Goal: Task Accomplishment & Management: Manage account settings

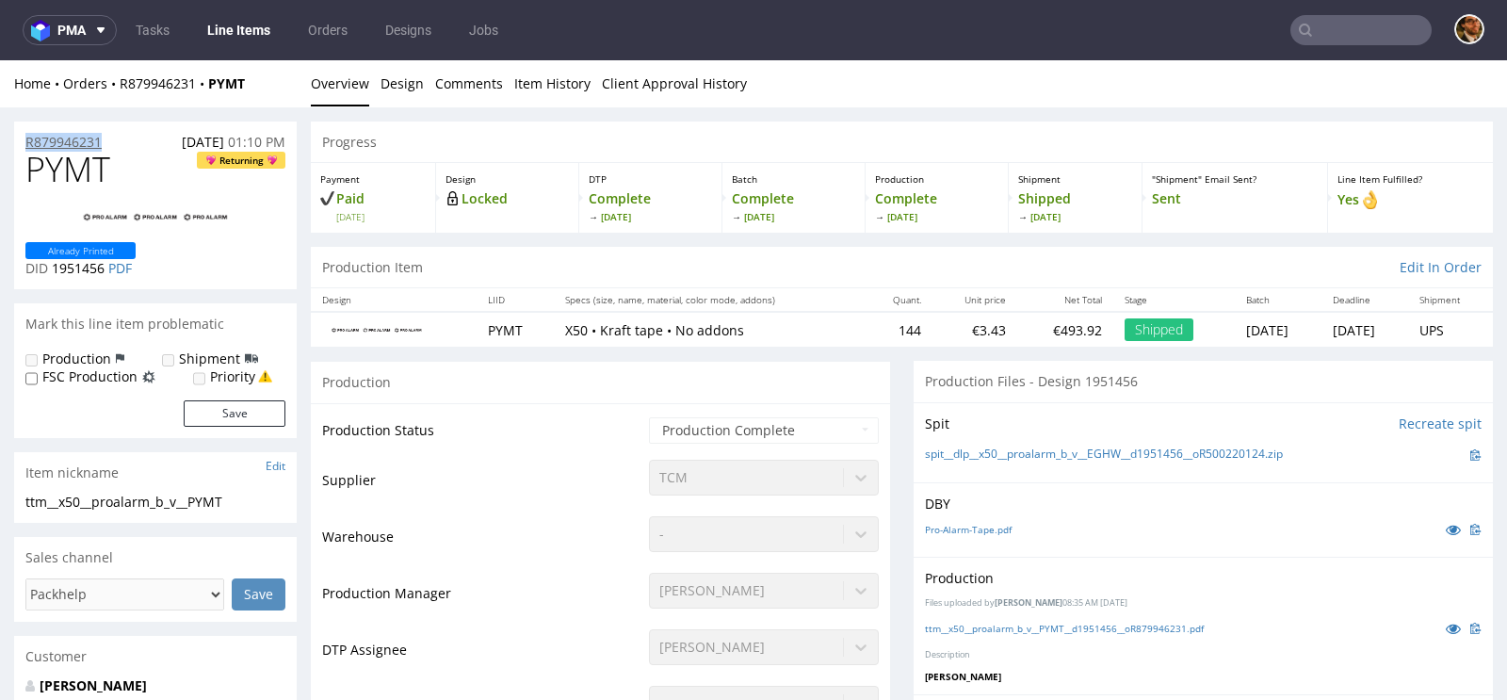
drag, startPoint x: 110, startPoint y: 143, endPoint x: 25, endPoint y: 143, distance: 84.8
click at [25, 143] on div "R879946231 25.02.2025 01:10 PM" at bounding box center [155, 137] width 283 height 30
copy p "R879946231"
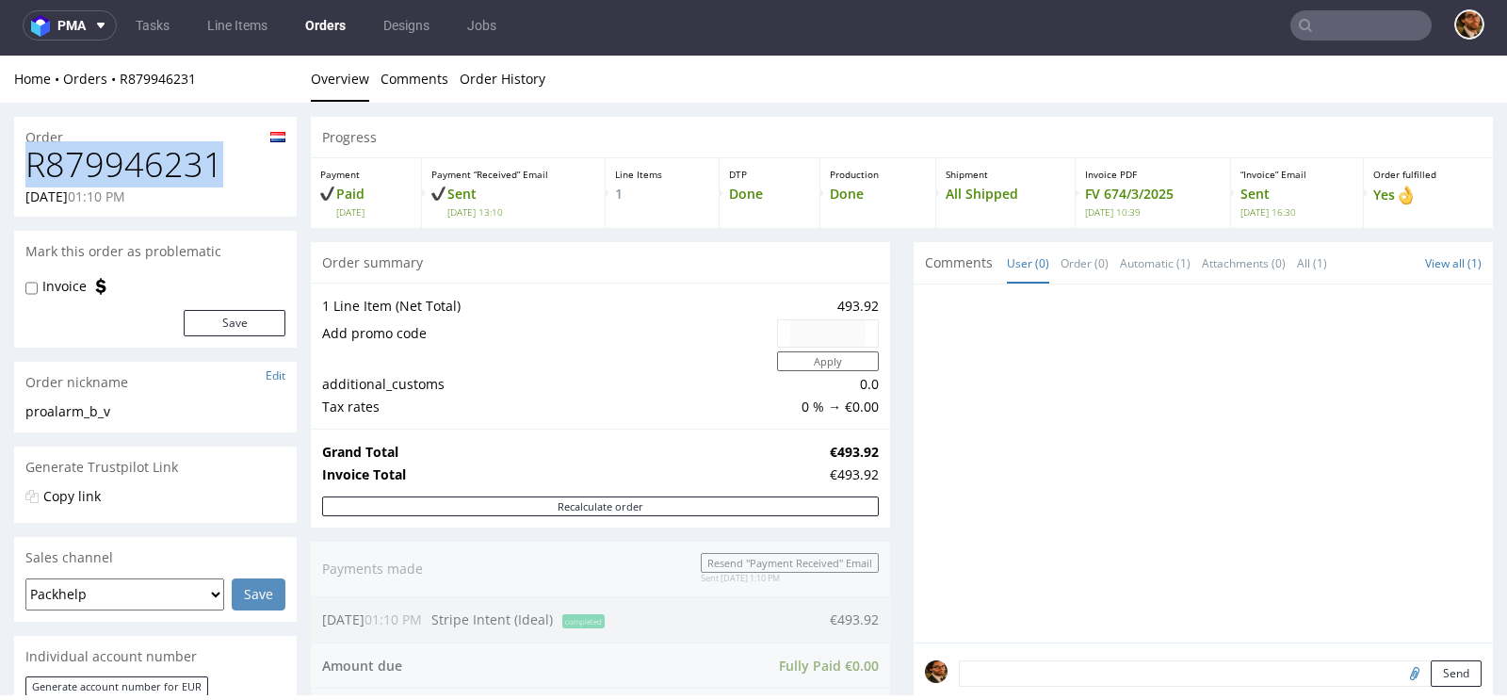
drag, startPoint x: 220, startPoint y: 160, endPoint x: 33, endPoint y: 160, distance: 187.4
click at [33, 160] on h1 "R879946231" at bounding box center [155, 165] width 260 height 38
copy h1 "R879946231"
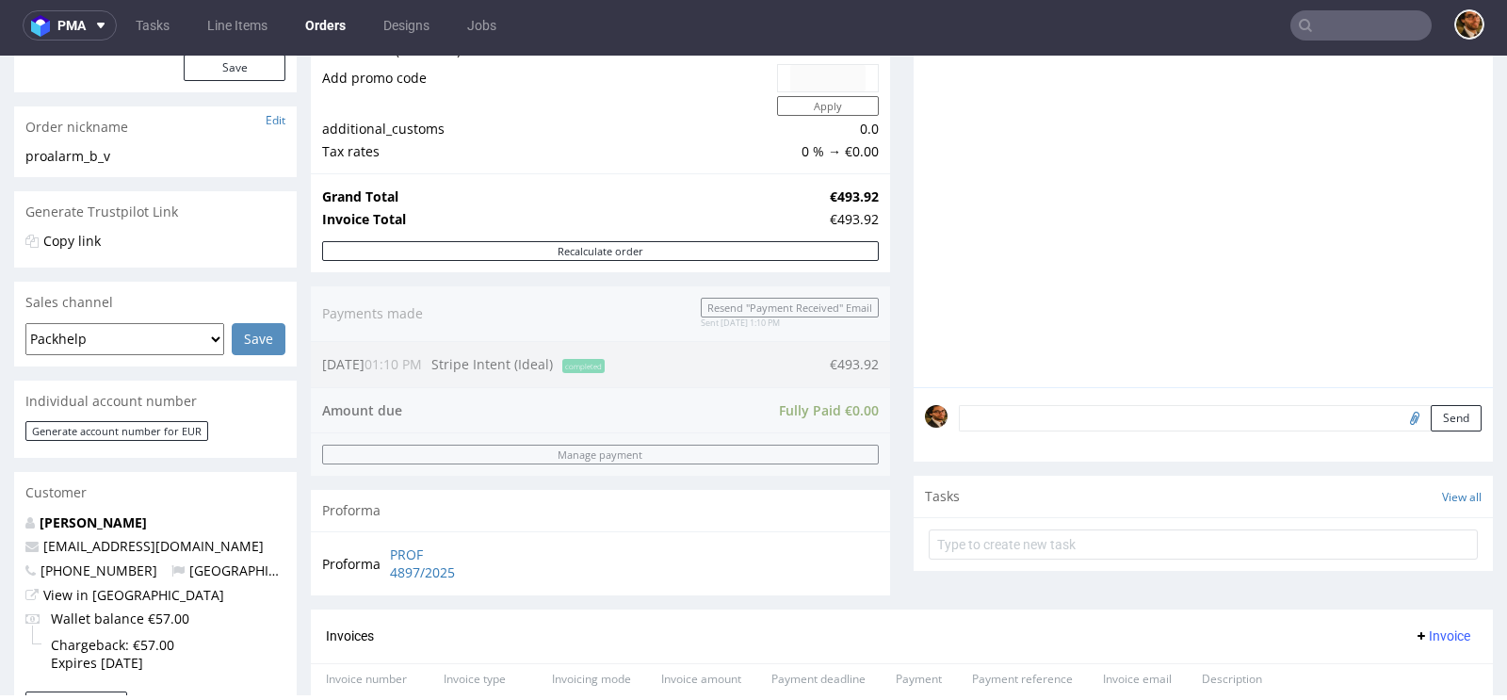
scroll to position [29, 0]
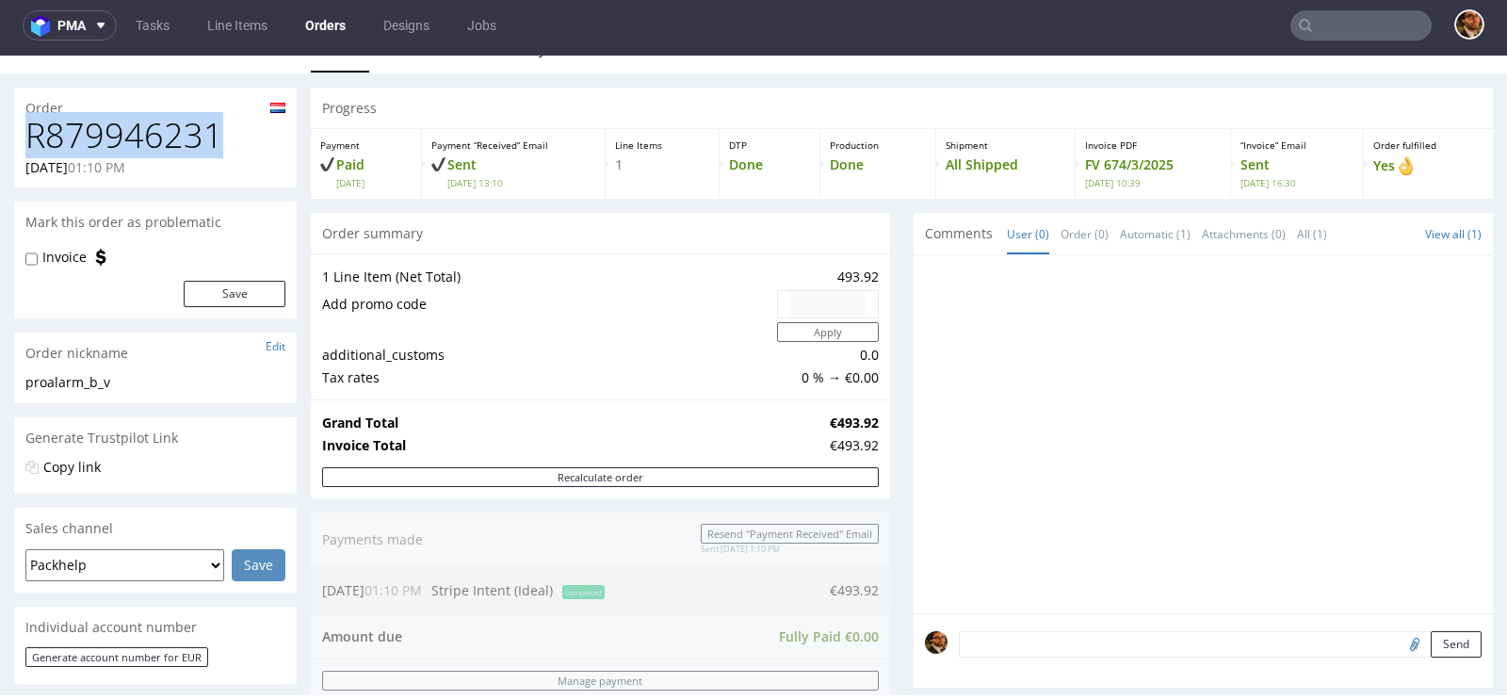
copy h1 "R879946231"
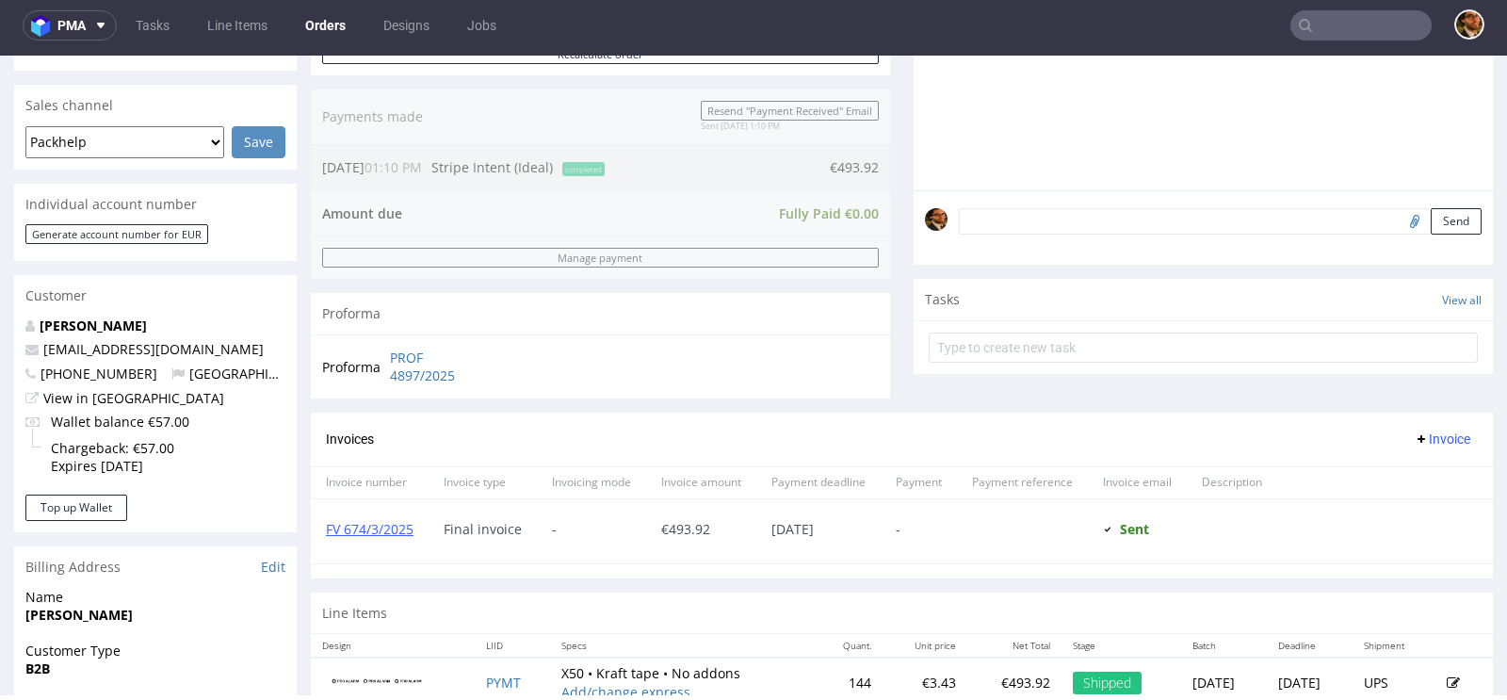
scroll to position [0, 0]
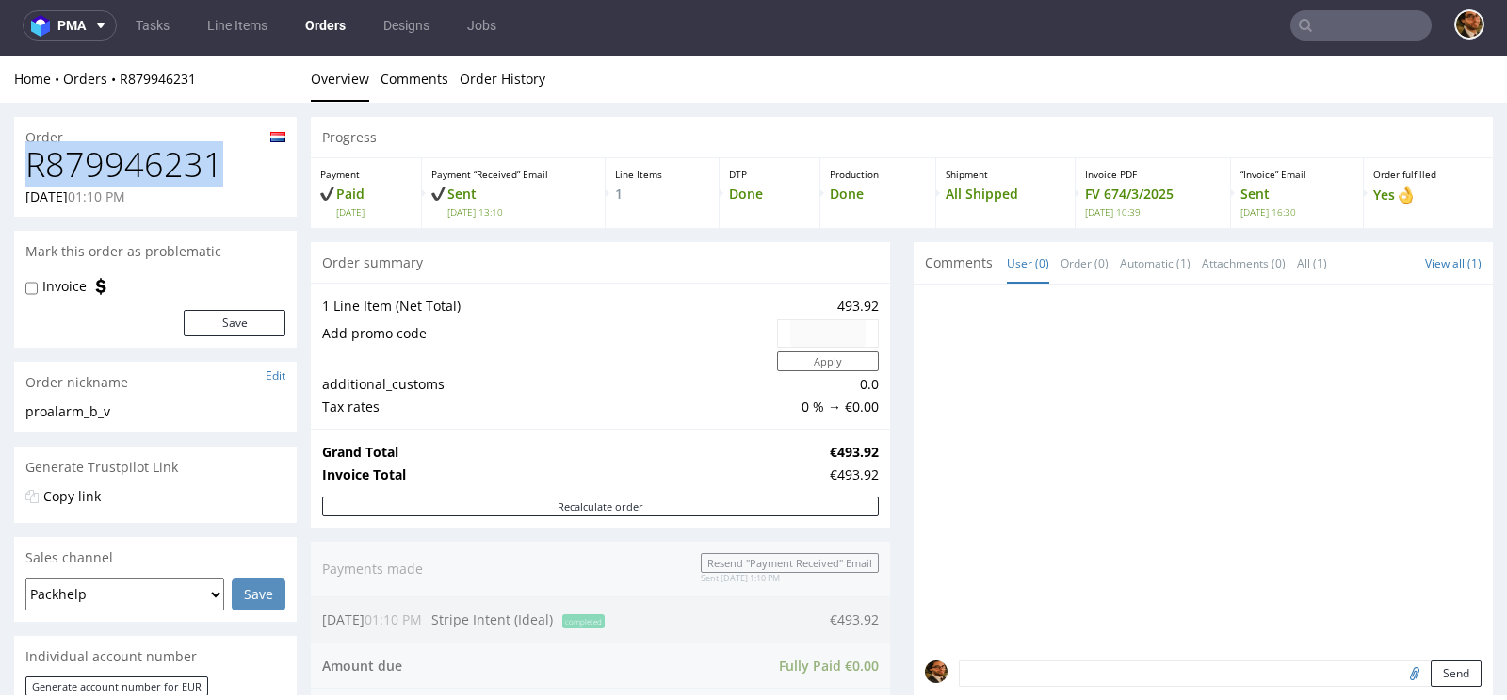
copy h1 "R879946231"
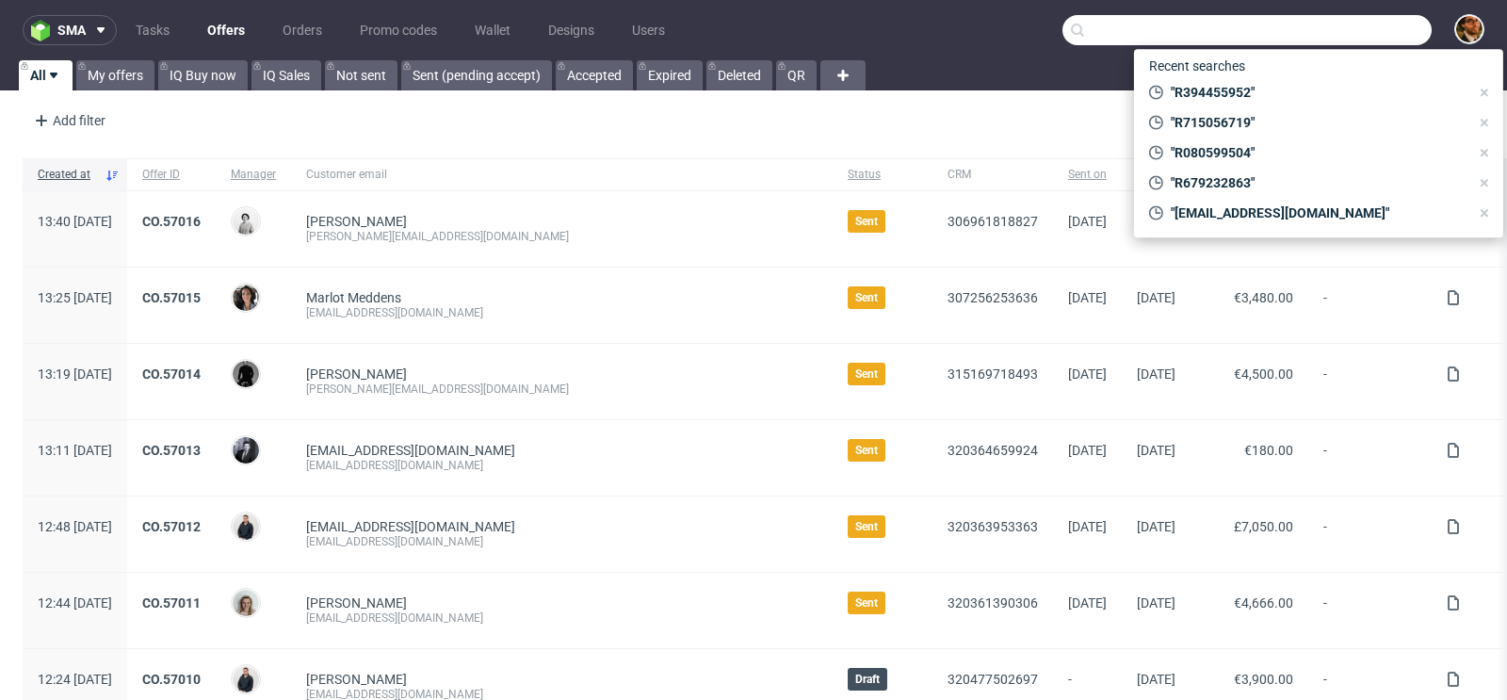
click at [1305, 29] on input "text" at bounding box center [1246, 30] width 369 height 30
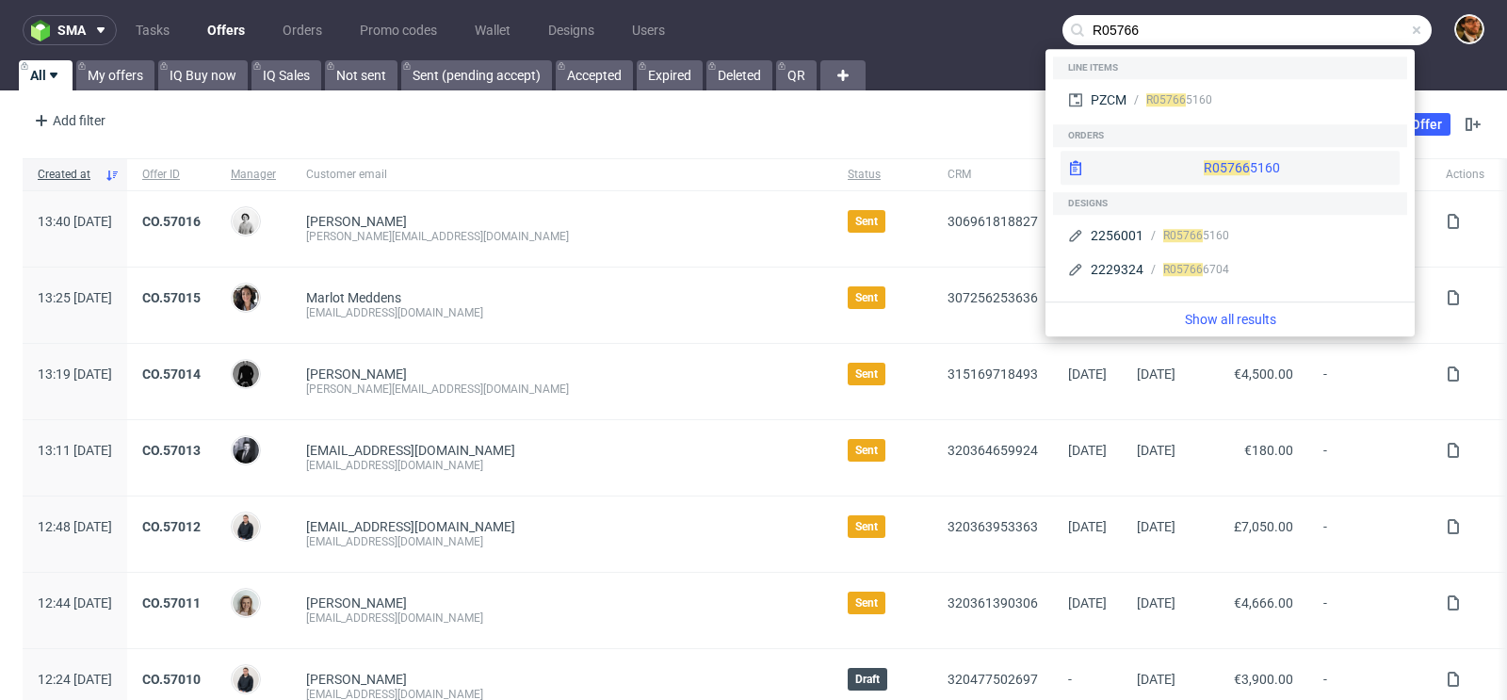
type input "R05766"
click at [1175, 165] on div "R05766 5160" at bounding box center [1230, 168] width 339 height 34
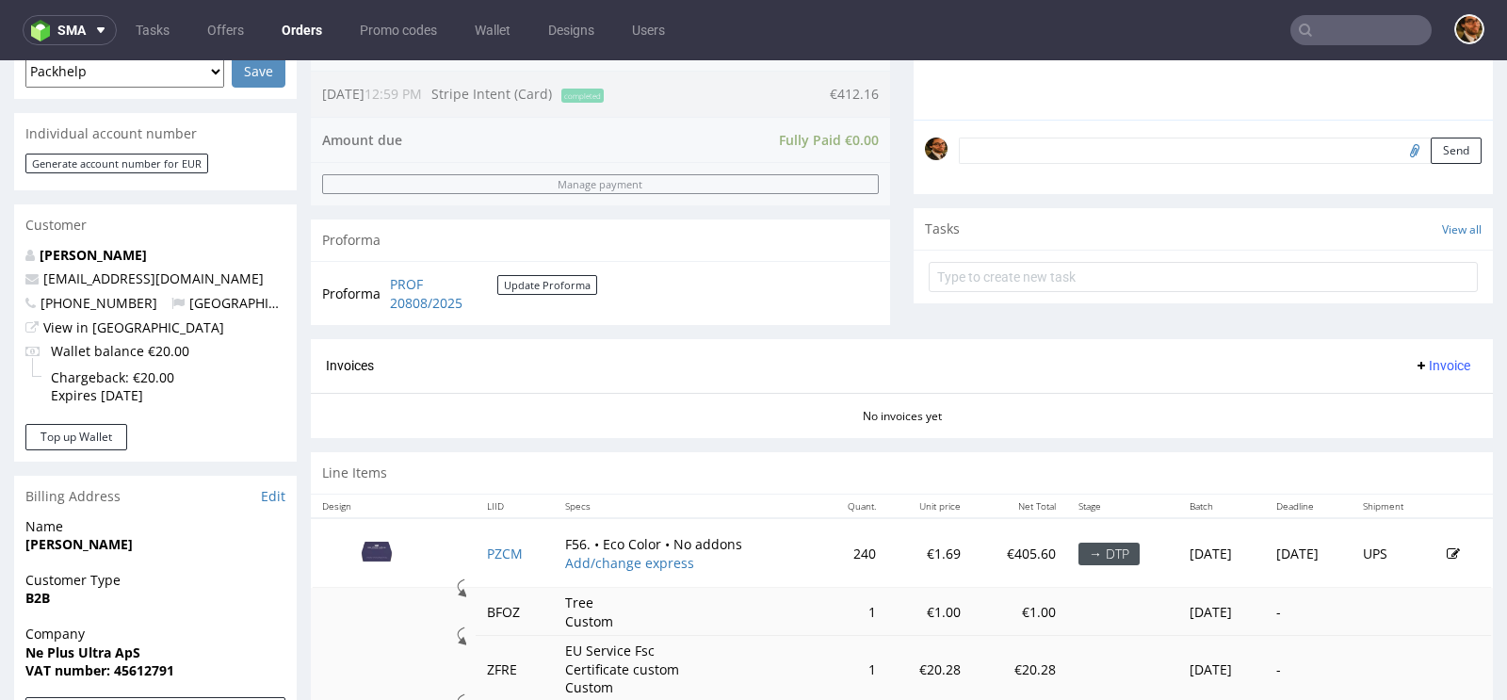
scroll to position [720, 0]
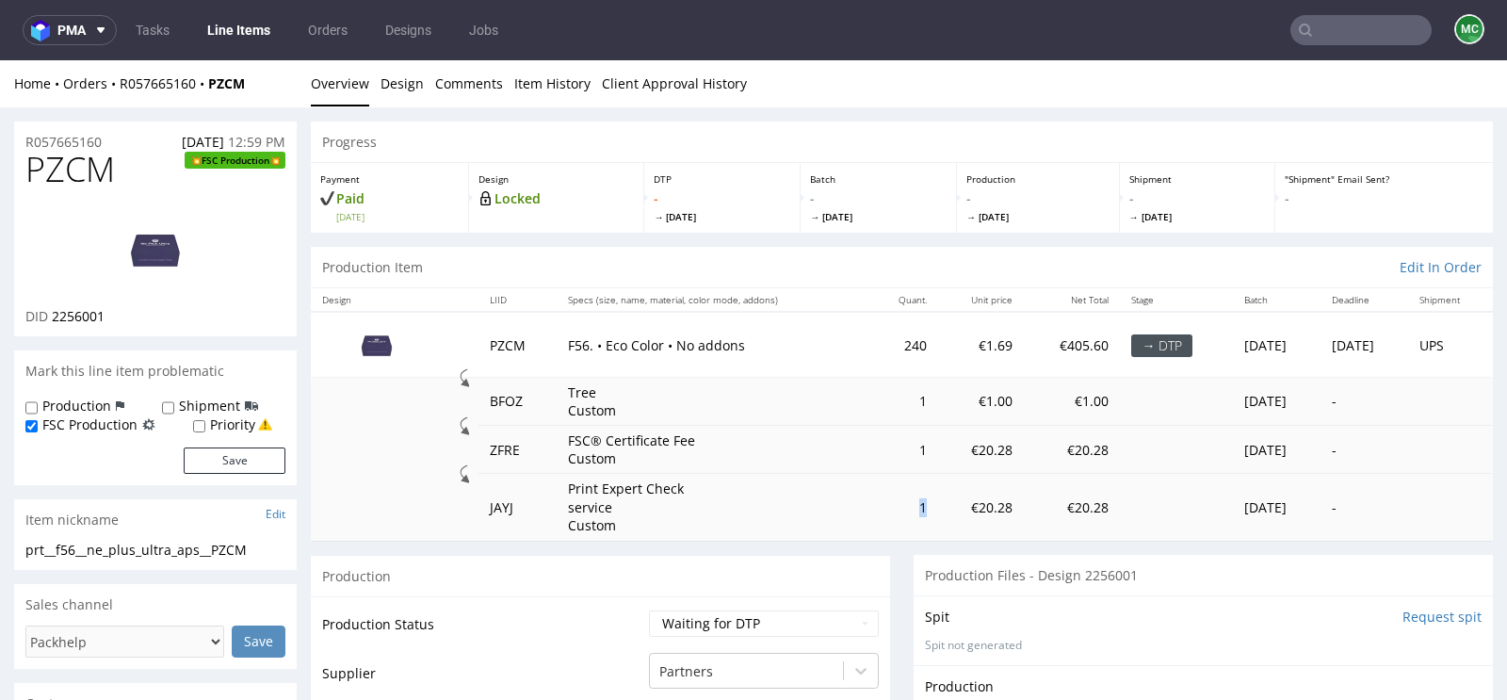
drag, startPoint x: 894, startPoint y: 504, endPoint x: 883, endPoint y: 504, distance: 11.3
click at [883, 504] on td "1" at bounding box center [903, 507] width 69 height 67
drag, startPoint x: 897, startPoint y: 443, endPoint x: 881, endPoint y: 443, distance: 16.0
click at [881, 443] on td "1" at bounding box center [903, 450] width 69 height 48
click at [887, 398] on td "1" at bounding box center [903, 402] width 69 height 48
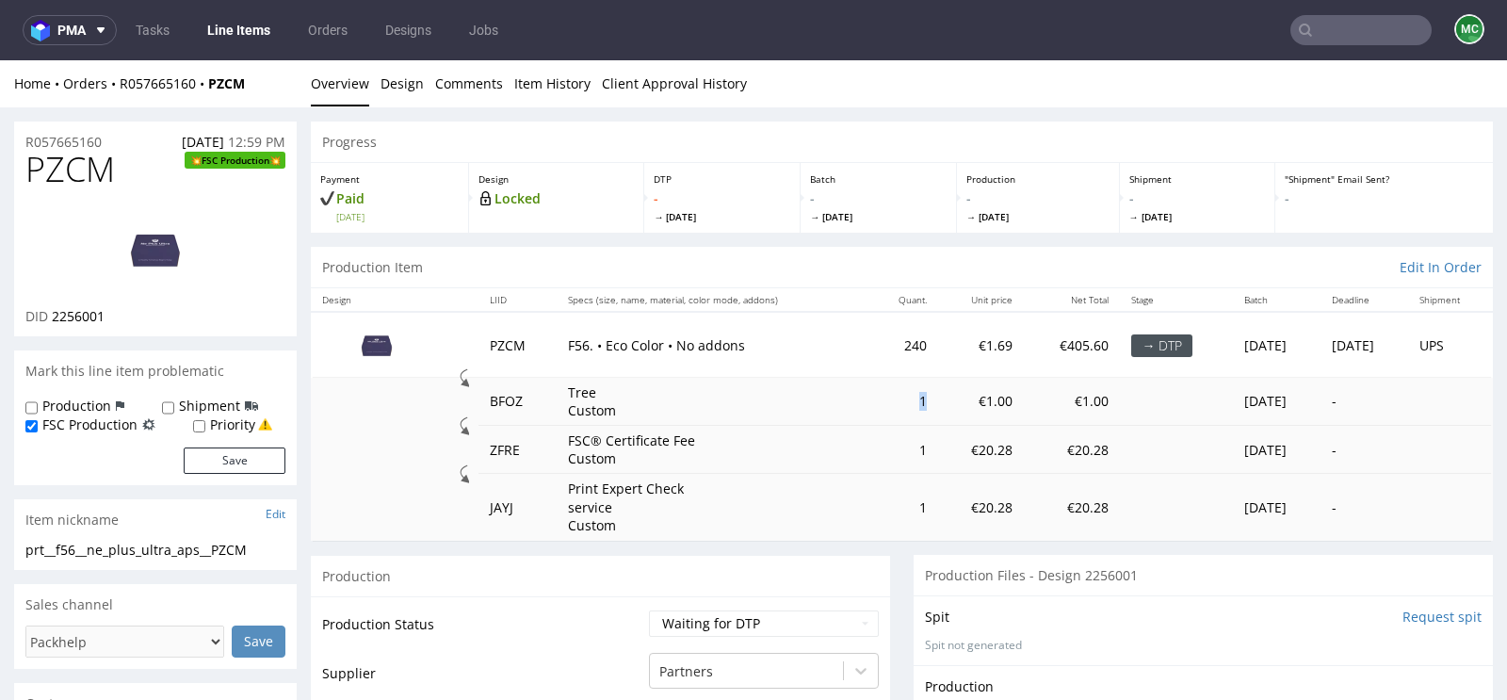
click at [902, 406] on td "1" at bounding box center [903, 402] width 69 height 48
drag, startPoint x: 1017, startPoint y: 210, endPoint x: 988, endPoint y: 214, distance: 29.4
click at [988, 214] on span "Fri 10 Oct" at bounding box center [1037, 216] width 143 height 13
click at [886, 399] on td "1" at bounding box center [903, 402] width 69 height 48
click at [886, 400] on td "1" at bounding box center [903, 402] width 69 height 48
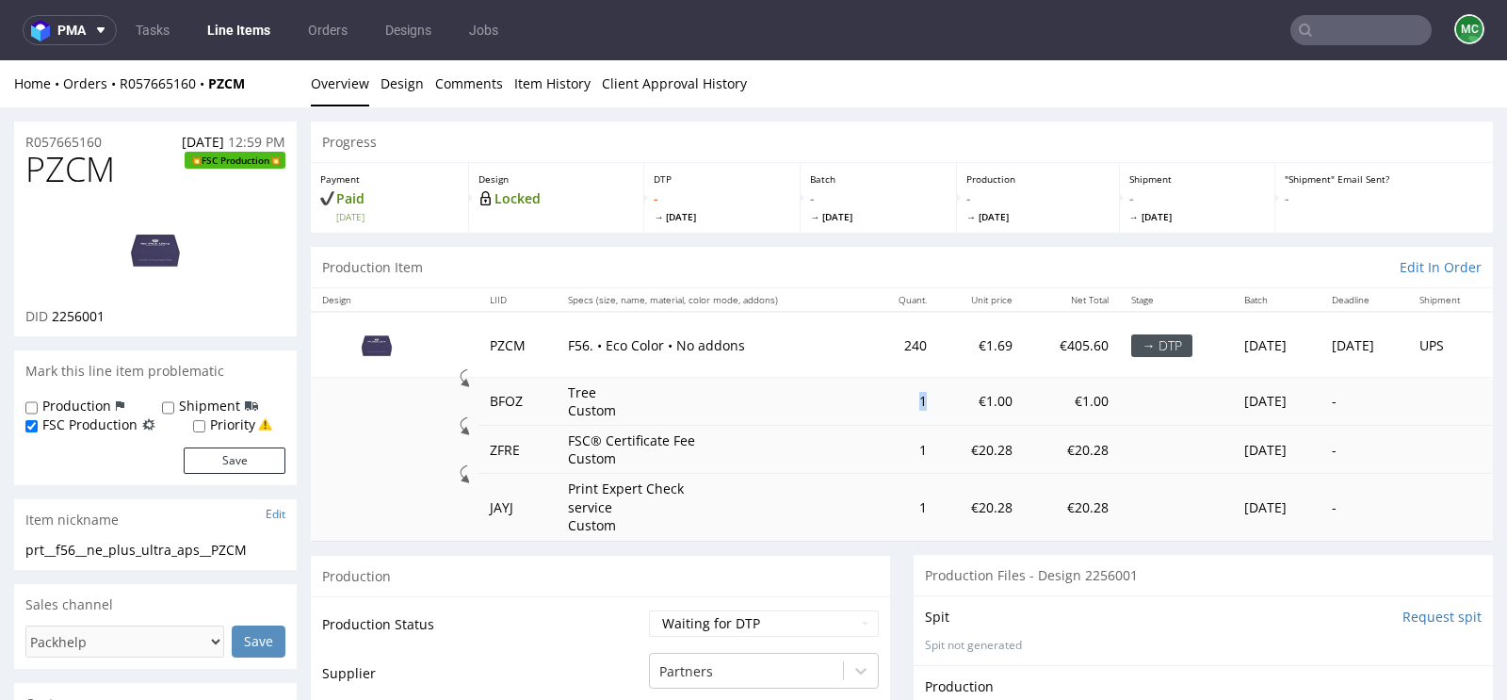
click at [886, 400] on td "1" at bounding box center [903, 402] width 69 height 48
drag, startPoint x: 891, startPoint y: 339, endPoint x: 873, endPoint y: 340, distance: 17.9
click at [873, 340] on td "240" at bounding box center [903, 344] width 69 height 65
click at [870, 339] on td "240" at bounding box center [903, 344] width 69 height 65
drag, startPoint x: 891, startPoint y: 345, endPoint x: 871, endPoint y: 346, distance: 19.8
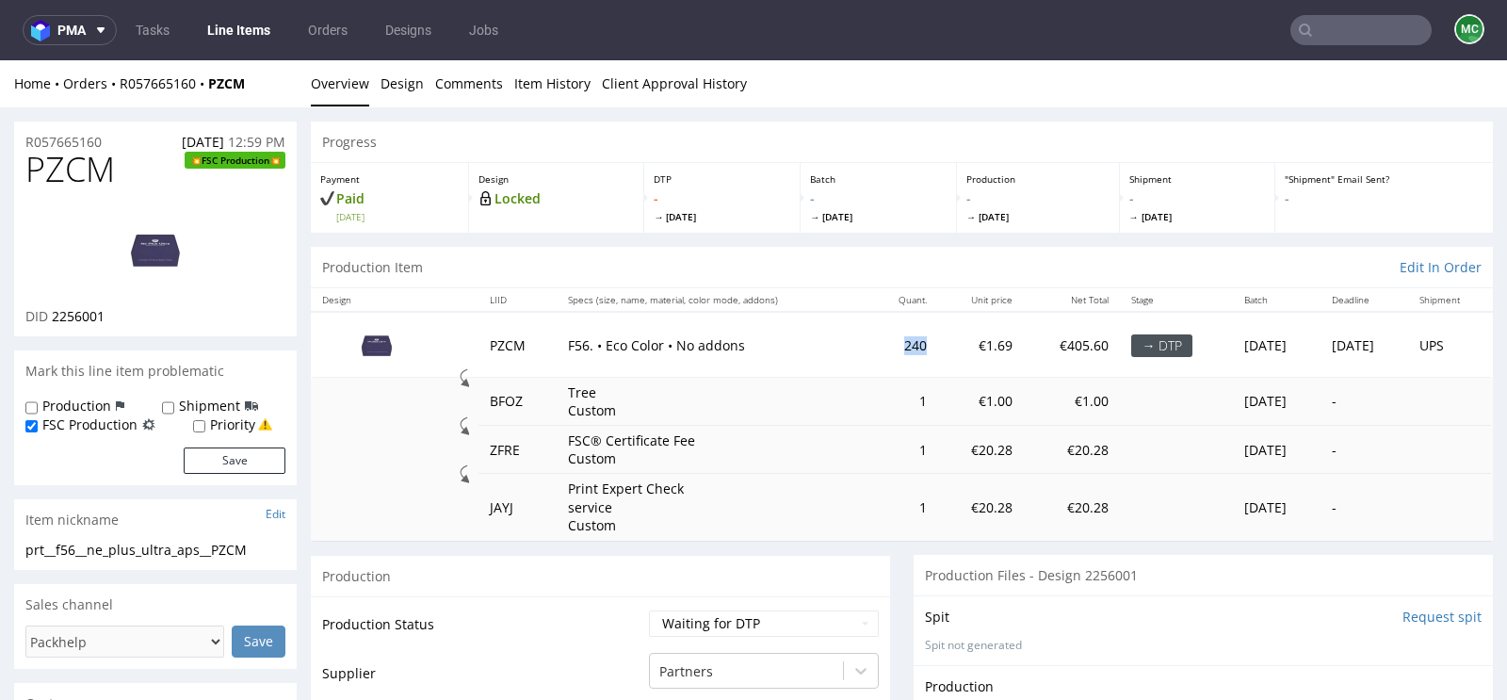
click at [871, 346] on td "240" at bounding box center [903, 344] width 69 height 65
drag, startPoint x: 1105, startPoint y: 347, endPoint x: 1141, endPoint y: 346, distance: 35.8
click at [1141, 346] on div "→ DTP" at bounding box center [1161, 345] width 61 height 23
click at [1123, 305] on th "Stage" at bounding box center [1176, 300] width 113 height 24
drag, startPoint x: 1120, startPoint y: 296, endPoint x: 997, endPoint y: 306, distance: 122.9
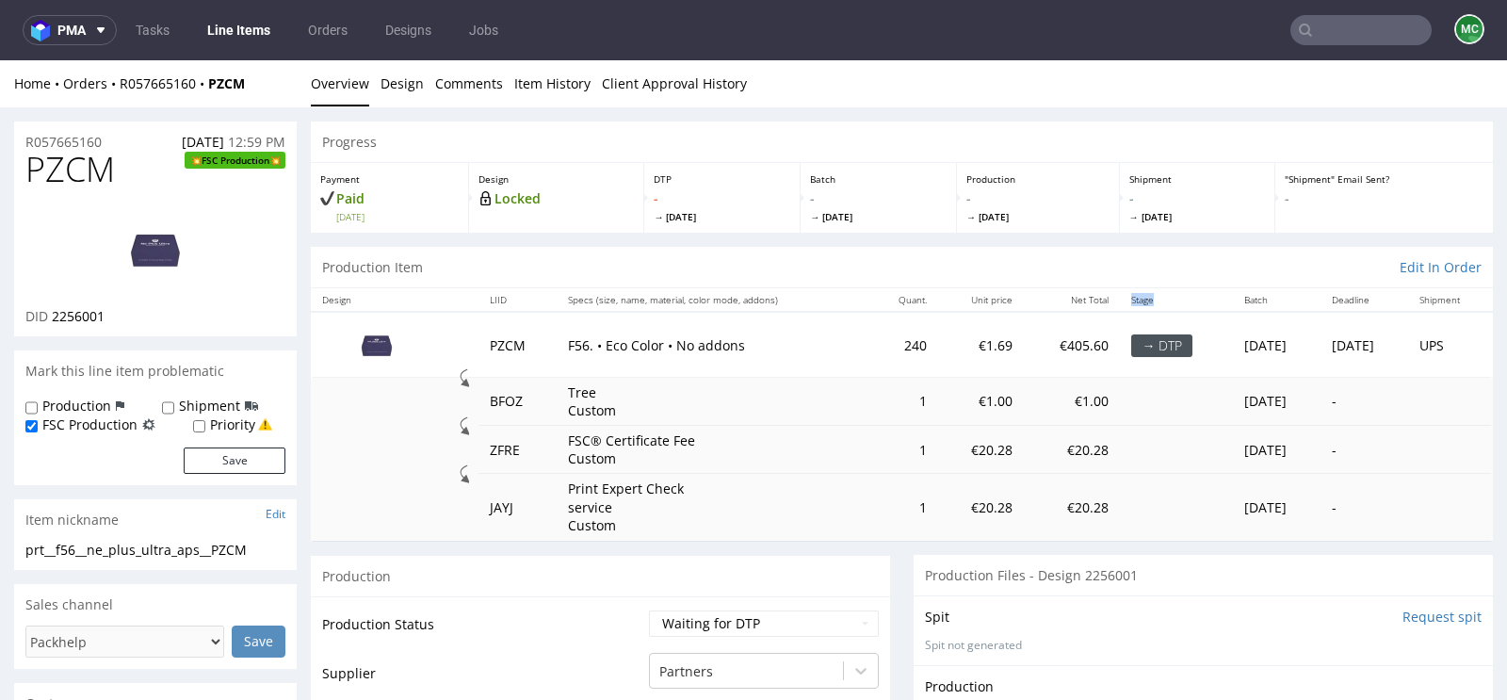
click at [921, 308] on tr "Design LIID Specs (size, name, material, color mode, addons) Quant. Unit price …" at bounding box center [902, 300] width 1182 height 24
click at [909, 271] on div "Production Item Edit In Order" at bounding box center [902, 267] width 1182 height 41
drag, startPoint x: 865, startPoint y: 297, endPoint x: 895, endPoint y: 298, distance: 30.2
click at [895, 298] on th "Quant." at bounding box center [903, 300] width 69 height 24
drag, startPoint x: 978, startPoint y: 300, endPoint x: 867, endPoint y: 299, distance: 111.1
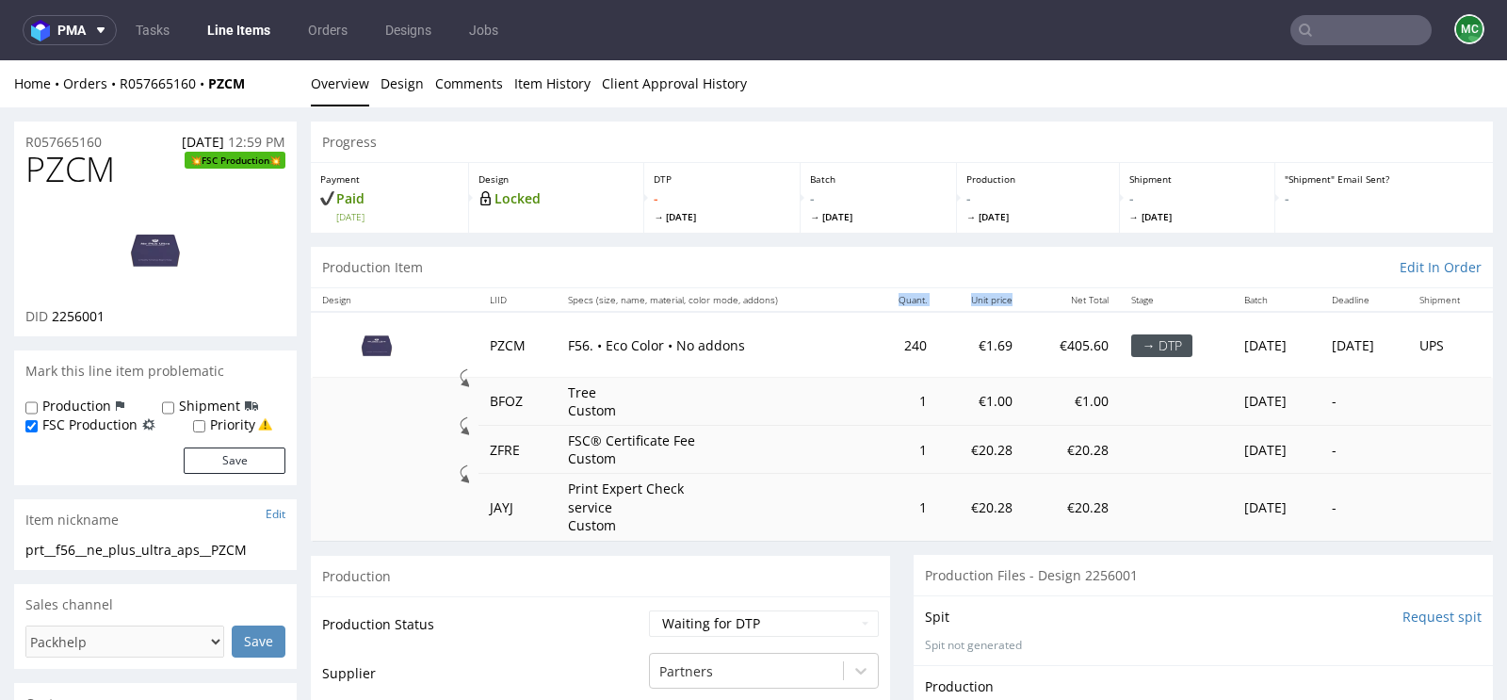
click at [867, 299] on tr "Design LIID Specs (size, name, material, color mode, addons) Quant. Unit price …" at bounding box center [902, 300] width 1182 height 24
click at [869, 299] on th "Quant." at bounding box center [903, 300] width 69 height 24
drag, startPoint x: 891, startPoint y: 347, endPoint x: 872, endPoint y: 347, distance: 18.8
click at [872, 347] on td "240" at bounding box center [903, 344] width 69 height 65
click at [882, 346] on td "240" at bounding box center [903, 344] width 69 height 65
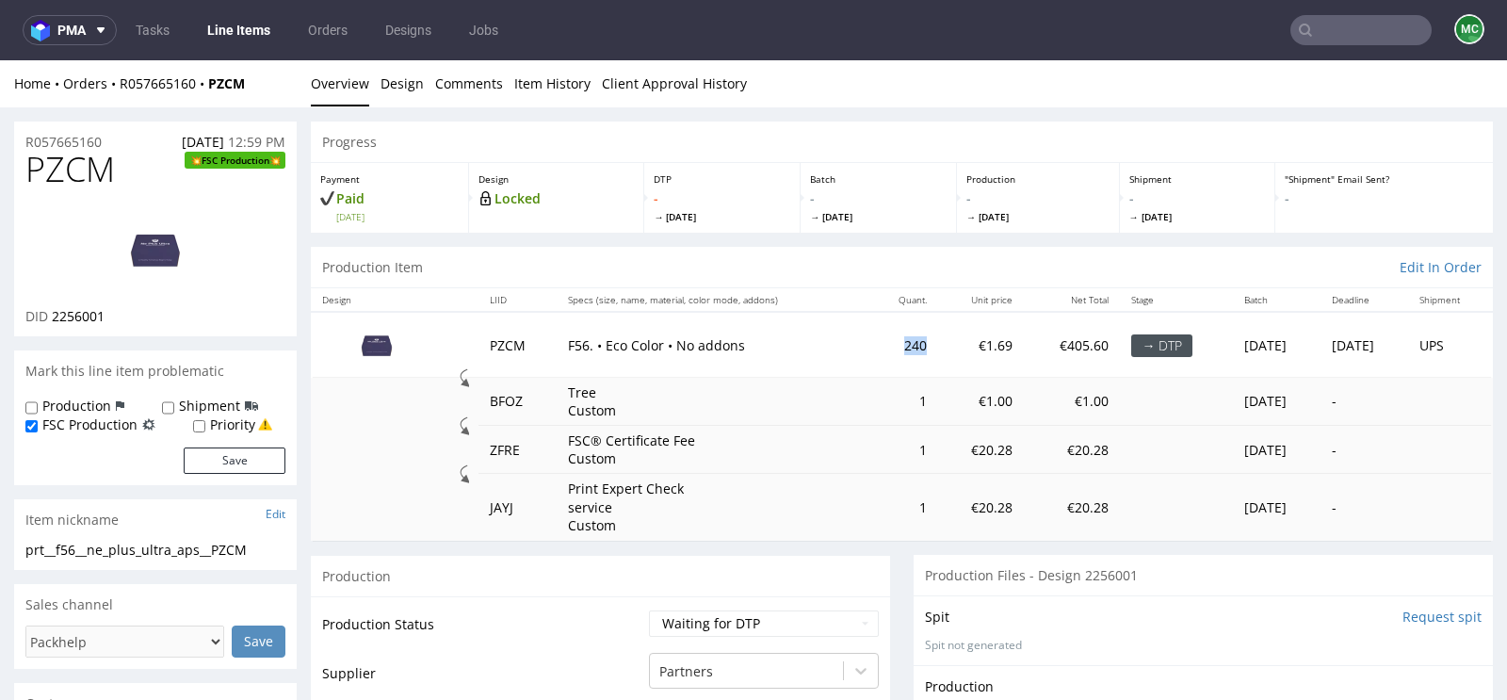
drag, startPoint x: 894, startPoint y: 345, endPoint x: 872, endPoint y: 345, distance: 21.7
click at [872, 345] on td "240" at bounding box center [903, 344] width 69 height 65
click at [872, 349] on td "240" at bounding box center [903, 344] width 69 height 65
drag, startPoint x: 895, startPoint y: 345, endPoint x: 871, endPoint y: 345, distance: 23.5
click at [871, 345] on td "240" at bounding box center [903, 344] width 69 height 65
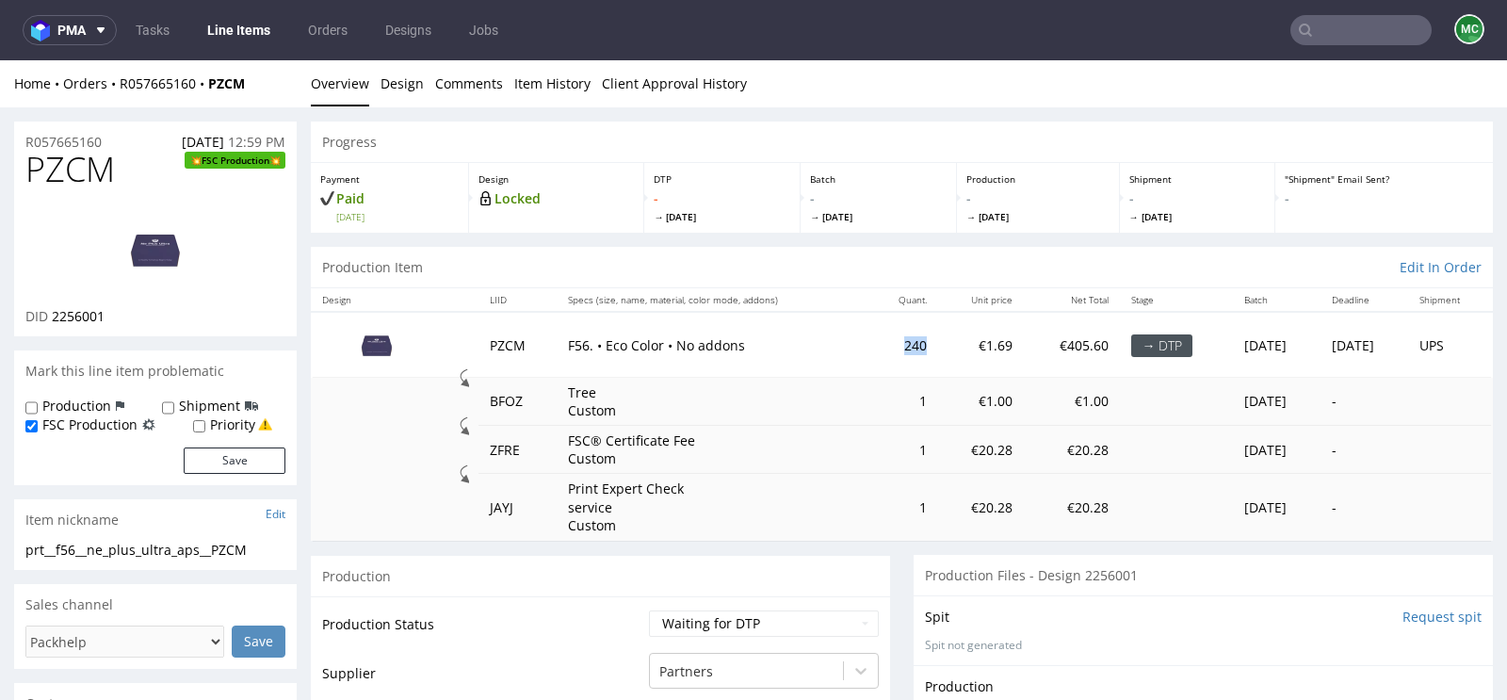
click at [879, 345] on td "240" at bounding box center [903, 344] width 69 height 65
drag, startPoint x: 893, startPoint y: 345, endPoint x: 869, endPoint y: 345, distance: 23.5
click at [869, 345] on td "240" at bounding box center [903, 344] width 69 height 65
click at [893, 338] on td "240" at bounding box center [903, 344] width 69 height 65
click at [149, 243] on img at bounding box center [155, 249] width 151 height 85
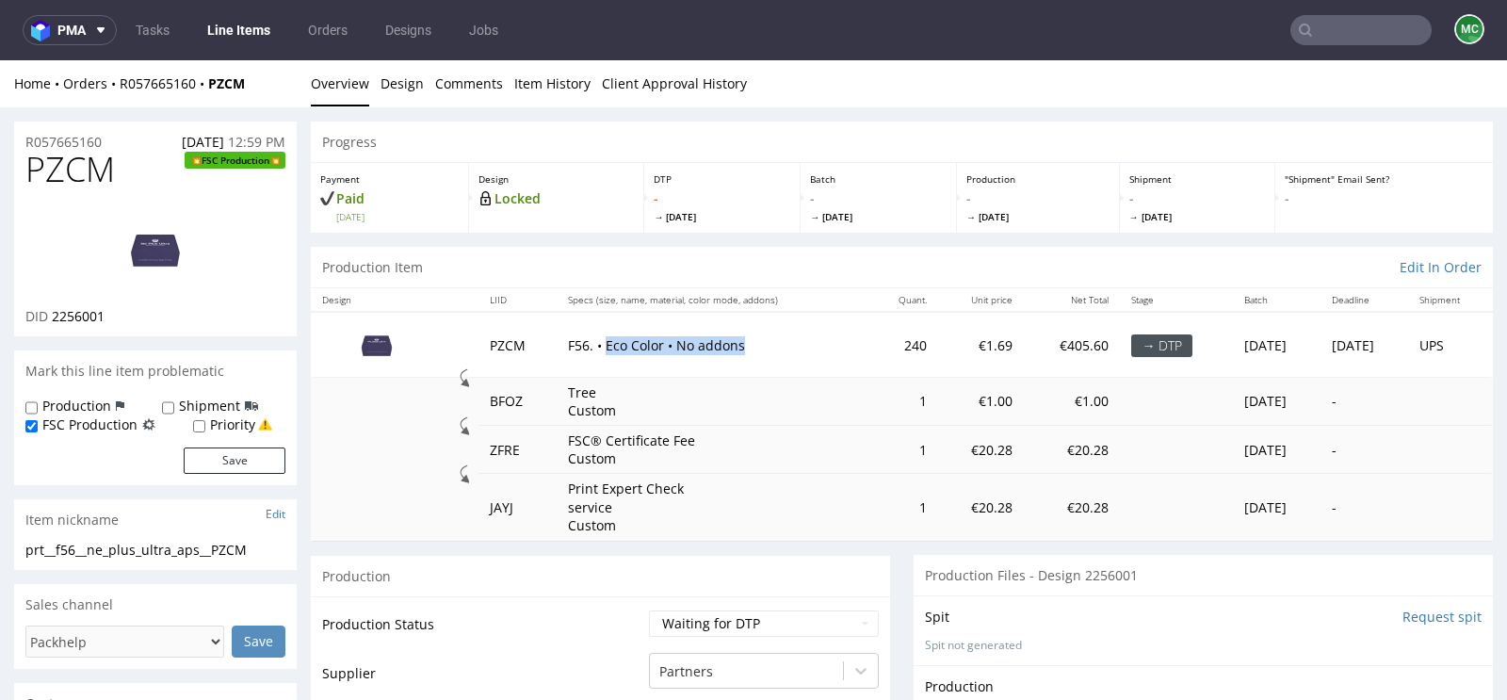
drag, startPoint x: 724, startPoint y: 346, endPoint x: 591, endPoint y: 348, distance: 133.8
click at [591, 348] on p "F56. • Eco Color • No addons" at bounding box center [713, 345] width 290 height 19
drag, startPoint x: 887, startPoint y: 399, endPoint x: 991, endPoint y: 404, distance: 103.7
click at [991, 404] on tr "BFOZ Tree Custom 1 €1.00 €1.00 Tue 30 Sep -" at bounding box center [902, 402] width 1182 height 48
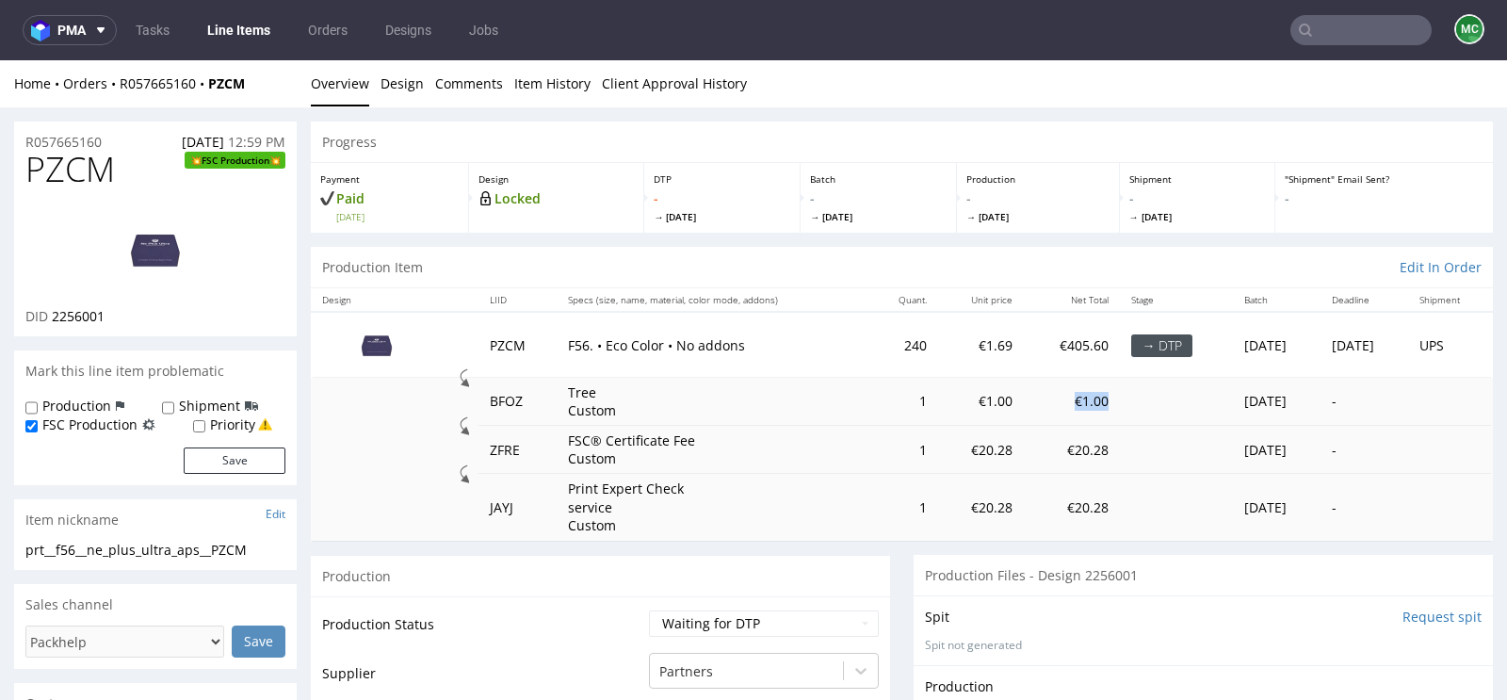
drag, startPoint x: 1073, startPoint y: 402, endPoint x: 1037, endPoint y: 402, distance: 35.8
click at [1037, 402] on td "€1.00" at bounding box center [1072, 402] width 96 height 48
drag, startPoint x: 945, startPoint y: 342, endPoint x: 973, endPoint y: 343, distance: 28.3
click at [973, 343] on td "€1.69" at bounding box center [981, 344] width 86 height 65
drag, startPoint x: 1063, startPoint y: 343, endPoint x: 1027, endPoint y: 344, distance: 36.7
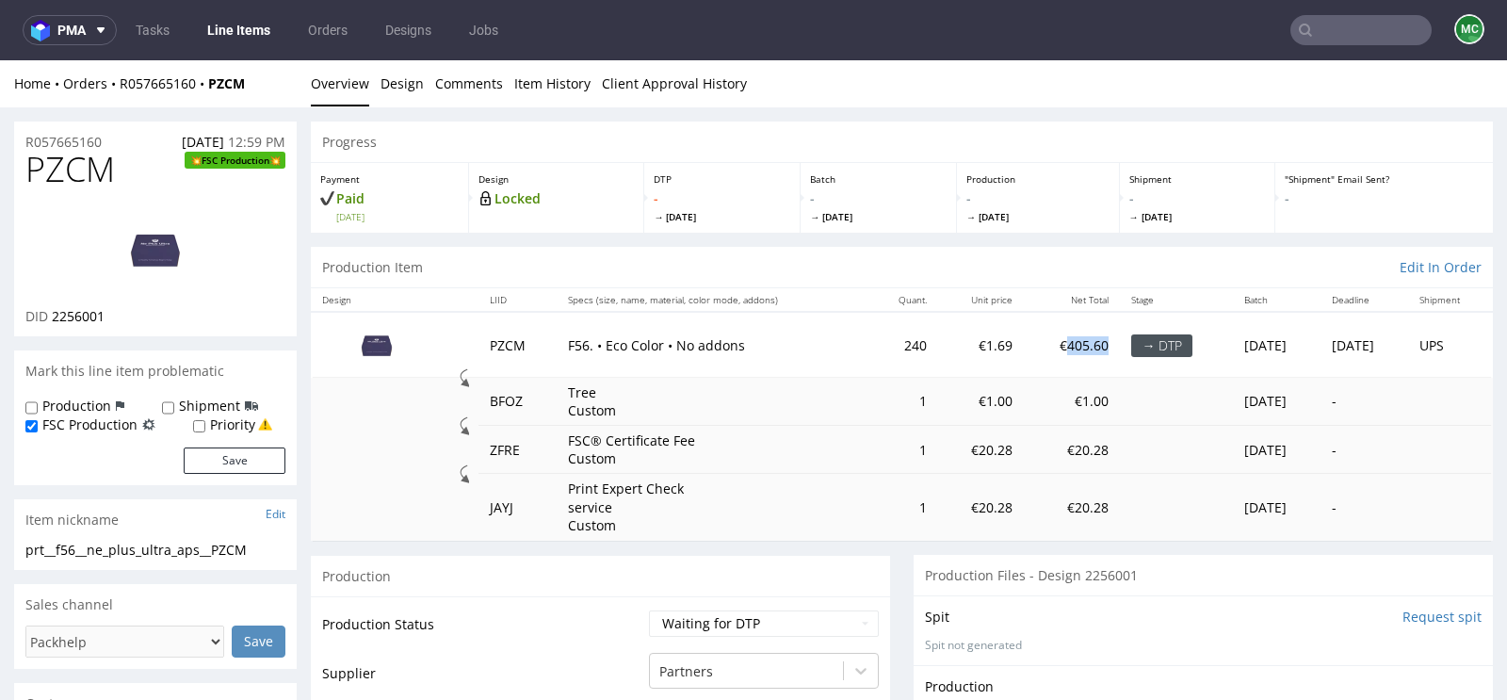
click at [1027, 344] on td "€405.60" at bounding box center [1072, 344] width 96 height 65
drag, startPoint x: 1064, startPoint y: 344, endPoint x: 1024, endPoint y: 345, distance: 40.5
click at [1024, 345] on td "€405.60" at bounding box center [1072, 344] width 96 height 65
click at [1058, 346] on td "€405.60" at bounding box center [1072, 344] width 96 height 65
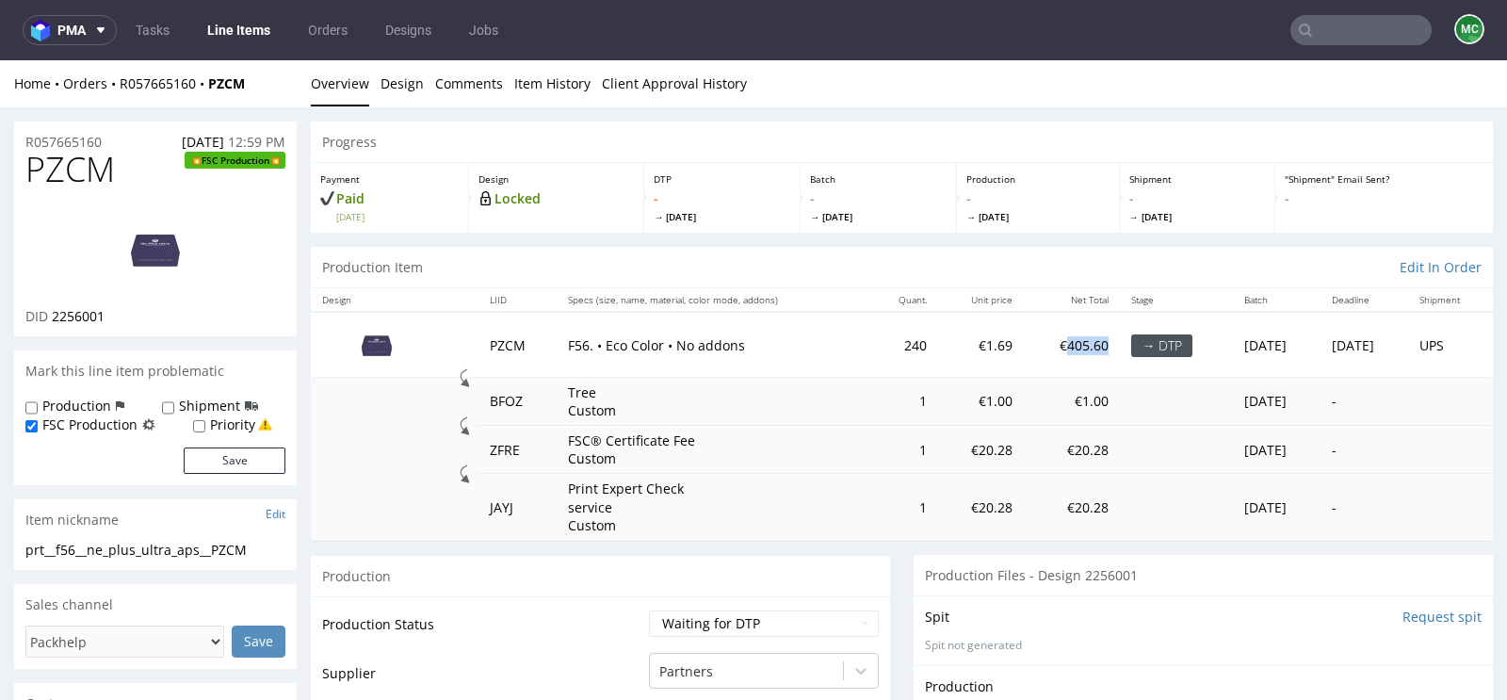
drag, startPoint x: 1066, startPoint y: 346, endPoint x: 1026, endPoint y: 346, distance: 40.5
click at [1026, 346] on td "€405.60" at bounding box center [1072, 344] width 96 height 65
click at [1063, 347] on td "€405.60" at bounding box center [1072, 344] width 96 height 65
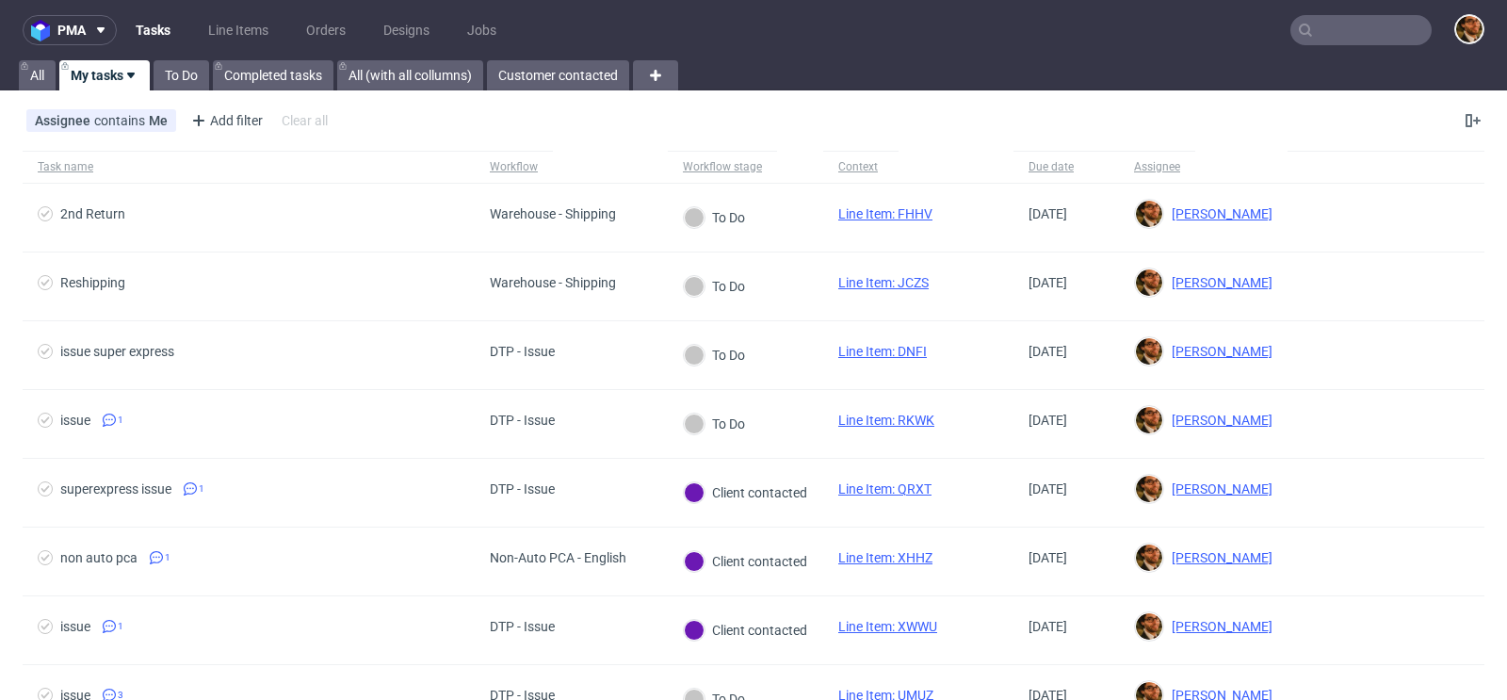
scroll to position [485, 0]
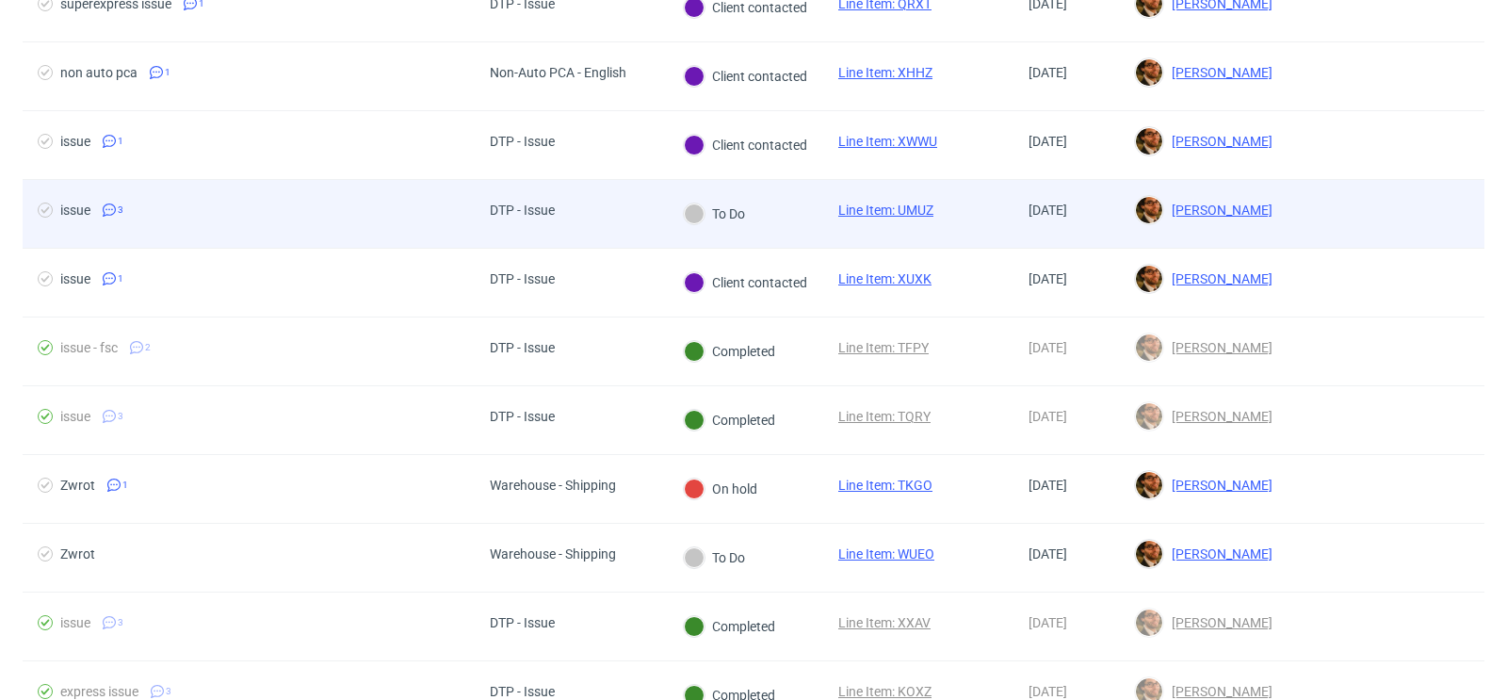
click at [1319, 232] on div at bounding box center [1386, 214] width 197 height 68
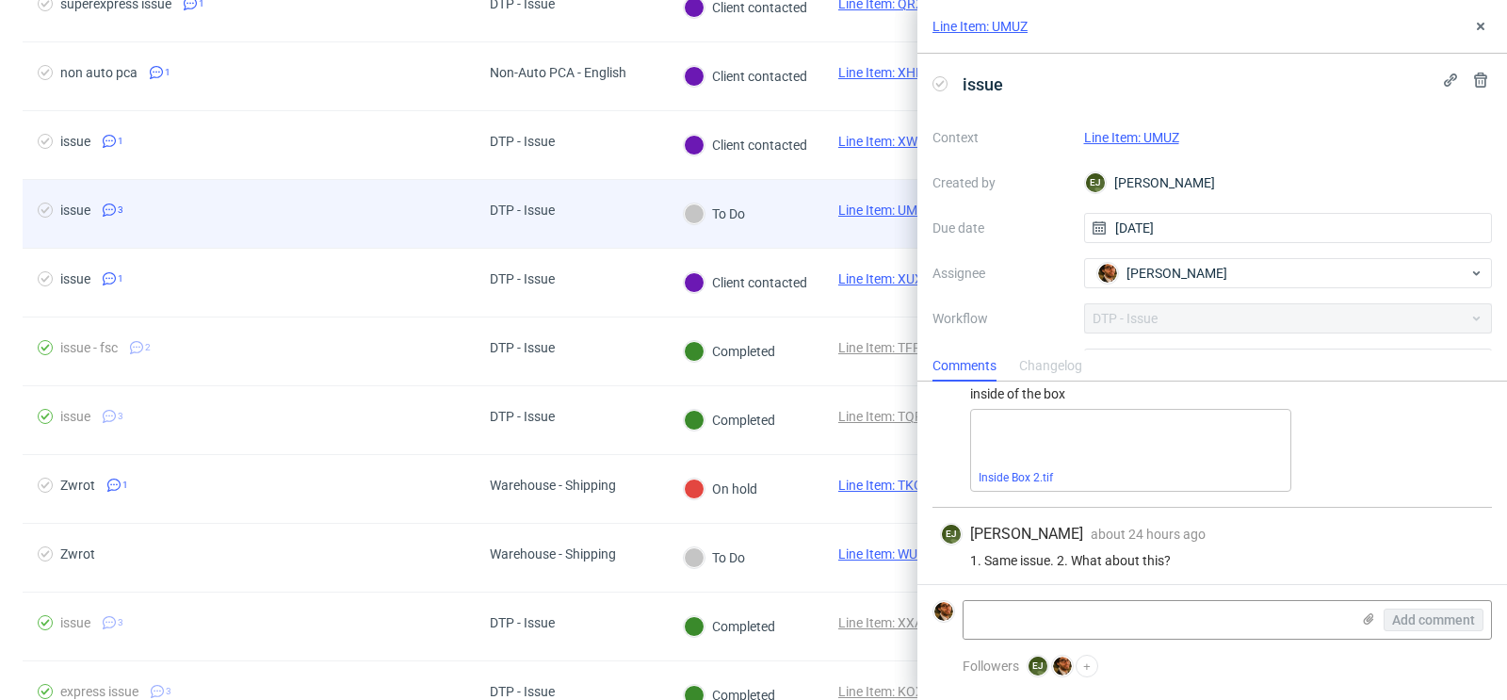
scroll to position [172, 0]
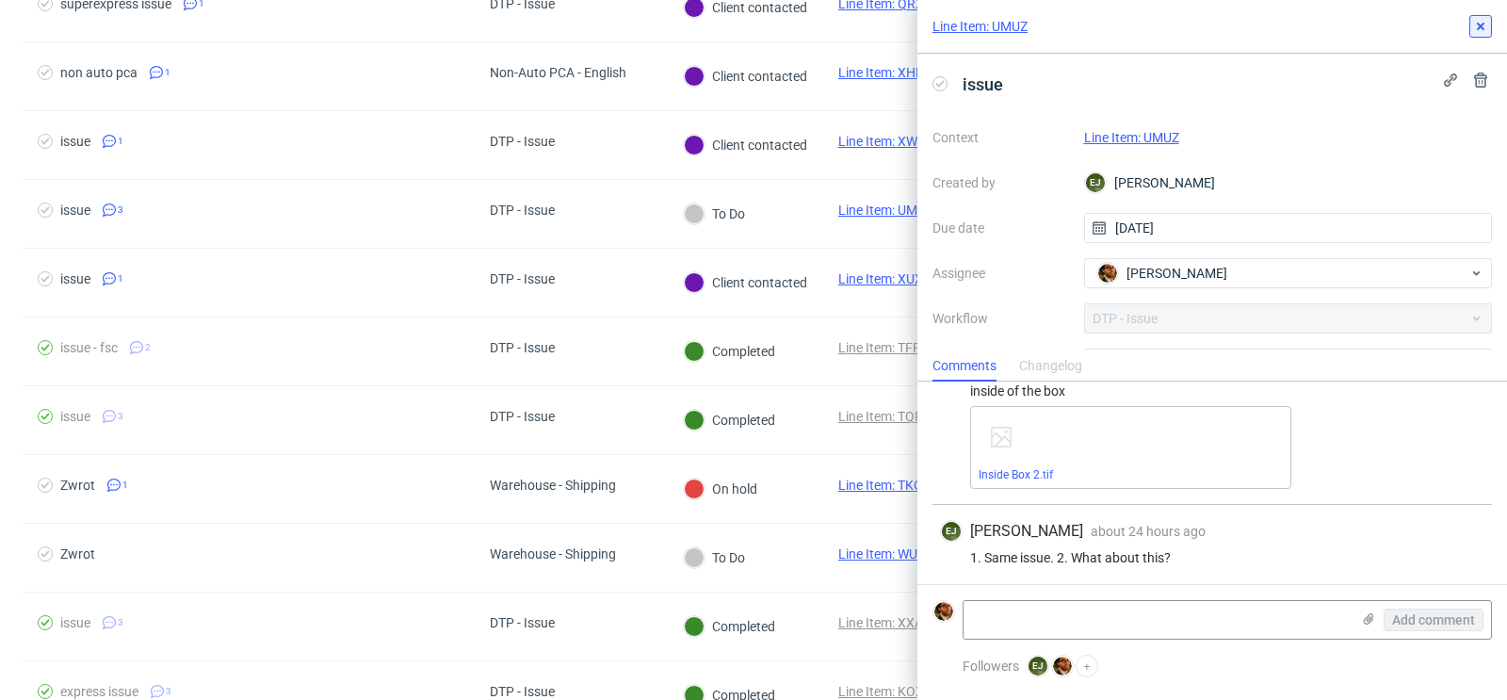
click at [1477, 31] on icon at bounding box center [1480, 26] width 15 height 15
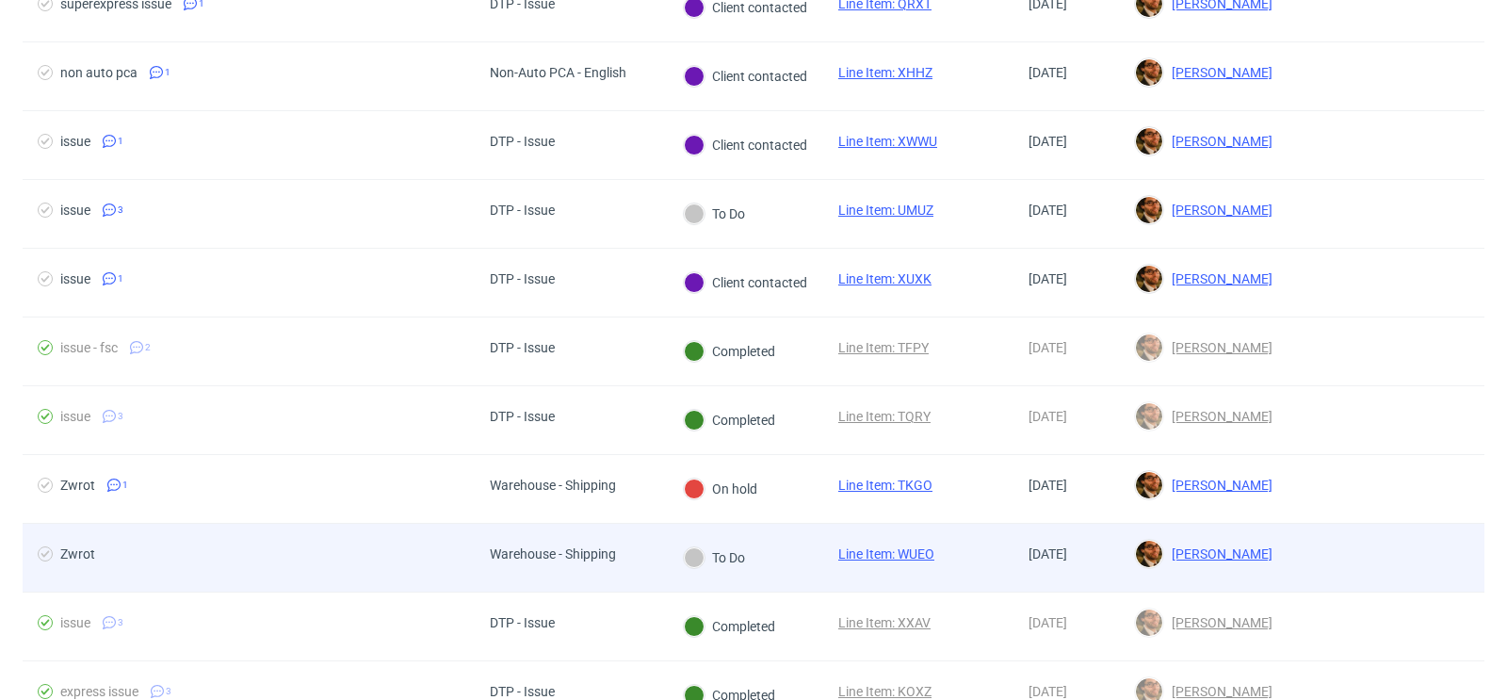
click at [1299, 544] on div at bounding box center [1386, 558] width 197 height 68
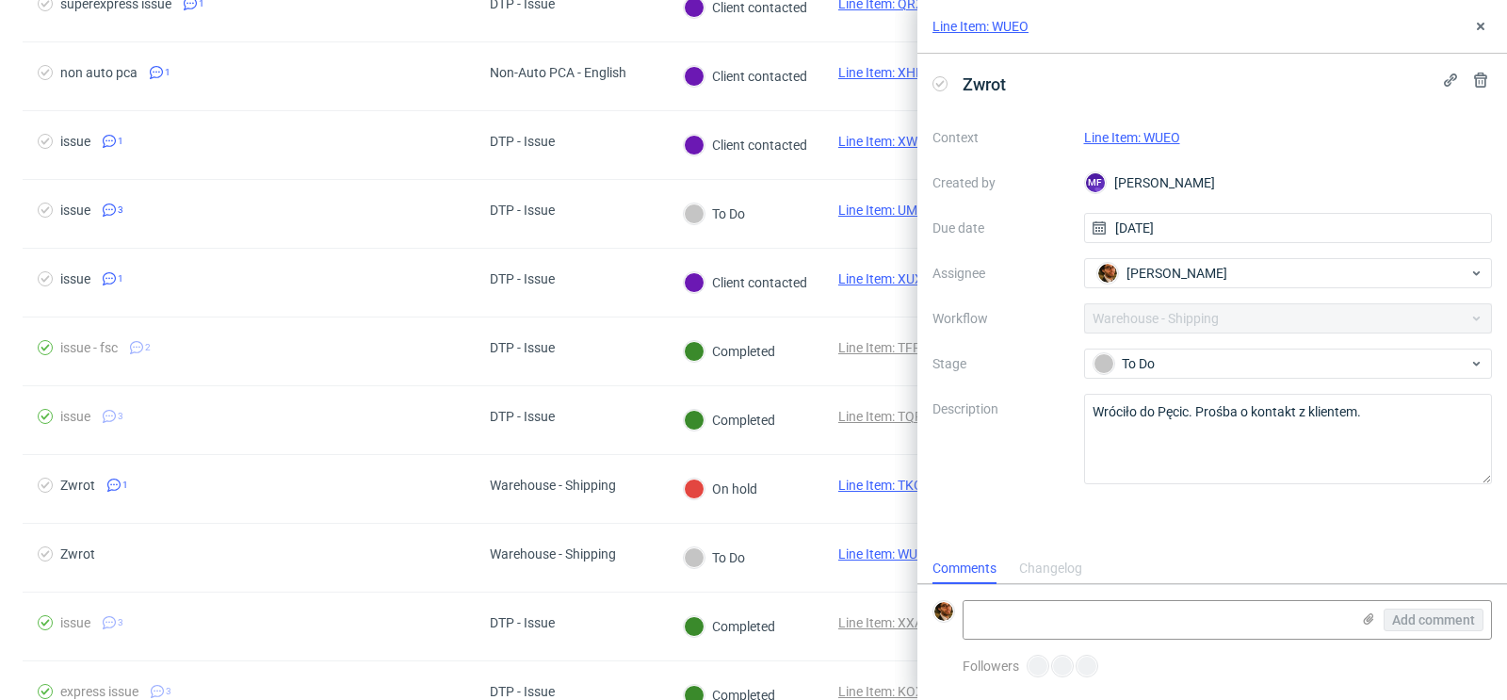
scroll to position [15, 0]
click at [1483, 27] on use at bounding box center [1481, 27] width 8 height 8
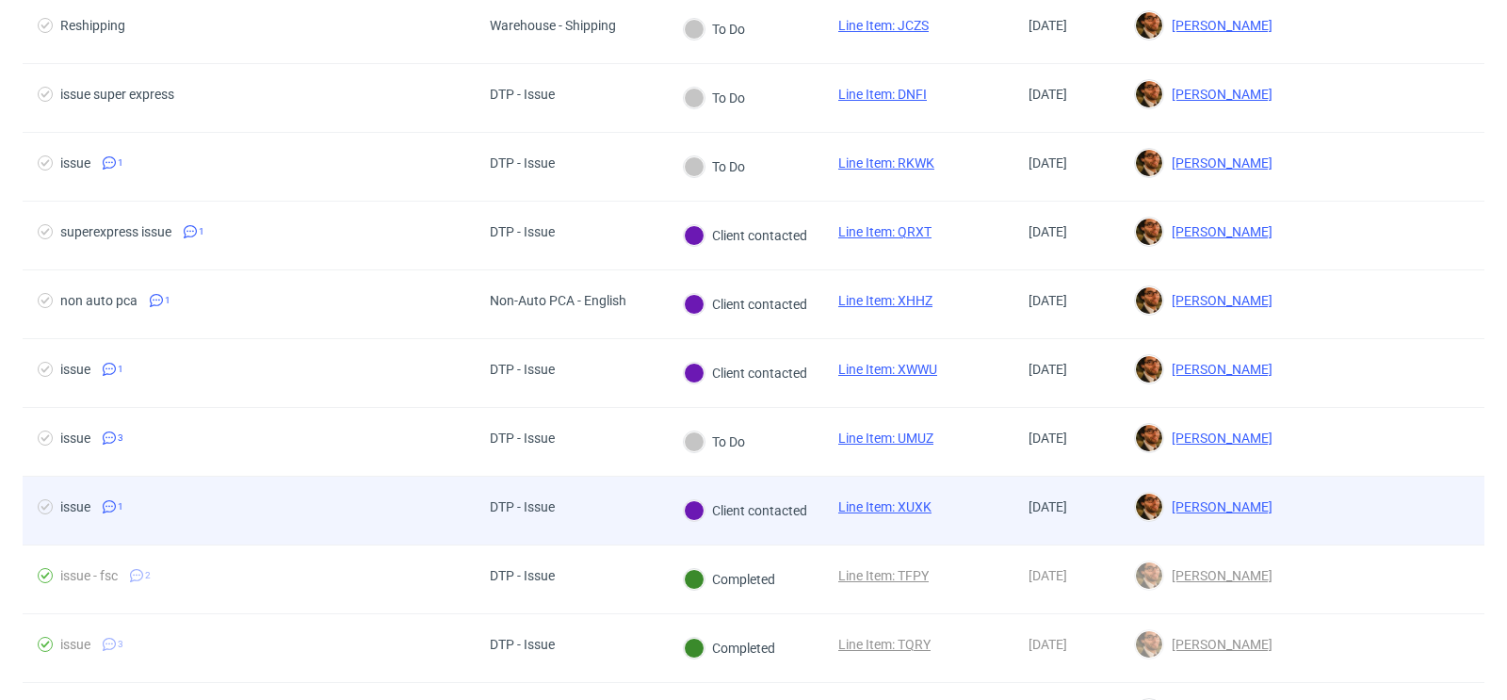
scroll to position [761, 0]
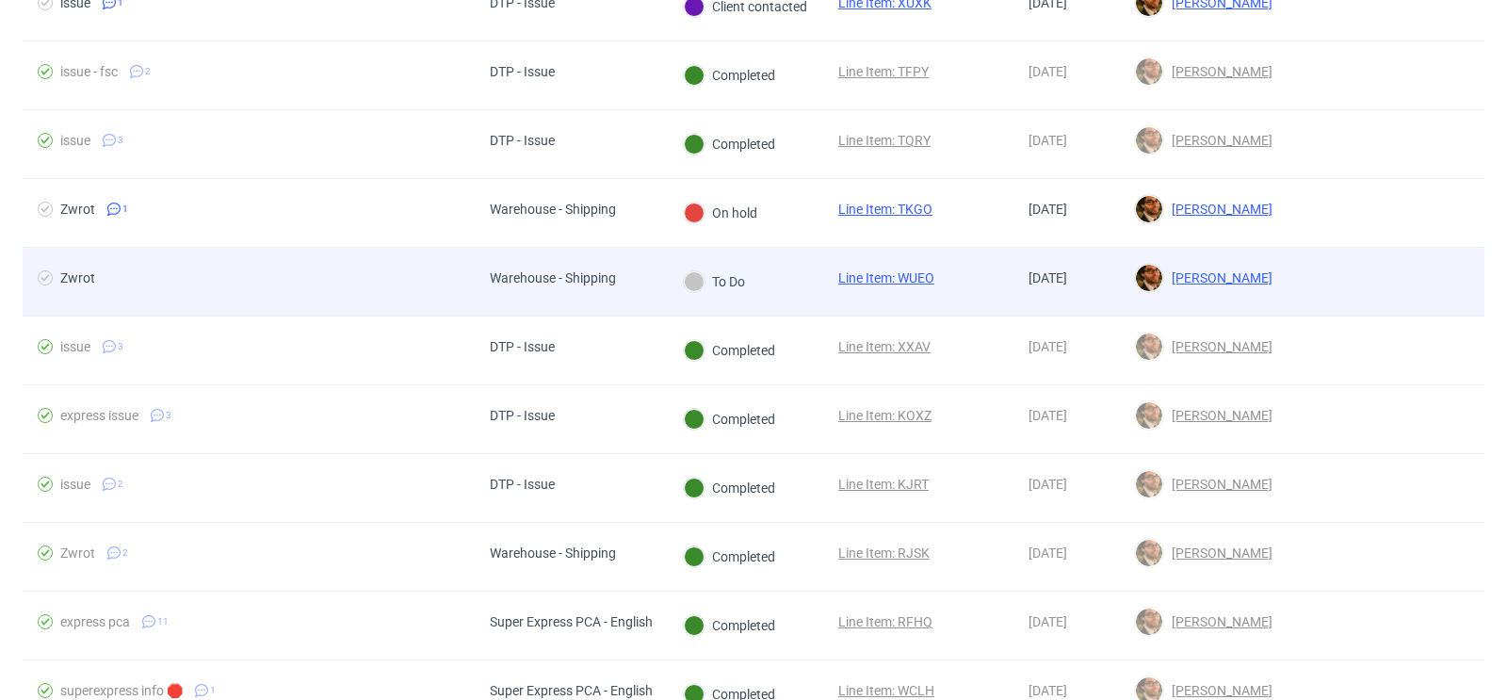
click at [1324, 262] on div at bounding box center [1386, 282] width 197 height 68
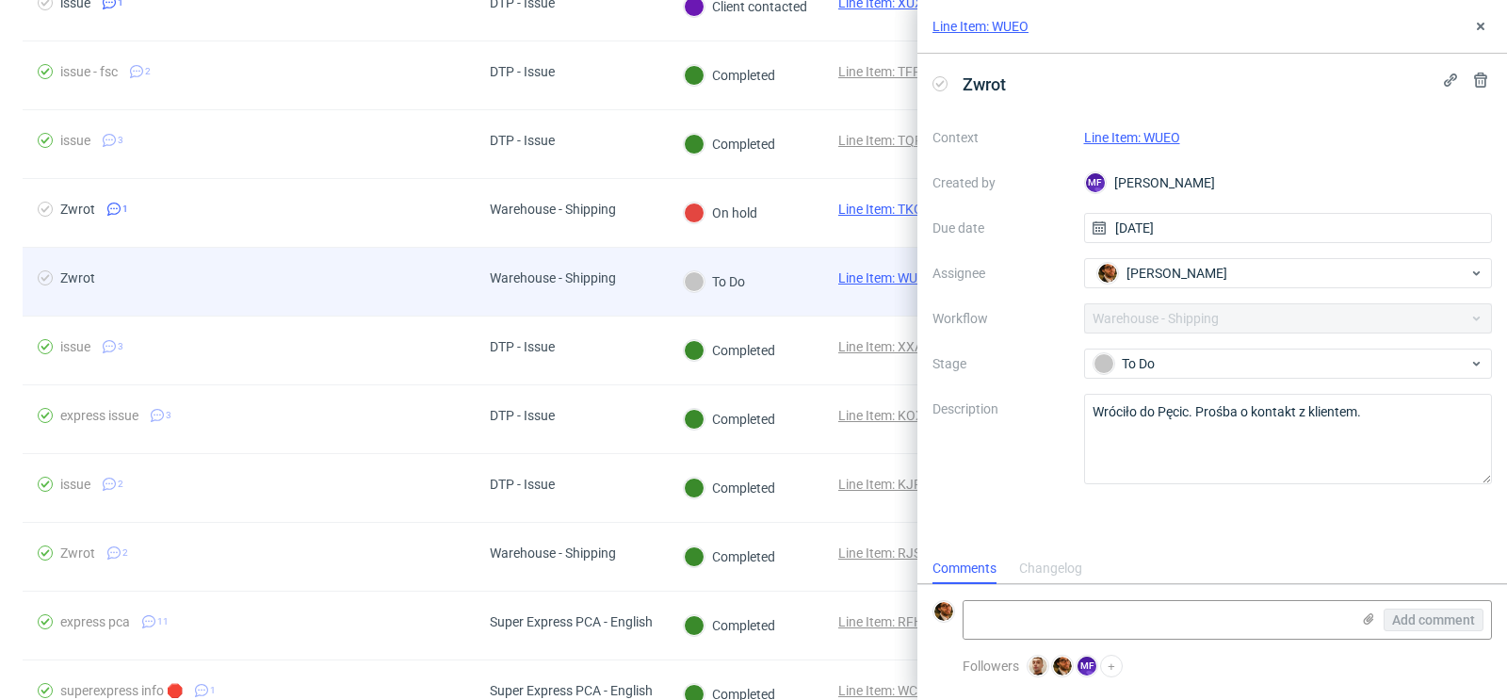
scroll to position [15, 0]
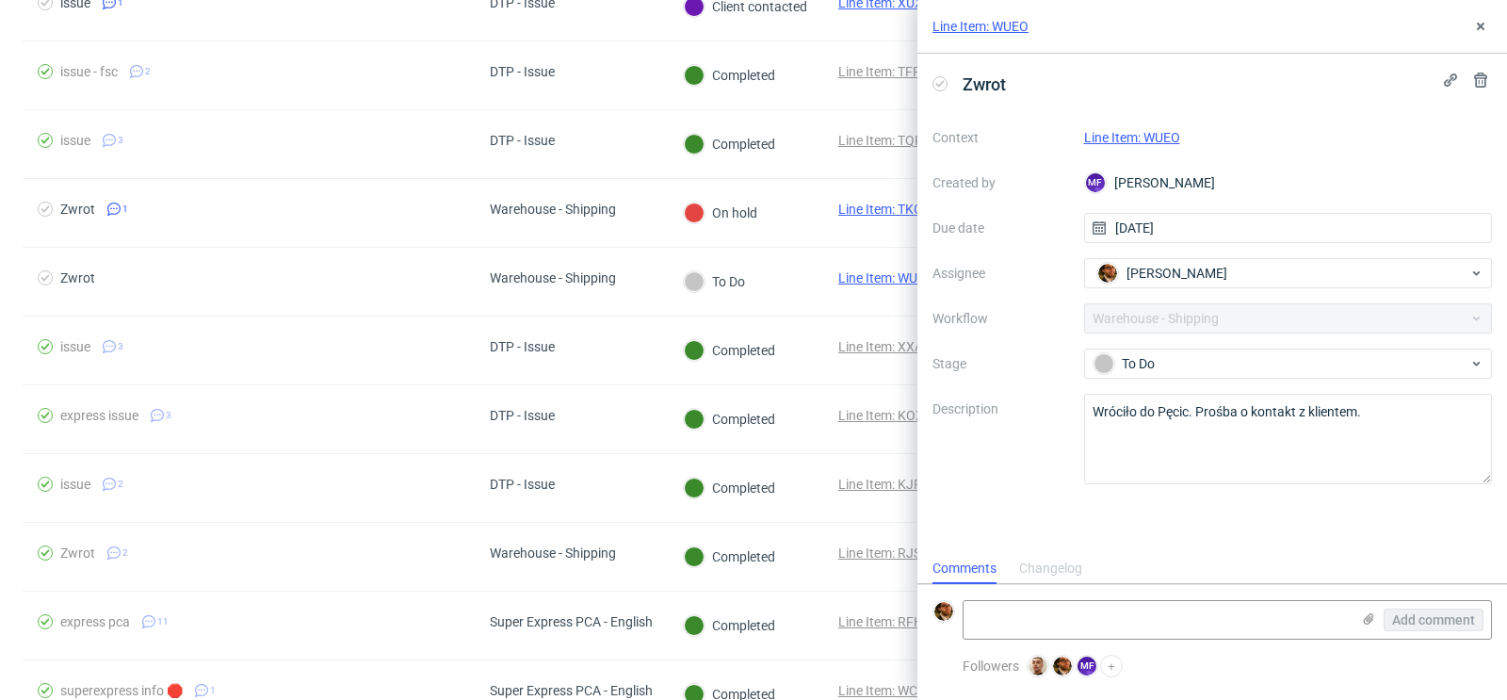
click at [1169, 139] on link "Line Item: WUEO" at bounding box center [1132, 137] width 96 height 15
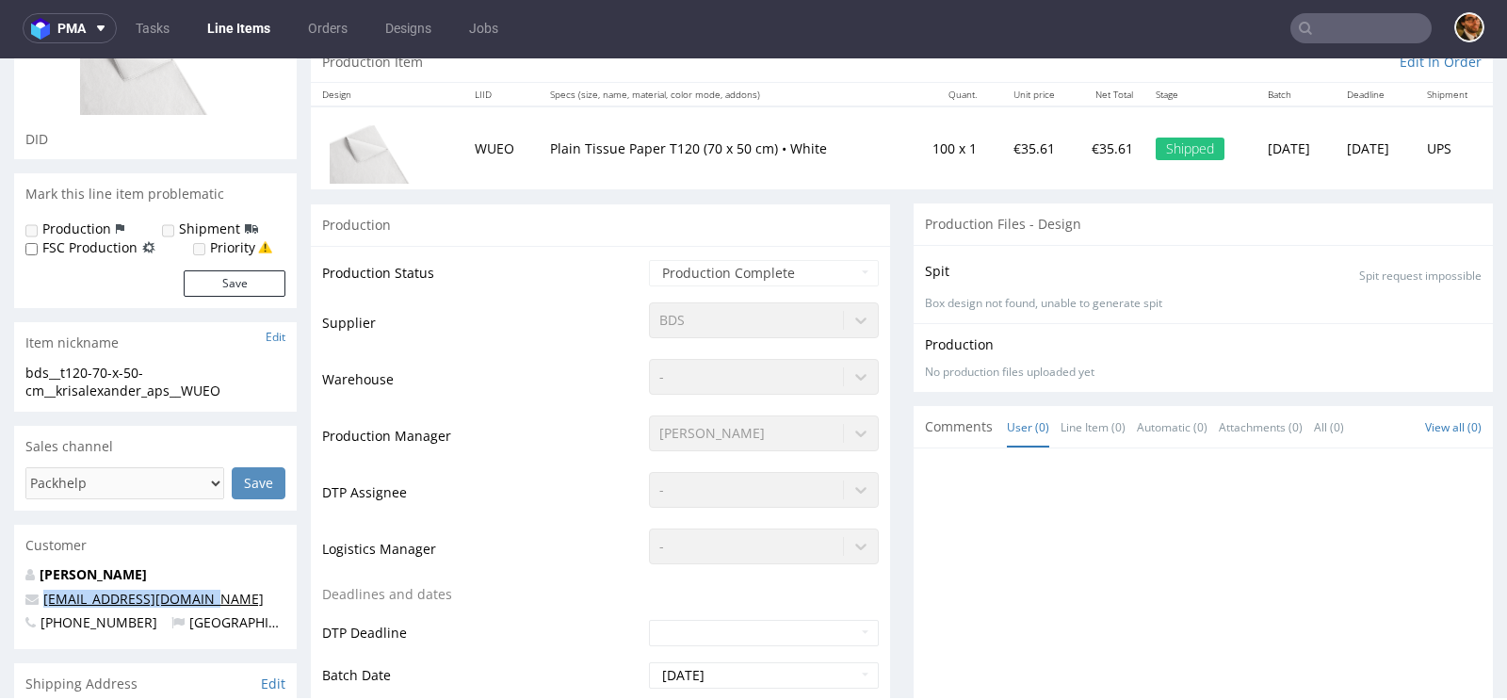
scroll to position [200, 0]
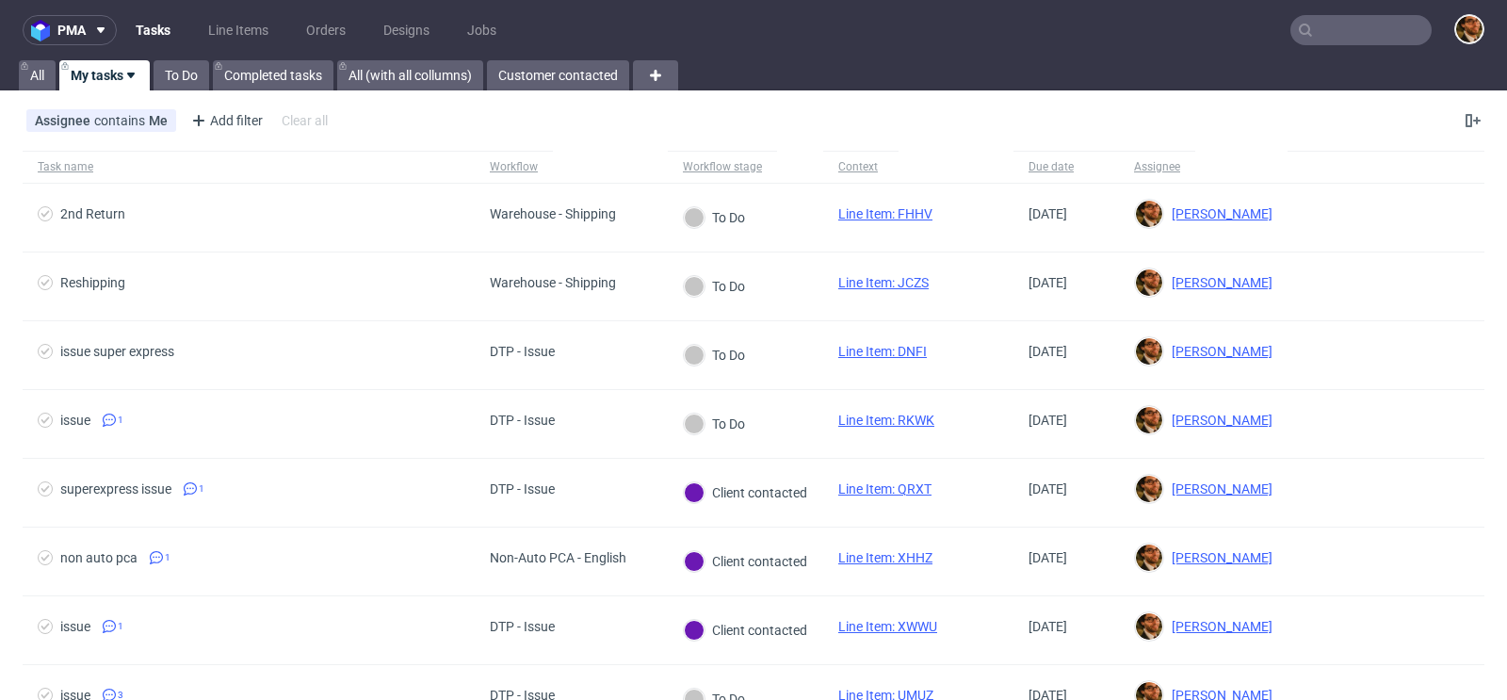
click at [1329, 34] on input "text" at bounding box center [1360, 30] width 141 height 30
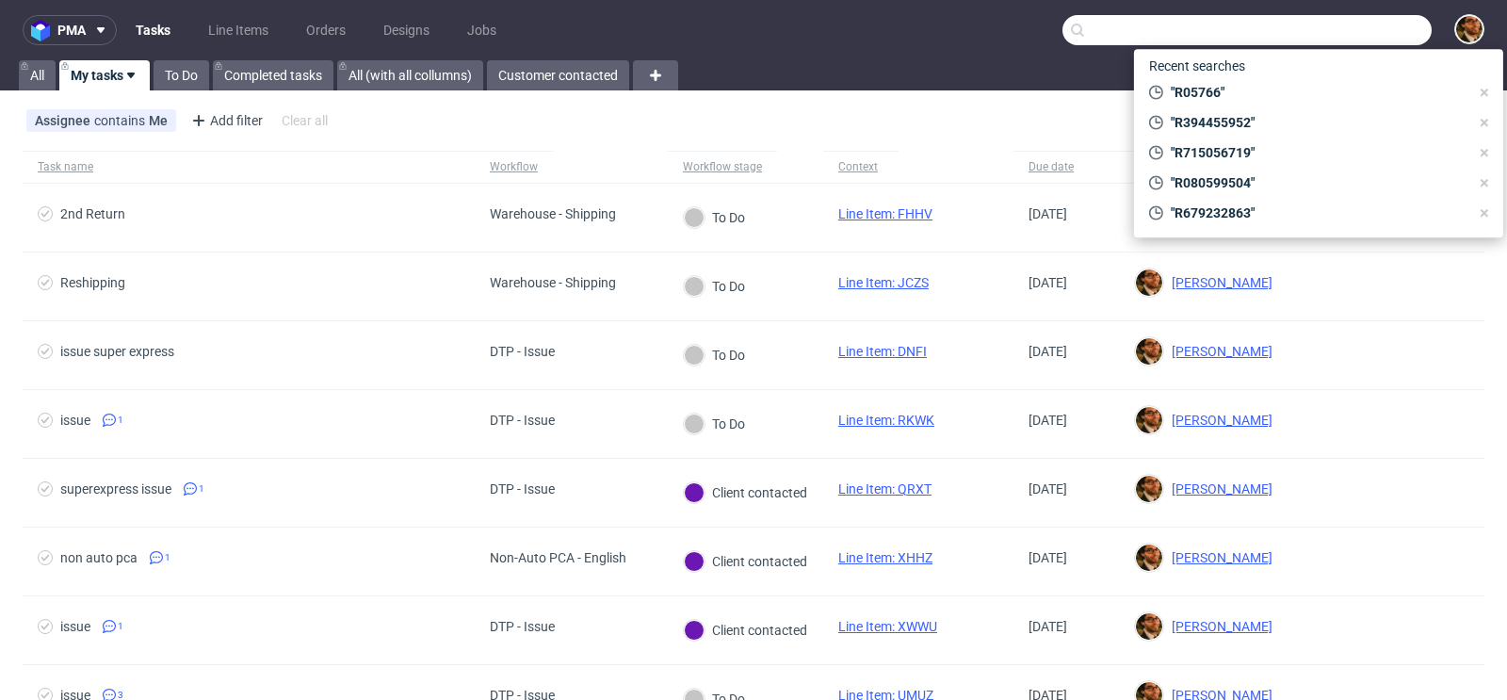
paste input "R355487727"
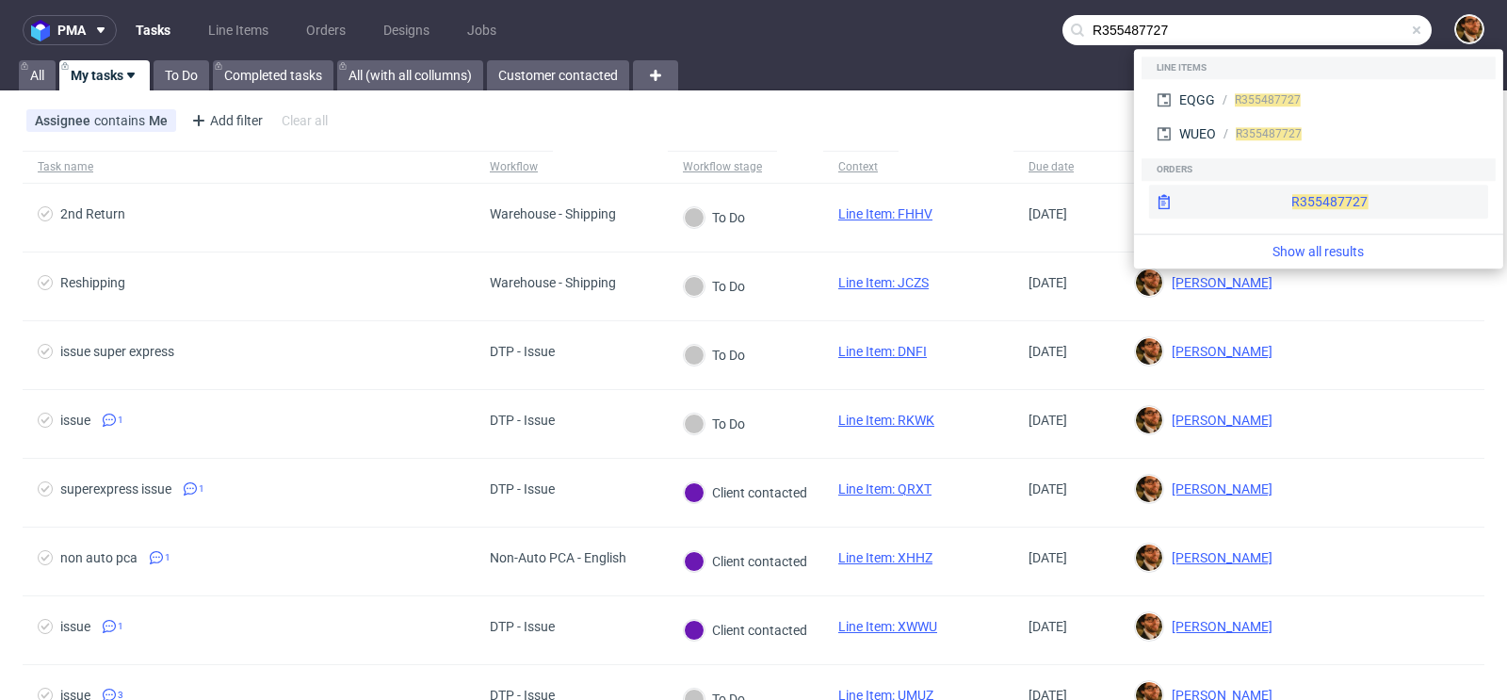
type input "R355487727"
click at [1301, 194] on div "R355487727" at bounding box center [1318, 202] width 339 height 34
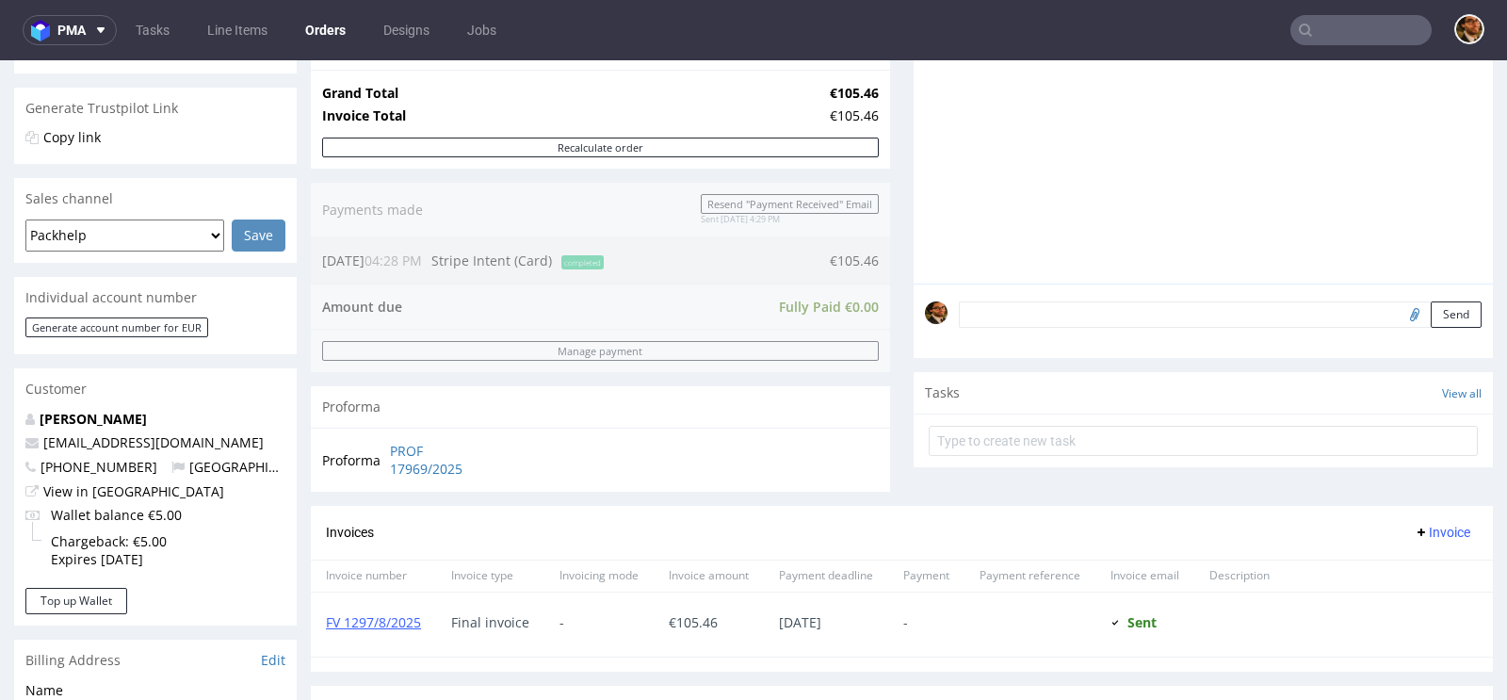
scroll to position [945, 0]
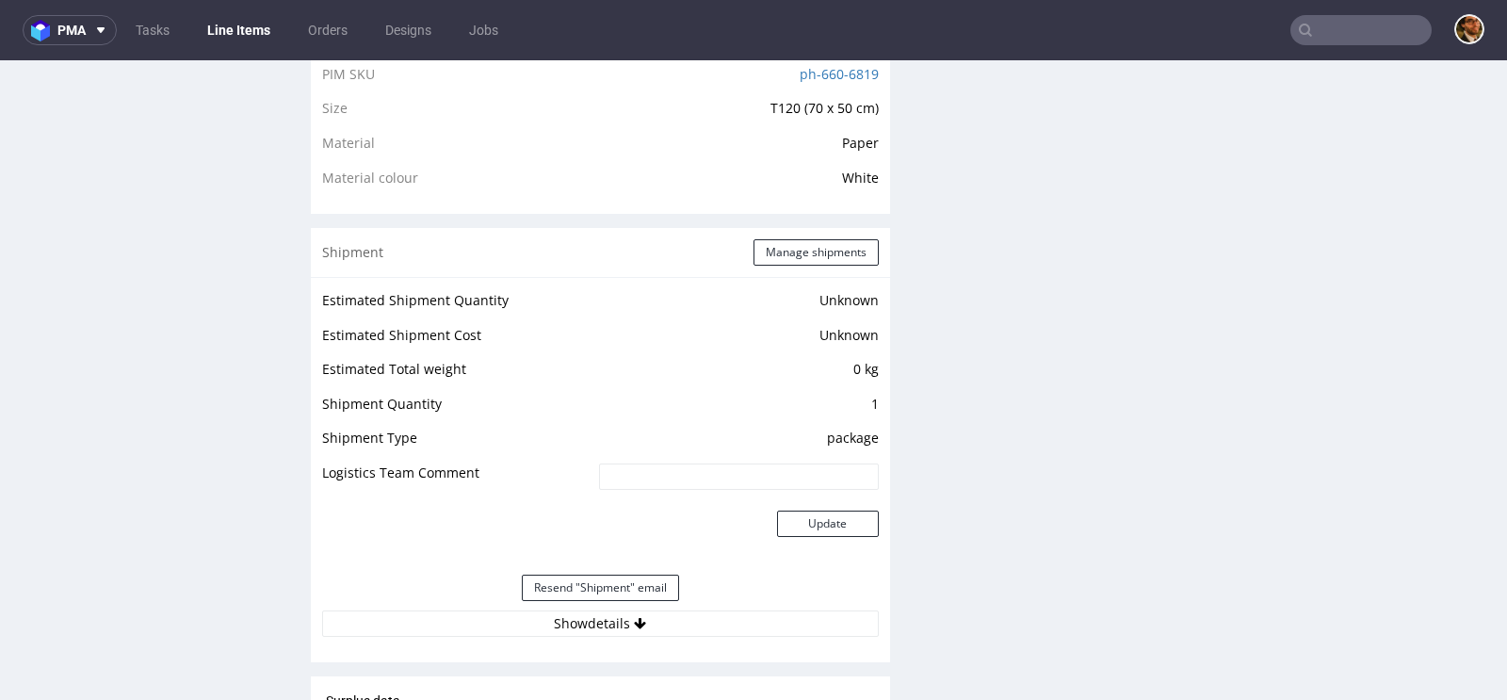
scroll to position [666, 0]
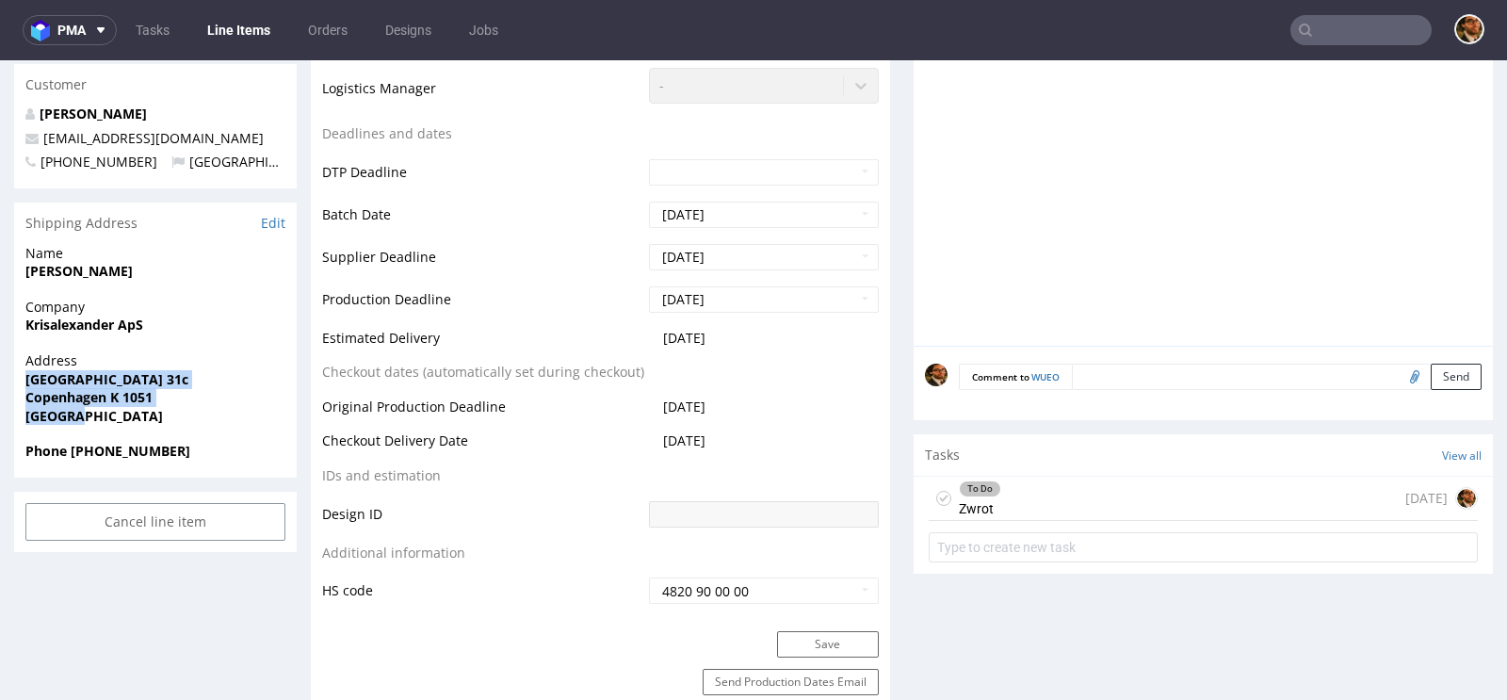
drag, startPoint x: 174, startPoint y: 439, endPoint x: 8, endPoint y: 376, distance: 177.4
click at [141, 393] on strong "Copenhagen K 1051" at bounding box center [88, 397] width 127 height 18
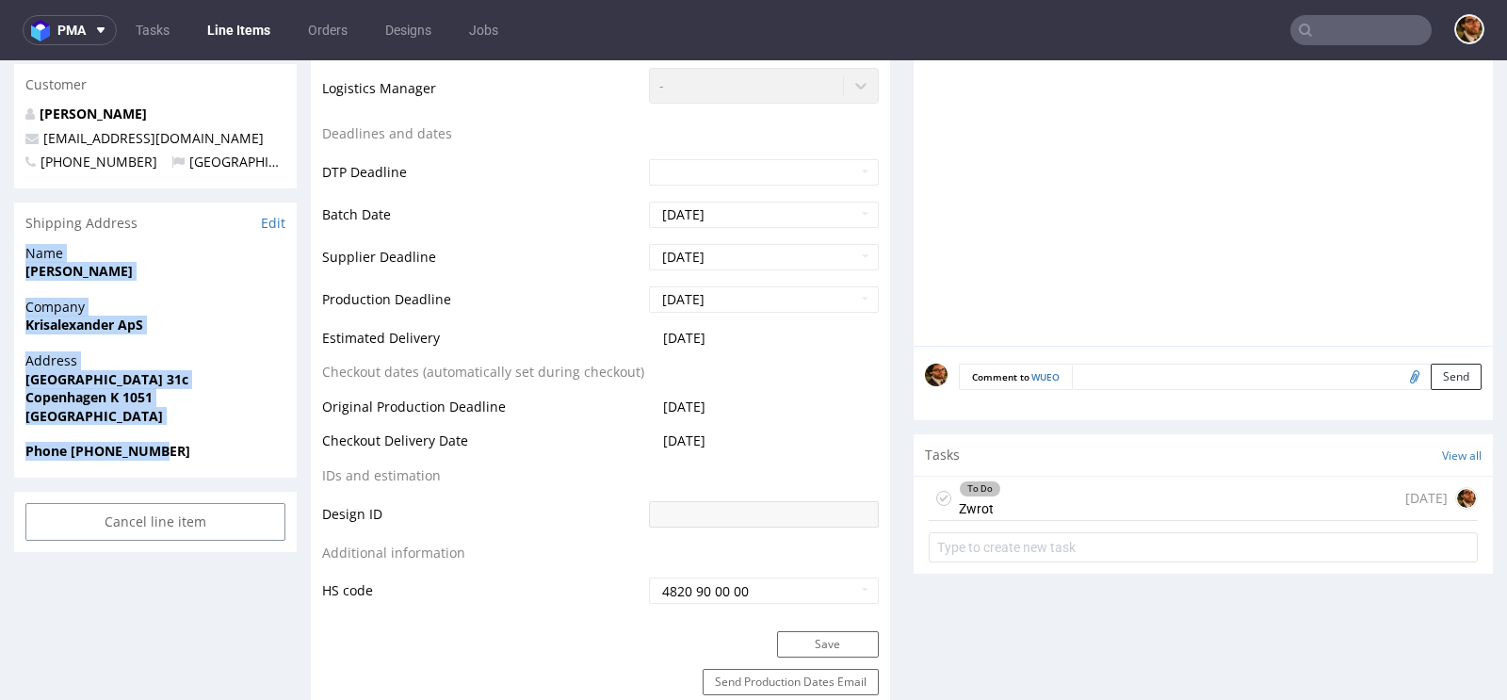
drag, startPoint x: 170, startPoint y: 451, endPoint x: 27, endPoint y: 255, distance: 242.6
click at [27, 255] on section "Shipping Address Edit Name Holtermann Kristoffer Company Krisalexander ApS Addr…" at bounding box center [155, 340] width 283 height 275
copy section "Name Holtermann Kristoffer Company Krisalexander ApS Address Nyhavn 31c Copenha…"
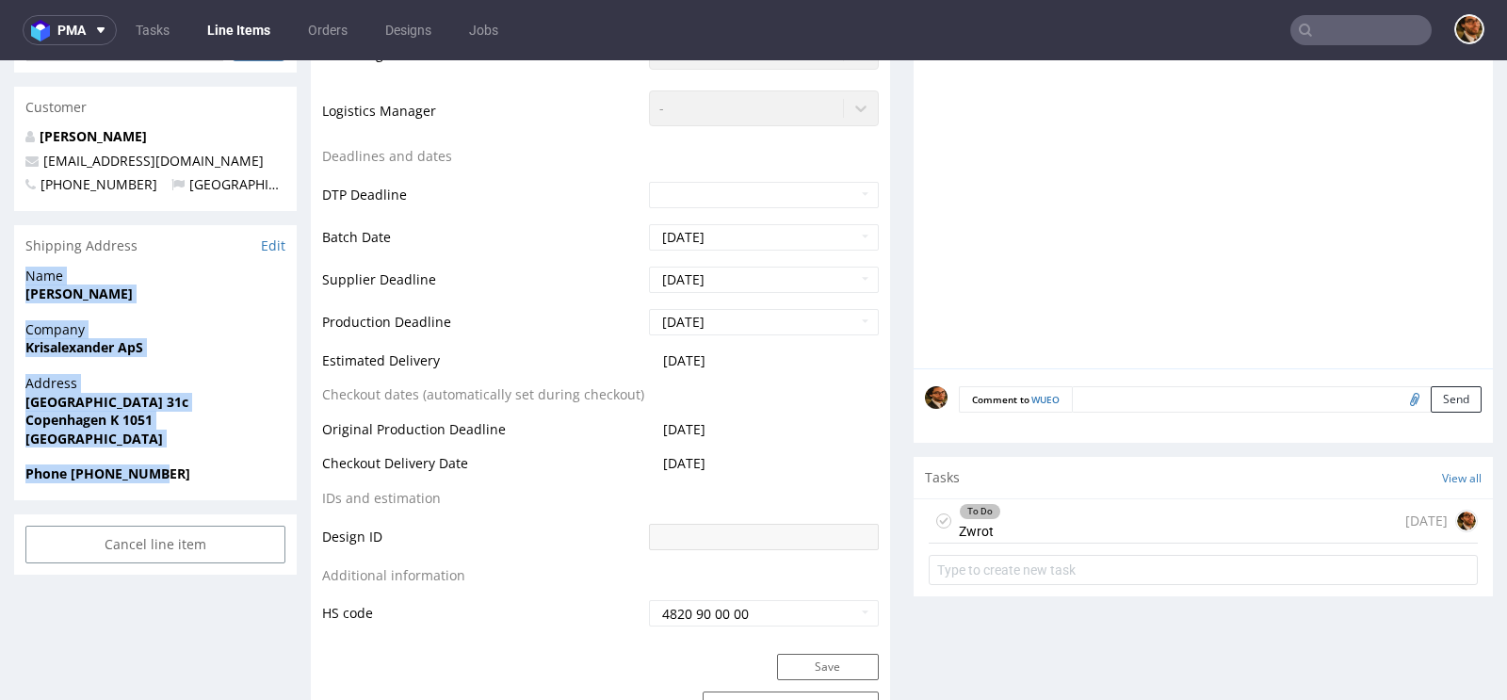
scroll to position [774, 0]
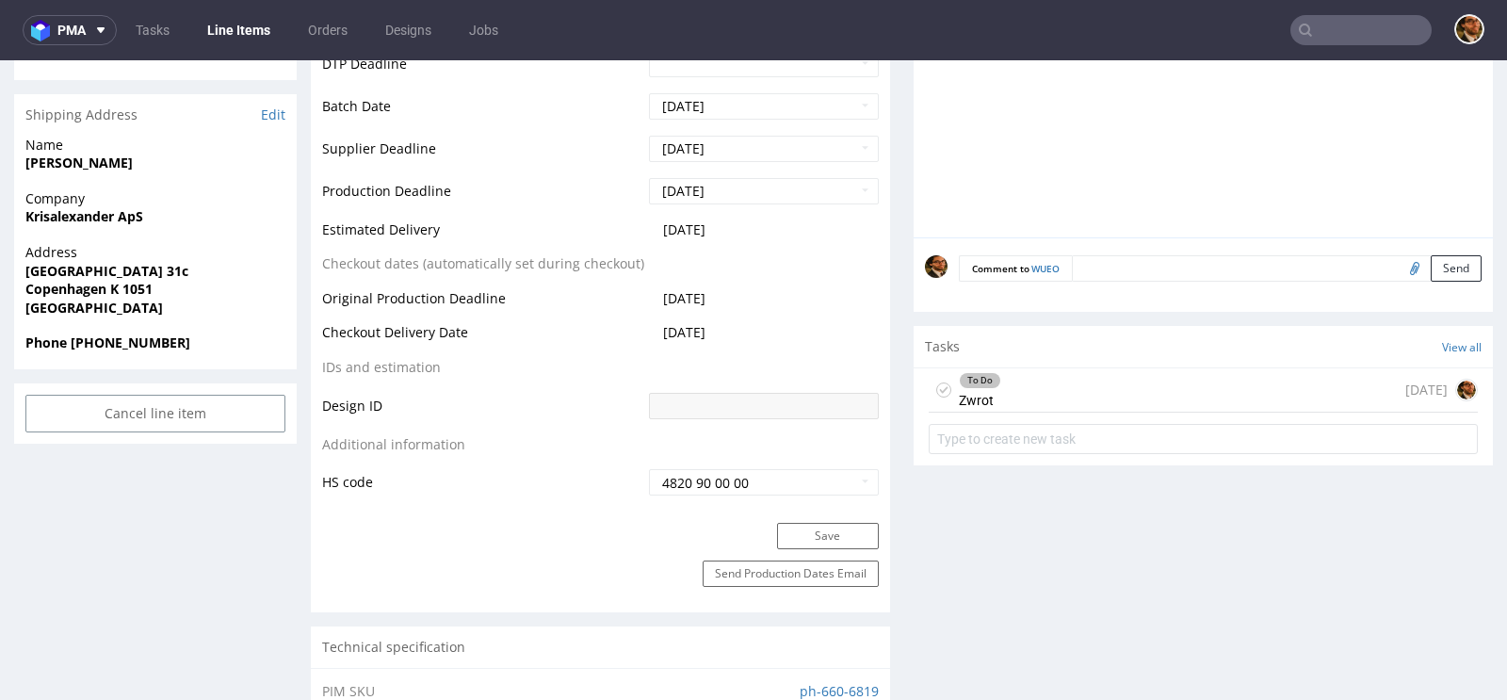
click at [1090, 408] on div "To Do Zwrot 8 days ago" at bounding box center [1203, 414] width 579 height 93
click at [1064, 399] on div "To Do Zwrot 8 days ago" at bounding box center [1203, 390] width 549 height 44
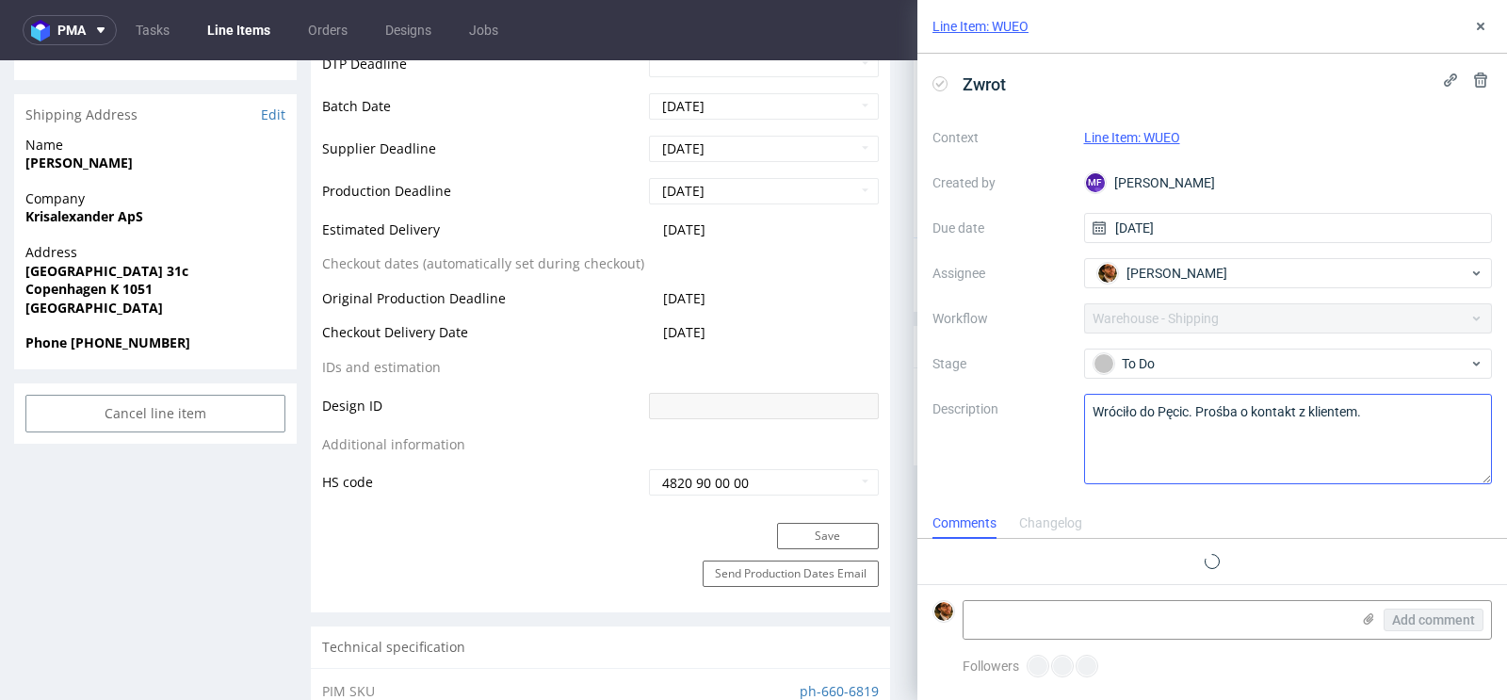
scroll to position [15, 0]
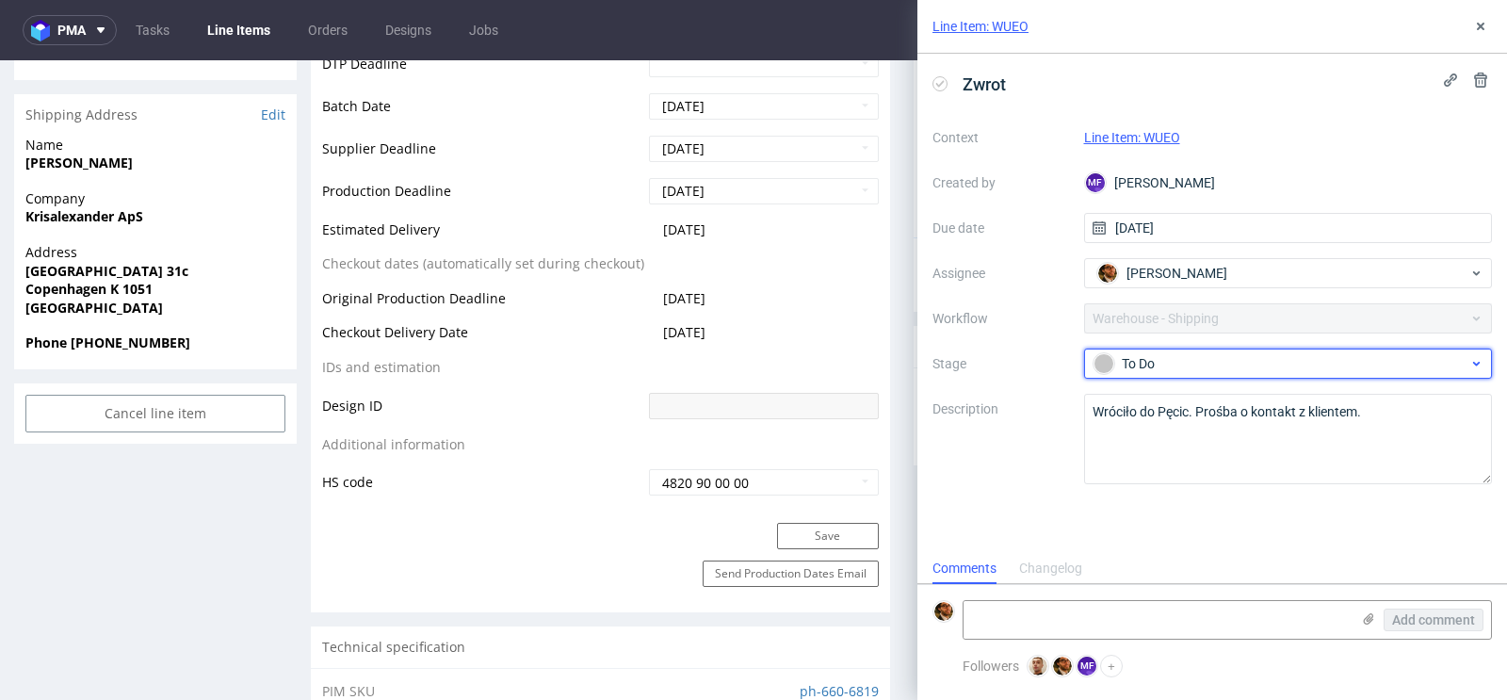
click at [1378, 373] on span "To Do" at bounding box center [1281, 363] width 377 height 23
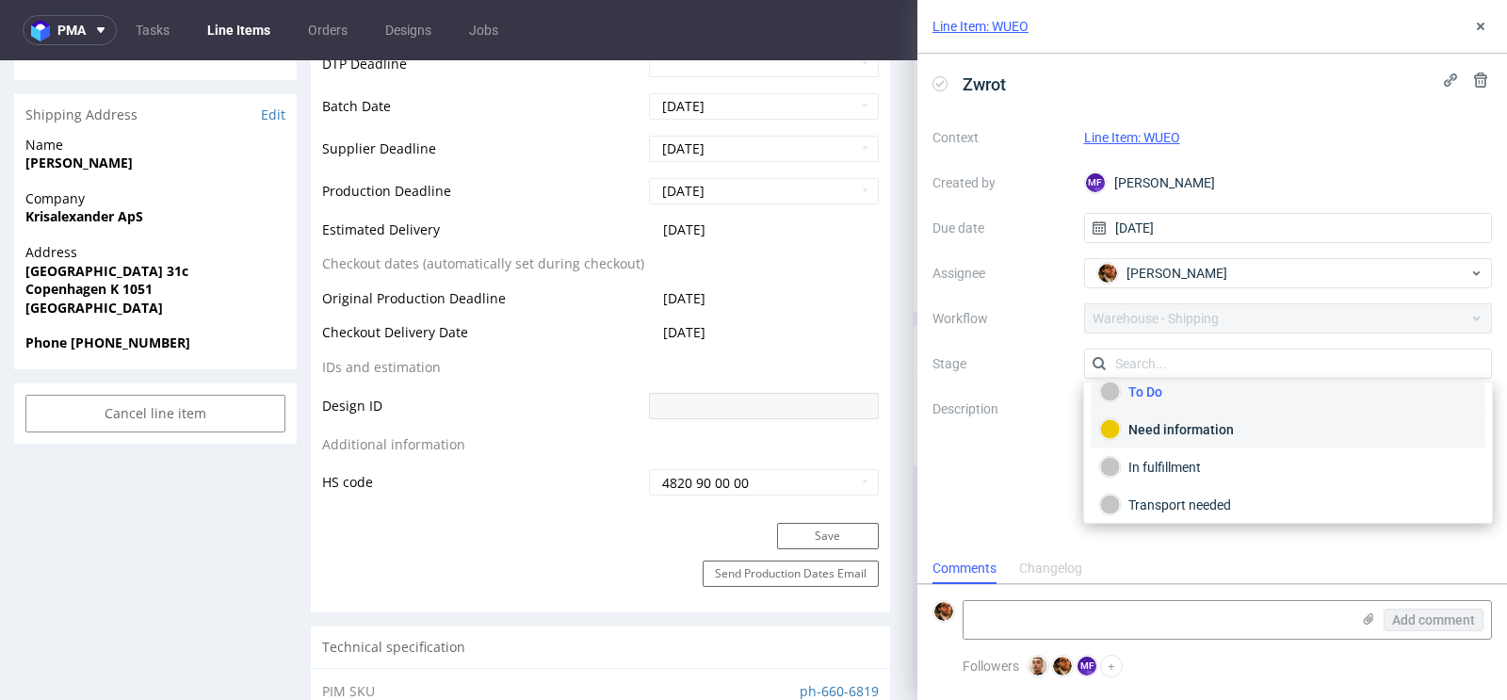
scroll to position [0, 0]
click at [1057, 308] on label "Workflow" at bounding box center [1000, 318] width 137 height 23
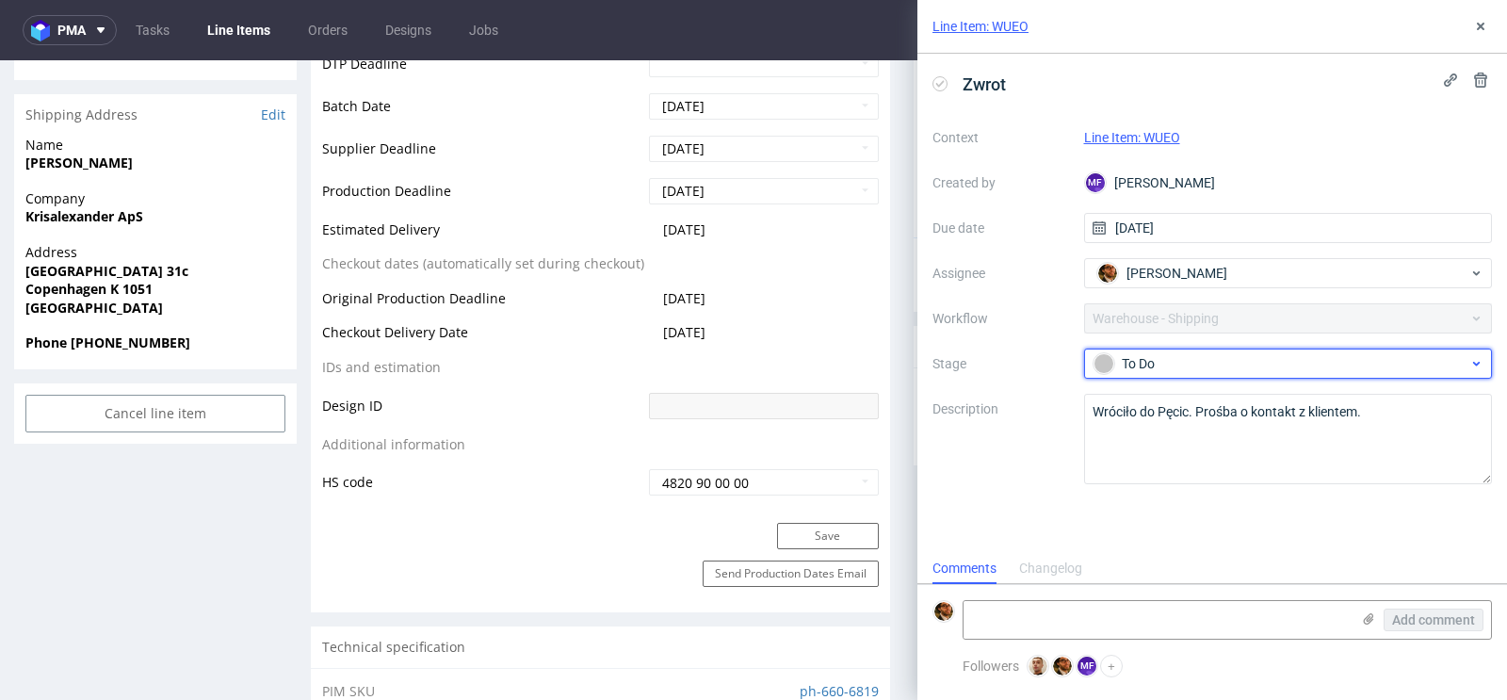
click at [1209, 349] on div "To Do" at bounding box center [1288, 363] width 409 height 30
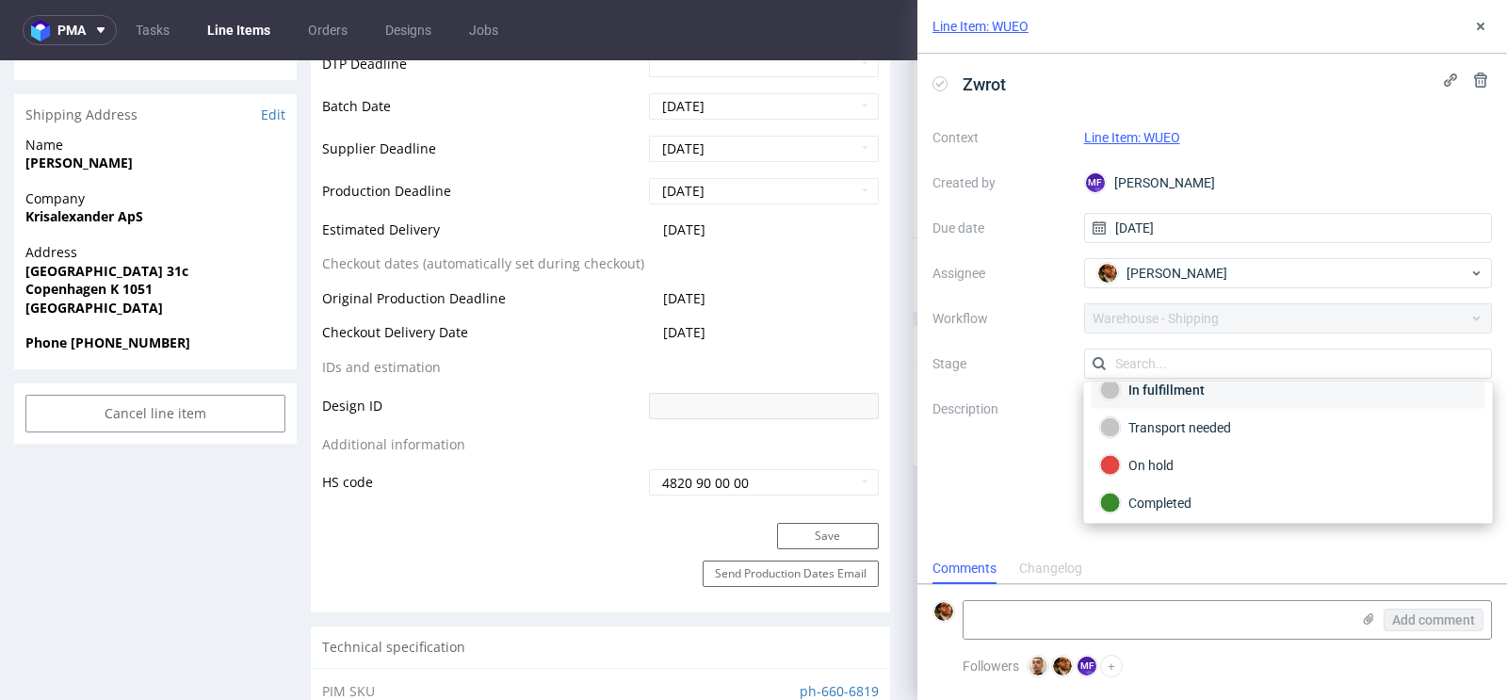
scroll to position [57, 0]
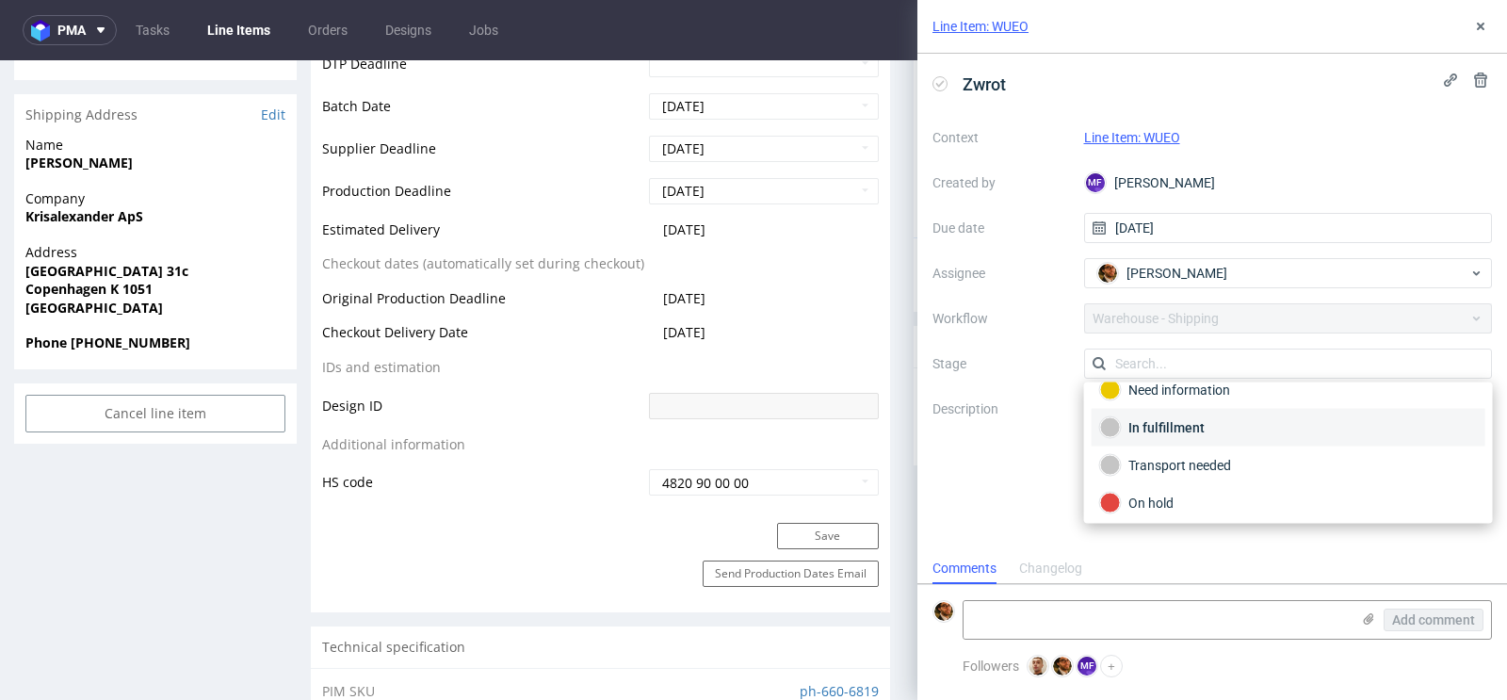
click at [1183, 423] on div "In fulfillment" at bounding box center [1288, 427] width 377 height 21
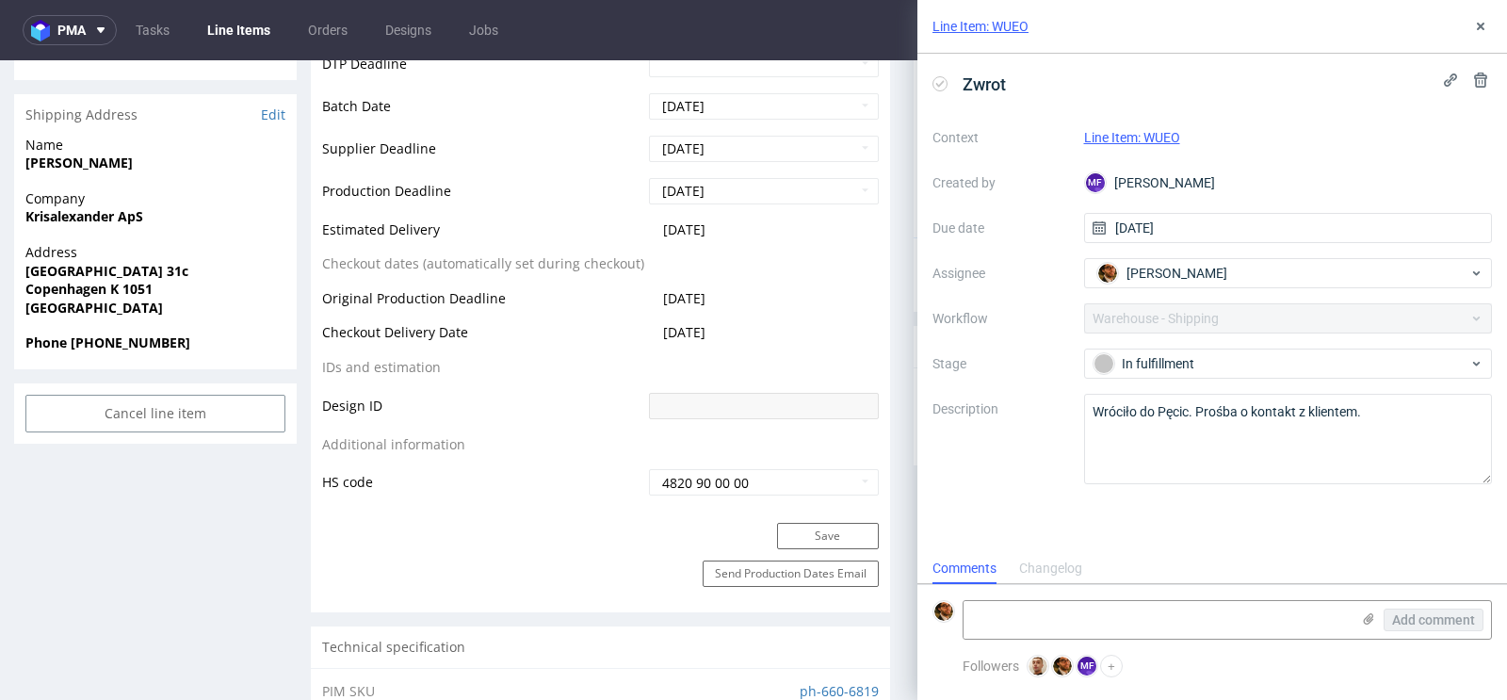
click at [1220, 490] on div "Zwrot Context Line Item: WUEO Created by MF Michał Fedorowicz Due date 22/09/20…" at bounding box center [1212, 303] width 590 height 499
click at [1474, 33] on icon at bounding box center [1480, 26] width 15 height 15
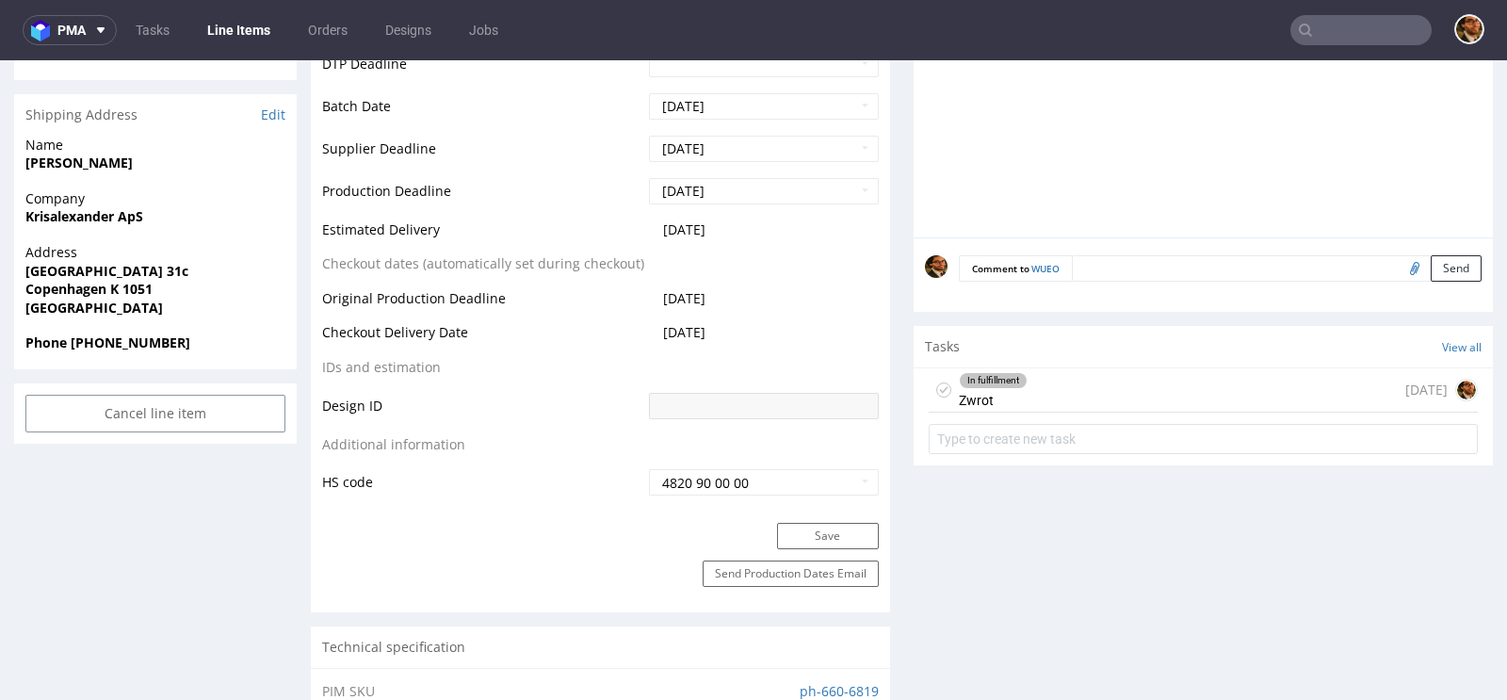
click at [1350, 18] on input "text" at bounding box center [1360, 30] width 141 height 30
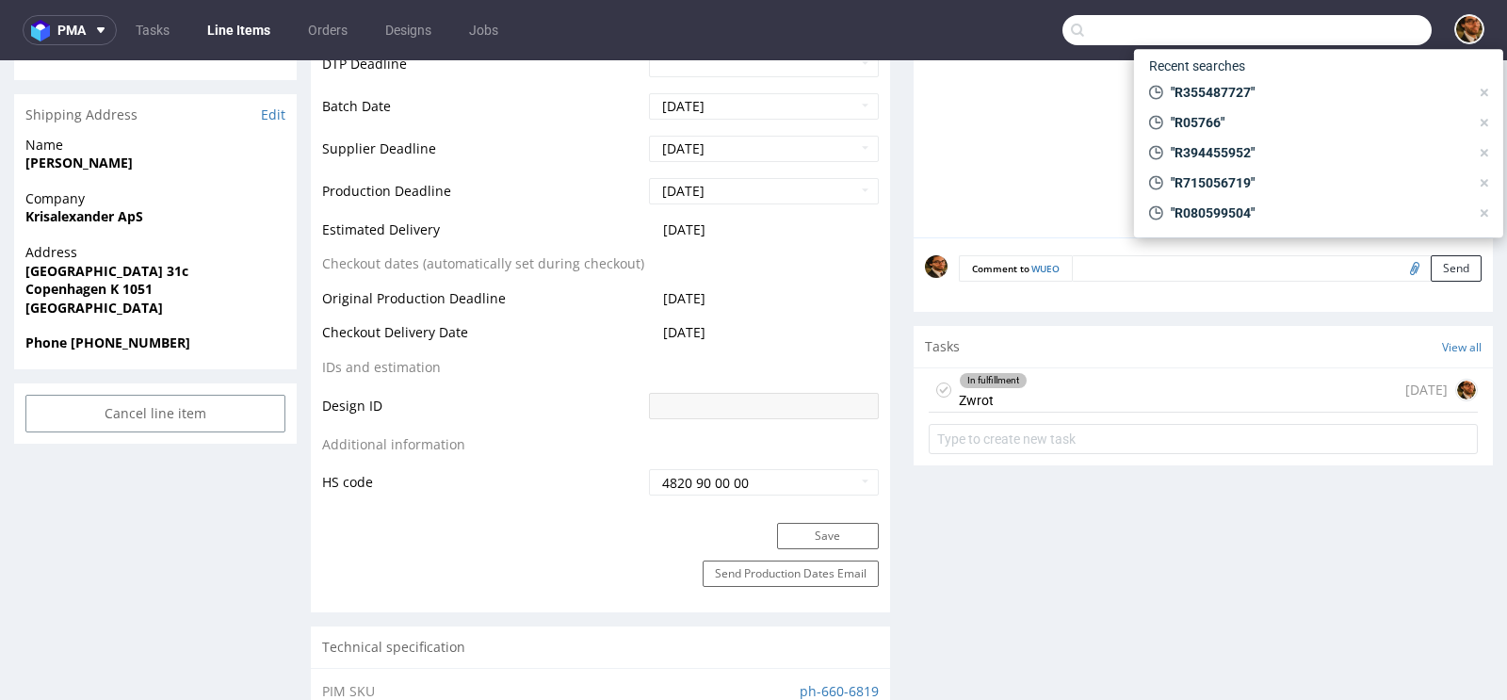
paste input "nathan.stacey96@hotmail.co.uk"
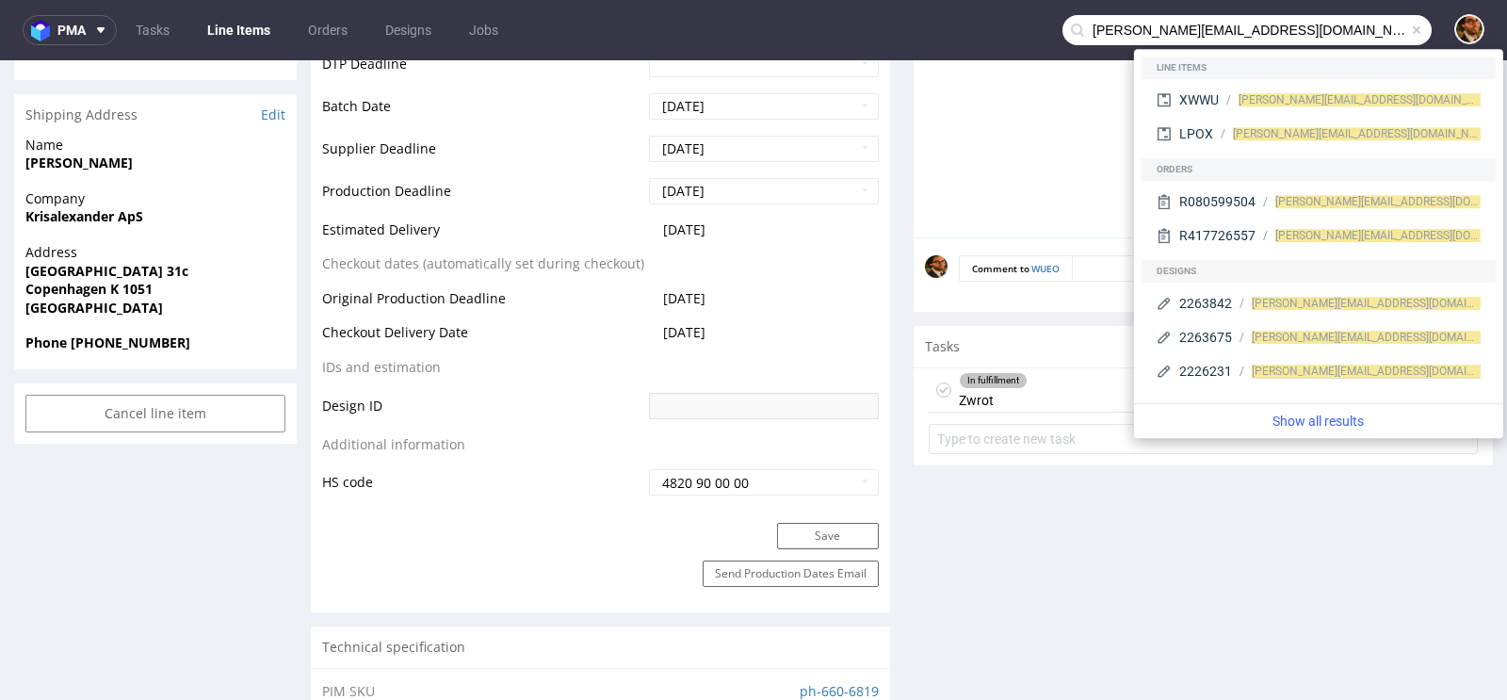
type input "nathan.stacey96@hotmail.co.uk"
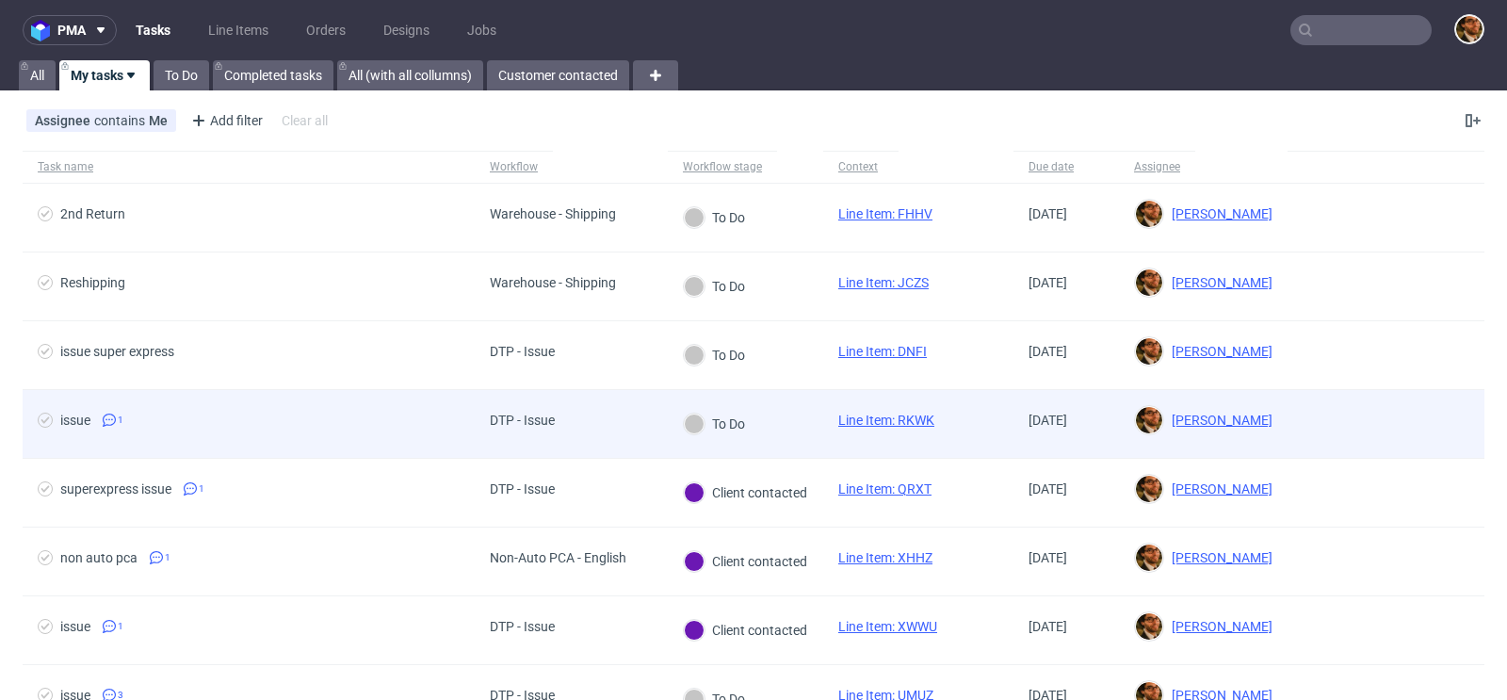
click at [1343, 405] on div at bounding box center [1386, 424] width 197 height 68
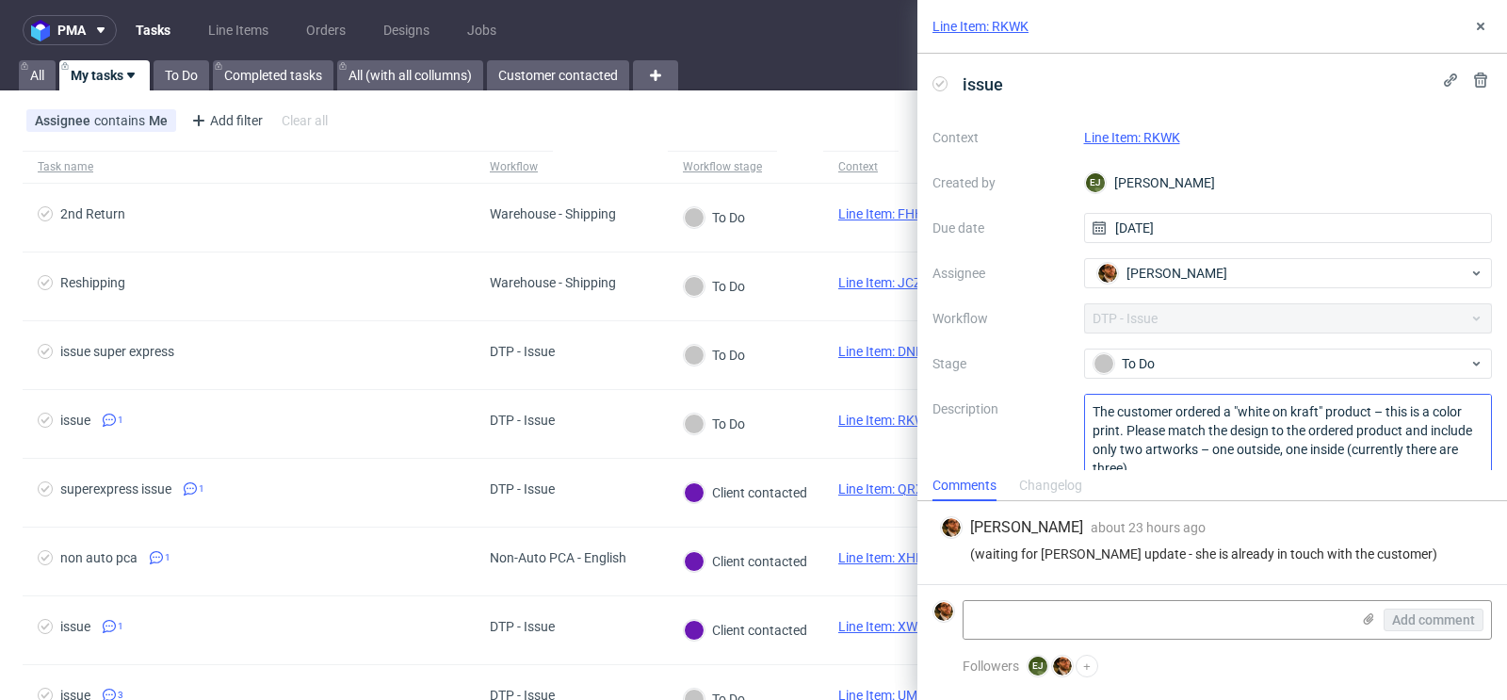
scroll to position [1, 0]
click at [1485, 34] on button at bounding box center [1480, 26] width 23 height 23
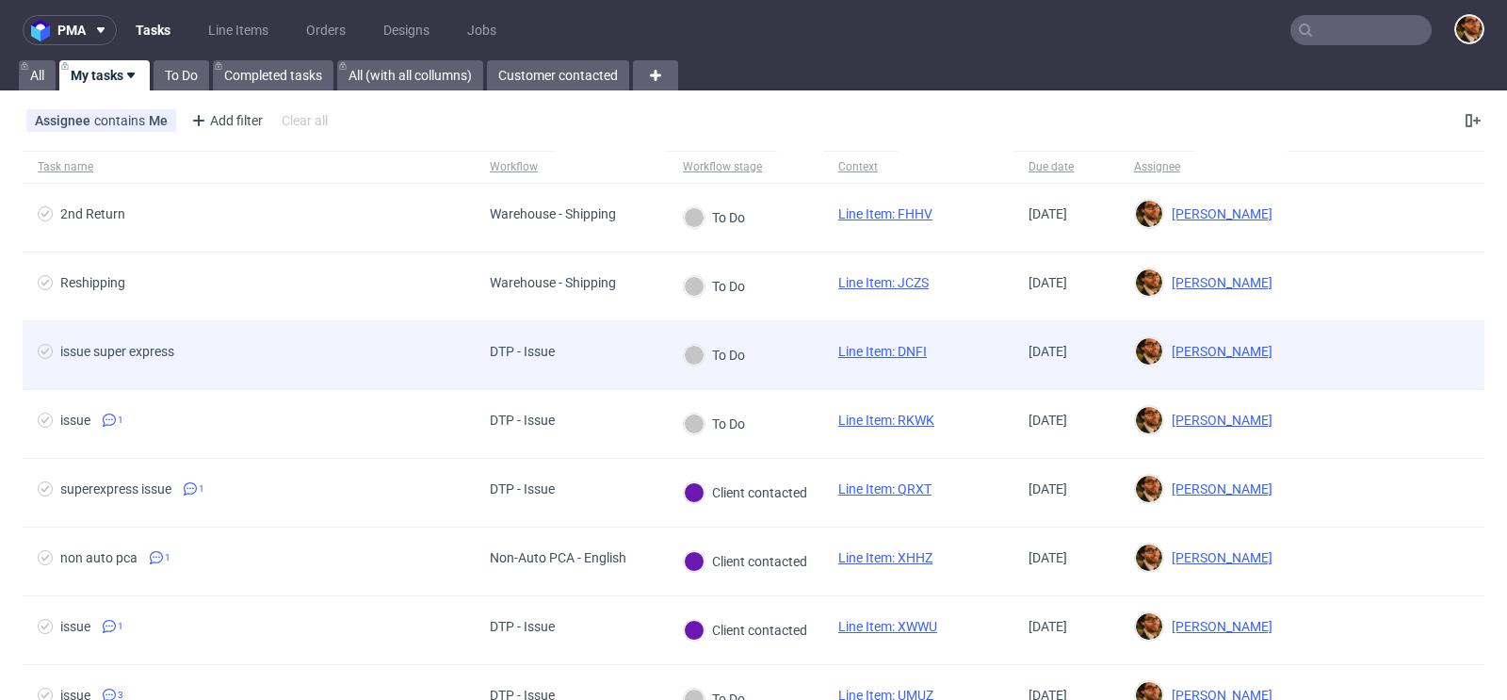
click at [1288, 360] on div at bounding box center [1386, 355] width 197 height 68
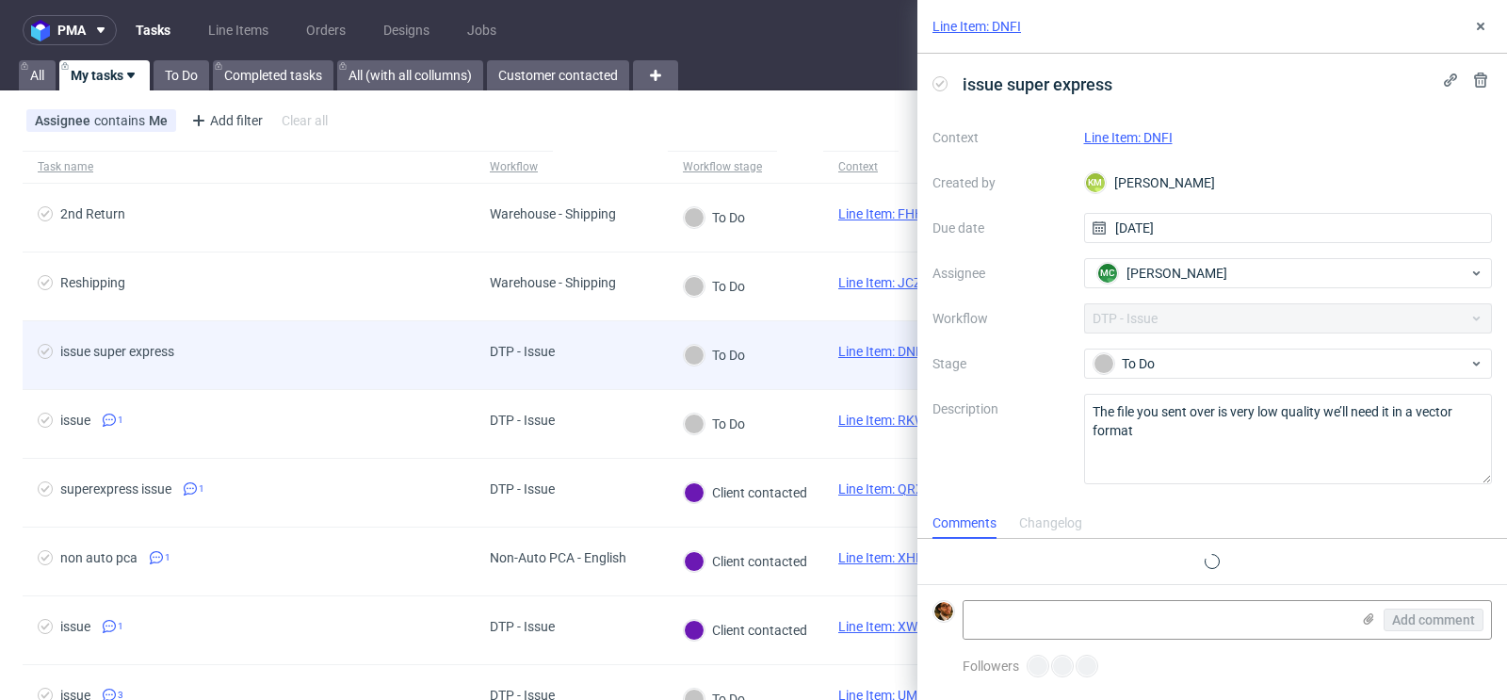
scroll to position [15, 0]
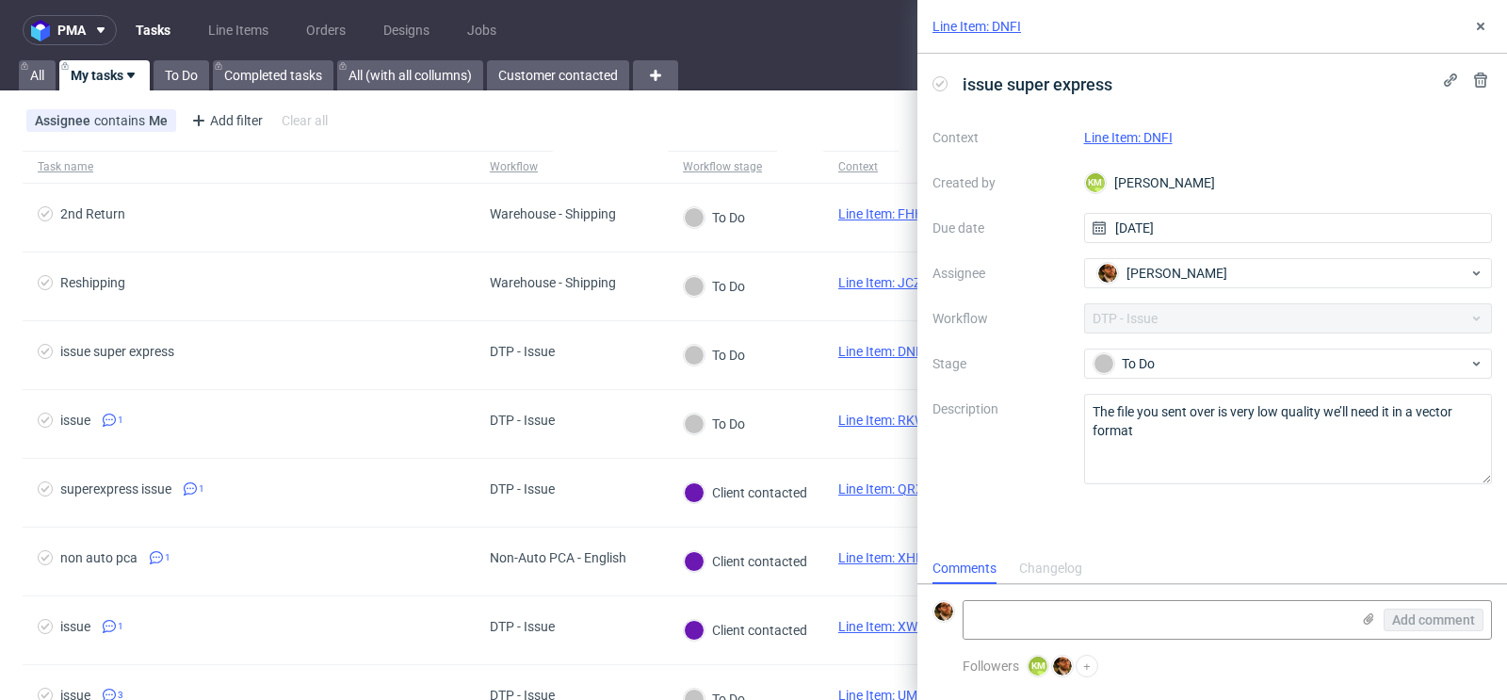
click at [1143, 136] on link "Line Item: DNFI" at bounding box center [1128, 137] width 89 height 15
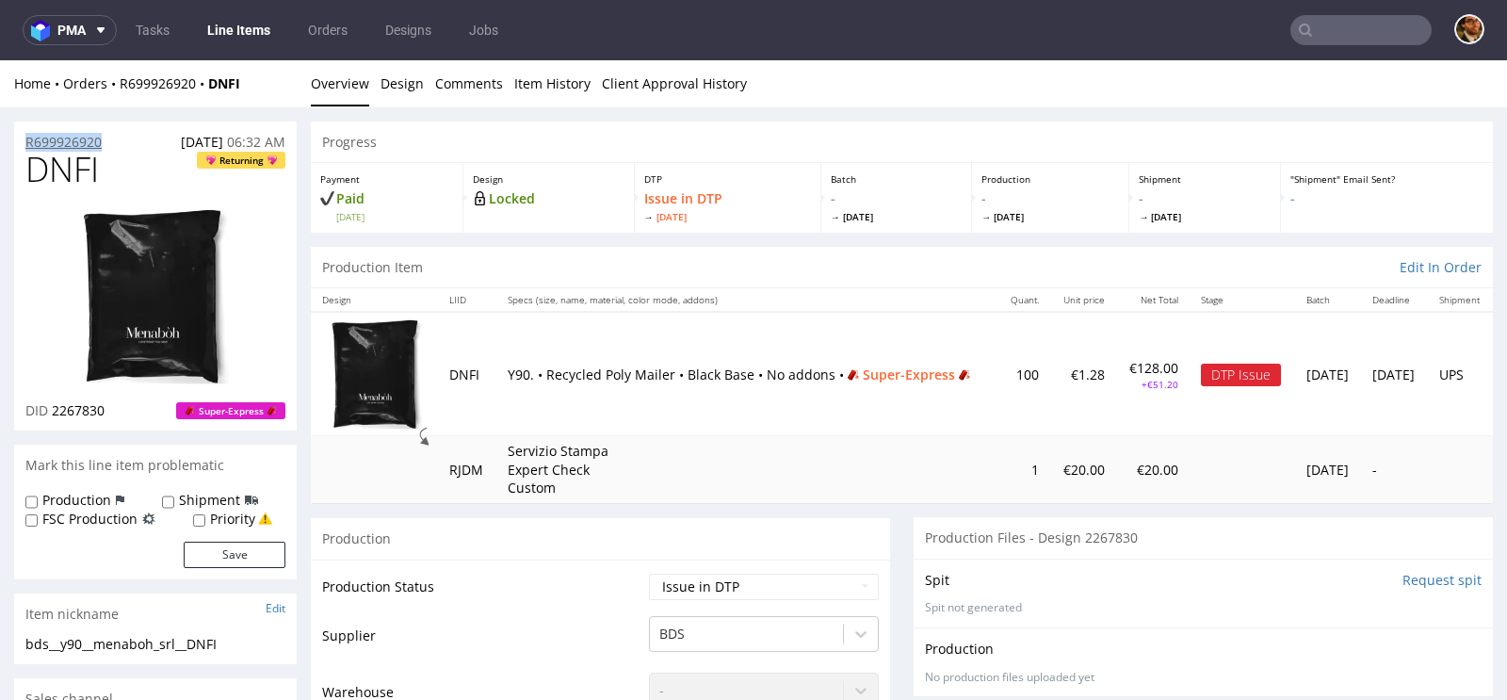
drag, startPoint x: 118, startPoint y: 138, endPoint x: 28, endPoint y: 139, distance: 89.5
click at [28, 139] on div "R699926920 [DATE] 06:32 AM" at bounding box center [155, 137] width 283 height 30
copy p "R699926920"
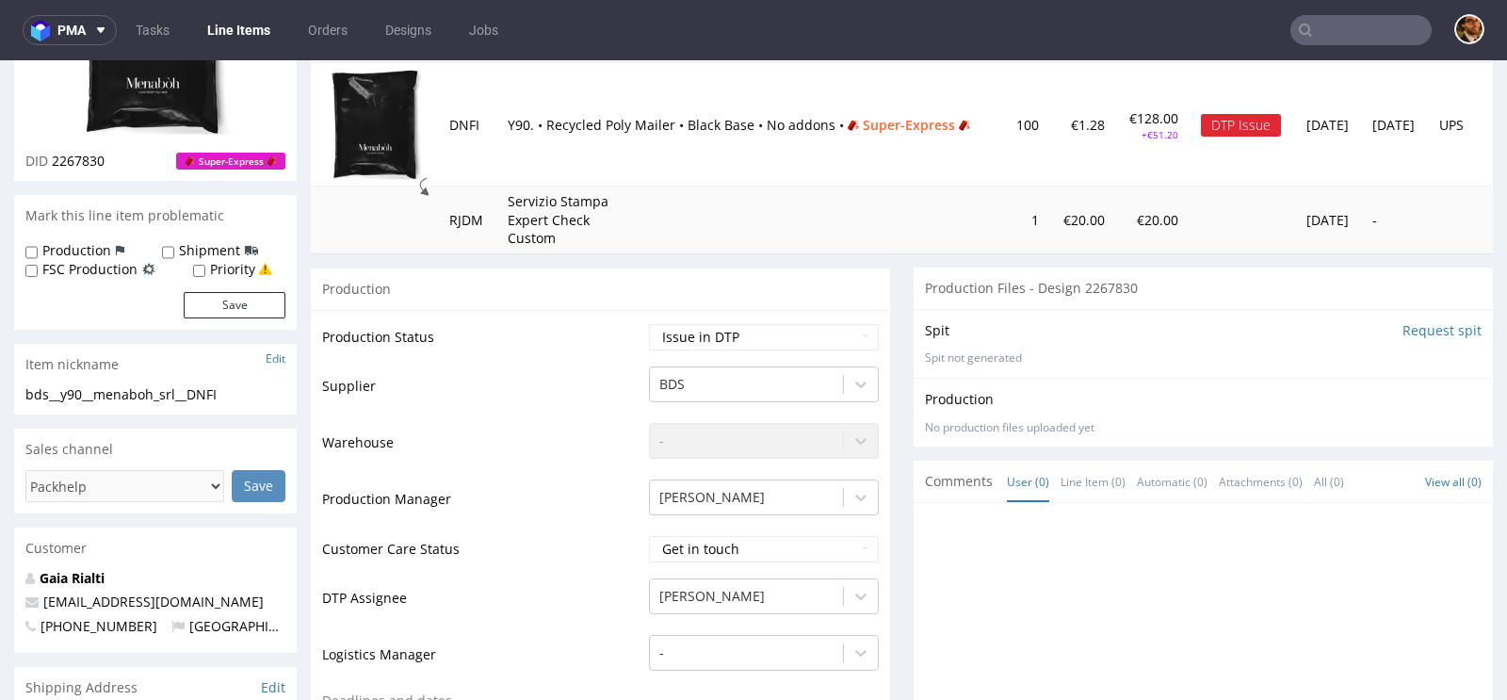
scroll to position [733, 0]
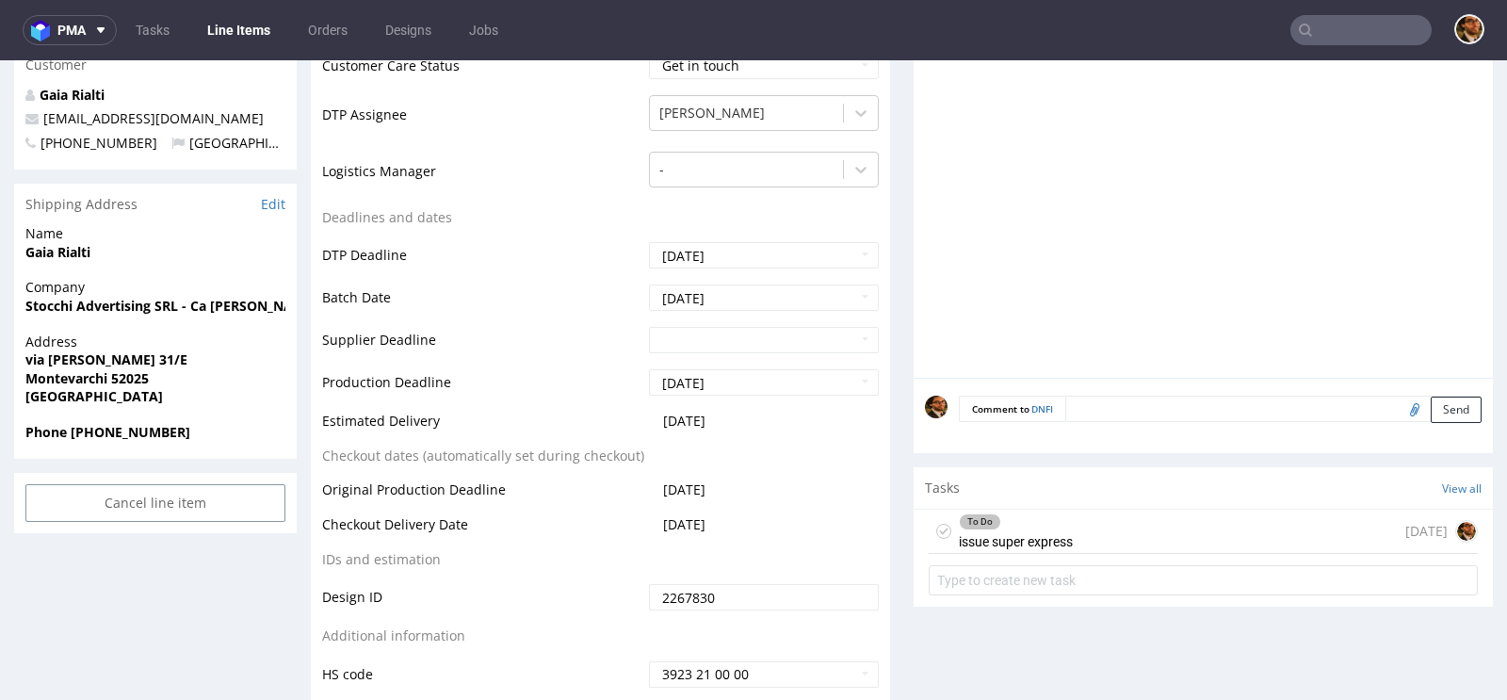
click at [1036, 520] on div "To Do" at bounding box center [1016, 521] width 112 height 15
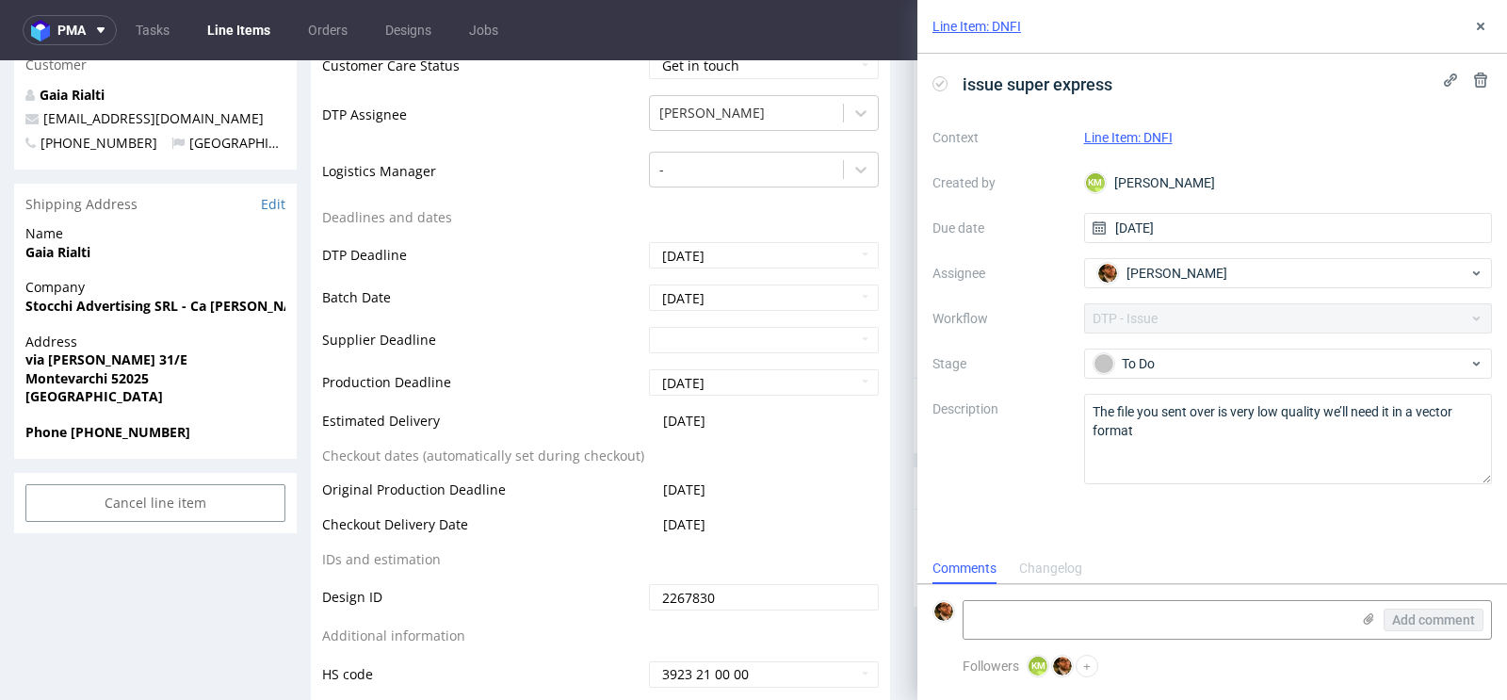
scroll to position [15, 0]
click at [1481, 27] on use at bounding box center [1481, 27] width 8 height 8
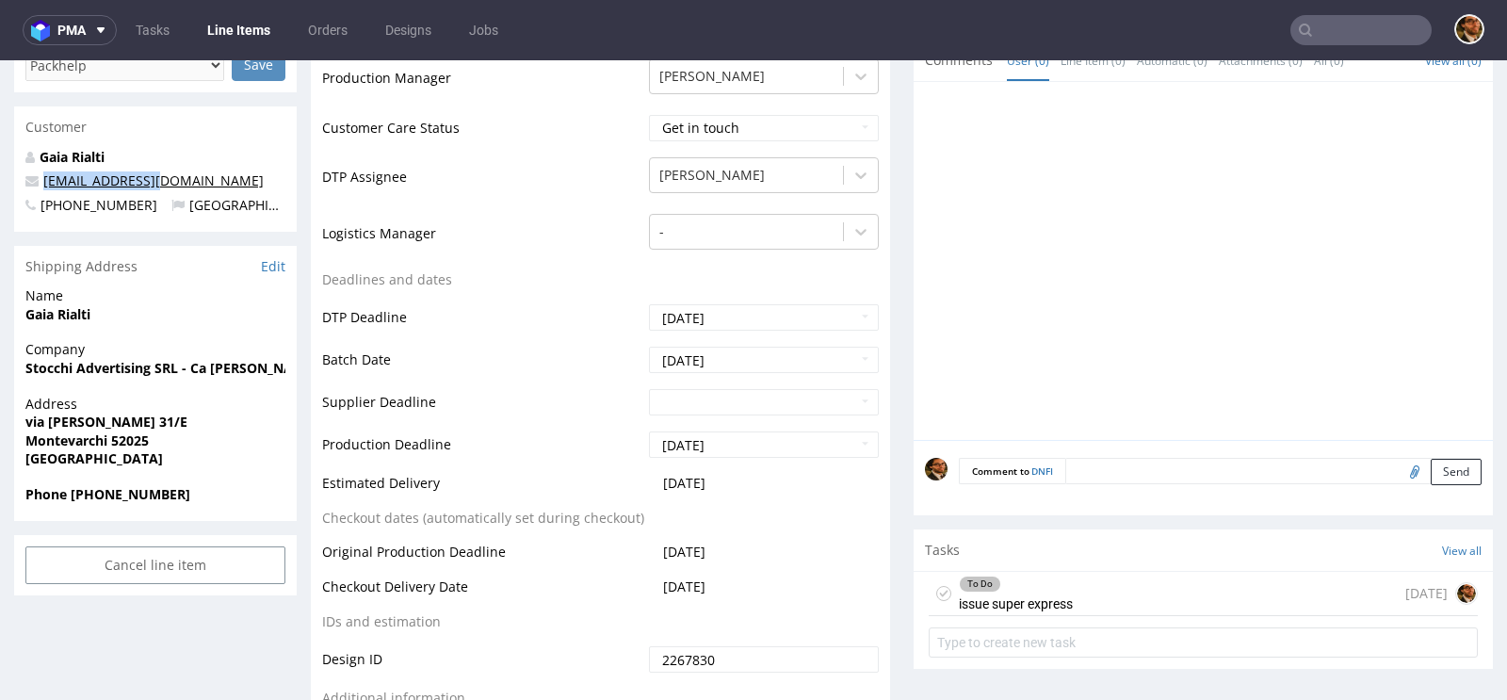
scroll to position [782, 0]
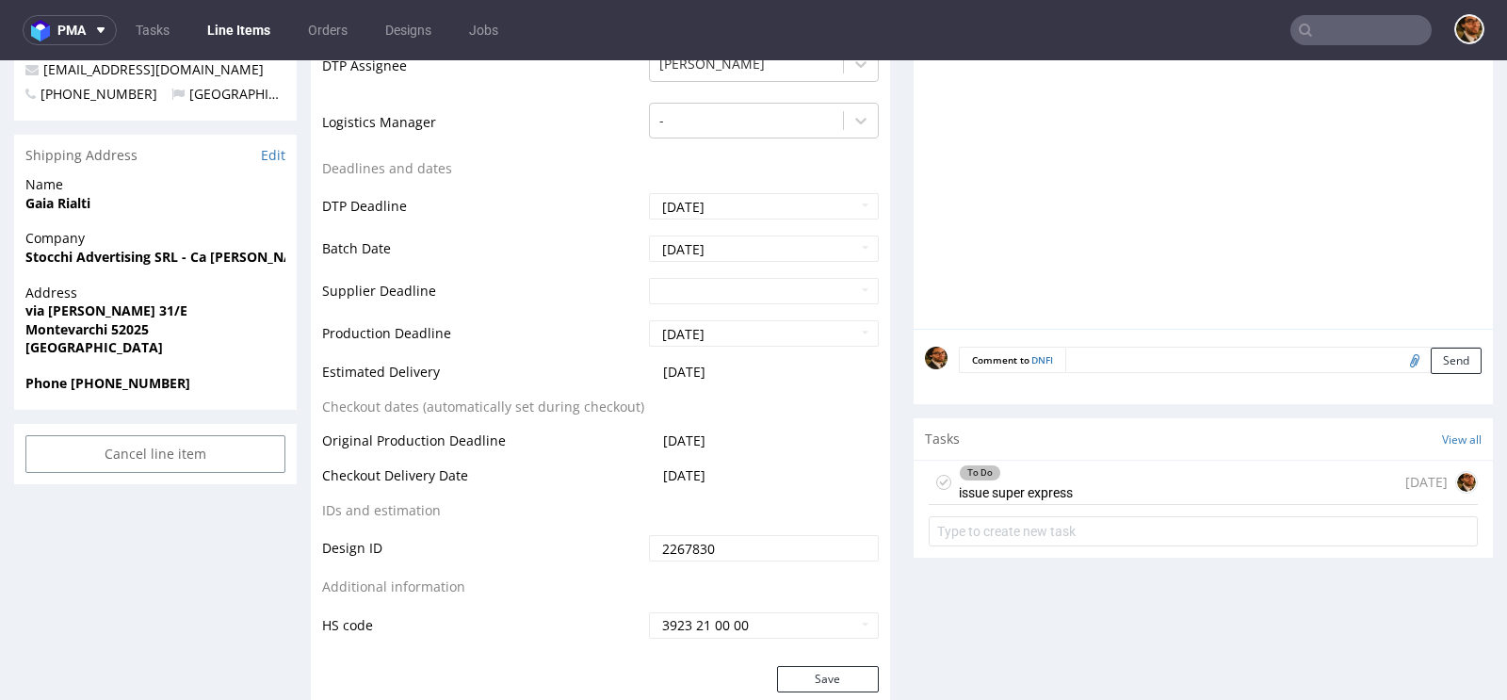
click at [1041, 465] on div "To Do" at bounding box center [1016, 472] width 112 height 15
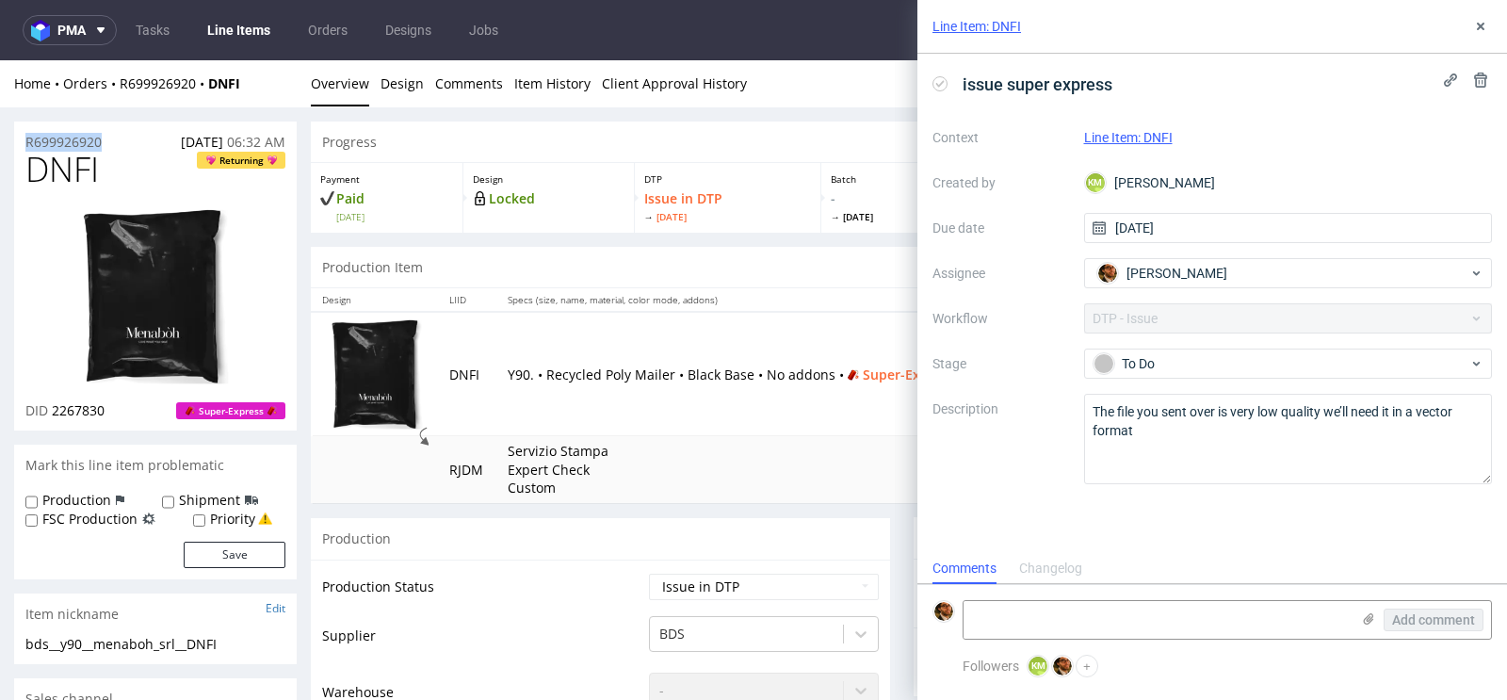
drag, startPoint x: 122, startPoint y: 137, endPoint x: 22, endPoint y: 136, distance: 100.8
click at [22, 136] on div "R699926920 [DATE] 06:32 AM" at bounding box center [155, 137] width 283 height 30
copy p "R699926920"
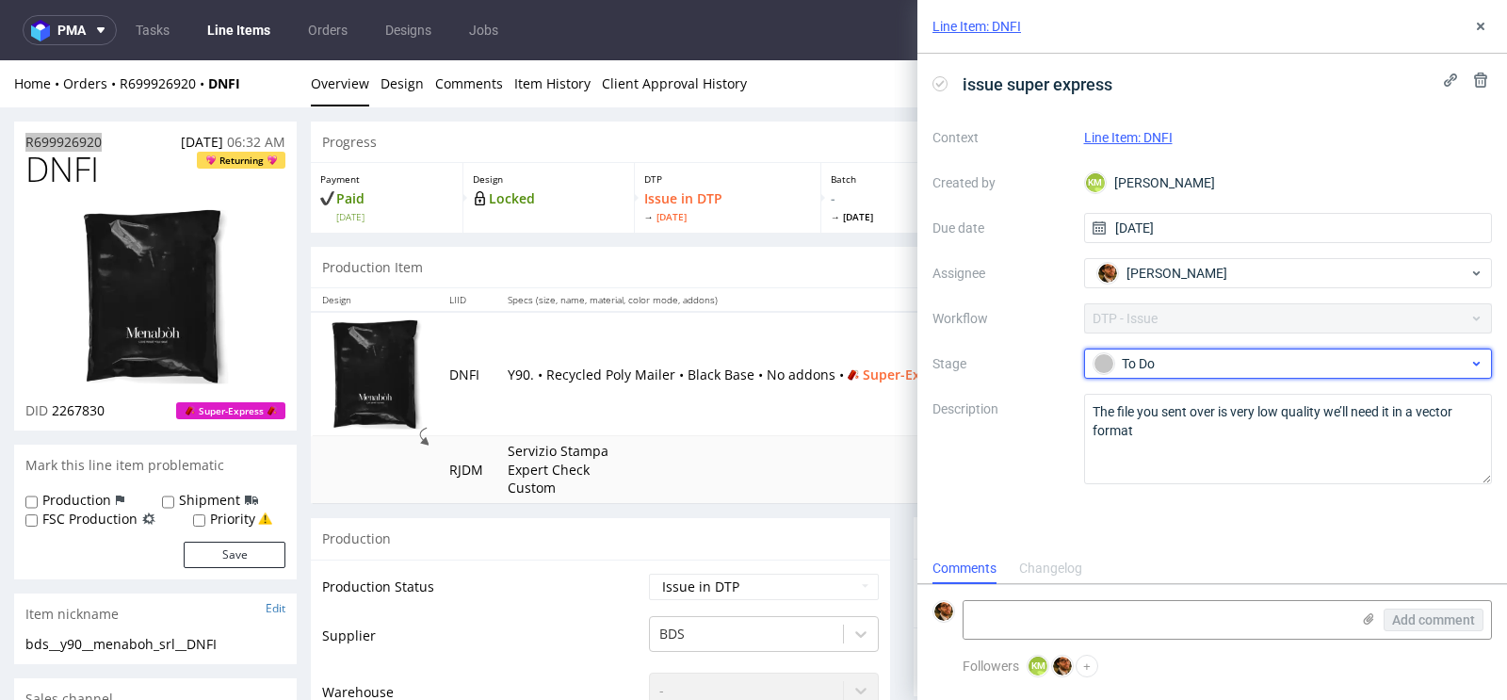
click at [1382, 353] on div "To Do" at bounding box center [1281, 363] width 375 height 21
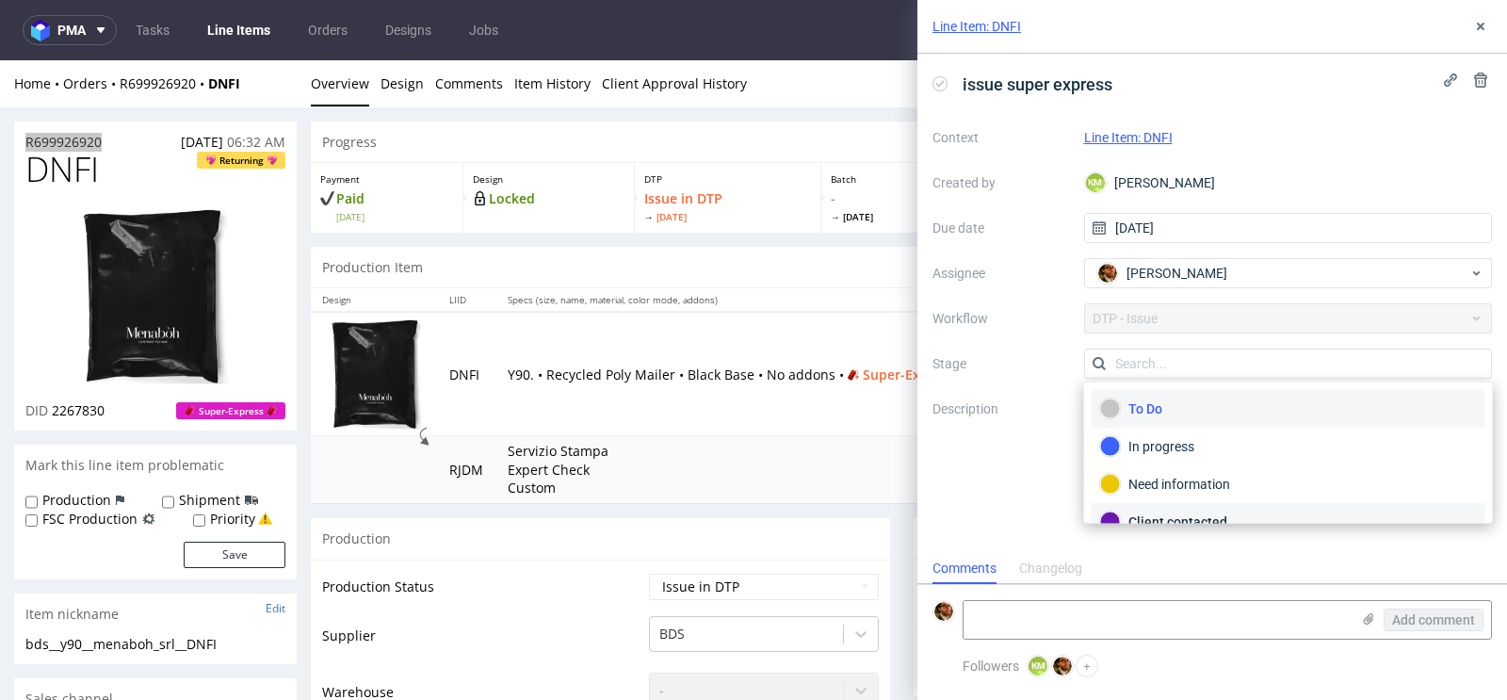
click at [1203, 513] on div "Client contacted" at bounding box center [1288, 521] width 377 height 21
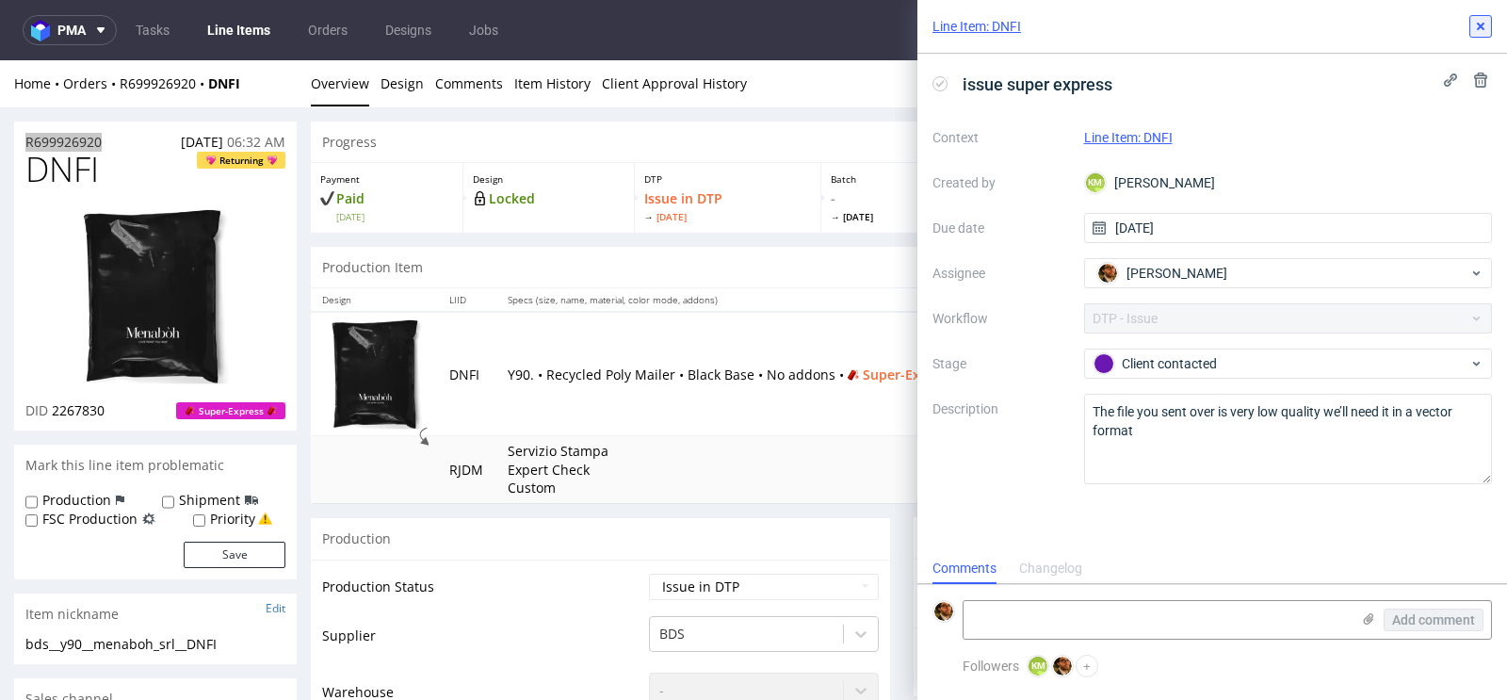
click at [1469, 37] on button at bounding box center [1480, 26] width 23 height 23
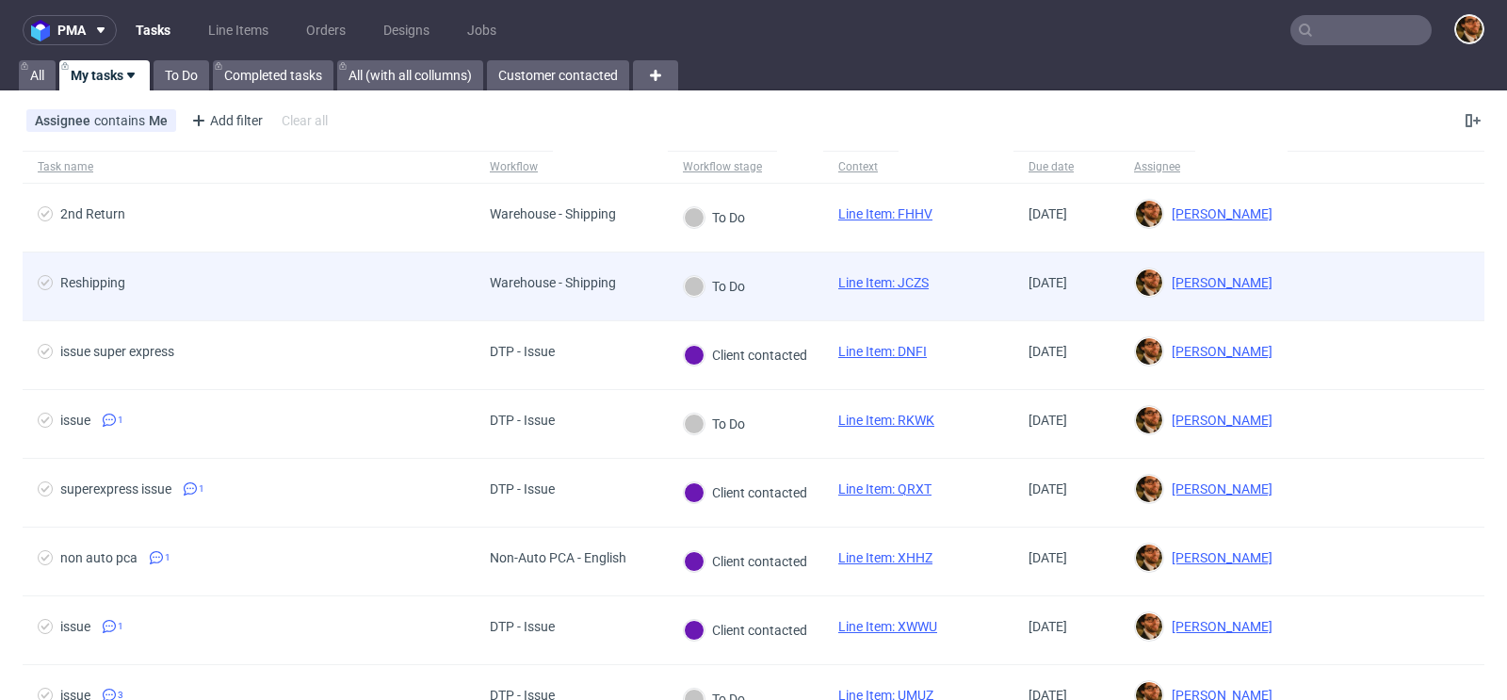
click at [1371, 279] on div at bounding box center [1386, 286] width 197 height 68
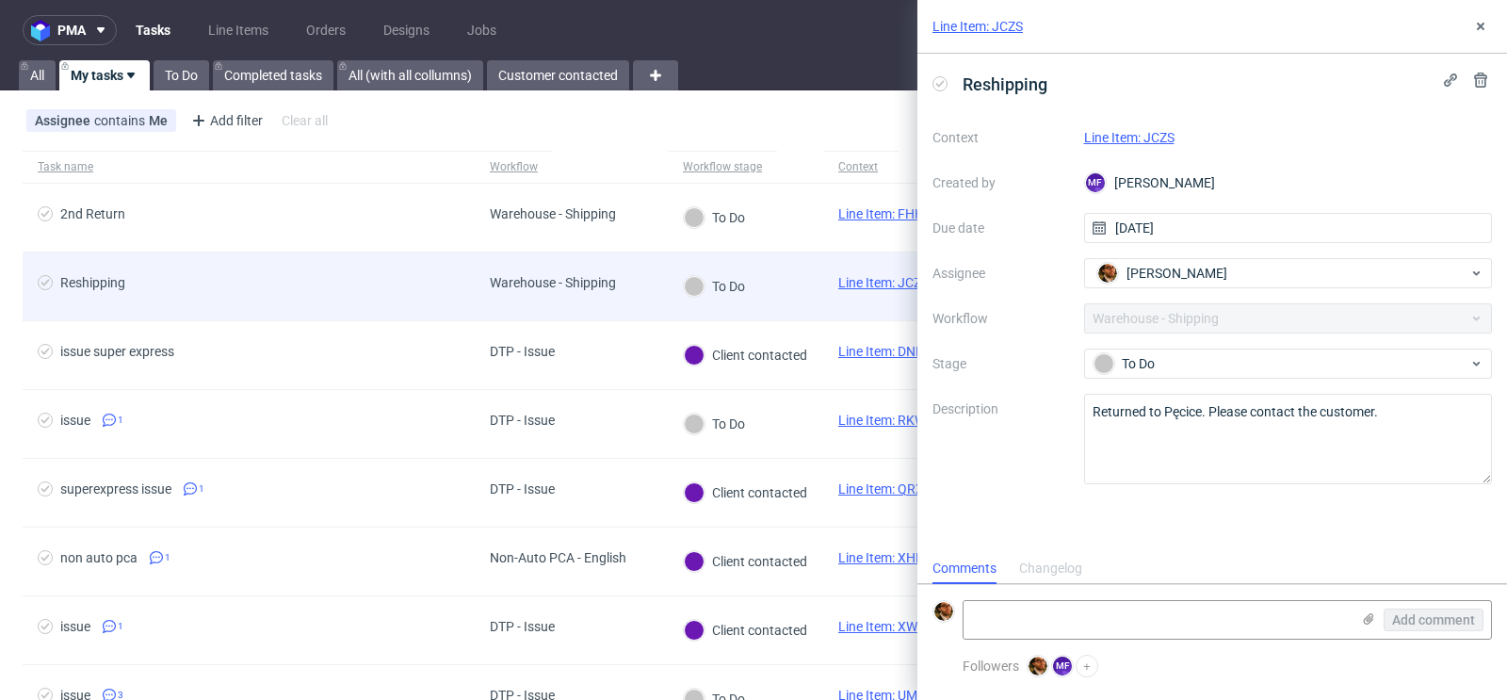
scroll to position [15, 0]
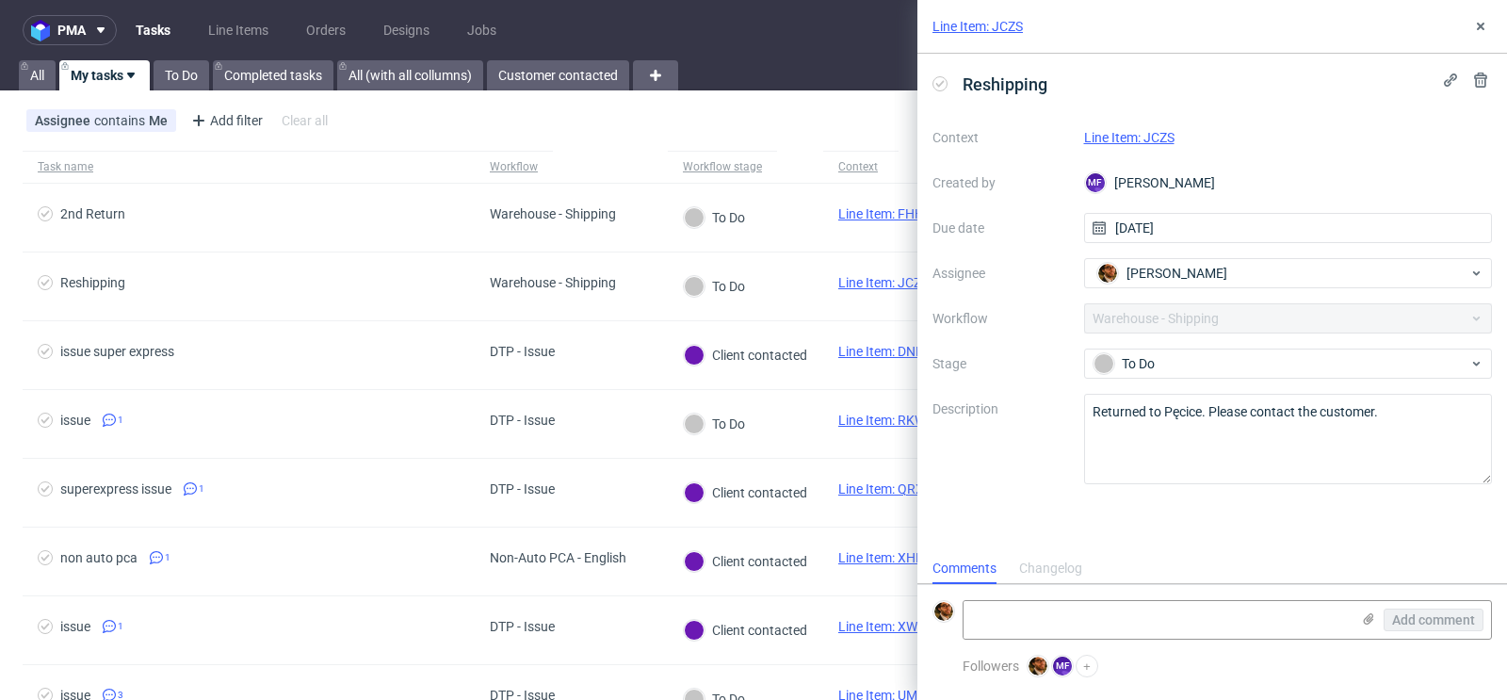
click at [1135, 135] on link "Line Item: JCZS" at bounding box center [1129, 137] width 90 height 15
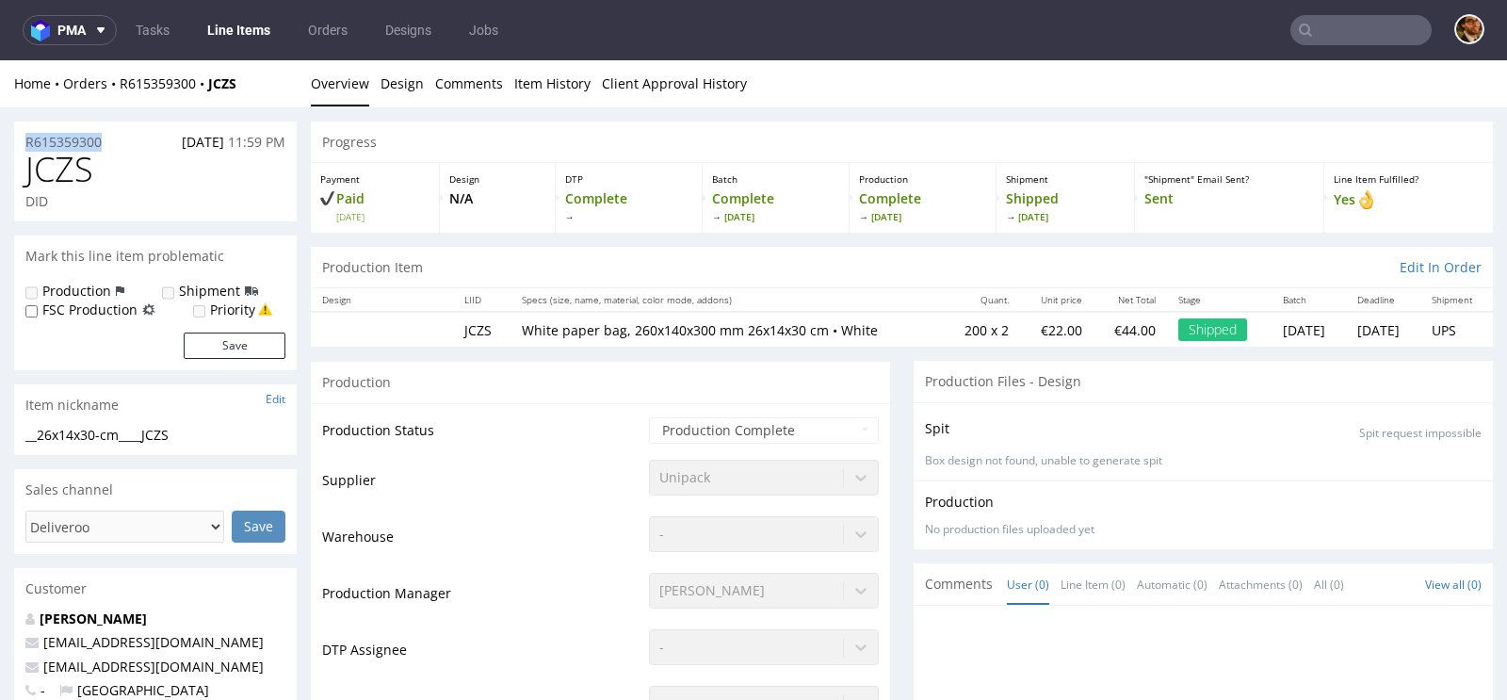
drag, startPoint x: 112, startPoint y: 139, endPoint x: 19, endPoint y: 139, distance: 93.2
click at [19, 139] on div "R615359300 [DATE] 11:59 PM" at bounding box center [155, 137] width 283 height 30
copy p "R615359300"
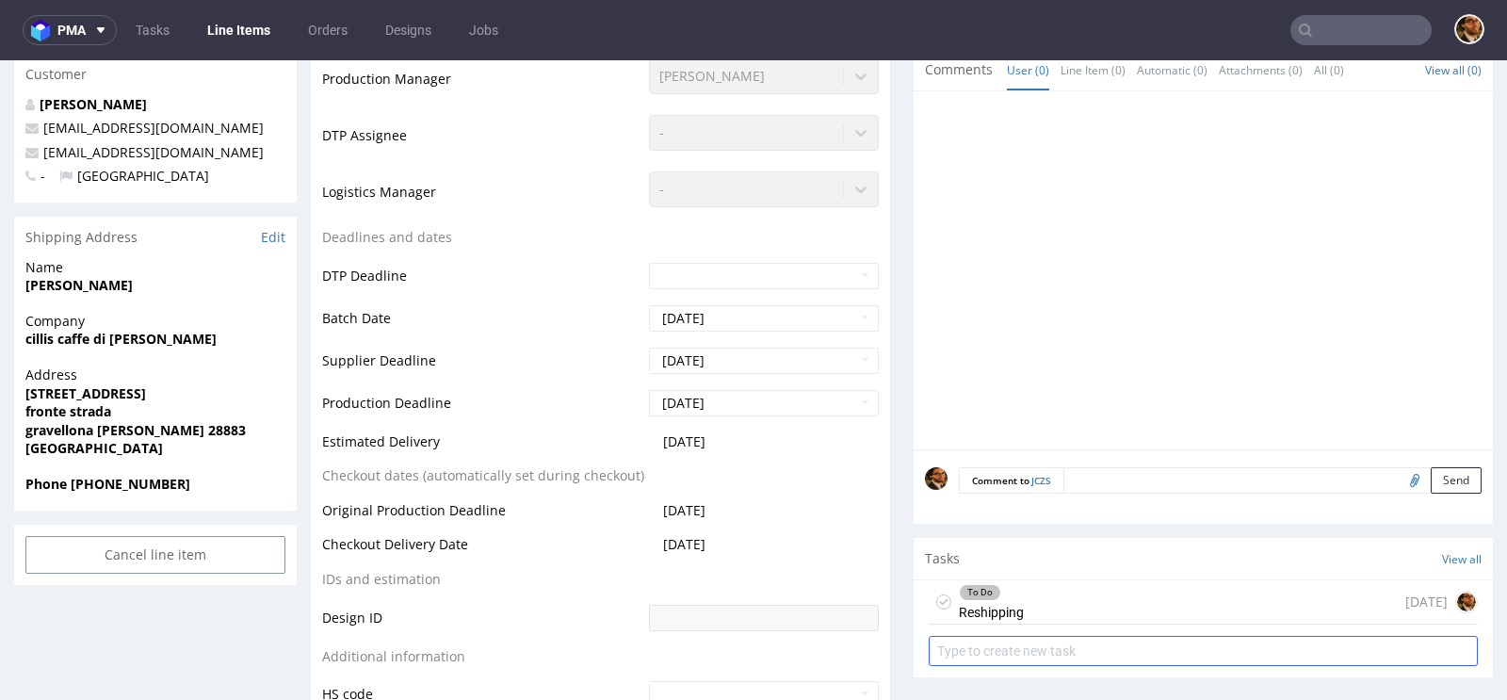
scroll to position [692, 0]
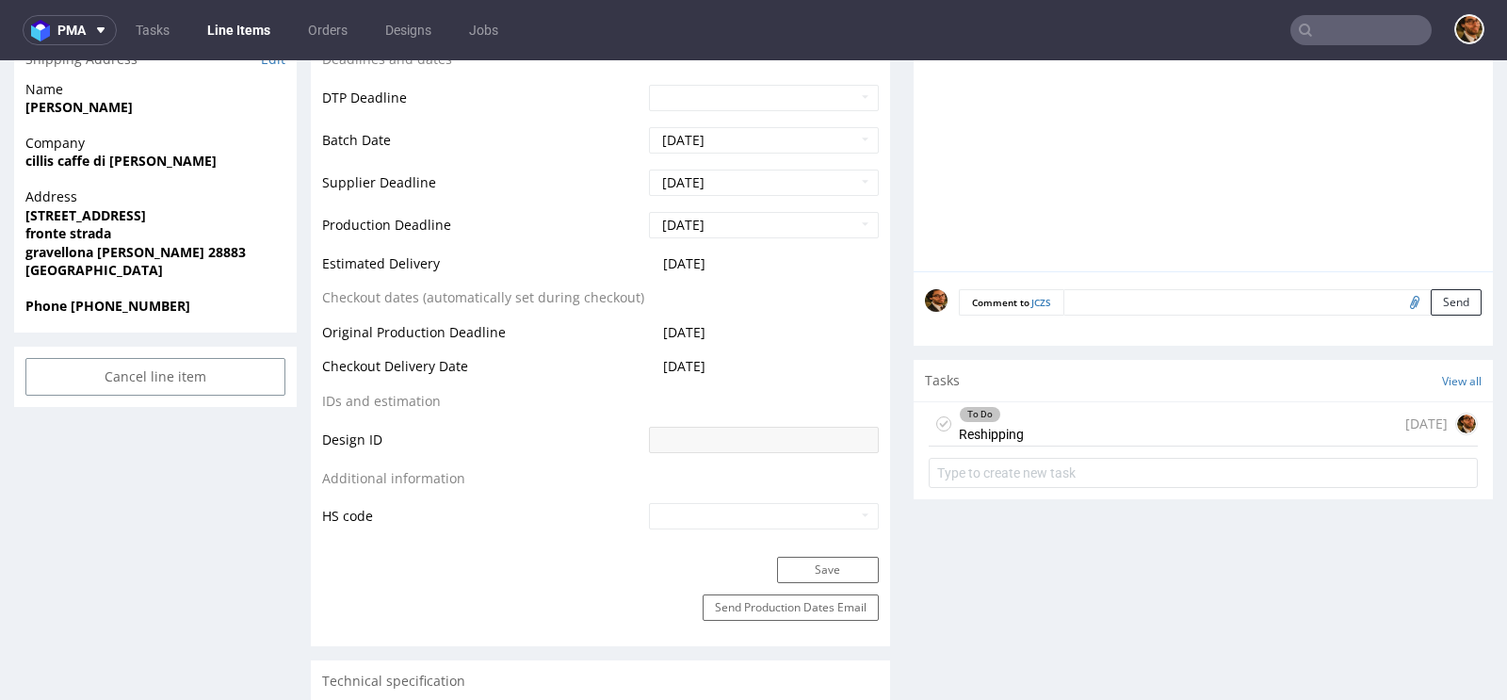
click at [1211, 411] on div "To Do Reshipping today" at bounding box center [1203, 424] width 549 height 44
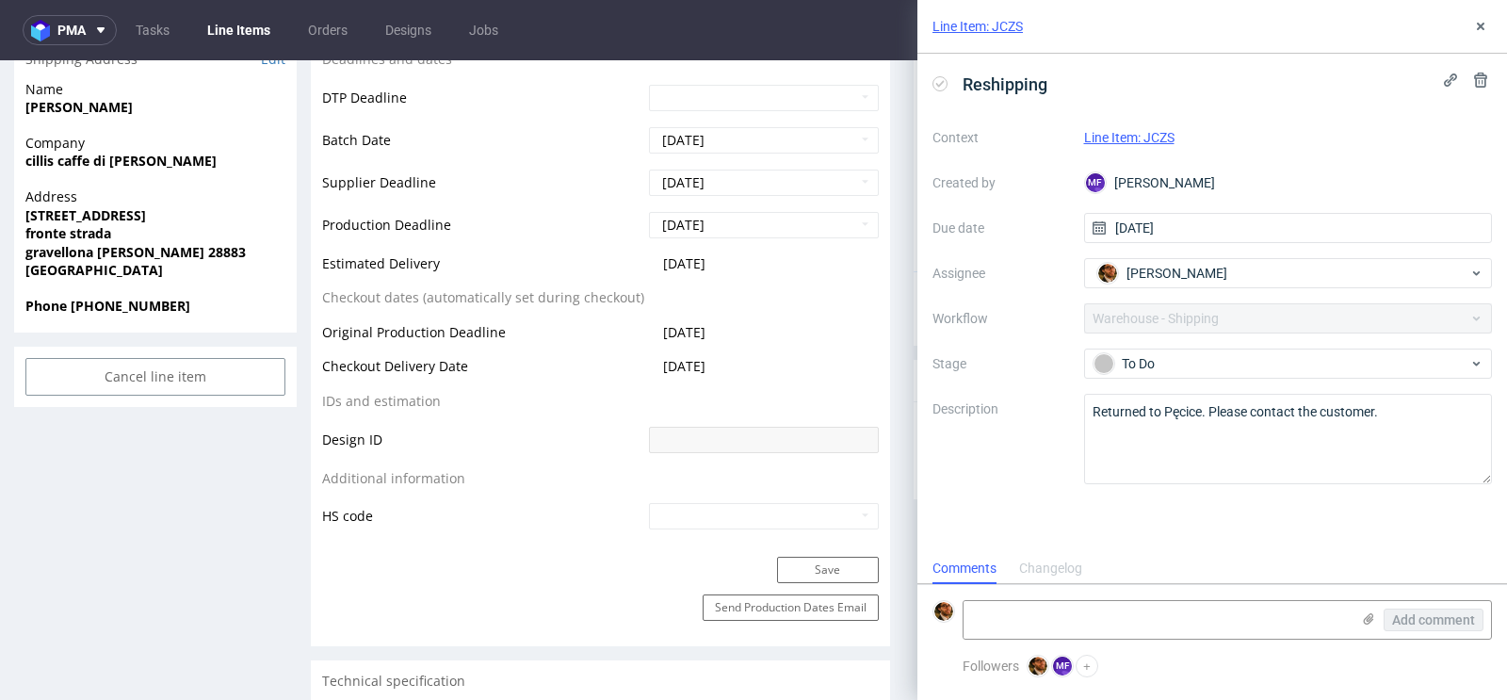
scroll to position [15, 0]
click at [1434, 353] on div "To Do" at bounding box center [1281, 363] width 375 height 21
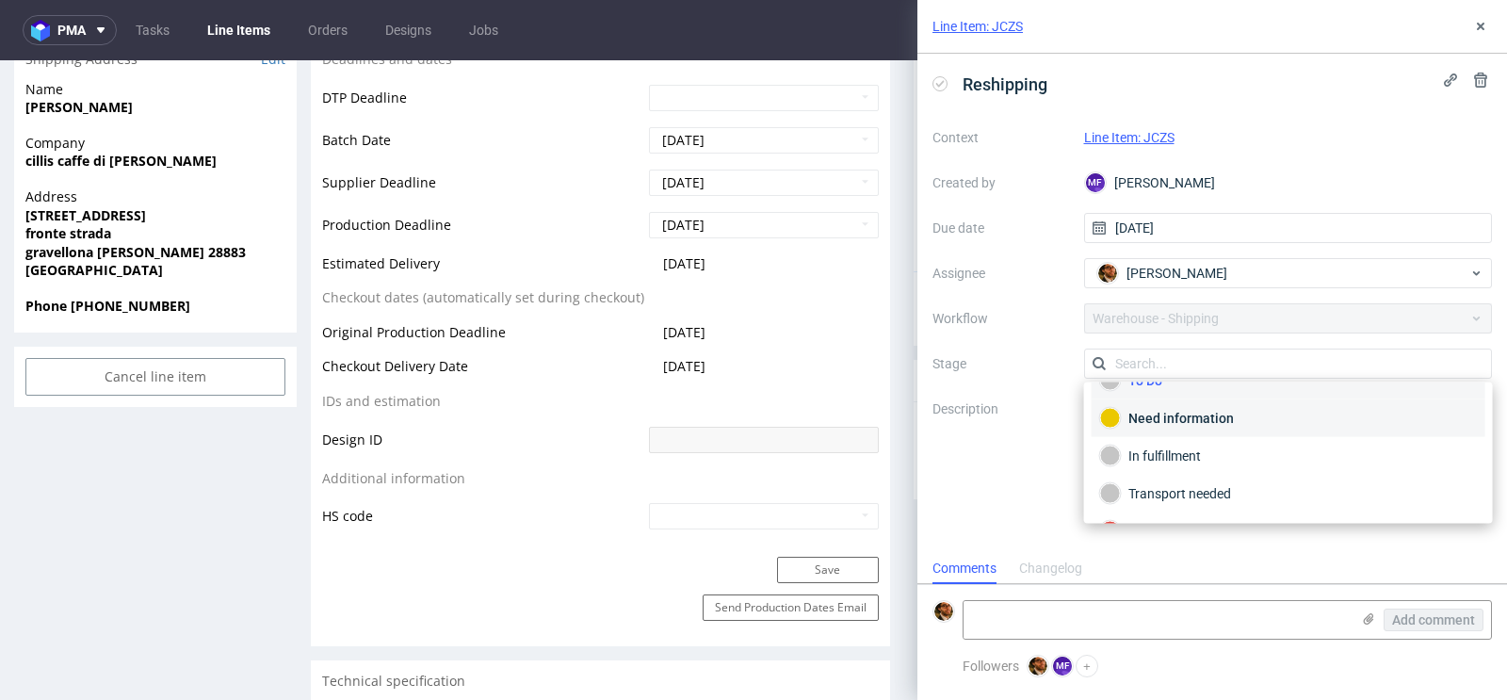
scroll to position [40, 0]
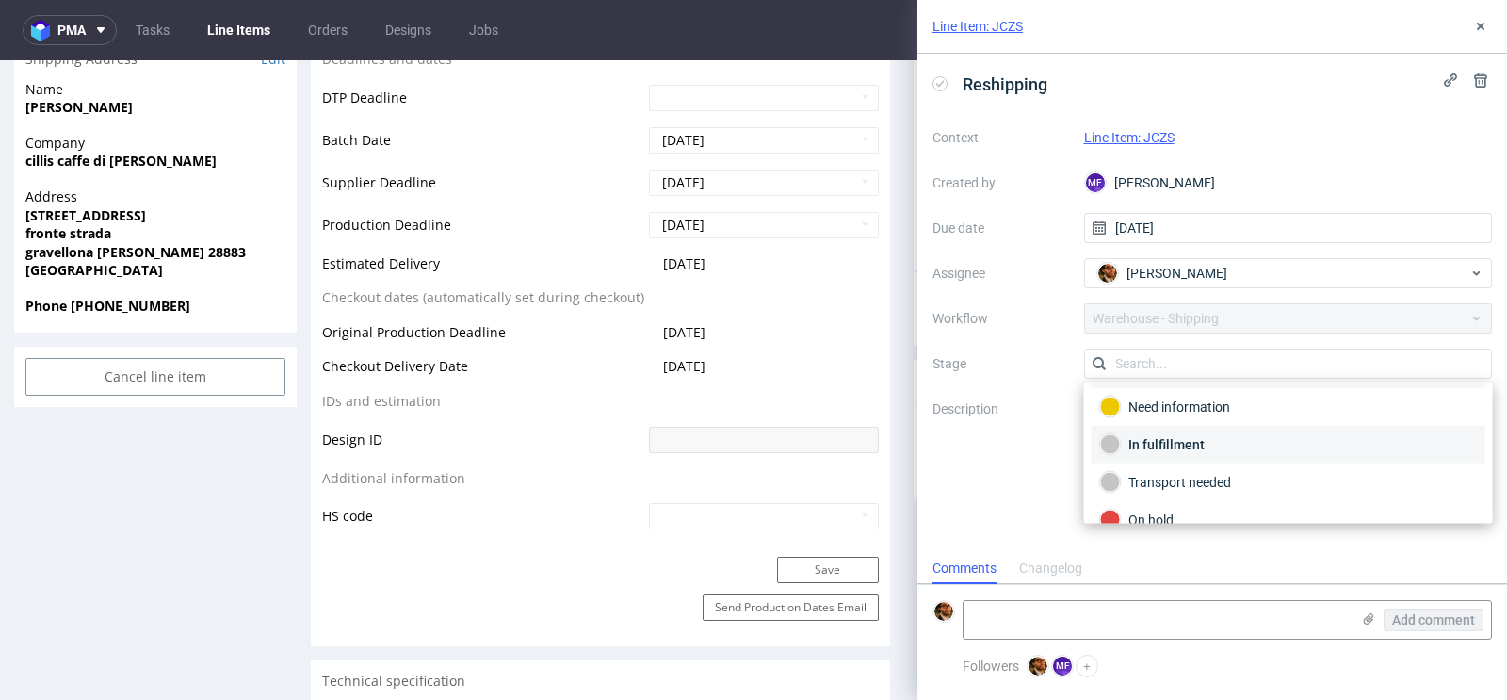
click at [1224, 443] on div "In fulfillment" at bounding box center [1288, 444] width 377 height 21
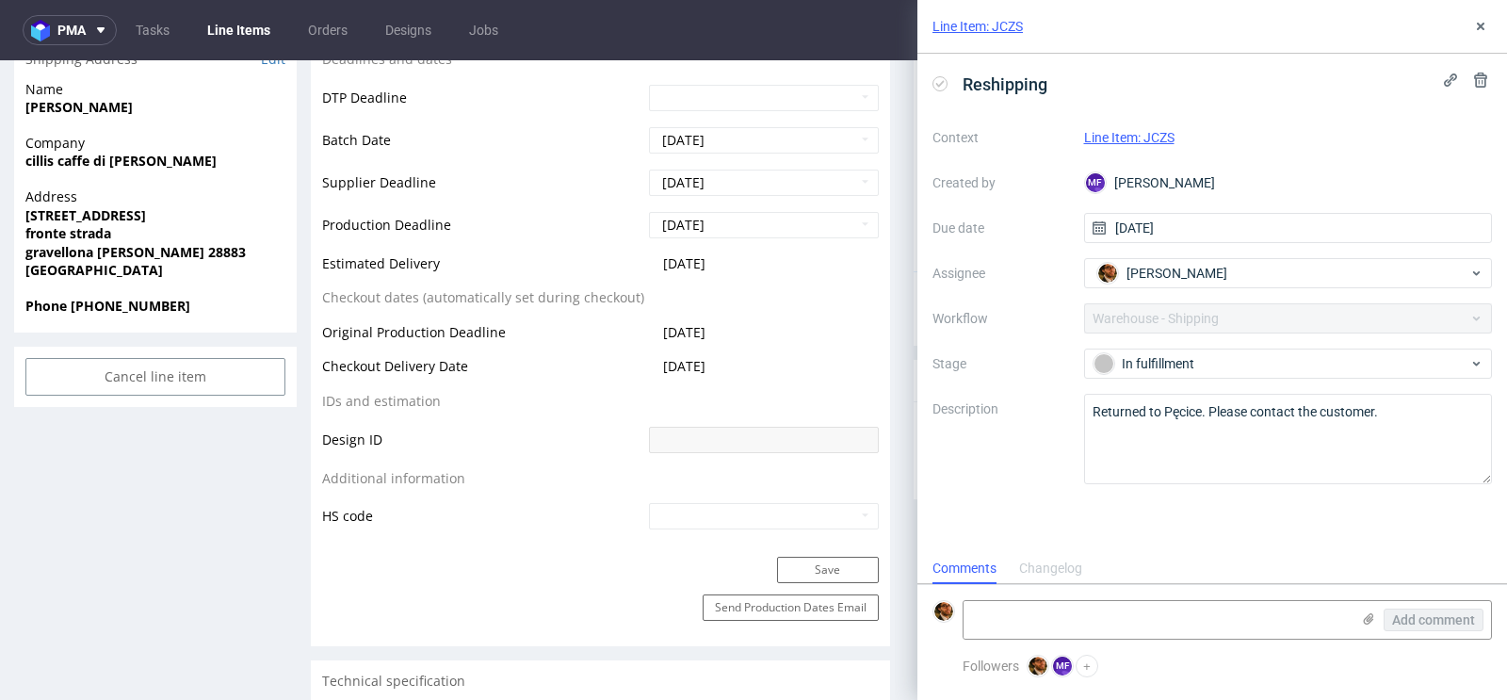
click at [1012, 488] on div "Reshipping Context Line Item: JCZS Created by MF Michał Fedorowicz Due date 30/…" at bounding box center [1212, 303] width 590 height 499
click at [1385, 366] on div "In fulfillment" at bounding box center [1281, 363] width 375 height 21
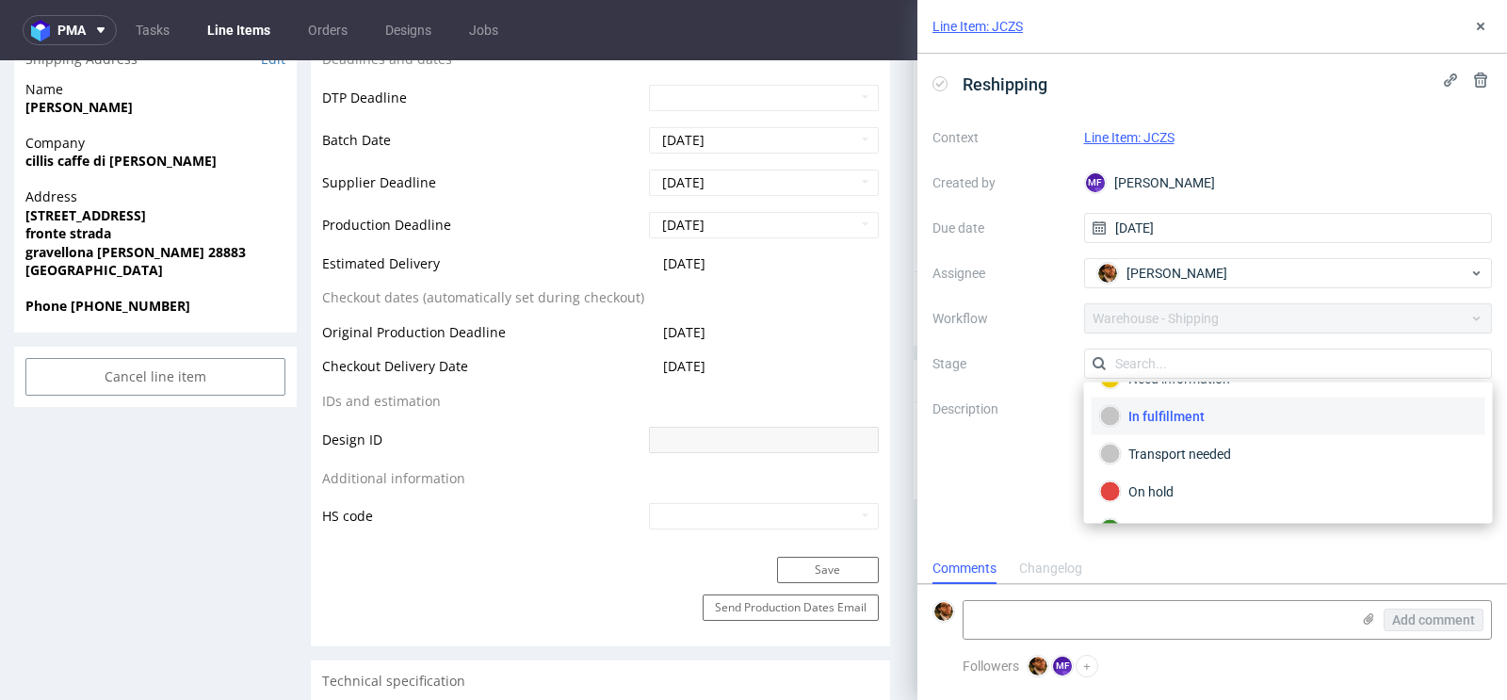
scroll to position [94, 0]
click at [1200, 383] on div "In fulfillment" at bounding box center [1288, 390] width 377 height 21
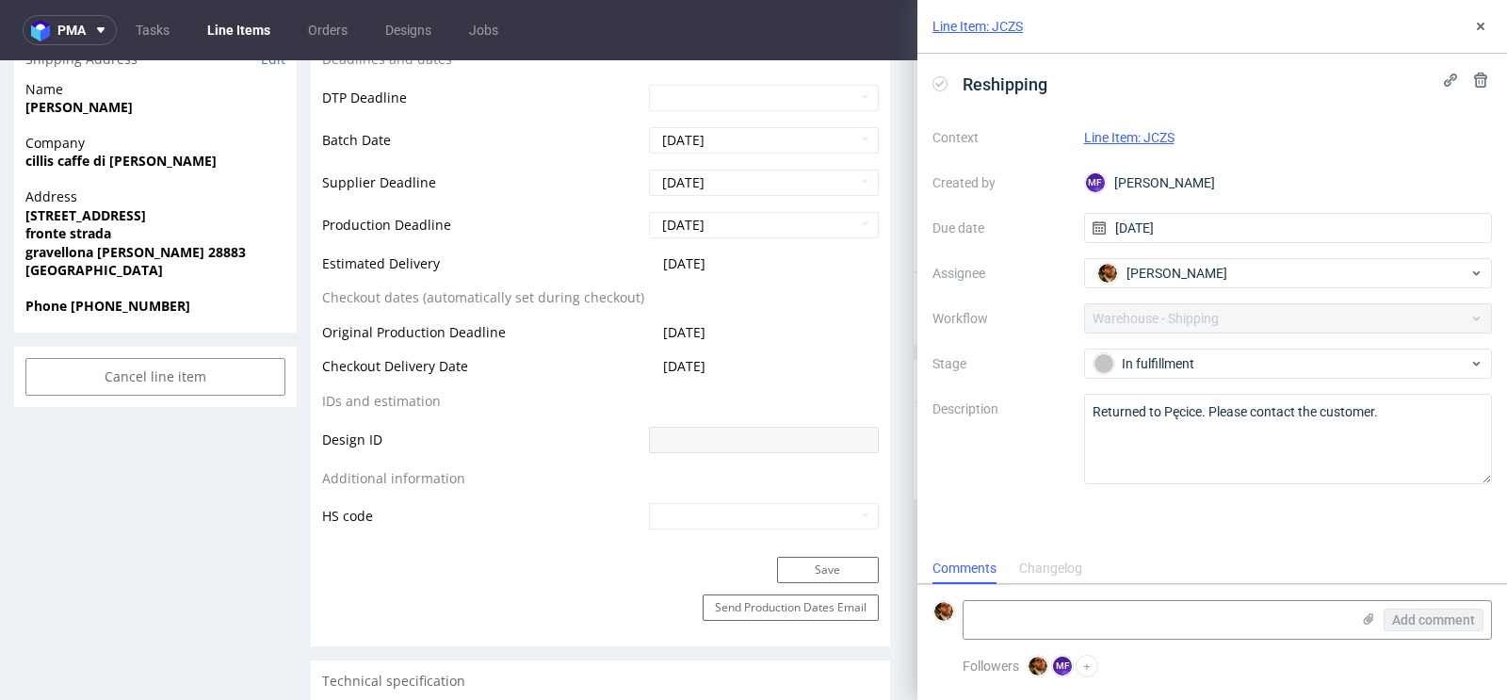
click at [1334, 363] on div "In fulfillment" at bounding box center [1281, 363] width 375 height 21
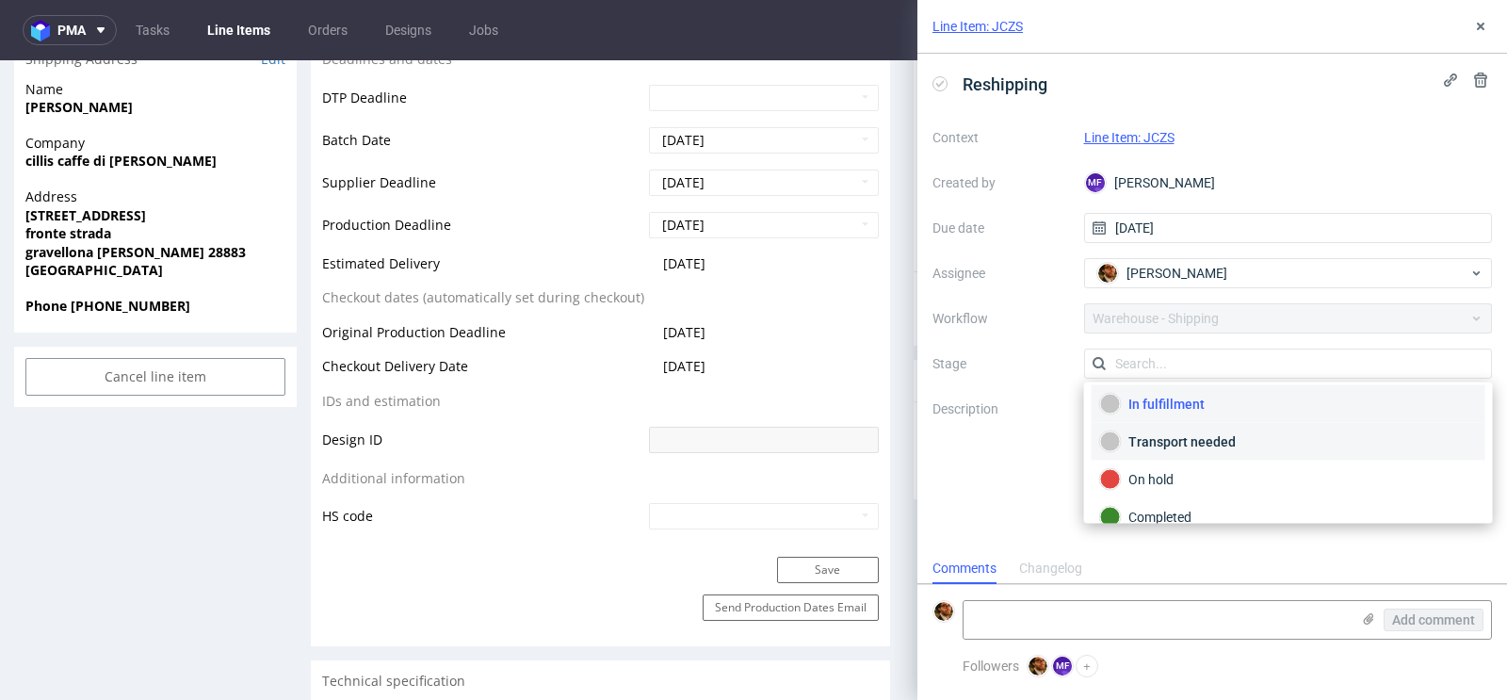
scroll to position [0, 0]
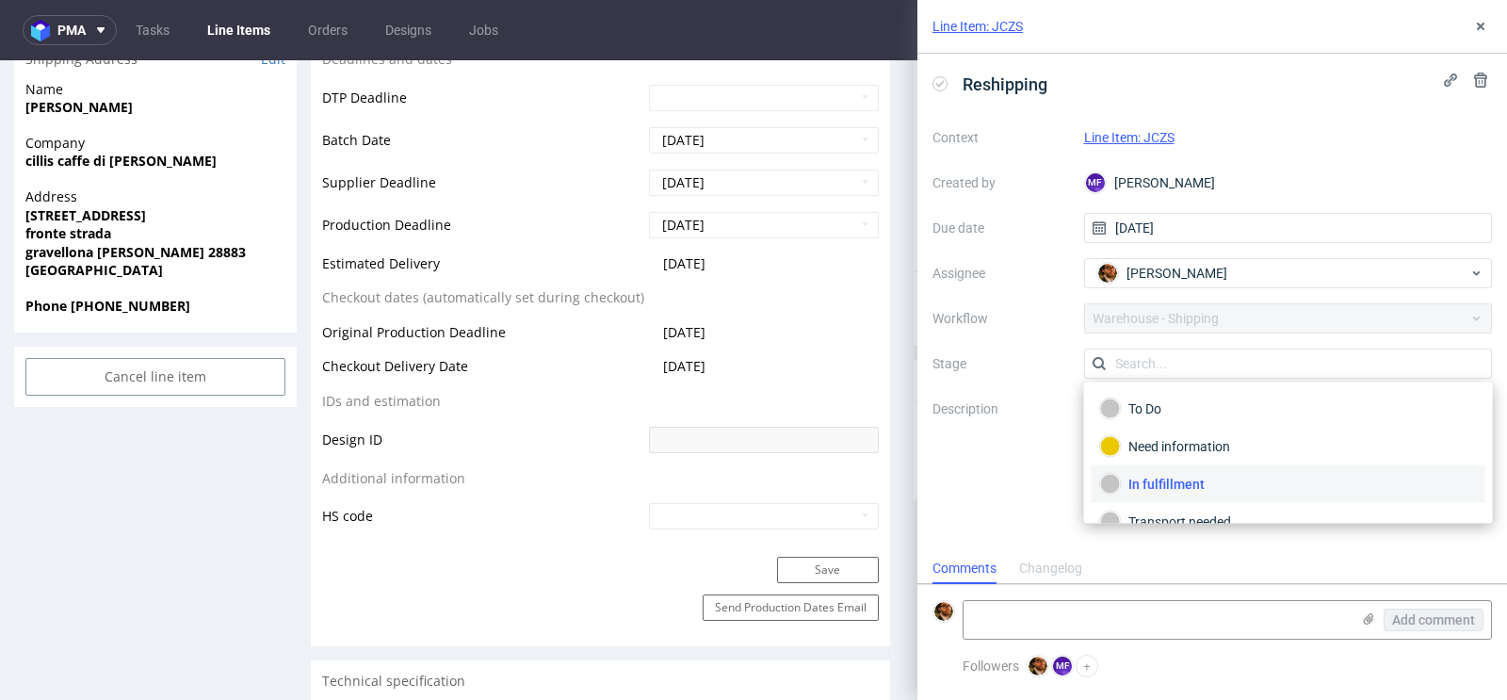
click at [896, 389] on div "Line Item: JCZS Reshipping Context Line Item: JCZS Created by MF Michał Fedorow…" at bounding box center [1201, 350] width 612 height 700
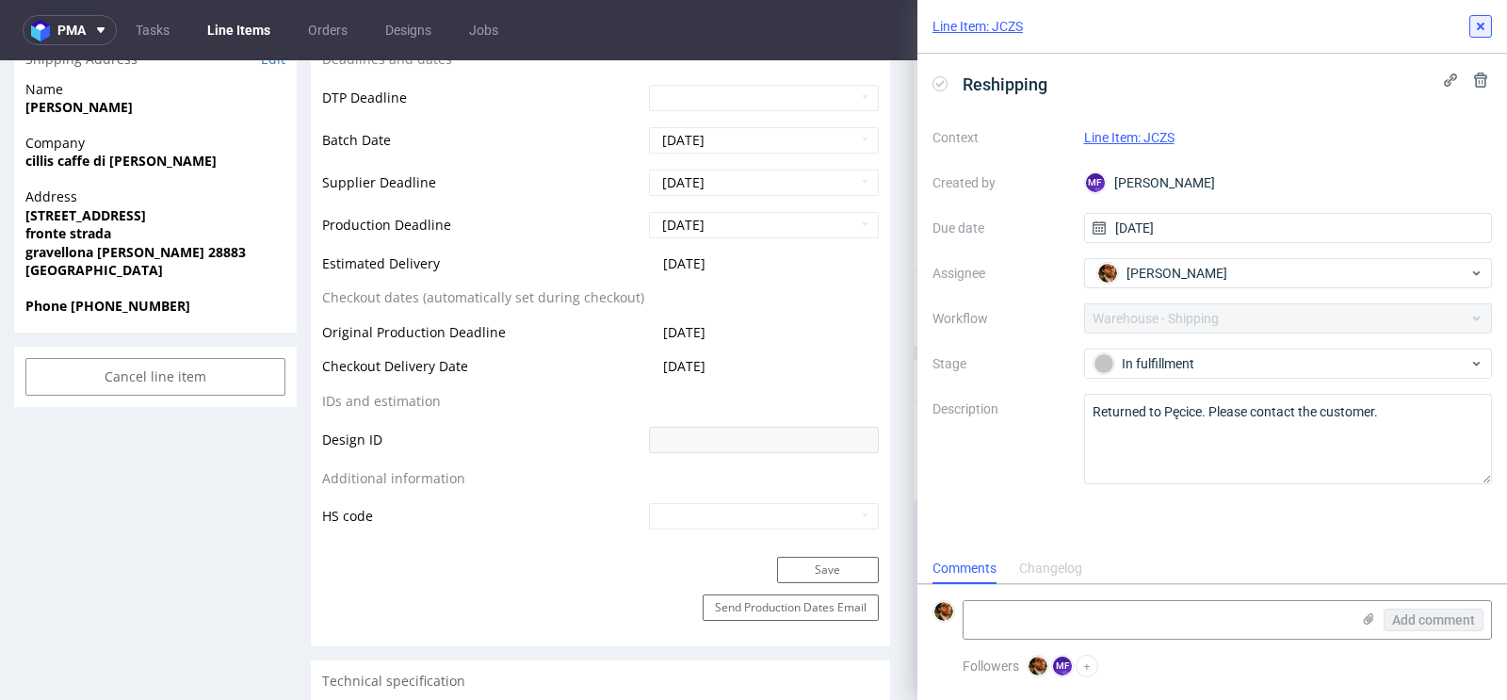
click at [1479, 23] on icon at bounding box center [1480, 26] width 15 height 15
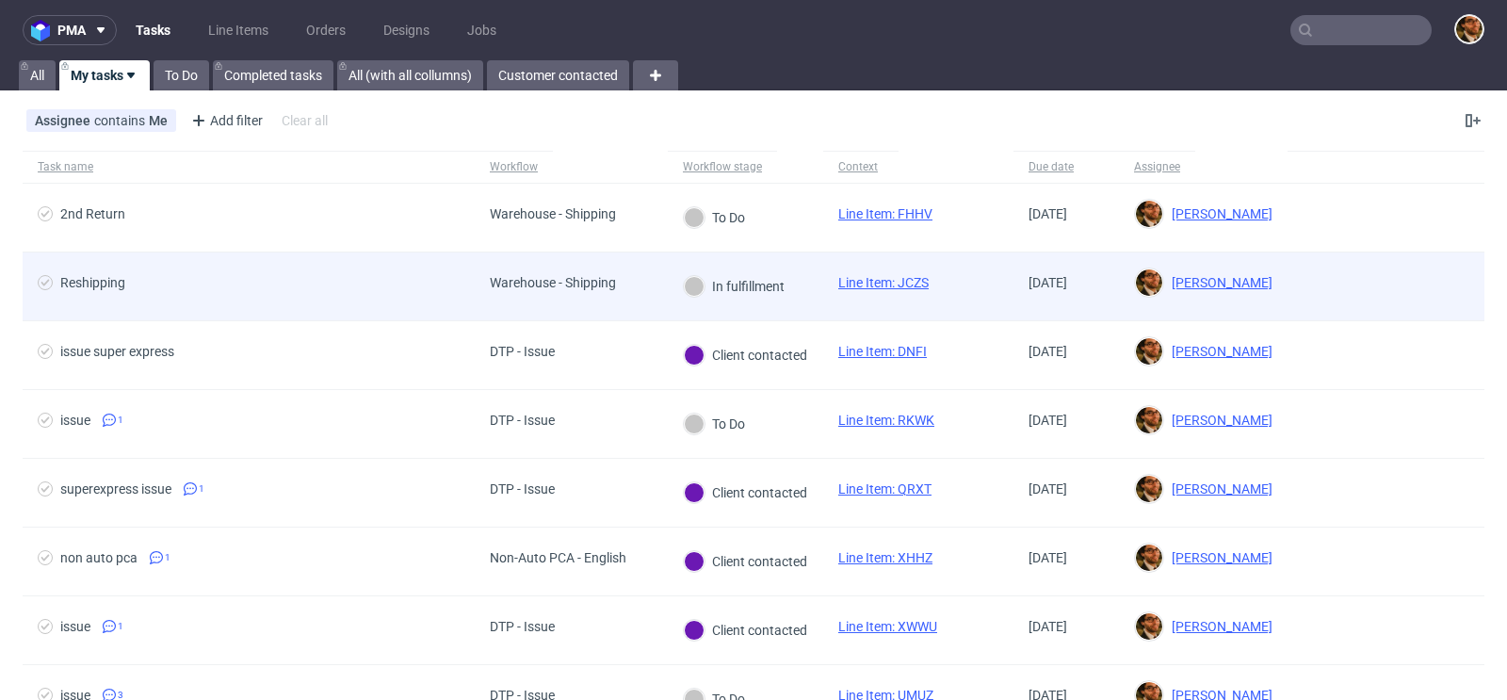
click at [1321, 277] on div at bounding box center [1386, 286] width 197 height 68
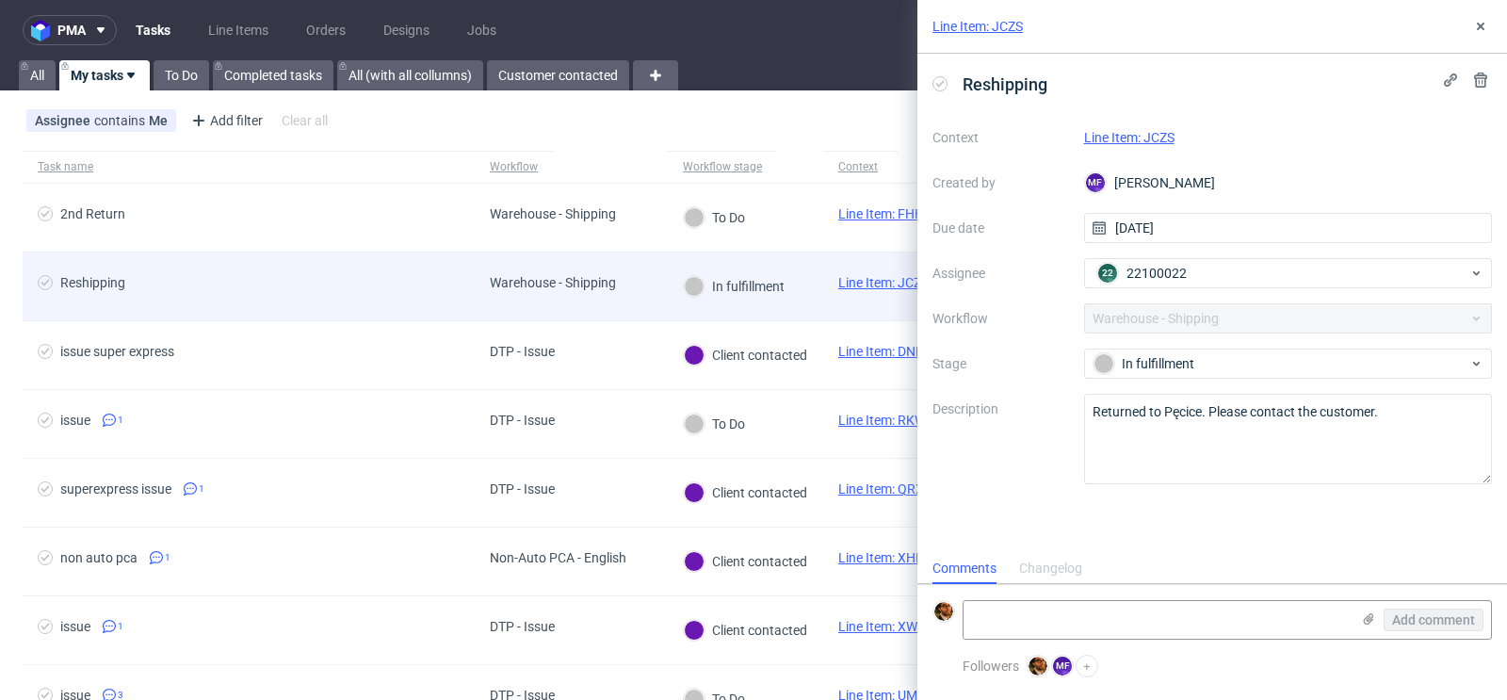
scroll to position [15, 0]
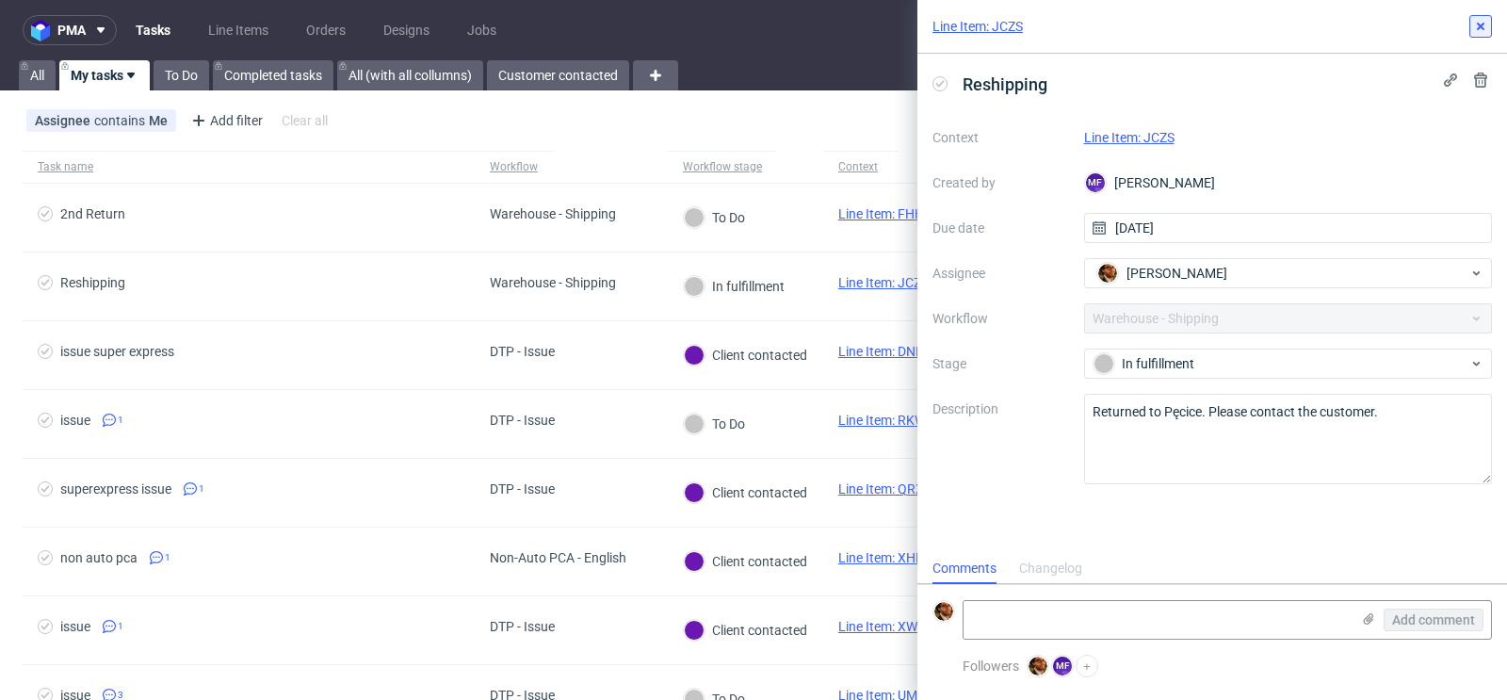
click at [1481, 25] on use at bounding box center [1481, 27] width 8 height 8
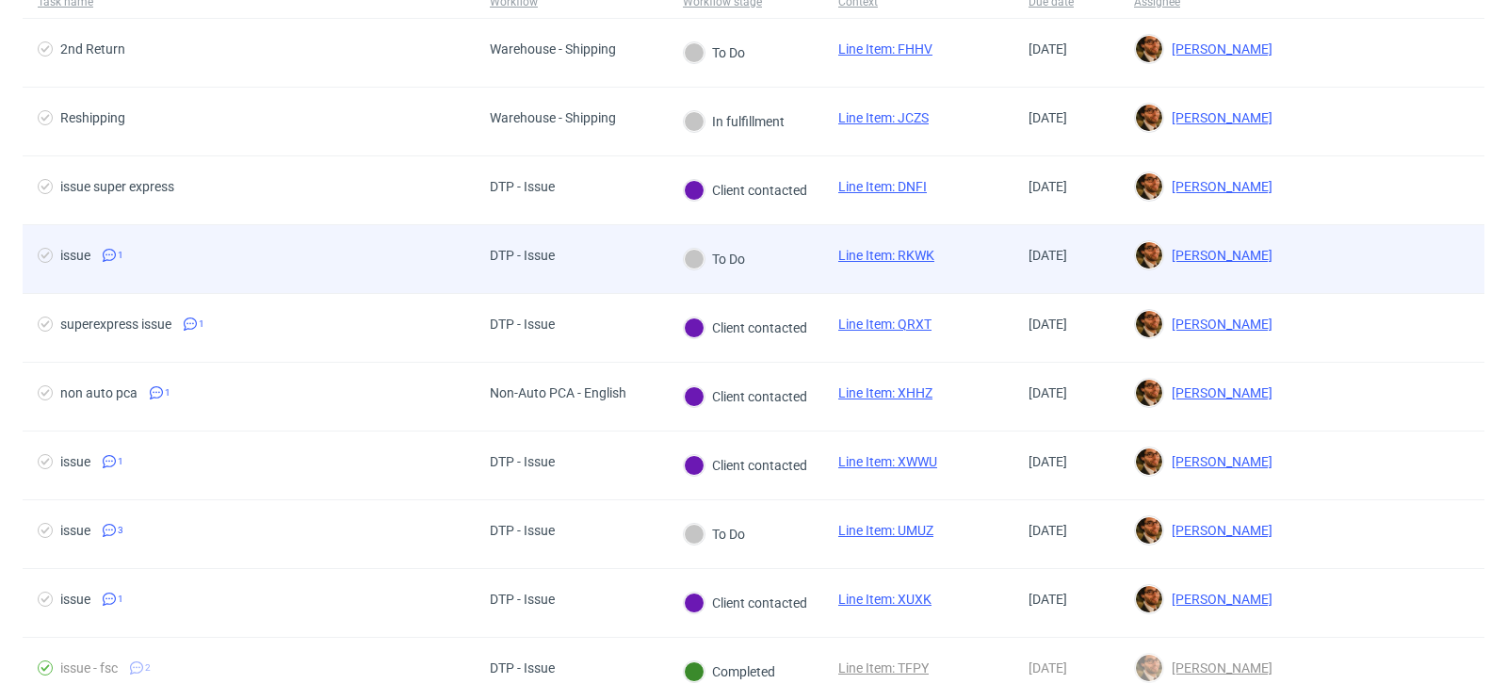
scroll to position [166, 0]
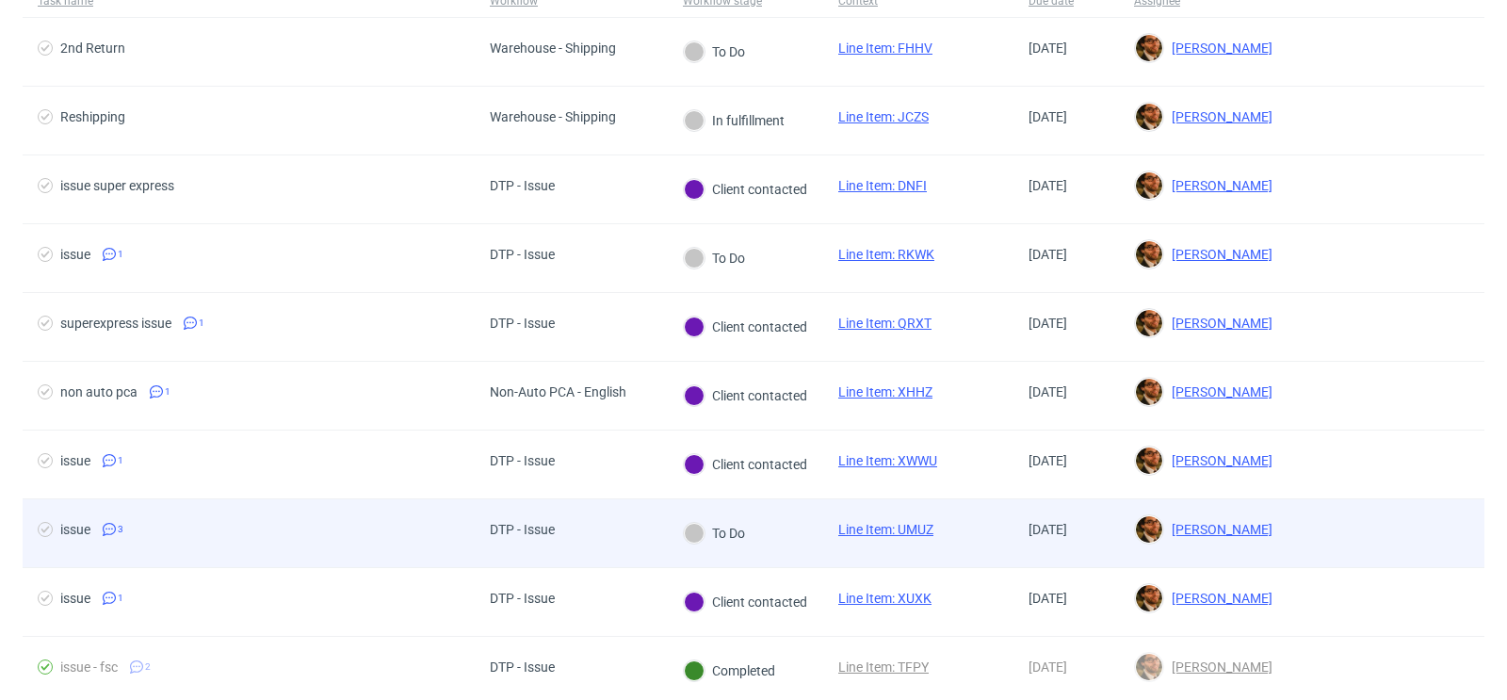
click at [1359, 526] on div at bounding box center [1386, 533] width 197 height 68
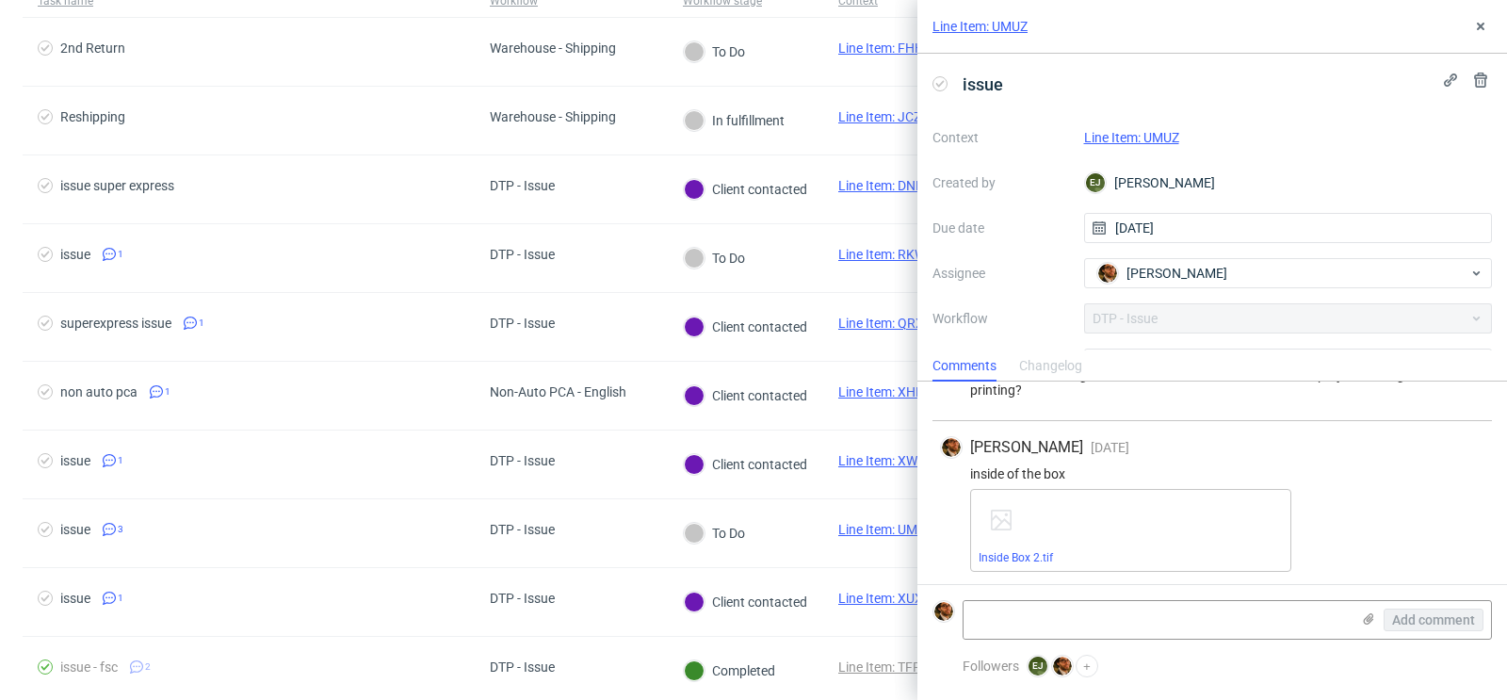
scroll to position [172, 0]
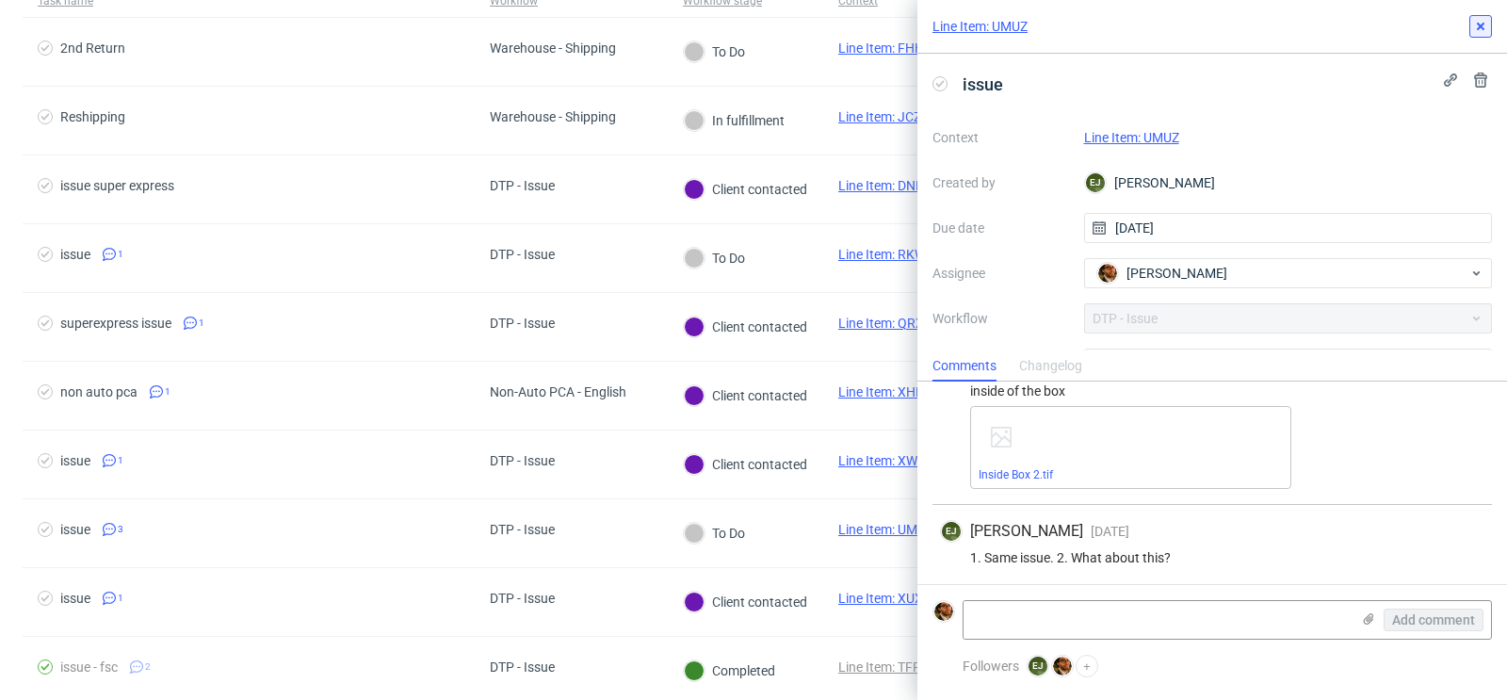
click at [1481, 24] on use at bounding box center [1481, 27] width 8 height 8
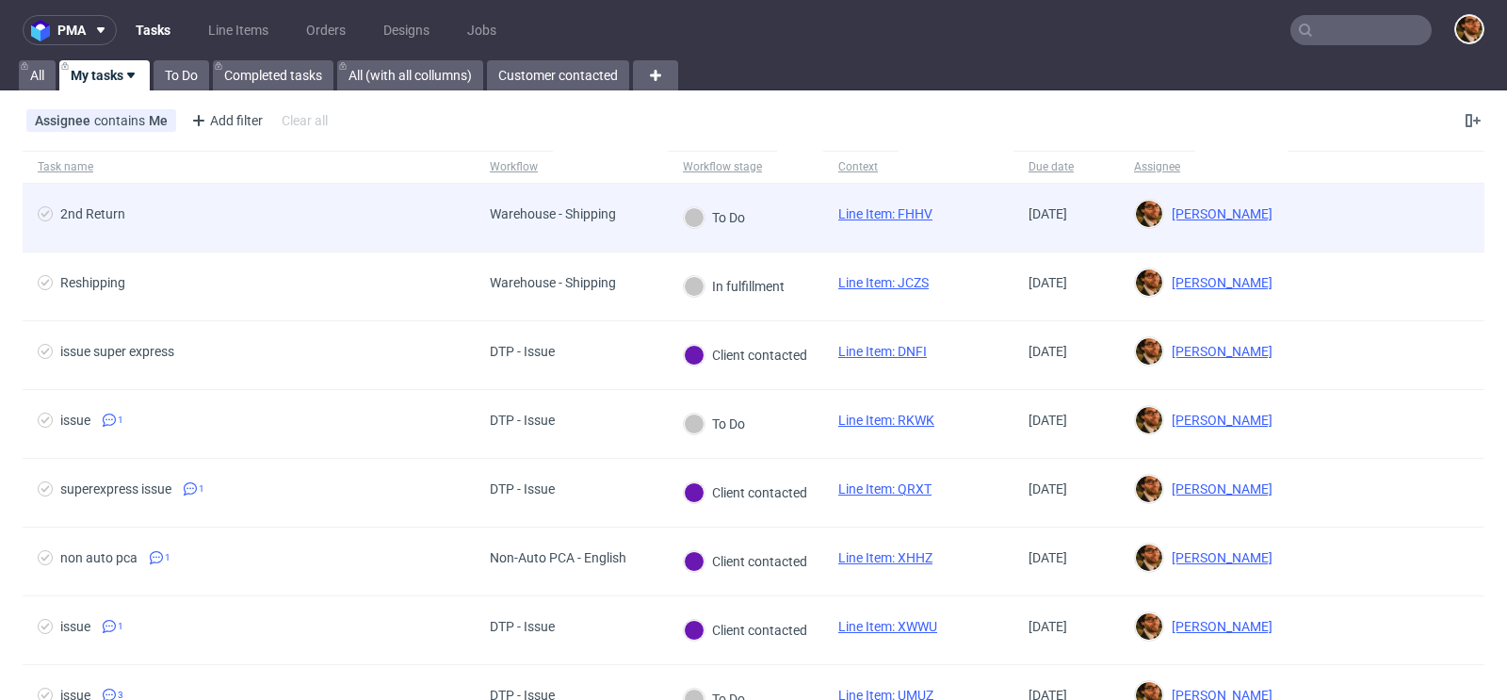
click at [1369, 209] on div at bounding box center [1386, 218] width 197 height 68
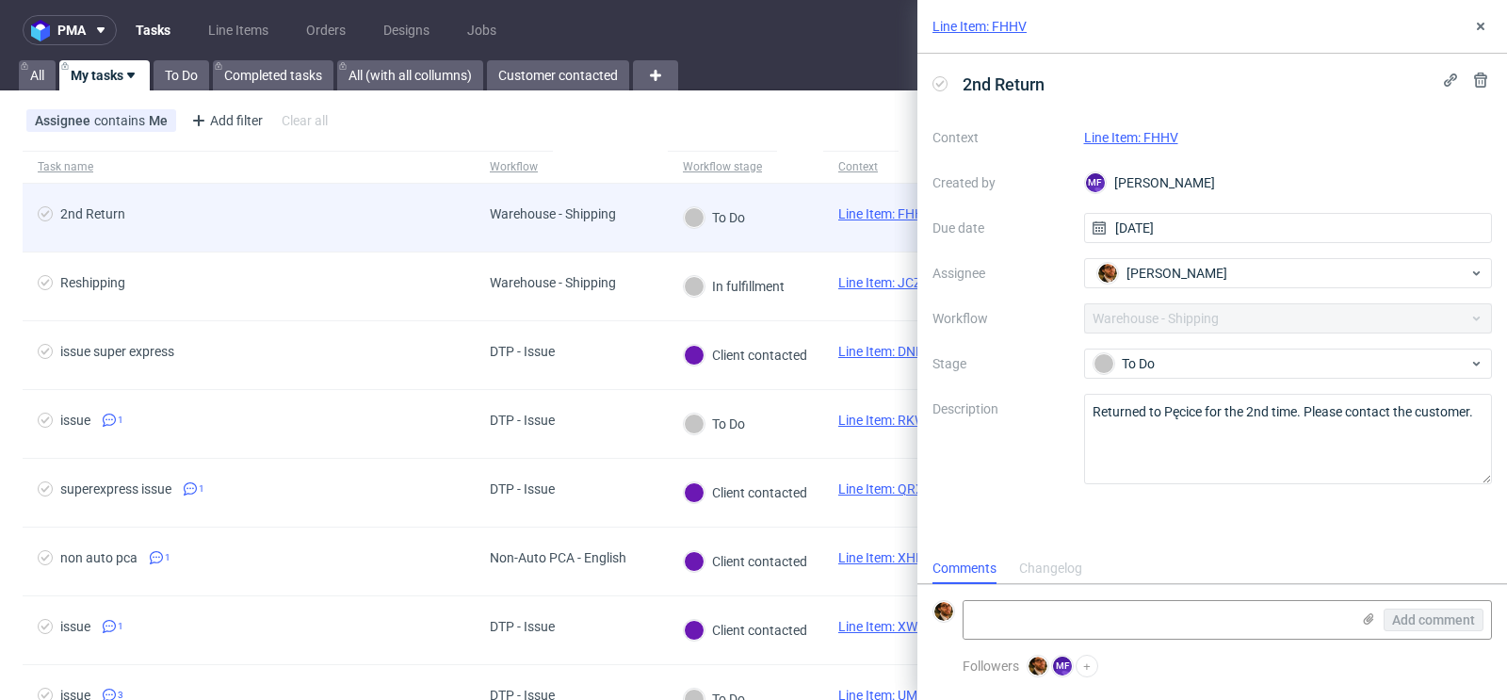
scroll to position [15, 0]
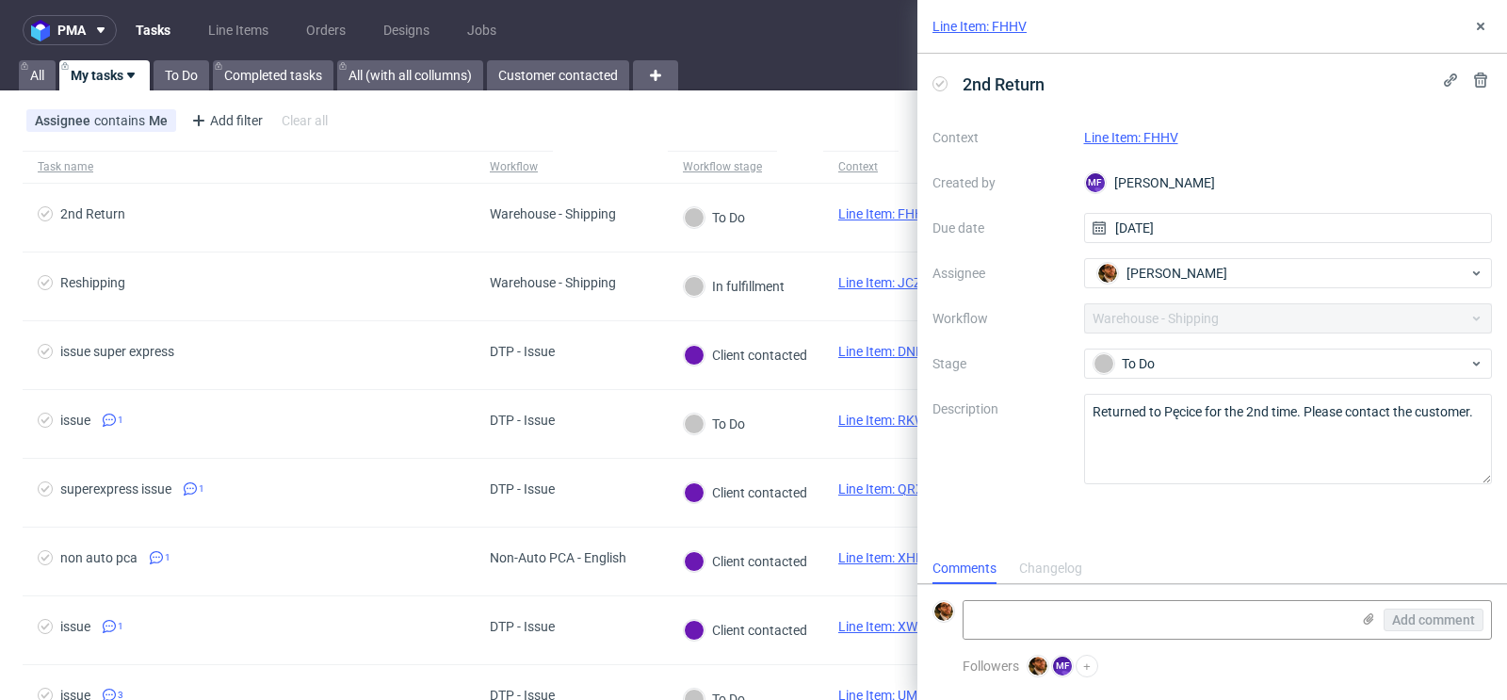
click at [1123, 140] on link "Line Item: FHHV" at bounding box center [1131, 137] width 94 height 15
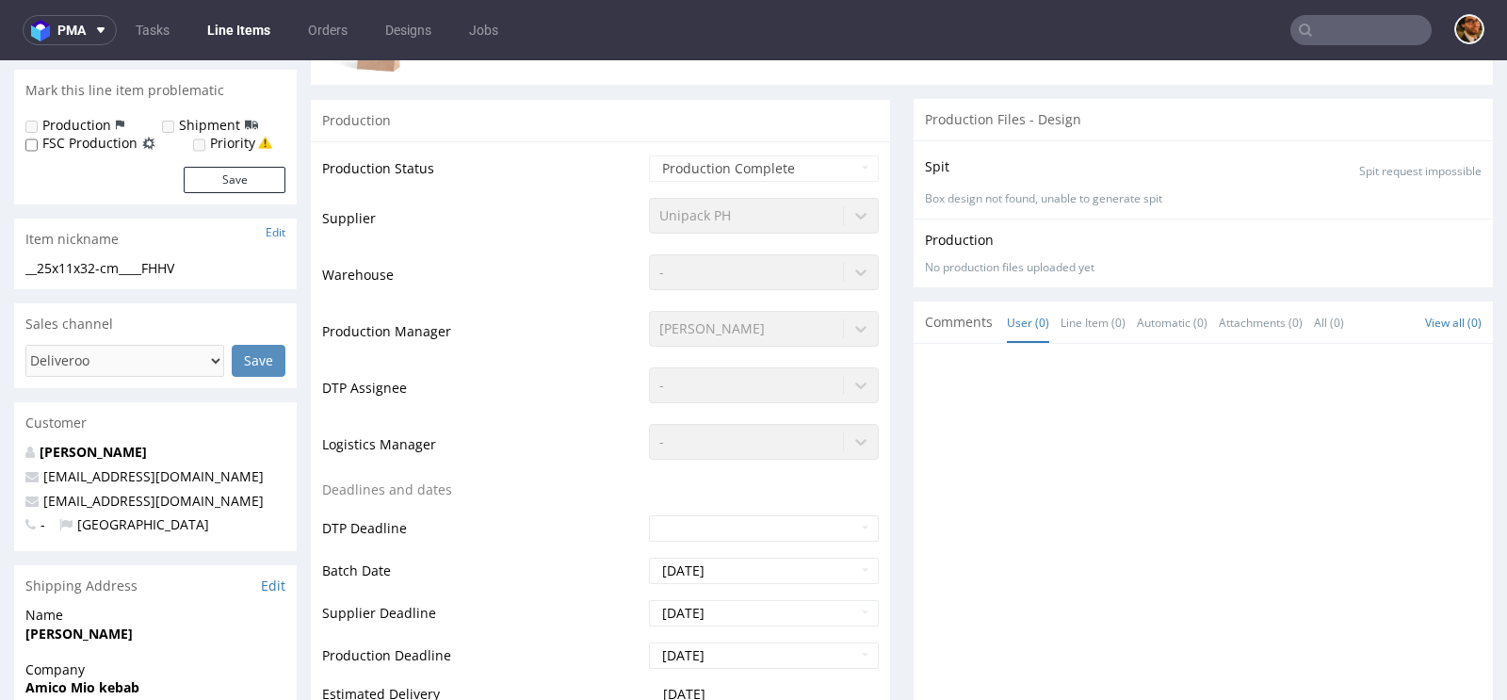
scroll to position [13, 0]
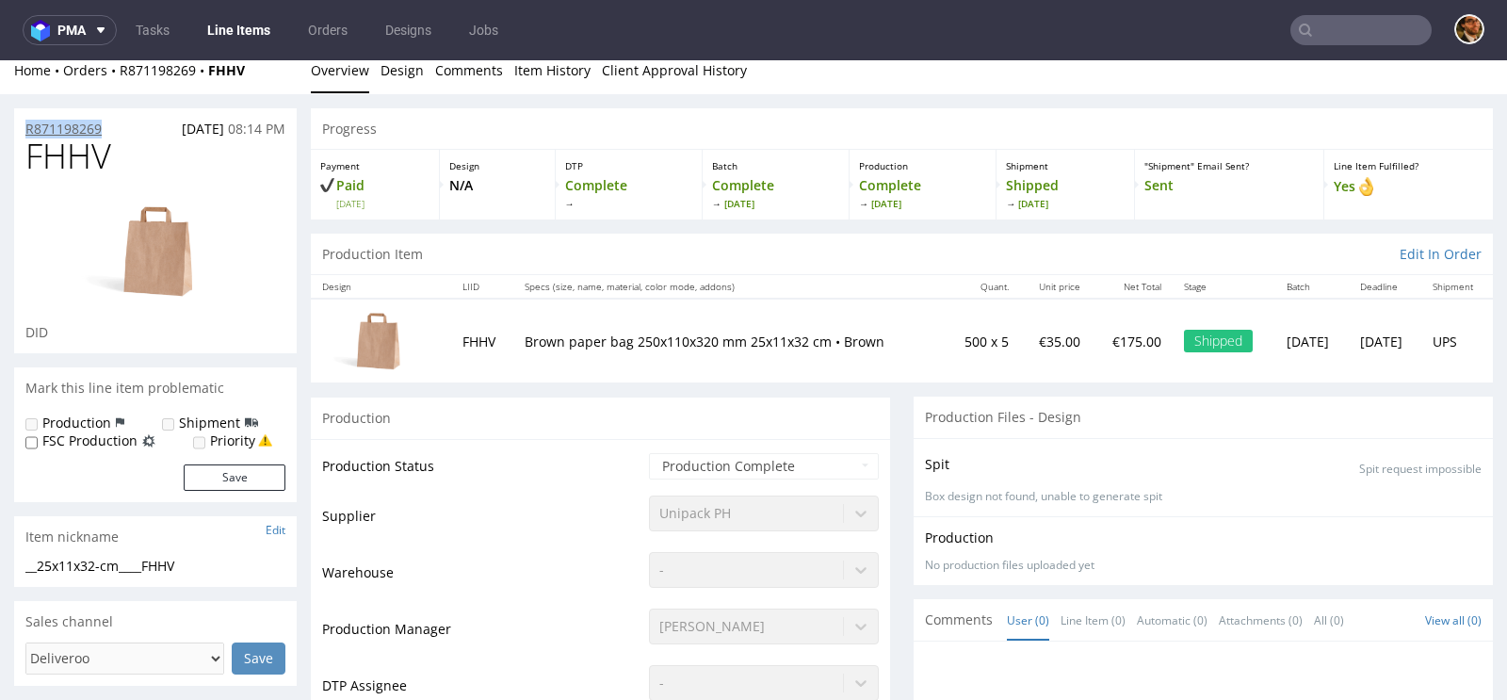
drag, startPoint x: 109, startPoint y: 134, endPoint x: 27, endPoint y: 126, distance: 82.3
click at [27, 126] on div "R871198269 22.07.2025 08:14 PM" at bounding box center [155, 123] width 283 height 30
copy p "R871198269"
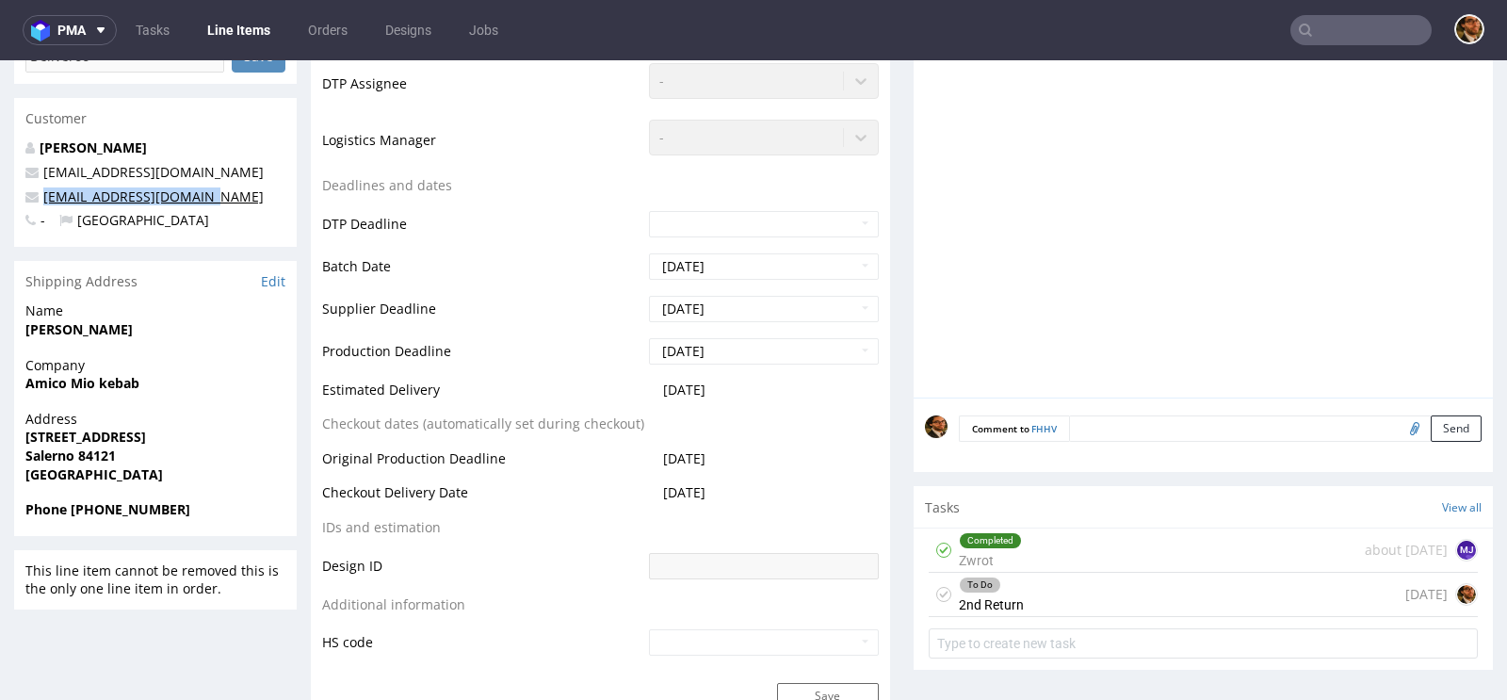
scroll to position [0, 0]
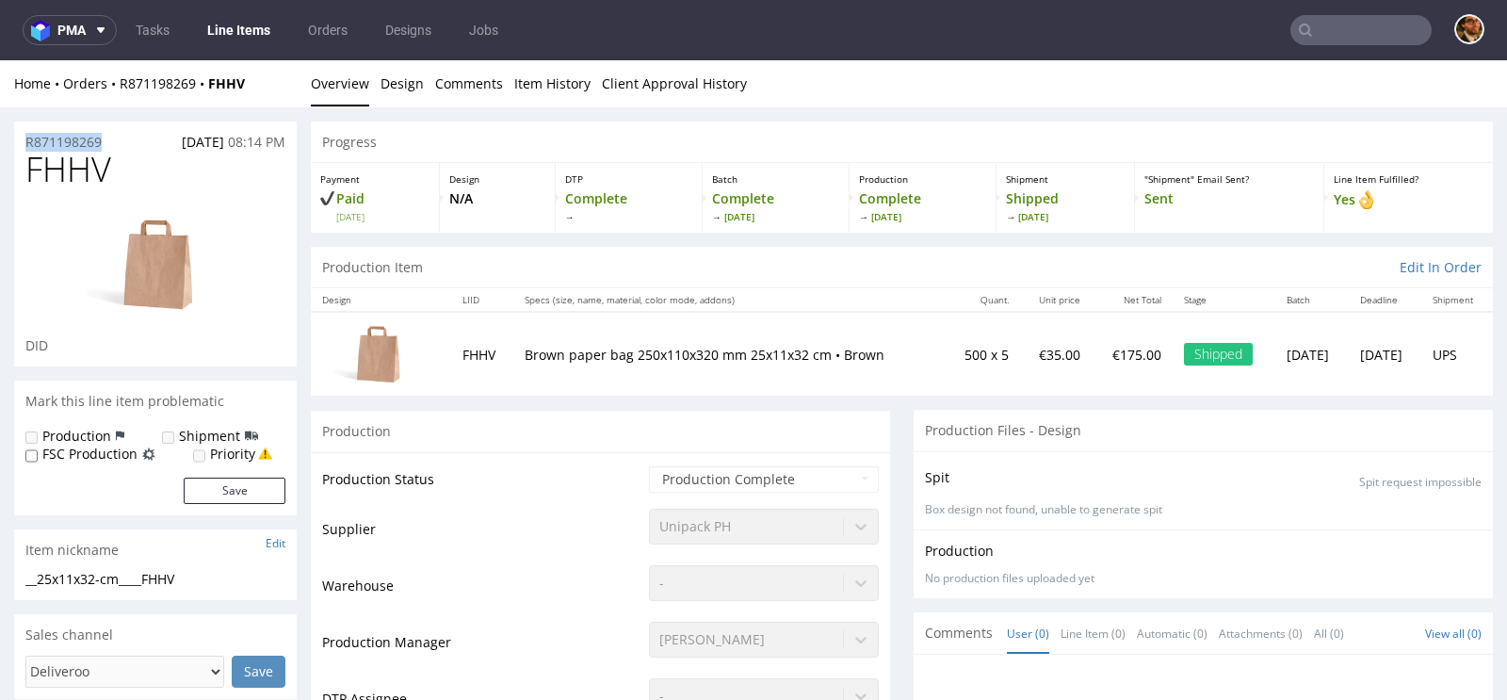
drag, startPoint x: 108, startPoint y: 141, endPoint x: 24, endPoint y: 138, distance: 84.8
click at [24, 138] on div "R871198269 22.07.2025 08:14 PM" at bounding box center [155, 137] width 283 height 30
copy p "R871198269"
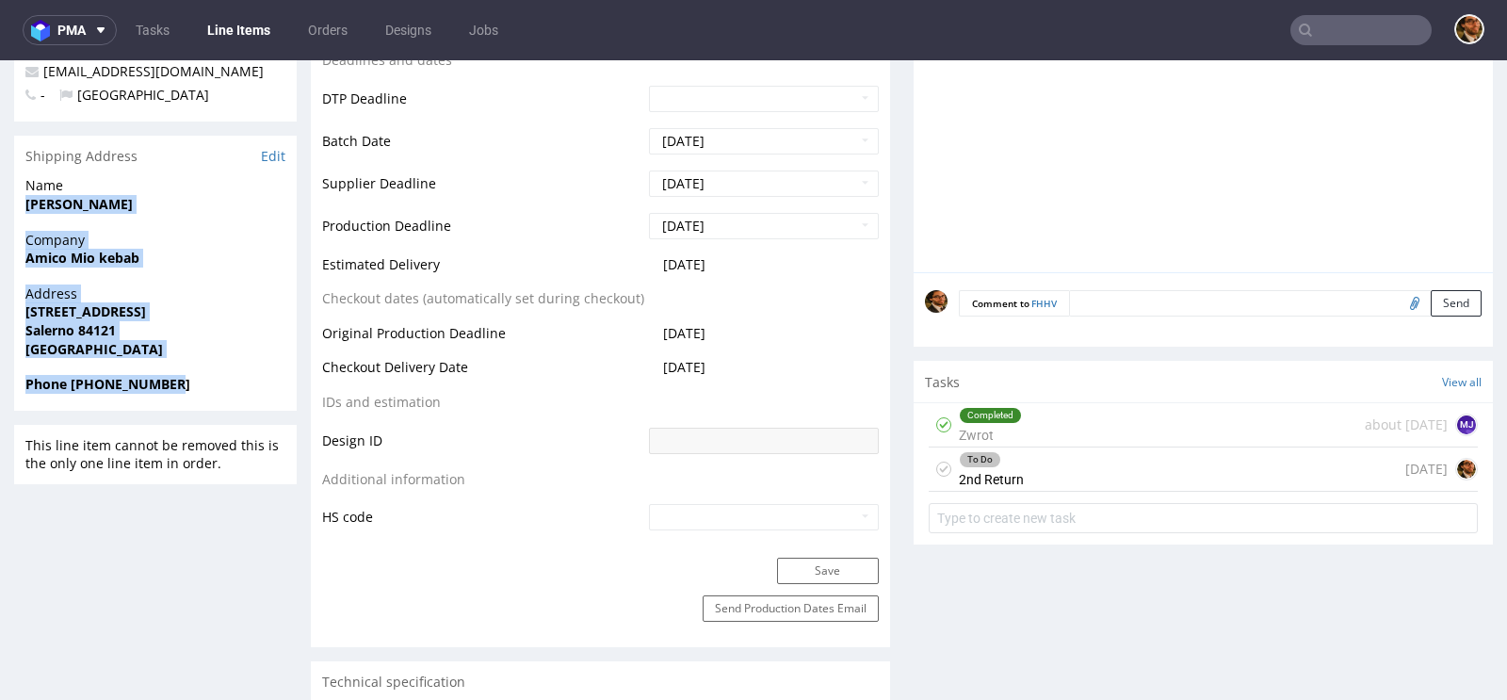
drag, startPoint x: 201, startPoint y: 382, endPoint x: 17, endPoint y: 203, distance: 256.4
click at [17, 203] on section "Shipping Address Edit Name Giuseppe Calabrese Company Amico Mio kebab Address V…" at bounding box center [155, 273] width 283 height 275
copy section "Giuseppe Calabrese Company Amico Mio kebab Address Via Porta di Mare 18 Salerno…"
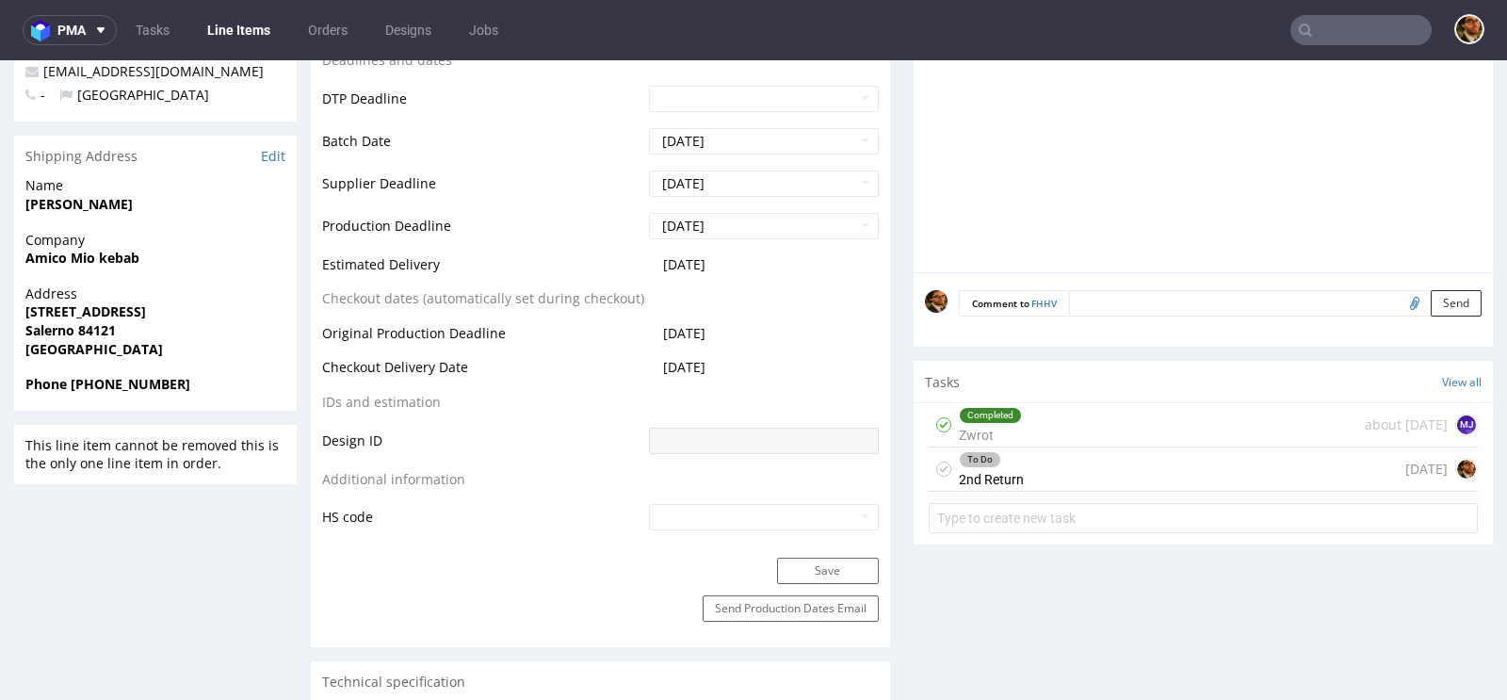
click at [1081, 463] on div "To Do 2nd Return today" at bounding box center [1203, 469] width 549 height 44
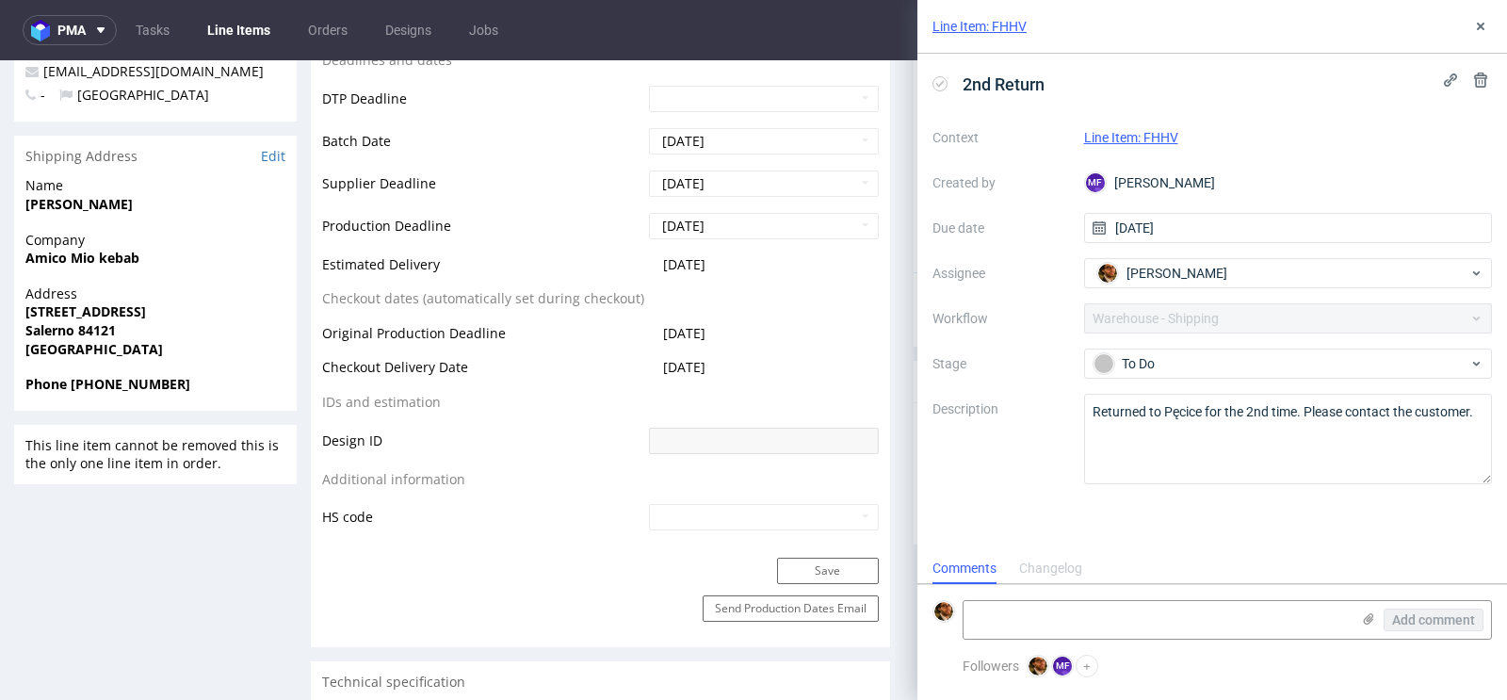
scroll to position [15, 0]
click at [1058, 624] on textarea at bounding box center [1157, 620] width 386 height 38
paste textarea "Giuseppe Calabrese Amico Mio kebab Via Porta di Mare 18 Salerno 84121 Italy Pho…"
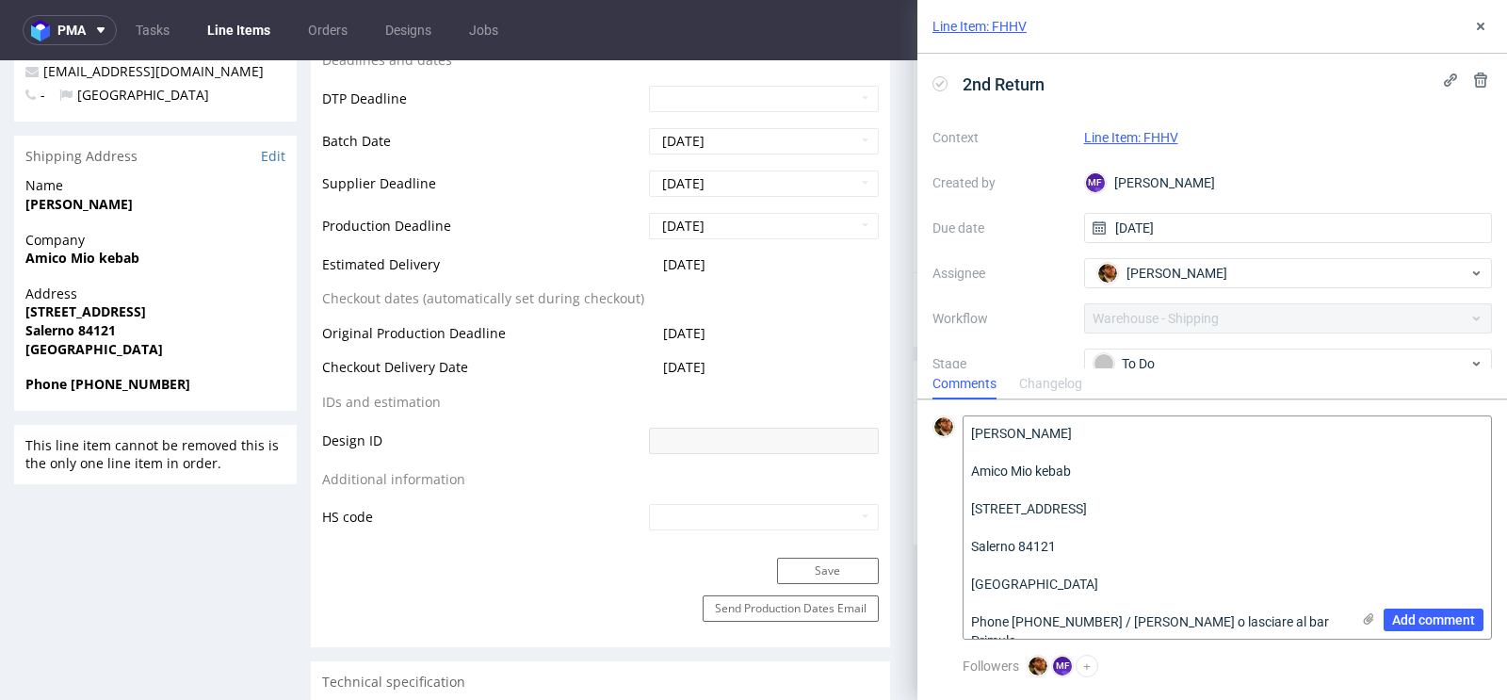
scroll to position [0, 0]
click at [974, 468] on textarea "Giuseppe Calabrese Amico Mio kebab Via Porta di Mare 18 Salerno 84121 Italy Pho…" at bounding box center [1157, 527] width 386 height 222
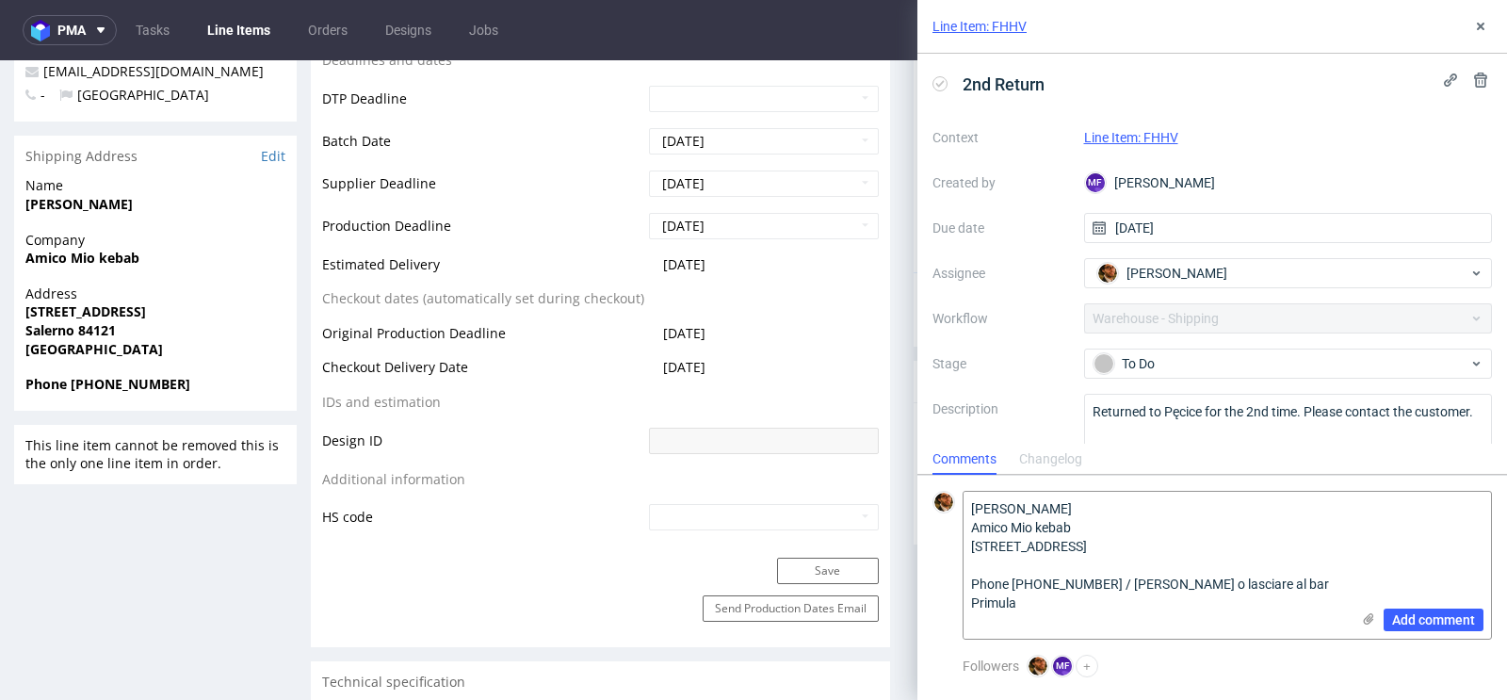
scroll to position [53, 0]
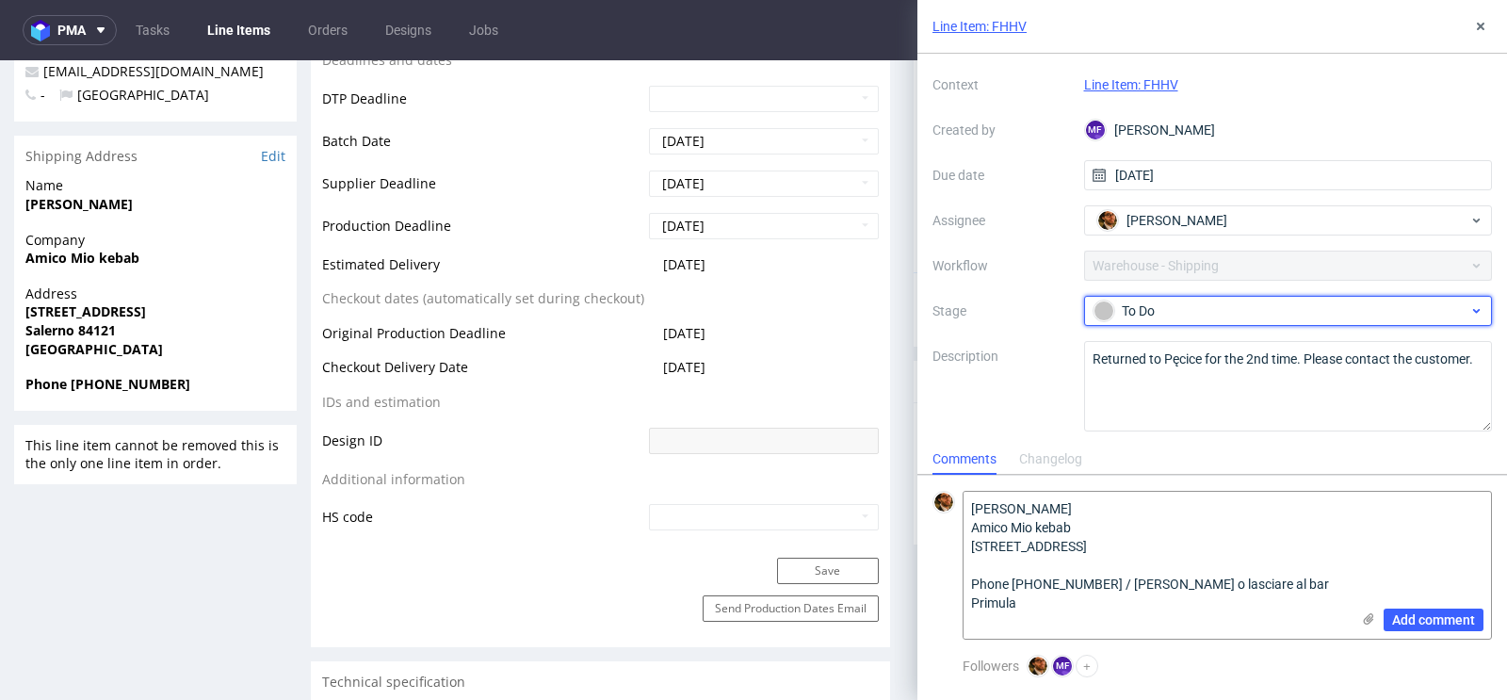
click at [1257, 306] on div "To Do" at bounding box center [1281, 310] width 375 height 21
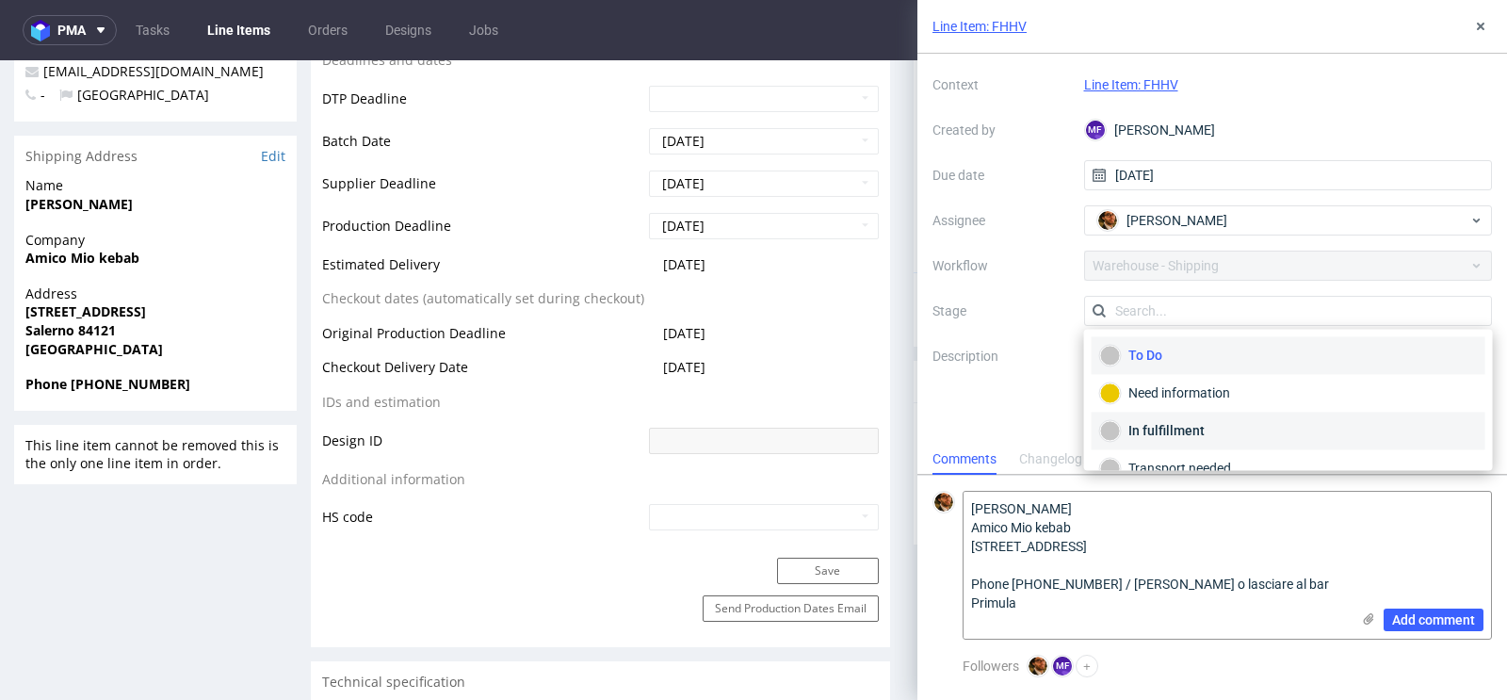
click at [1183, 416] on div "In fulfillment" at bounding box center [1289, 431] width 394 height 38
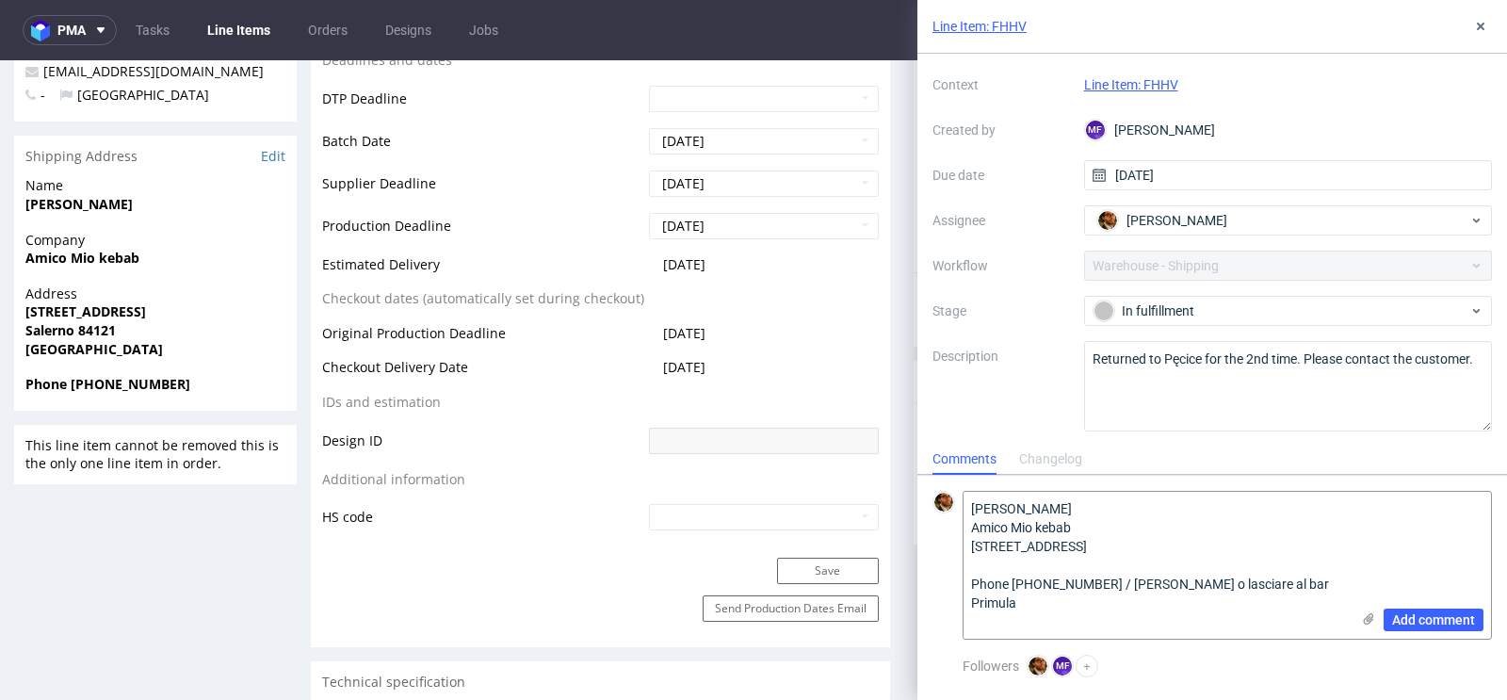
drag, startPoint x: 1120, startPoint y: 622, endPoint x: 942, endPoint y: 494, distance: 219.3
click at [942, 494] on div "Giuseppe Calabrese Amico Mio kebab Via Porta di Mare 18 Salerno 84121 Italy Pho…" at bounding box center [1211, 565] width 559 height 149
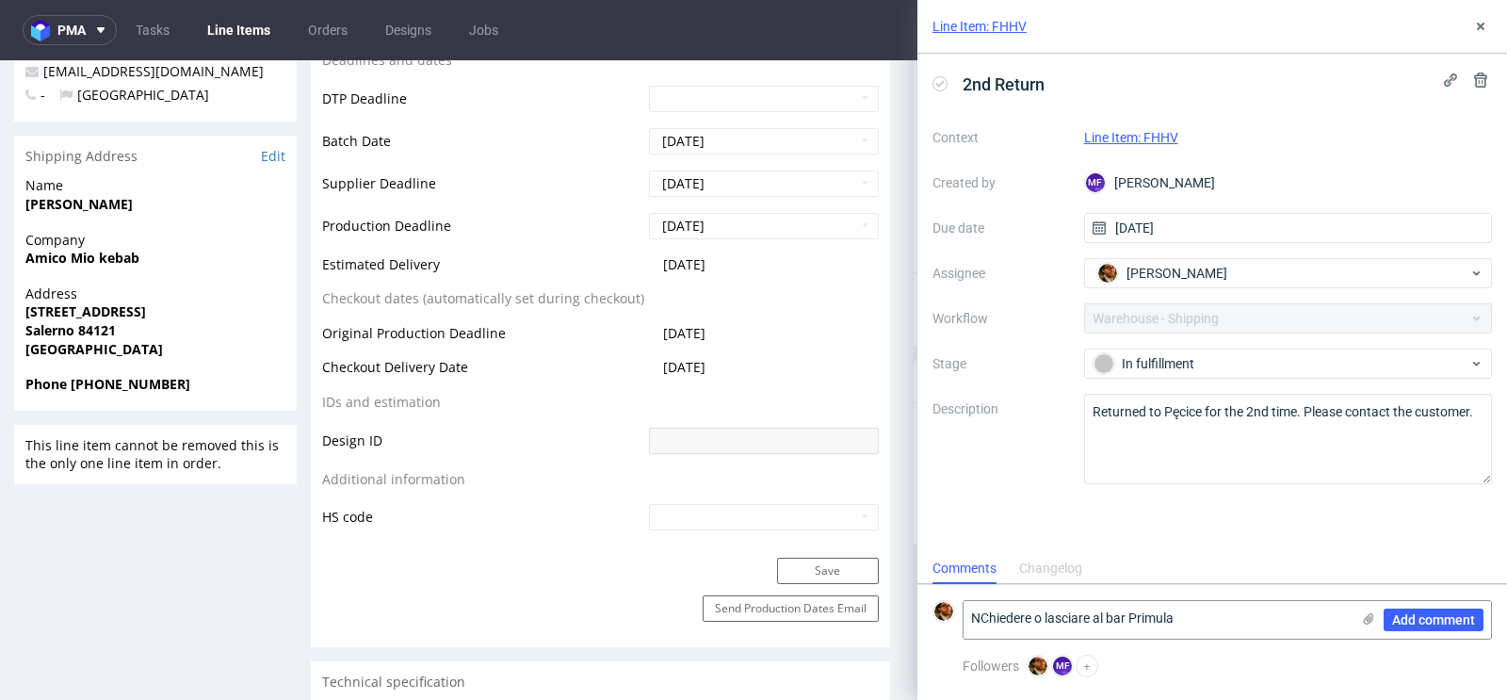
scroll to position [0, 0]
click at [1228, 621] on textarea "Note: Chiedere o lasciare al bar Primula" at bounding box center [1157, 620] width 386 height 38
click at [1210, 605] on textarea "Note: Chiedere o lasciare al bar Primula (Ask or leave at bar Primula) - Waitin…" at bounding box center [1157, 612] width 386 height 53
click at [1268, 605] on textarea "Note: Chiedere o lasciare al bar Primula (To ask or leave at bar Primula) - Wai…" at bounding box center [1157, 612] width 386 height 53
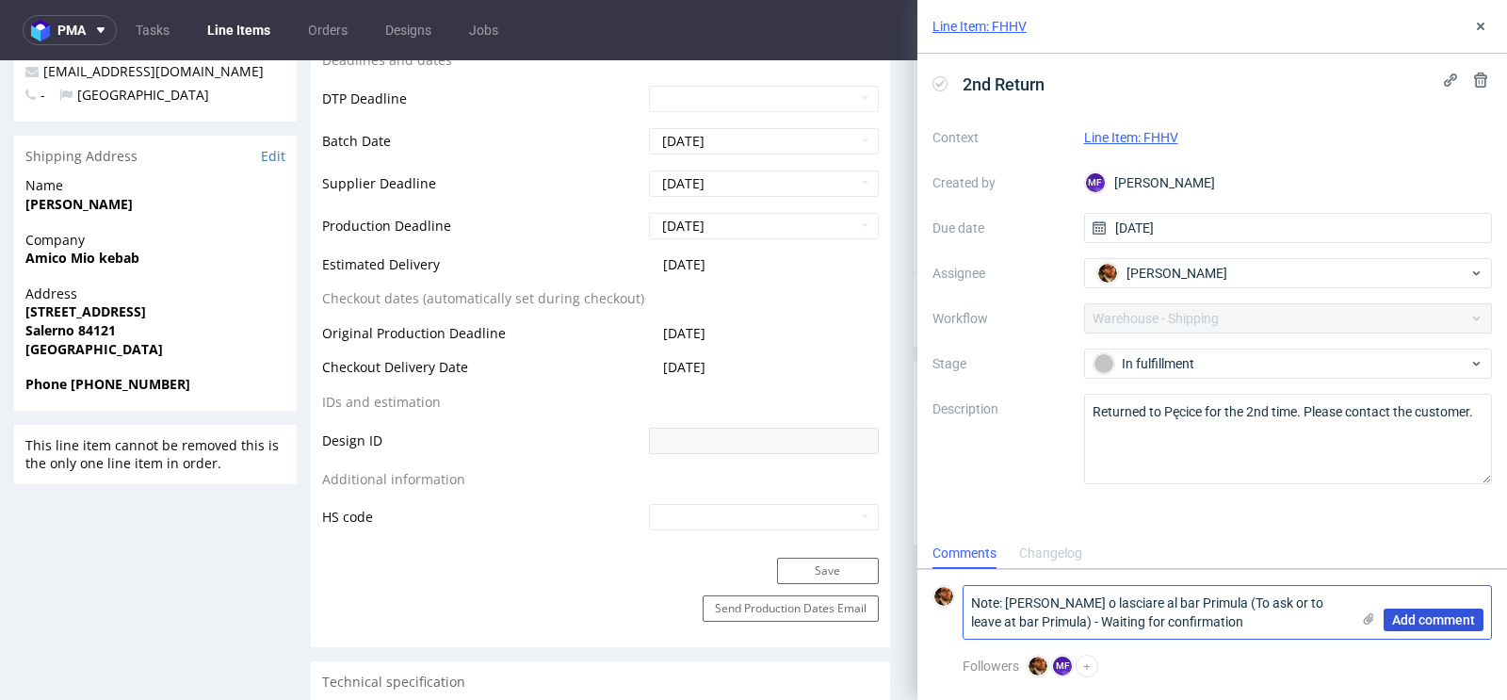
type textarea "Note: Chiedere o lasciare al bar Primula (To ask or to leave at bar Primula) - …"
click at [1417, 626] on span "Add comment" at bounding box center [1433, 619] width 83 height 13
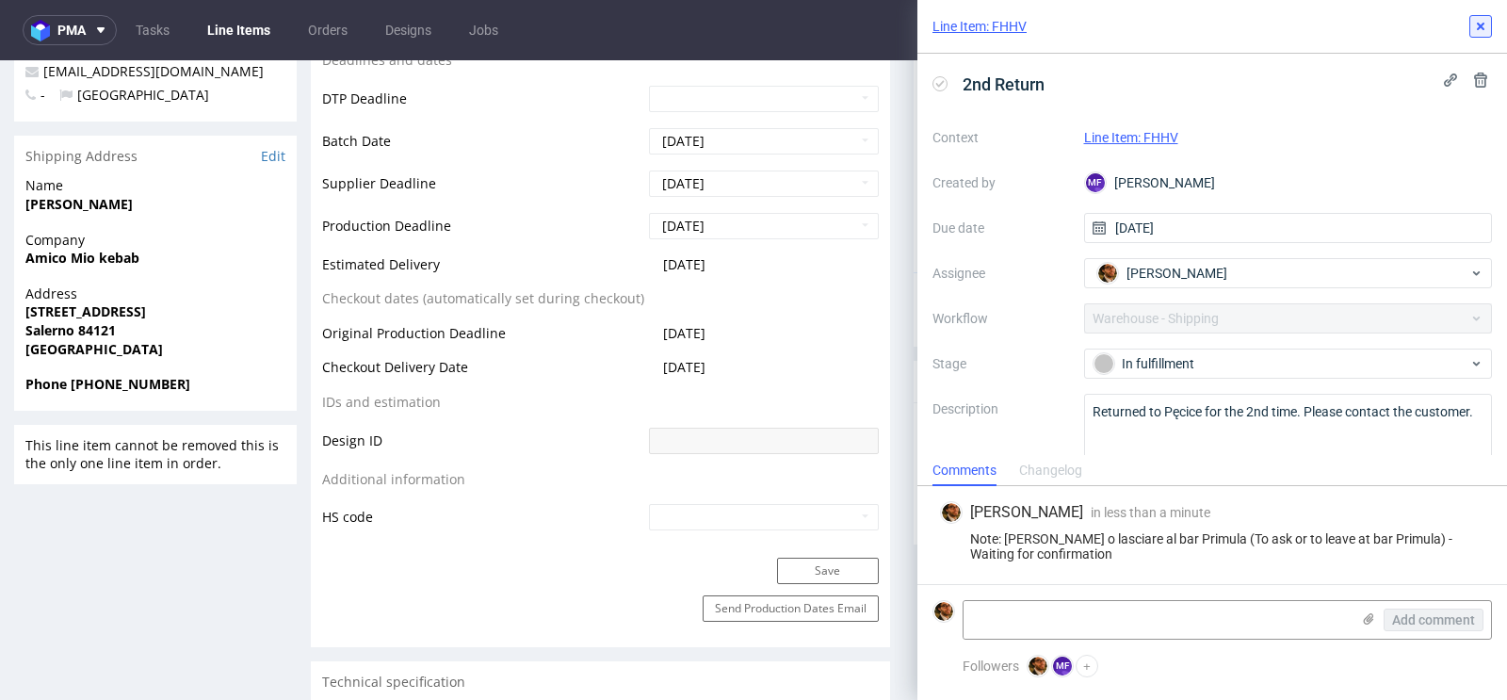
click at [1489, 36] on button at bounding box center [1480, 26] width 23 height 23
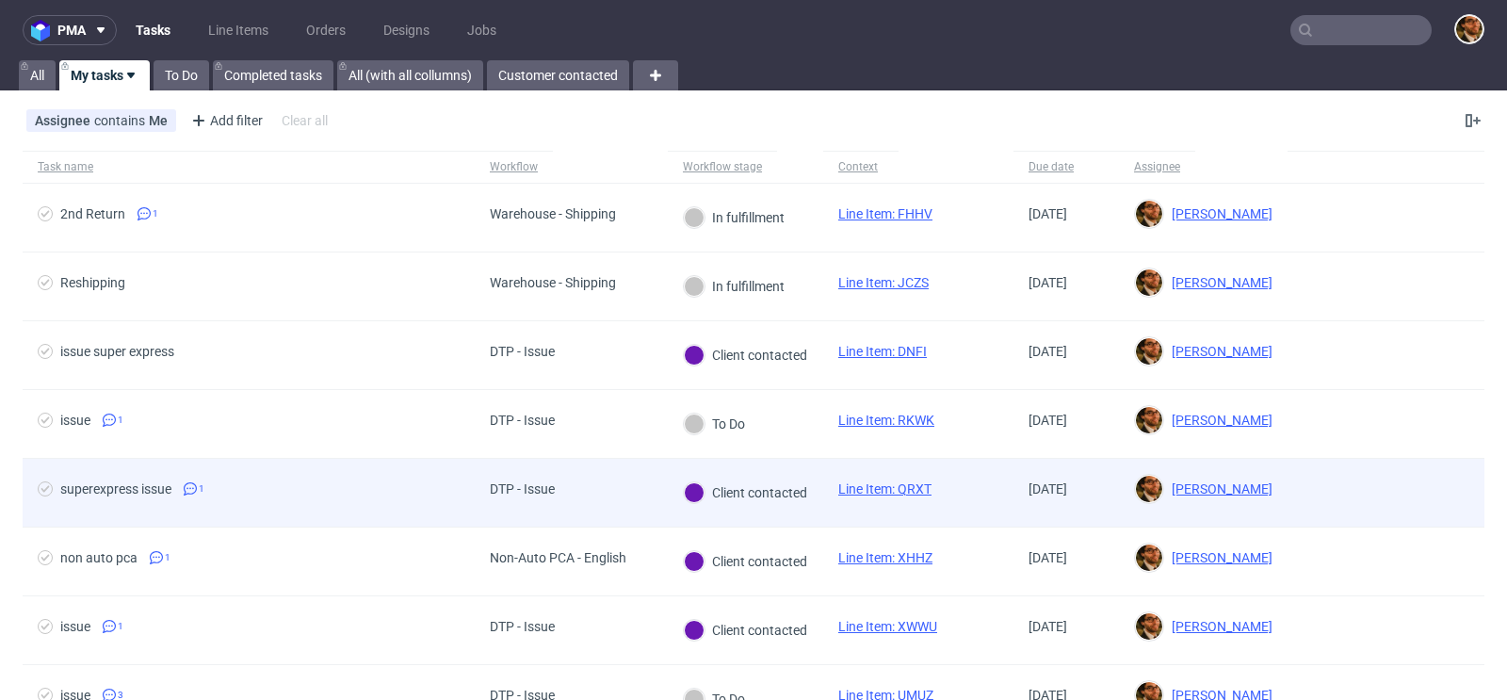
scroll to position [23, 0]
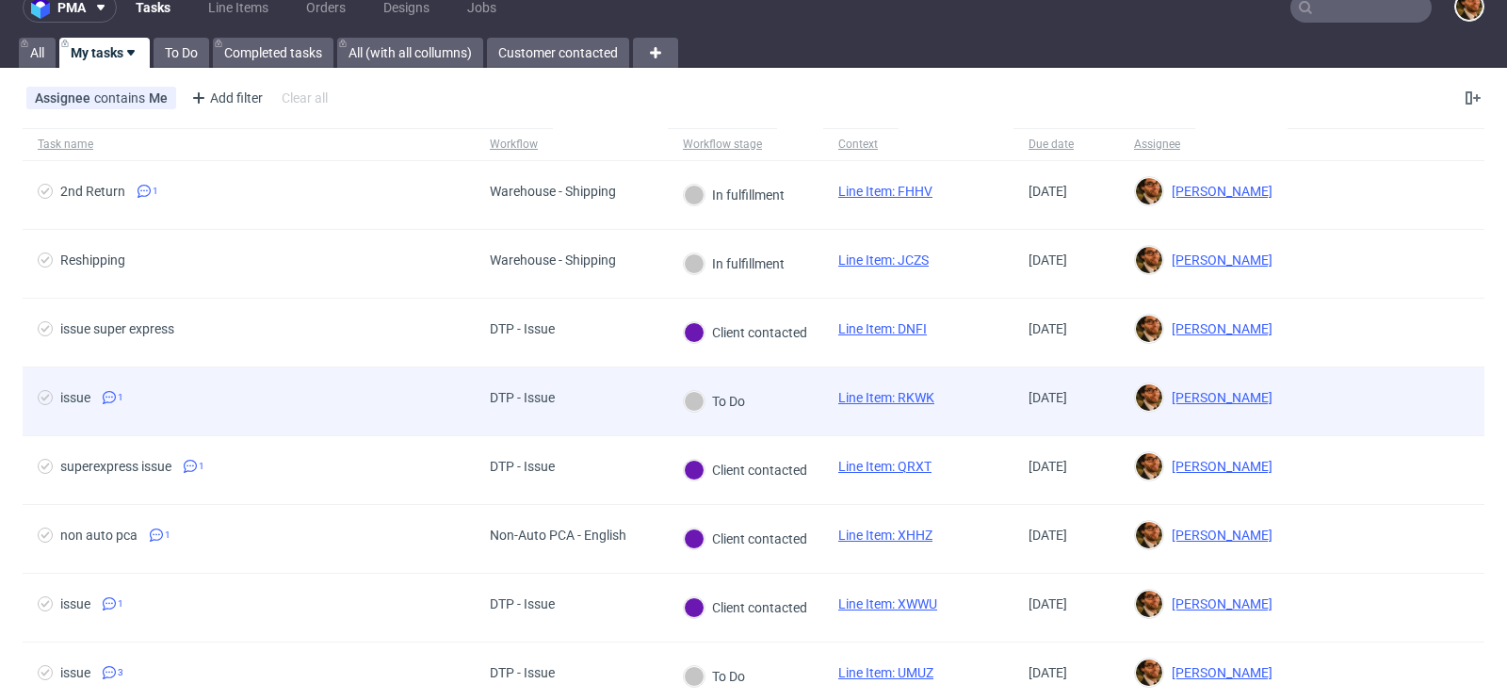
click at [1305, 398] on div at bounding box center [1386, 401] width 197 height 68
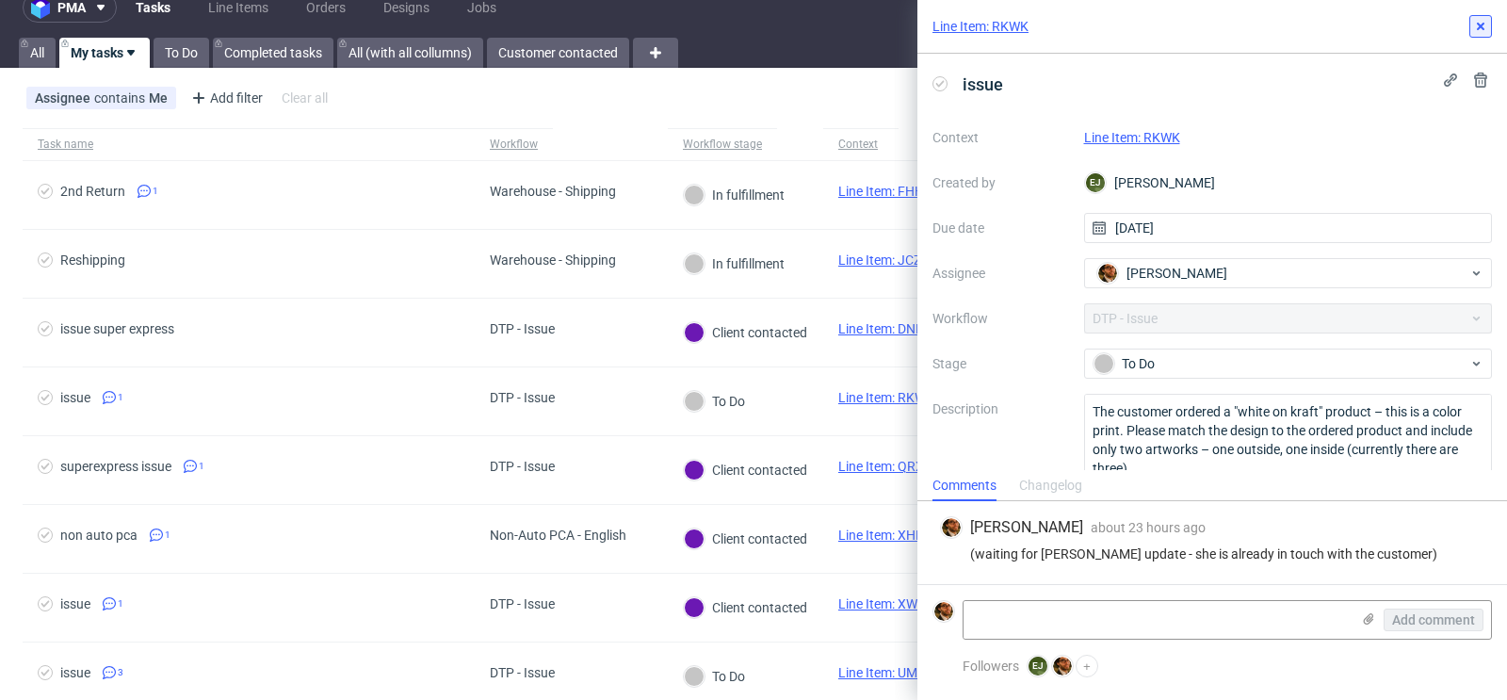
click at [1478, 29] on use at bounding box center [1481, 27] width 8 height 8
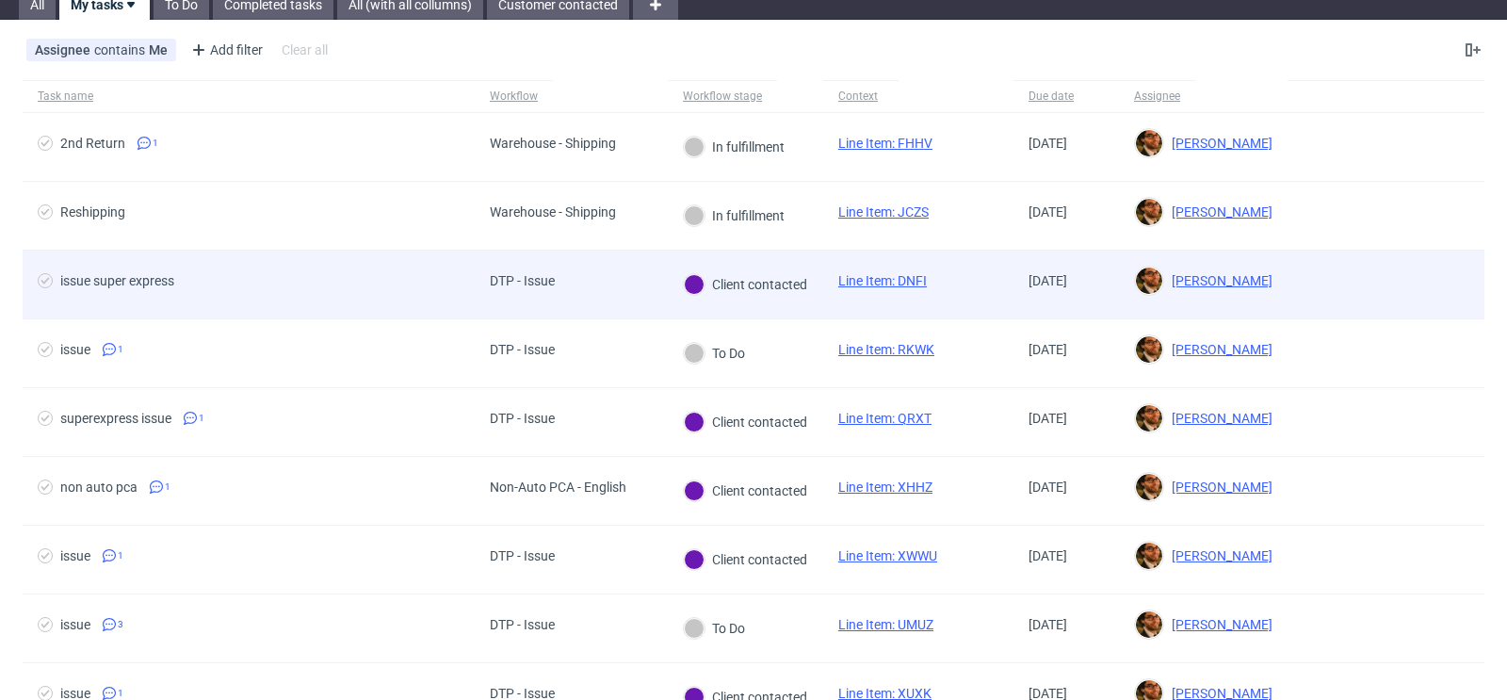
scroll to position [72, 0]
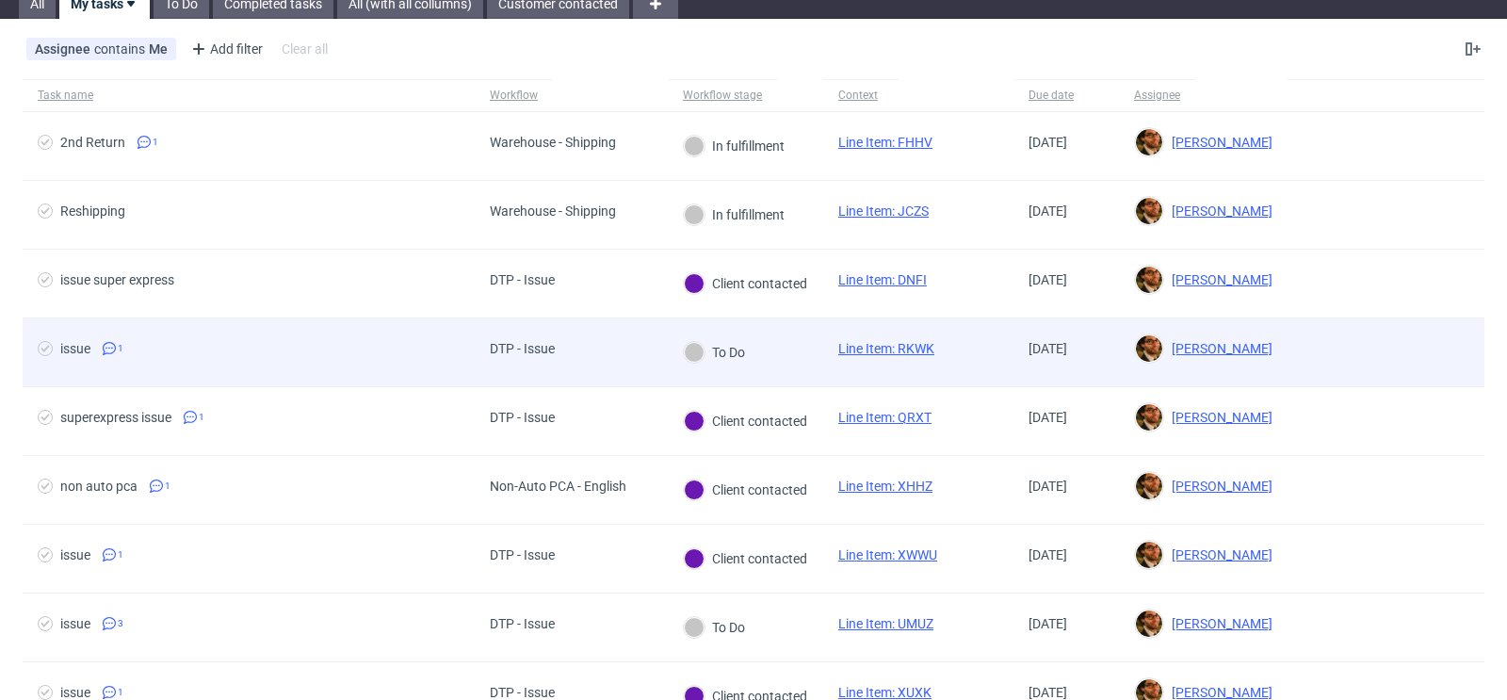
click at [1306, 348] on div at bounding box center [1386, 352] width 197 height 68
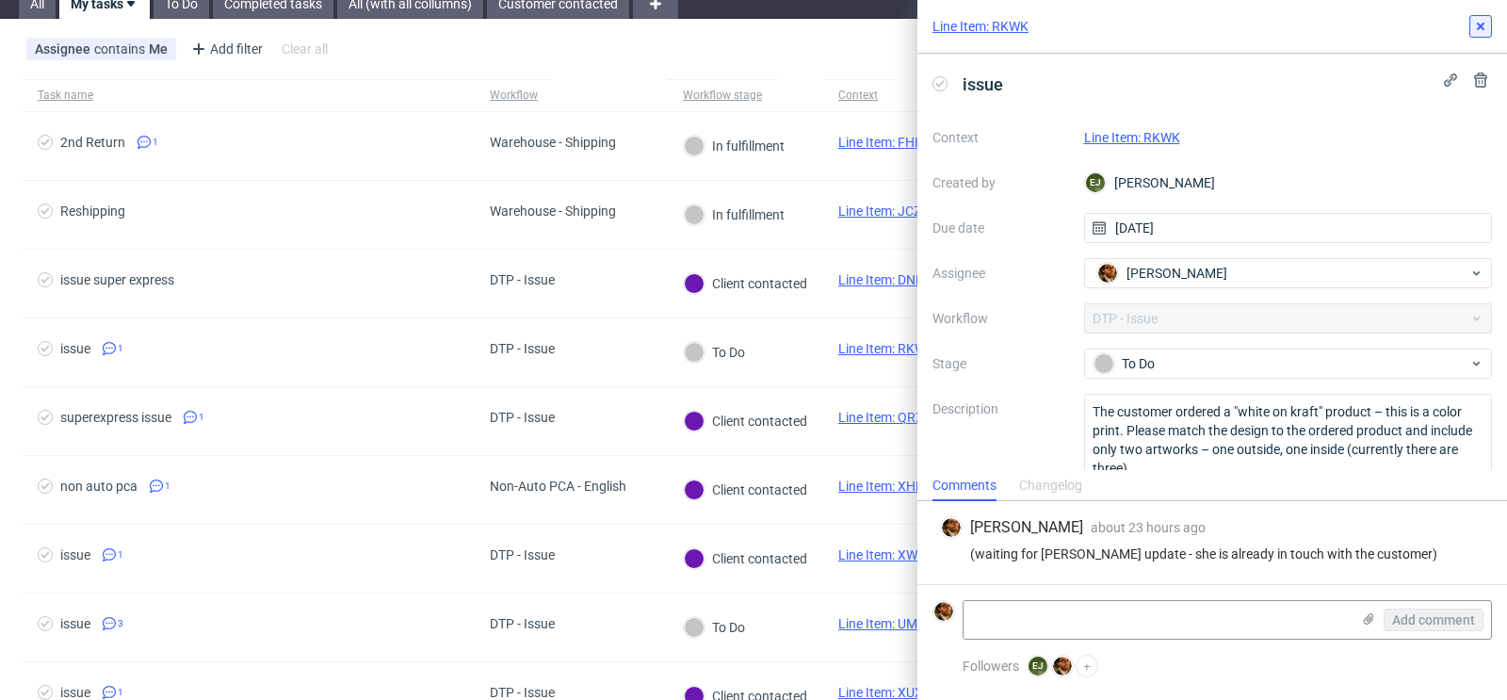
click at [1485, 34] on button at bounding box center [1480, 26] width 23 height 23
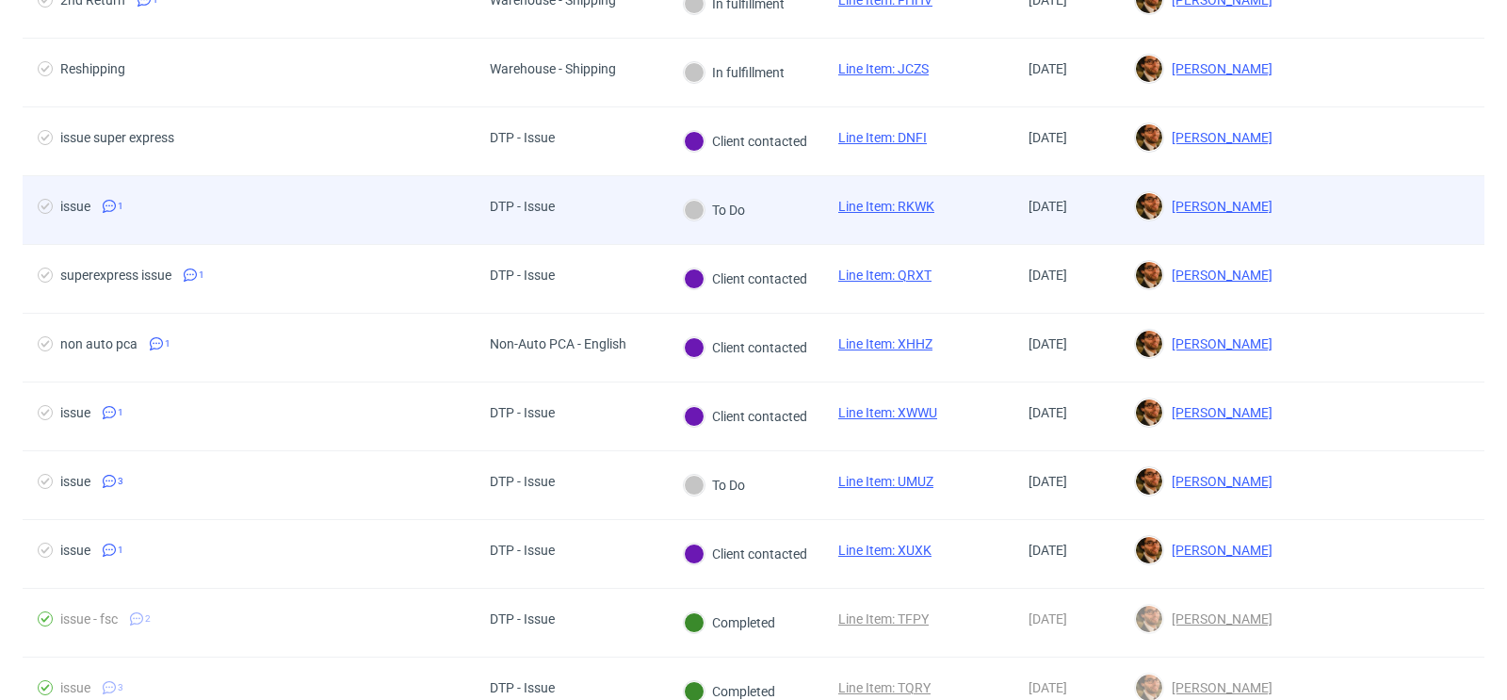
scroll to position [217, 0]
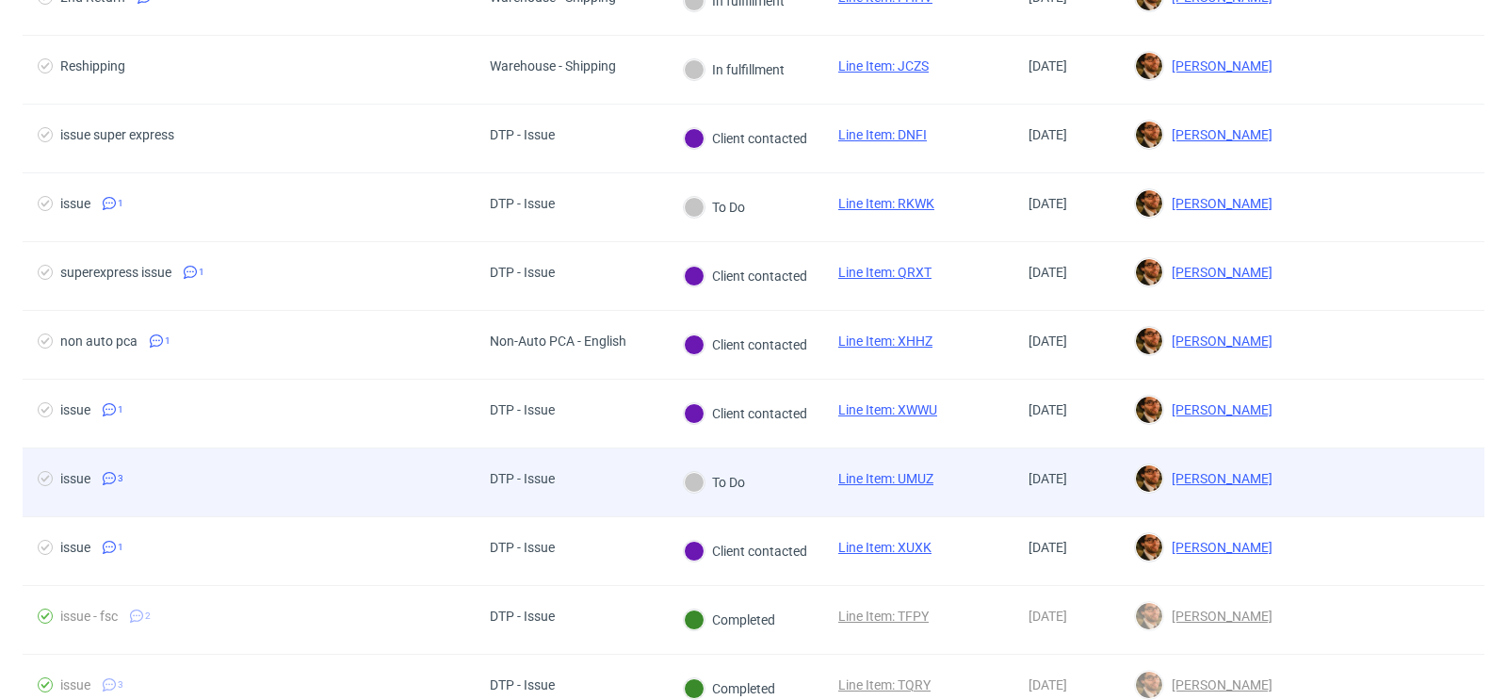
click at [1387, 455] on div at bounding box center [1386, 482] width 197 height 68
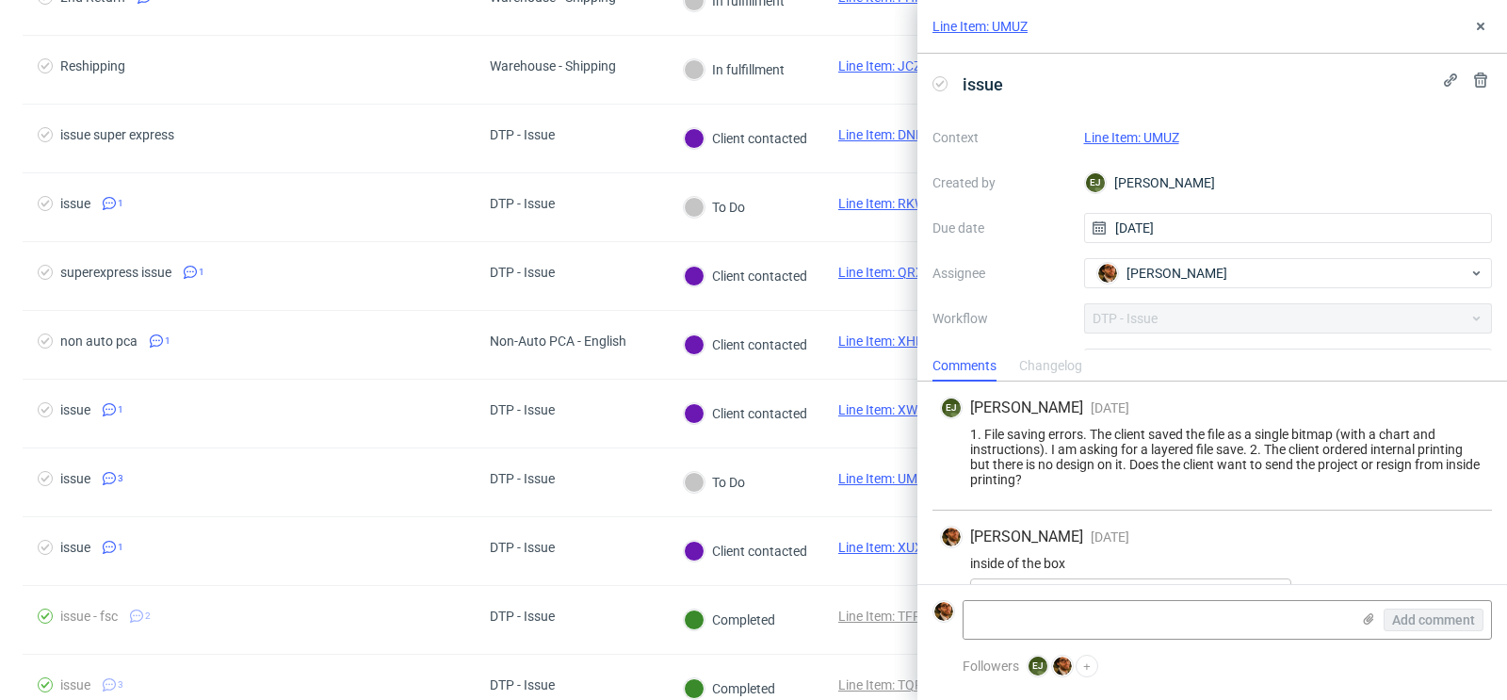
click at [1149, 143] on link "Line Item: UMUZ" at bounding box center [1131, 137] width 95 height 15
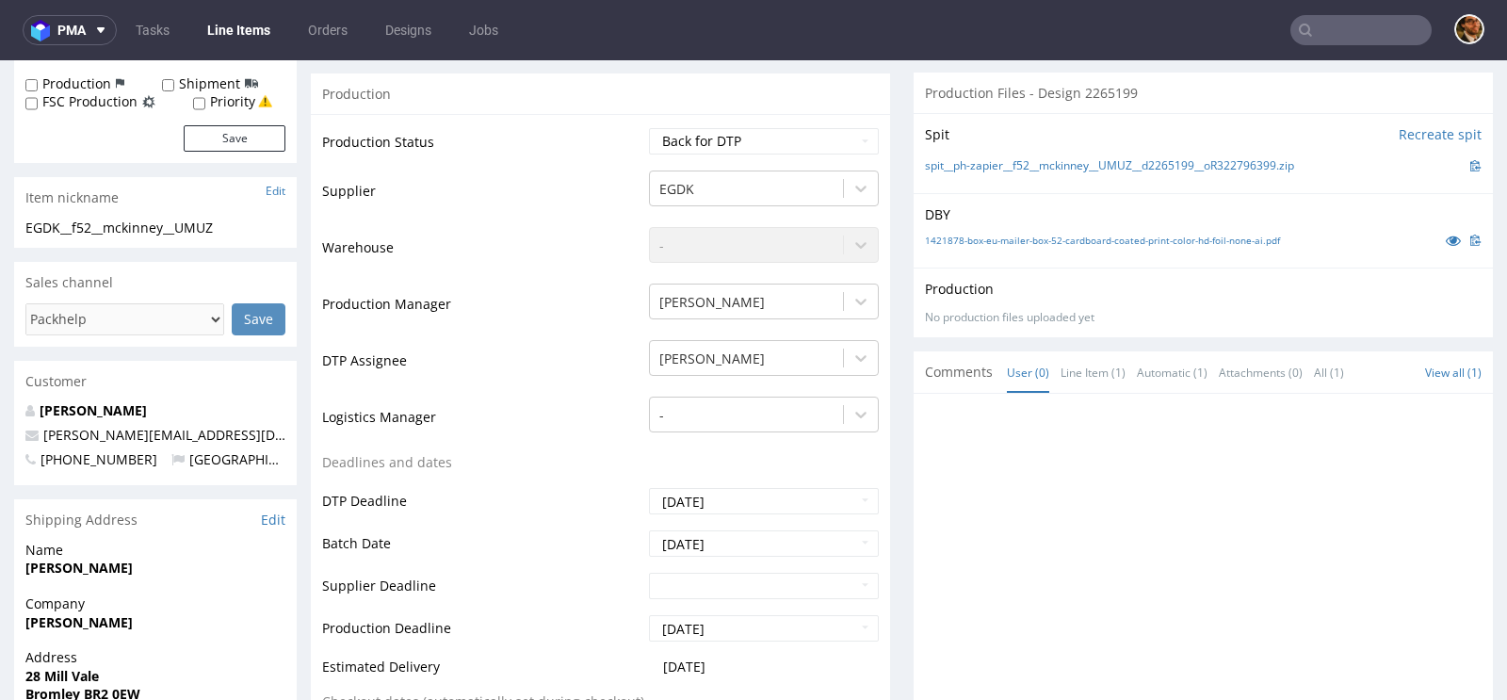
scroll to position [887, 0]
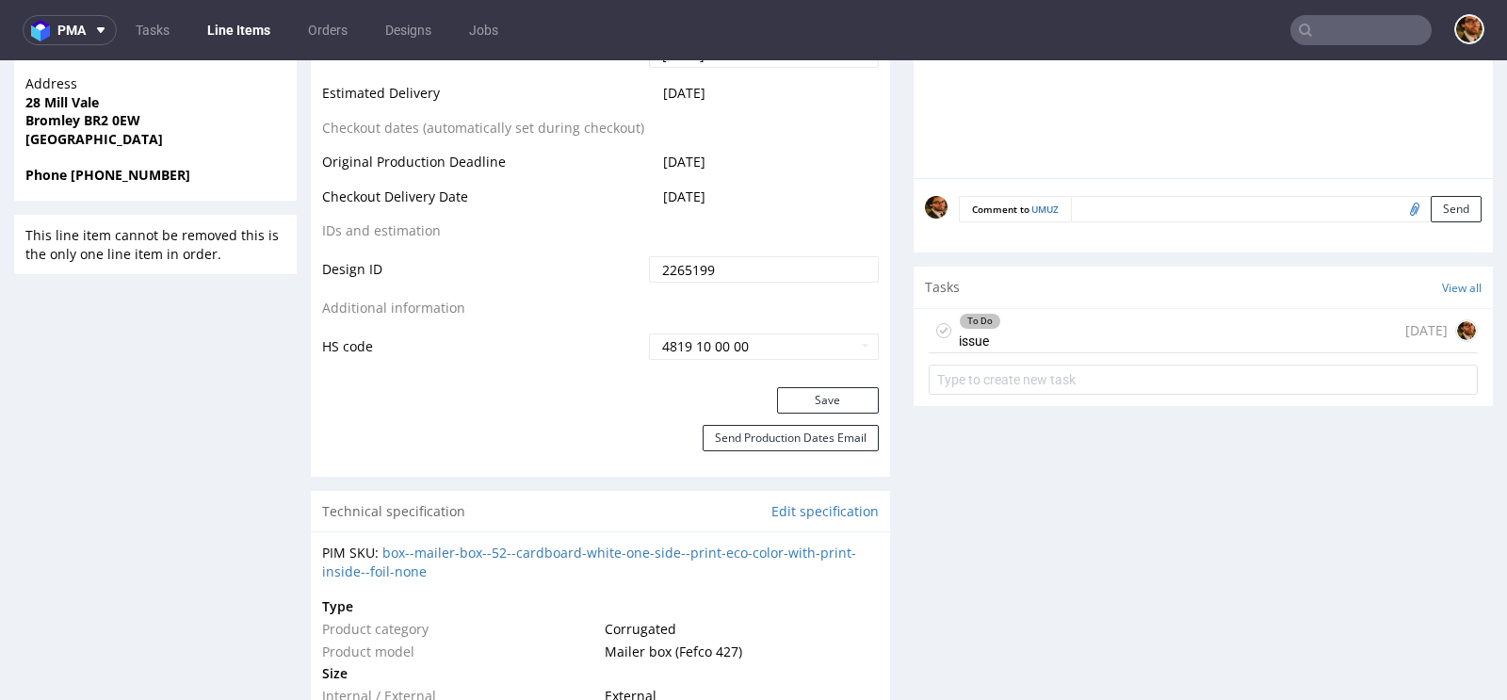
click at [1057, 335] on div "To Do issue [DATE]" at bounding box center [1203, 331] width 549 height 44
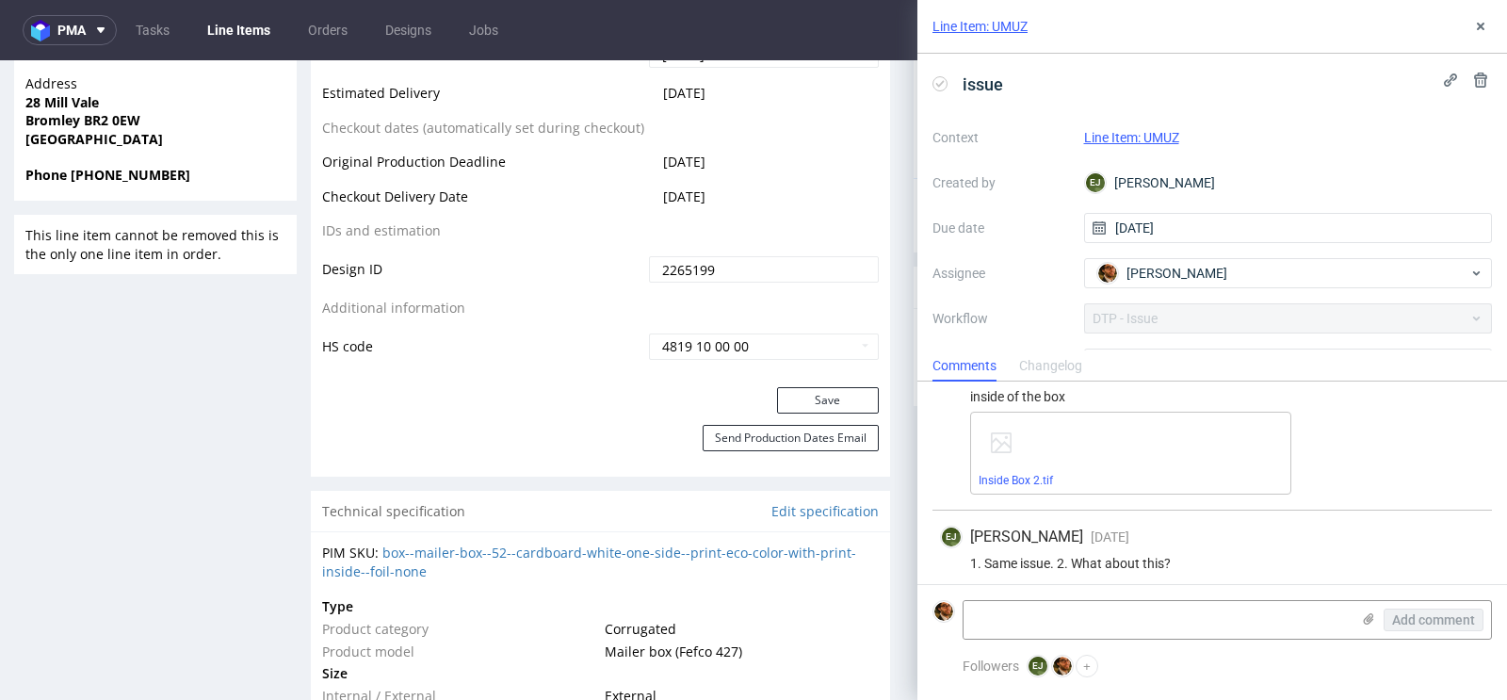
scroll to position [172, 0]
click at [1474, 17] on button at bounding box center [1480, 26] width 23 height 23
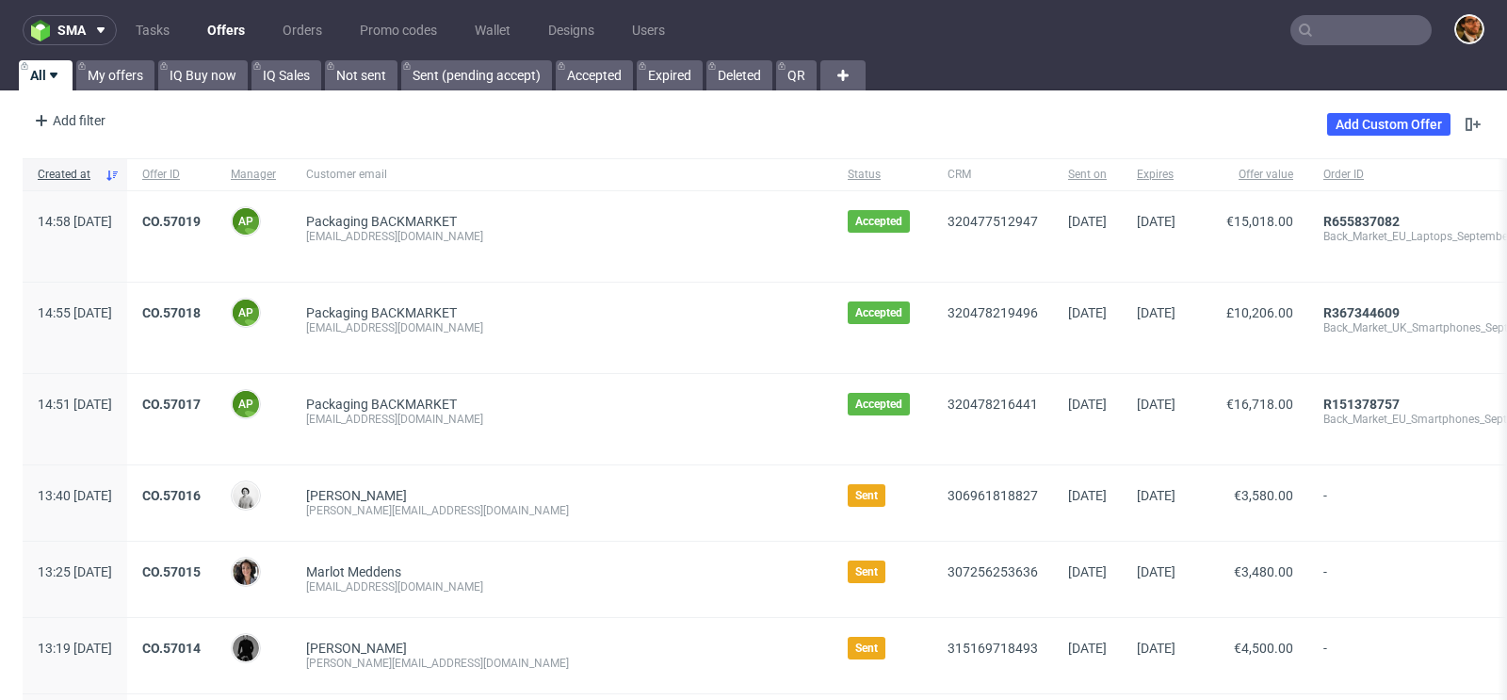
click at [1337, 29] on input "text" at bounding box center [1360, 30] width 141 height 30
paste input "R080599504"
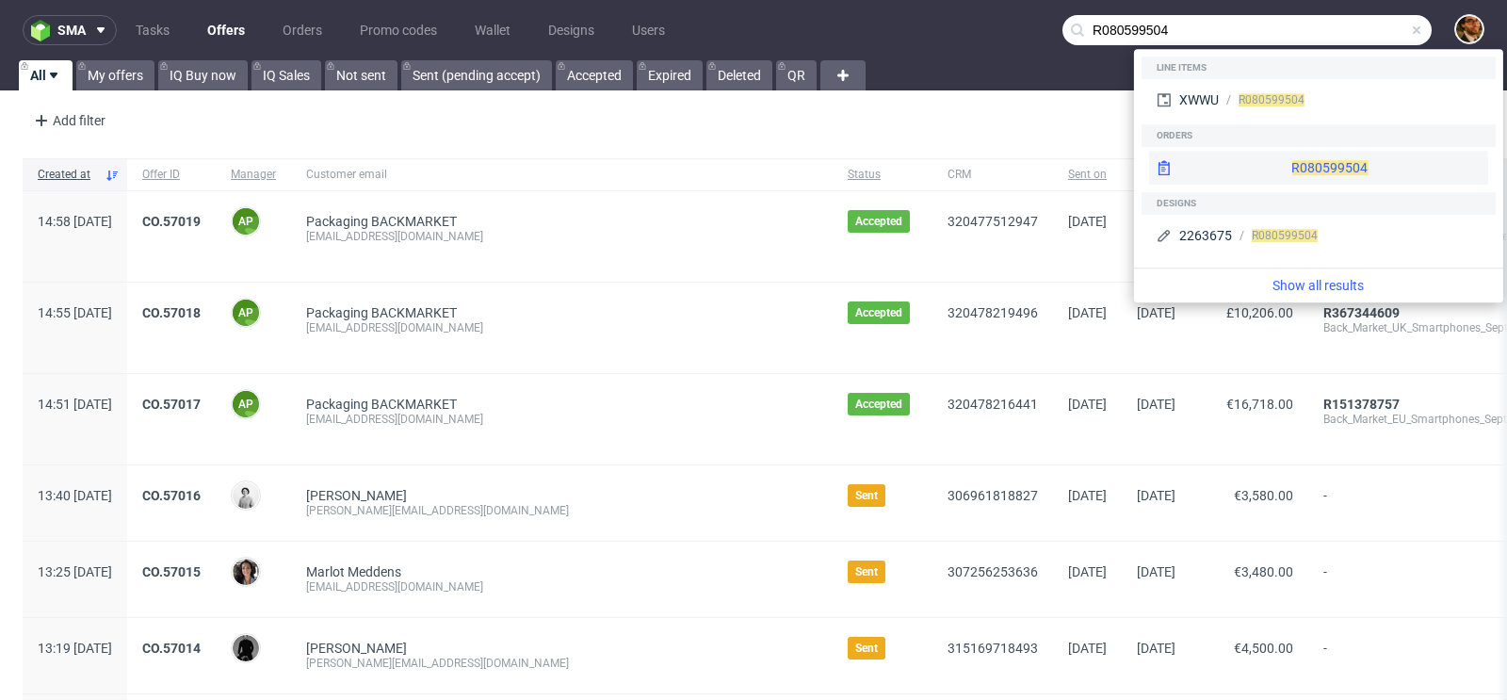
type input "R080599504"
click at [1282, 166] on div "R080599504" at bounding box center [1318, 168] width 339 height 34
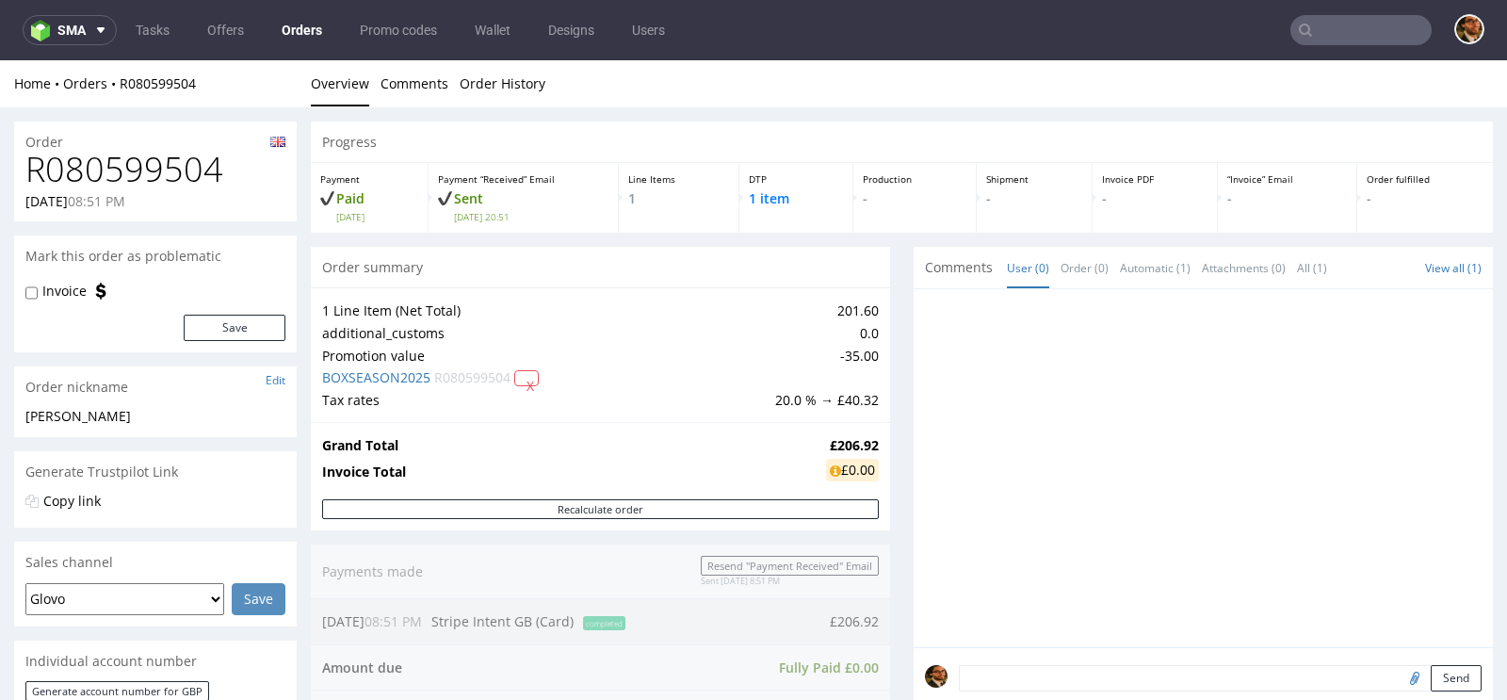
click at [887, 336] on div "Progress Payment Paid [DATE] Payment “Received” Email Sent [DATE] 20:51 Line It…" at bounding box center [902, 626] width 1182 height 1008
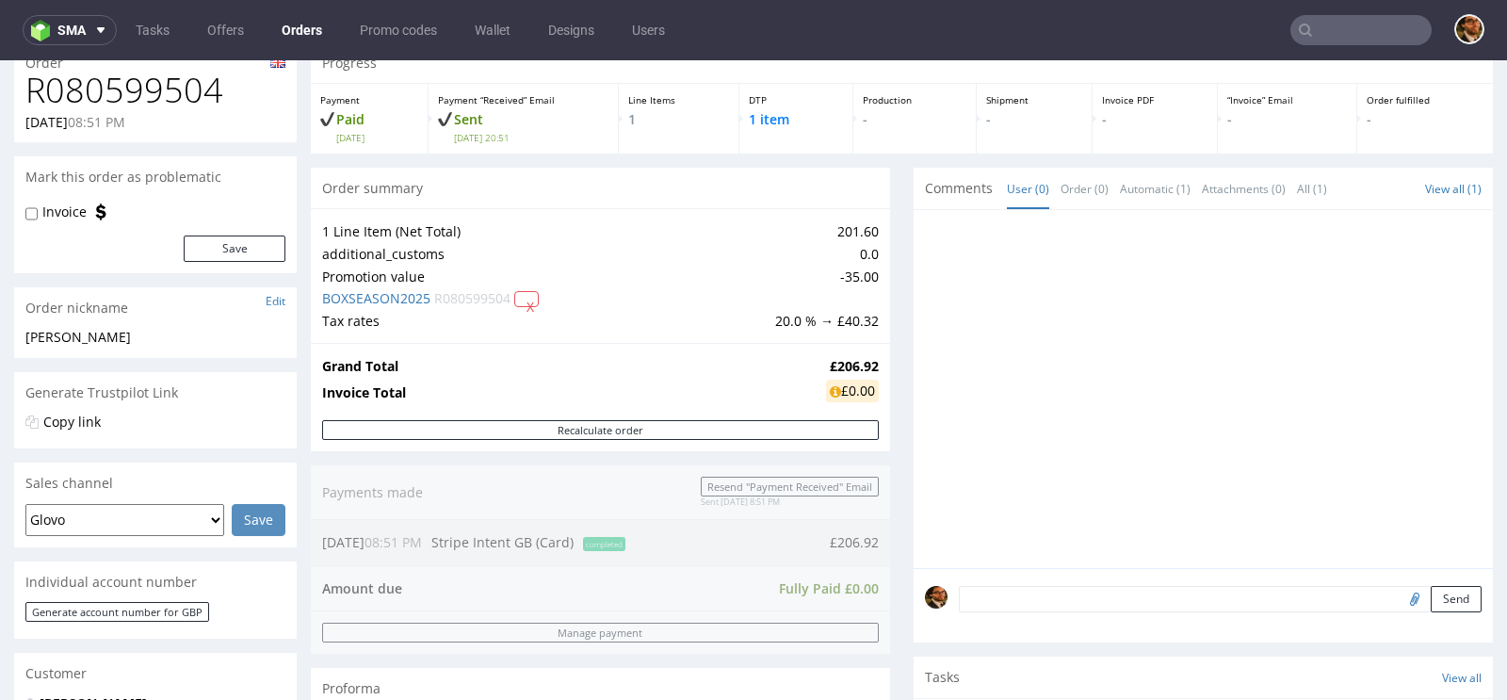
scroll to position [85, 0]
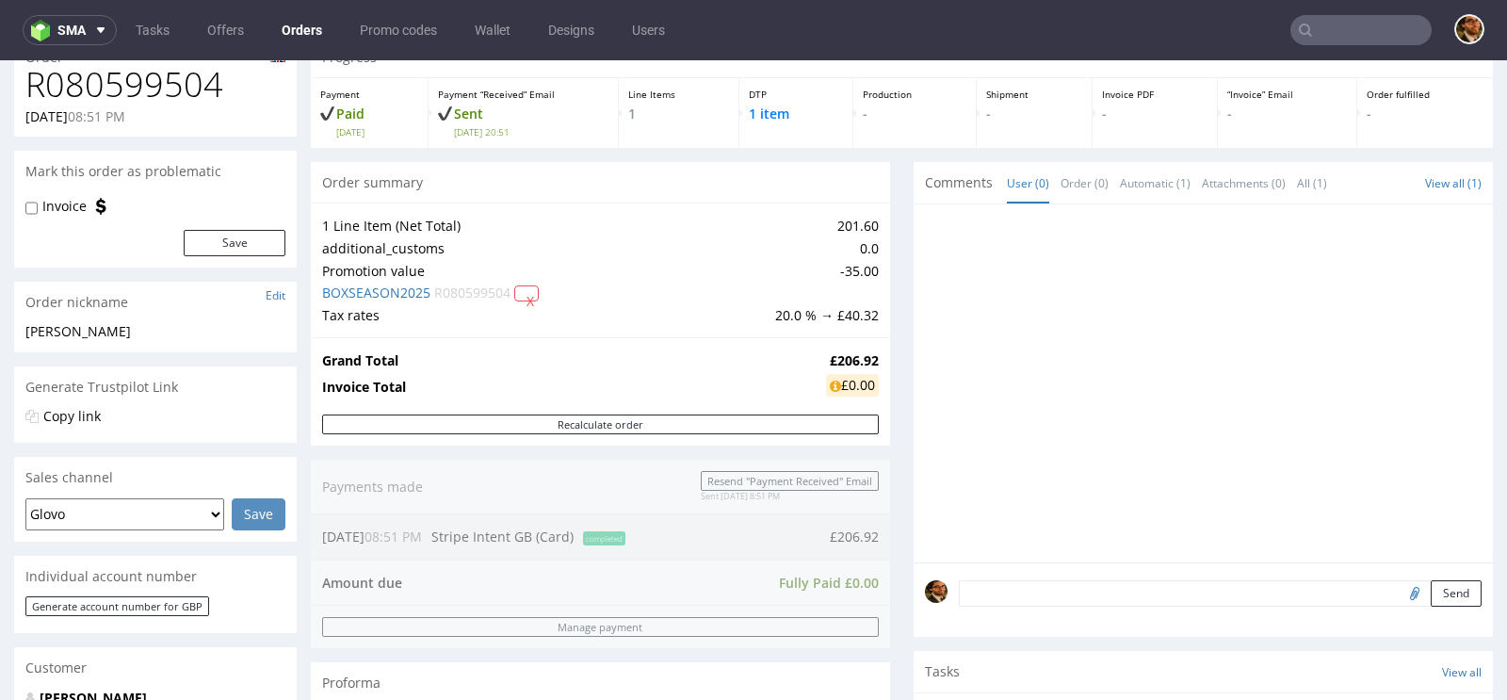
click at [1309, 24] on input "text" at bounding box center [1360, 30] width 141 height 30
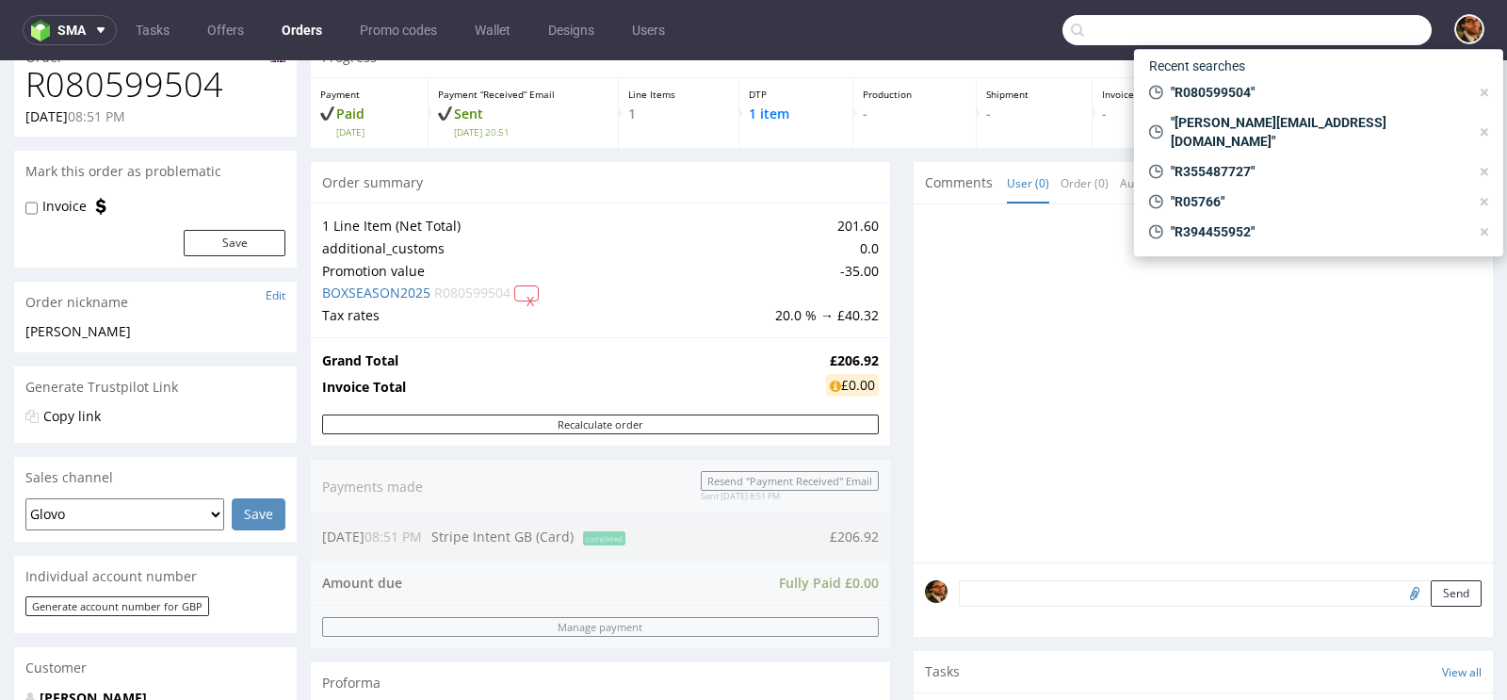
paste input "R921432665"
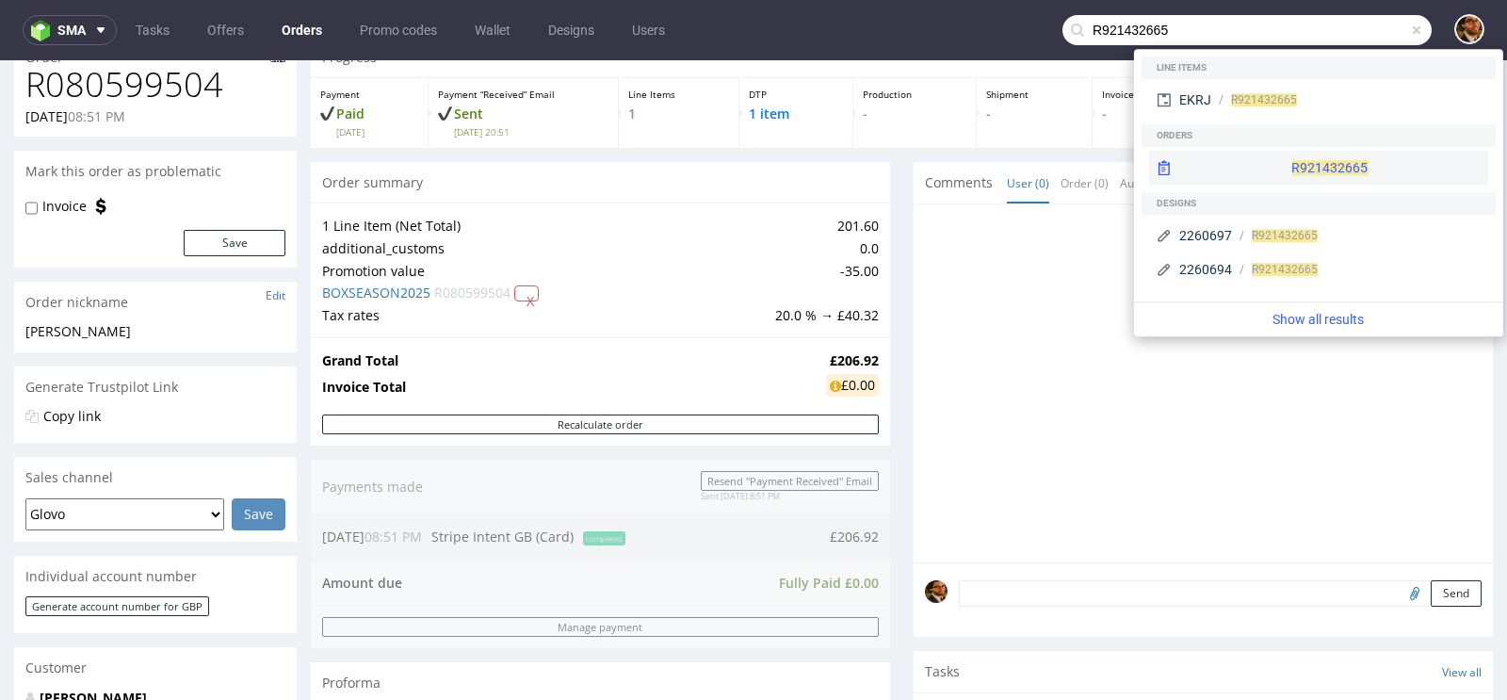
type input "R921432665"
click at [1309, 159] on div "R921432665" at bounding box center [1318, 168] width 339 height 34
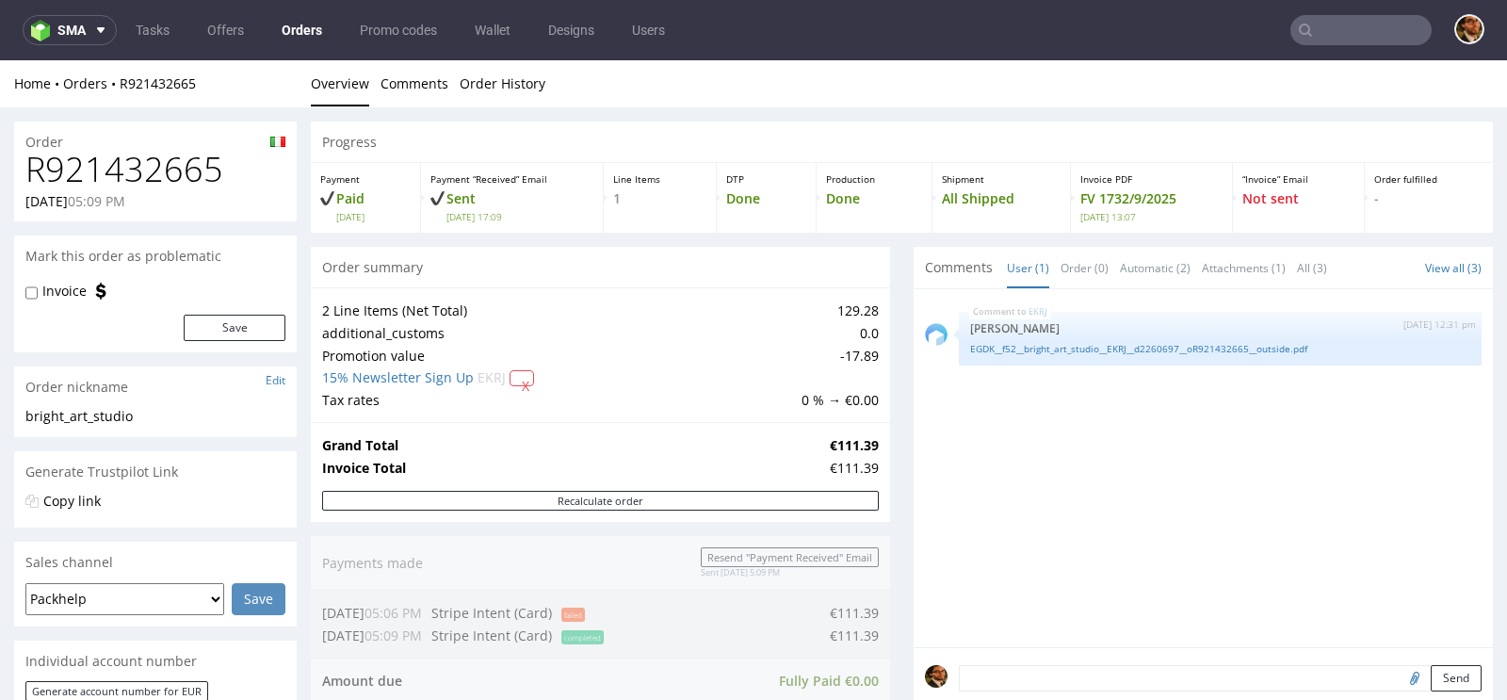
scroll to position [945, 0]
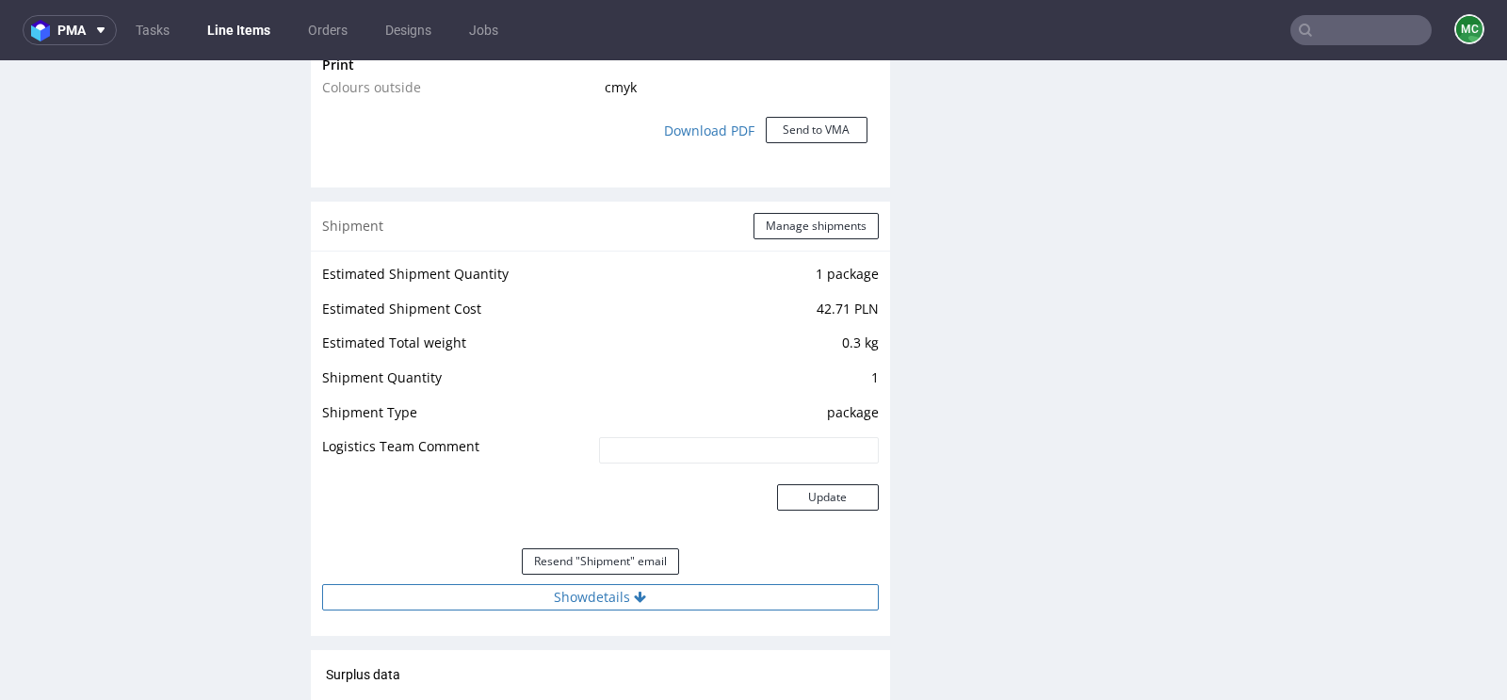
click at [648, 598] on button "Show details" at bounding box center [600, 597] width 557 height 26
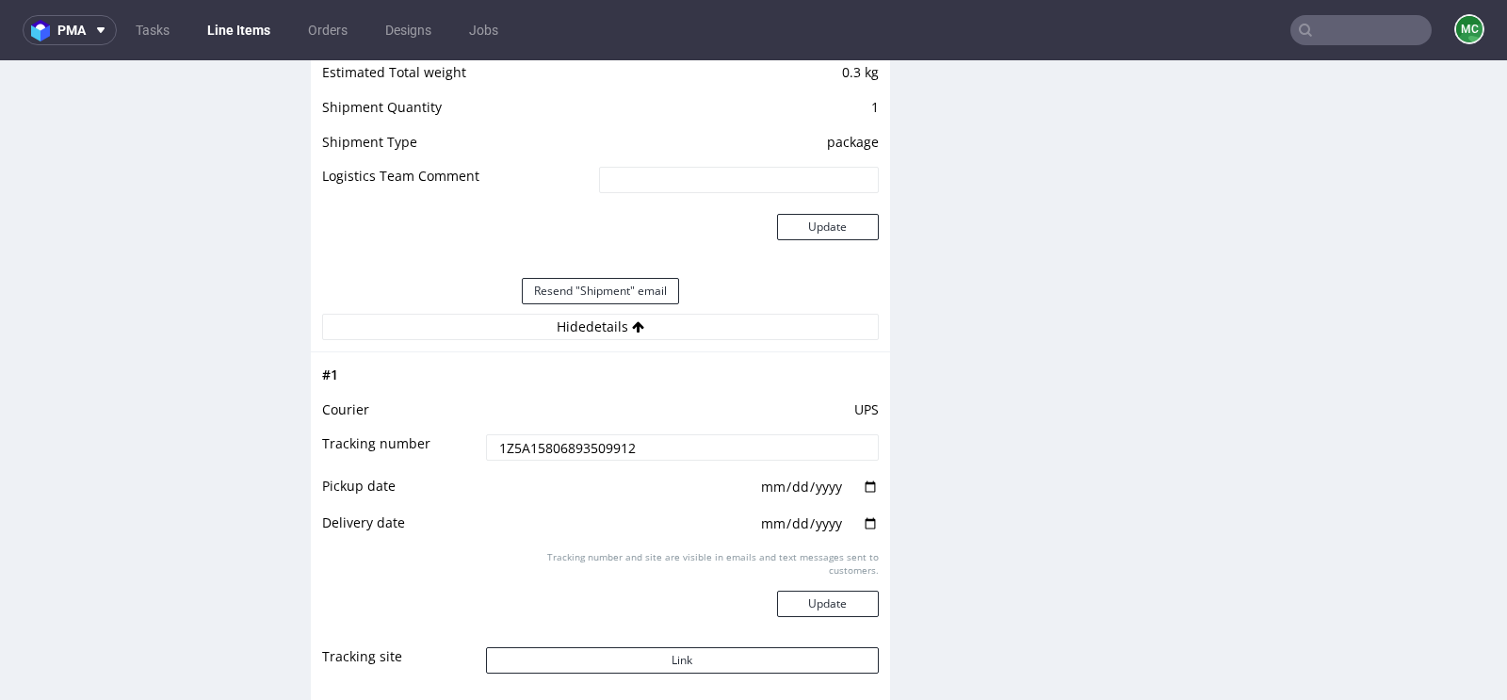
scroll to position [2208, 0]
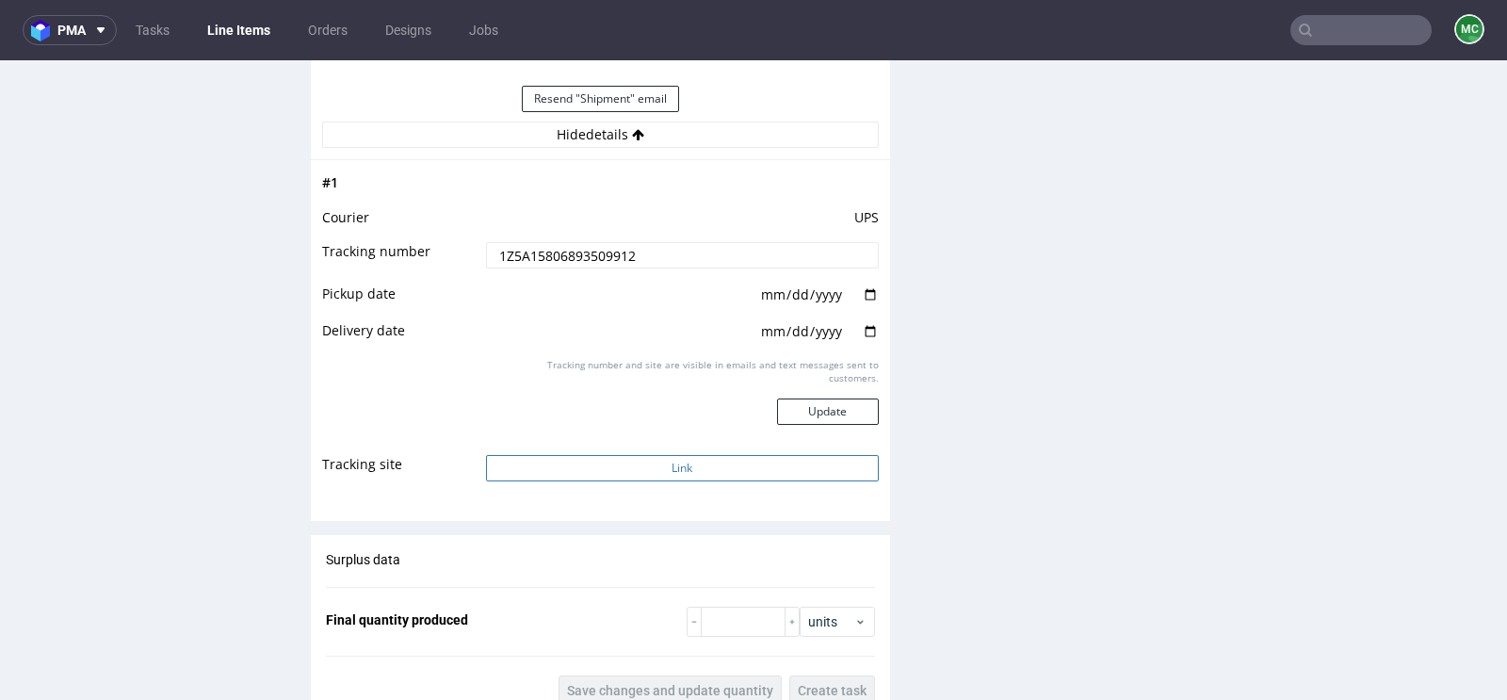
click at [630, 457] on button "Link" at bounding box center [682, 468] width 393 height 26
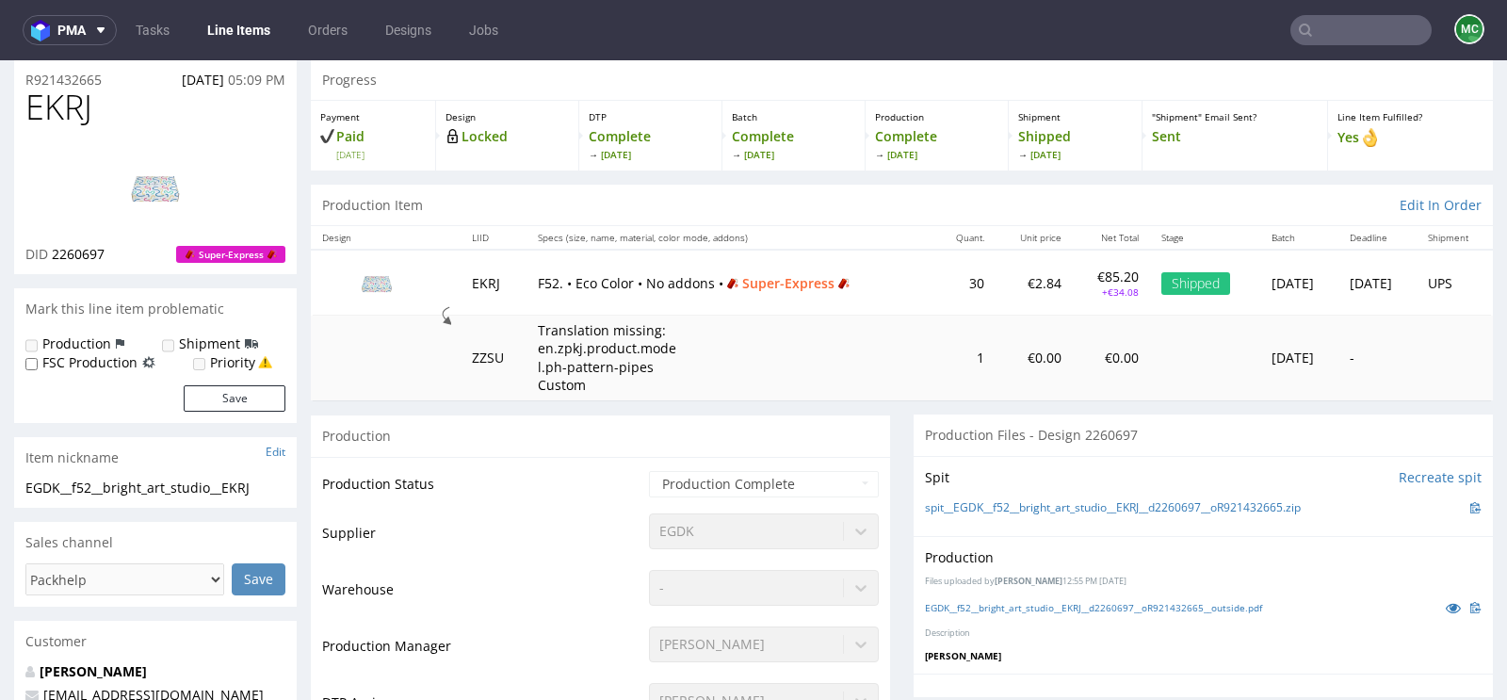
scroll to position [0, 0]
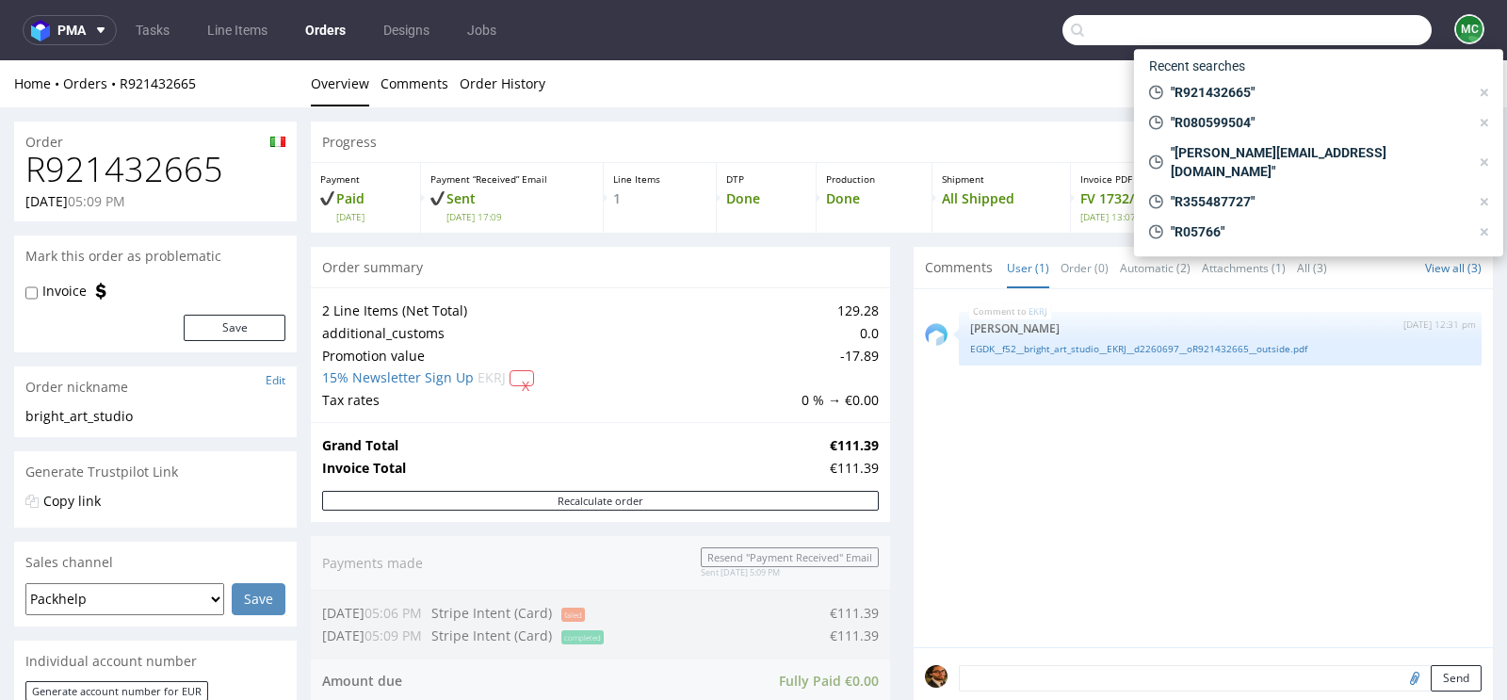
click at [1336, 24] on input "text" at bounding box center [1246, 30] width 369 height 30
paste input "R921432665"
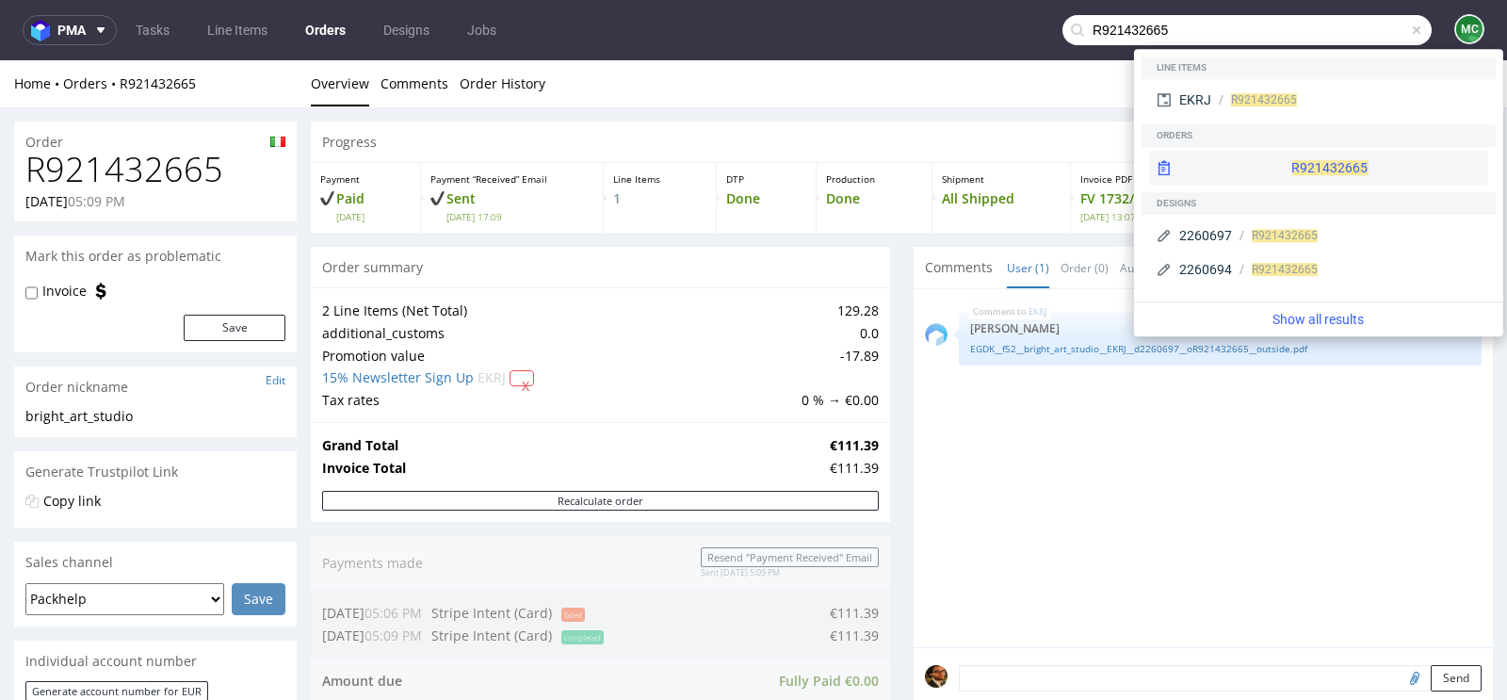
type input "R921432665"
click at [1310, 154] on div "R921432665" at bounding box center [1318, 168] width 339 height 34
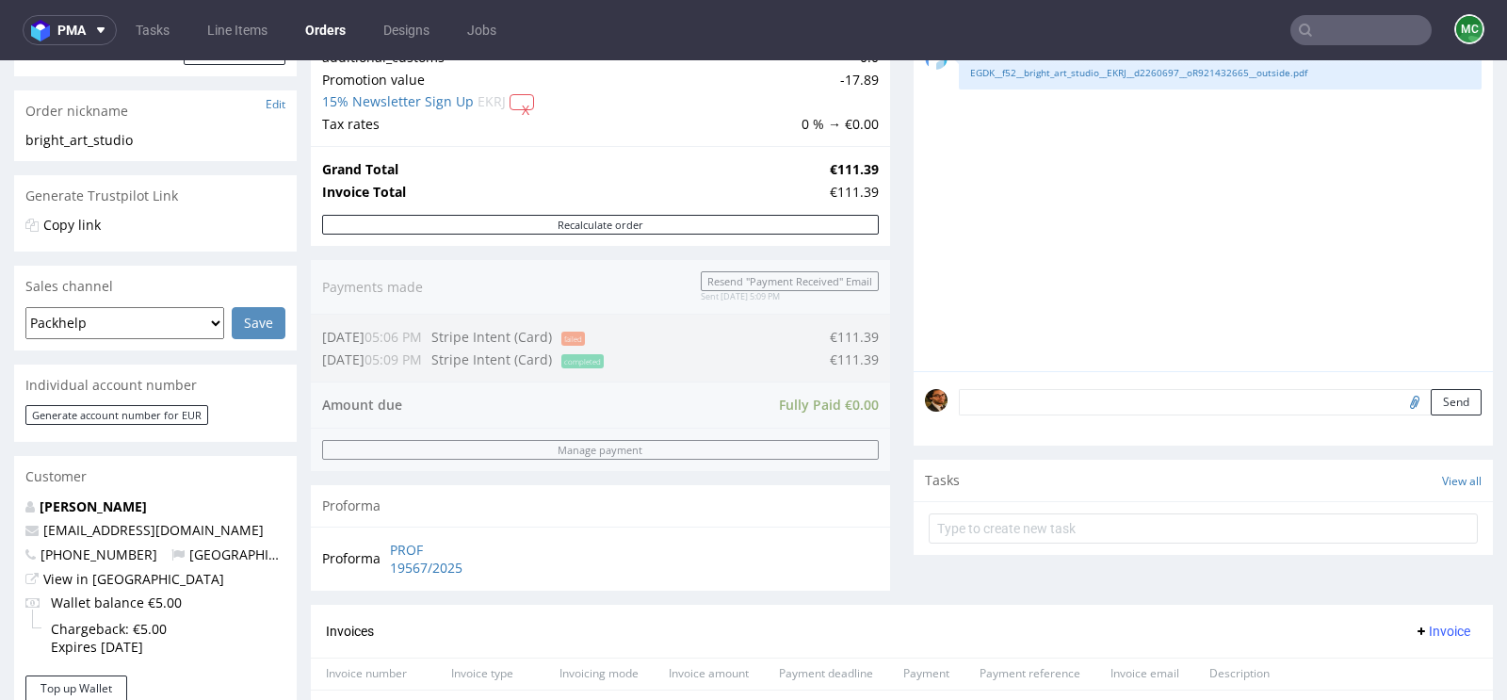
scroll to position [516, 0]
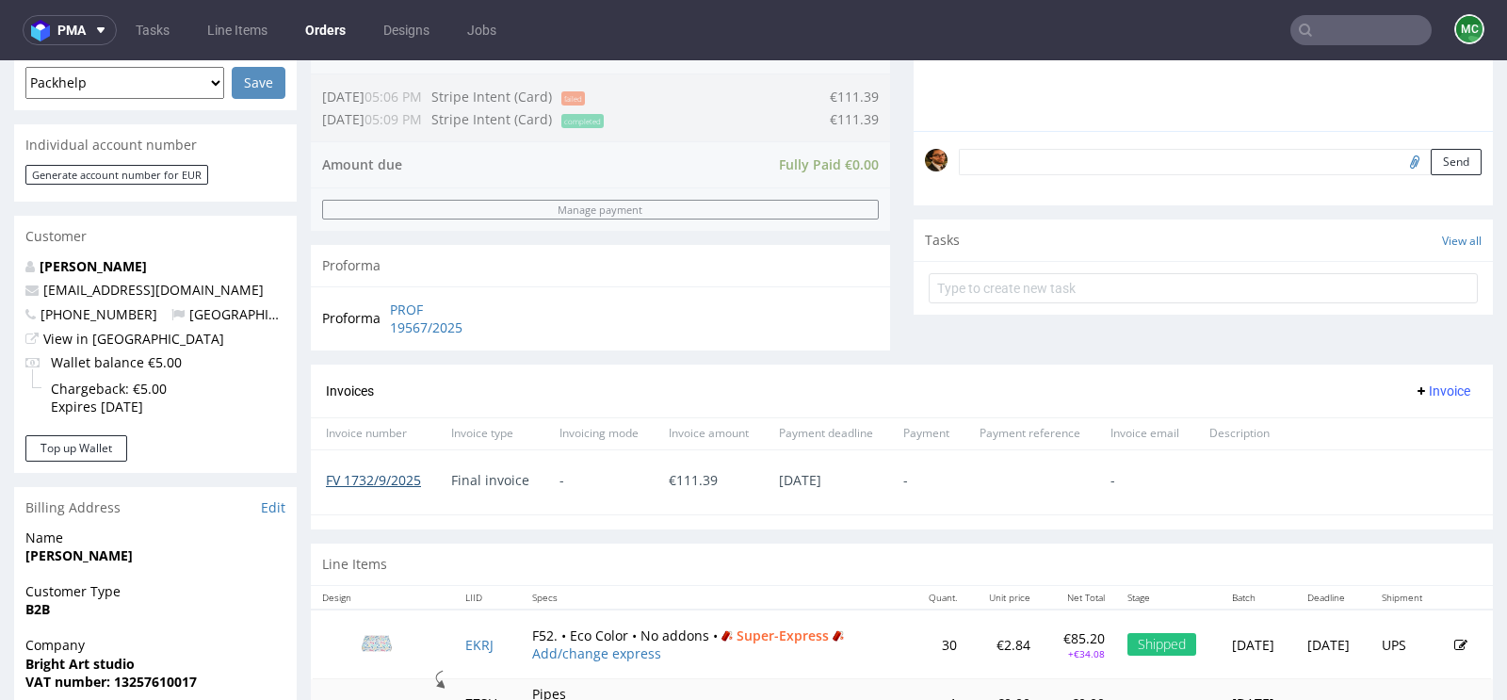
click at [383, 471] on link "FV 1732/9/2025" at bounding box center [373, 480] width 95 height 18
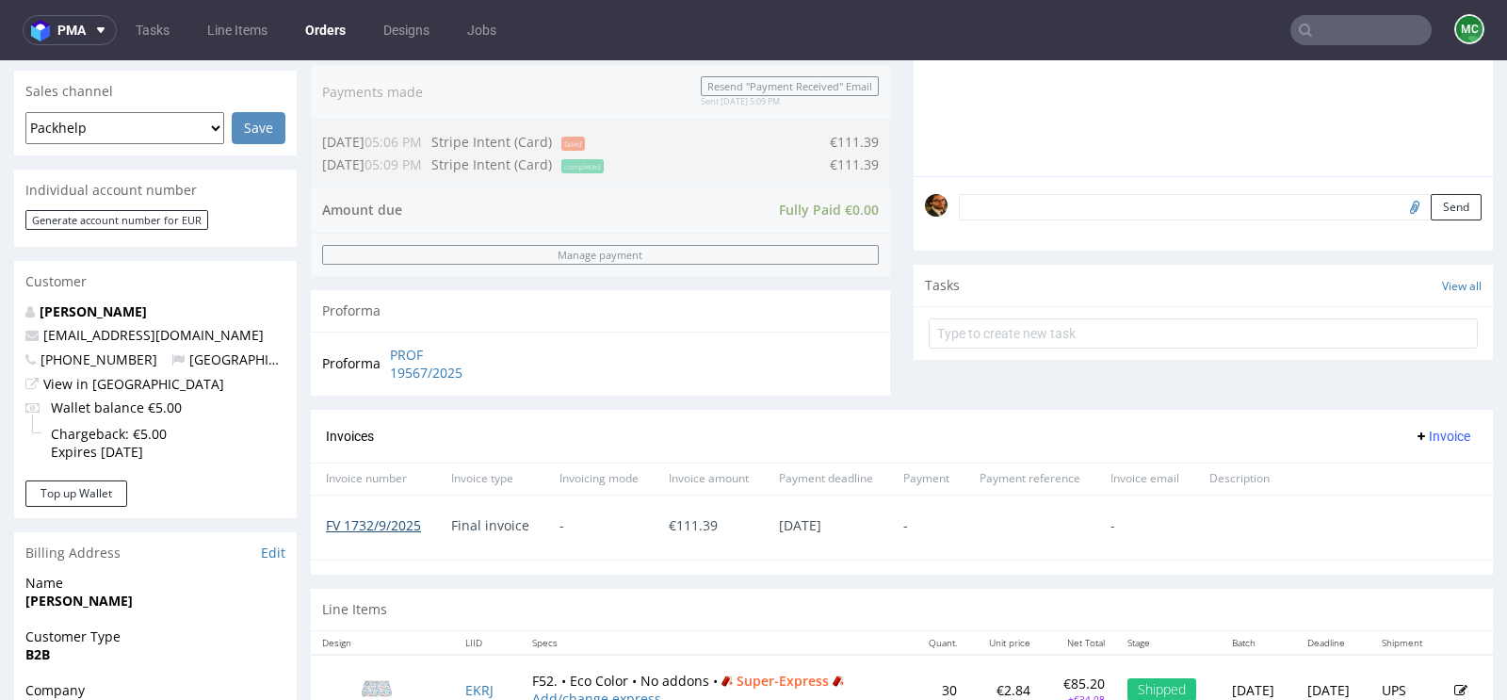
scroll to position [434, 0]
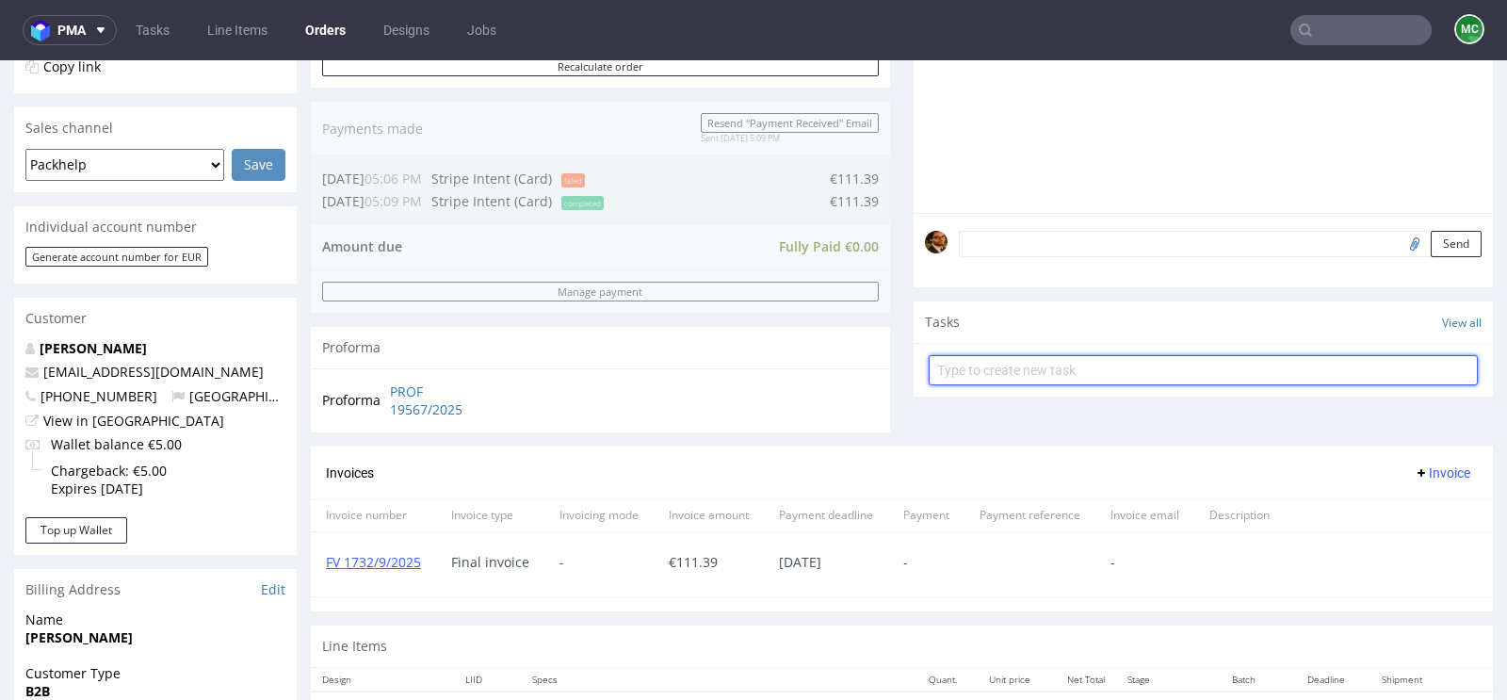
click at [995, 374] on input "text" at bounding box center [1203, 370] width 549 height 30
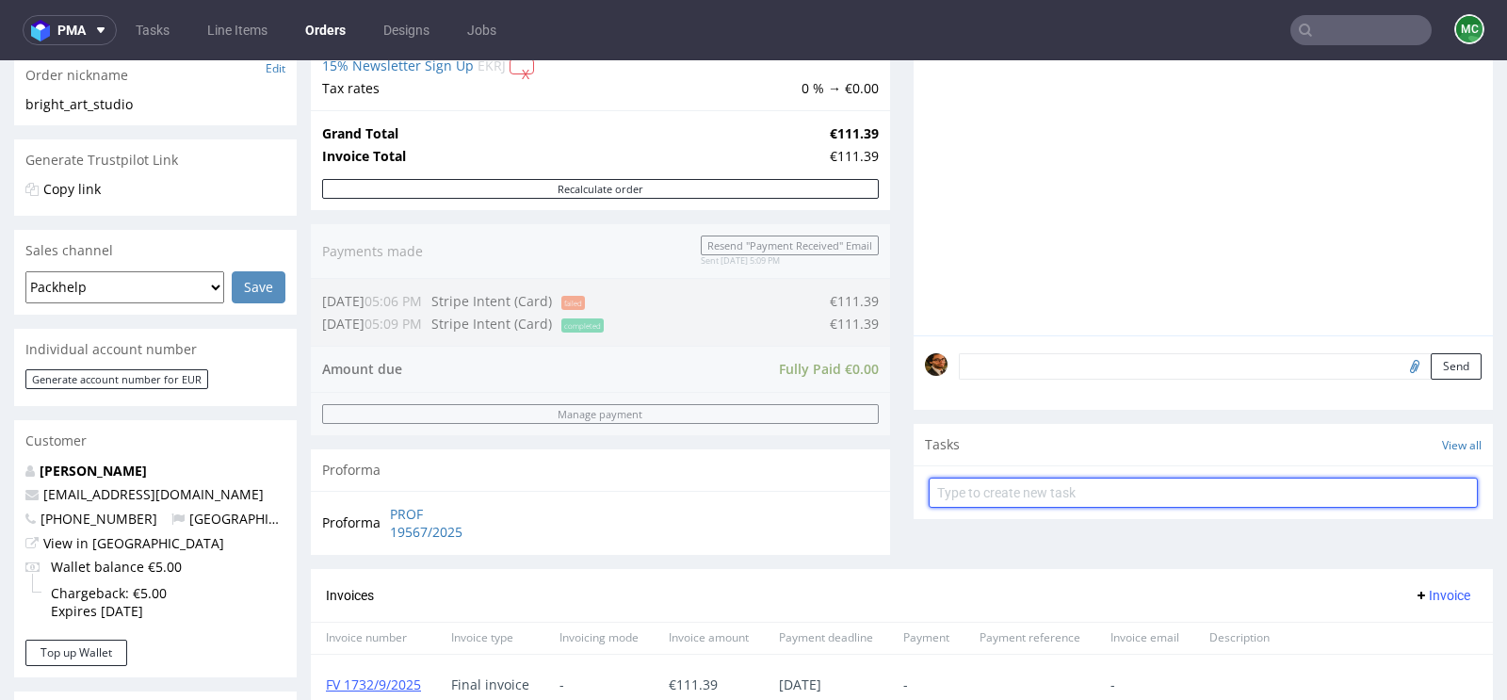
scroll to position [232, 0]
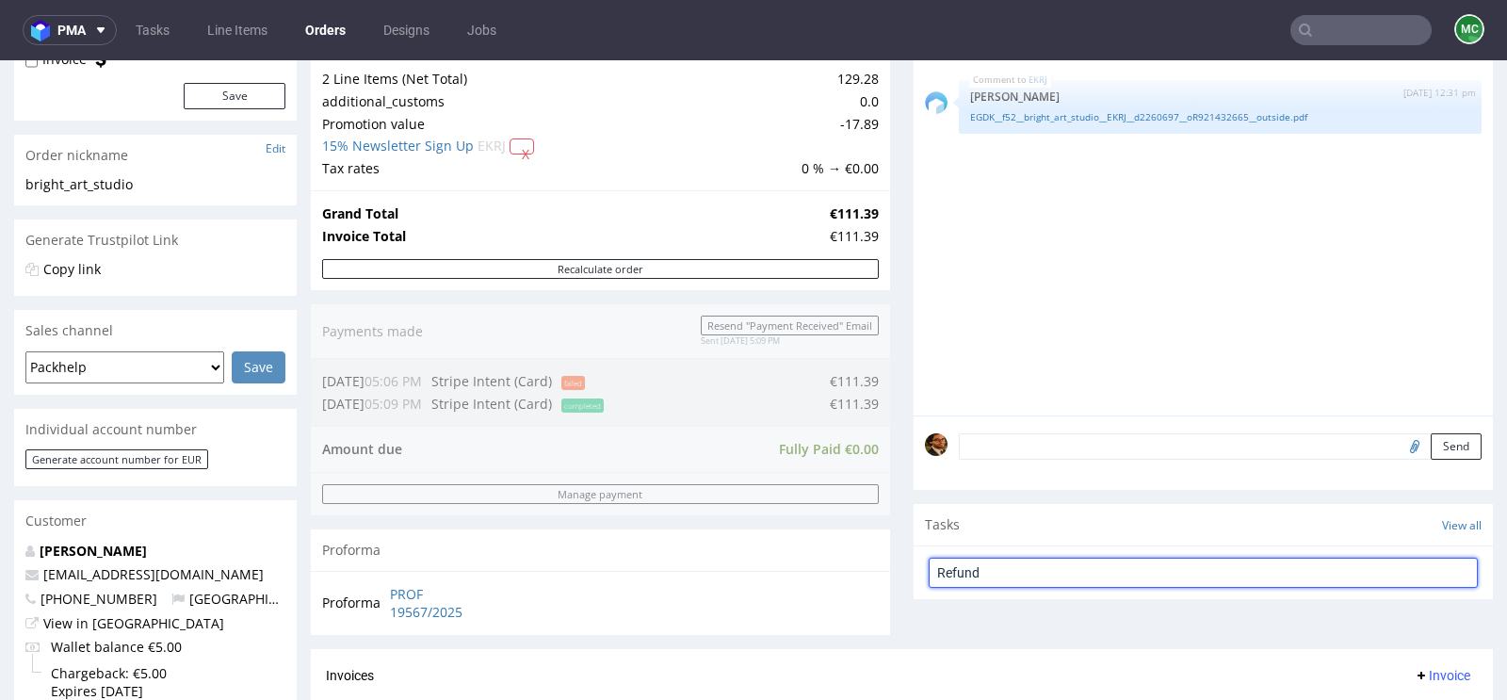
type input "Refund"
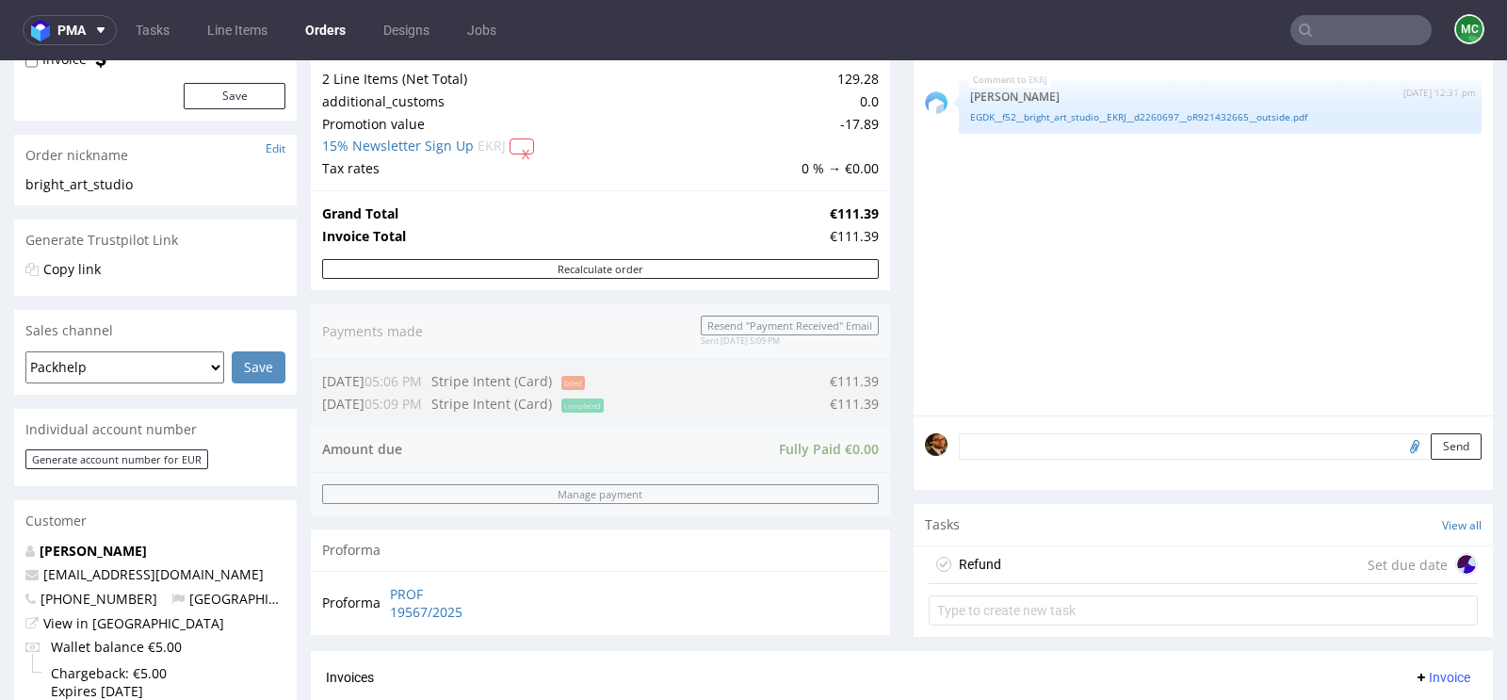
click at [1038, 567] on div "Refund Set due date" at bounding box center [1203, 565] width 549 height 38
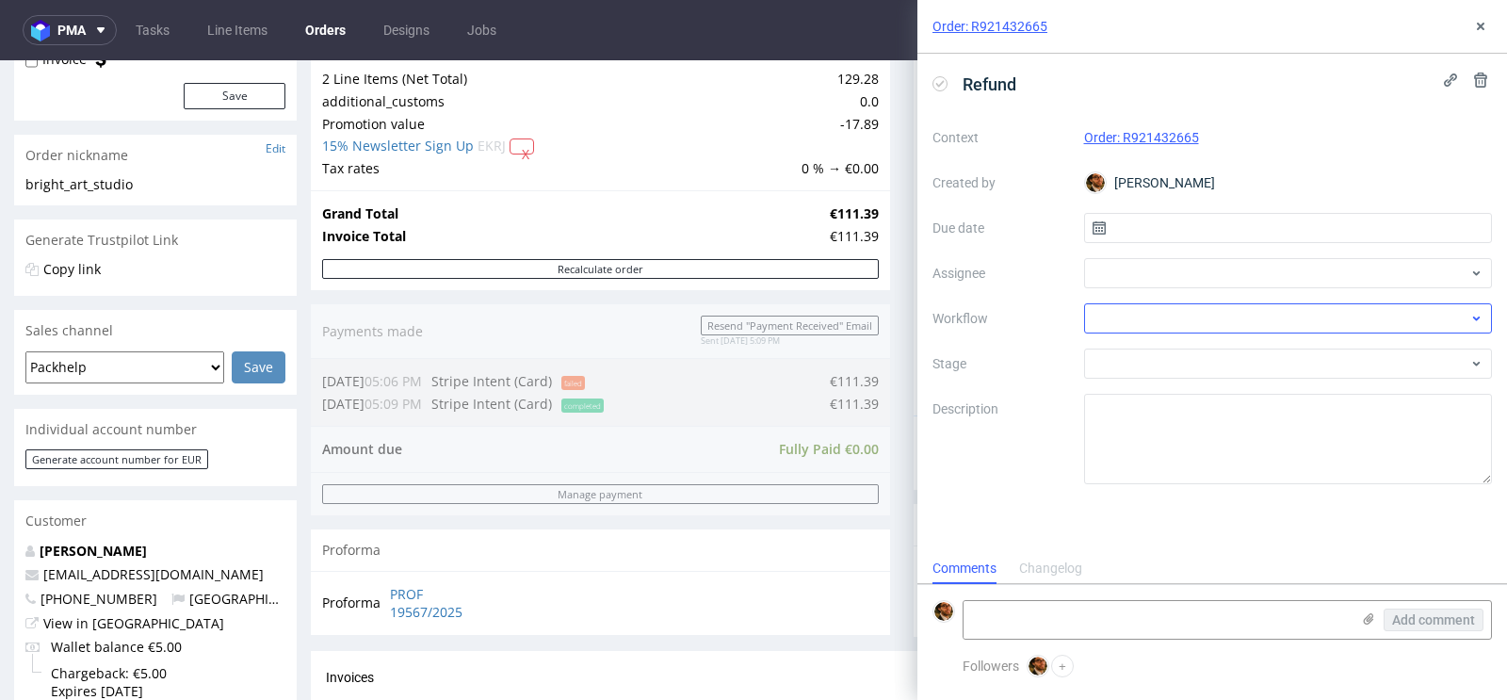
scroll to position [15, 0]
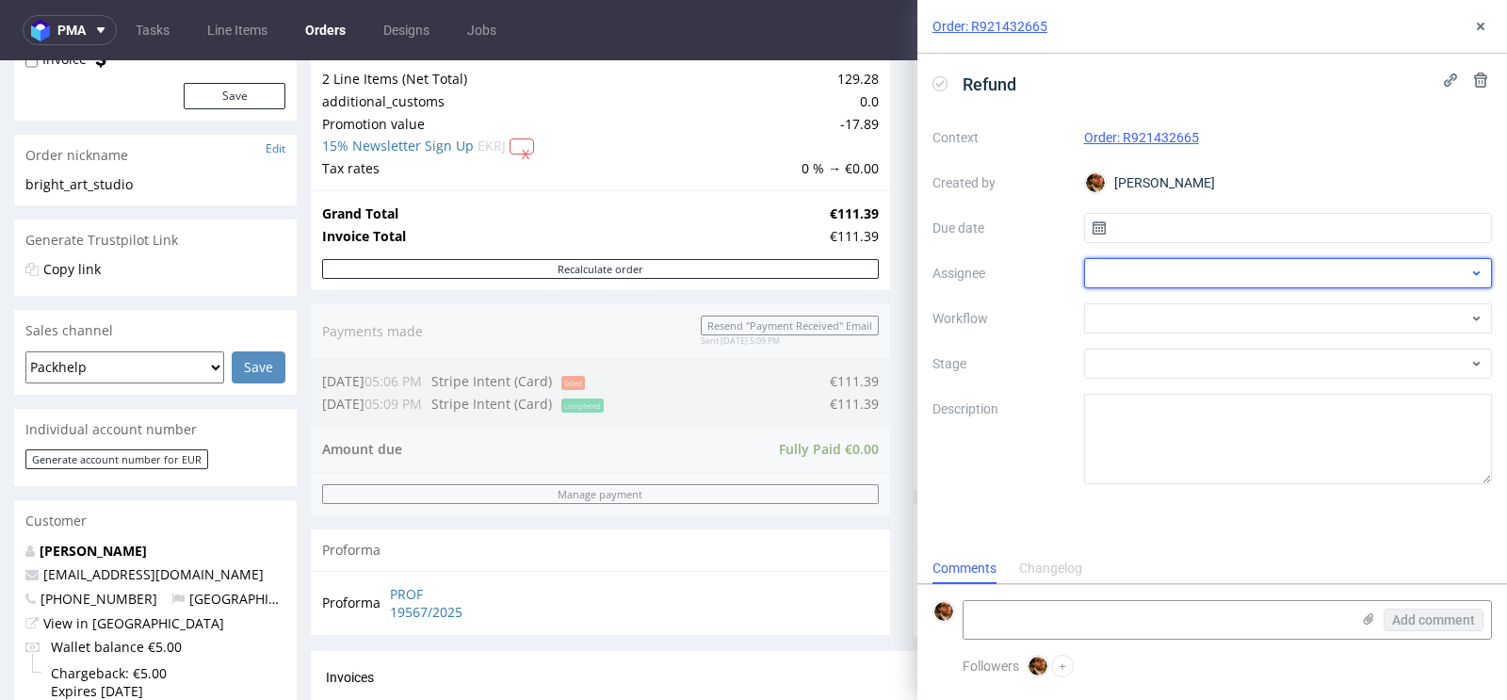
click at [1183, 268] on div at bounding box center [1288, 273] width 409 height 30
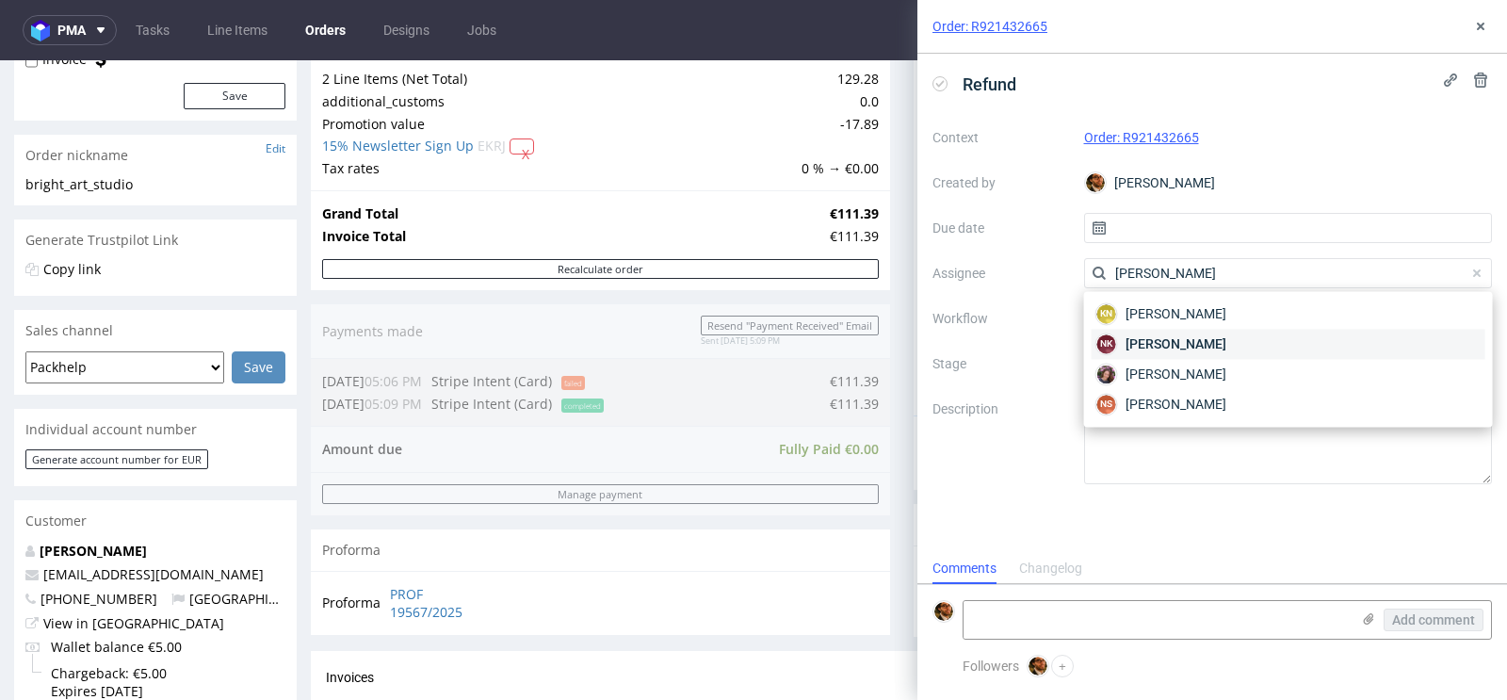
type input "[PERSON_NAME]"
click at [1199, 344] on span "[PERSON_NAME]" at bounding box center [1176, 343] width 101 height 19
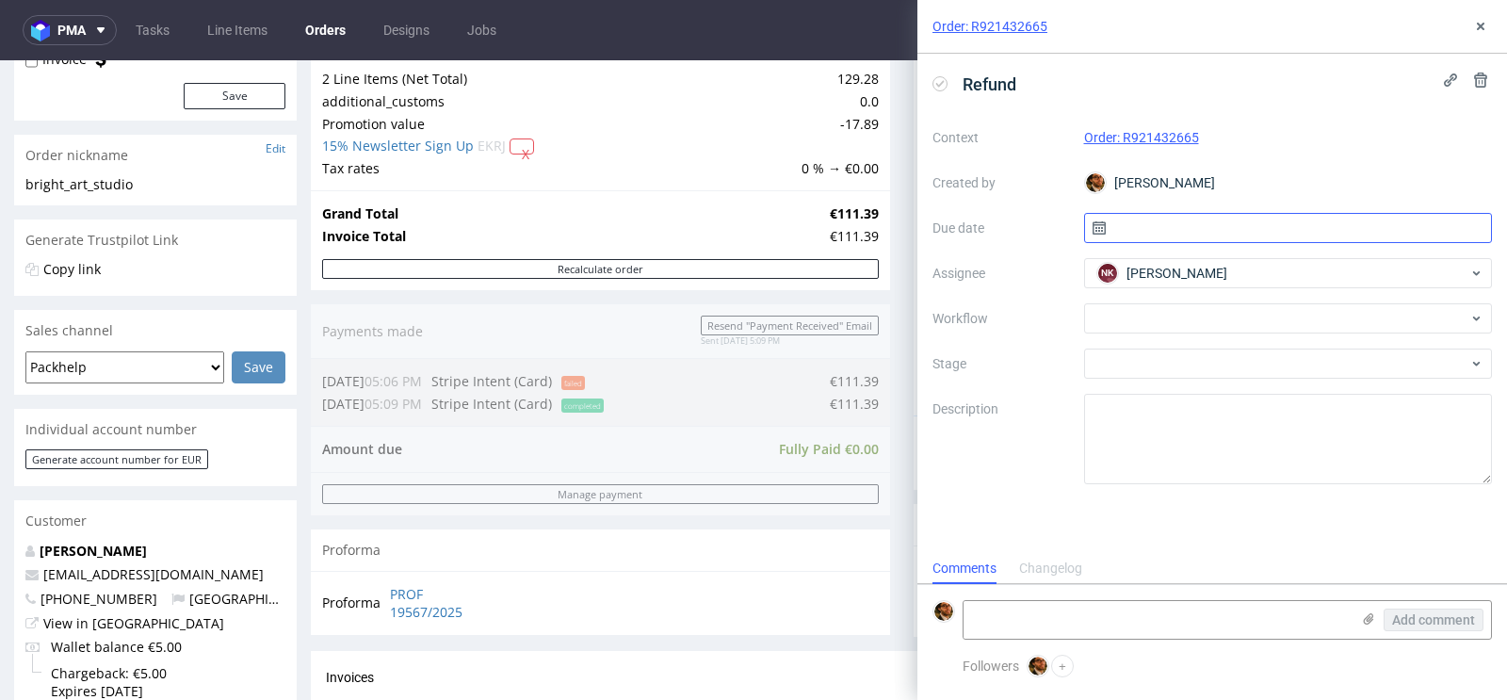
click at [1158, 235] on input "text" at bounding box center [1288, 228] width 409 height 30
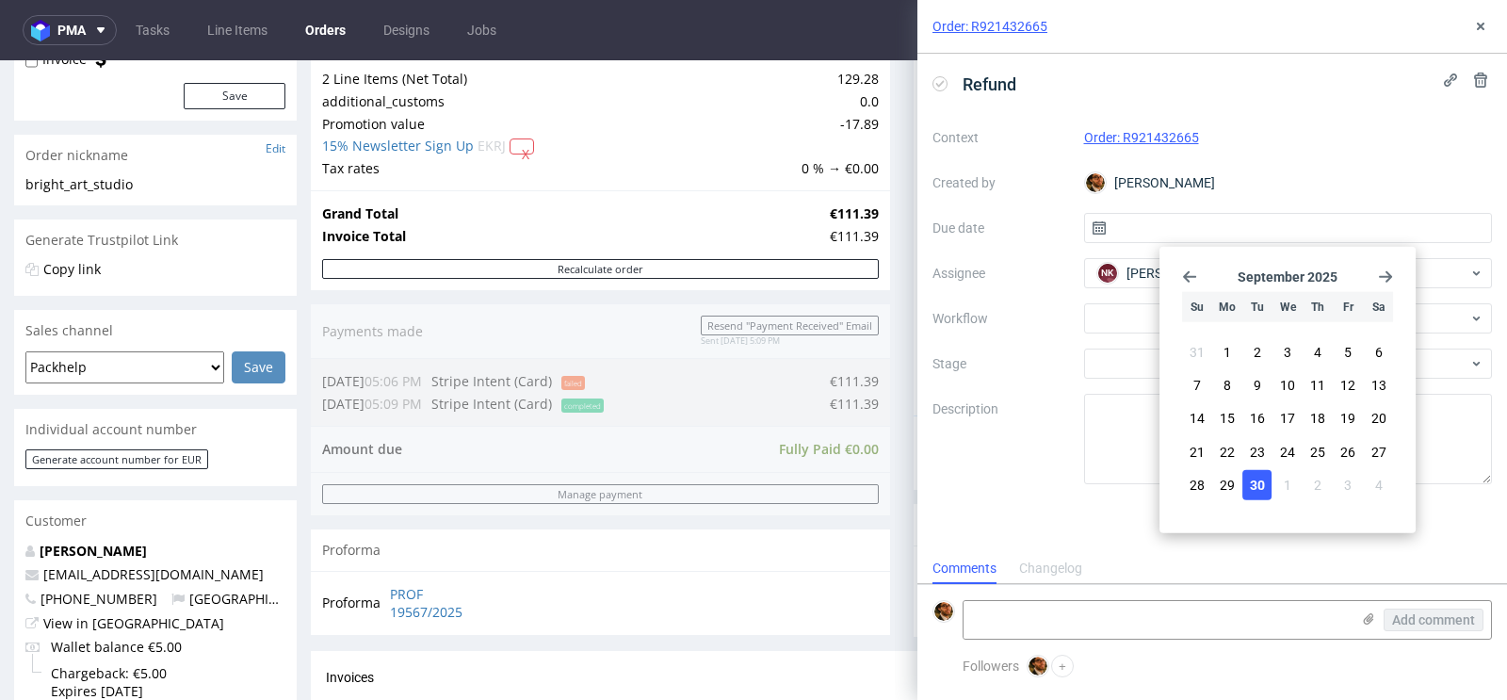
click at [1260, 483] on span "30" at bounding box center [1257, 484] width 15 height 19
type input "[DATE]"
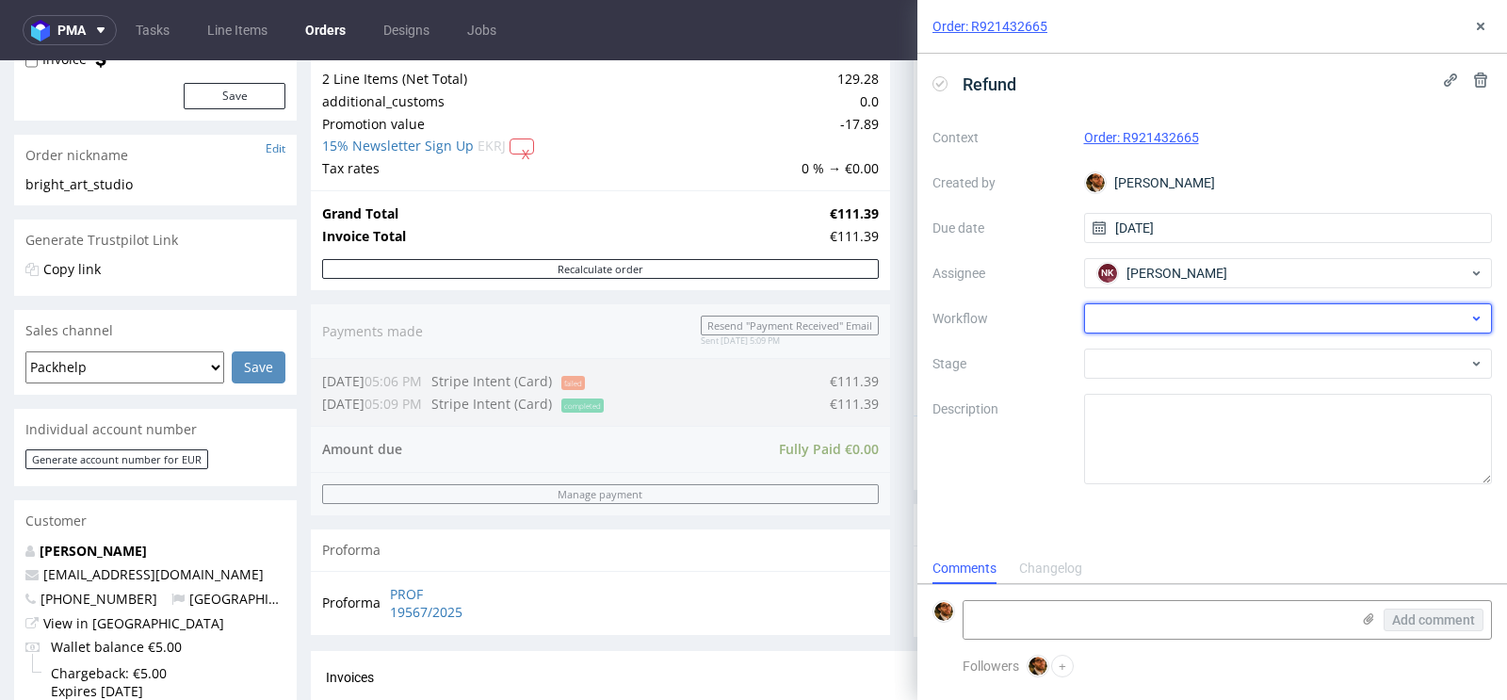
click at [1164, 314] on div at bounding box center [1288, 318] width 409 height 30
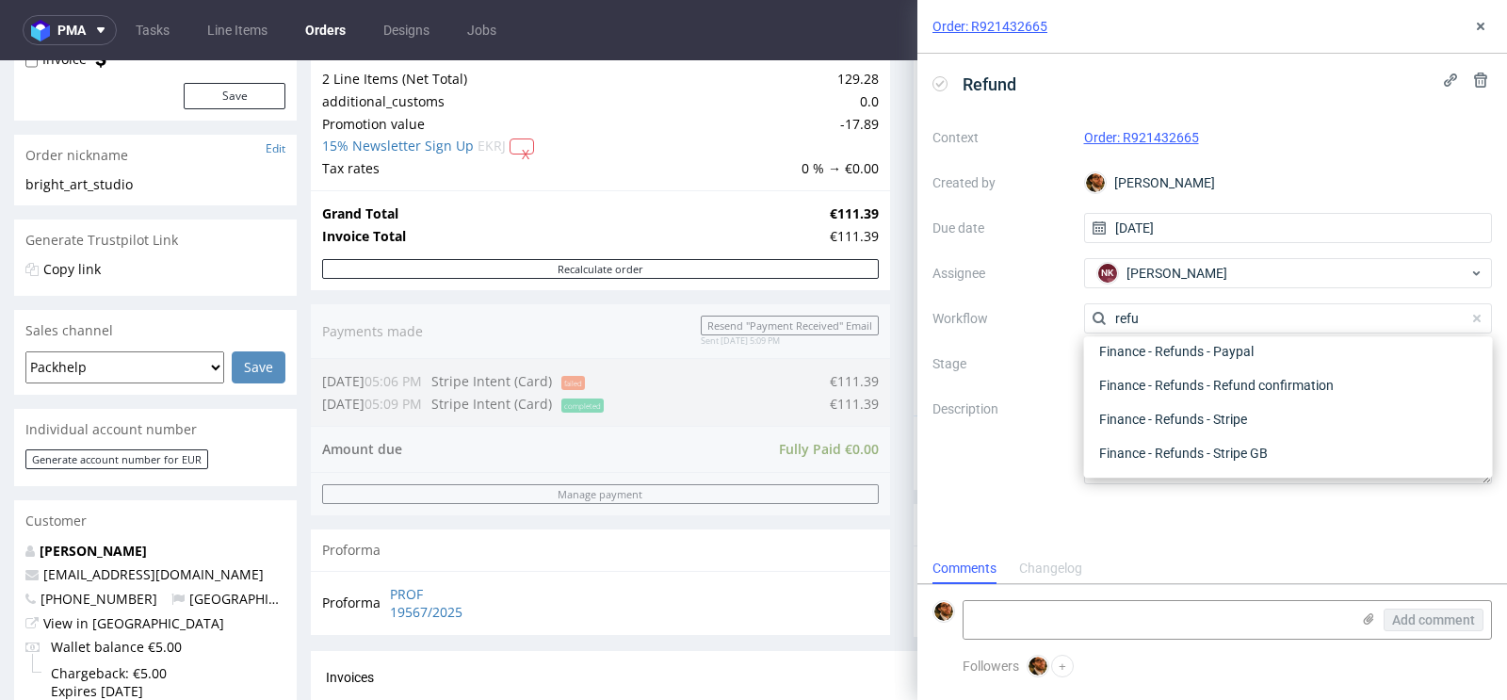
scroll to position [101, 0]
type input "refund"
click at [1183, 420] on div "Finance - Refunds - Stripe" at bounding box center [1289, 420] width 394 height 34
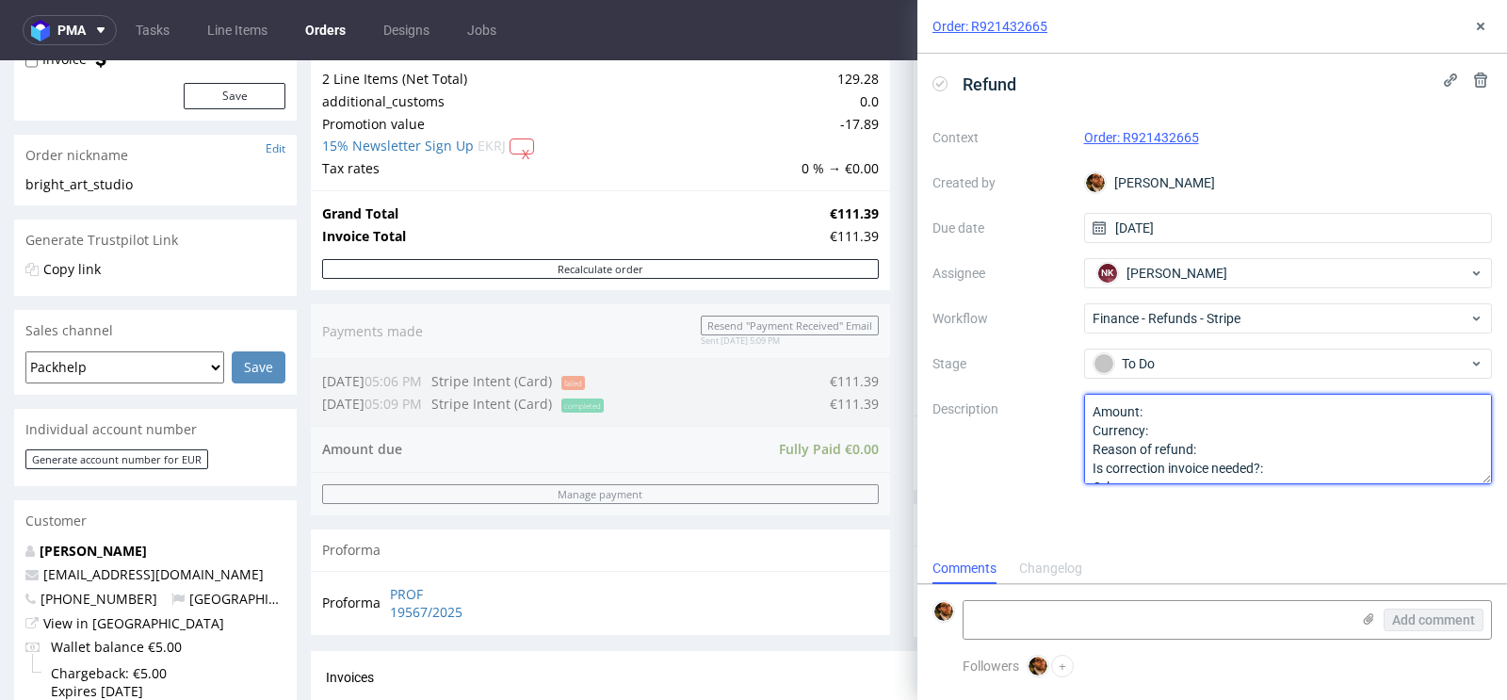
click at [1189, 414] on textarea "Amount: Currency: Reason of refund: Is correction invoice needed?: Other:" at bounding box center [1288, 439] width 409 height 90
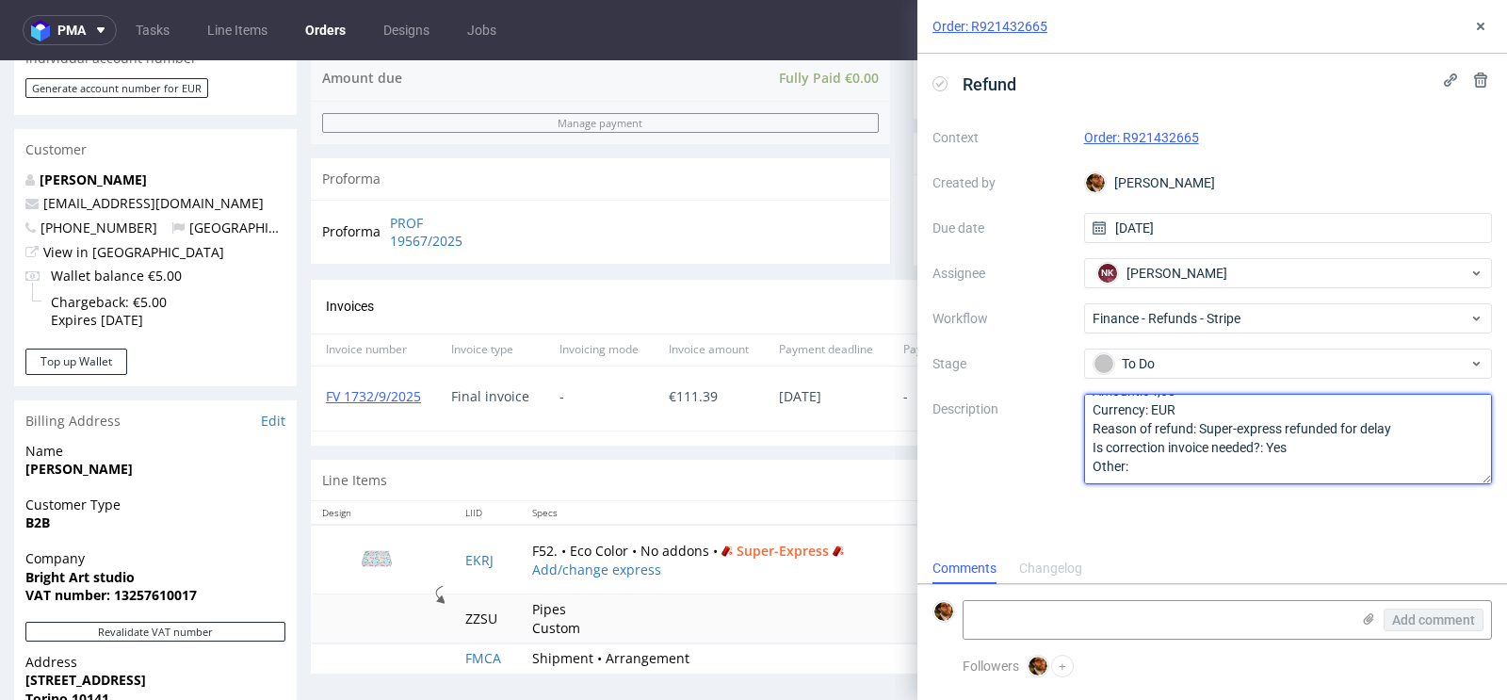
scroll to position [20, 0]
type textarea "Amount:34,08 Currency: EUR Reason of refund: Super-express refunded for delay I…"
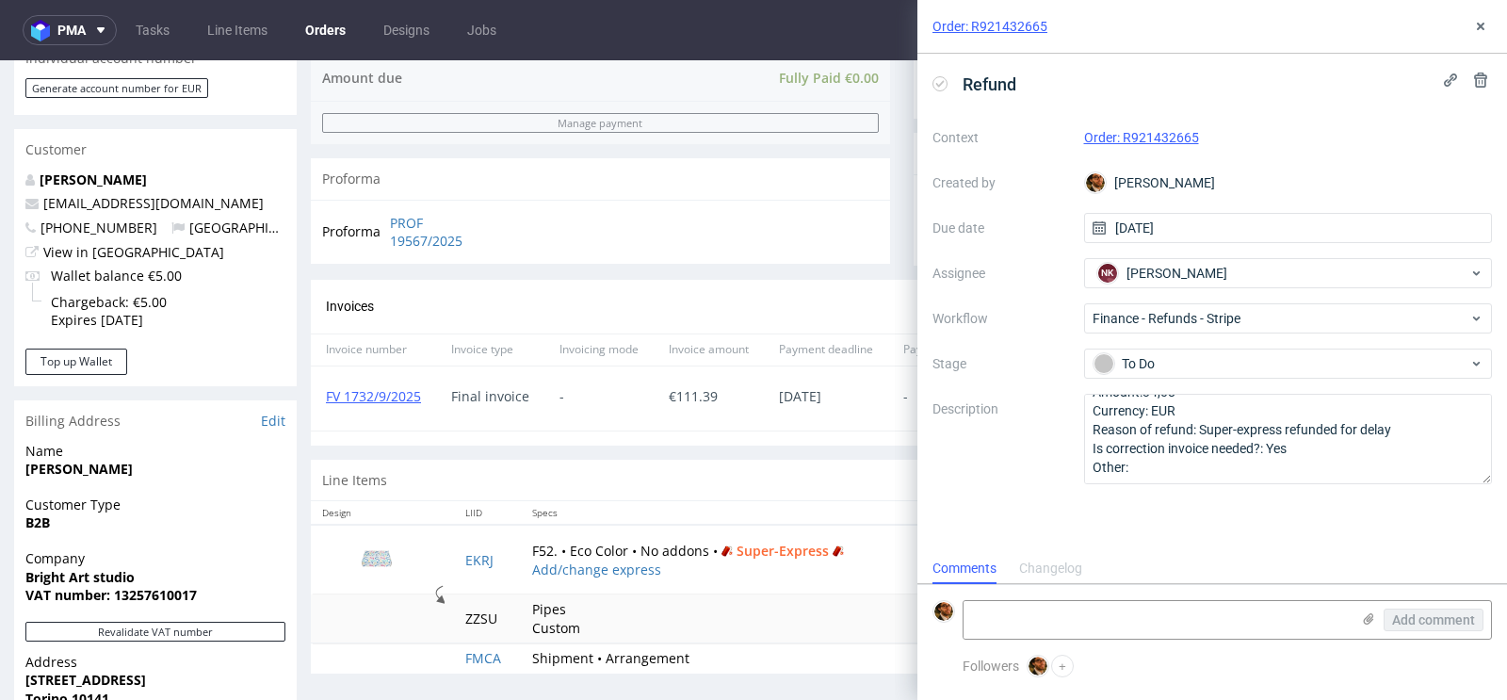
click at [1202, 558] on div "Comments Changelog" at bounding box center [1212, 568] width 590 height 30
click at [1484, 33] on icon at bounding box center [1480, 26] width 15 height 15
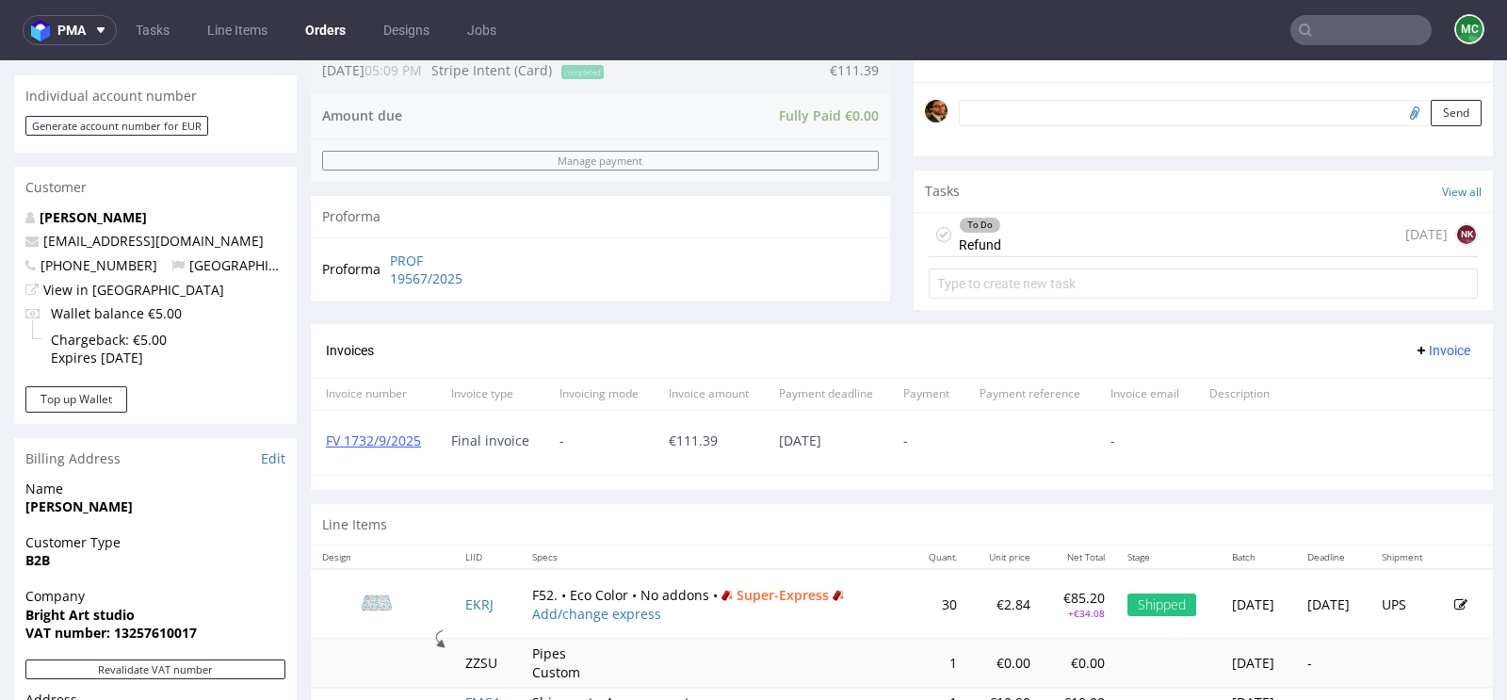
scroll to position [546, 0]
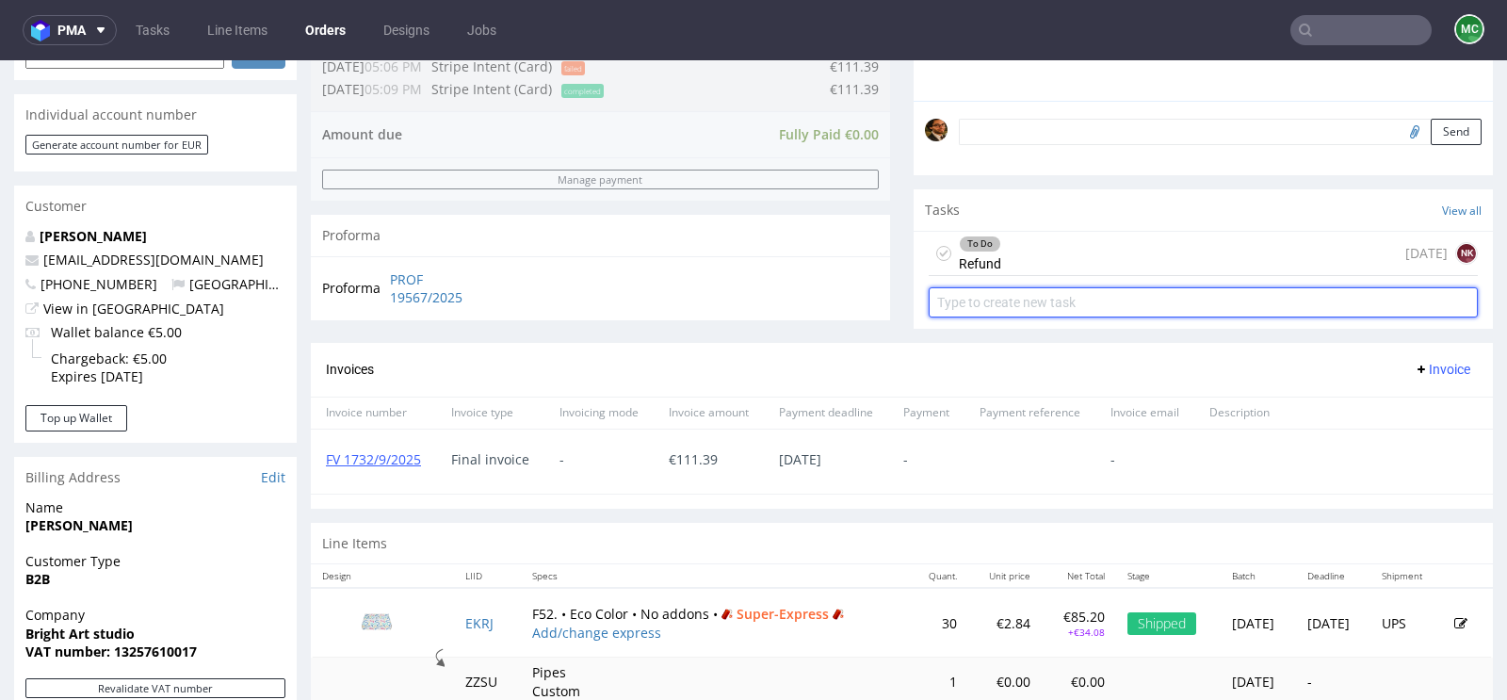
click at [984, 300] on input "text" at bounding box center [1203, 302] width 549 height 30
type input "Invoice correction"
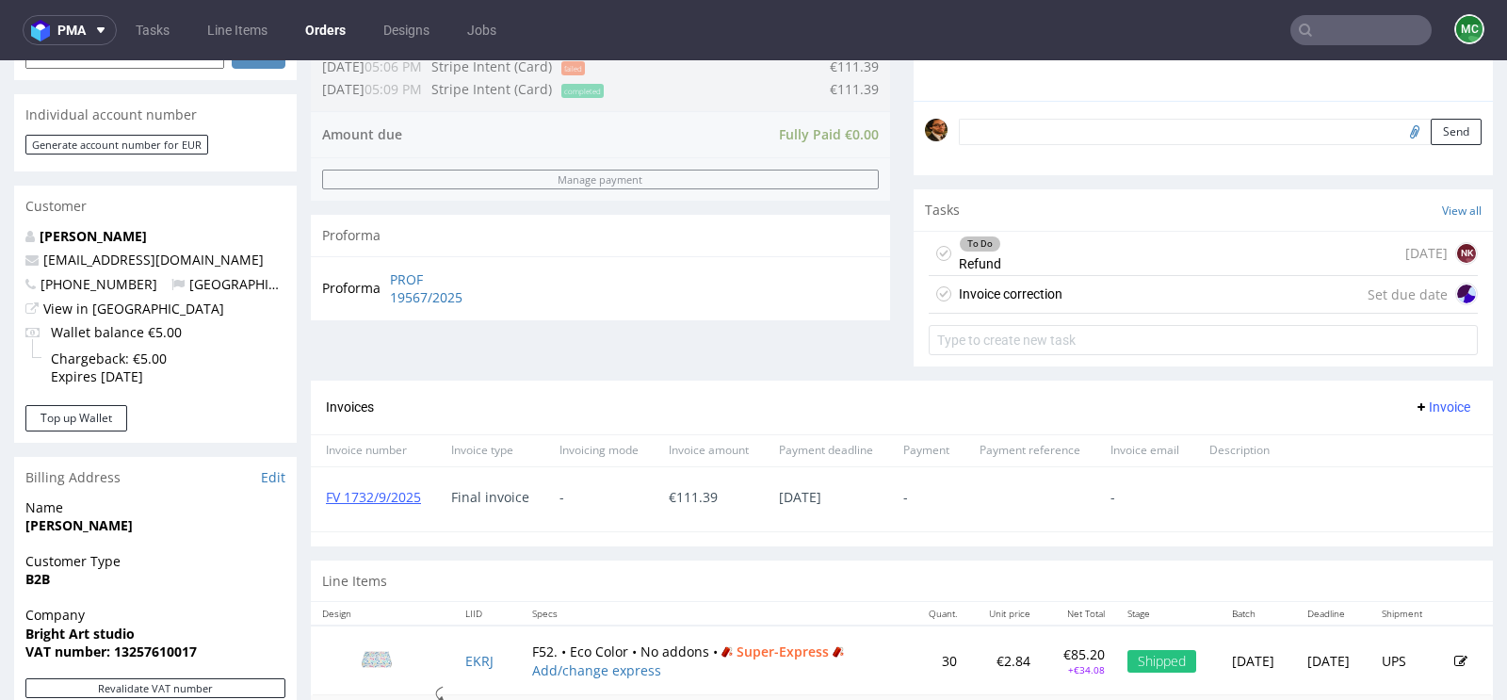
click at [966, 296] on div "Invoice correction" at bounding box center [1011, 294] width 104 height 23
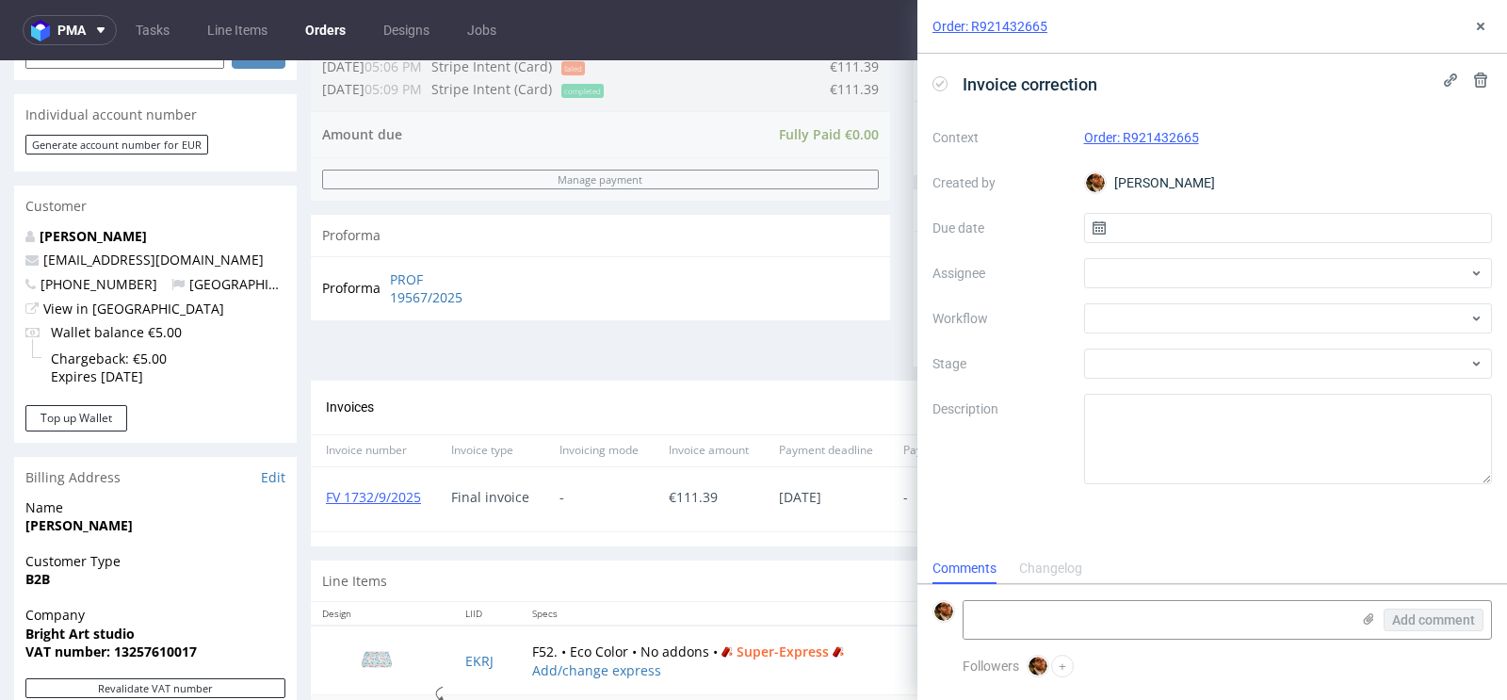
scroll to position [15, 0]
click at [1159, 227] on input "text" at bounding box center [1288, 228] width 409 height 30
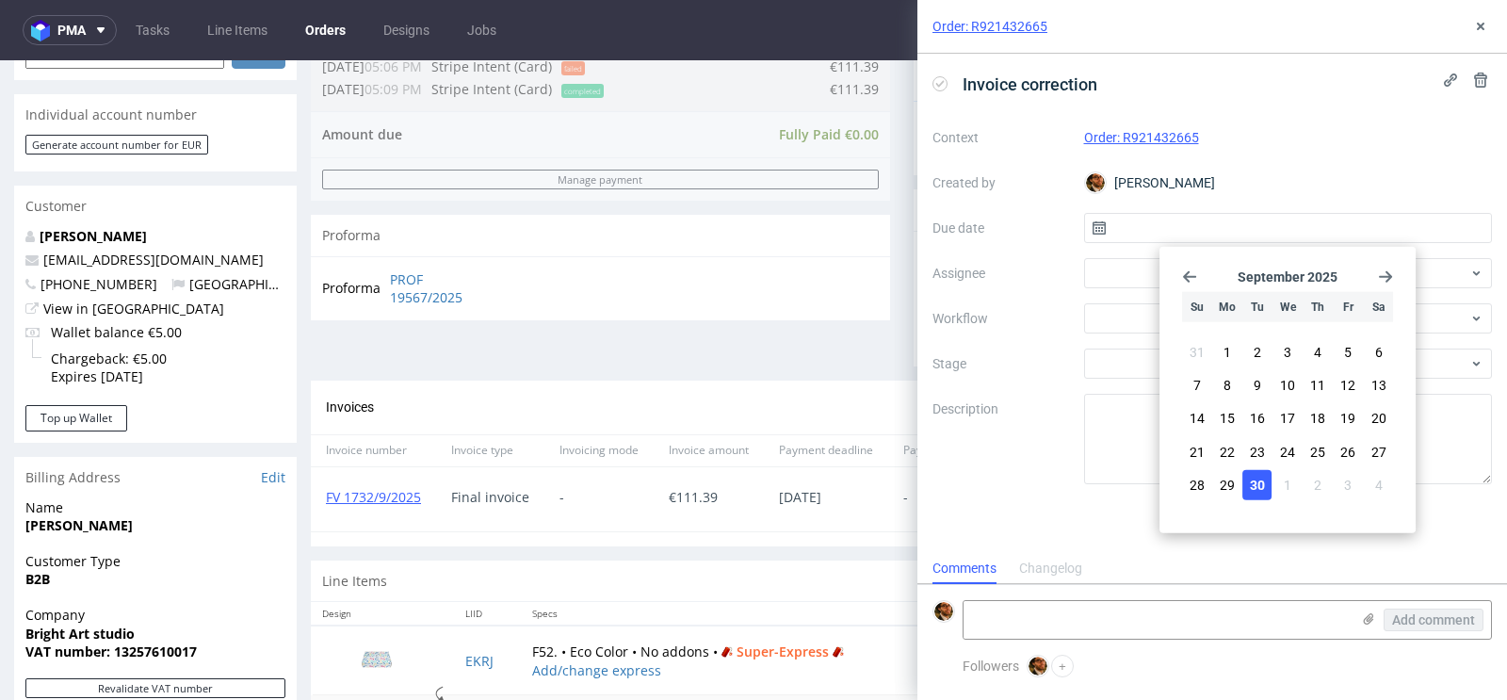
click at [1254, 477] on span "30" at bounding box center [1257, 484] width 15 height 19
type input "[DATE]"
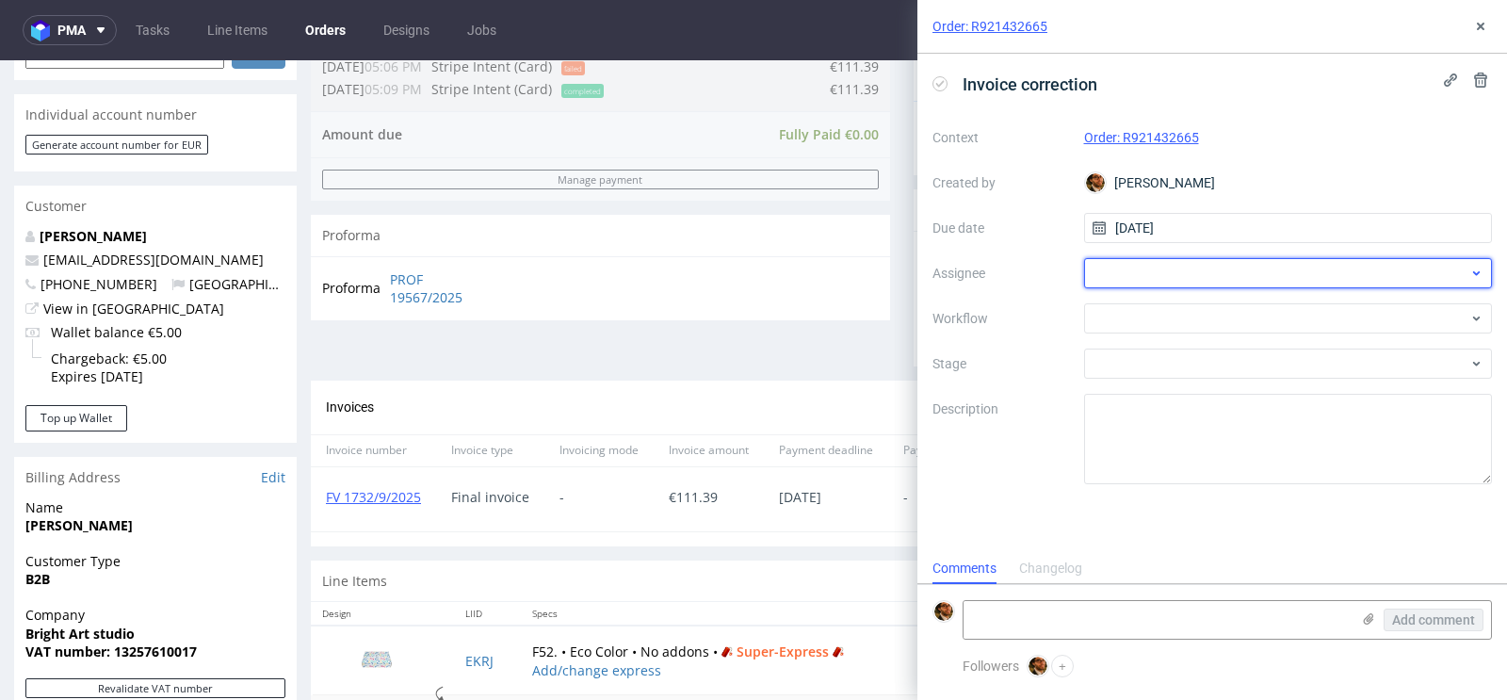
click at [1119, 262] on div at bounding box center [1288, 273] width 409 height 30
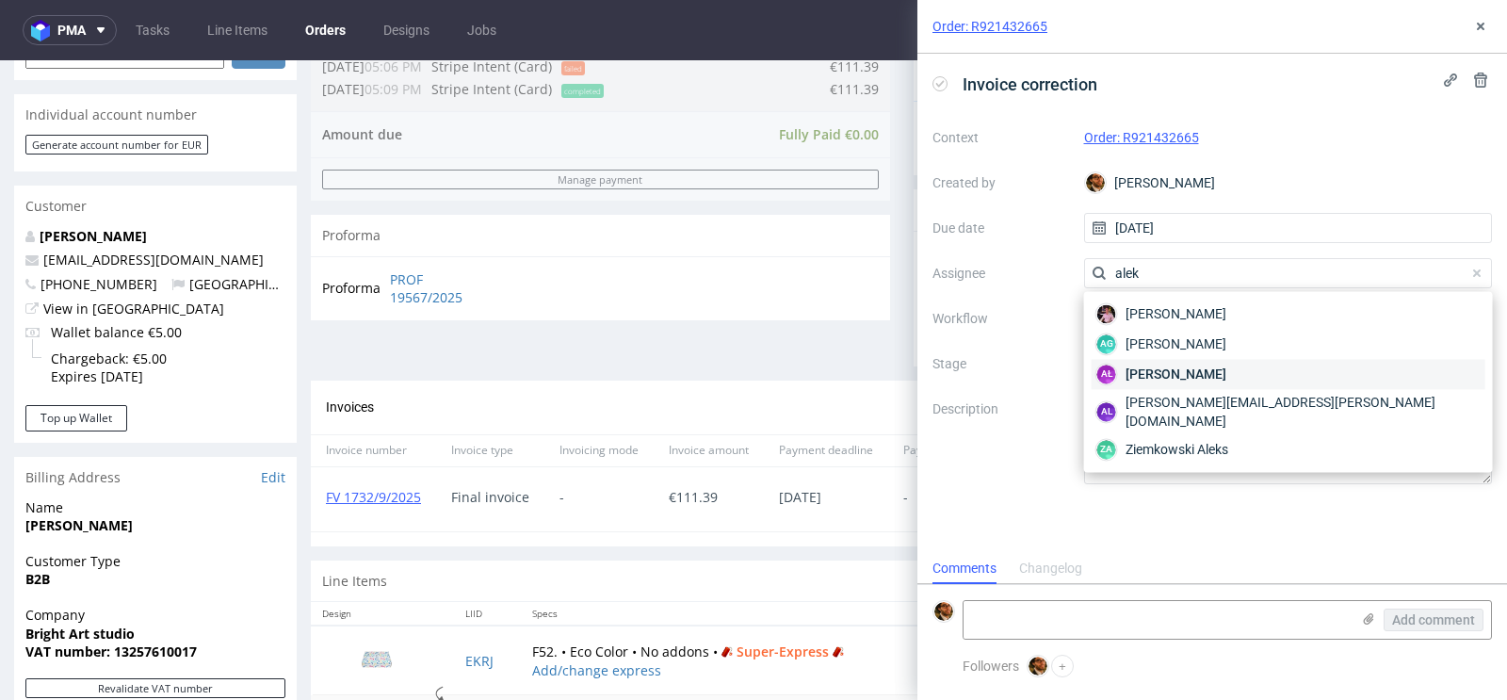
type input "alek"
click at [1159, 365] on span "[PERSON_NAME]" at bounding box center [1176, 374] width 101 height 19
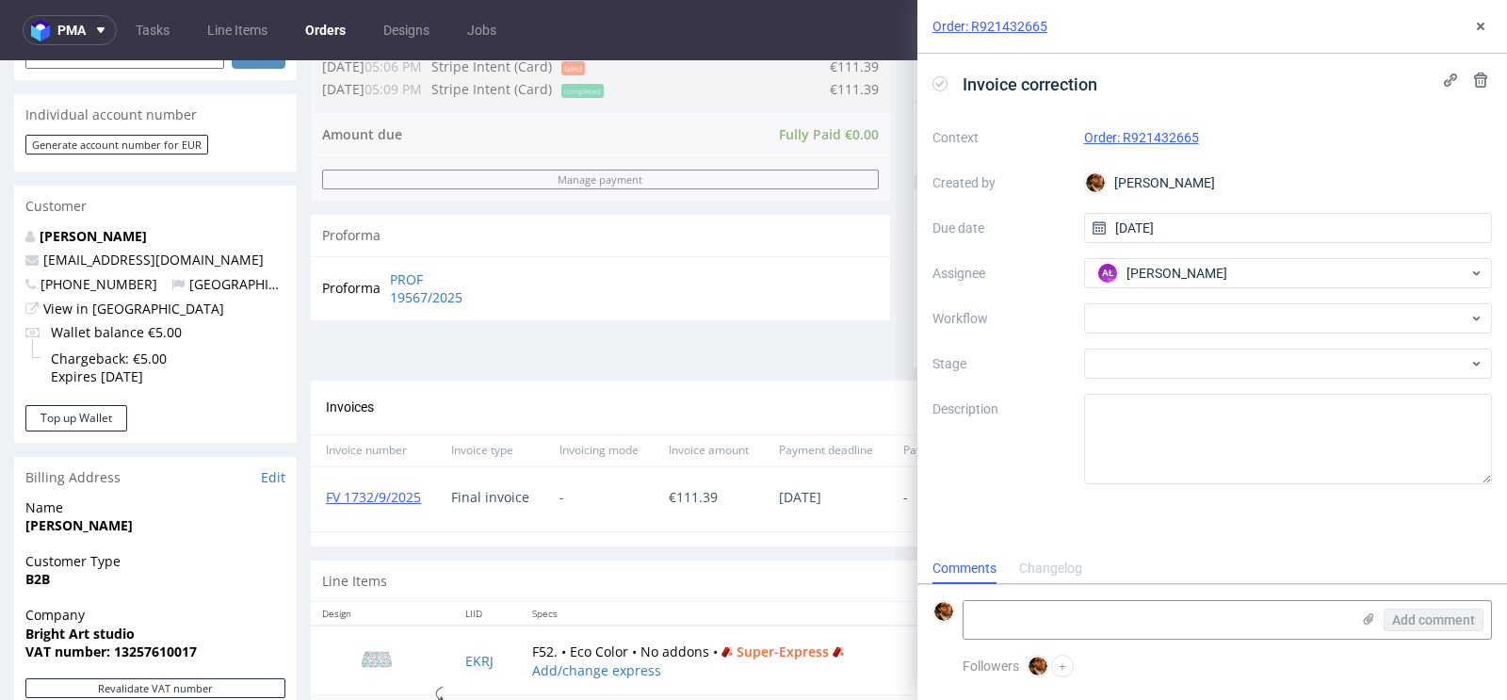
click at [1054, 302] on div "Context Order: R921432665 Created by [PERSON_NAME] Due date [DATE] Assignee AŁ …" at bounding box center [1211, 303] width 559 height 362
click at [1132, 319] on div at bounding box center [1288, 318] width 409 height 30
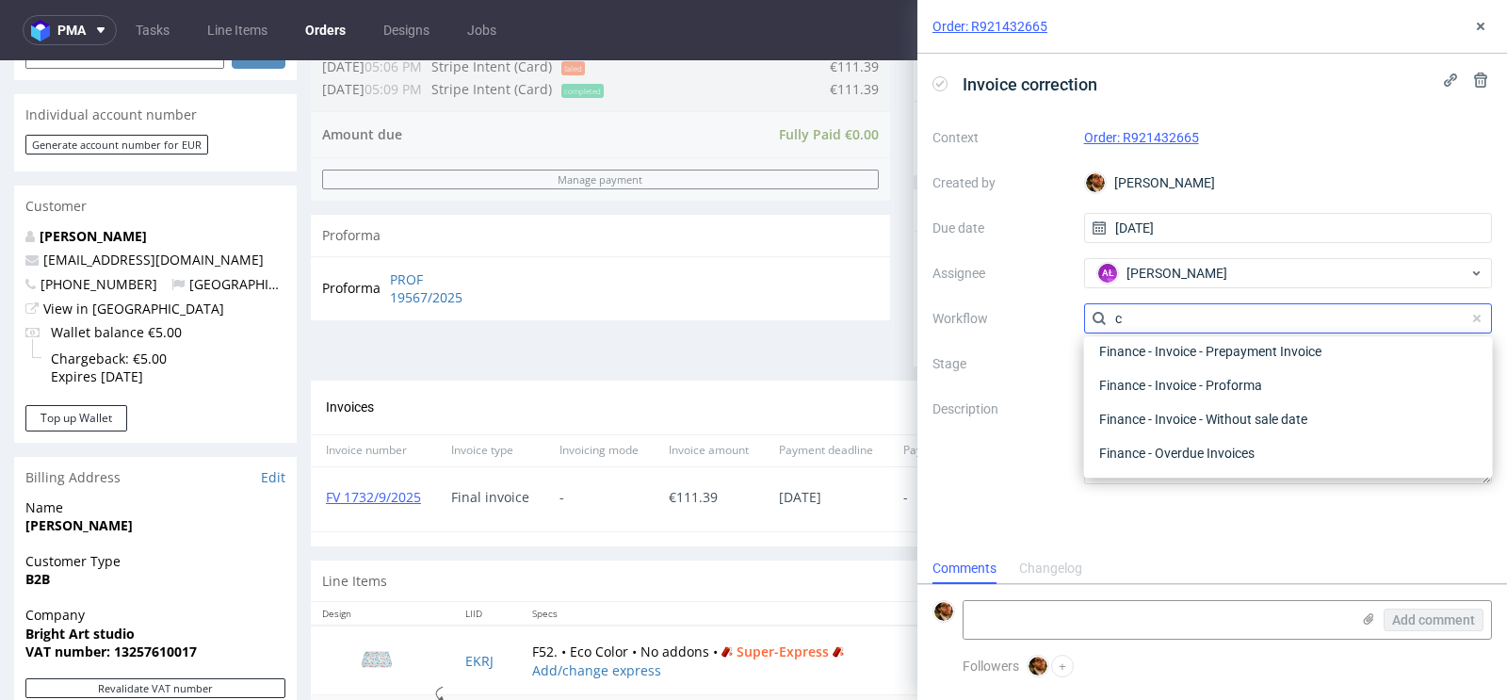
scroll to position [0, 0]
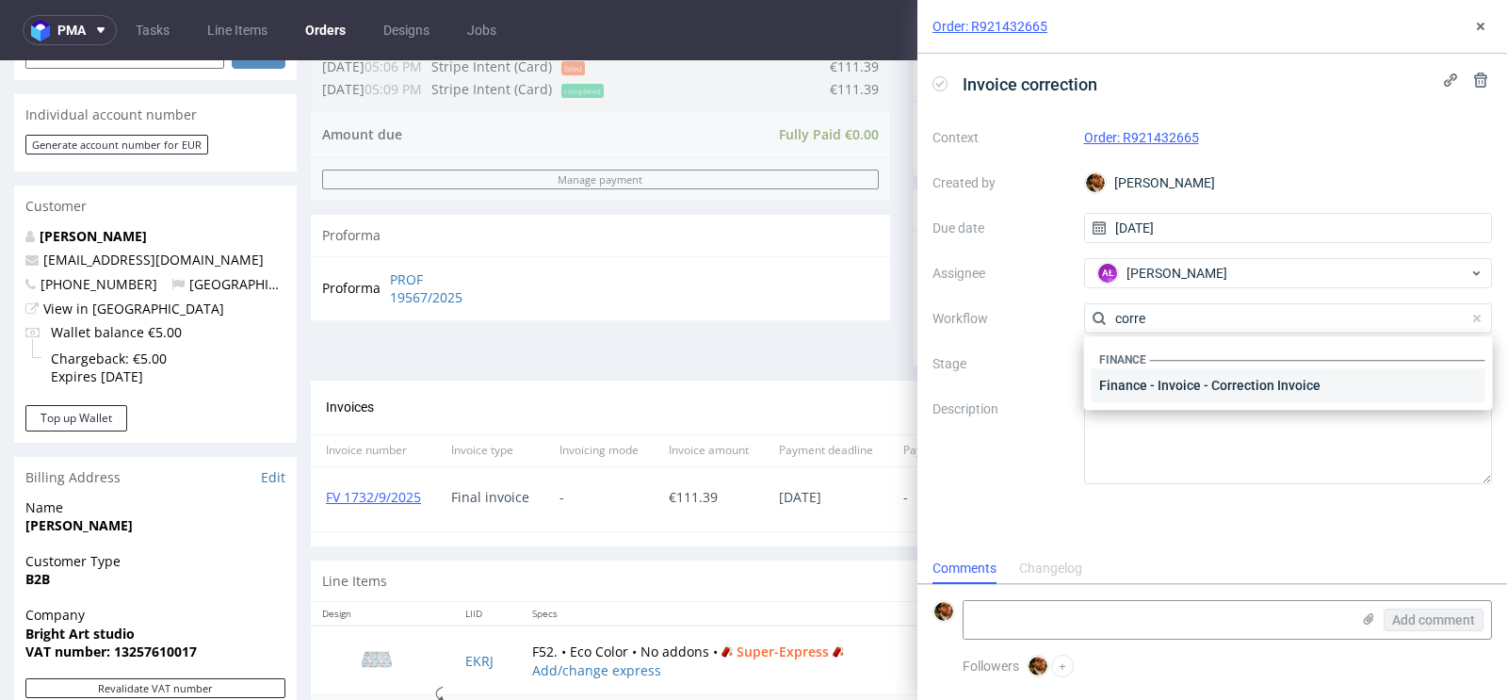
type input "corre"
click at [1167, 391] on div "Finance - Invoice - Correction Invoice" at bounding box center [1289, 385] width 394 height 34
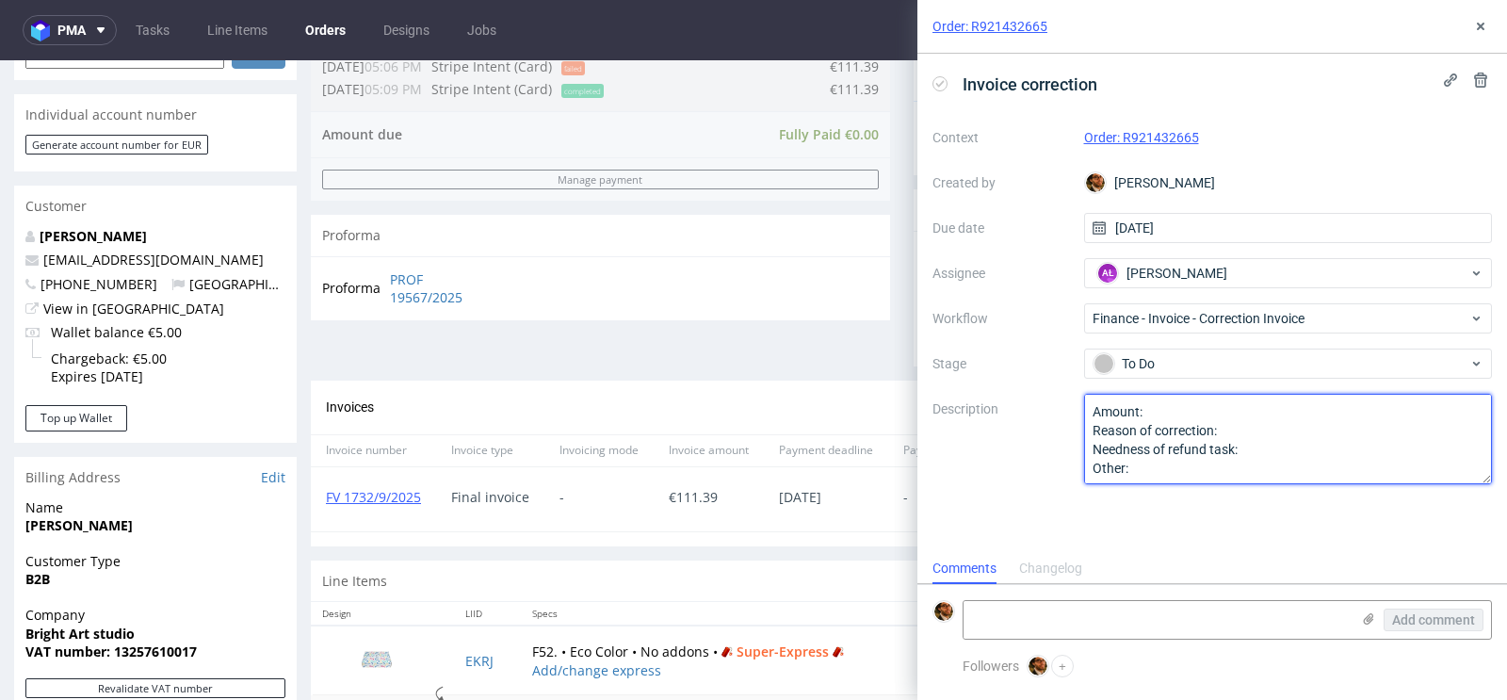
click at [1193, 411] on textarea "Amount: Reason of correction: Needness of refund task: Other:" at bounding box center [1288, 439] width 409 height 90
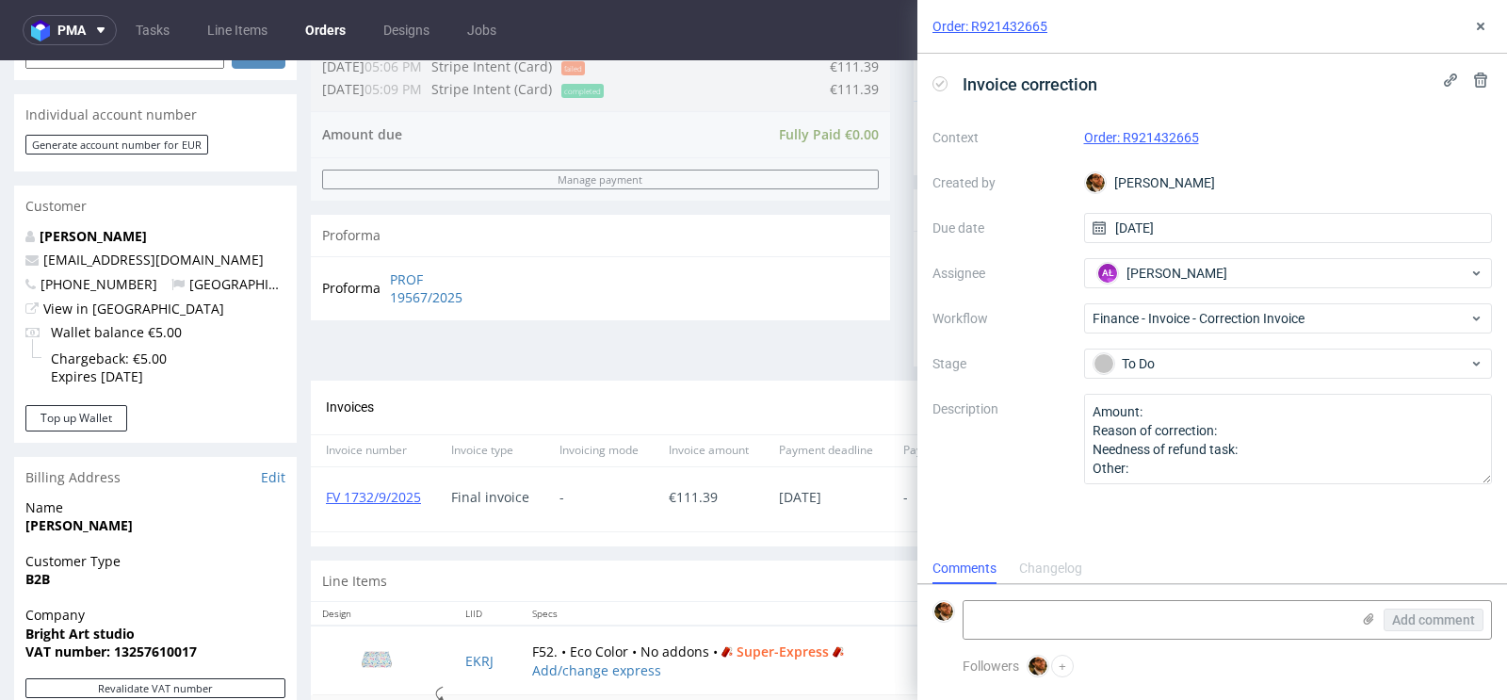
click at [1261, 535] on div "Invoice correction Context Order: R921432665 Created by Matteo Corsico Due date…" at bounding box center [1212, 303] width 590 height 499
click at [1480, 24] on use at bounding box center [1481, 27] width 8 height 8
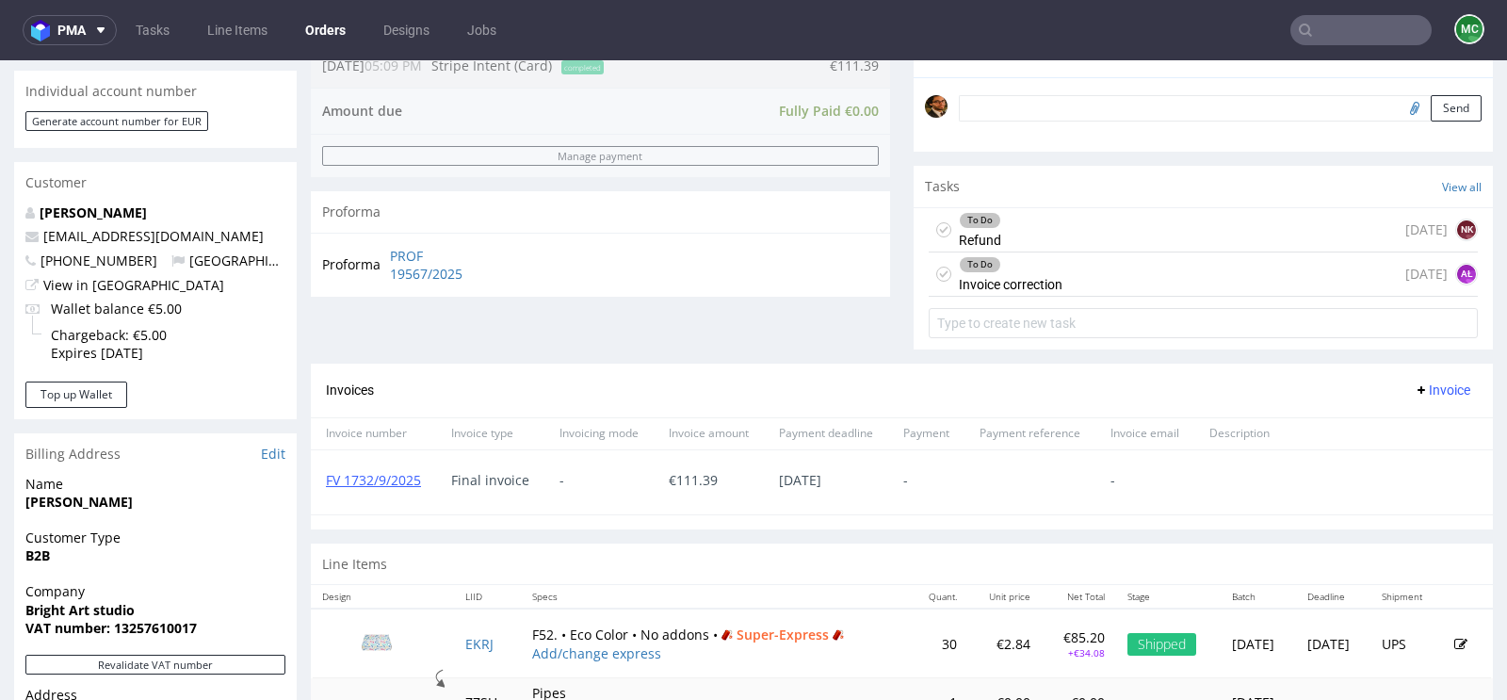
scroll to position [578, 0]
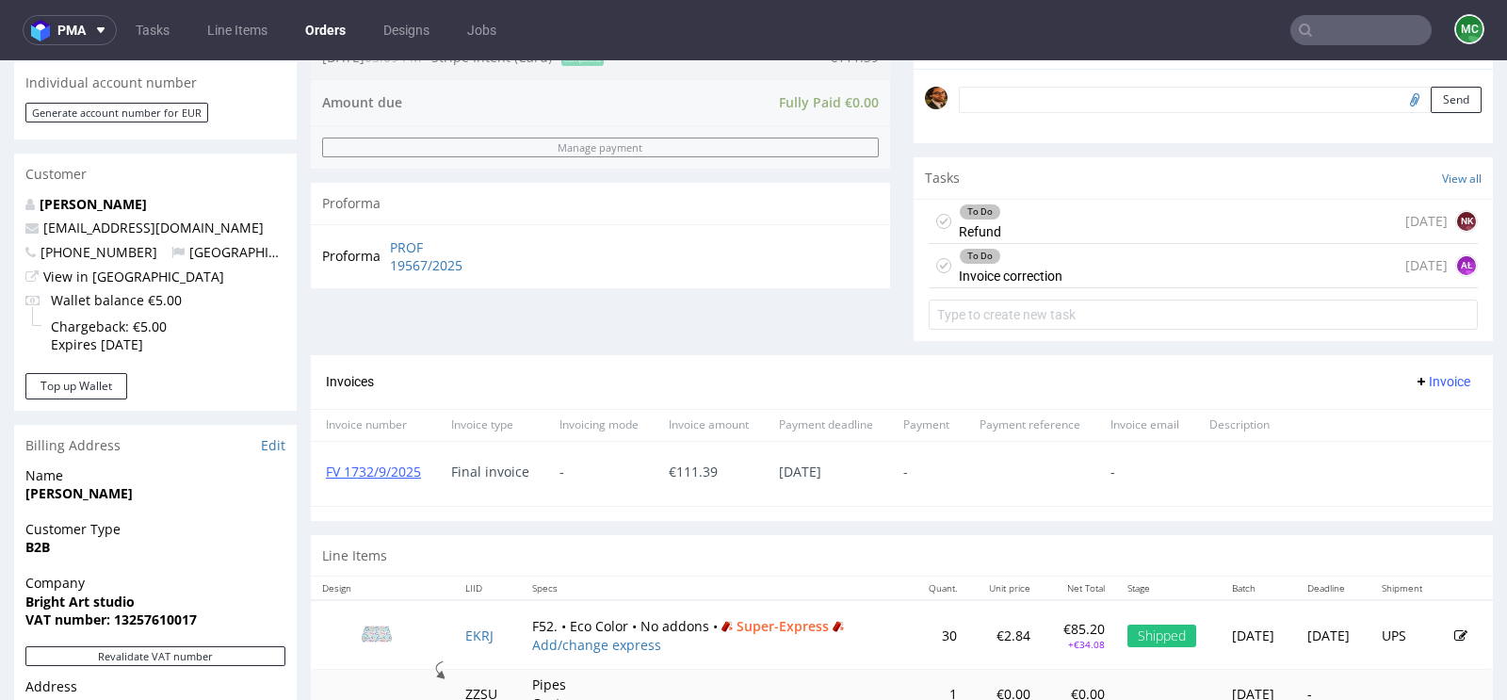
click at [1329, 36] on input "text" at bounding box center [1360, 30] width 141 height 30
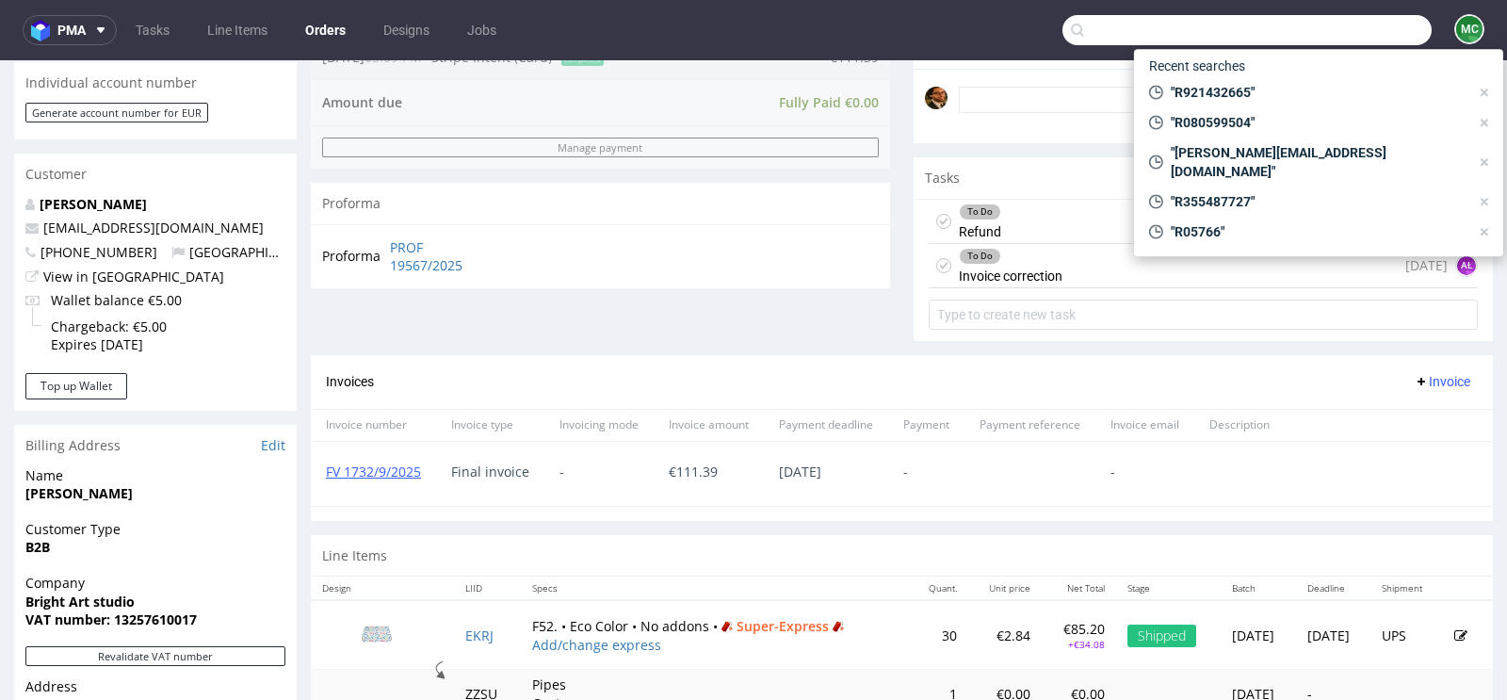
paste input "R993436313"
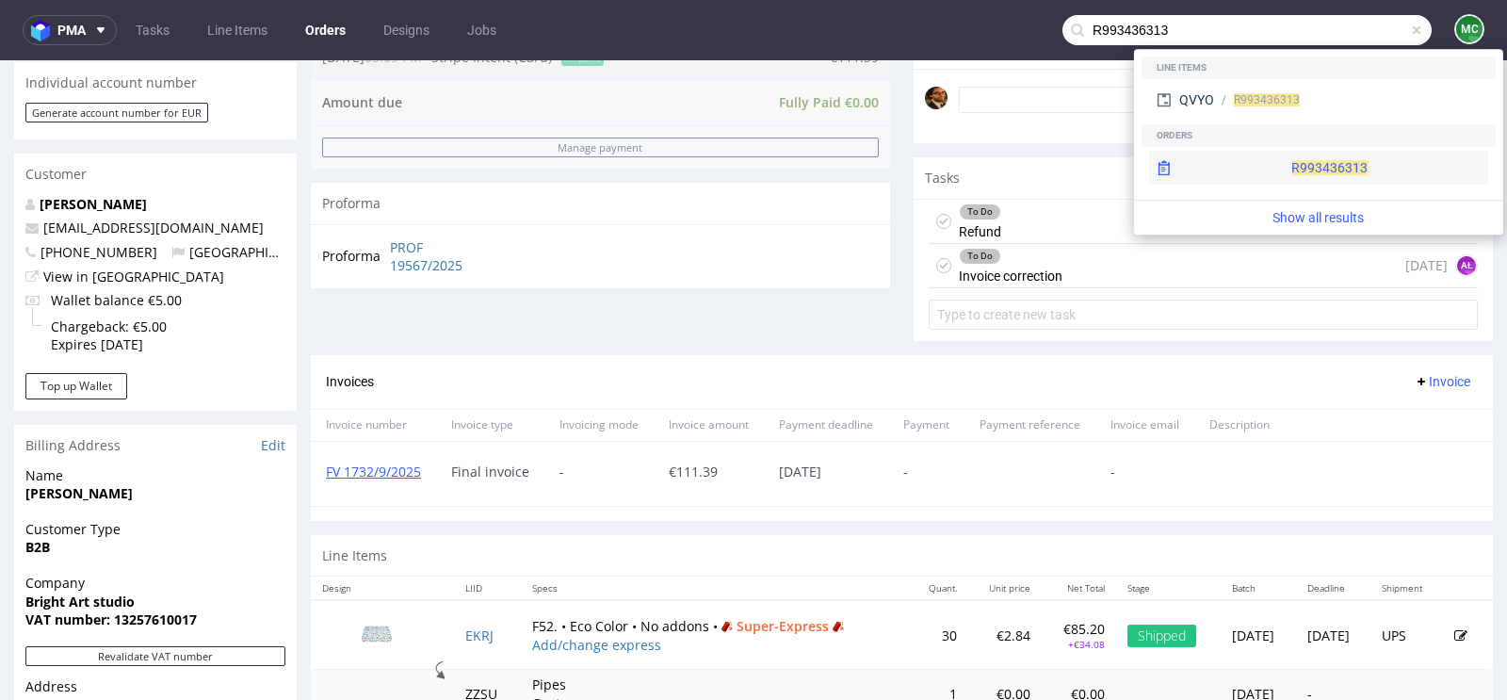
type input "R993436313"
click at [1293, 164] on div "R993436313" at bounding box center [1318, 168] width 339 height 34
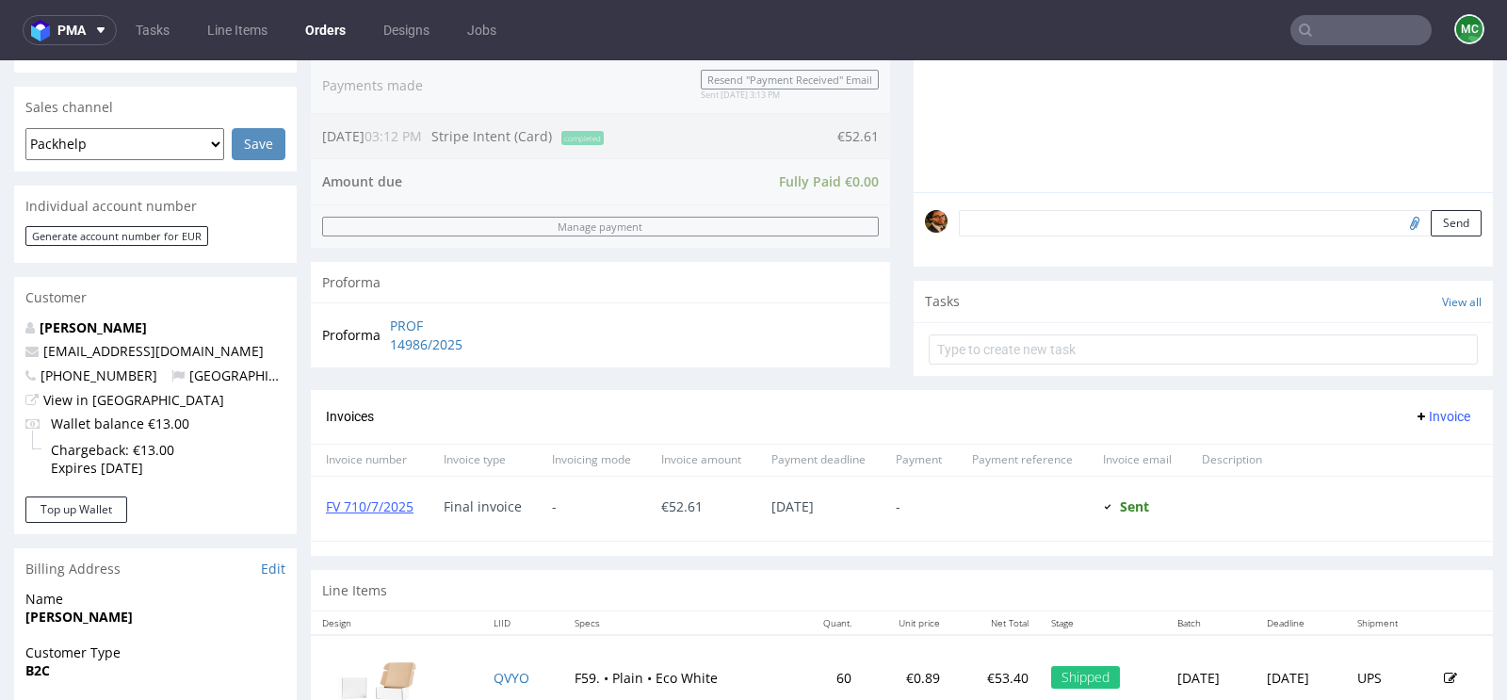
scroll to position [437, 0]
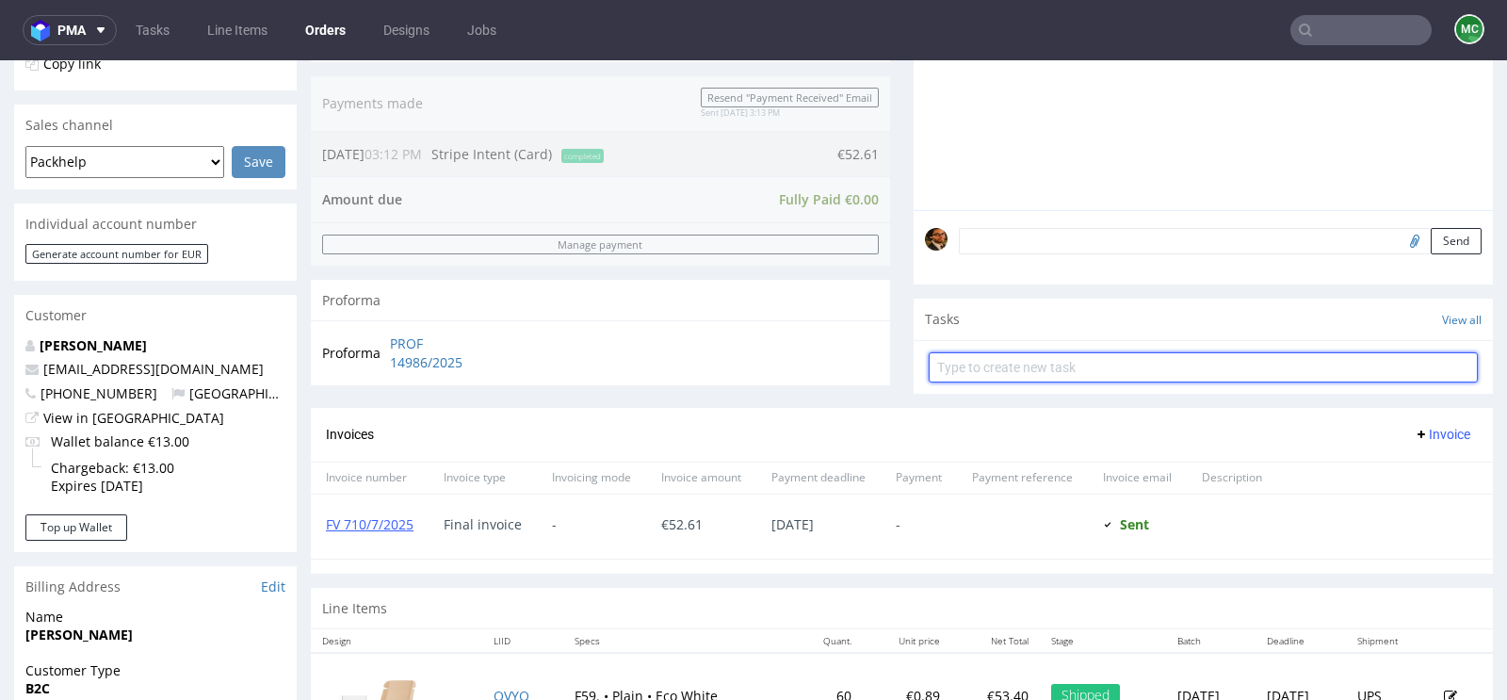
click at [972, 365] on input "text" at bounding box center [1203, 367] width 549 height 30
type input "Refund"
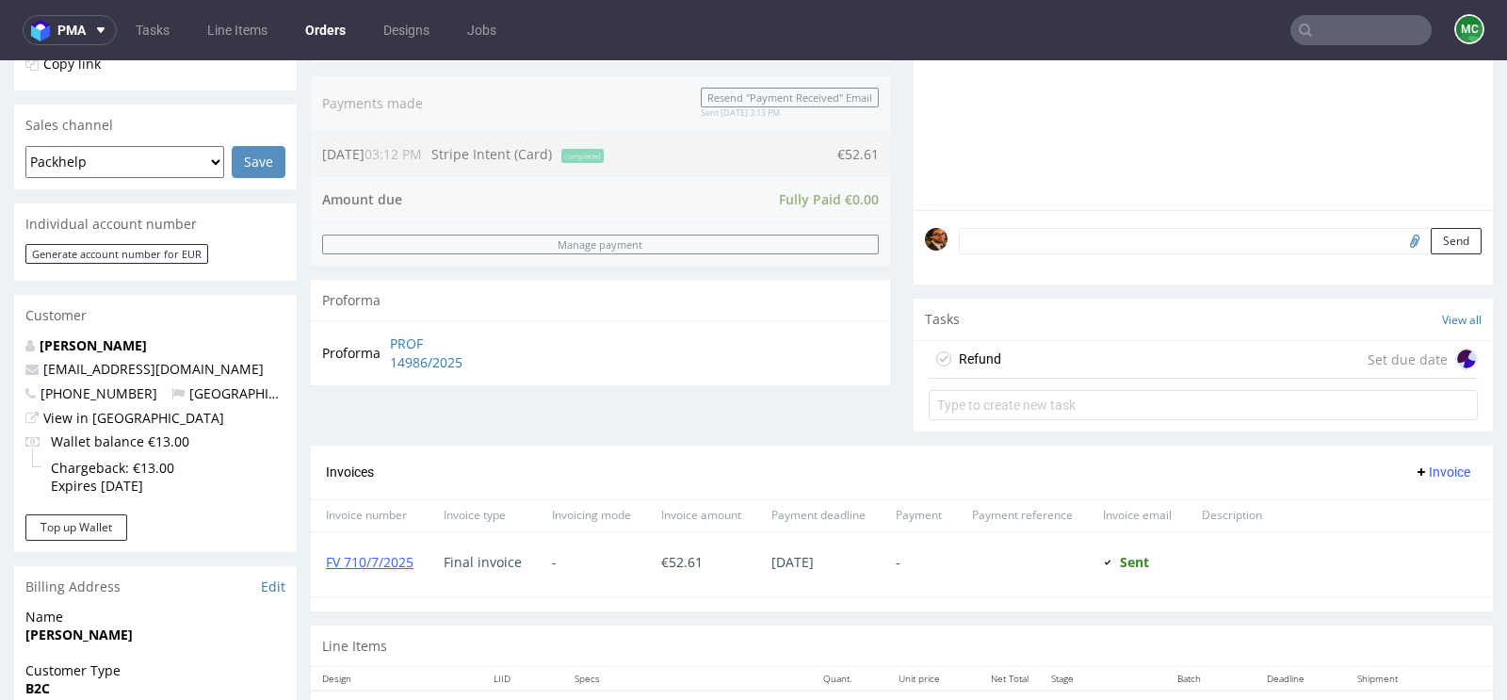
click at [1045, 351] on div "Refund Set due date" at bounding box center [1203, 360] width 549 height 38
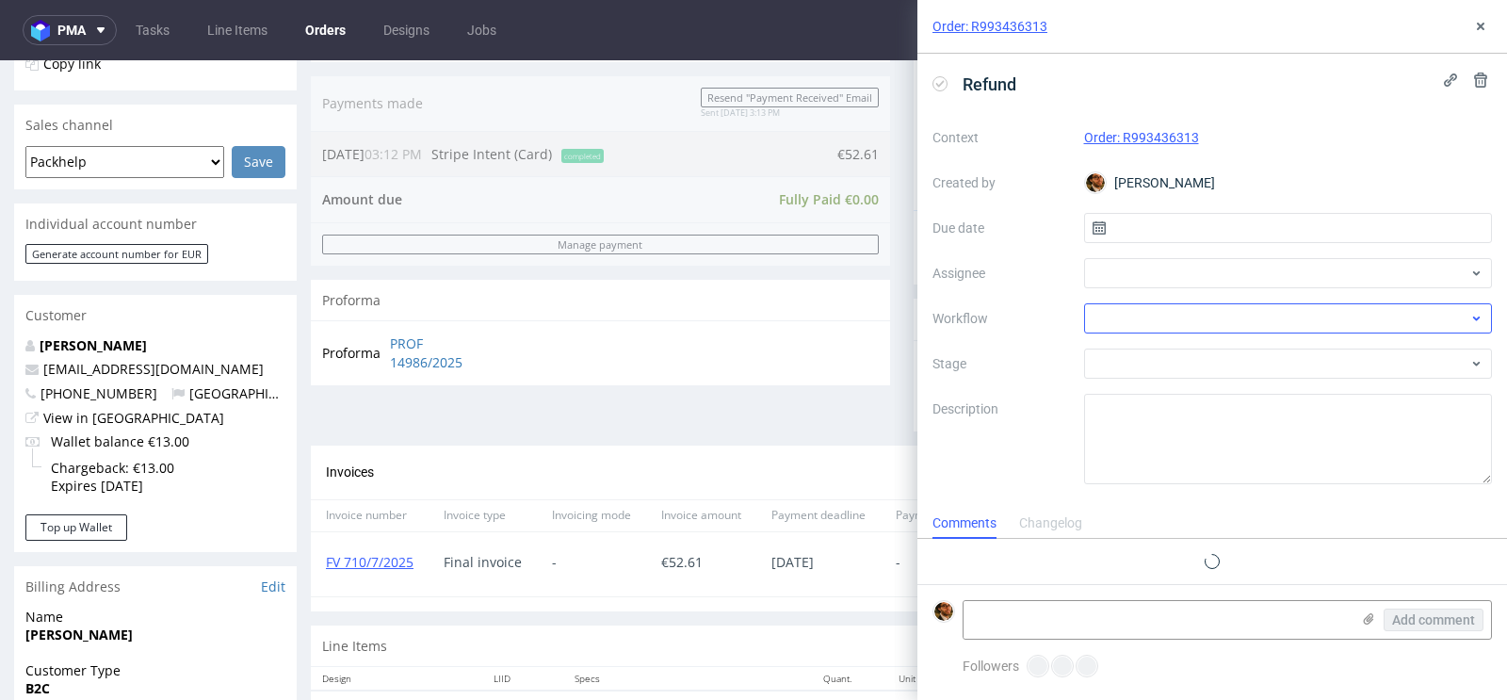
scroll to position [15, 0]
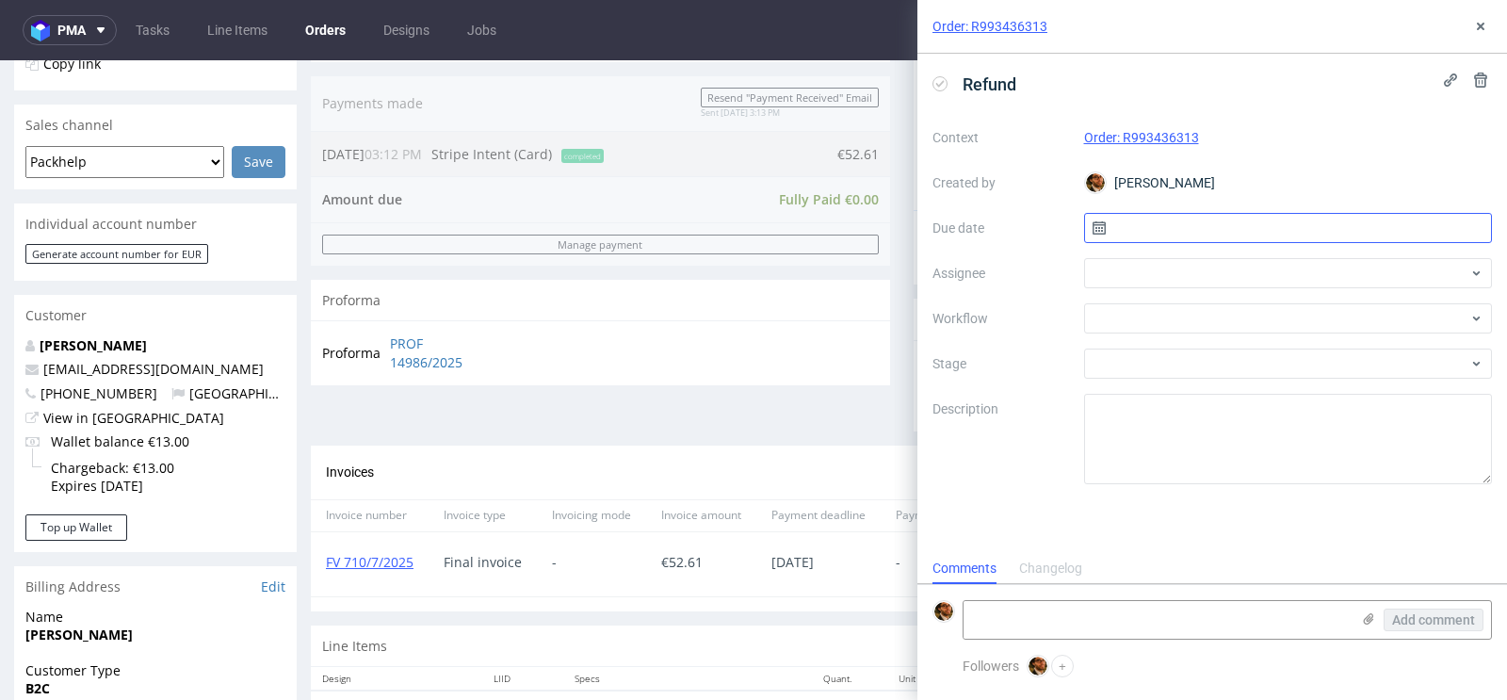
click at [1171, 214] on input "text" at bounding box center [1288, 228] width 409 height 30
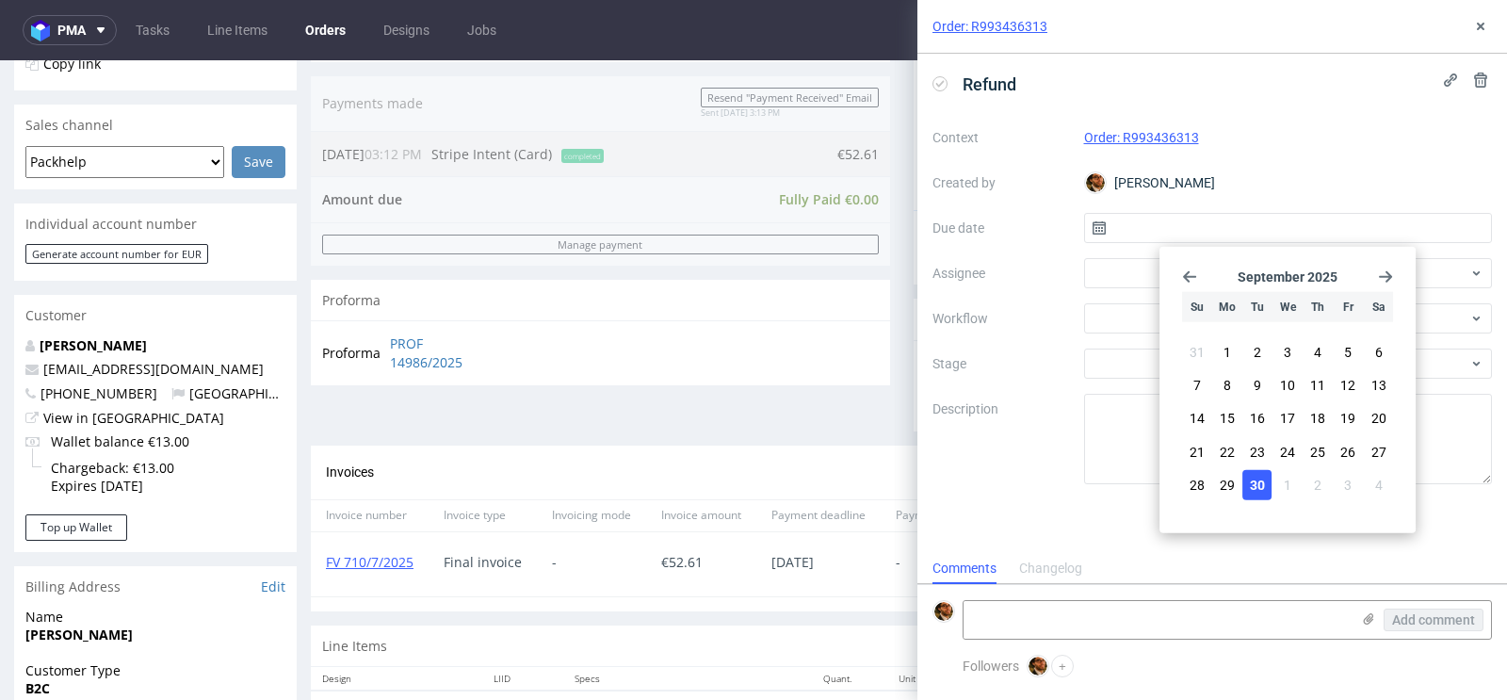
click at [1256, 469] on button "30" at bounding box center [1256, 484] width 29 height 30
type input "[DATE]"
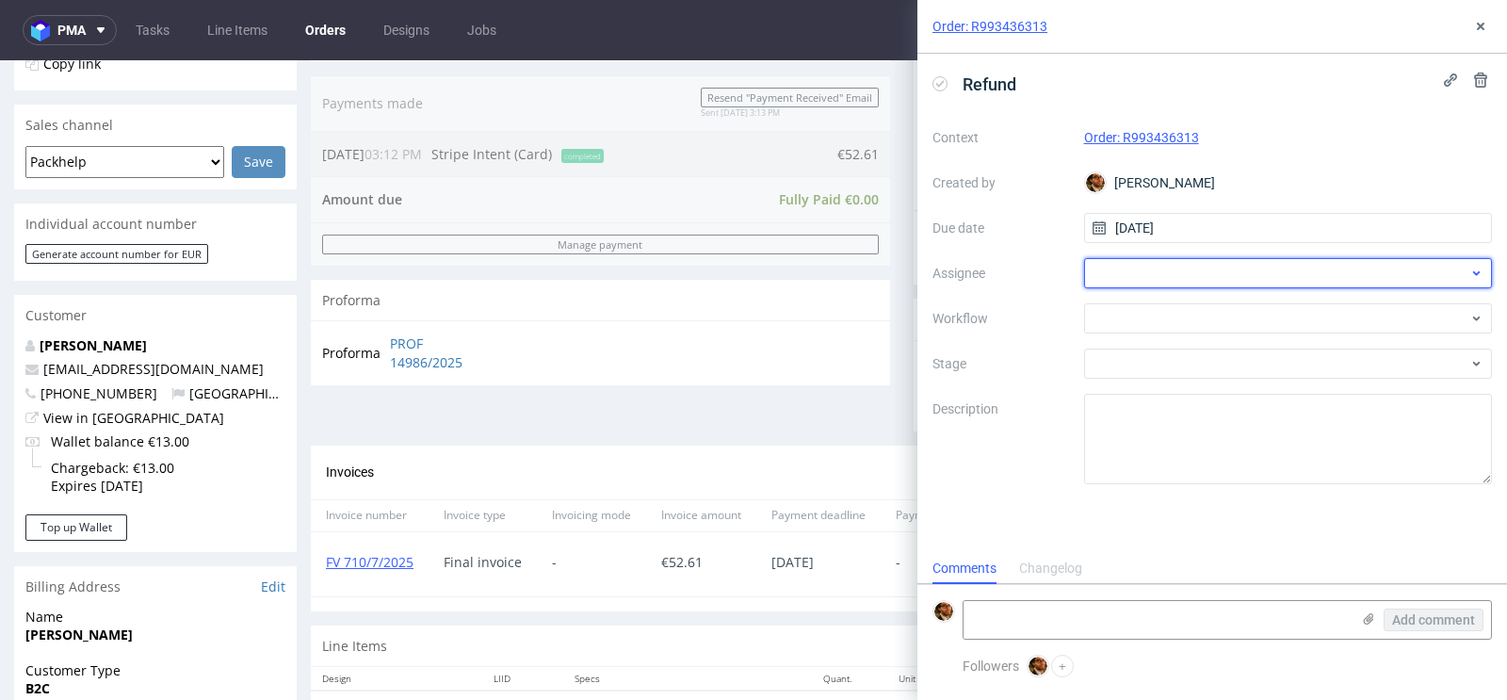
click at [1174, 272] on div at bounding box center [1288, 273] width 409 height 30
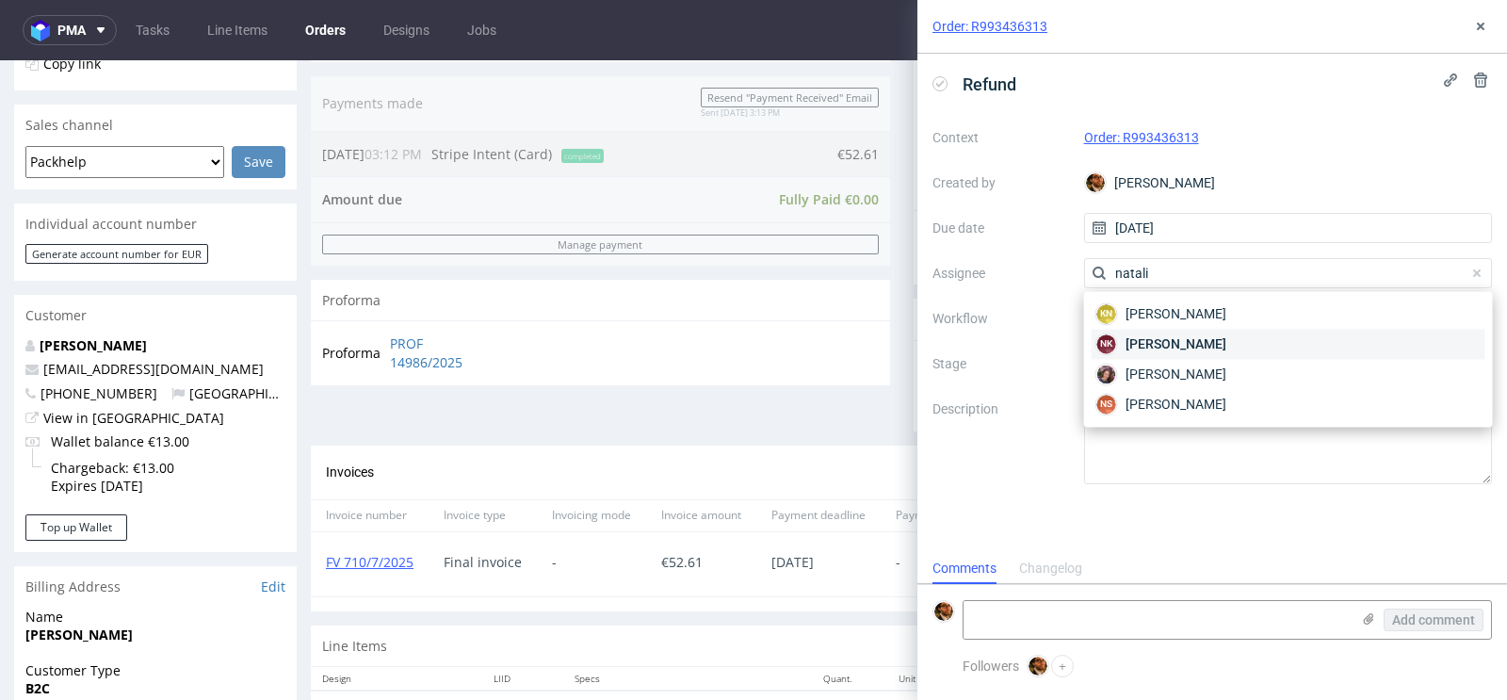
type input "natali"
click at [1216, 350] on span "Natalia Kaczorowska" at bounding box center [1176, 343] width 101 height 19
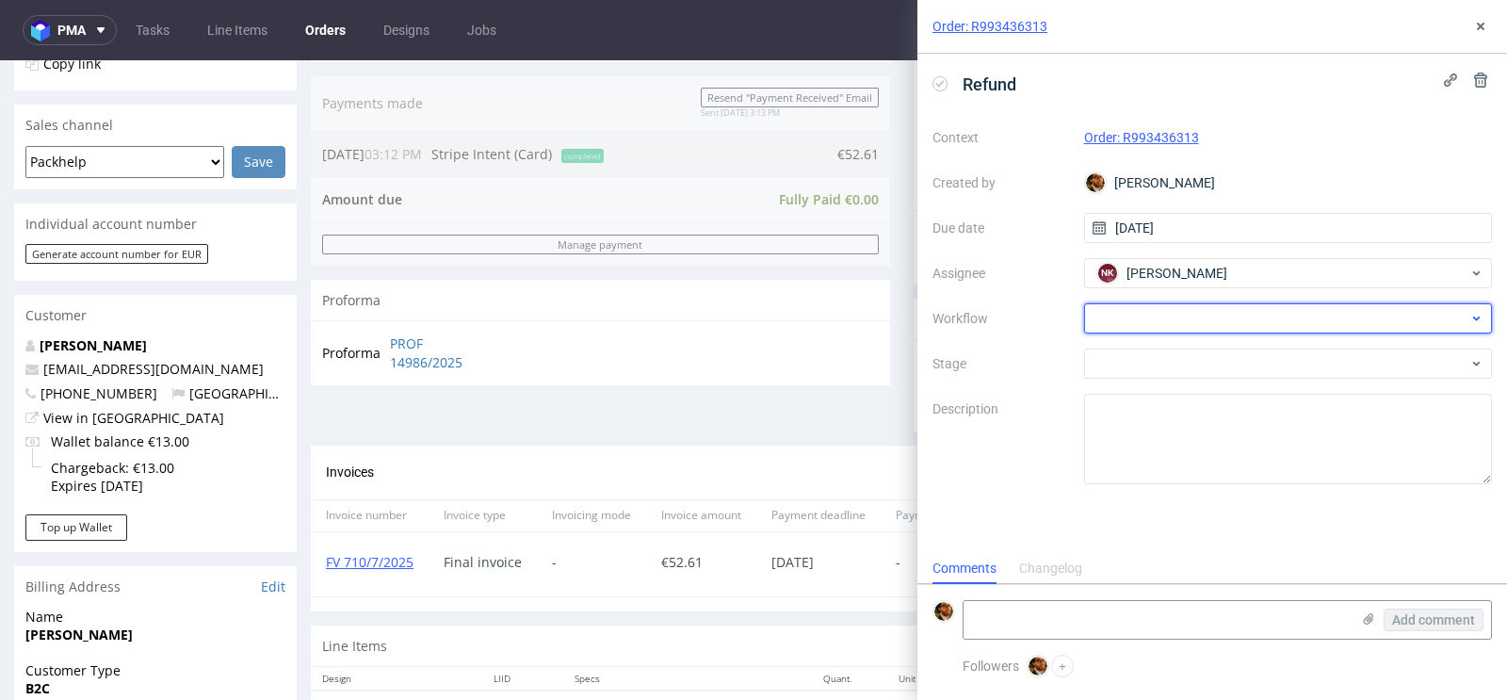
click at [1179, 318] on div at bounding box center [1288, 318] width 409 height 30
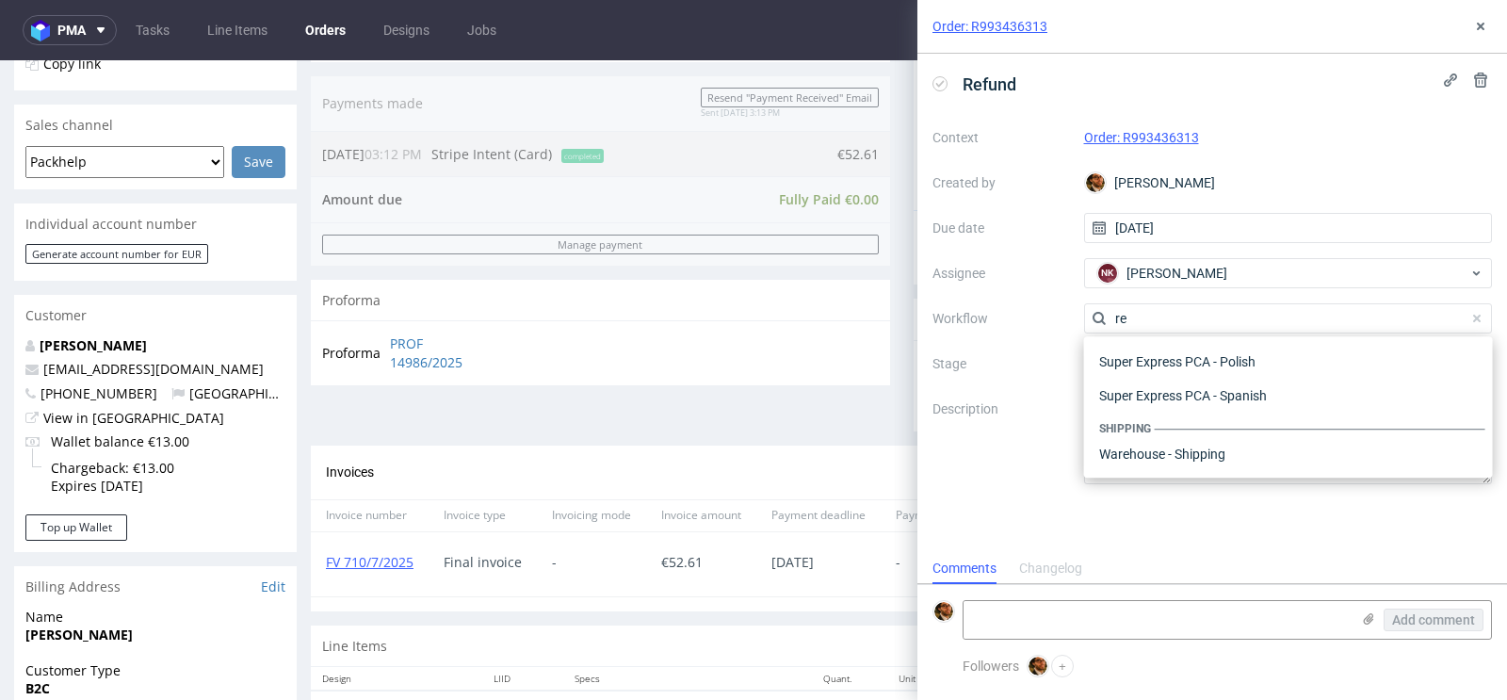
scroll to position [101, 0]
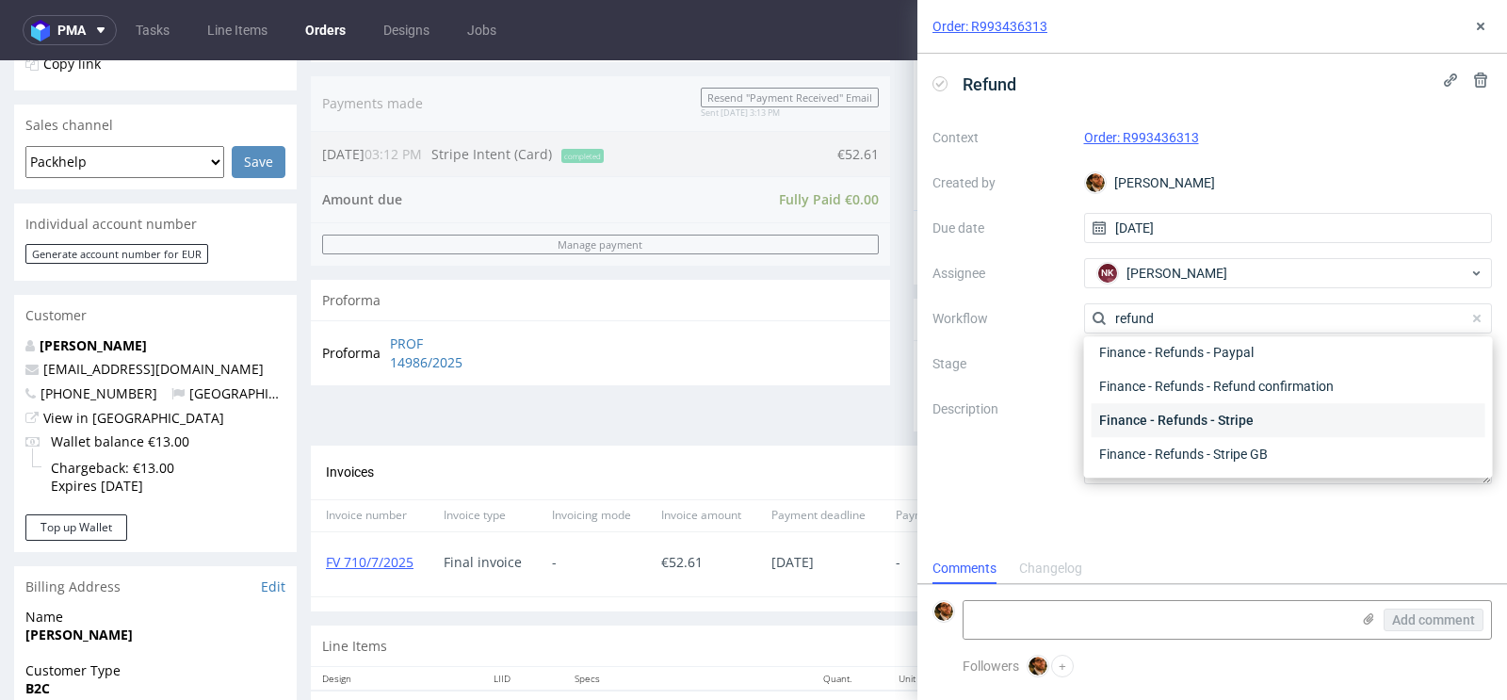
type input "refund"
click at [1205, 417] on div "Finance - Refunds - Stripe" at bounding box center [1289, 420] width 394 height 34
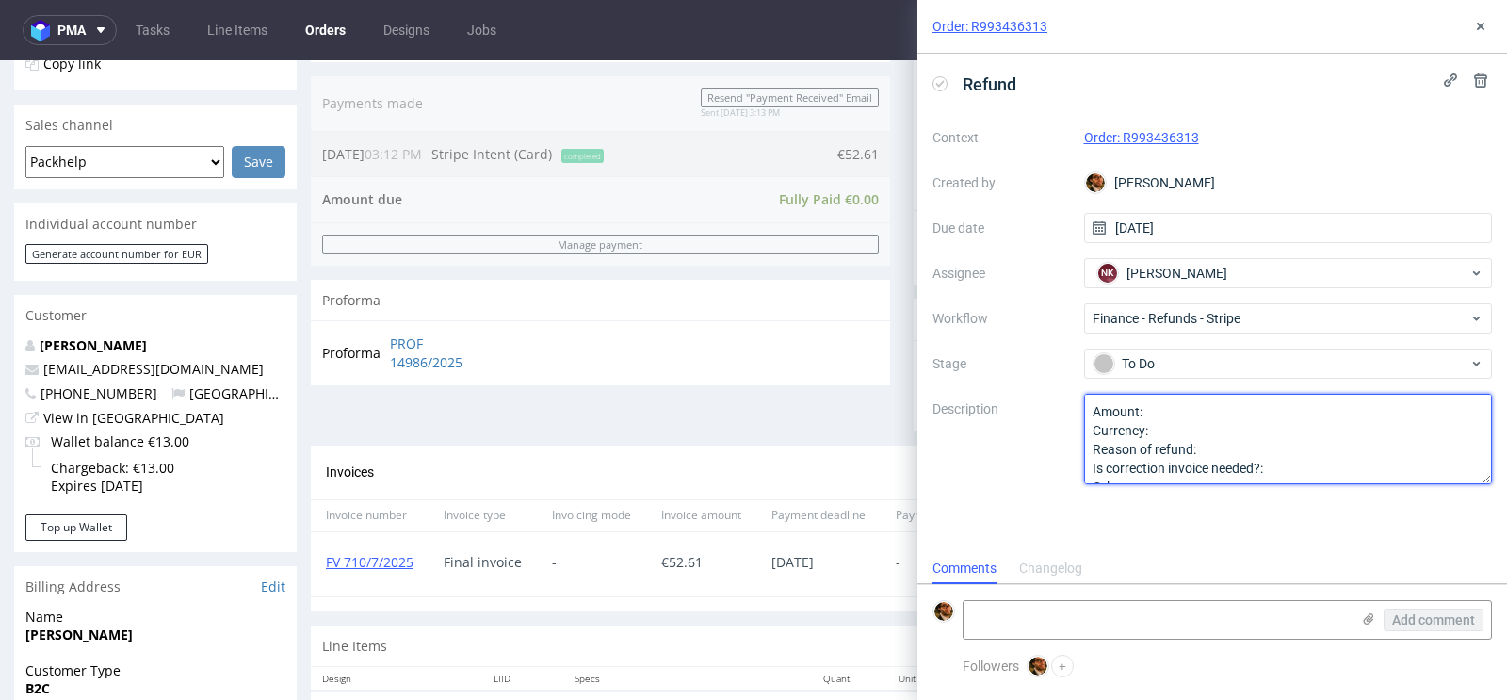
click at [1195, 411] on textarea "Amount: Currency: Reason of refund: Is correction invoice needed?: Other:" at bounding box center [1288, 439] width 409 height 90
paste textarea "insufficient quality"
click at [1247, 450] on textarea "Amount: 100% Currency: EUR Reason of refund: Is correction invoice needed?: Oth…" at bounding box center [1288, 439] width 409 height 90
click at [1378, 445] on textarea "Amount: 100% Currency: EUR Reason of refund: Is correction invoice needed?: Oth…" at bounding box center [1288, 439] width 409 height 90
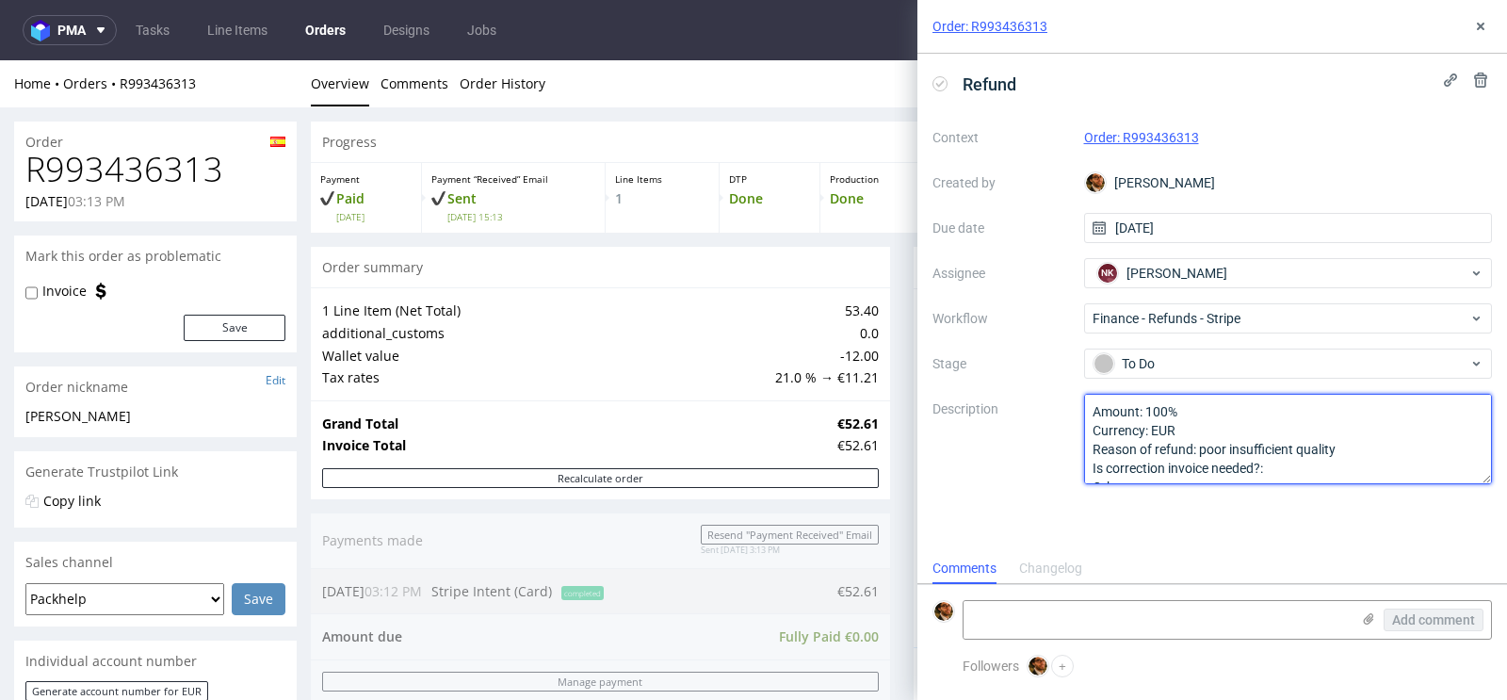
scroll to position [20, 0]
click at [1277, 445] on textarea "Amount: 100% Currency: EUR Reason of refund: Is correction invoice needed?: Oth…" at bounding box center [1288, 439] width 409 height 90
type textarea "Amount: 100% Currency: EUR Reason of refund: poor insufficient quality Is corre…"
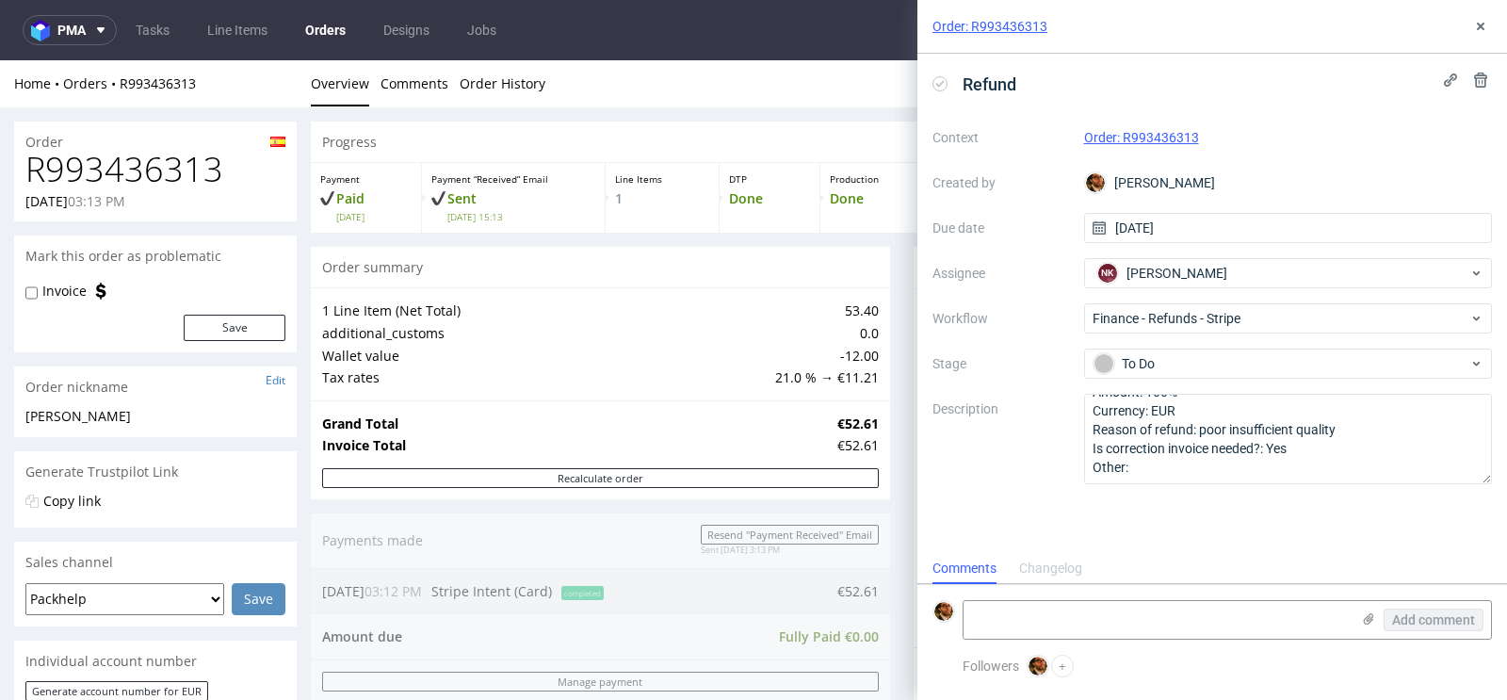
click at [1181, 566] on div "Comments Changelog" at bounding box center [1212, 568] width 590 height 30
click at [1481, 30] on icon at bounding box center [1480, 26] width 15 height 15
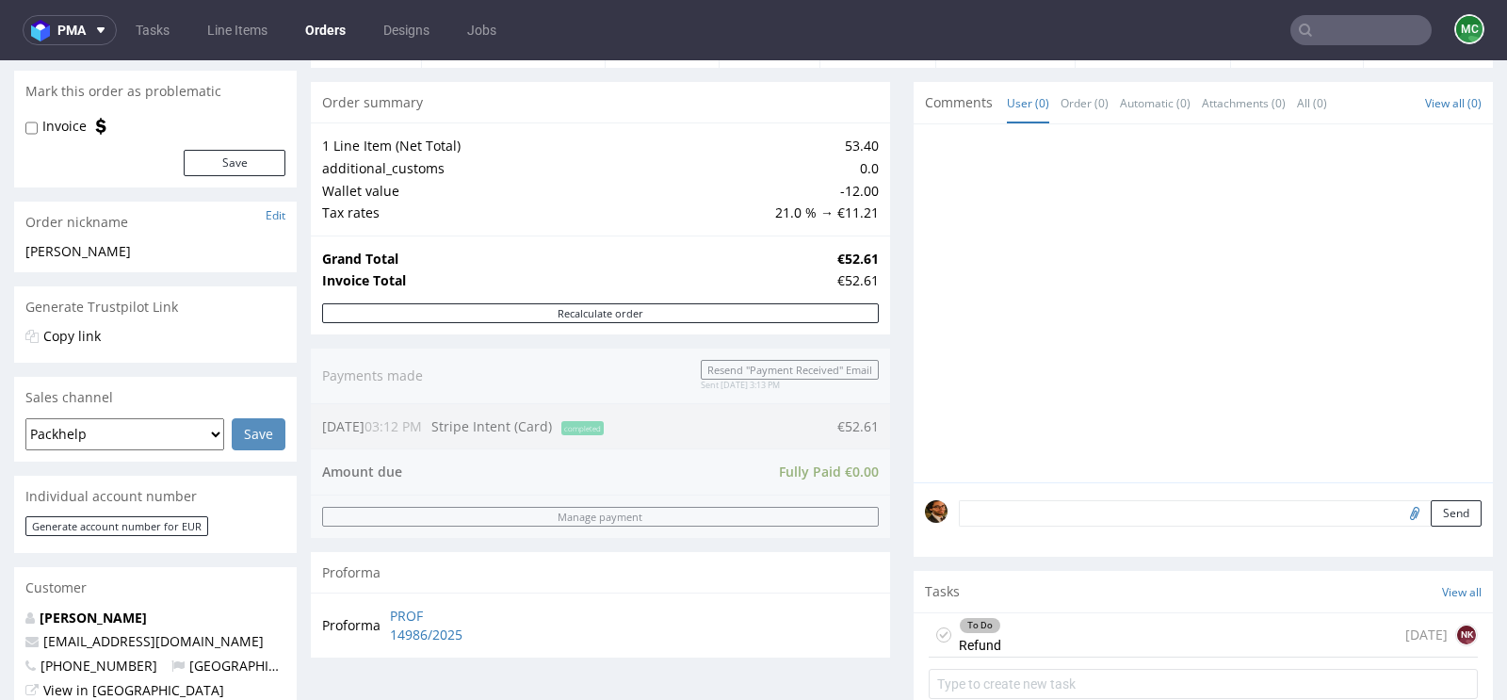
scroll to position [414, 0]
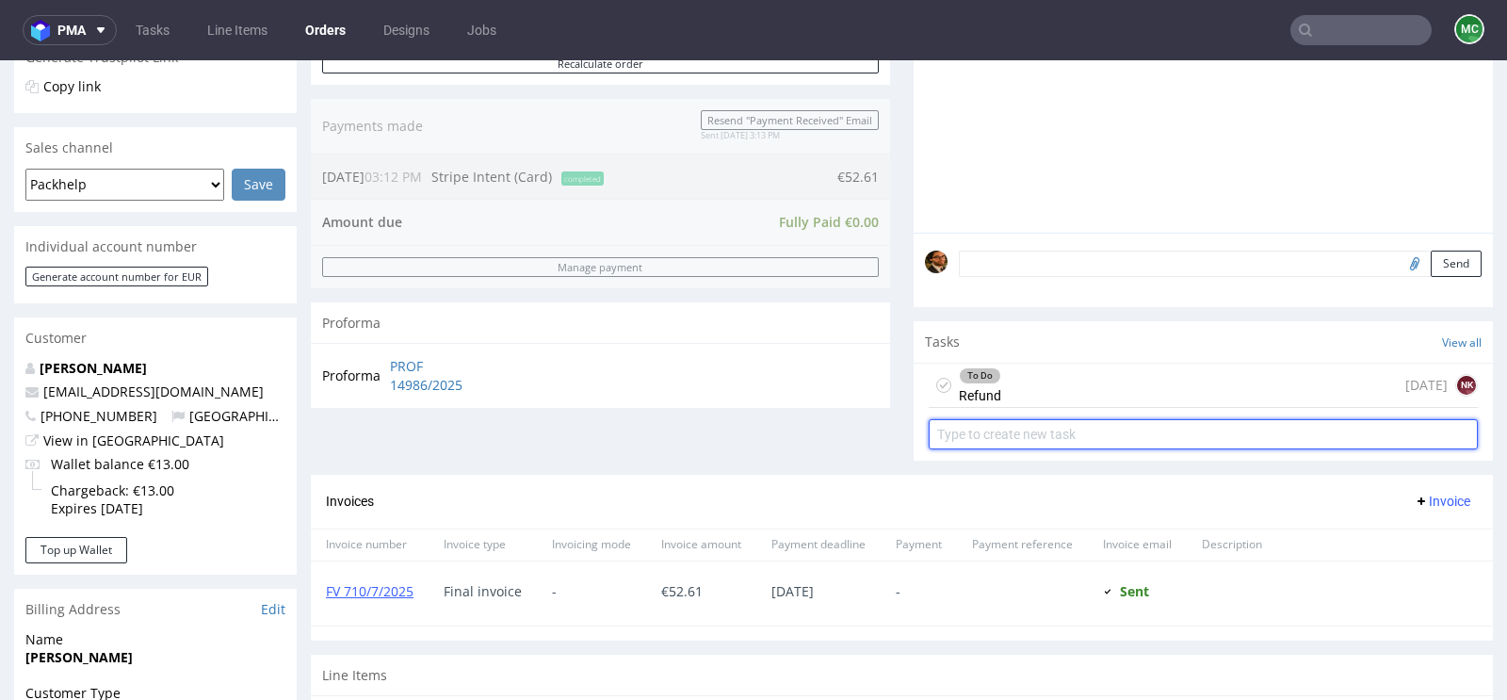
click at [1029, 436] on input "text" at bounding box center [1203, 434] width 549 height 30
type input "Invoice correction"
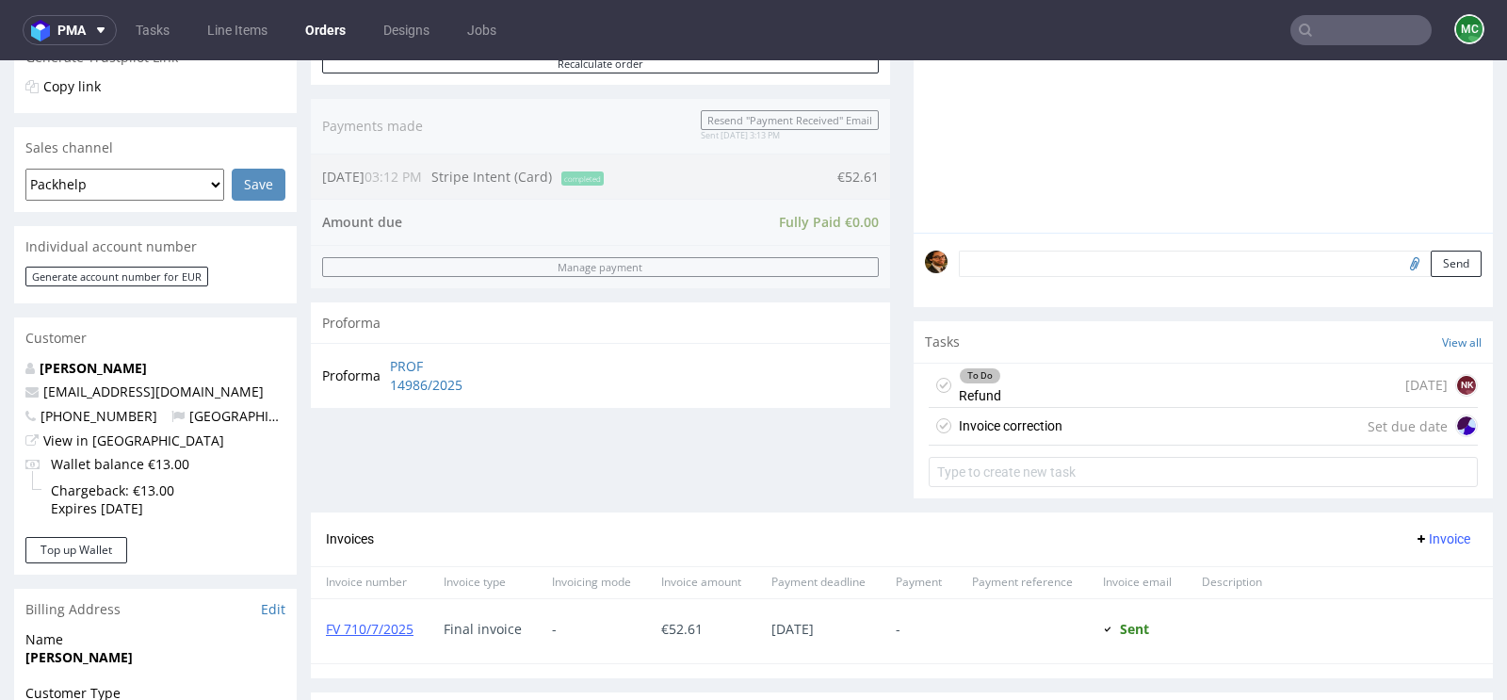
click at [1030, 427] on div "Invoice correction" at bounding box center [1011, 425] width 104 height 23
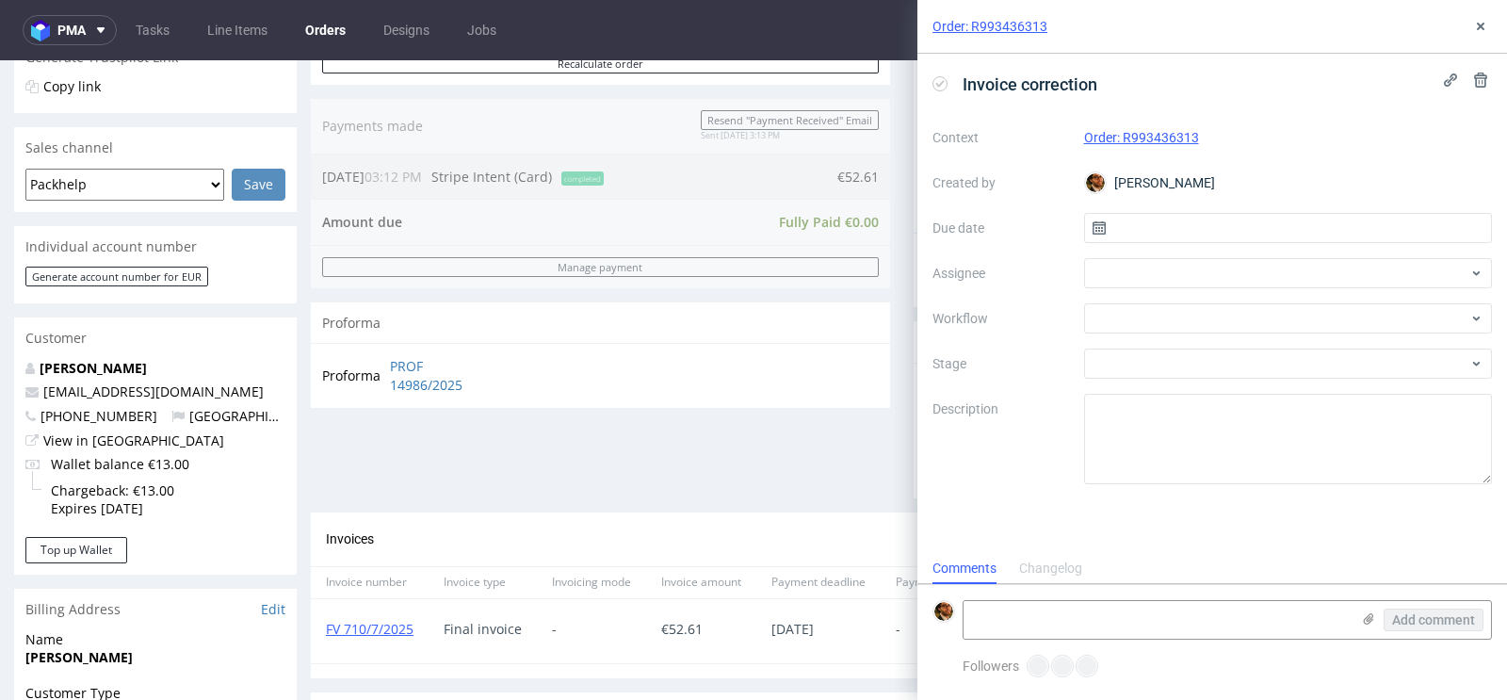
scroll to position [15, 0]
click at [1234, 236] on input "text" at bounding box center [1288, 228] width 409 height 30
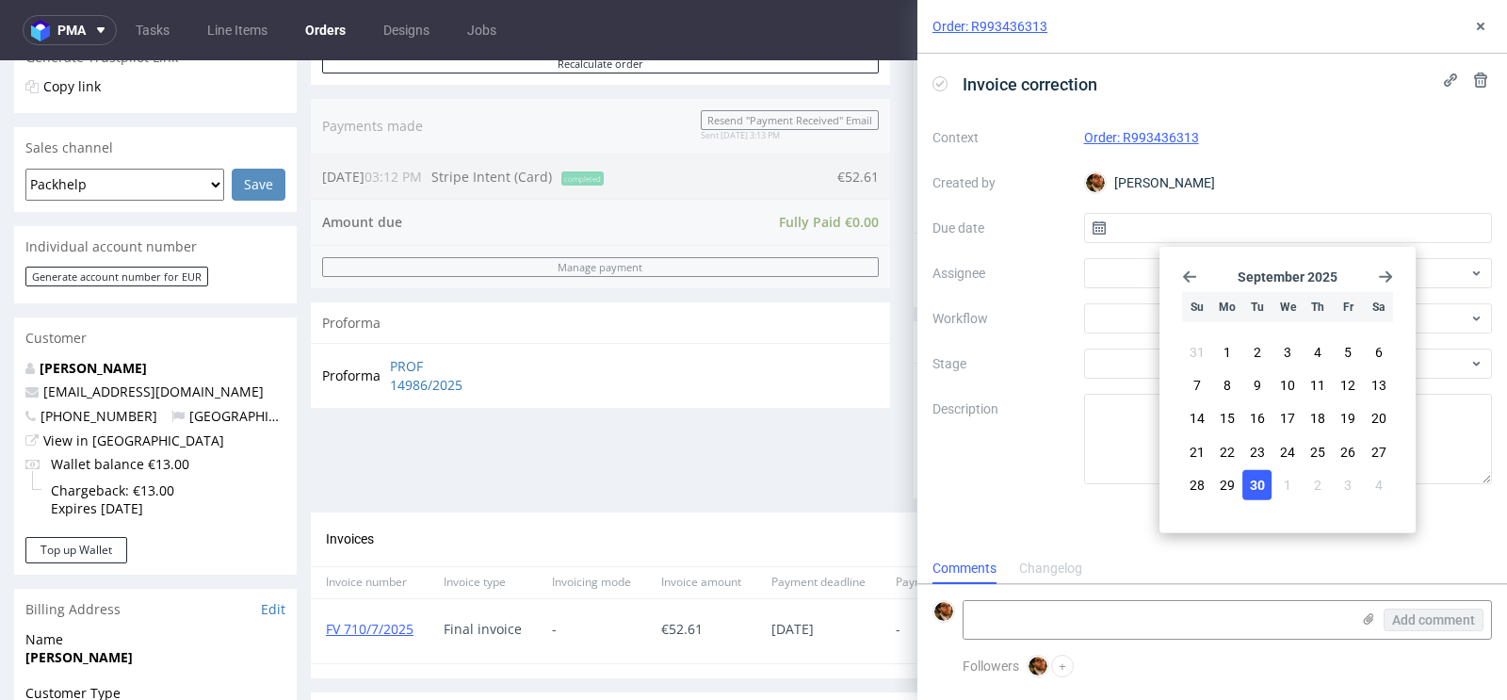
click at [1255, 475] on span "30" at bounding box center [1257, 484] width 15 height 19
type input "30/09/2025"
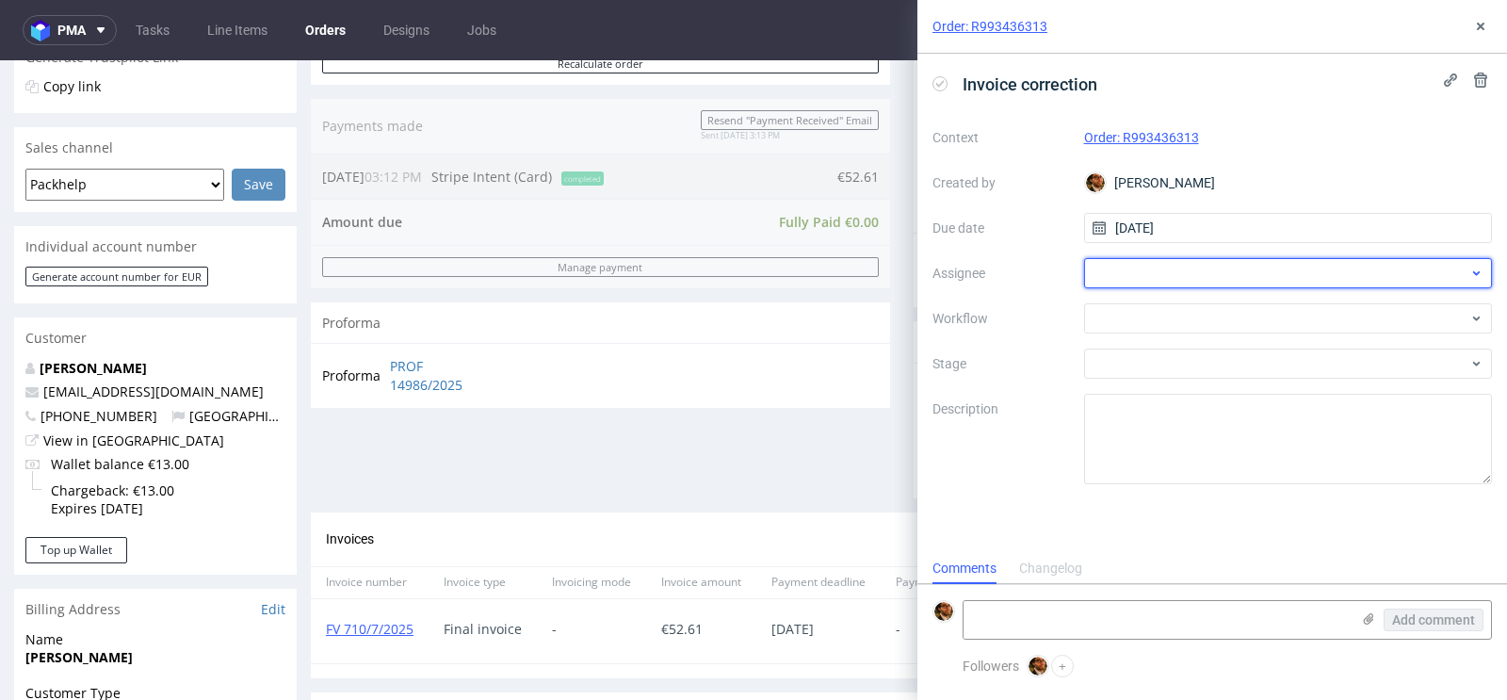
click at [1186, 273] on div at bounding box center [1288, 273] width 409 height 30
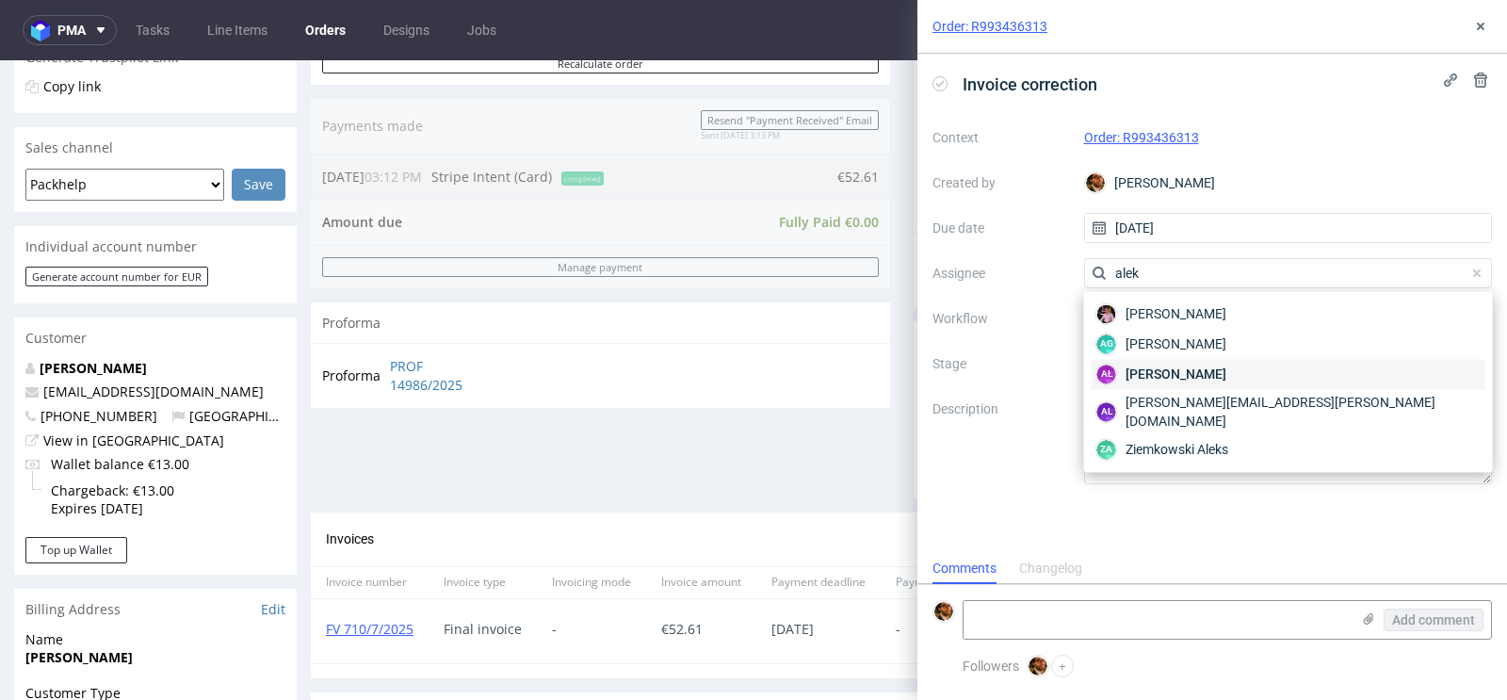
type input "alek"
click at [1219, 371] on span "Aleksandra Łętowska" at bounding box center [1176, 374] width 101 height 19
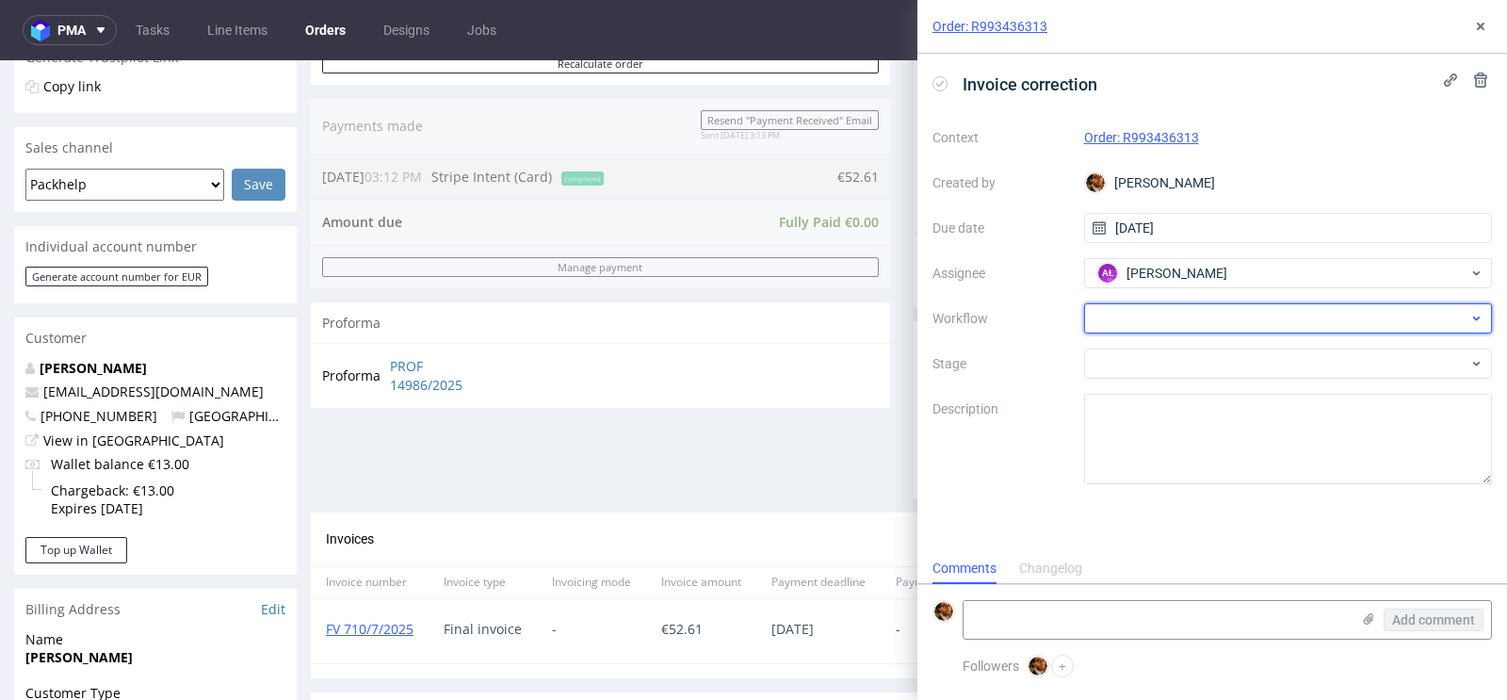
click at [1196, 327] on div at bounding box center [1288, 318] width 409 height 30
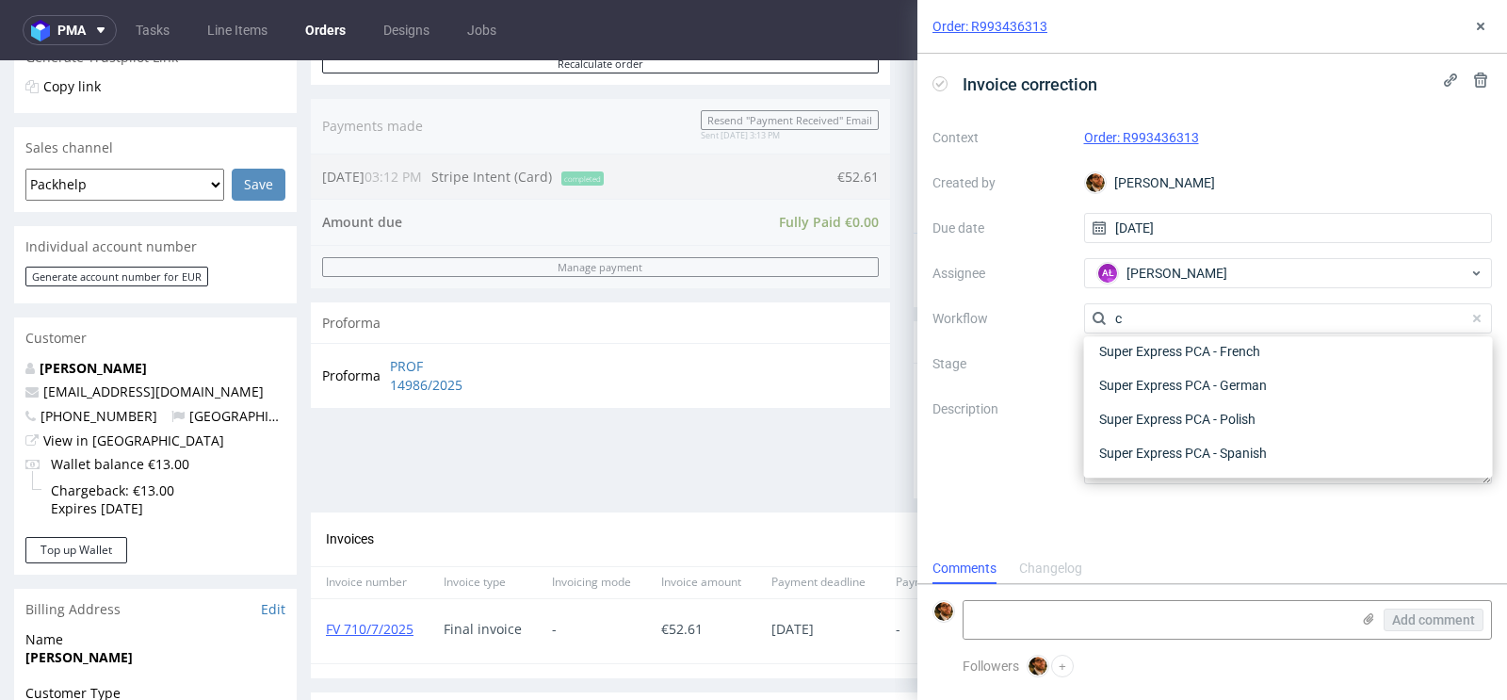
scroll to position [0, 0]
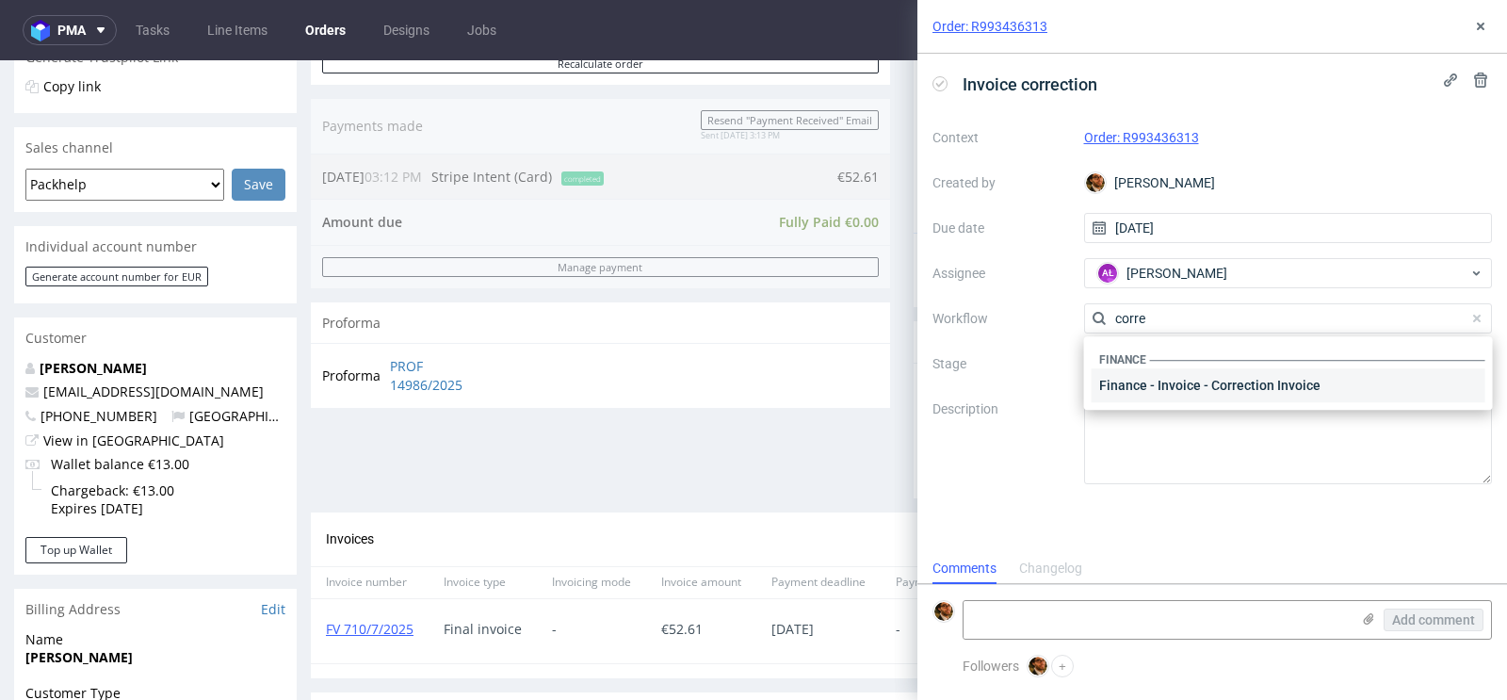
type input "corre"
click at [1220, 385] on div "Finance - Invoice - Correction Invoice" at bounding box center [1289, 385] width 394 height 34
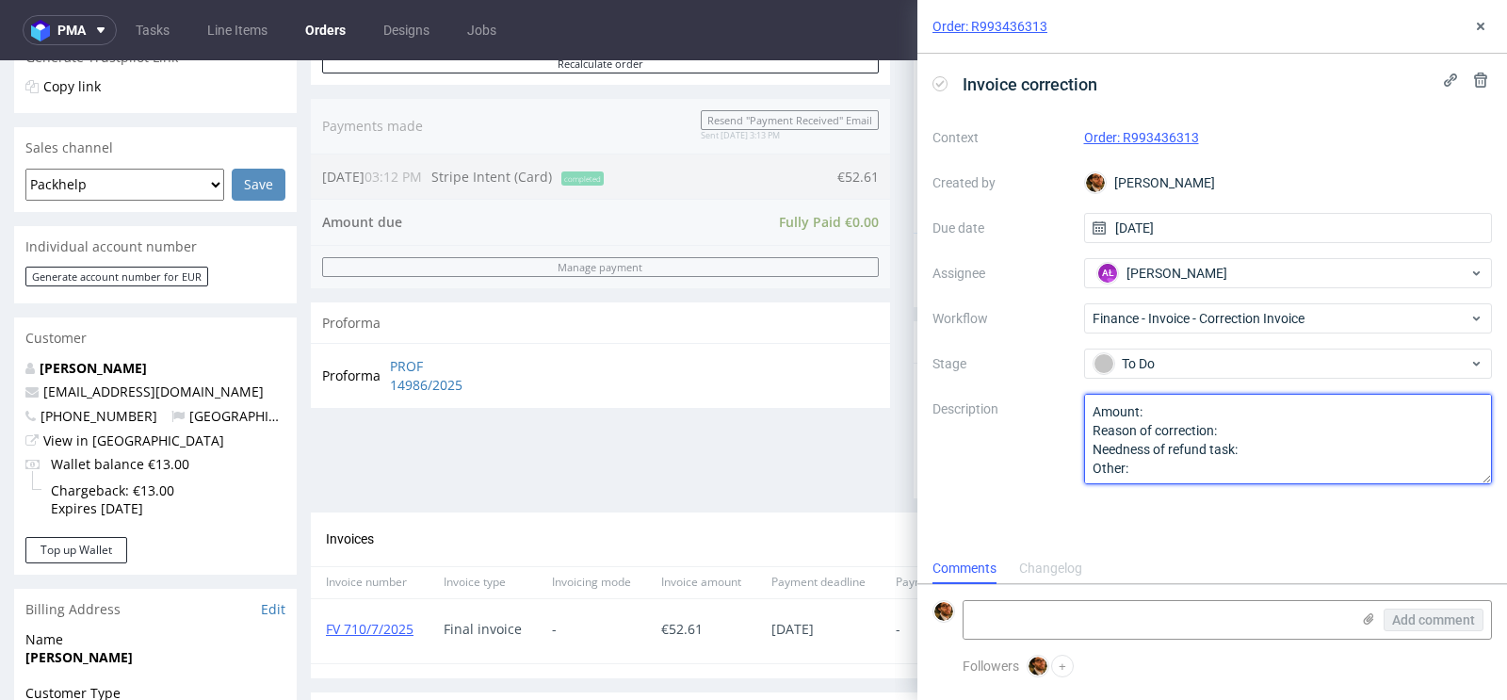
click at [1219, 411] on textarea "Amount: Reason of correction: Needness of refund task: Other:" at bounding box center [1288, 439] width 409 height 90
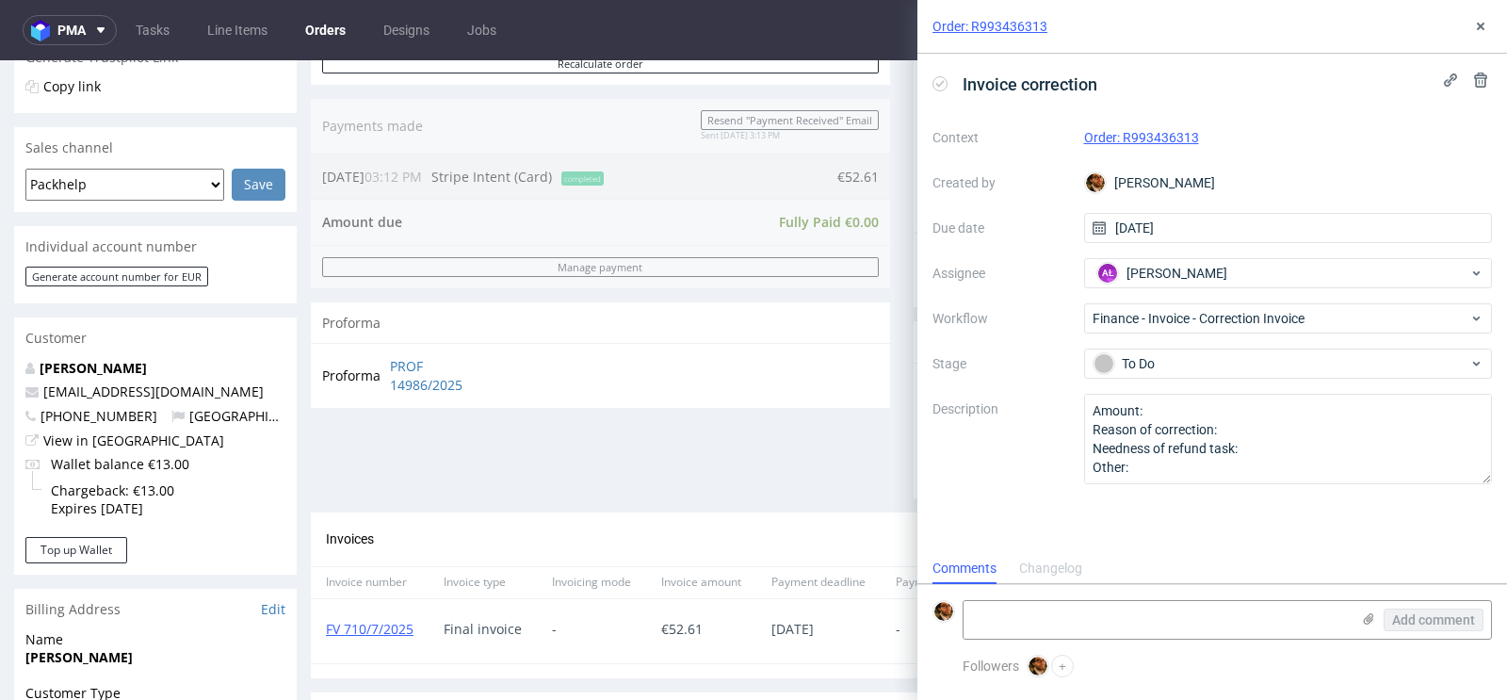
click at [1001, 482] on div "Context Order: R993436313 Created by Matteo Corsico Due date 30/09/2025 Assigne…" at bounding box center [1211, 303] width 559 height 362
click at [1484, 33] on icon at bounding box center [1480, 26] width 15 height 15
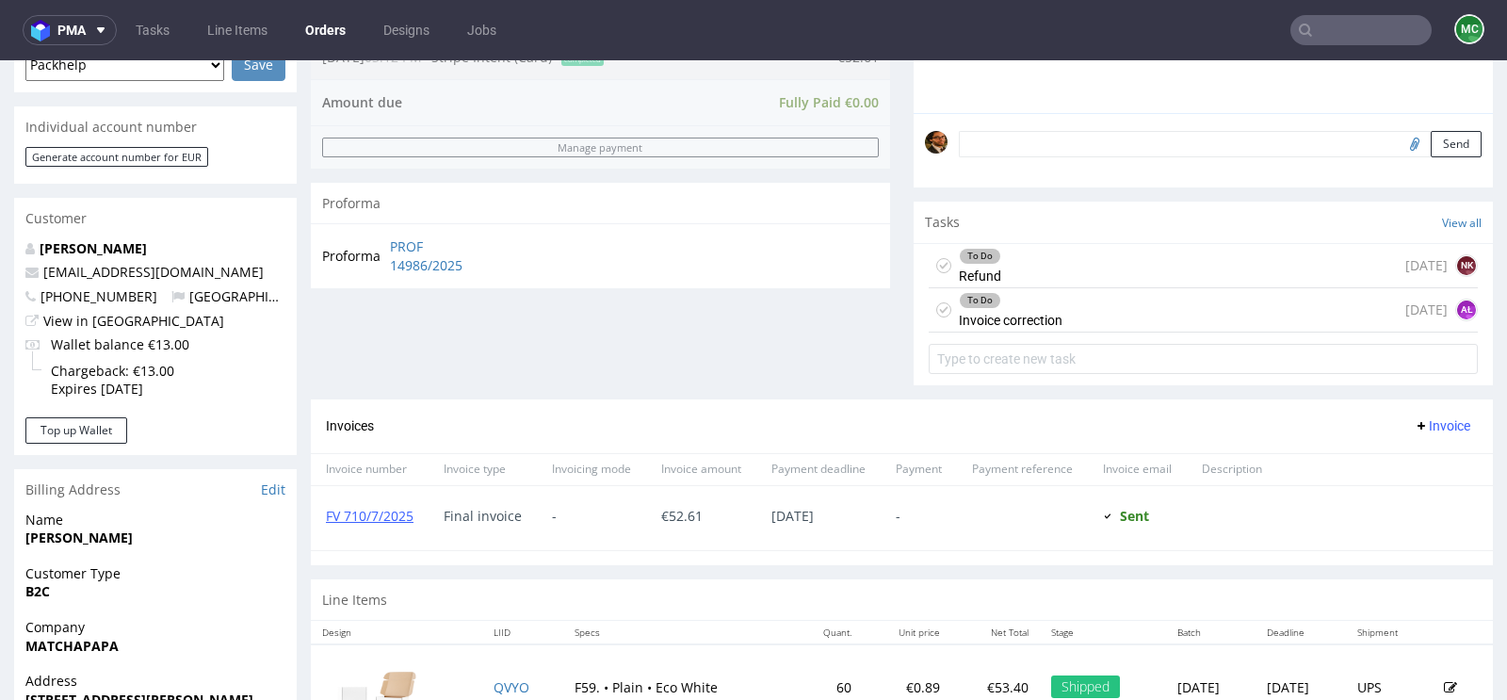
scroll to position [110, 0]
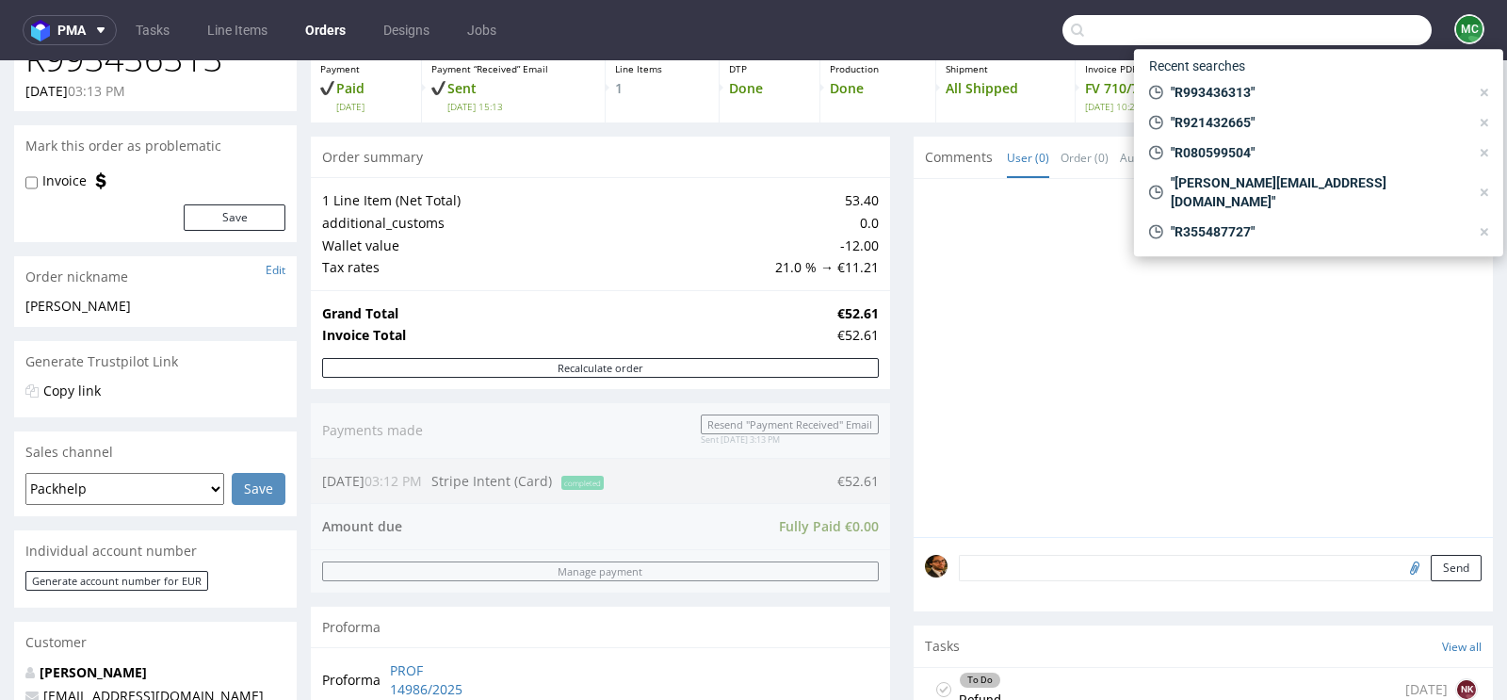
click at [1322, 43] on input "text" at bounding box center [1246, 30] width 369 height 30
paste input "R879946231"
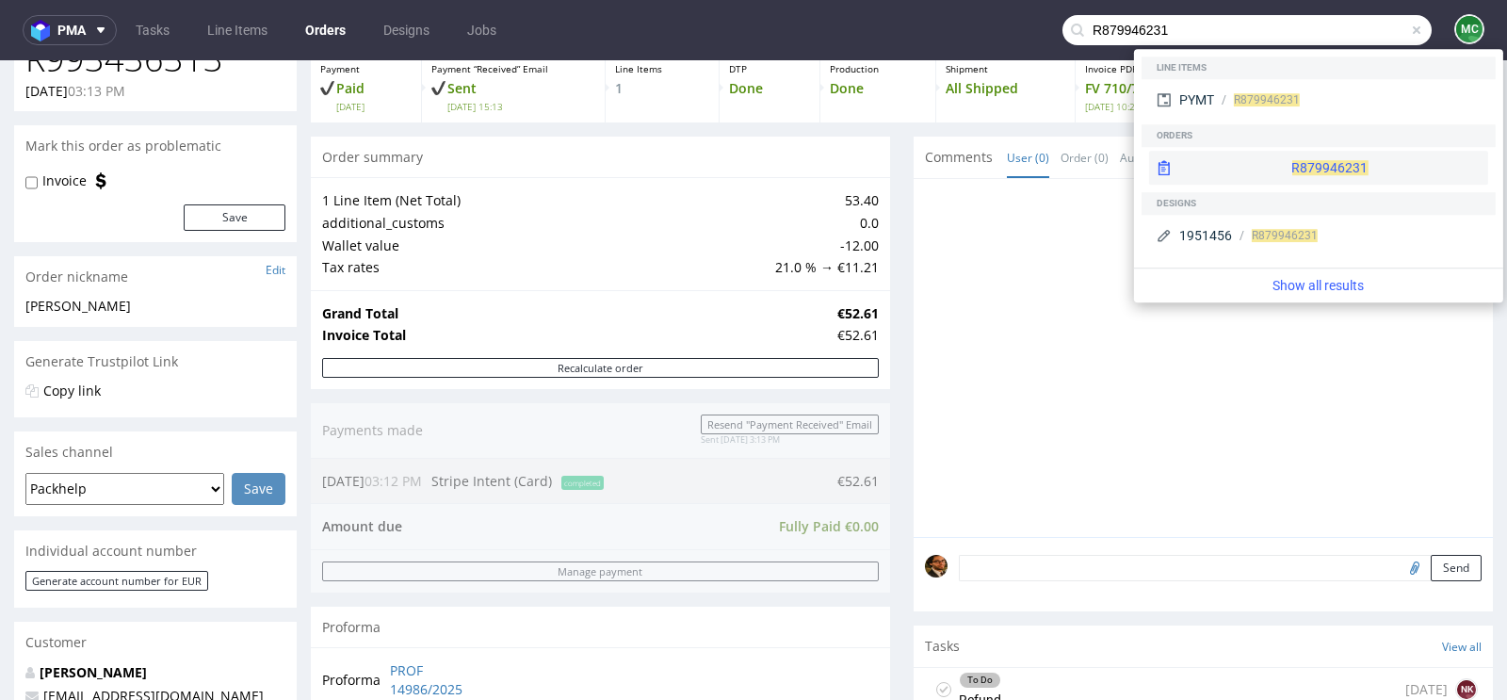
type input "R879946231"
click at [1285, 166] on div "R879946231" at bounding box center [1318, 168] width 339 height 34
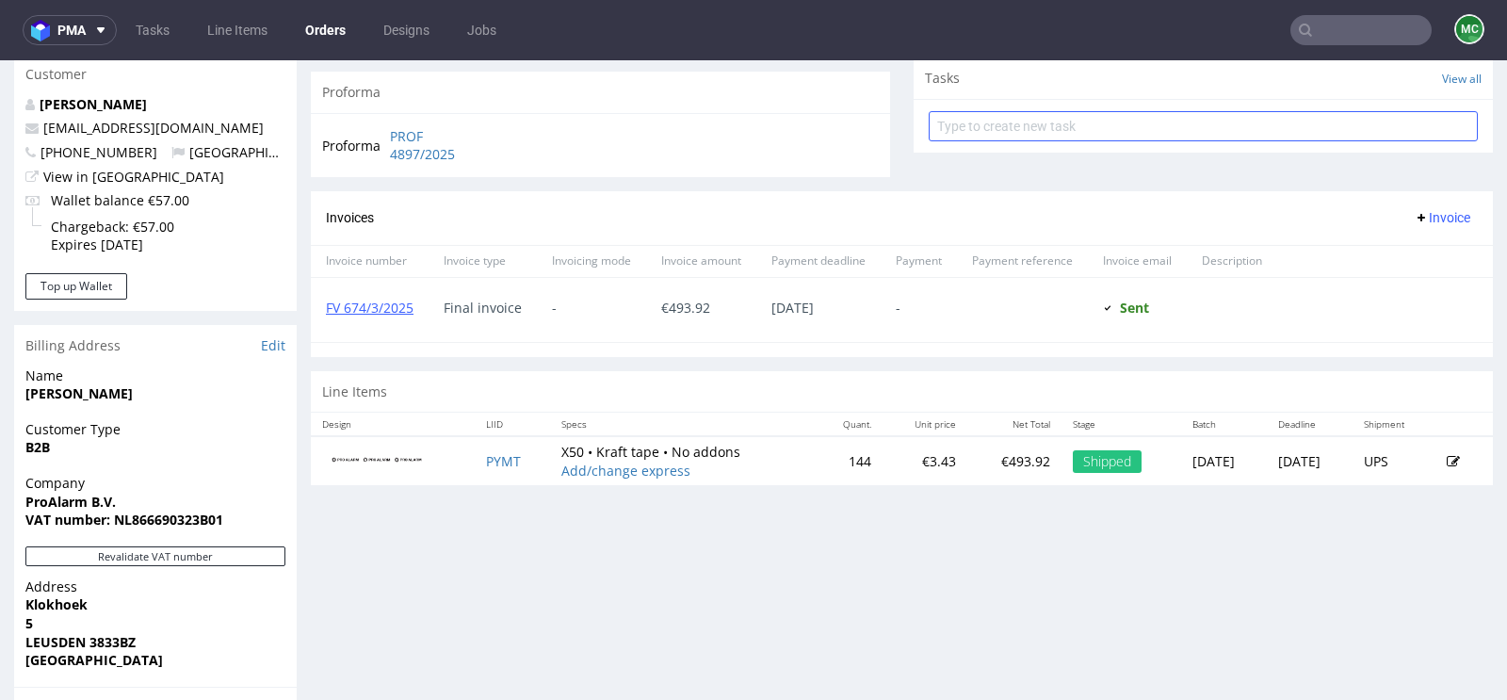
scroll to position [454, 0]
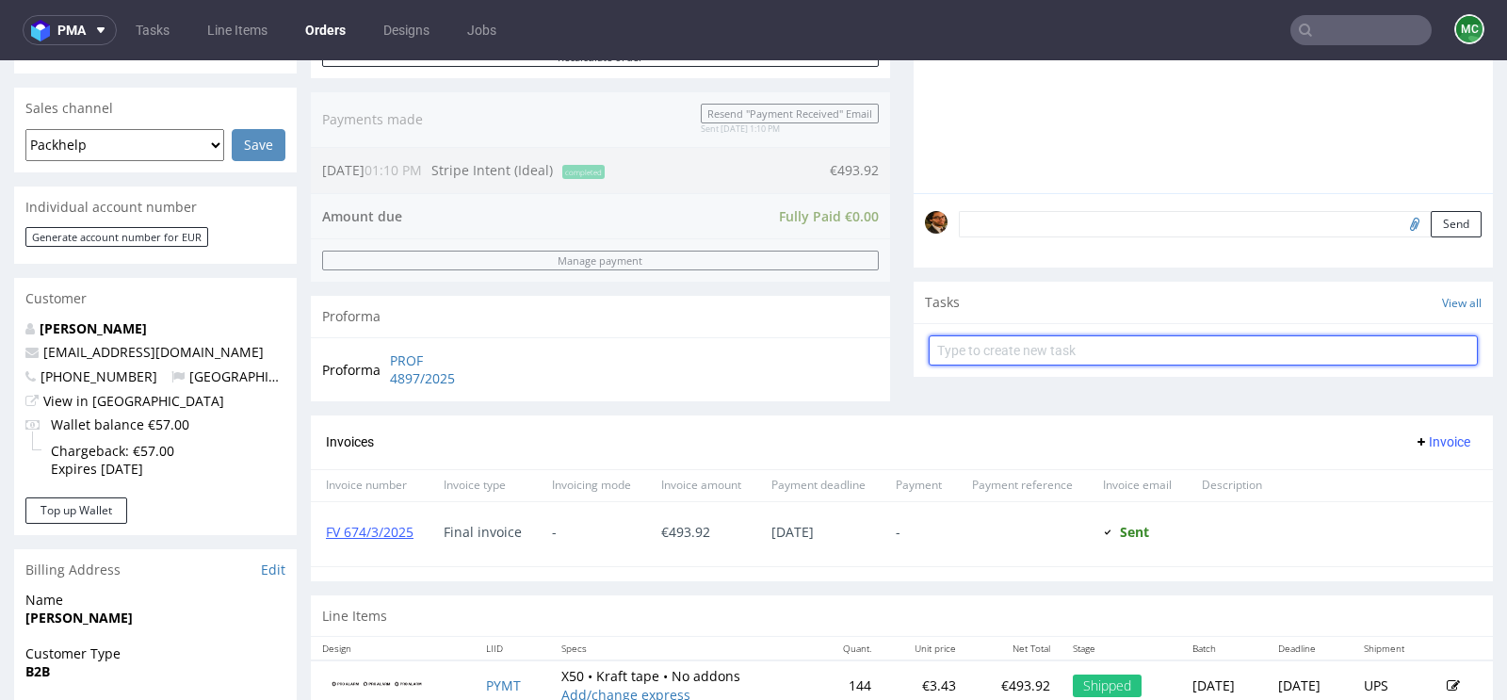
click at [980, 340] on input "text" at bounding box center [1203, 350] width 549 height 30
type input "Refund"
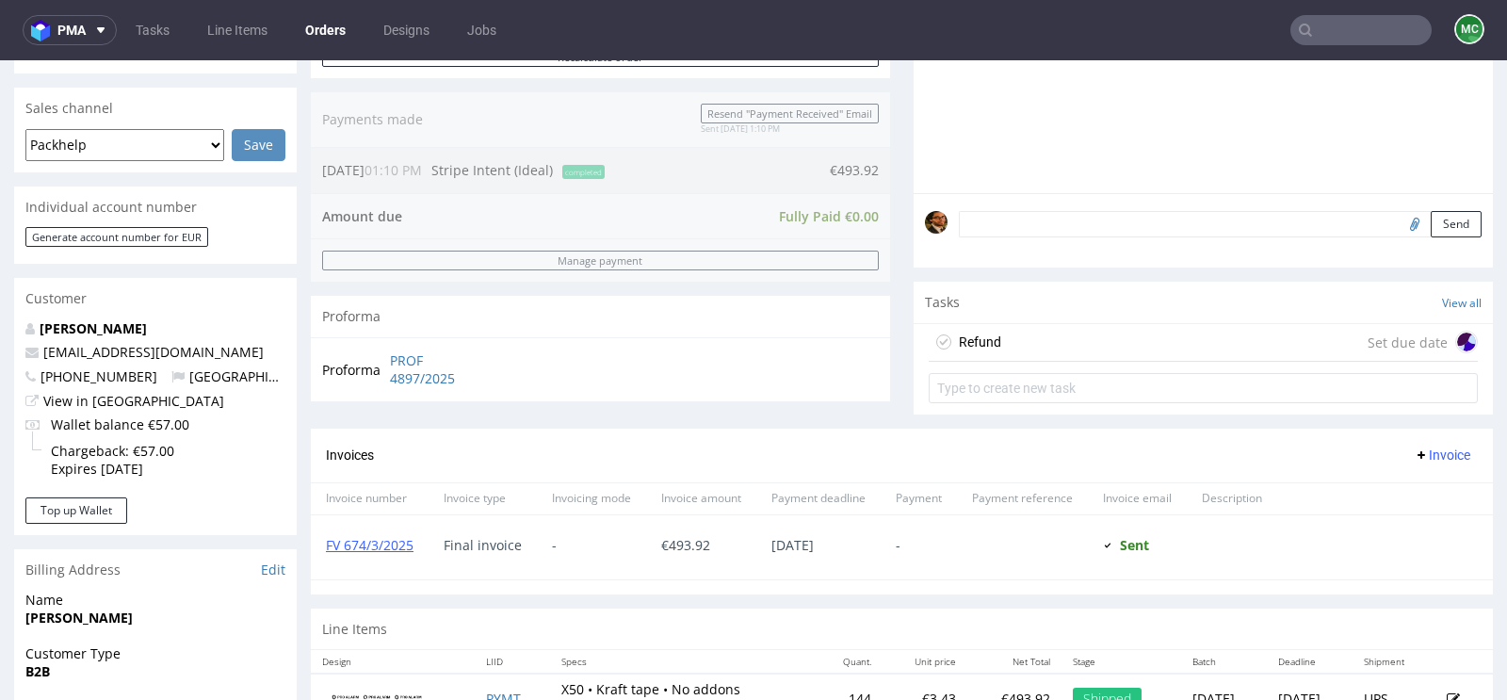
click at [1068, 345] on div "Refund Set due date" at bounding box center [1203, 343] width 549 height 38
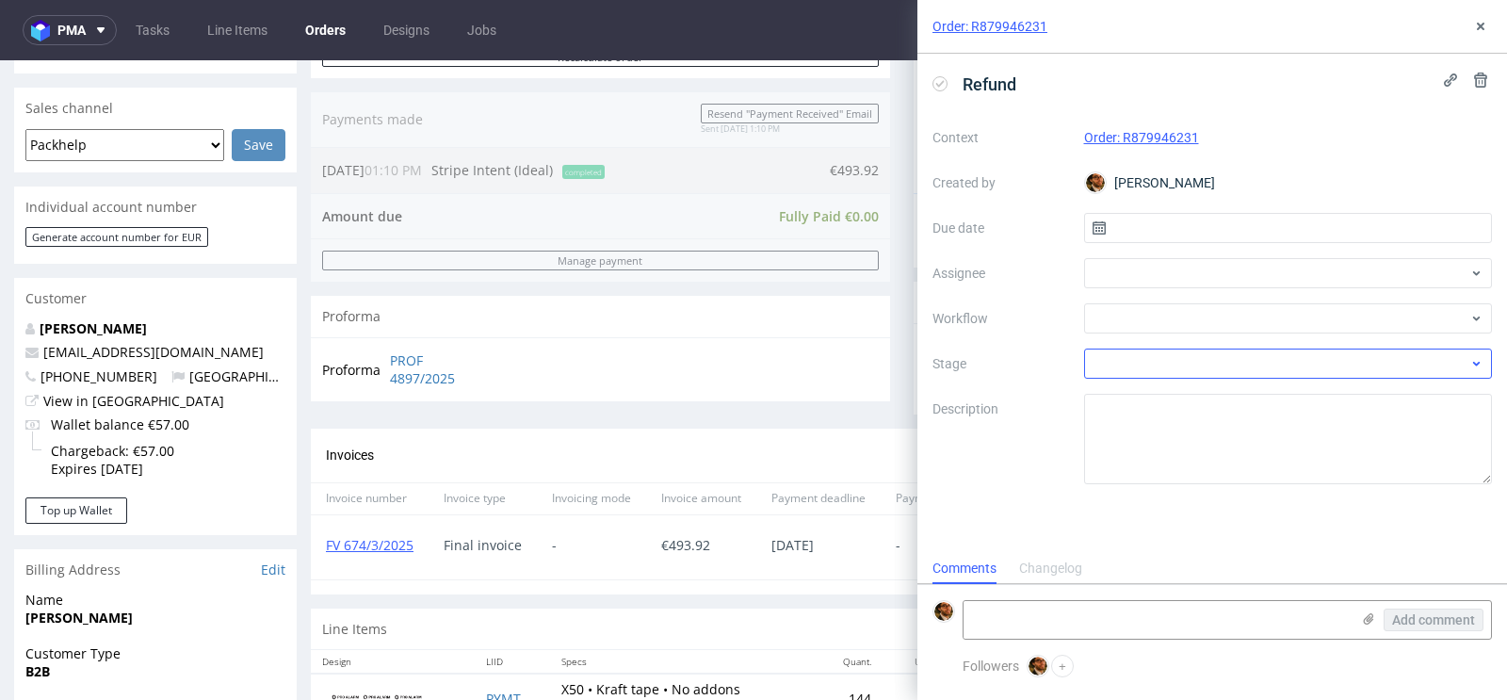
scroll to position [15, 0]
click at [1201, 229] on input "text" at bounding box center [1288, 228] width 409 height 30
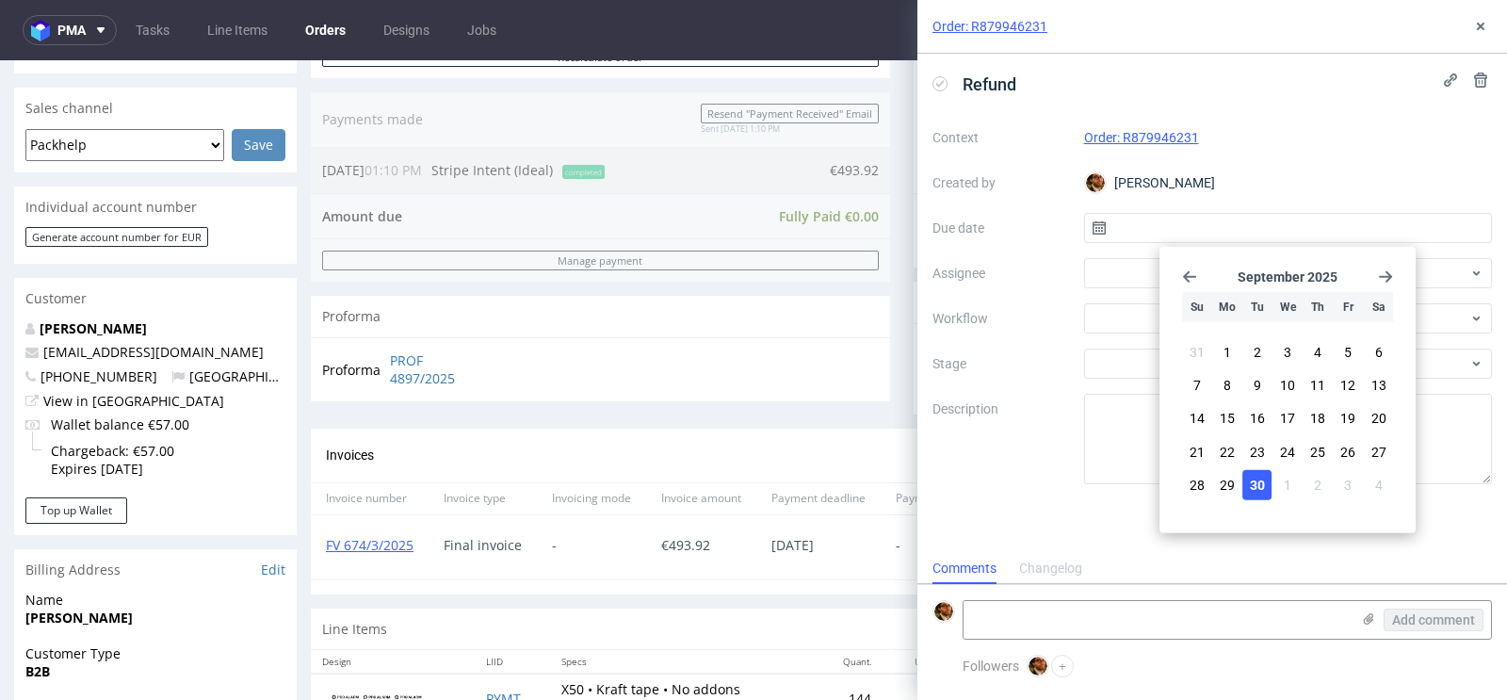
click at [1255, 479] on span "30" at bounding box center [1257, 484] width 15 height 19
type input "[DATE]"
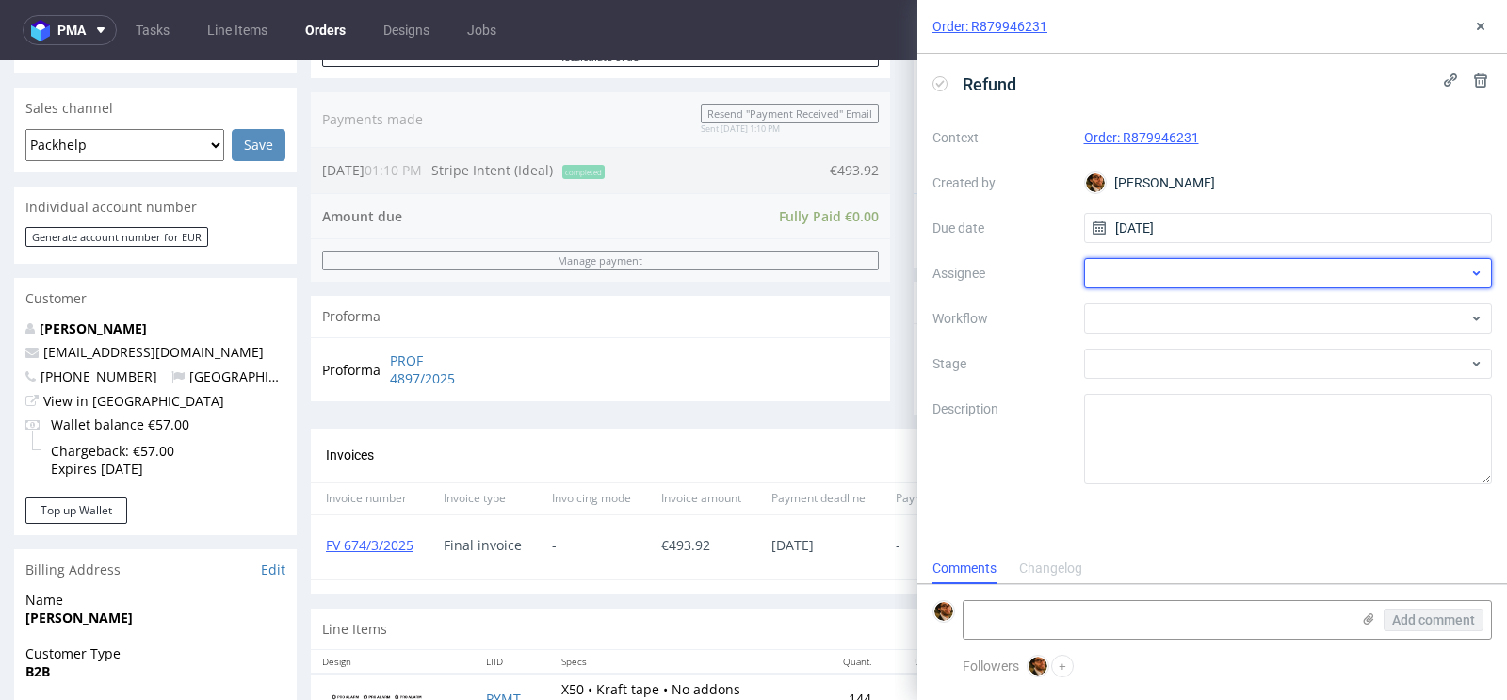
click at [1200, 273] on div at bounding box center [1288, 273] width 409 height 30
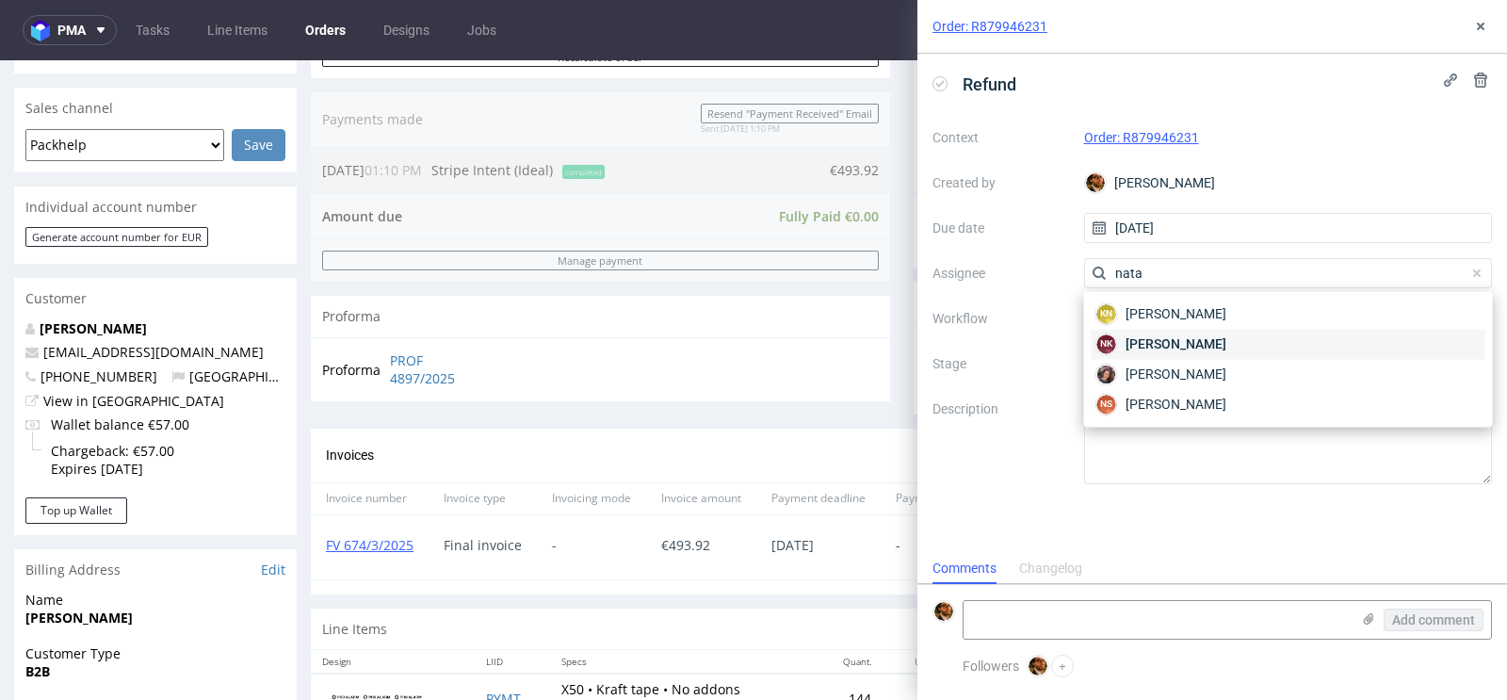
type input "nata"
click at [1226, 349] on span "Natalia Kaczorowska" at bounding box center [1176, 343] width 101 height 19
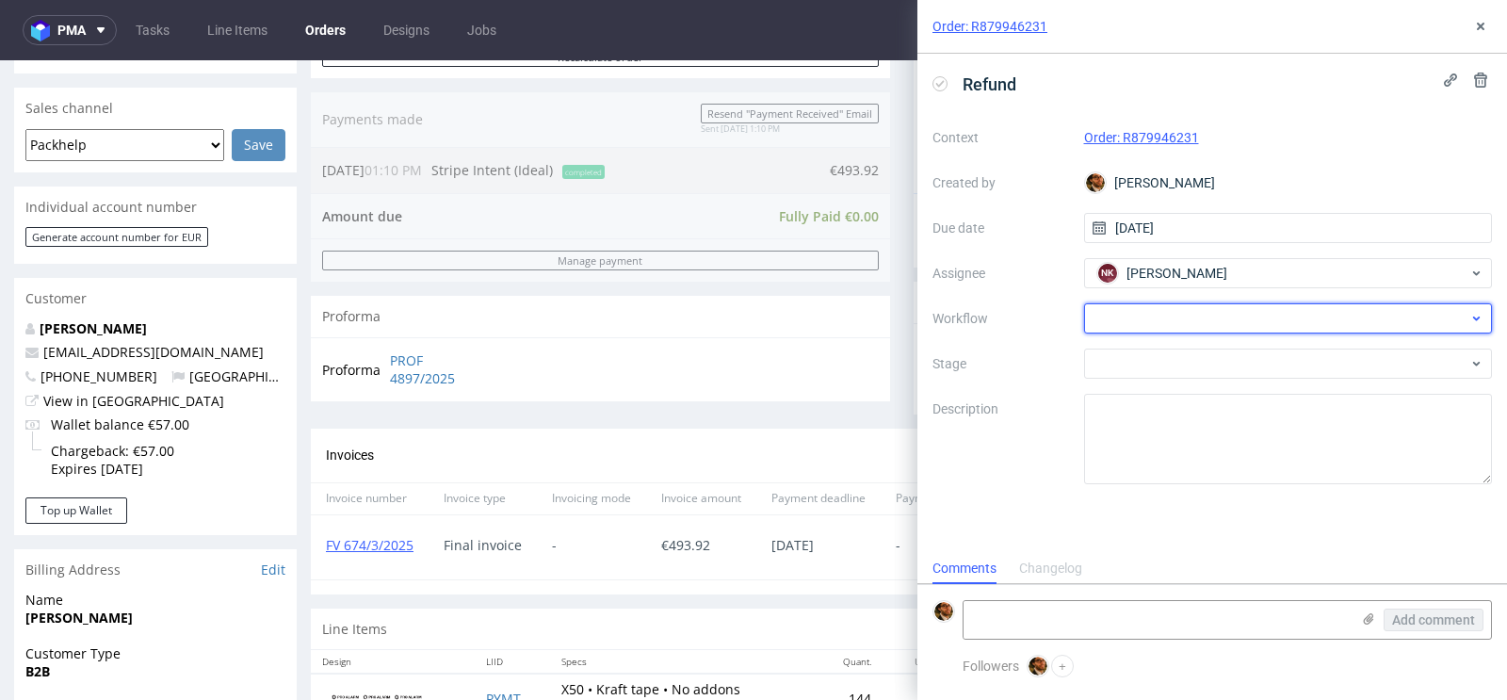
click at [1233, 325] on div at bounding box center [1288, 318] width 409 height 30
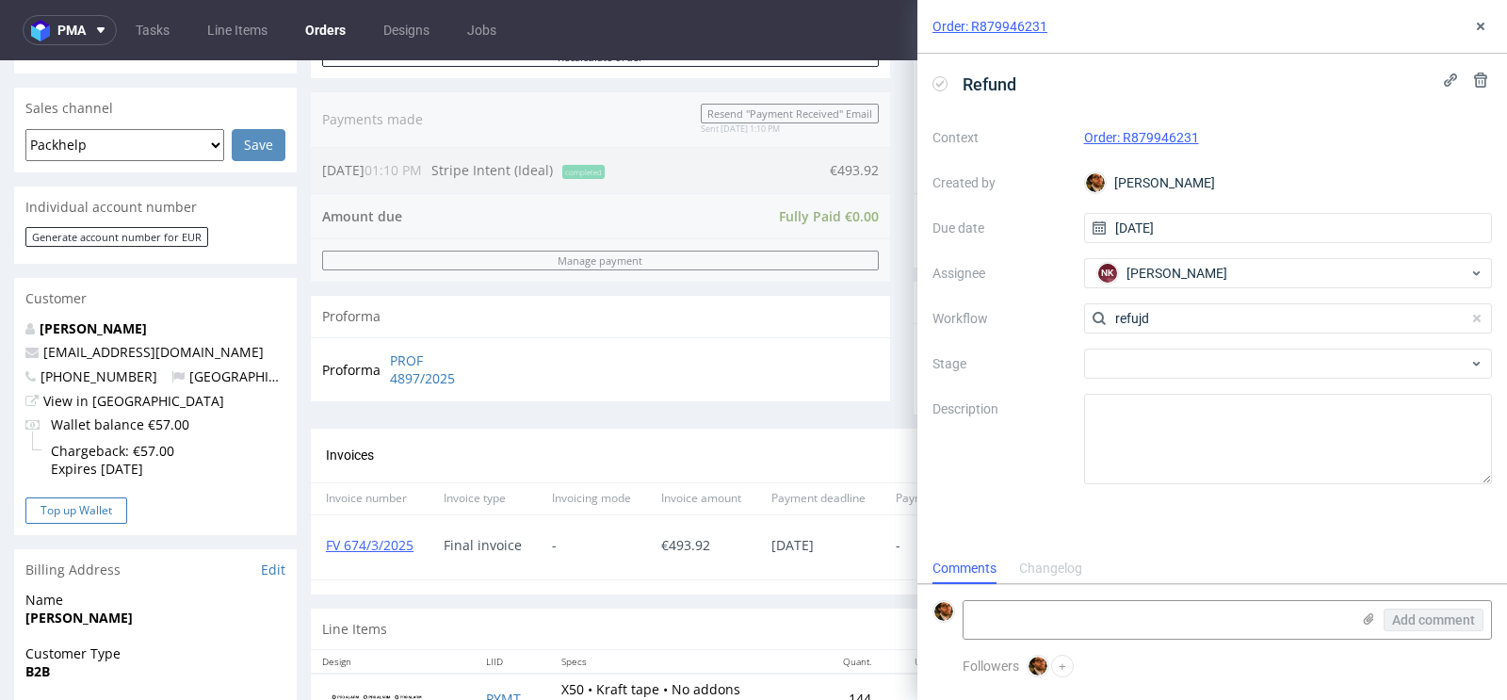
scroll to position [639, 0]
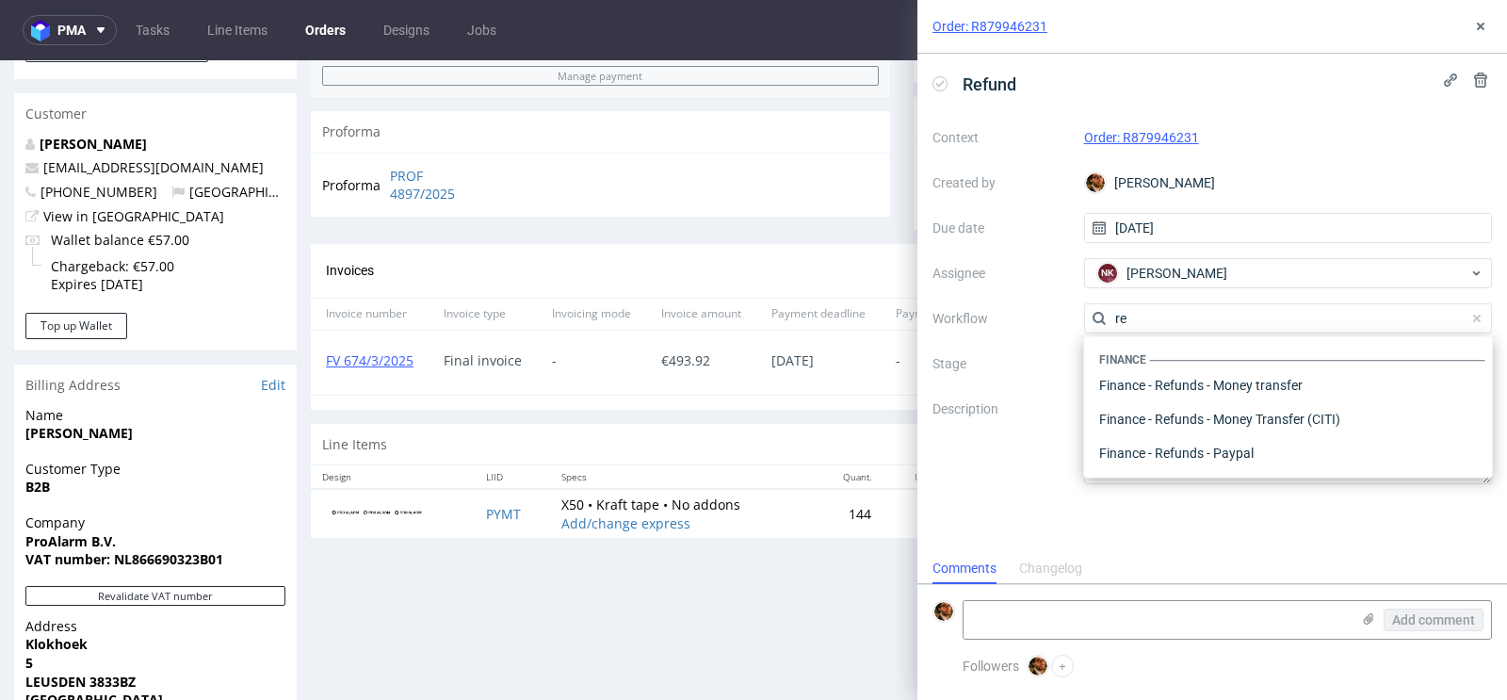
type input "r"
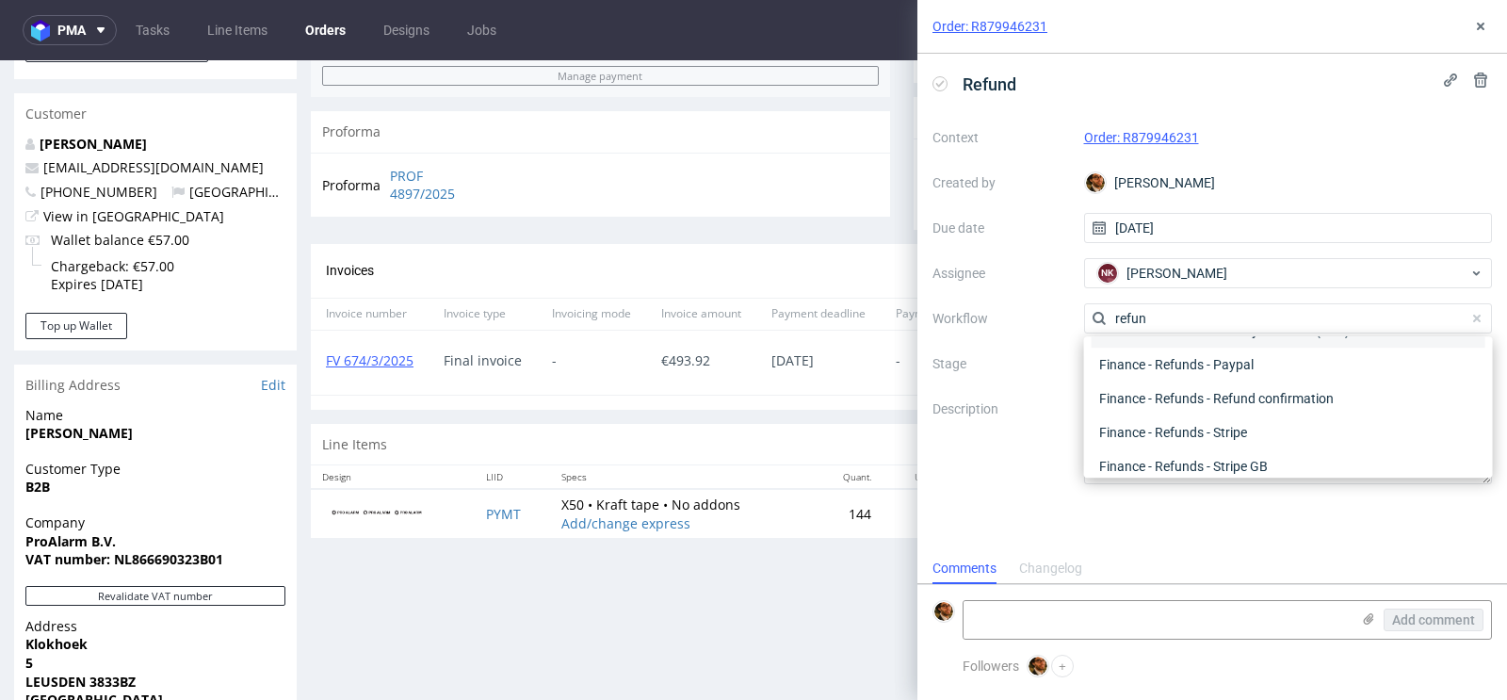
scroll to position [91, 0]
type input "refun"
click at [1233, 426] on div "Finance - Refunds - Stripe" at bounding box center [1289, 430] width 394 height 34
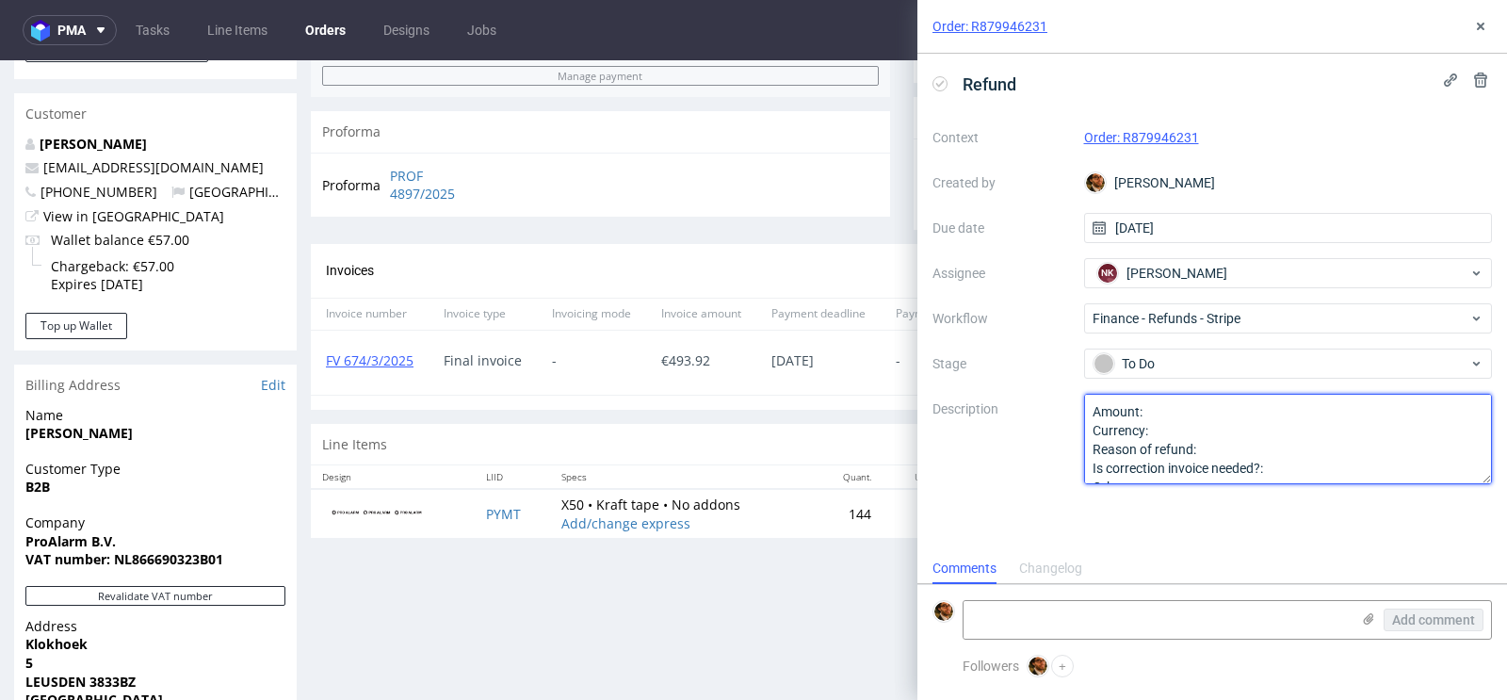
click at [1188, 413] on textarea "Amount: Currency: Reason of refund: Is correction invoice needed?: Other:" at bounding box center [1288, 439] width 409 height 90
click at [1182, 437] on textarea "Amount: Currency: Reason of refund: Is correction invoice needed?: Other:" at bounding box center [1288, 439] width 409 height 90
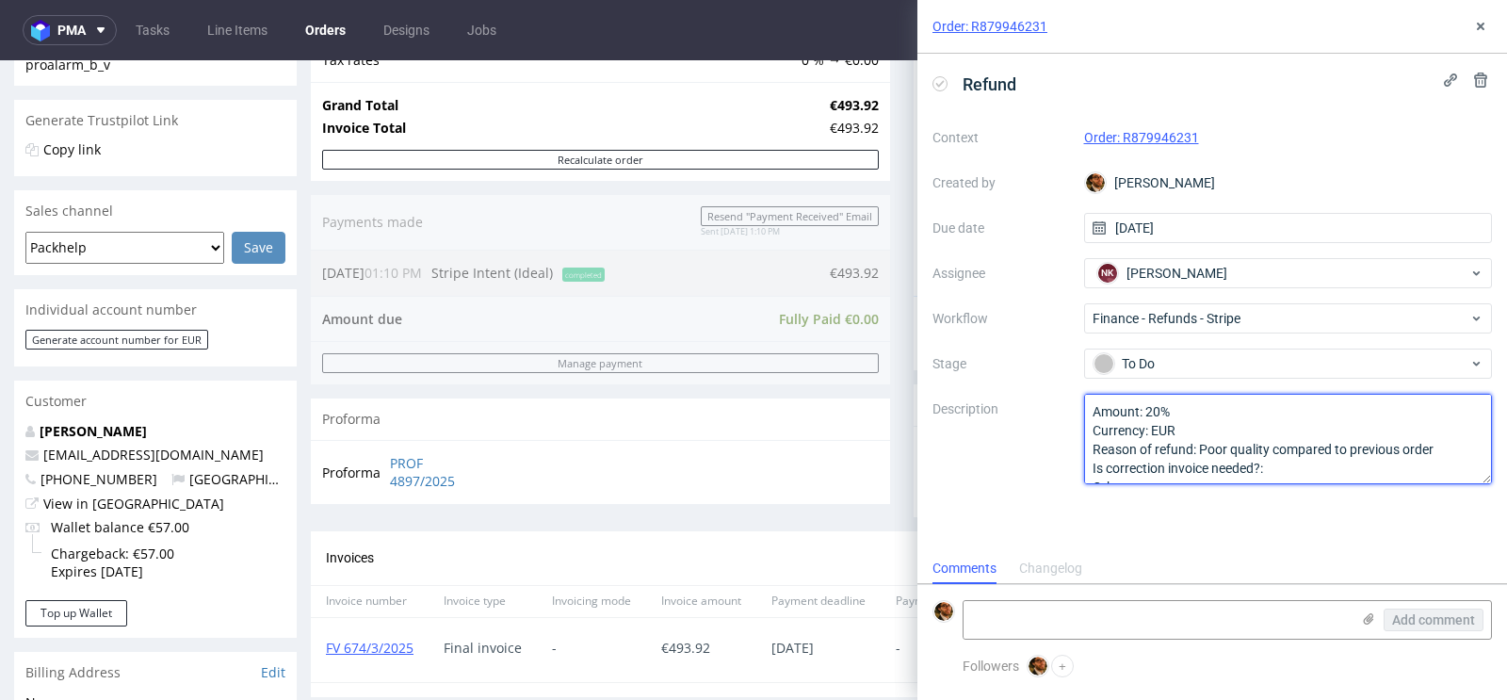
scroll to position [347, 0]
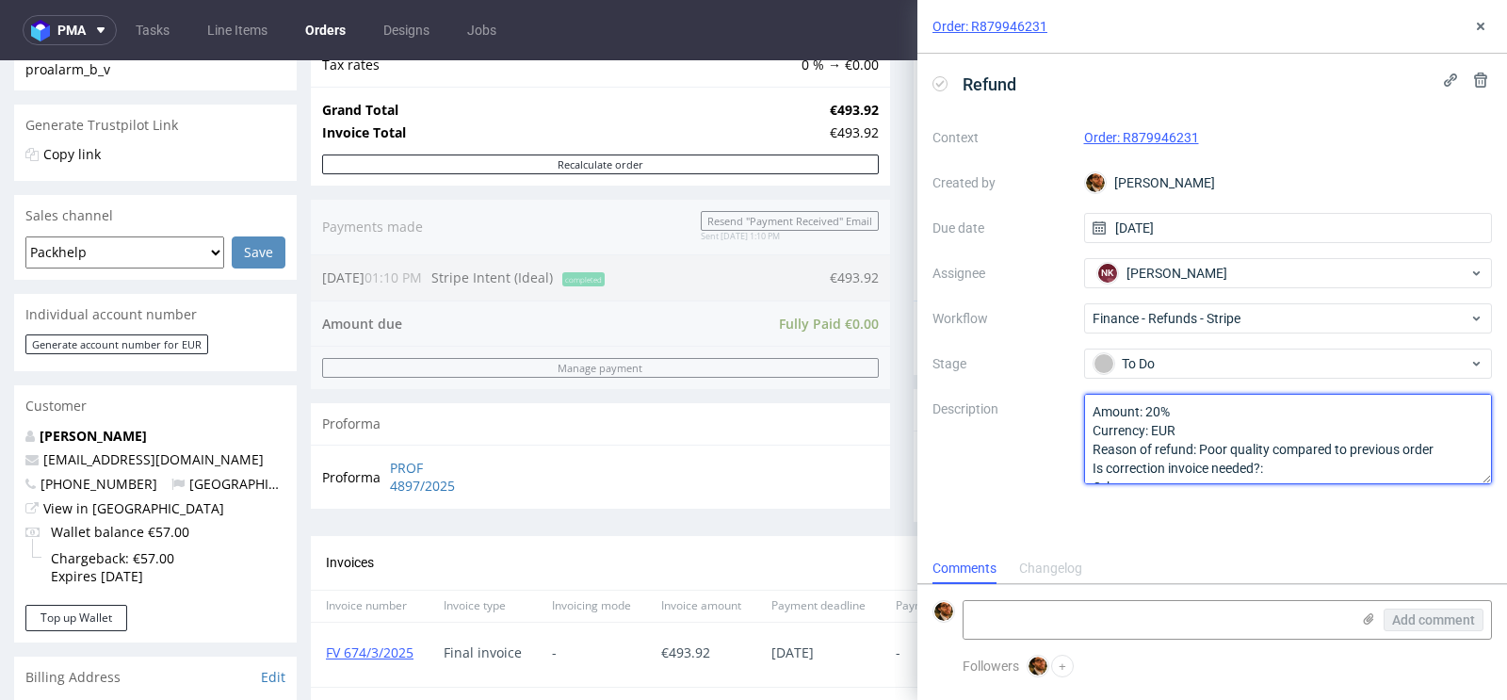
click at [1285, 459] on textarea "Amount: 20% Currency: EUR Reason of refund: Is correction invoice needed?: Othe…" at bounding box center [1288, 439] width 409 height 90
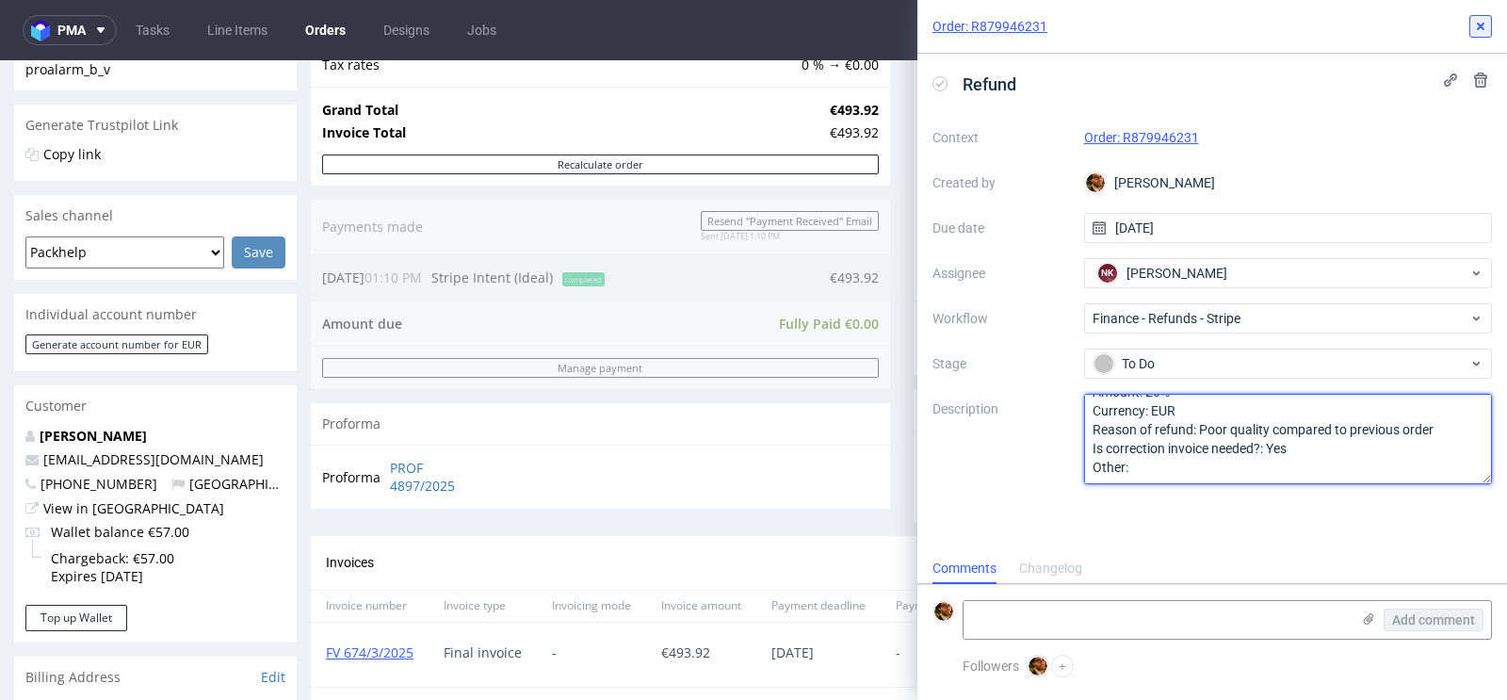
type textarea "Amount: 20% Currency: EUR Reason of refund: Poor quality compared to previous o…"
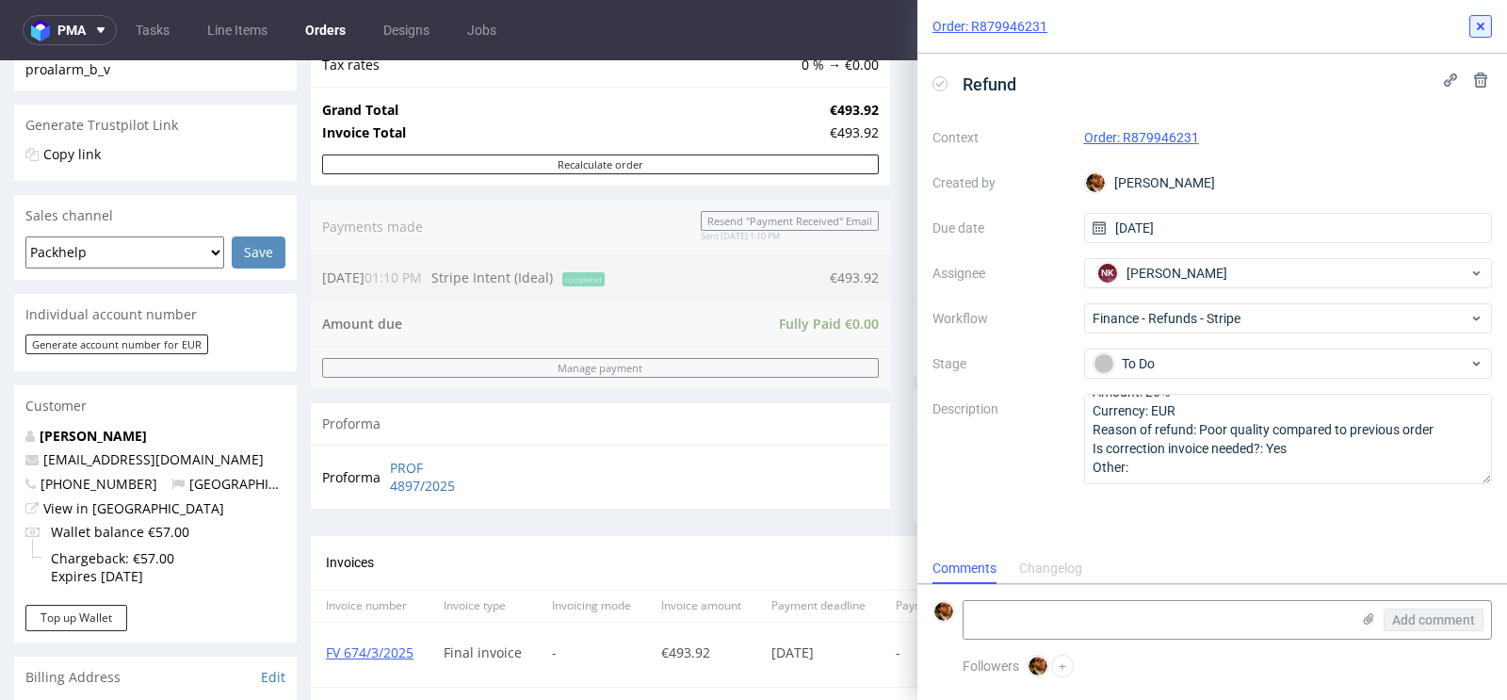
click at [1486, 33] on icon at bounding box center [1480, 26] width 15 height 15
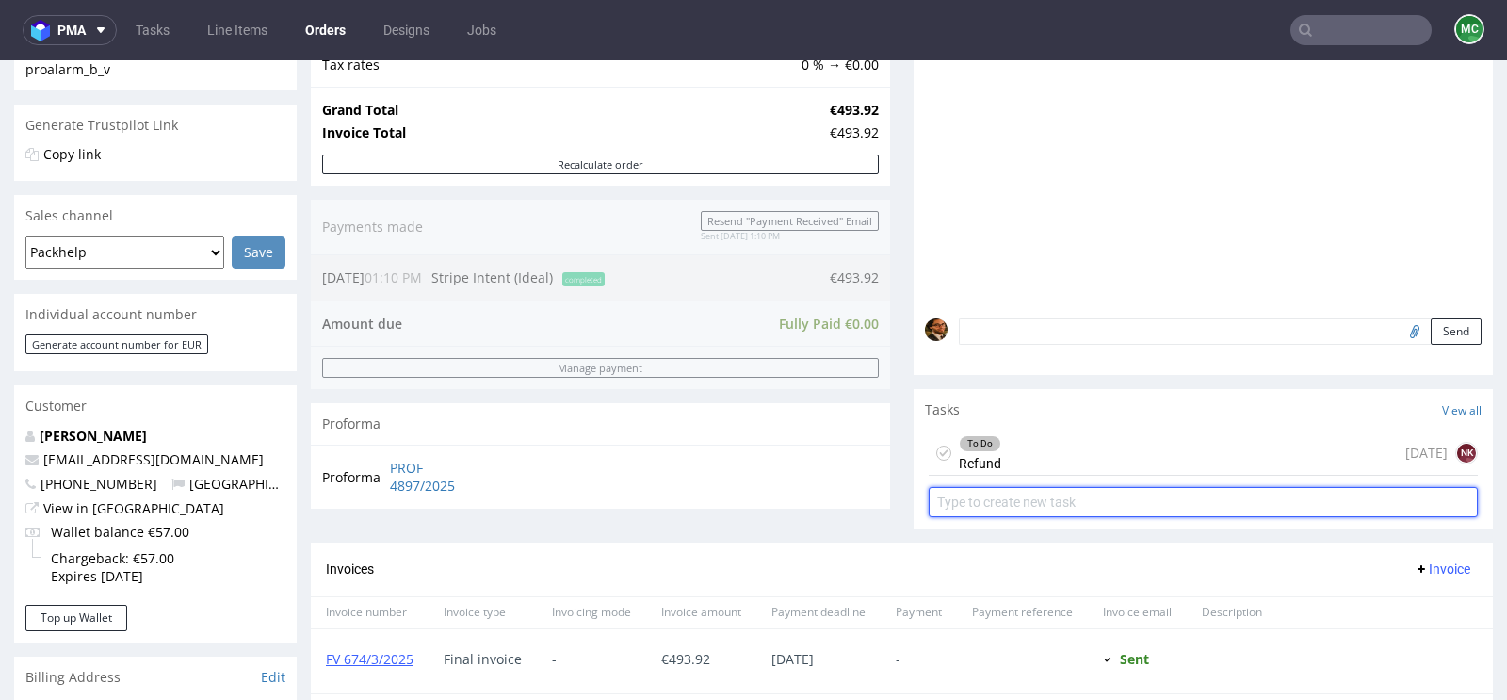
click at [1000, 497] on input "text" at bounding box center [1203, 502] width 549 height 30
type input "Invoice correction"
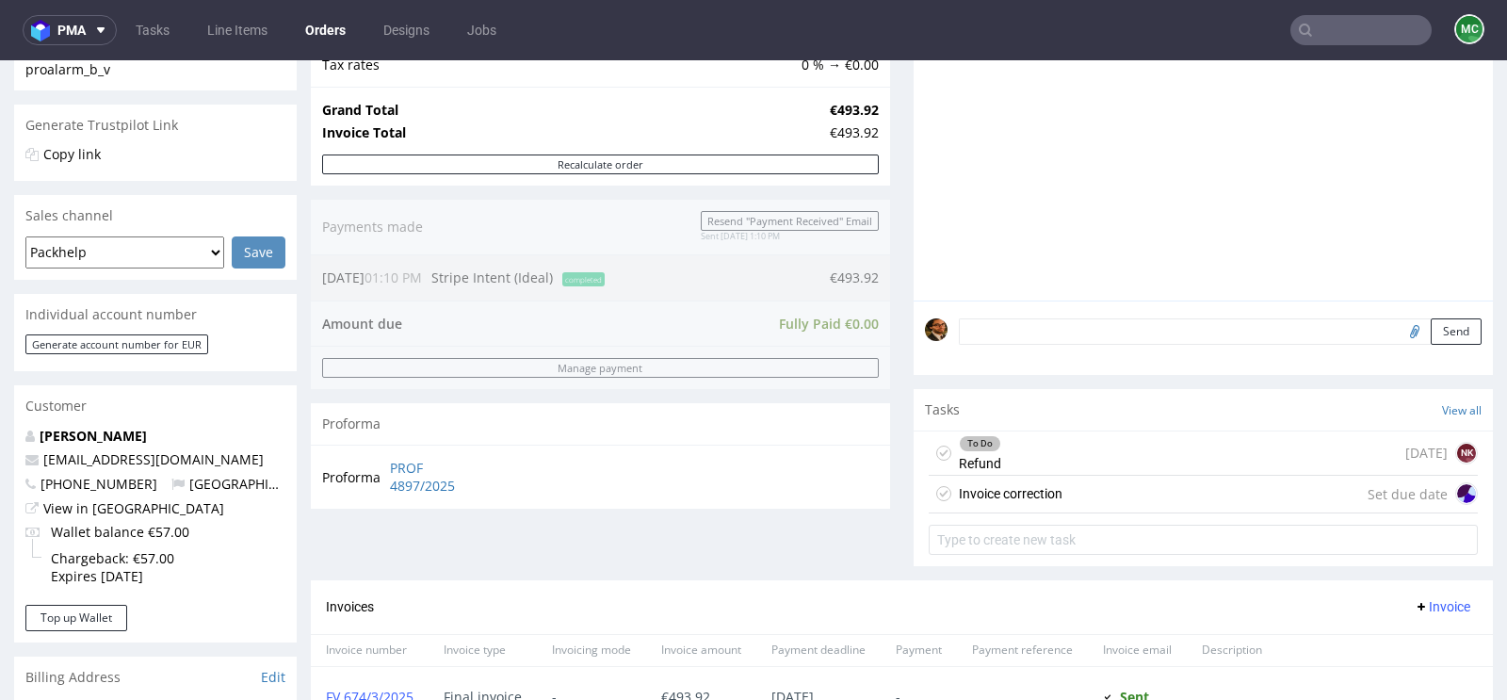
click at [1043, 482] on div "Invoice correction" at bounding box center [1011, 493] width 104 height 23
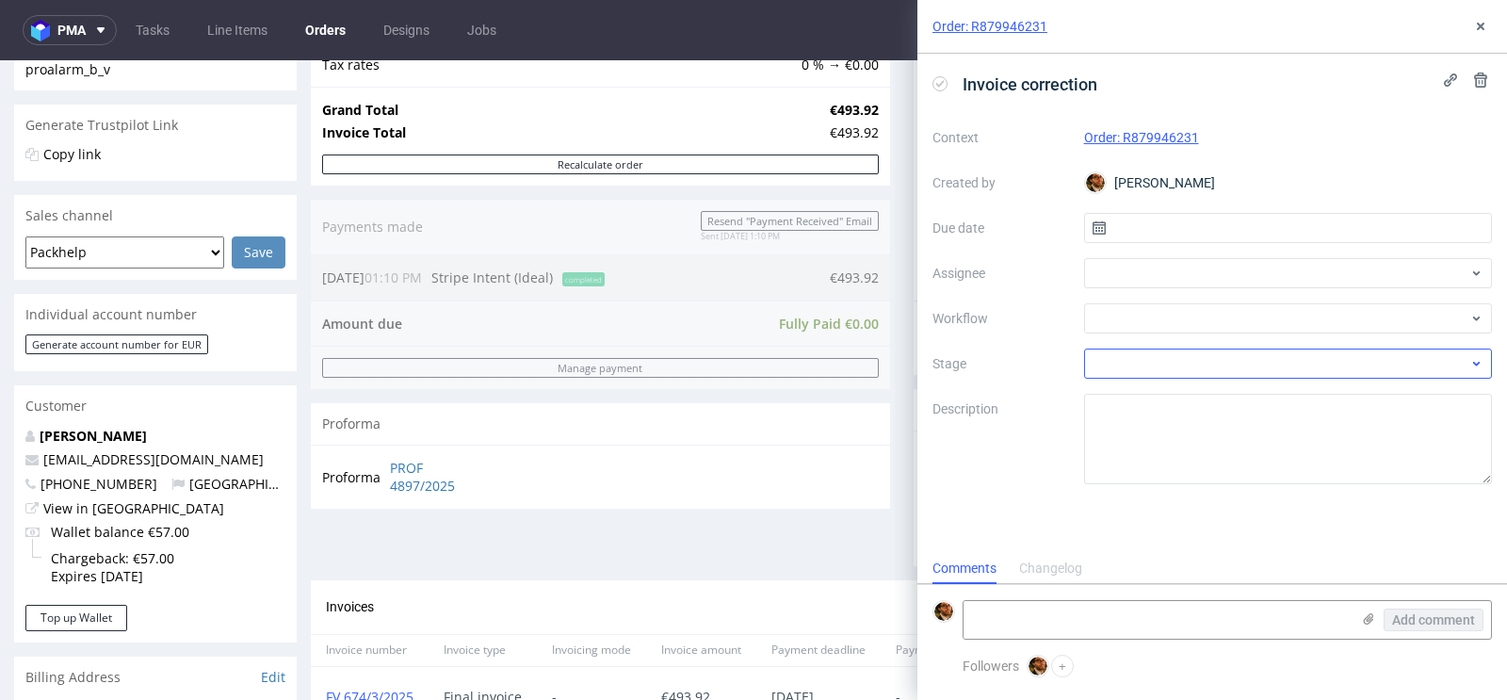
scroll to position [15, 0]
click at [1198, 233] on input "text" at bounding box center [1288, 228] width 409 height 30
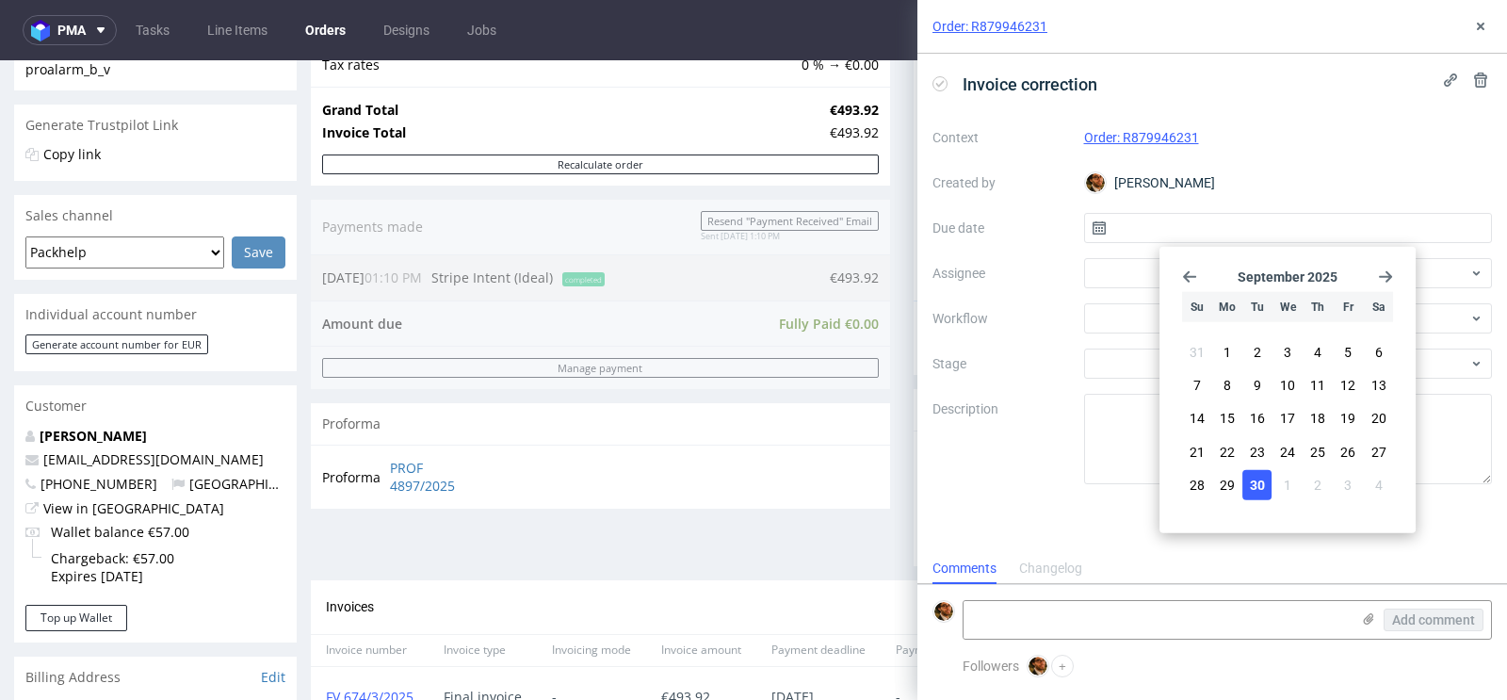
click at [1246, 475] on button "30" at bounding box center [1256, 484] width 29 height 30
type input "30/09/2025"
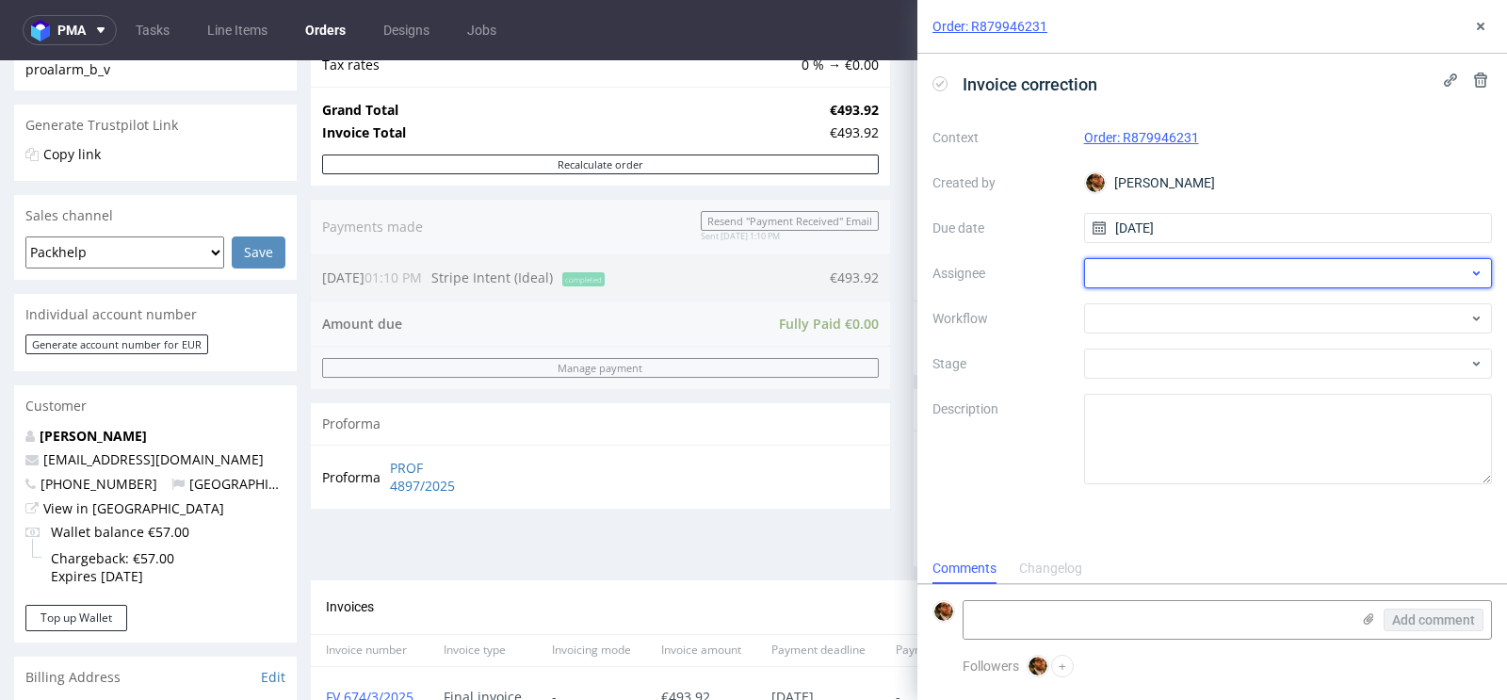
click at [1147, 275] on div at bounding box center [1288, 273] width 409 height 30
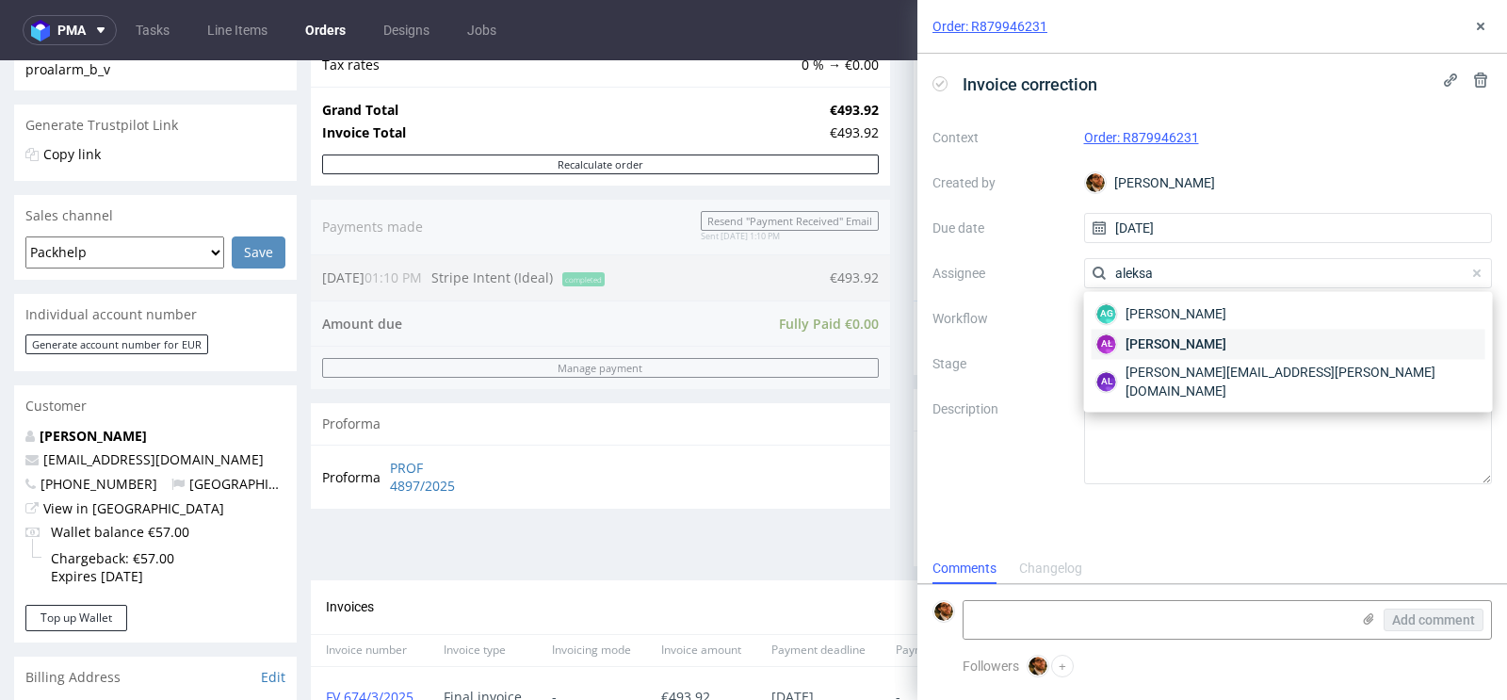
type input "aleksa"
click at [1183, 343] on span "Aleksandra Łętowska" at bounding box center [1176, 343] width 101 height 19
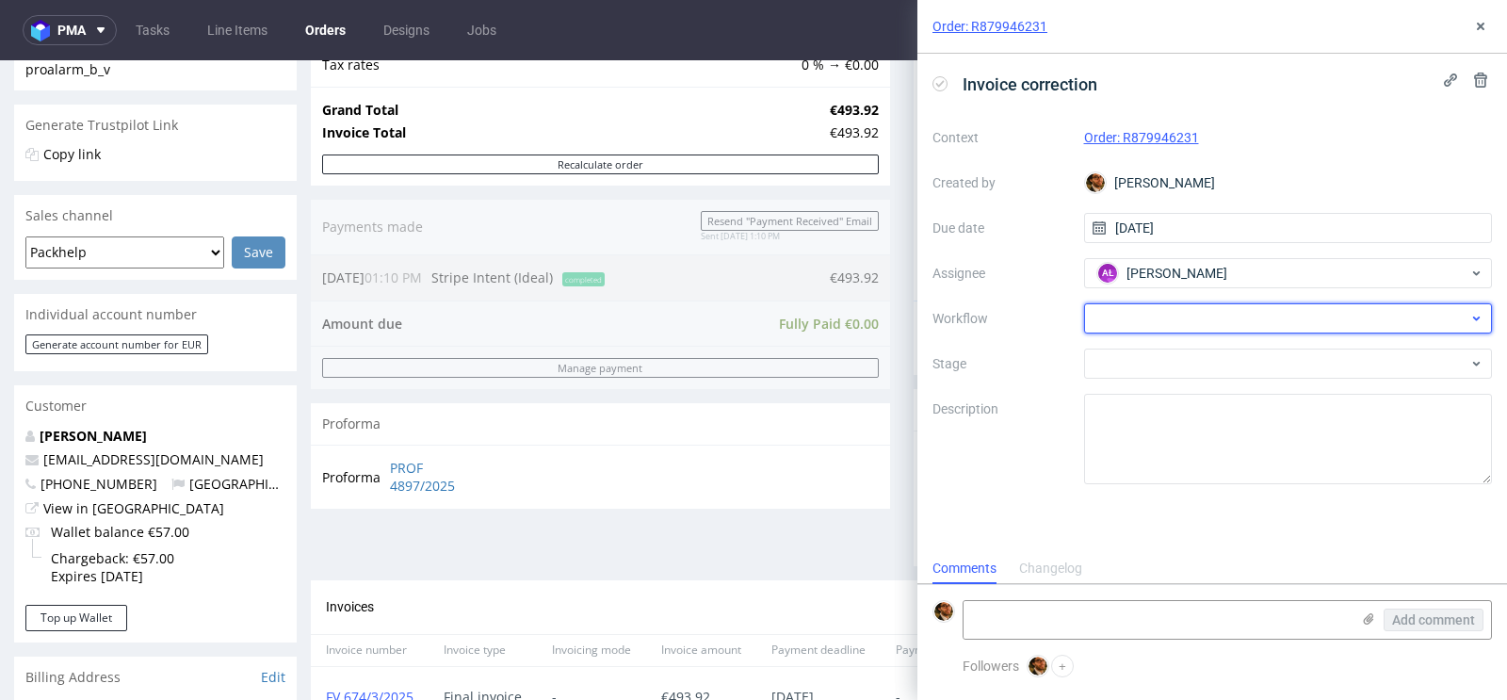
click at [1151, 325] on div at bounding box center [1288, 318] width 409 height 30
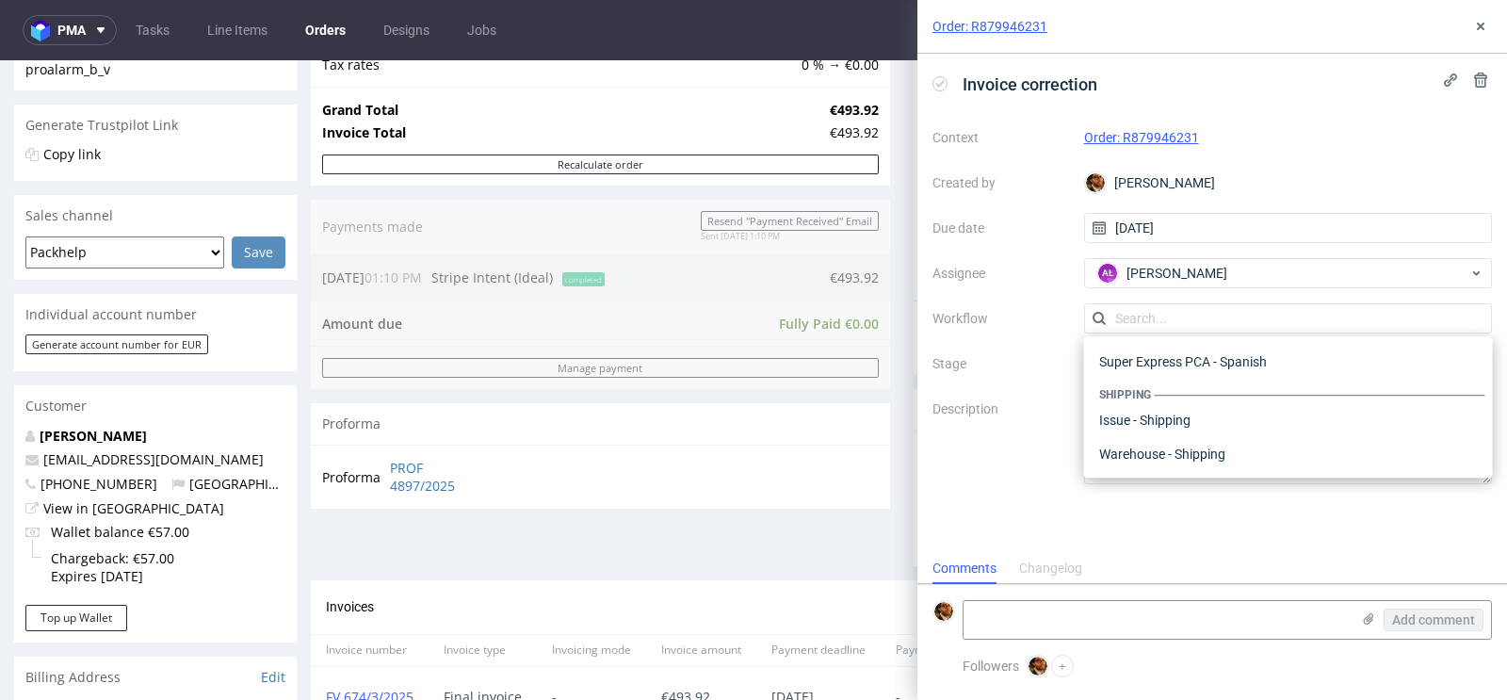
type input "o"
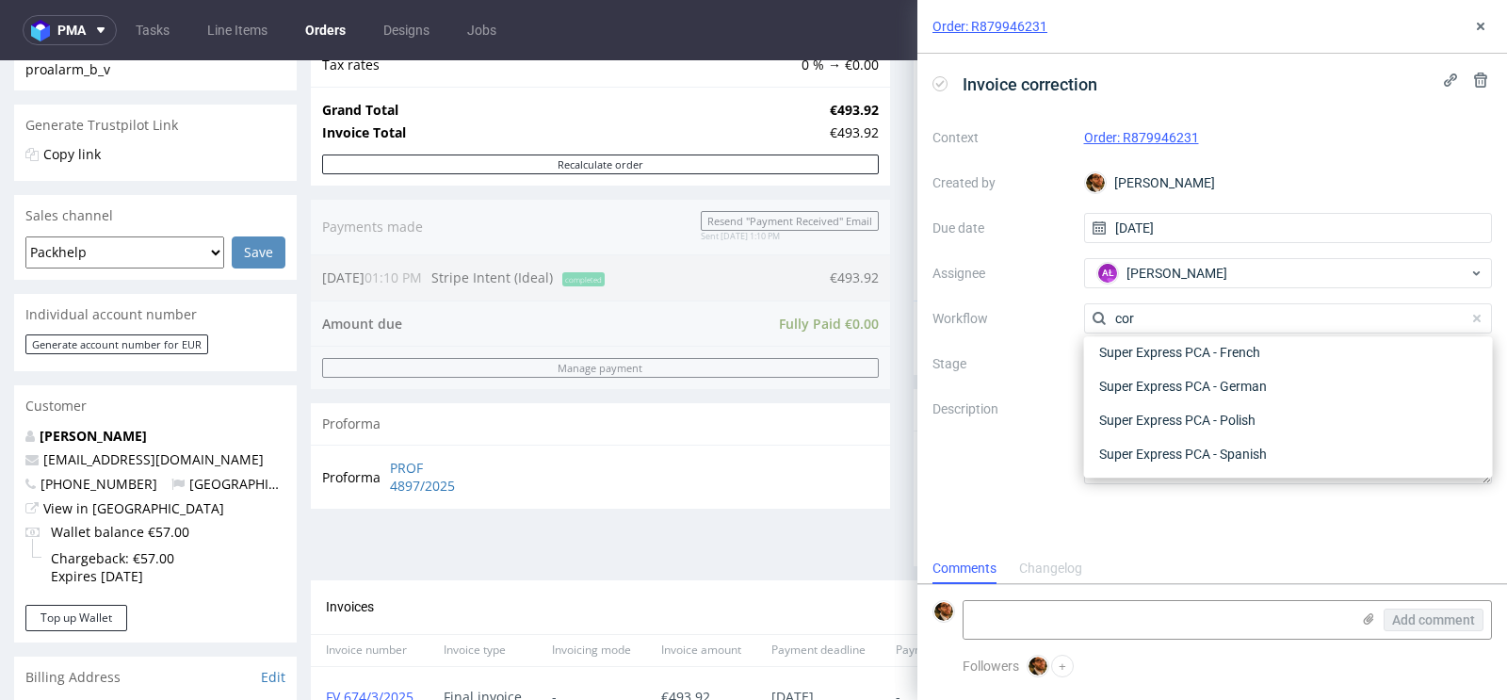
scroll to position [0, 0]
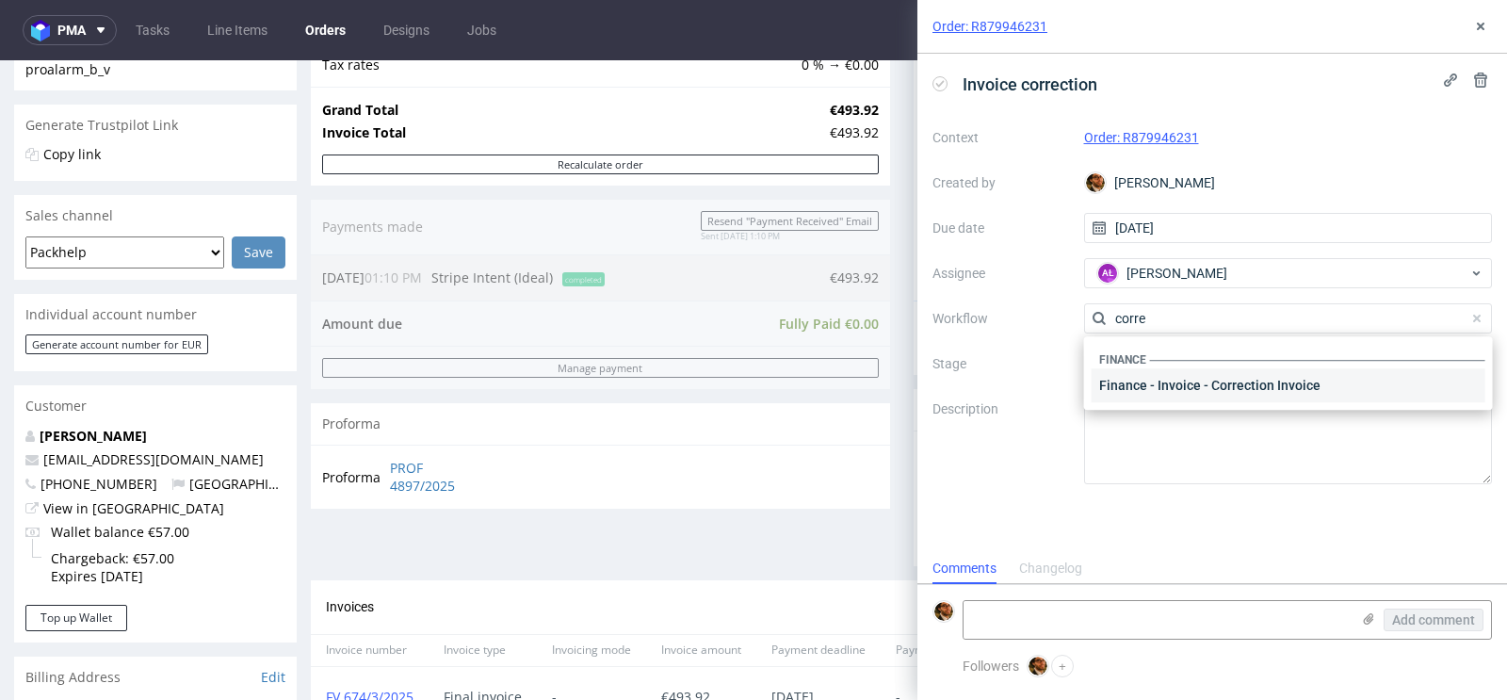
type input "corre"
click at [1204, 376] on div "Finance - Invoice - Correction Invoice" at bounding box center [1289, 385] width 394 height 34
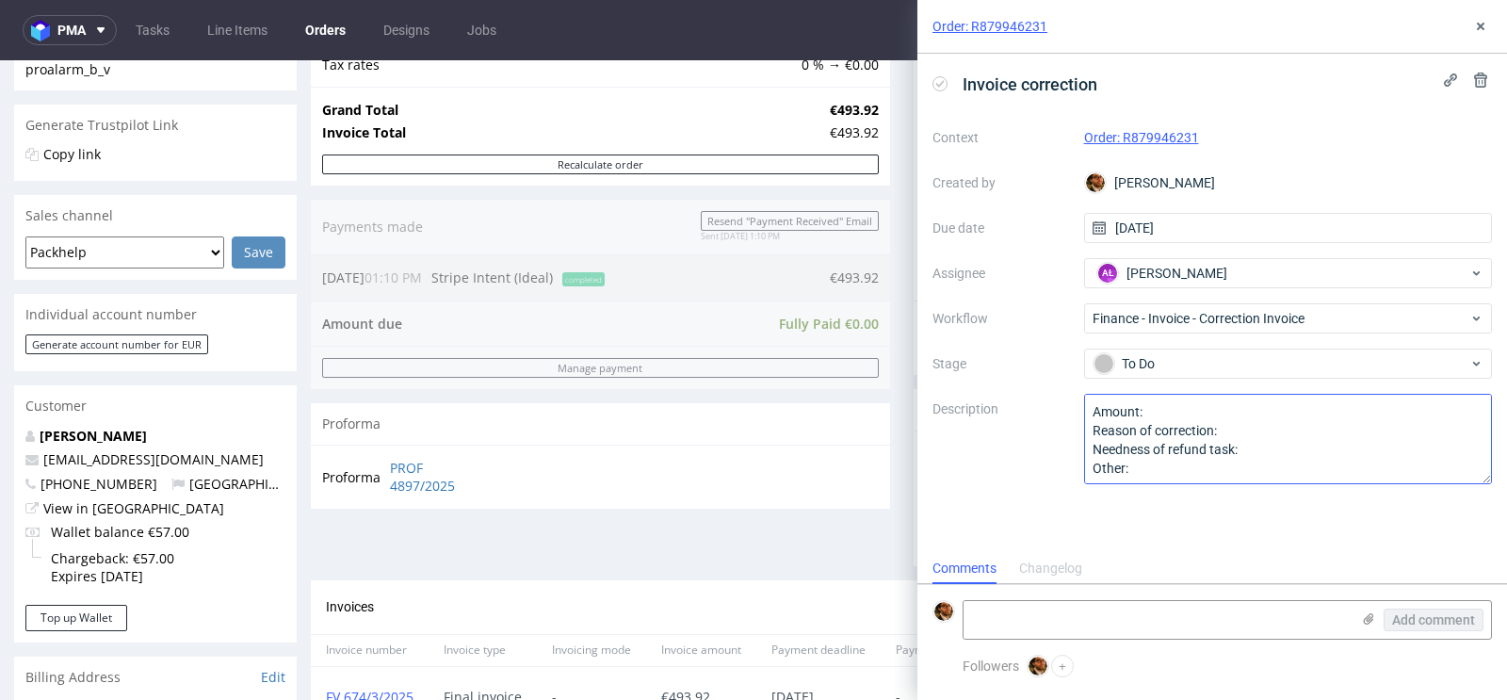
scroll to position [1, 0]
click at [1486, 41] on div "Order: R879946231" at bounding box center [1212, 27] width 590 height 54
click at [1483, 36] on button at bounding box center [1480, 26] width 23 height 23
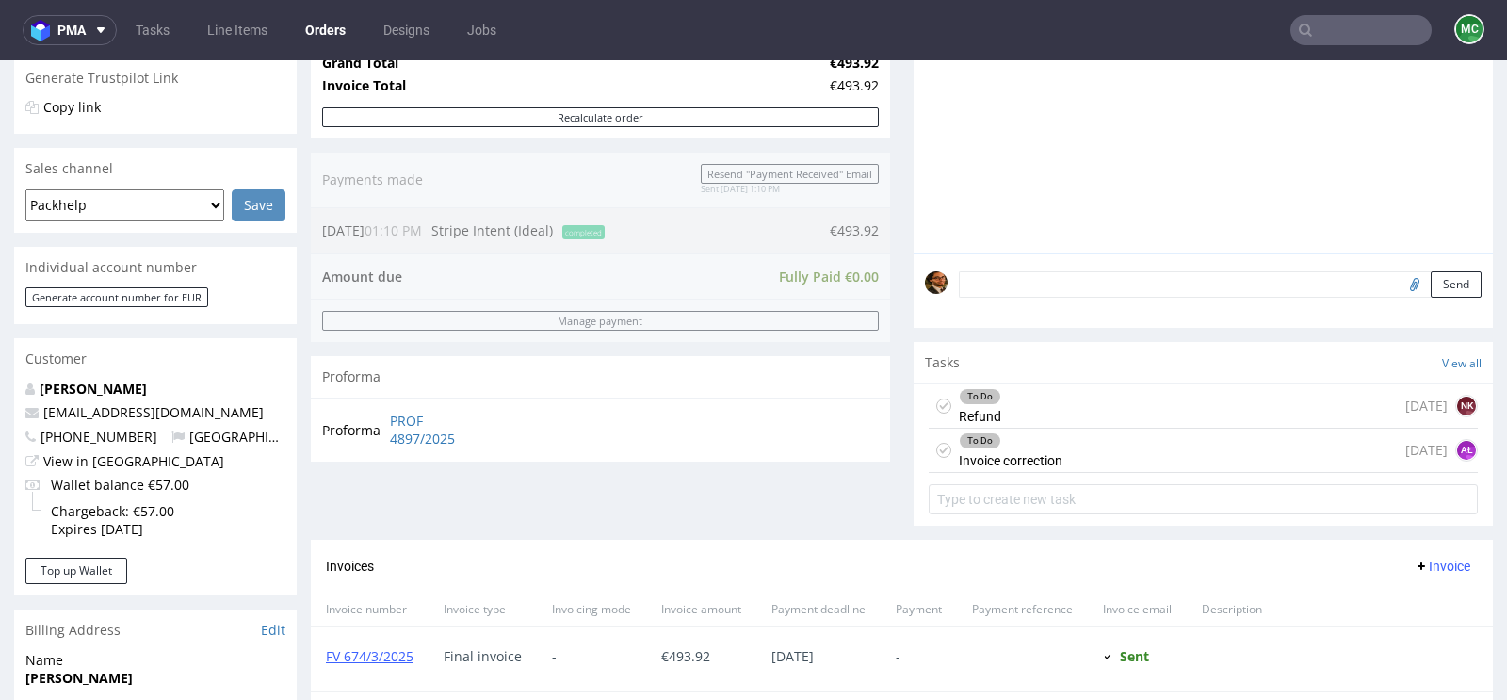
scroll to position [130, 0]
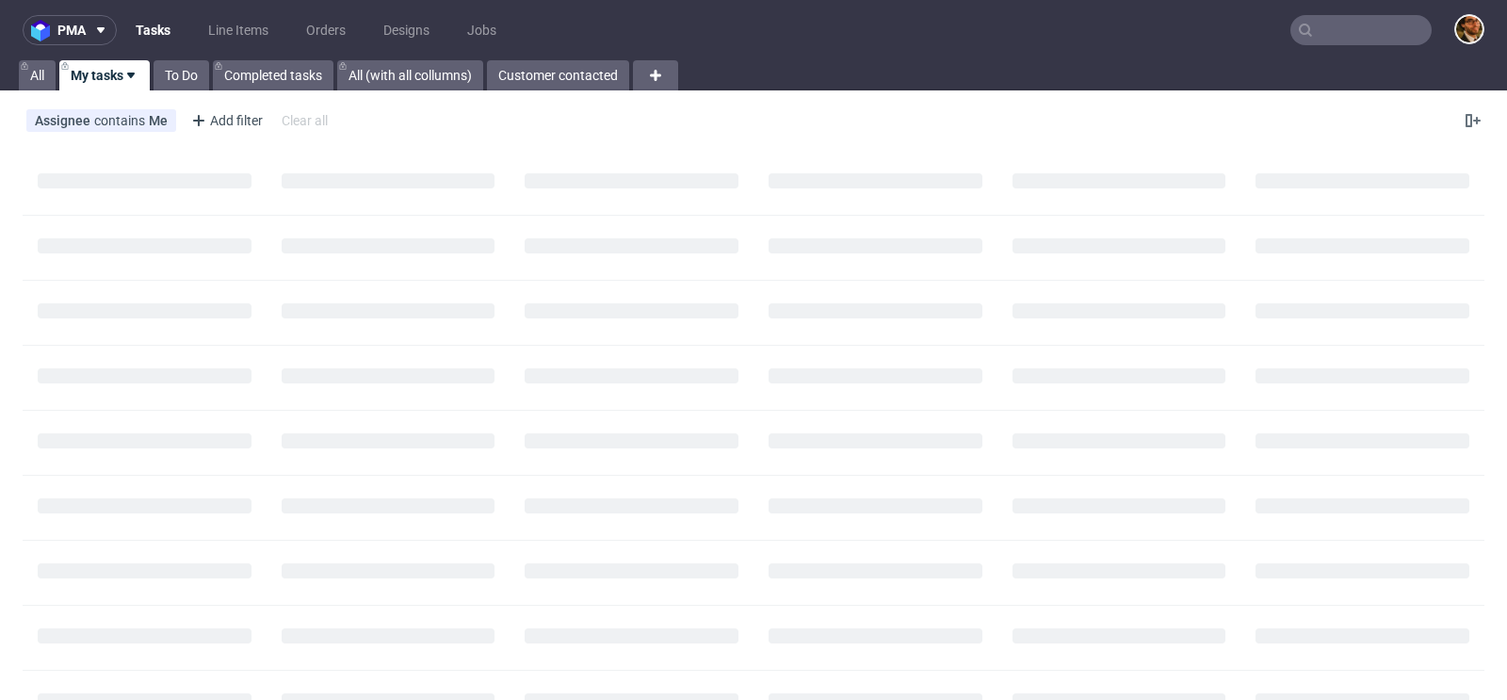
click at [1334, 38] on input "text" at bounding box center [1360, 30] width 141 height 30
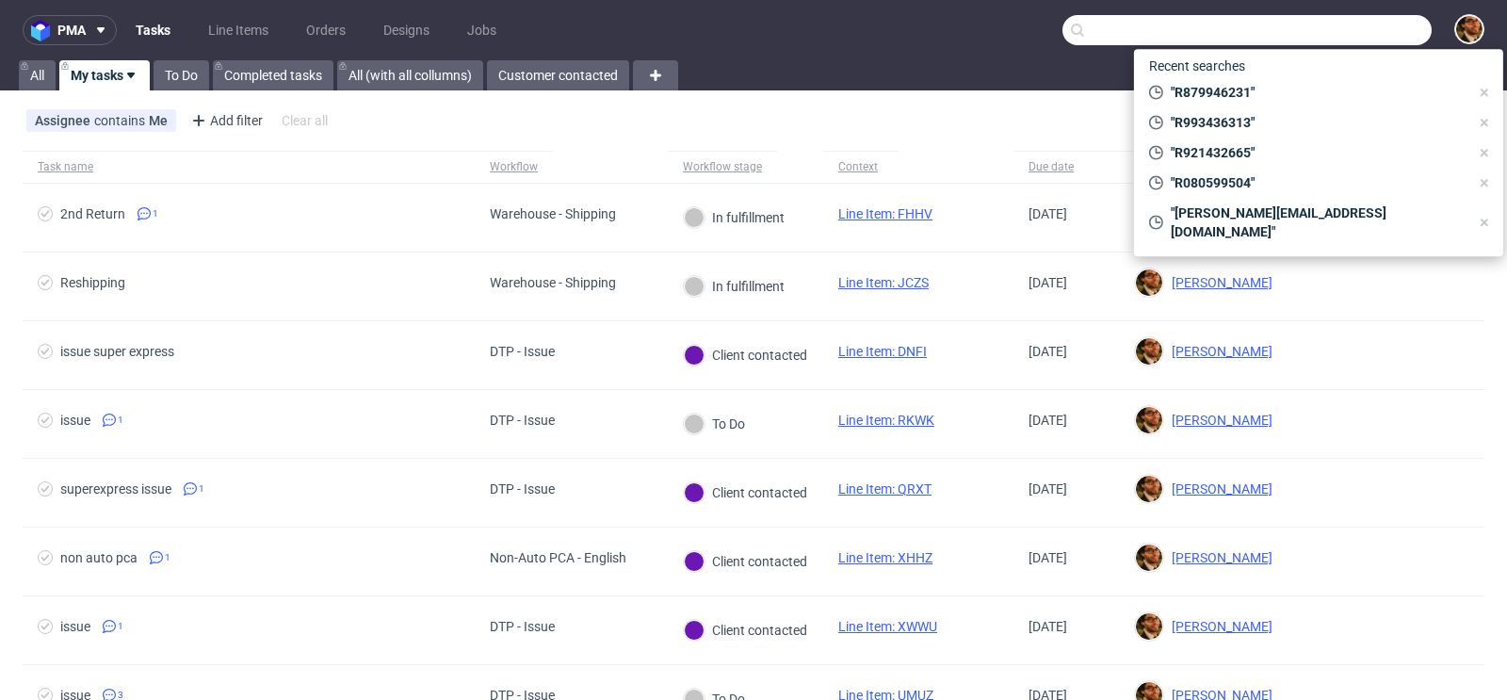
paste input "R419336149"
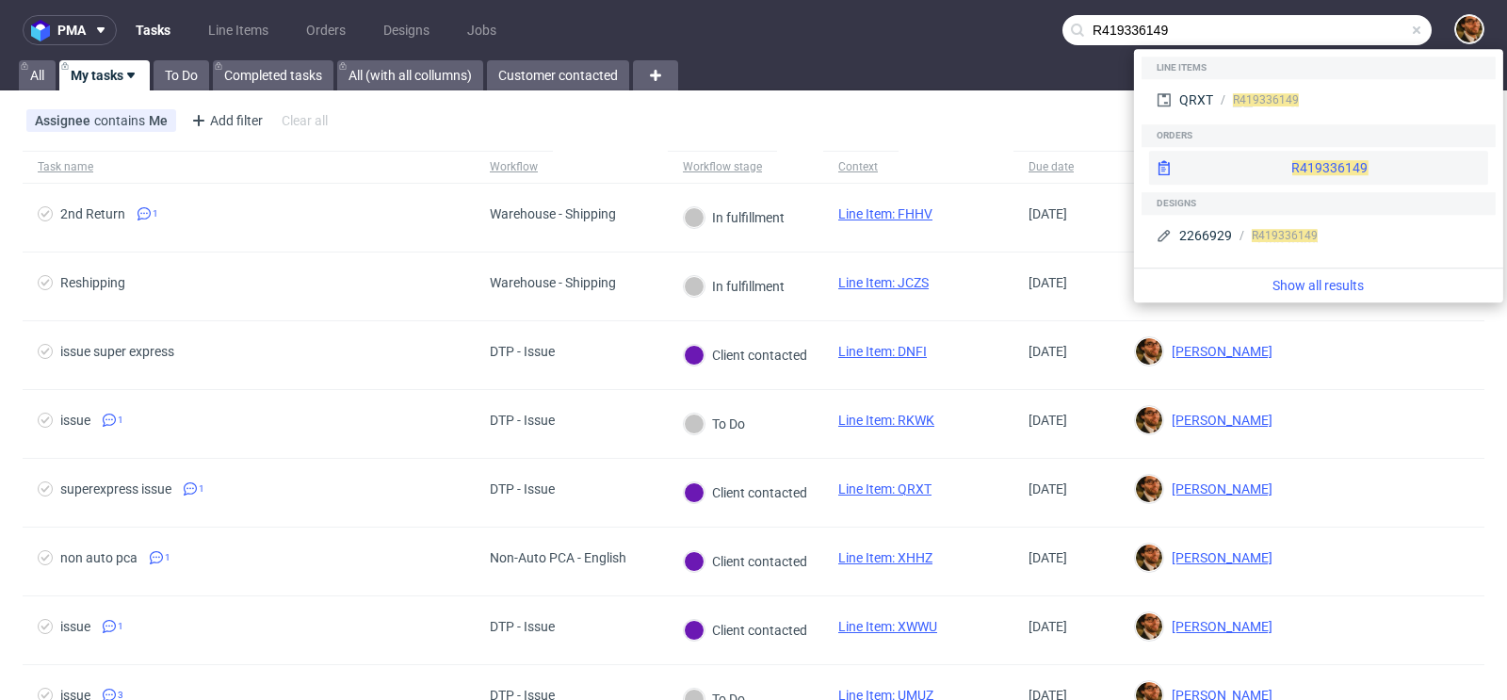
type input "R419336149"
click at [1291, 160] on div "R419336149" at bounding box center [1318, 168] width 339 height 34
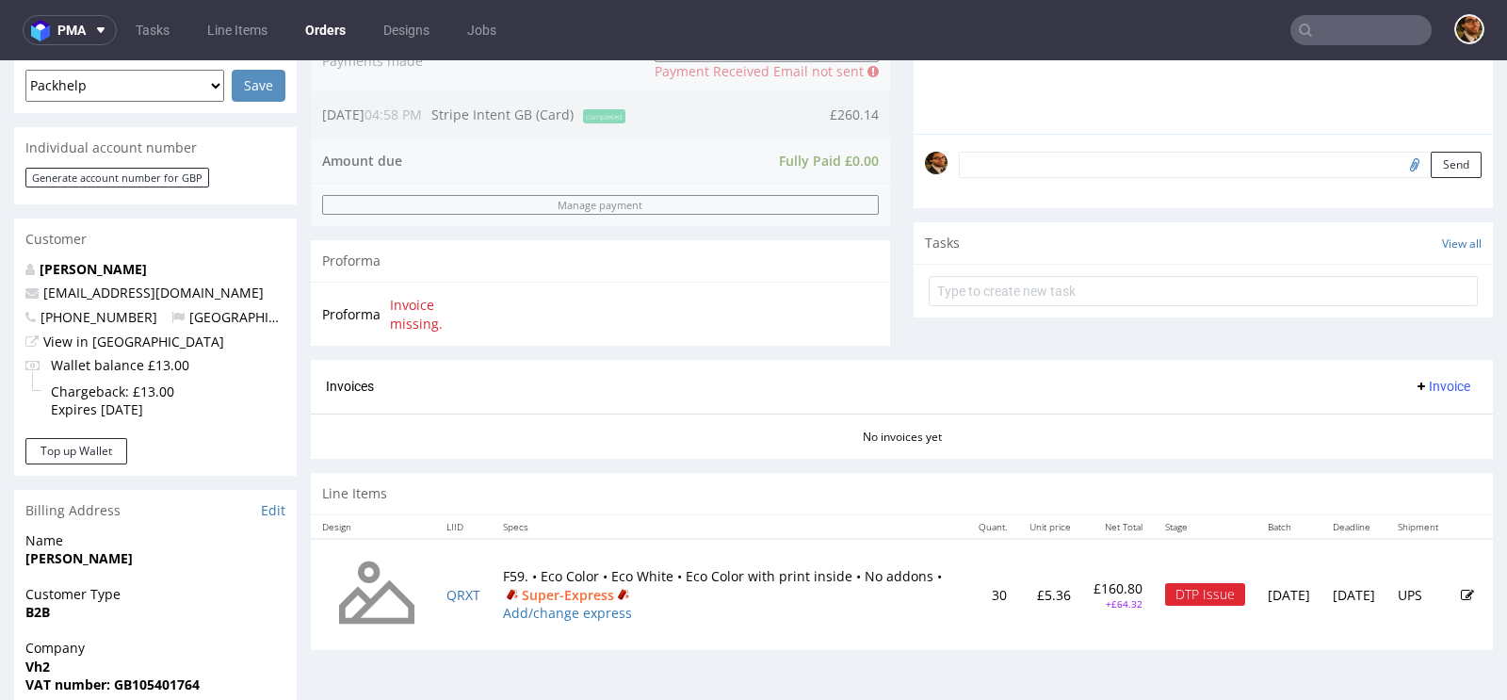
scroll to position [627, 0]
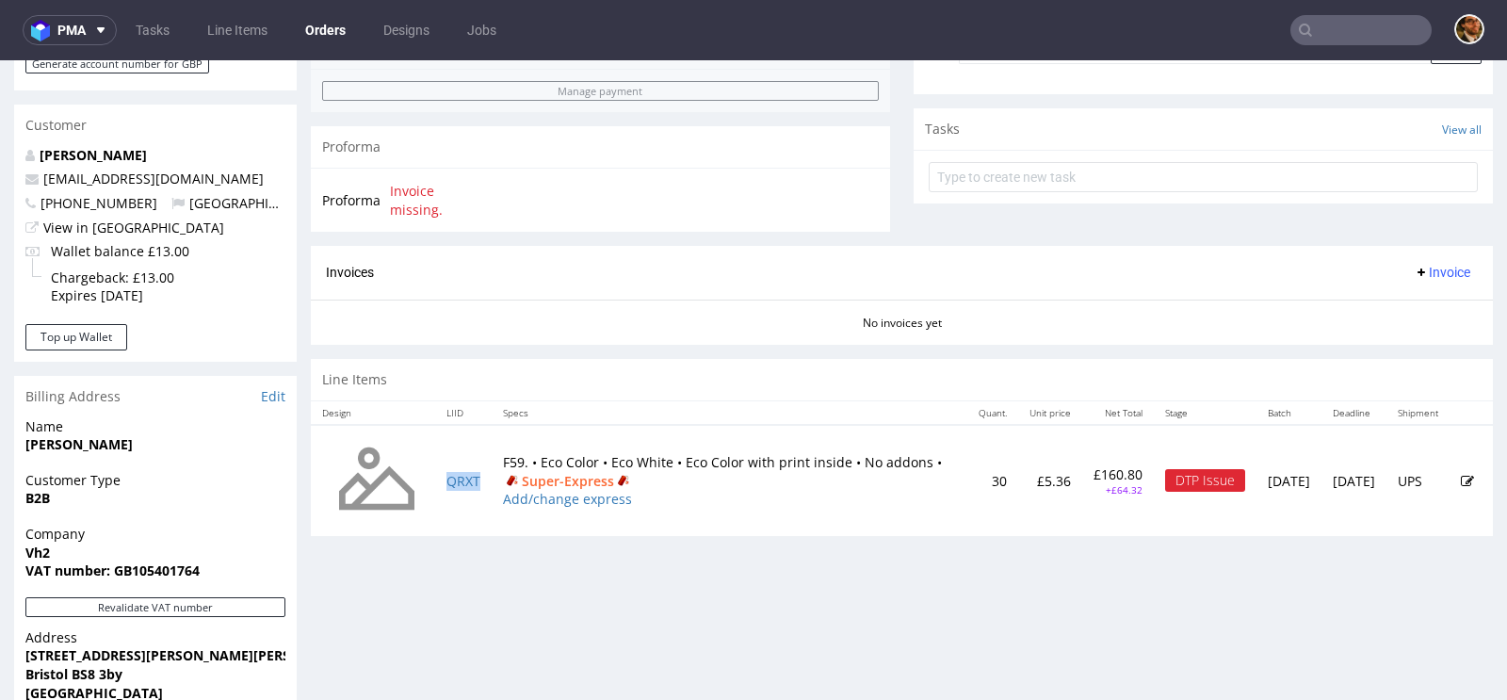
click at [459, 485] on td "QRXT" at bounding box center [463, 480] width 57 height 111
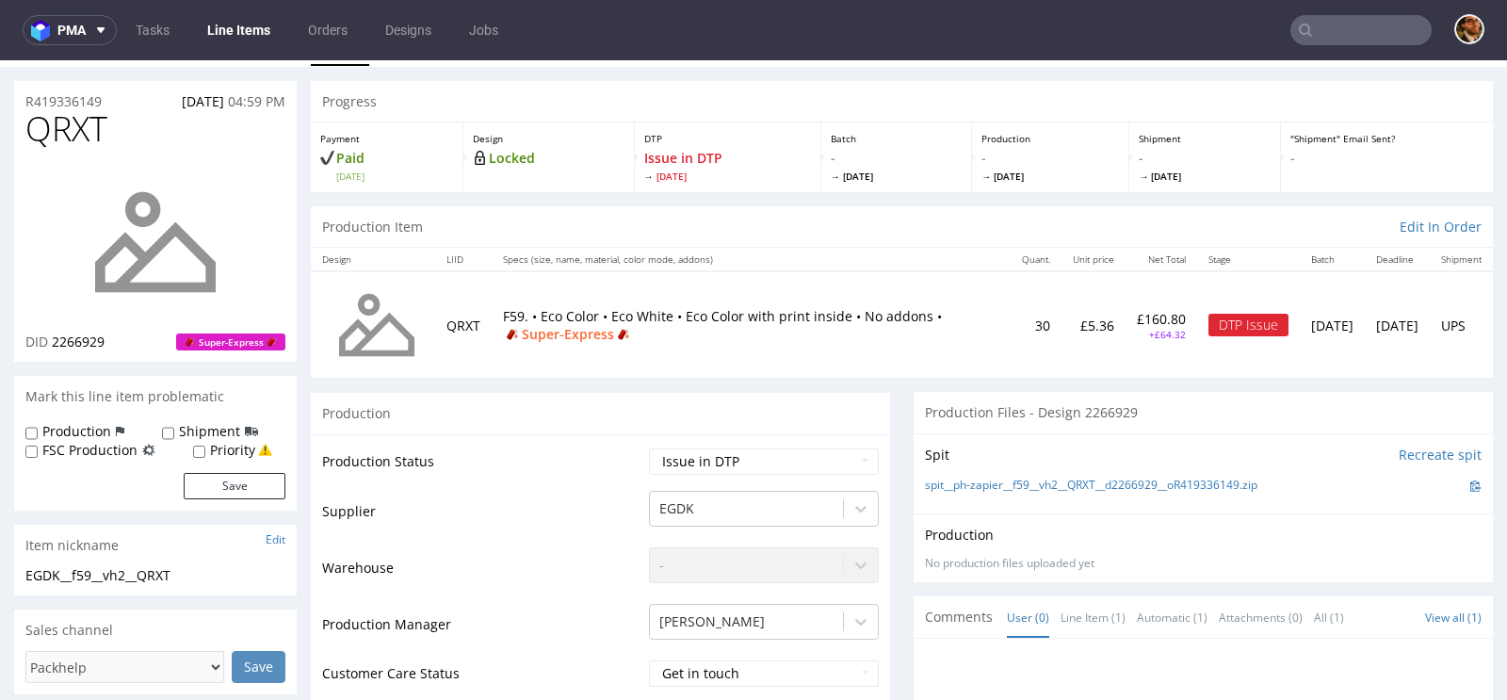
scroll to position [575, 0]
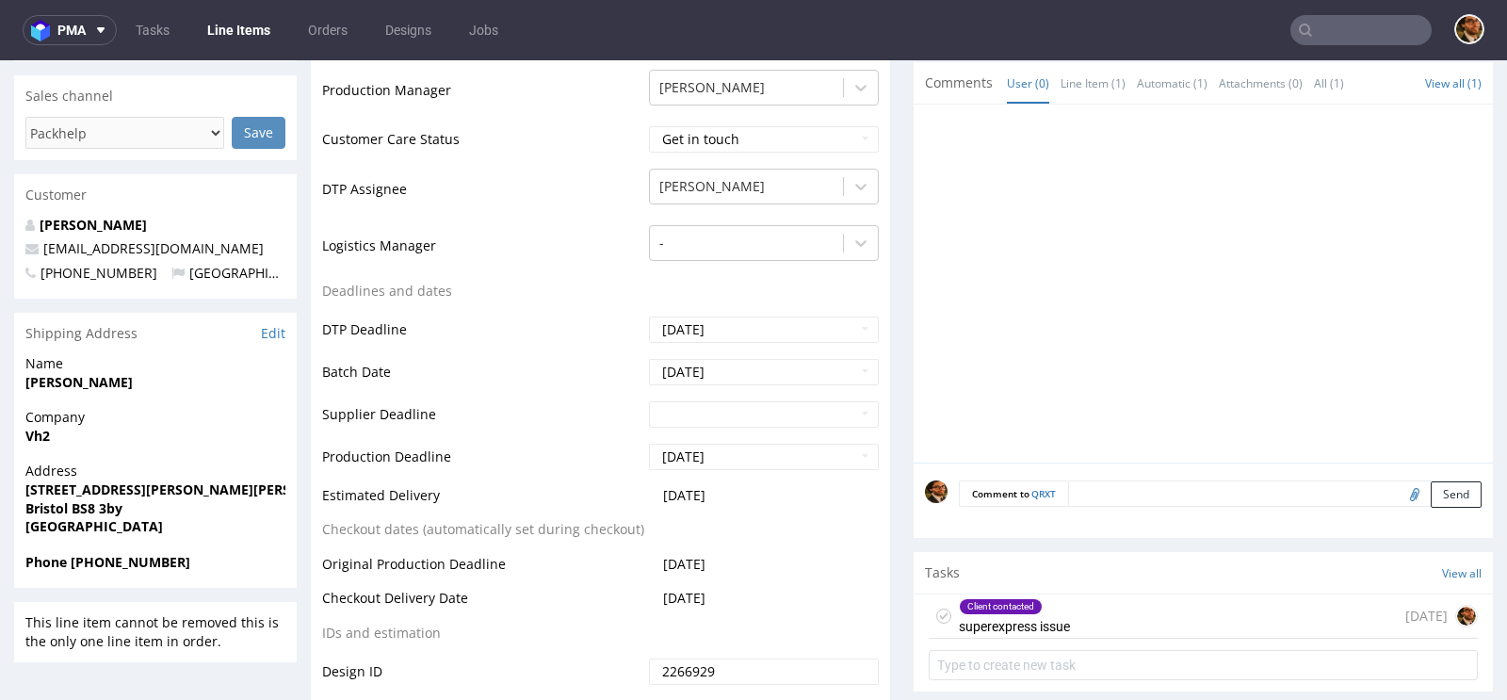
click at [1136, 611] on div "Client contacted superexpress issue [DATE]" at bounding box center [1203, 616] width 549 height 44
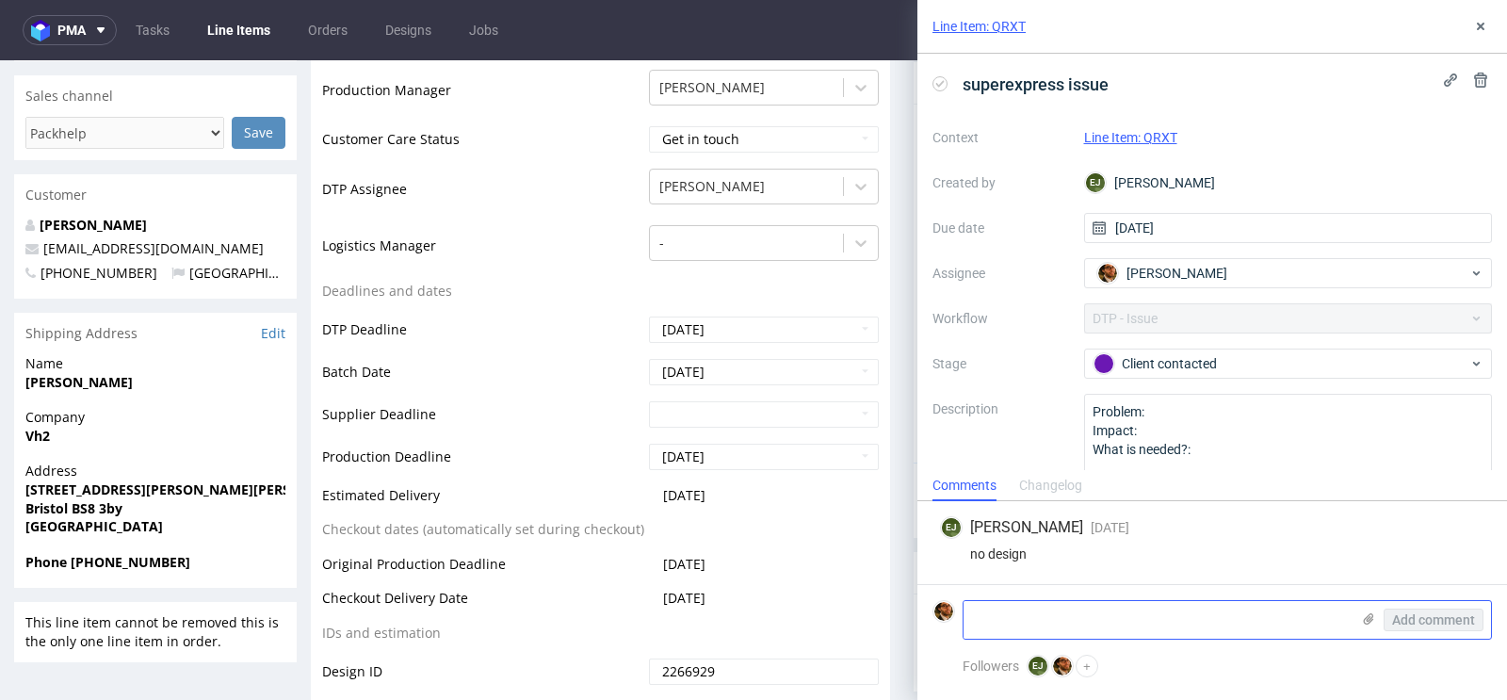
click at [1367, 623] on icon at bounding box center [1368, 618] width 15 height 15
click at [0, 0] on input "file" at bounding box center [0, 0] width 0 height 0
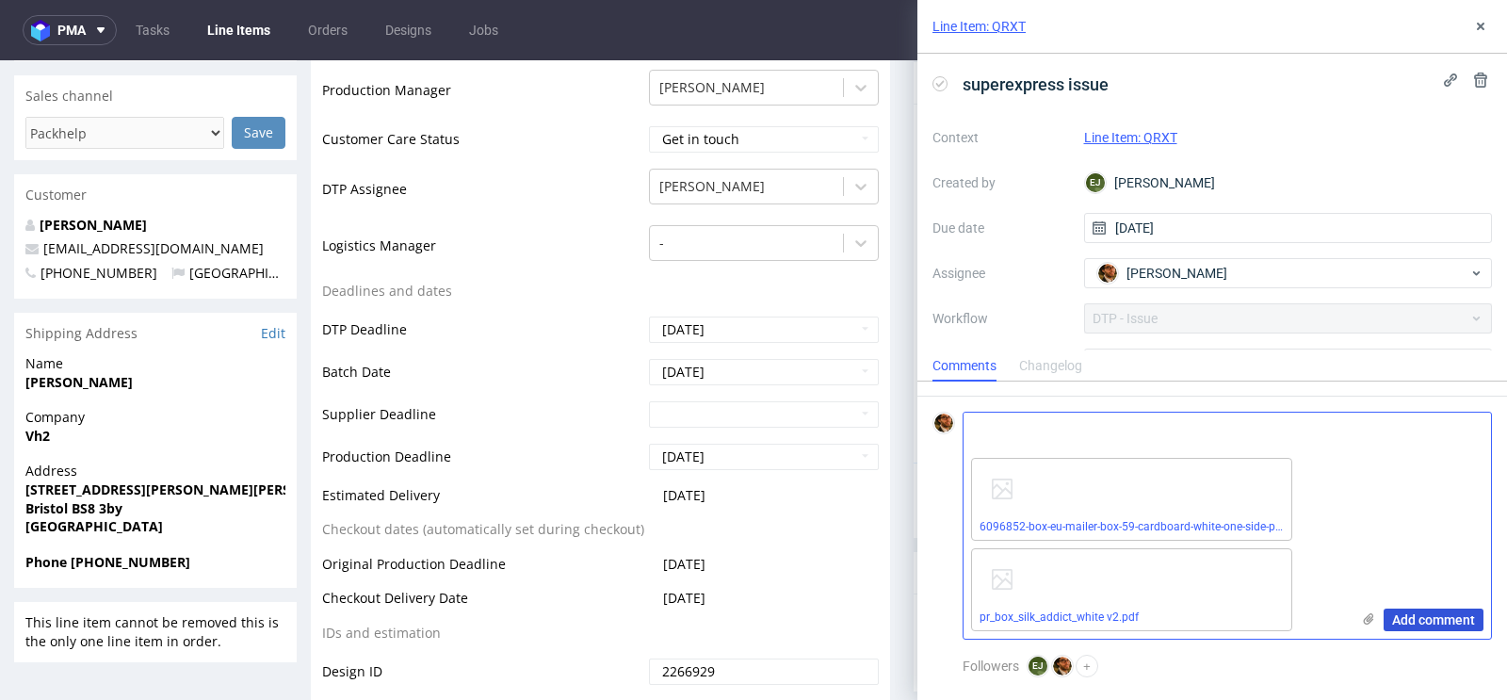
click at [1414, 613] on span "Add comment" at bounding box center [1433, 619] width 83 height 13
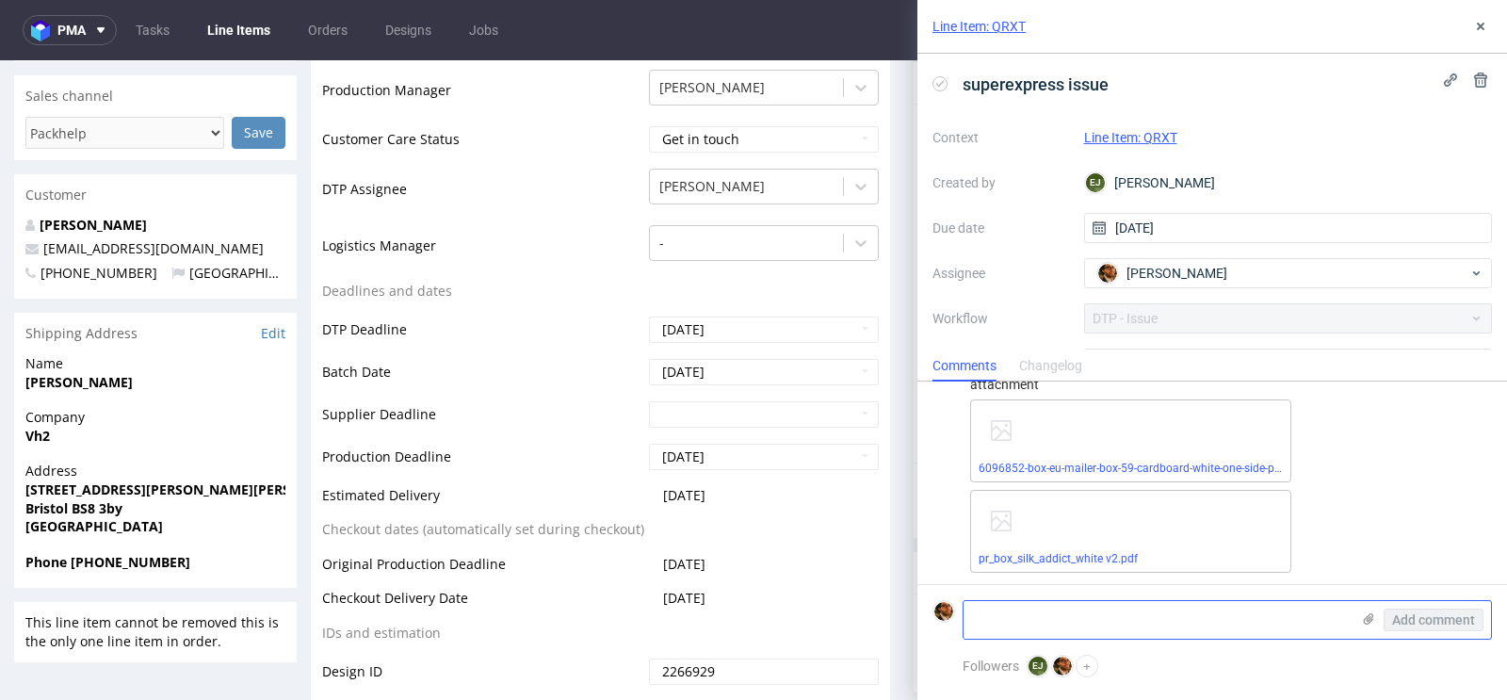
click at [1019, 609] on textarea at bounding box center [1157, 620] width 386 height 38
type textarea "c"
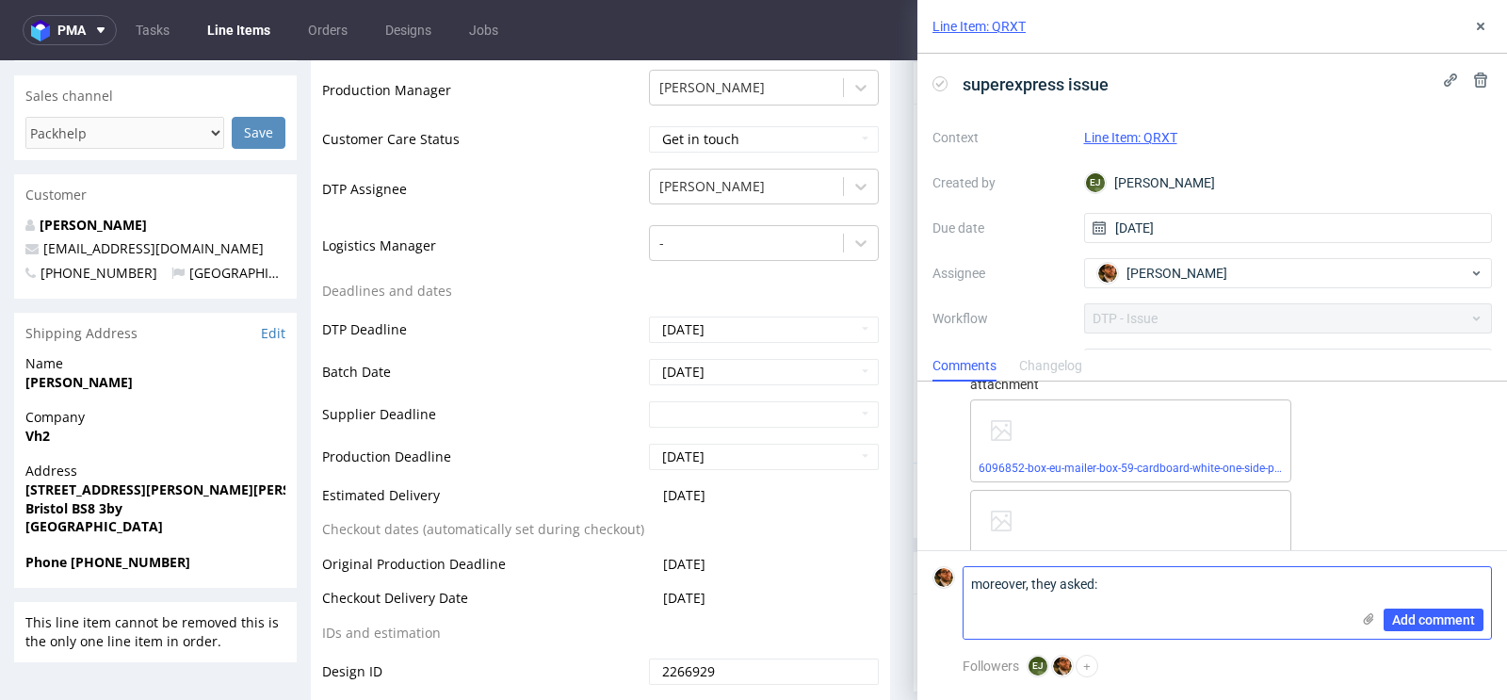
paste textarea "- Do you require bleed around the edge of the pack artwork? Maybe a silly quest…"
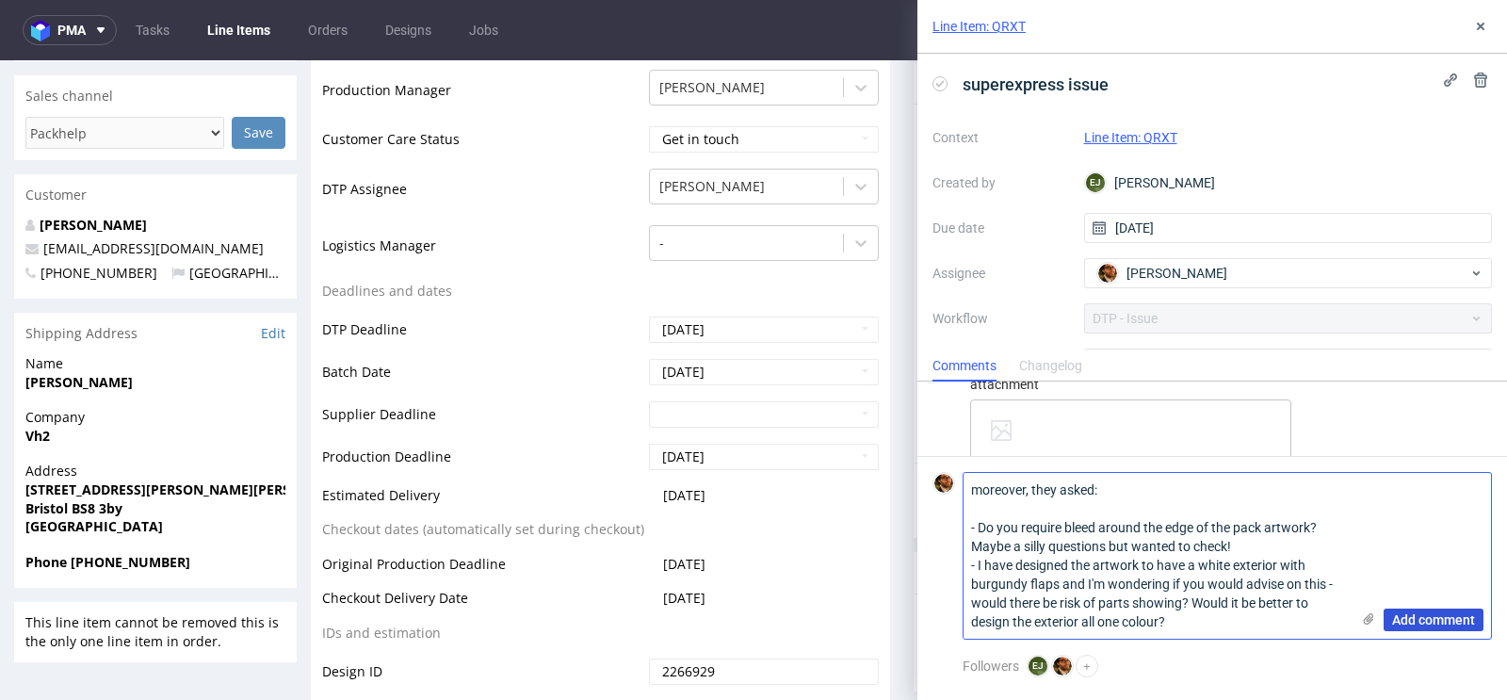
type textarea "moreover, they asked: - Do you require bleed around the edge of the pack artwor…"
click at [1406, 619] on span "Add comment" at bounding box center [1433, 619] width 83 height 13
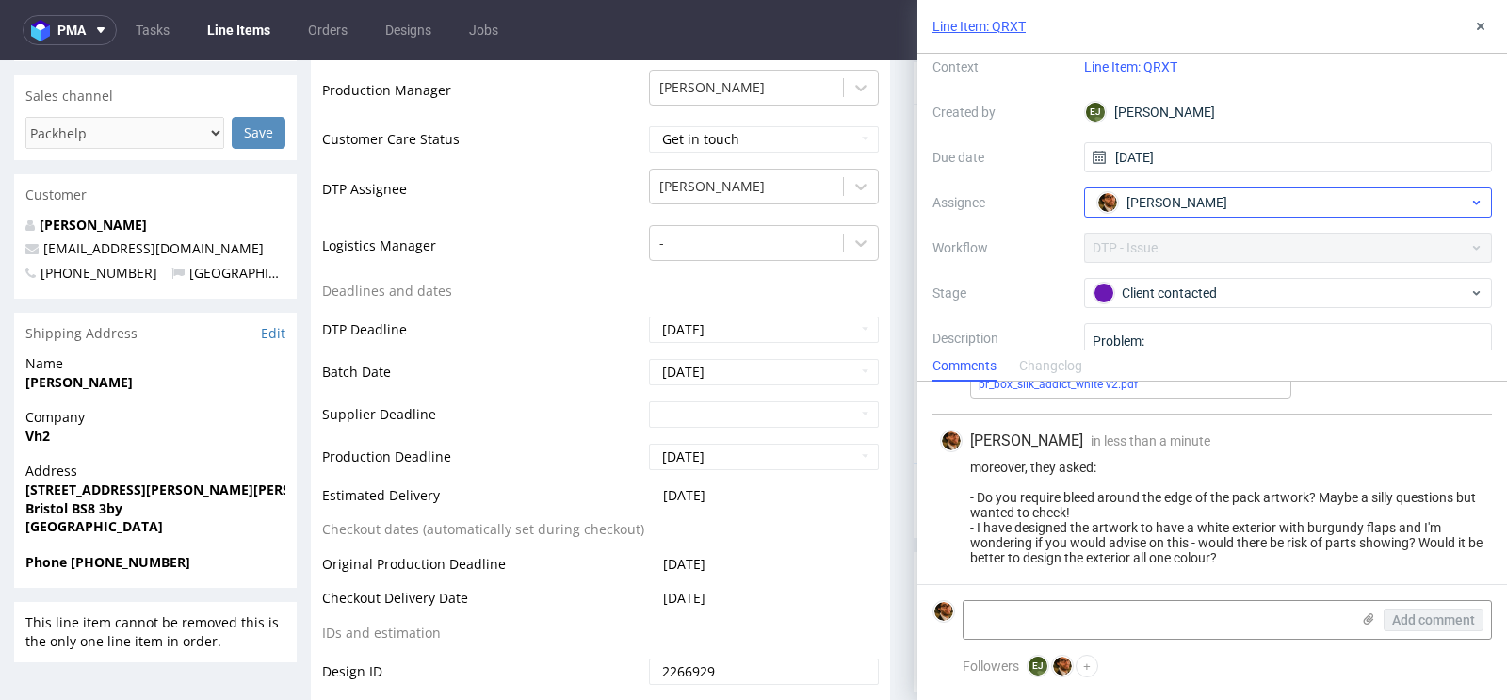
scroll to position [80, 0]
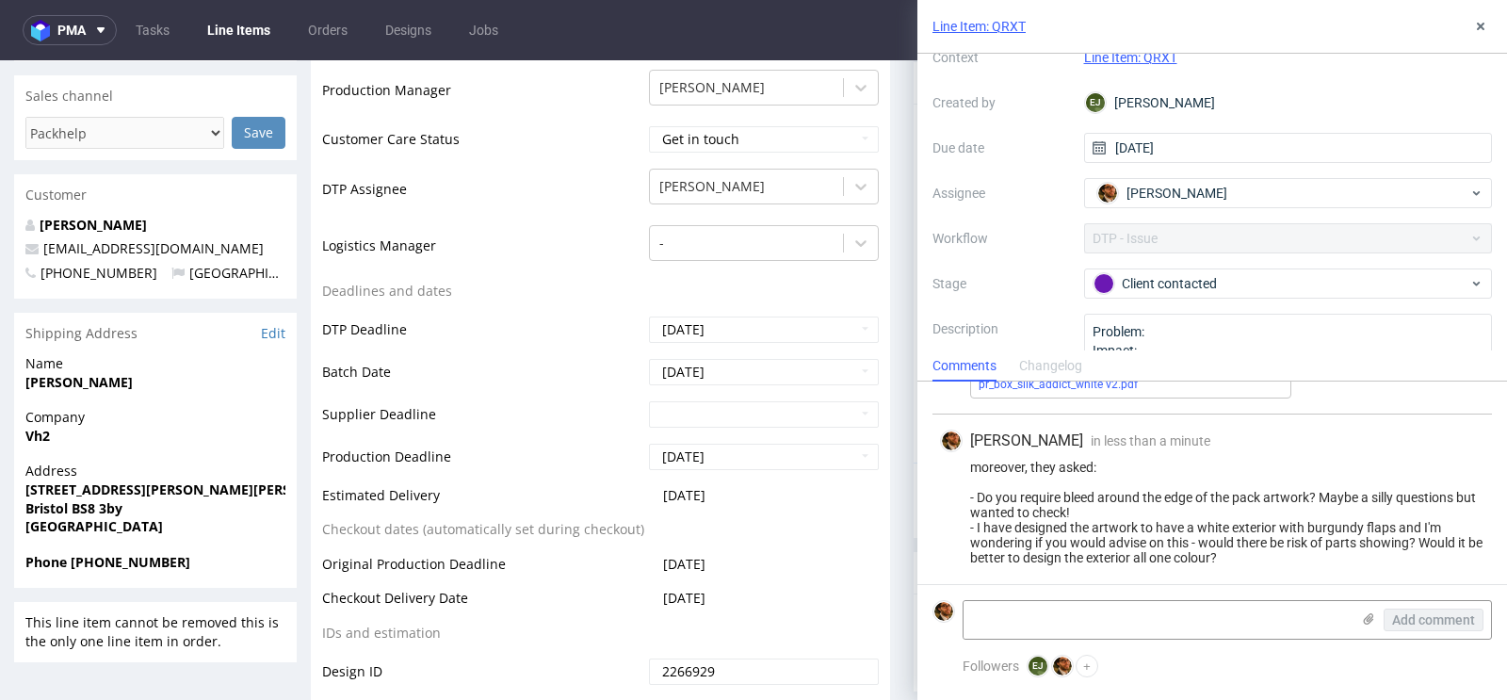
click at [1124, 57] on link "Line Item: QRXT" at bounding box center [1130, 57] width 93 height 15
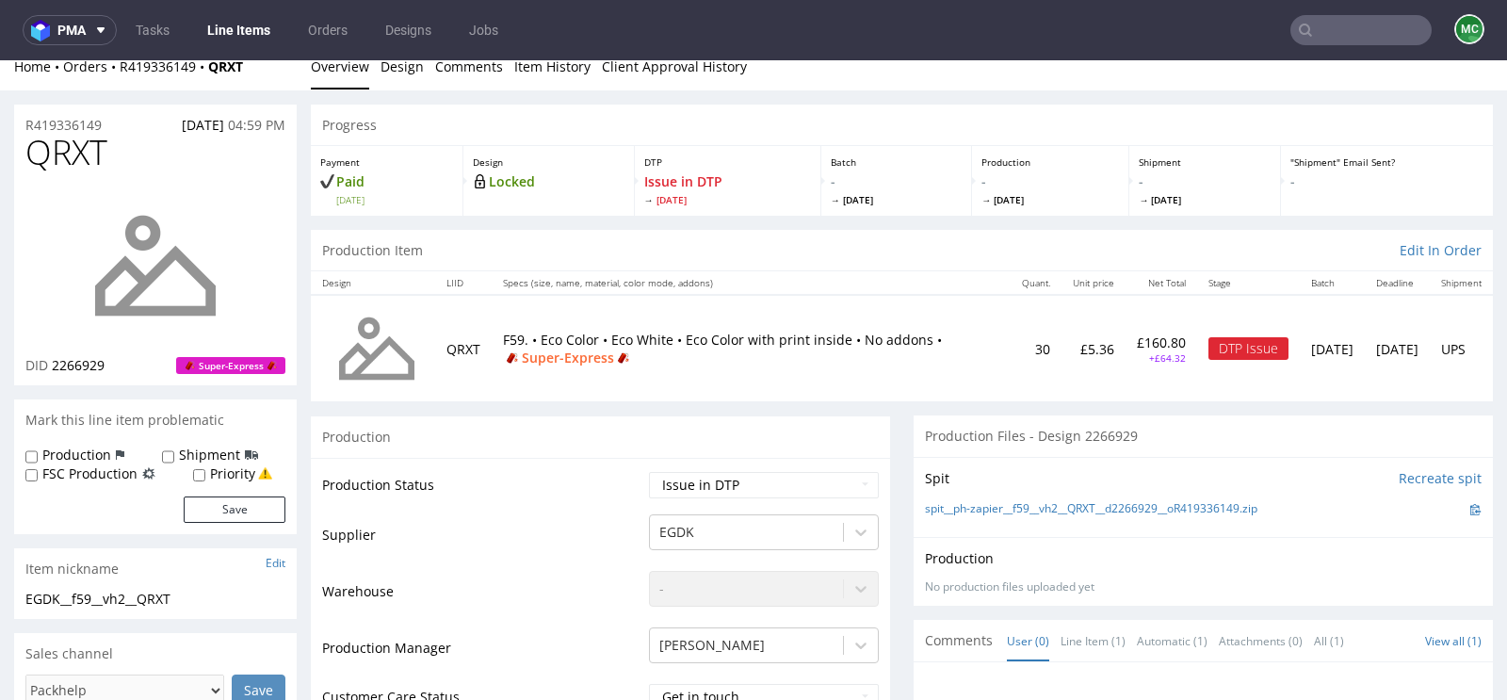
scroll to position [174, 0]
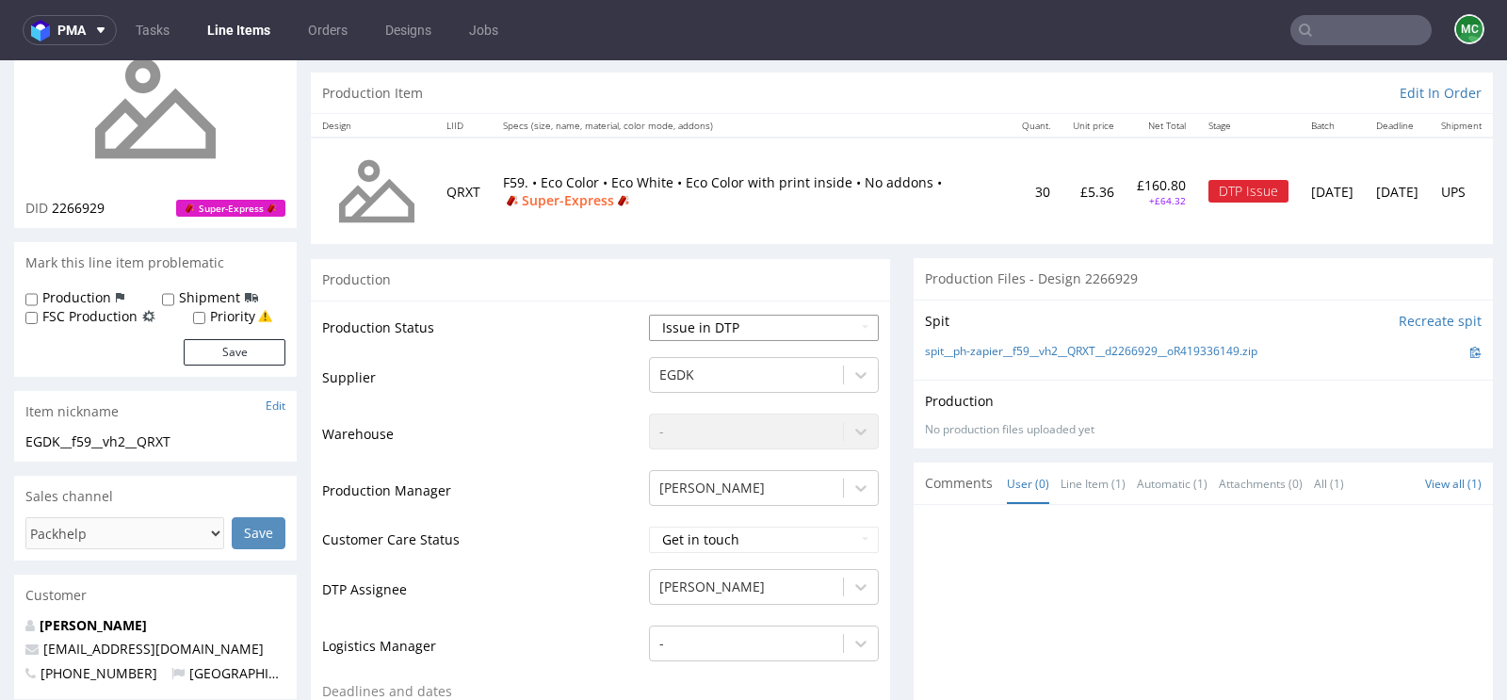
click at [844, 332] on select "Waiting for Artwork Waiting for Diecut Waiting for Mockup Waiting for DTP Waiti…" at bounding box center [764, 328] width 230 height 26
select select "back_for_dtp"
click at [649, 315] on select "Waiting for Artwork Waiting for Diecut Waiting for Mockup Waiting for DTP Waiti…" at bounding box center [764, 328] width 230 height 26
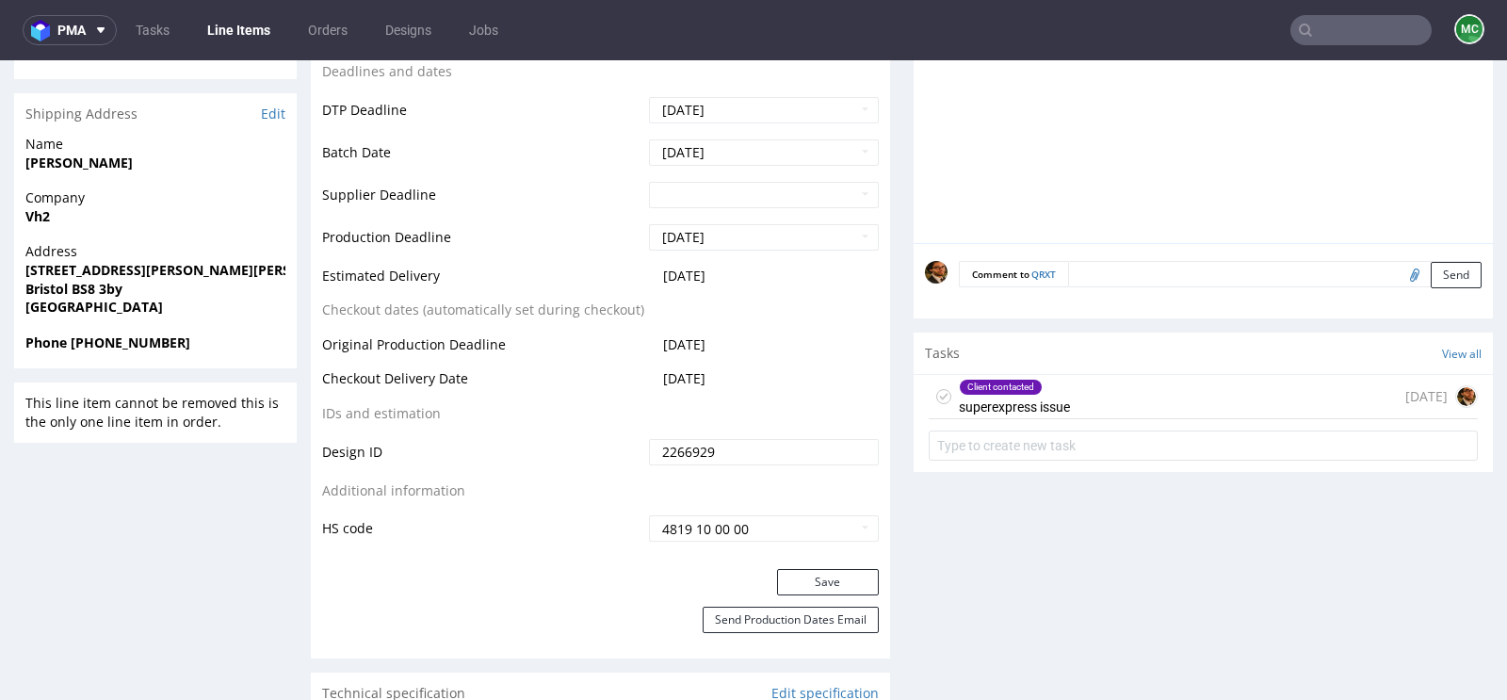
scroll to position [1048, 0]
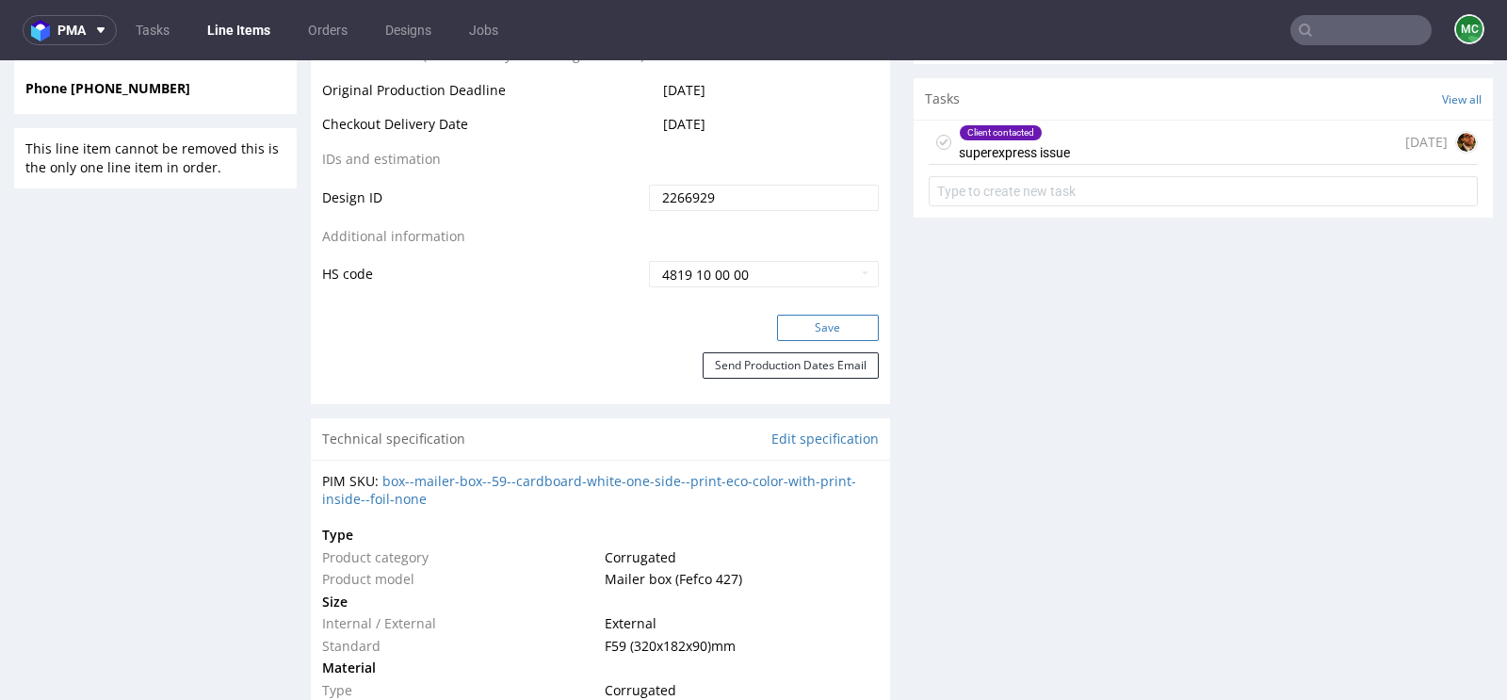
click at [798, 317] on button "Save" at bounding box center [828, 328] width 102 height 26
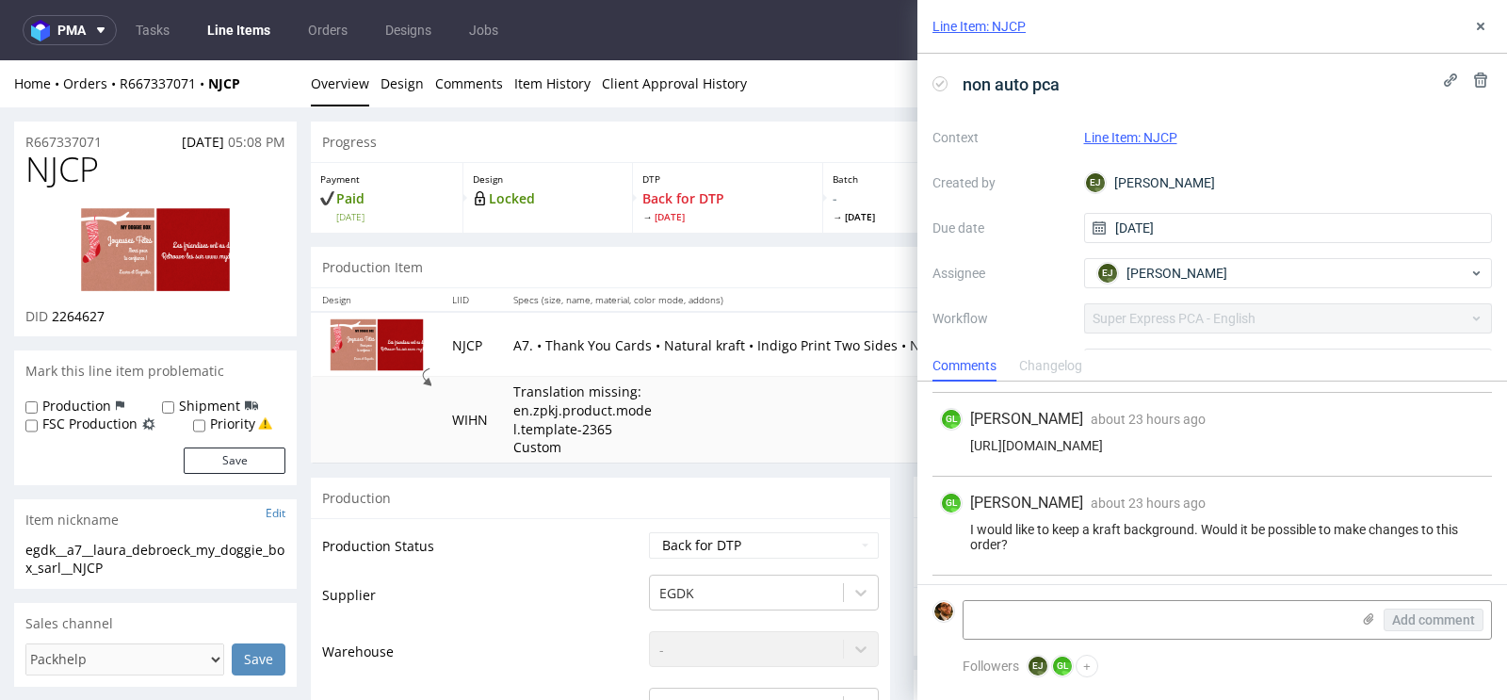
scroll to position [361, 0]
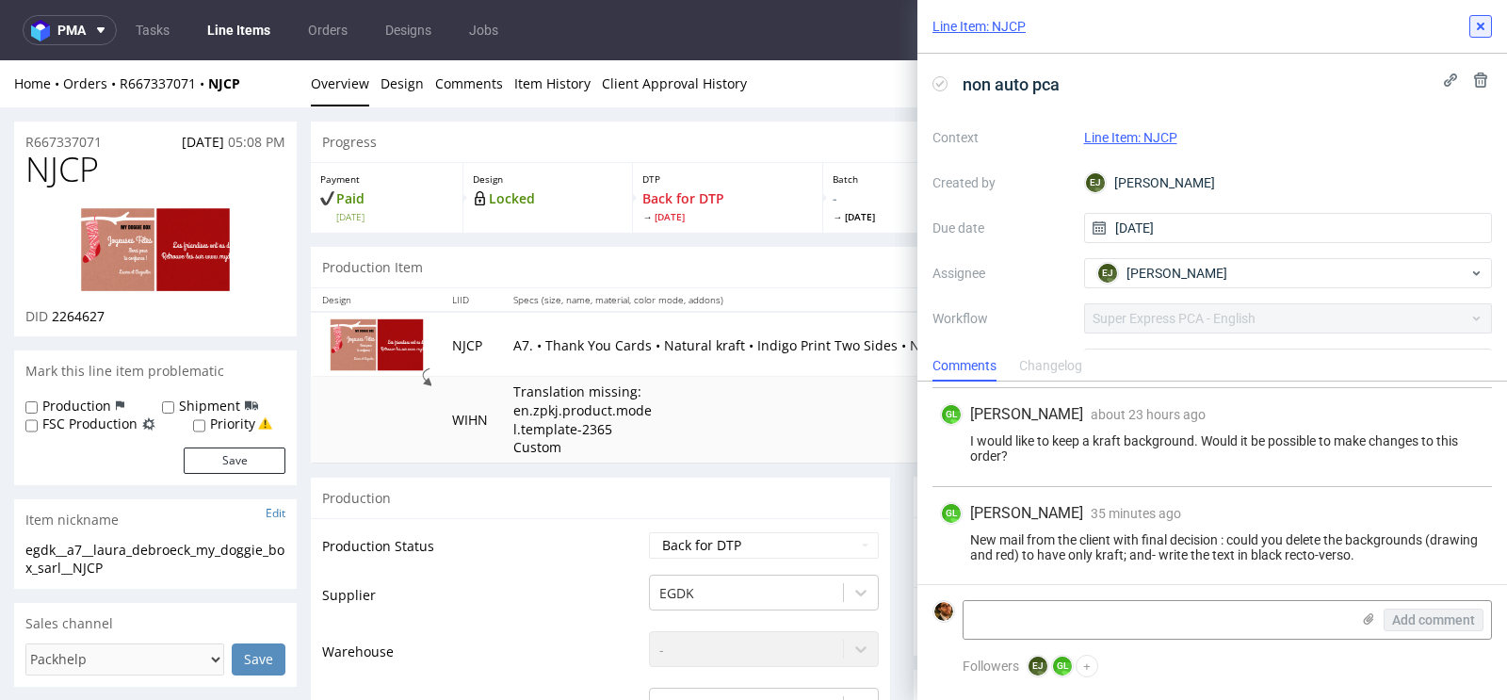
click at [1475, 26] on icon at bounding box center [1480, 26] width 15 height 15
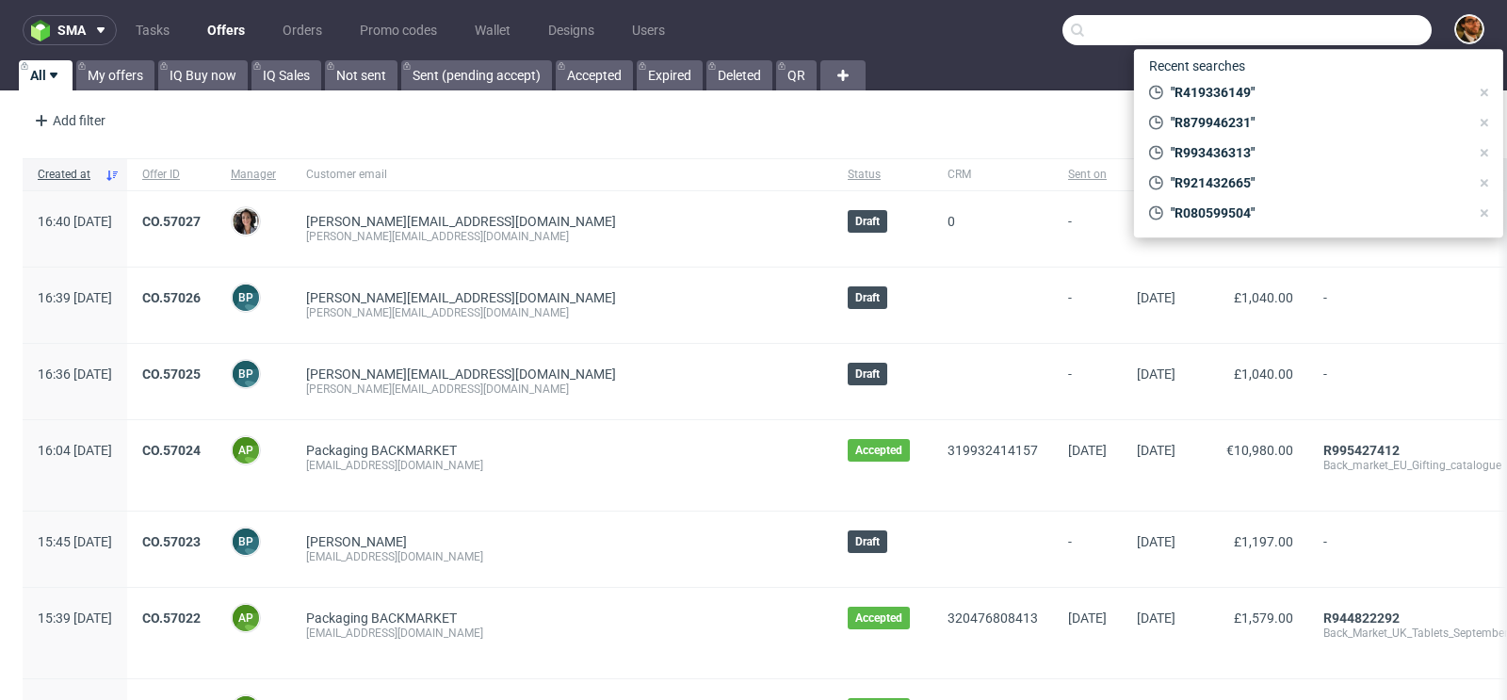
click at [1331, 28] on input "text" at bounding box center [1246, 30] width 369 height 30
paste input "R080599504"
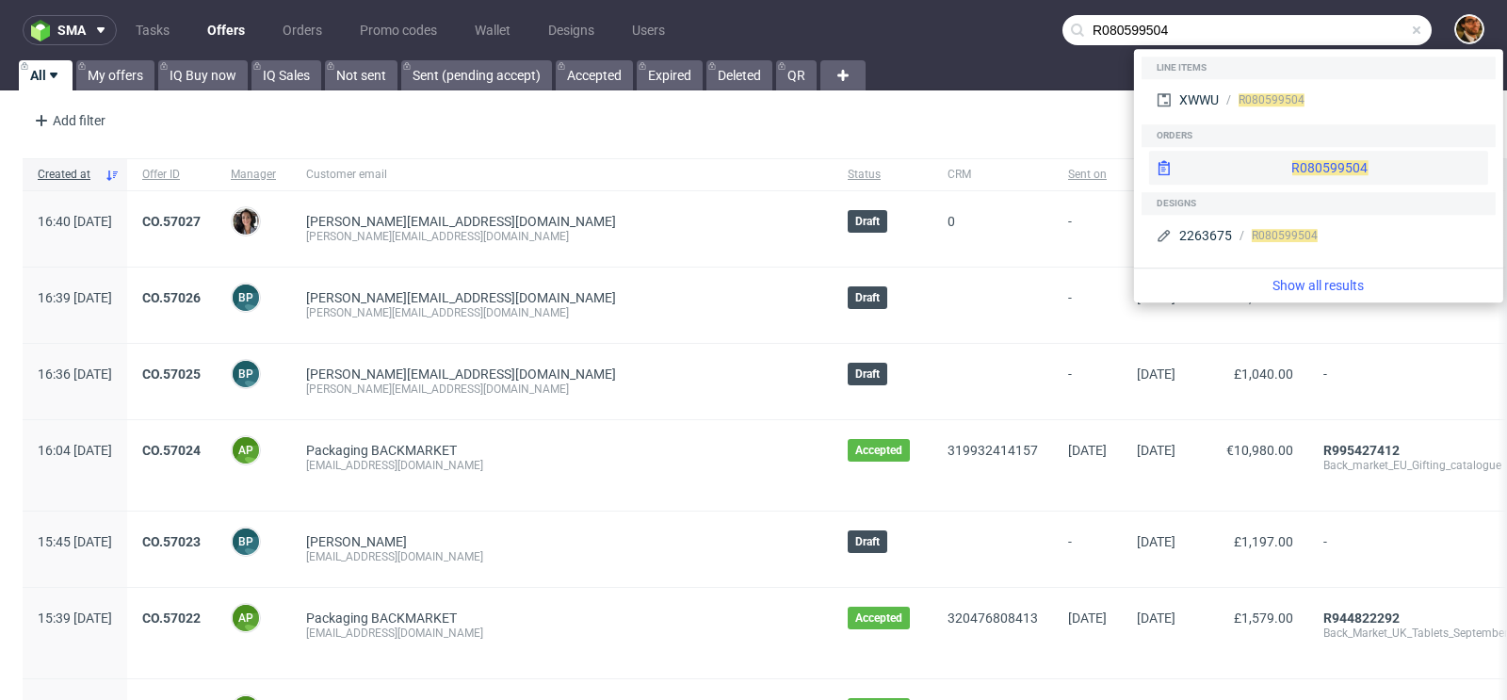
type input "R080599504"
click at [1280, 157] on div "R080599504" at bounding box center [1318, 168] width 339 height 34
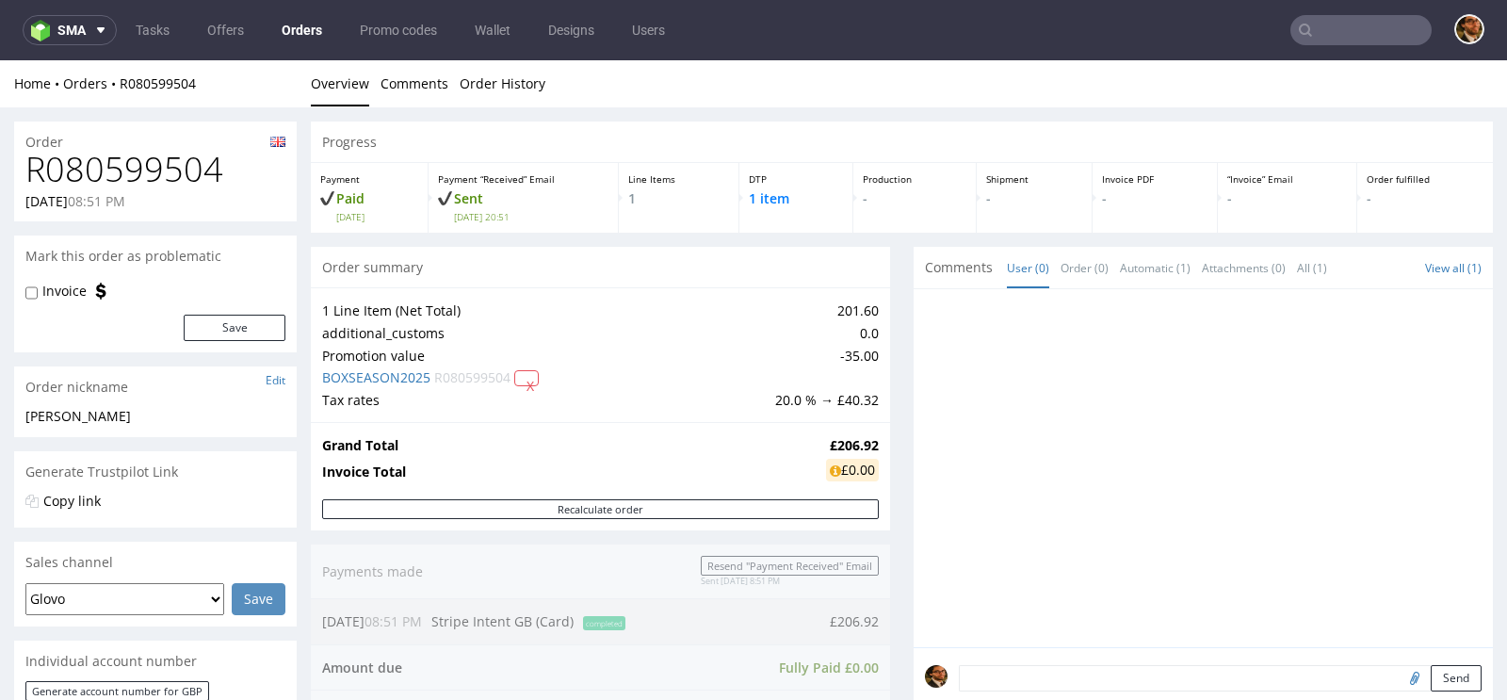
click at [1337, 24] on input "text" at bounding box center [1360, 30] width 141 height 30
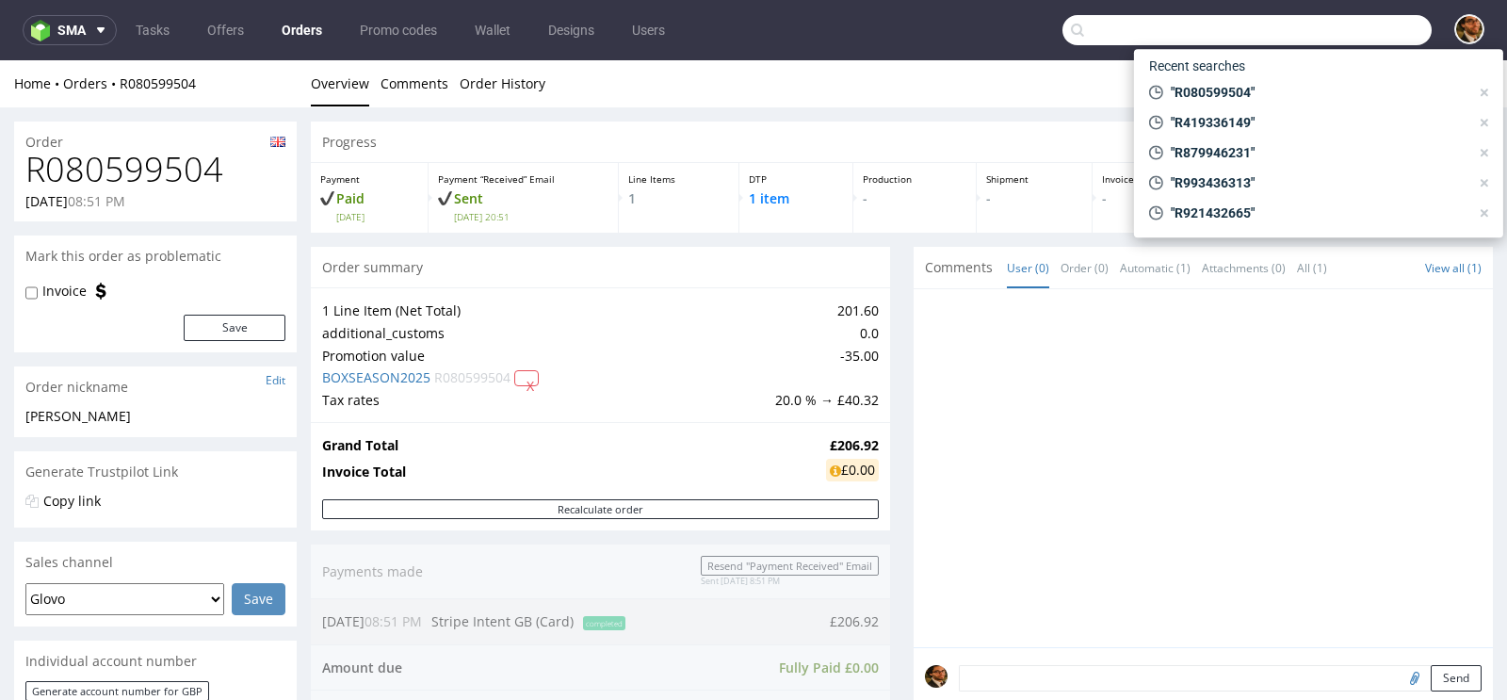
paste input "R080599504"
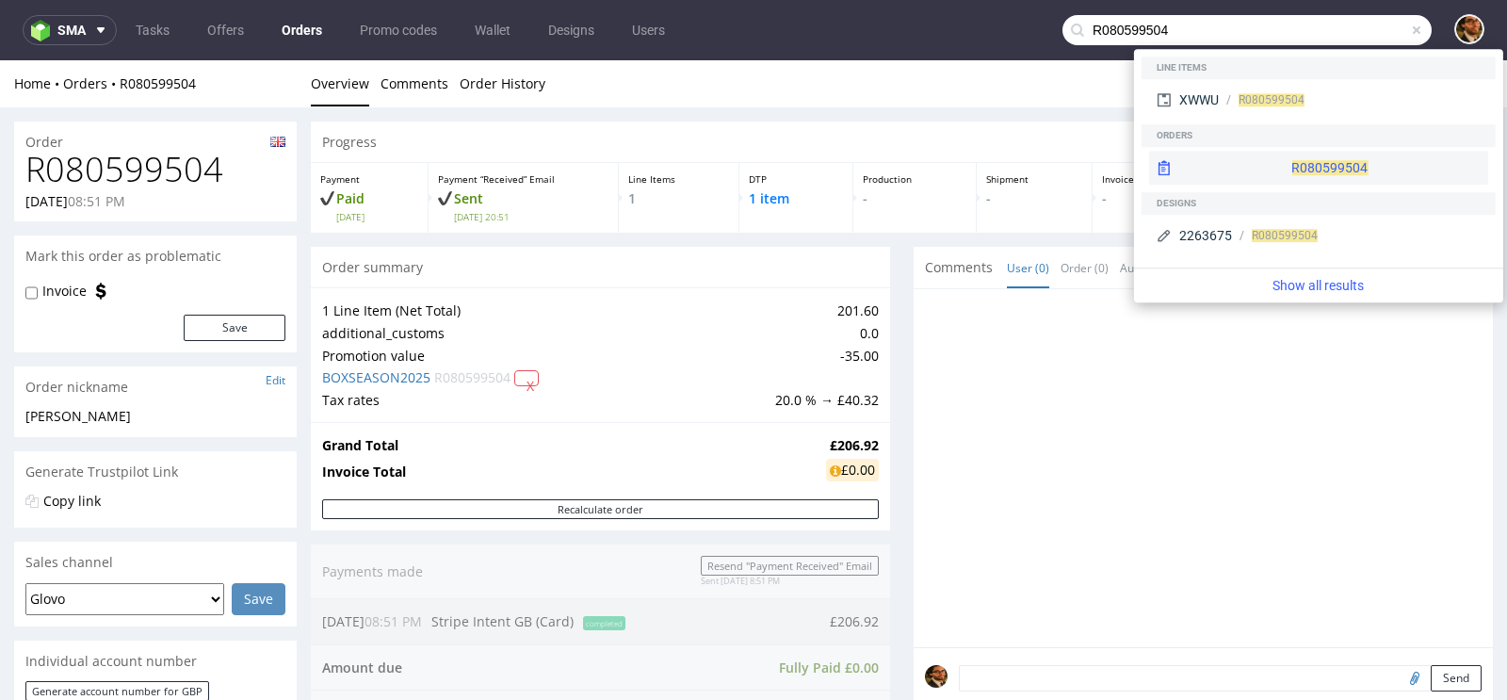
type input "R080599504"
click at [1298, 166] on div "R080599504" at bounding box center [1318, 168] width 339 height 34
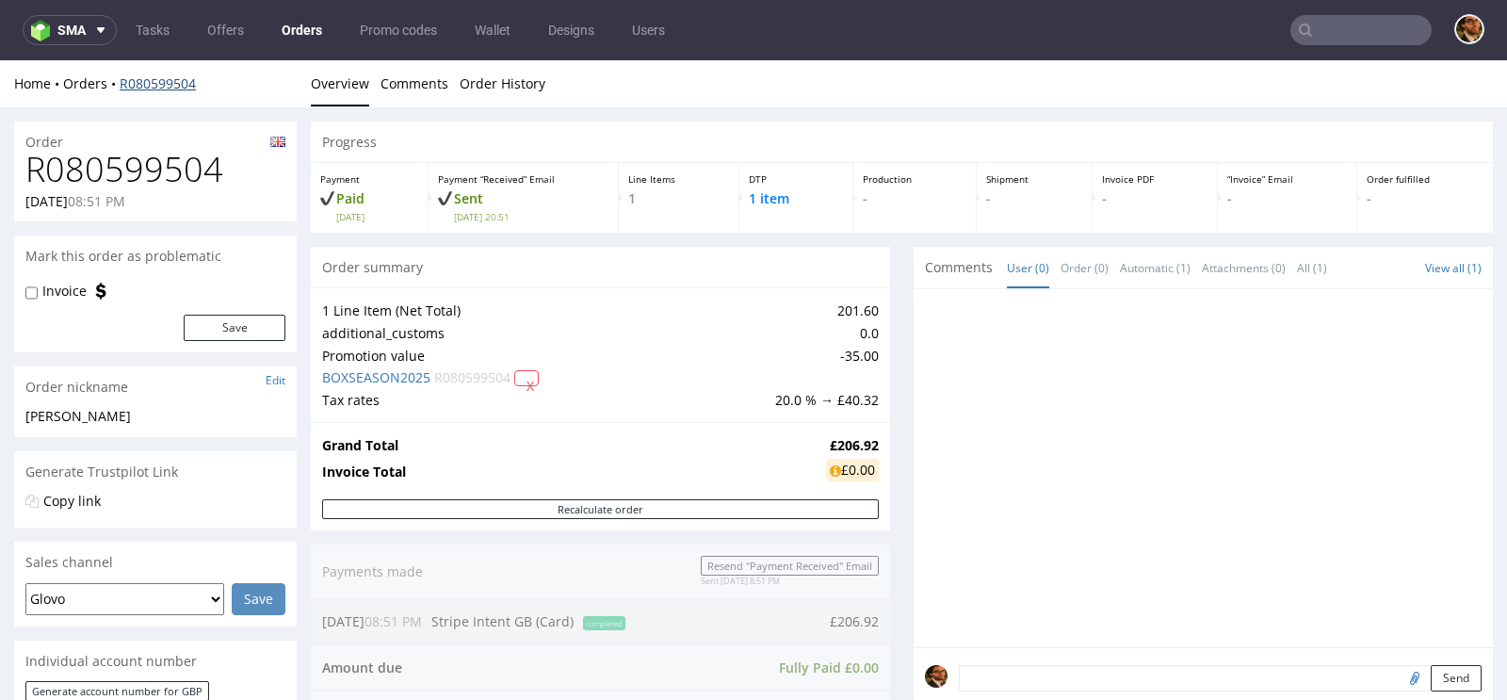
click at [132, 84] on link "R080599504" at bounding box center [158, 83] width 76 height 18
click at [141, 80] on link "R080599504" at bounding box center [158, 83] width 76 height 18
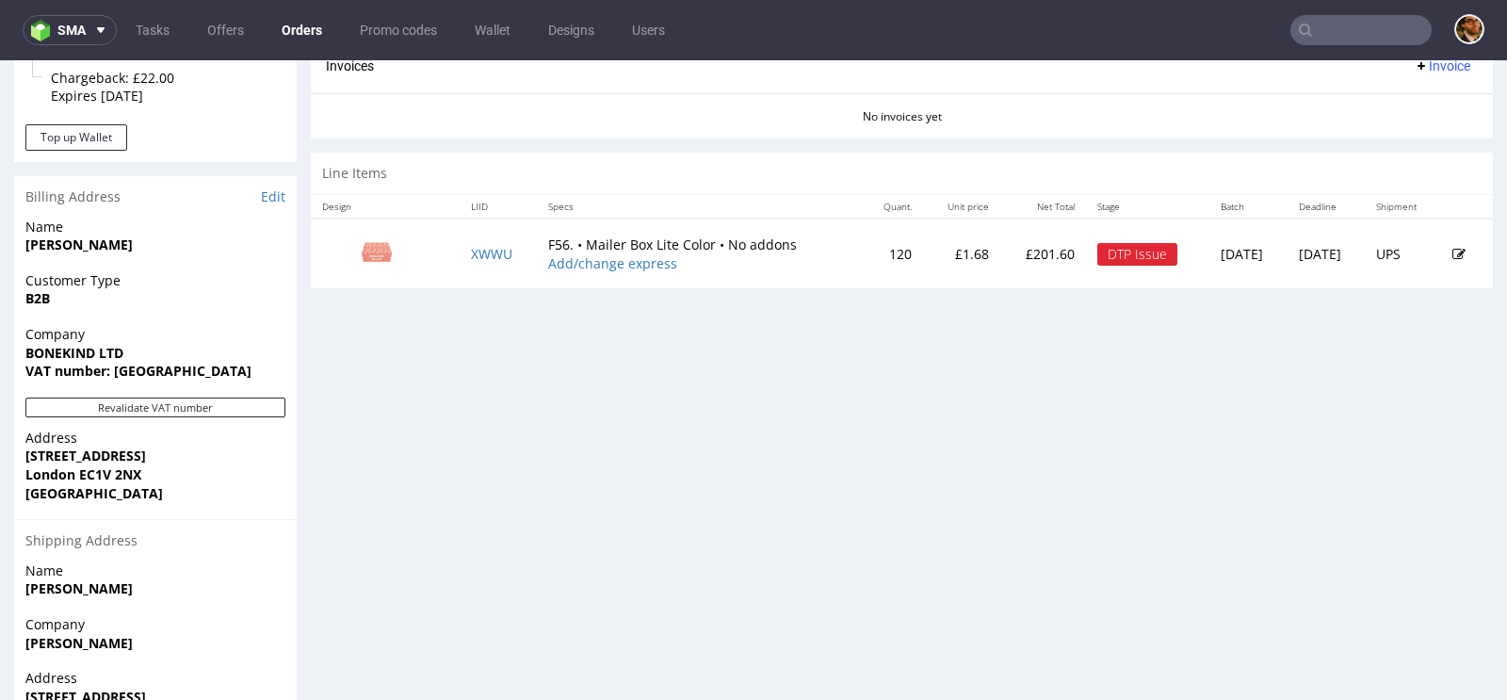
scroll to position [647, 0]
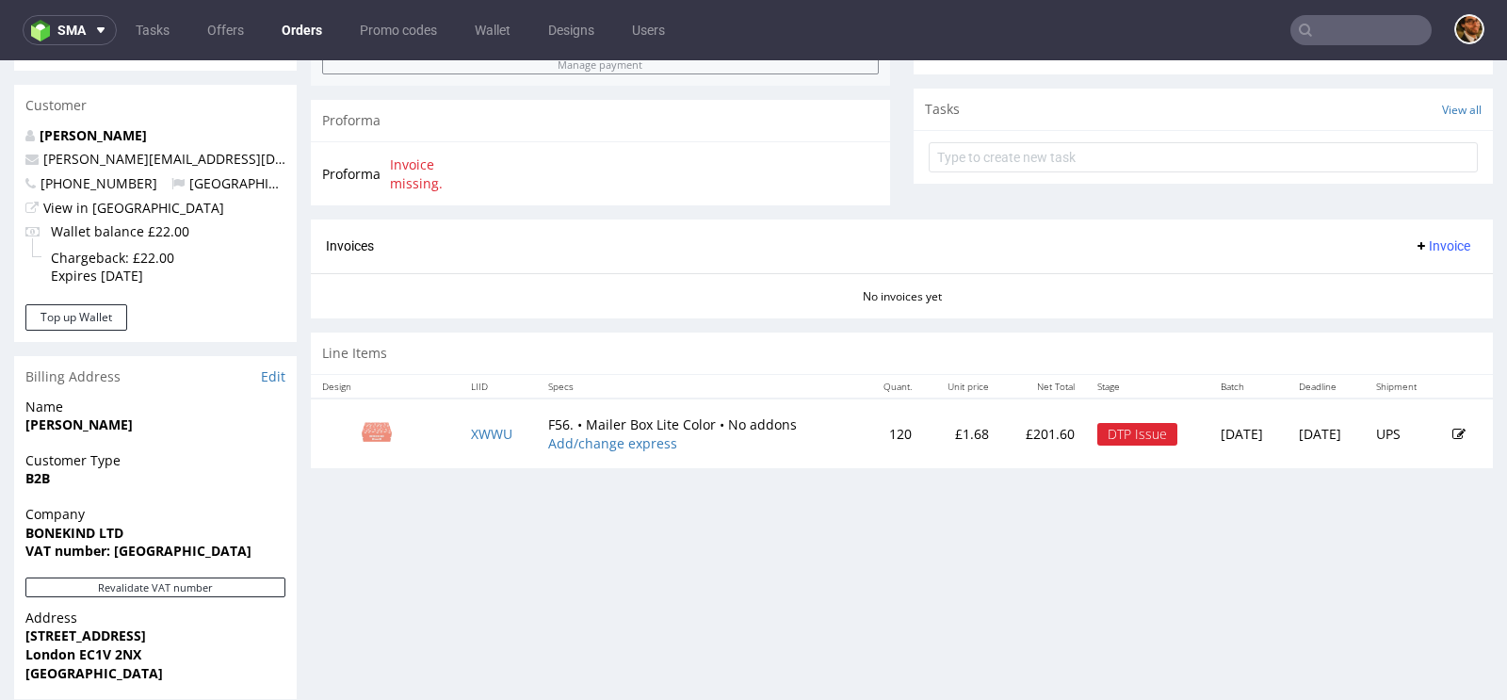
click at [1452, 428] on icon at bounding box center [1458, 434] width 13 height 13
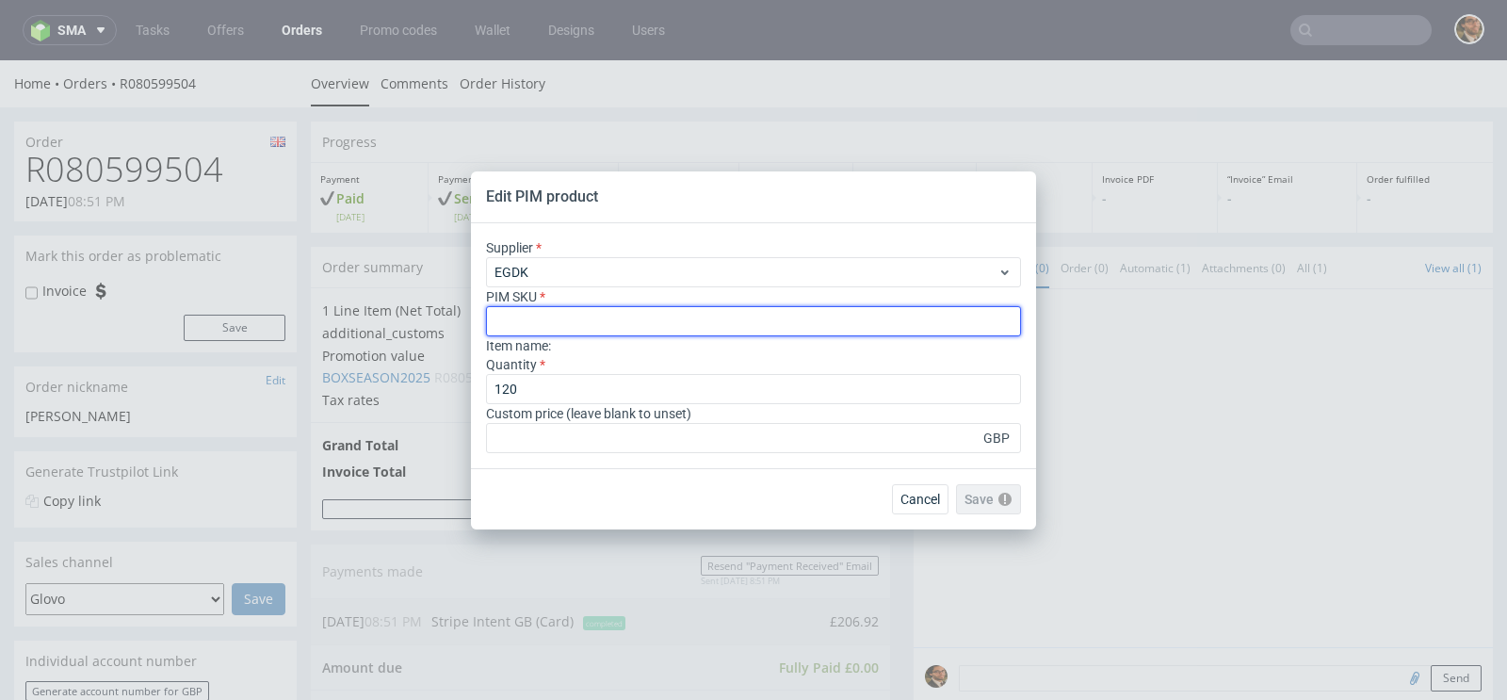
click at [641, 329] on input "text" at bounding box center [753, 321] width 535 height 30
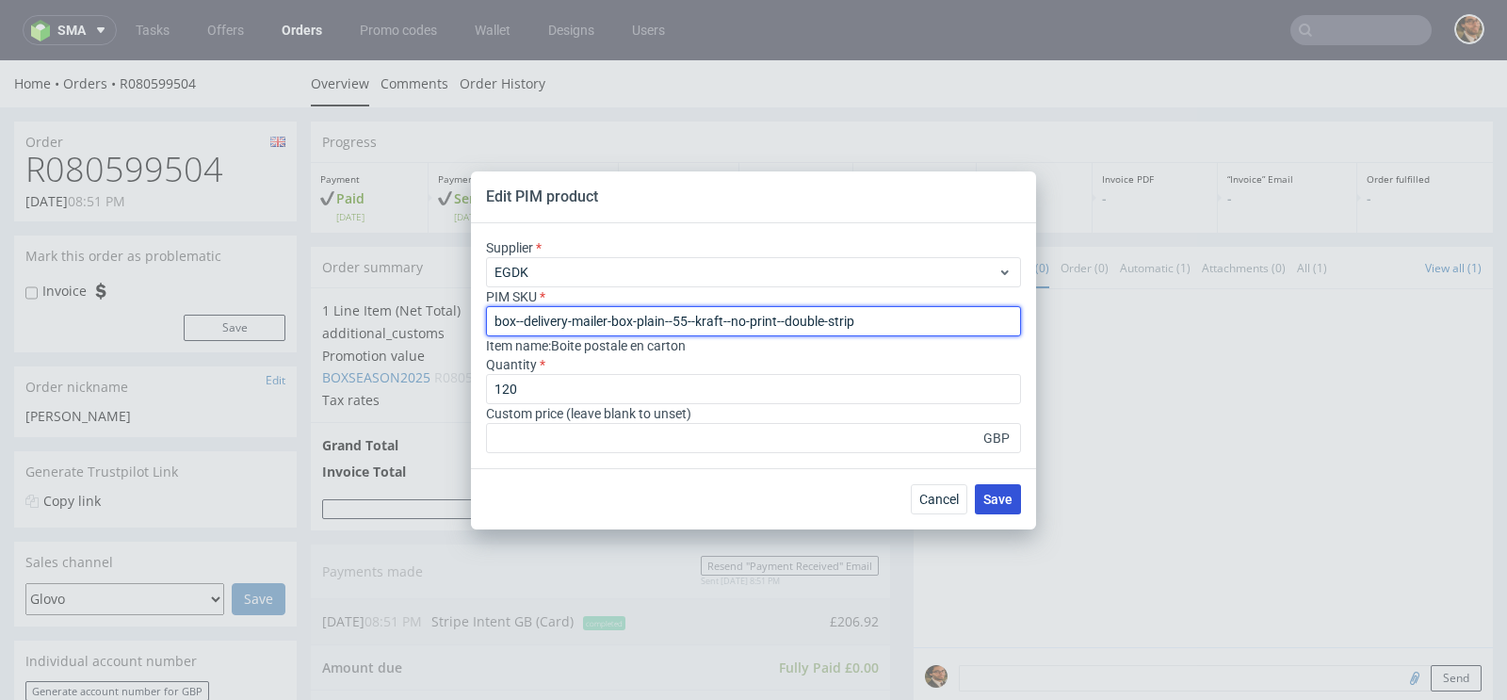
type input "box--delivery-mailer-box-plain--55--kraft--no-print--double-strip"
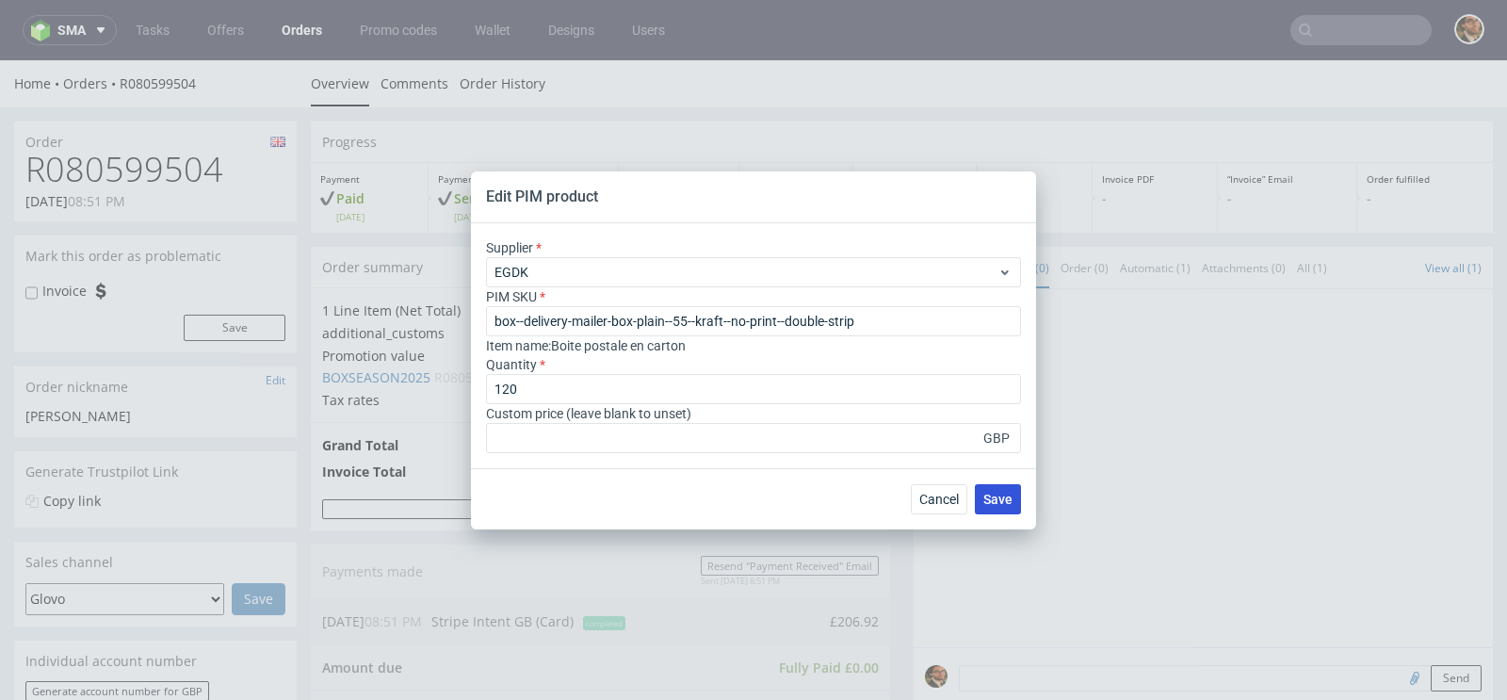
click at [990, 504] on span "Save" at bounding box center [997, 499] width 29 height 13
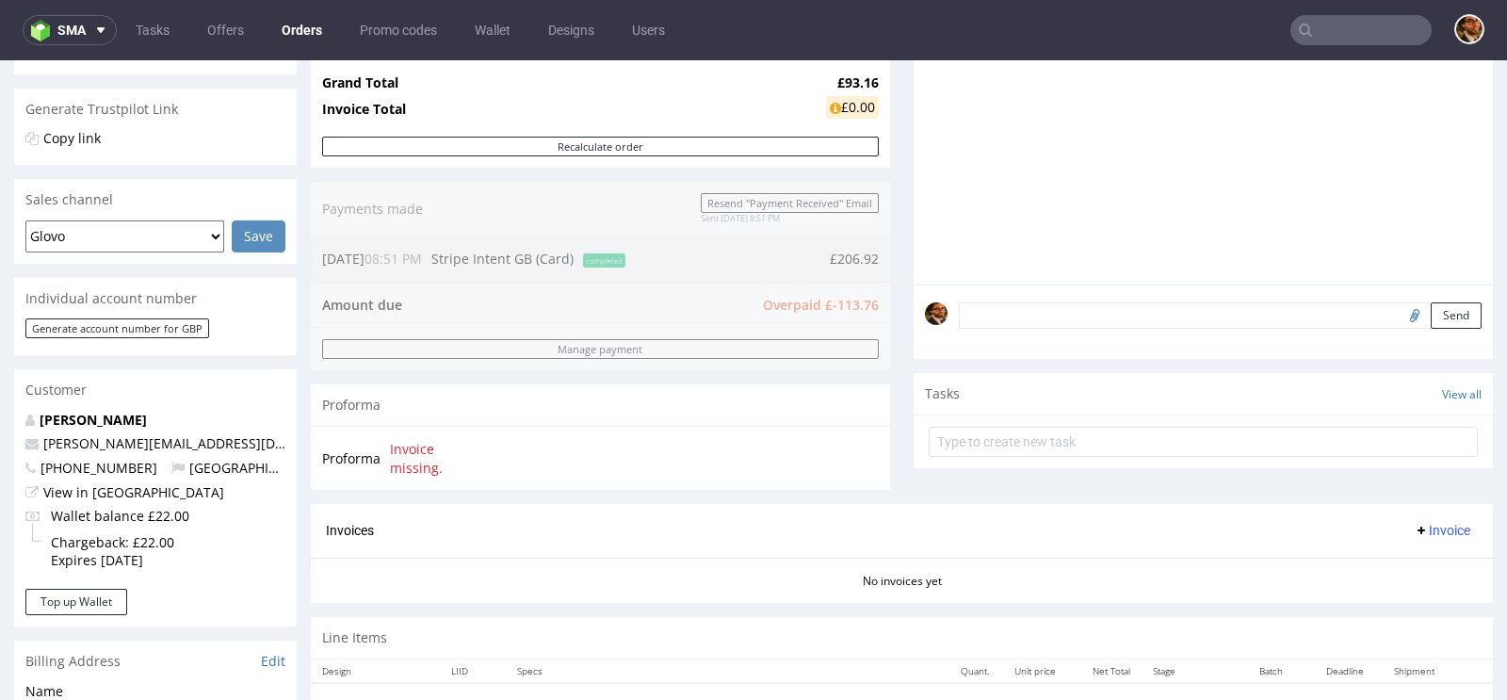
scroll to position [230, 0]
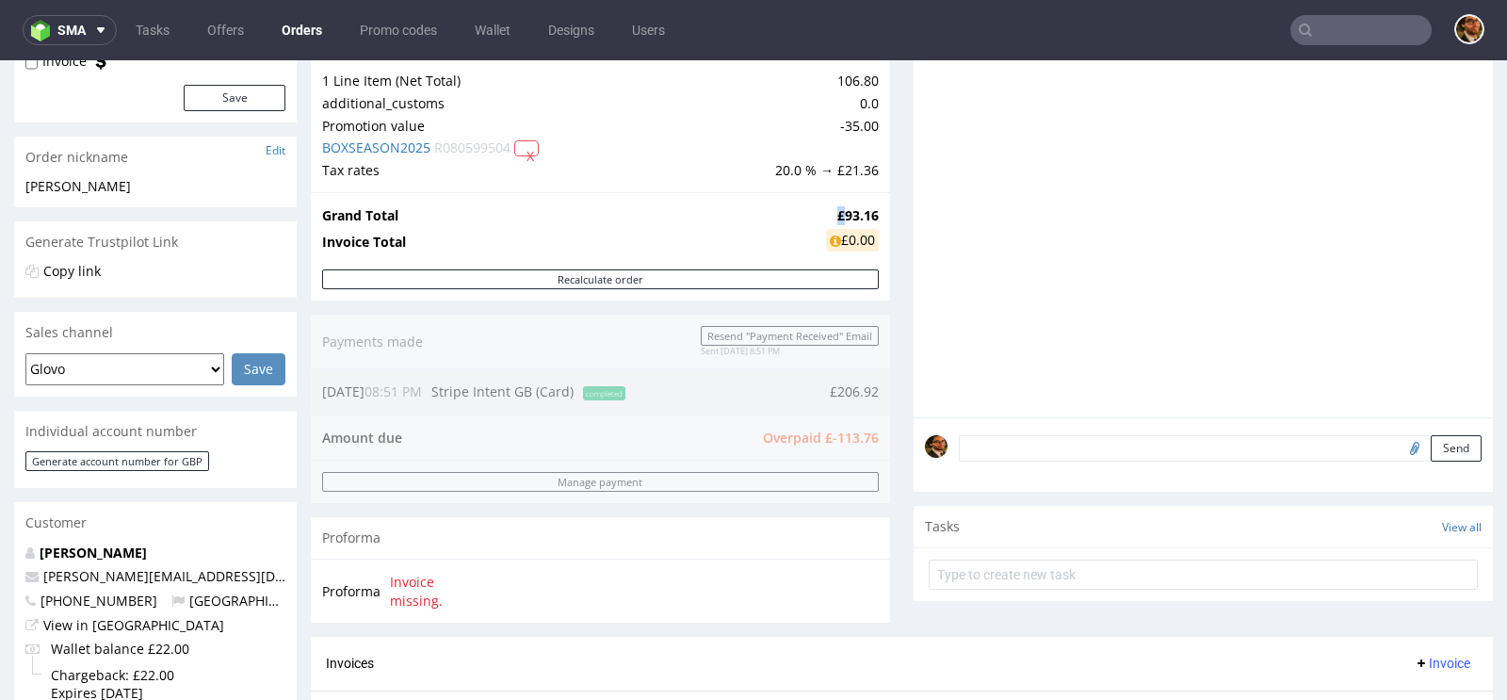
click at [837, 213] on strong "£93.16" at bounding box center [857, 215] width 41 height 18
copy strong "£"
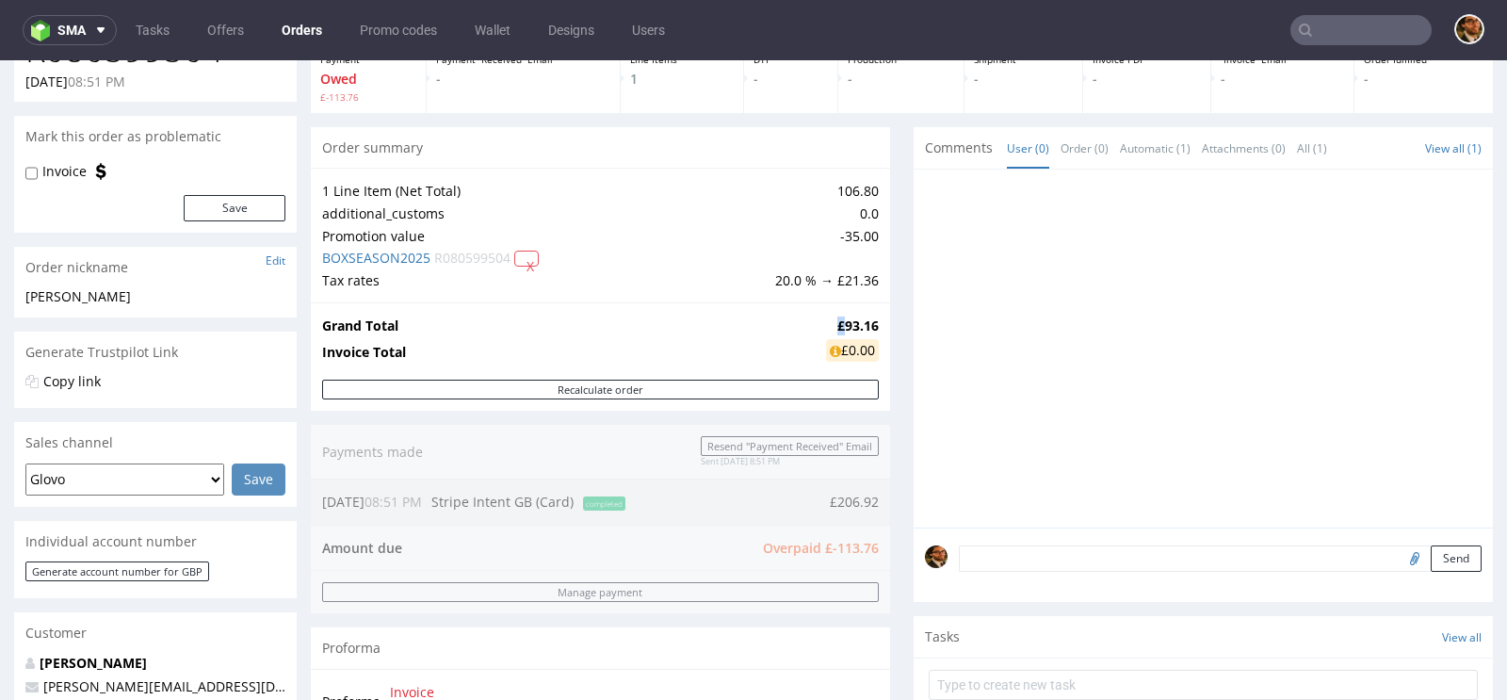
scroll to position [114, 0]
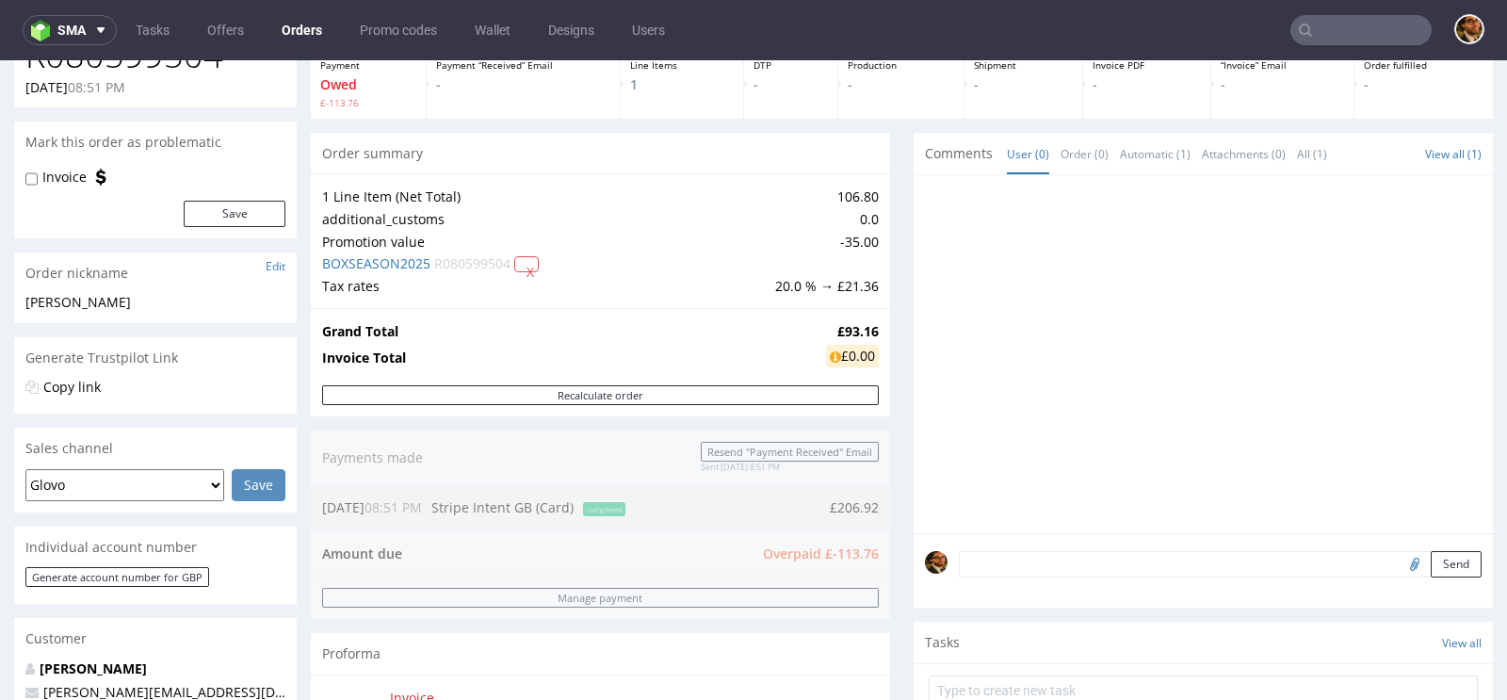
click at [881, 391] on div "Recalculate order" at bounding box center [600, 400] width 579 height 31
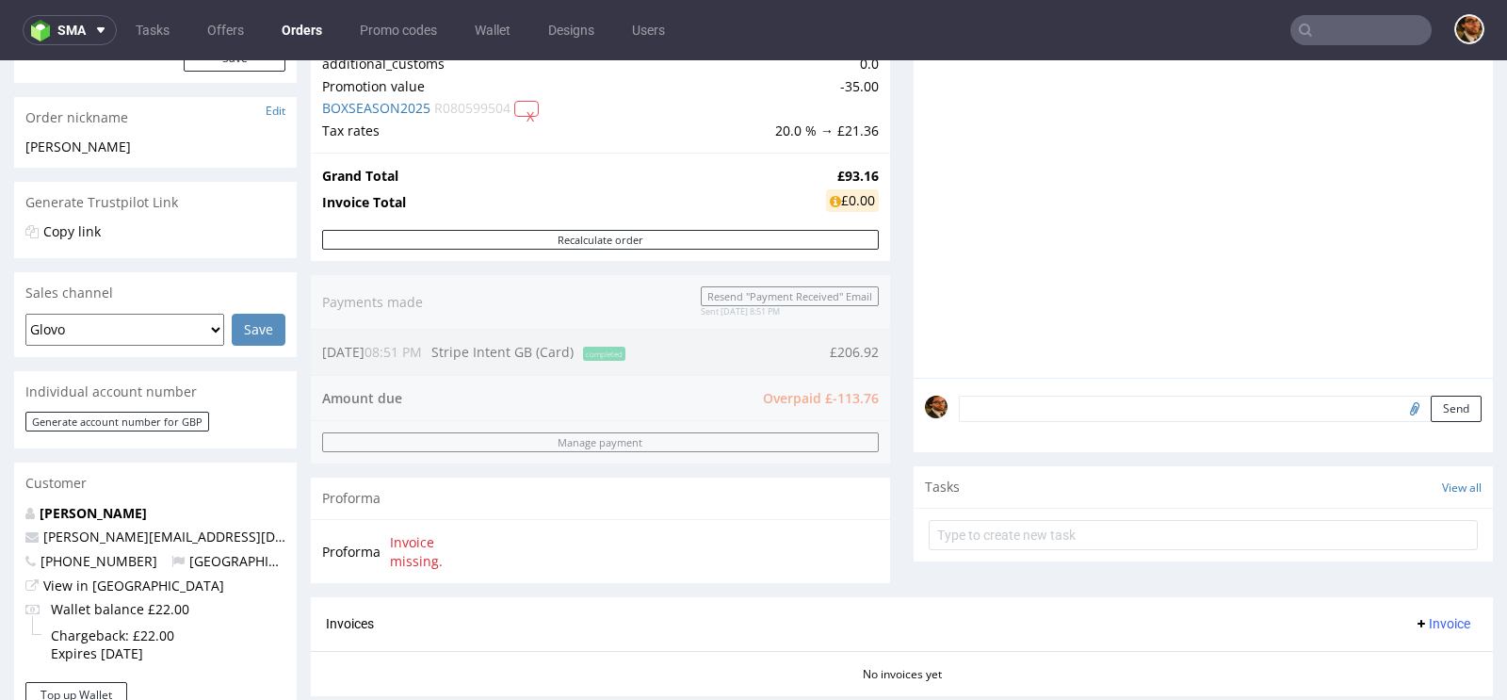
scroll to position [118, 0]
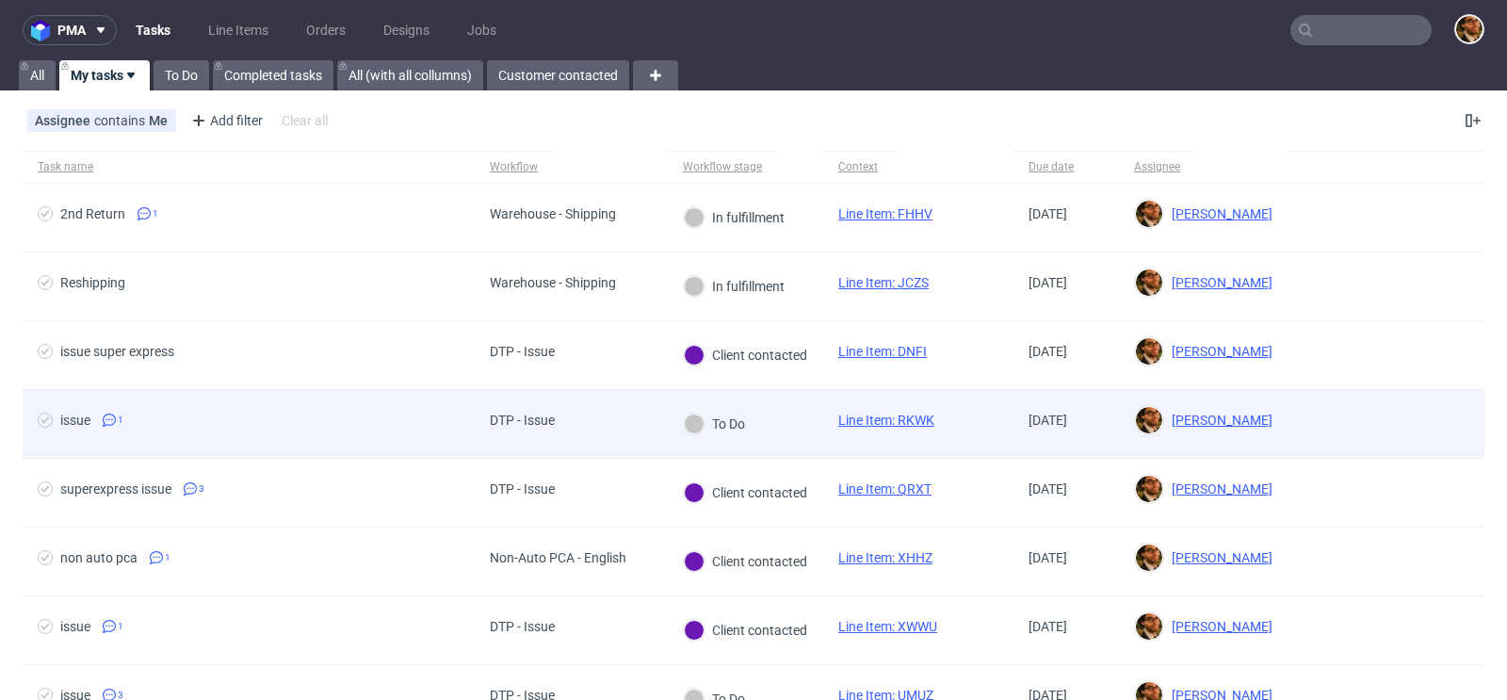
click at [1337, 413] on div at bounding box center [1386, 424] width 197 height 68
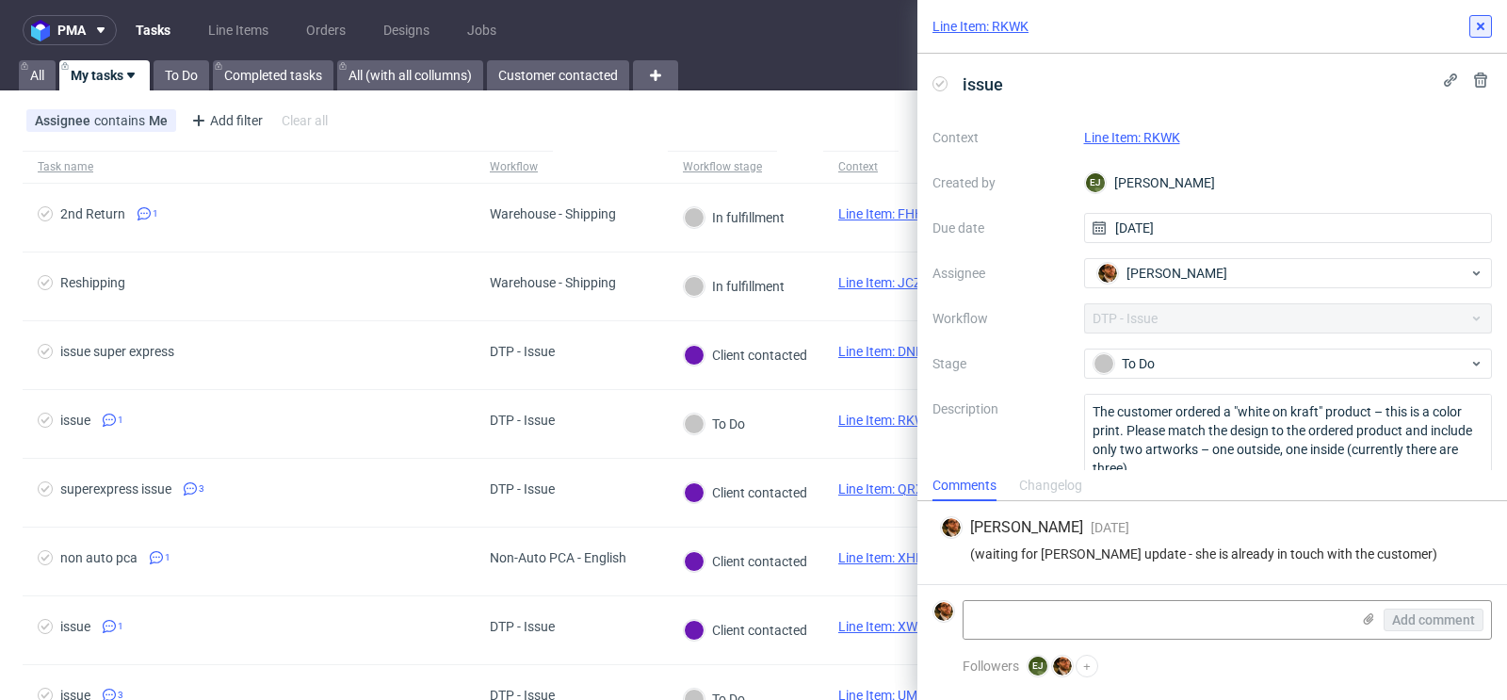
click at [1477, 33] on icon at bounding box center [1480, 26] width 15 height 15
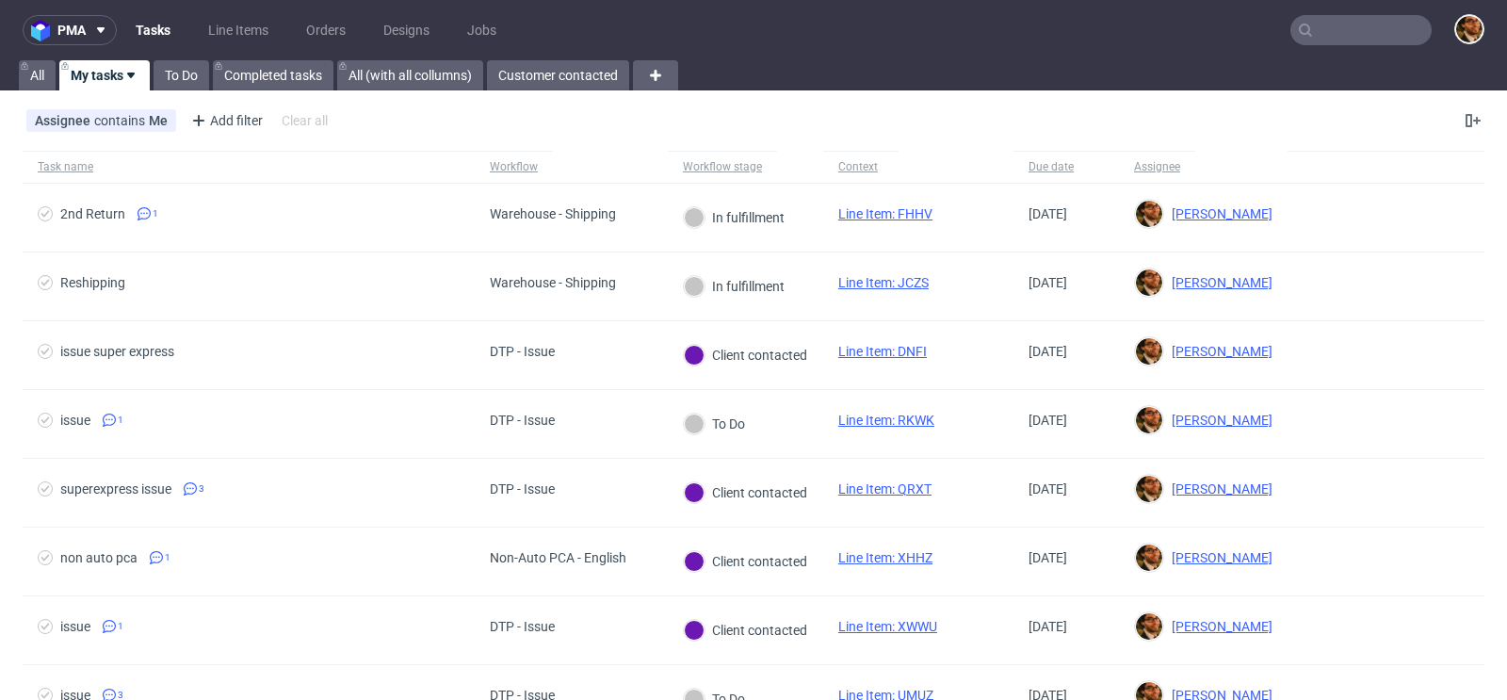
scroll to position [339, 0]
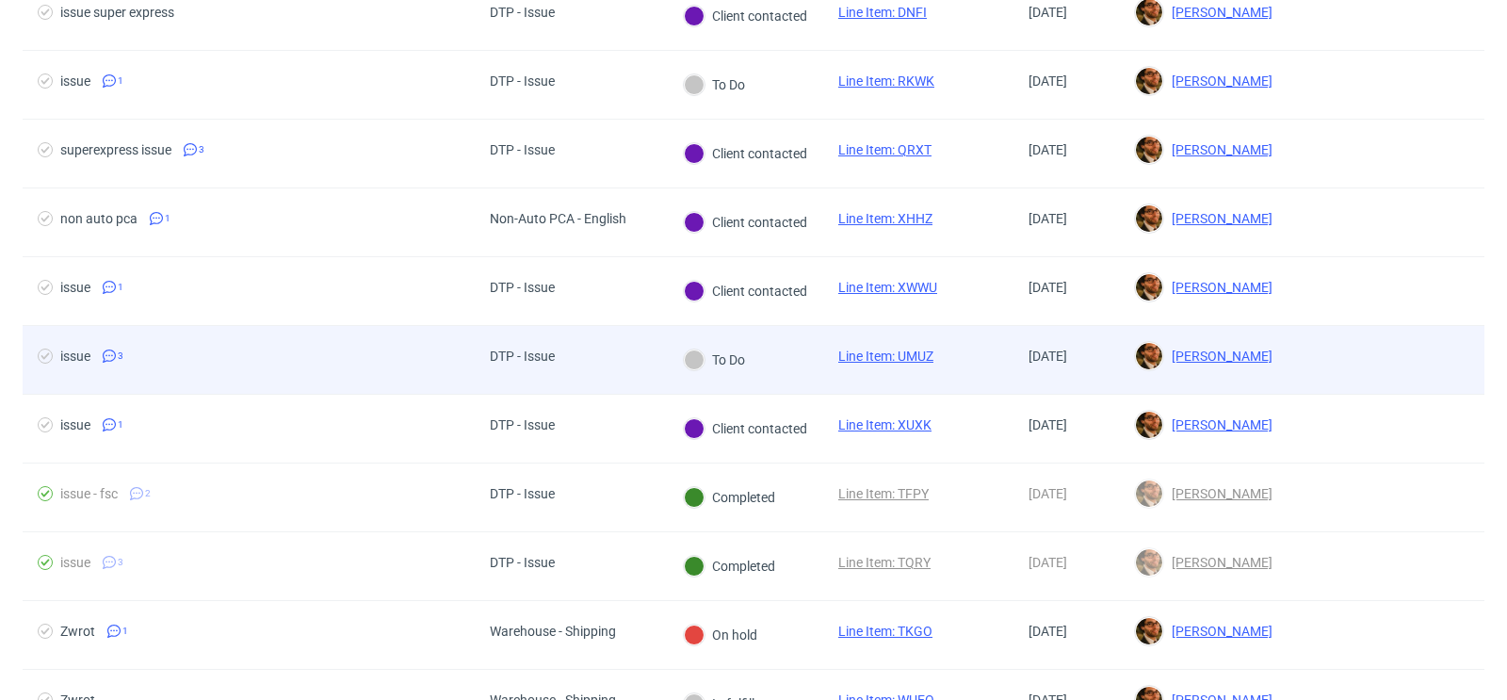
click at [1375, 350] on div at bounding box center [1386, 360] width 197 height 68
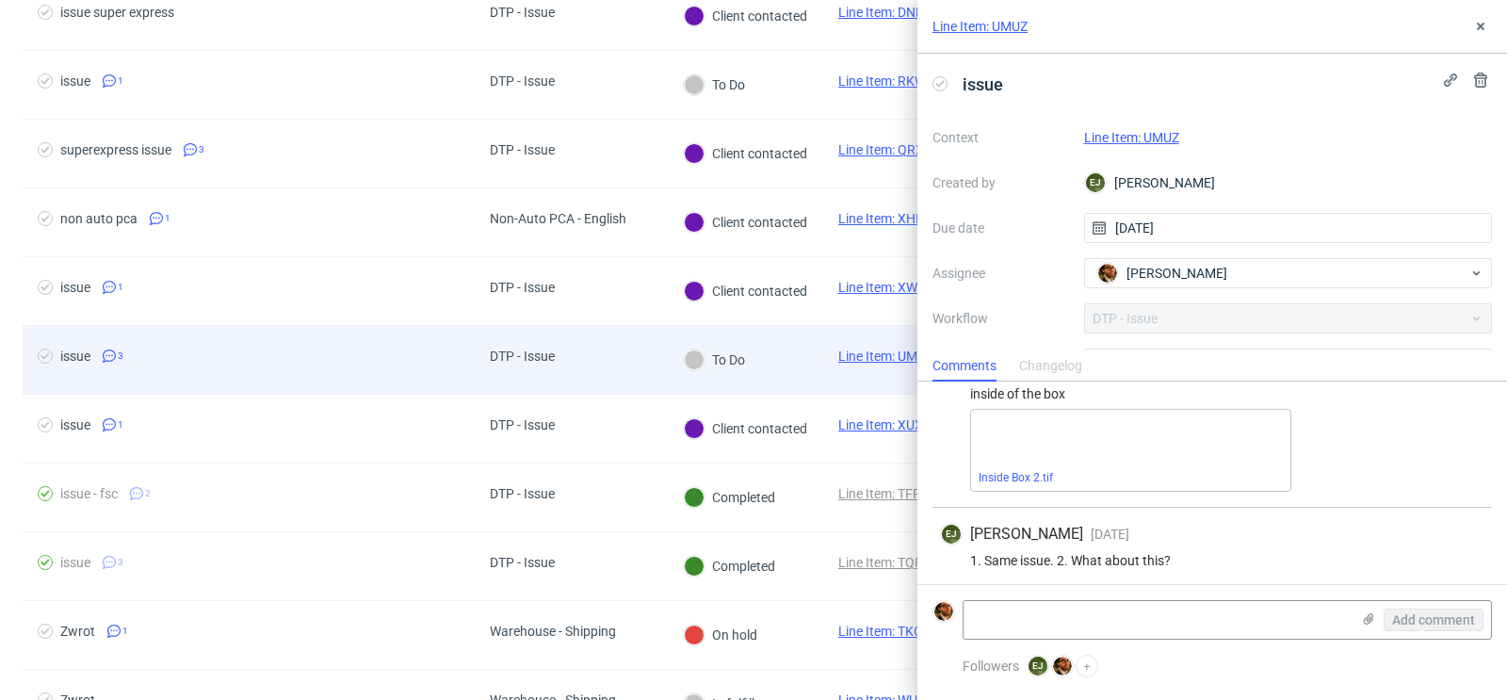
scroll to position [172, 0]
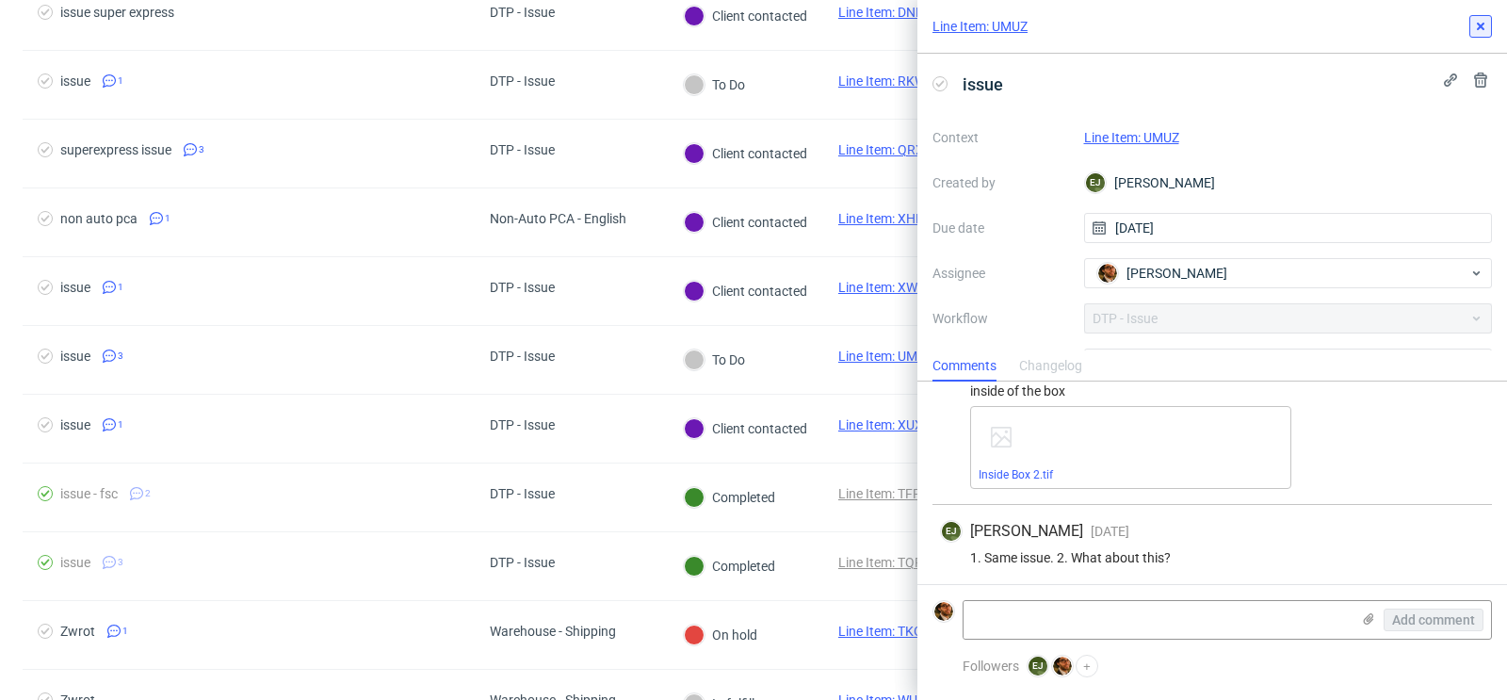
click at [1478, 36] on button at bounding box center [1480, 26] width 23 height 23
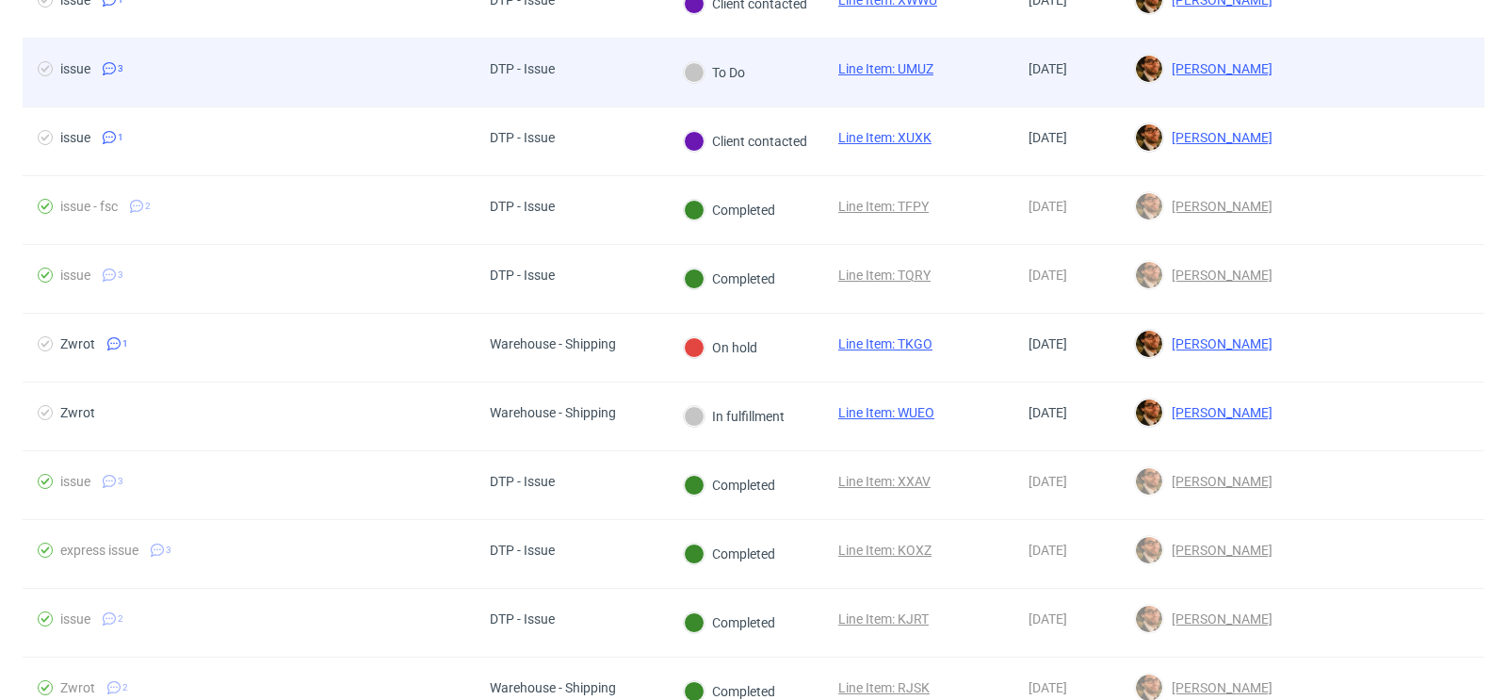
scroll to position [650, 0]
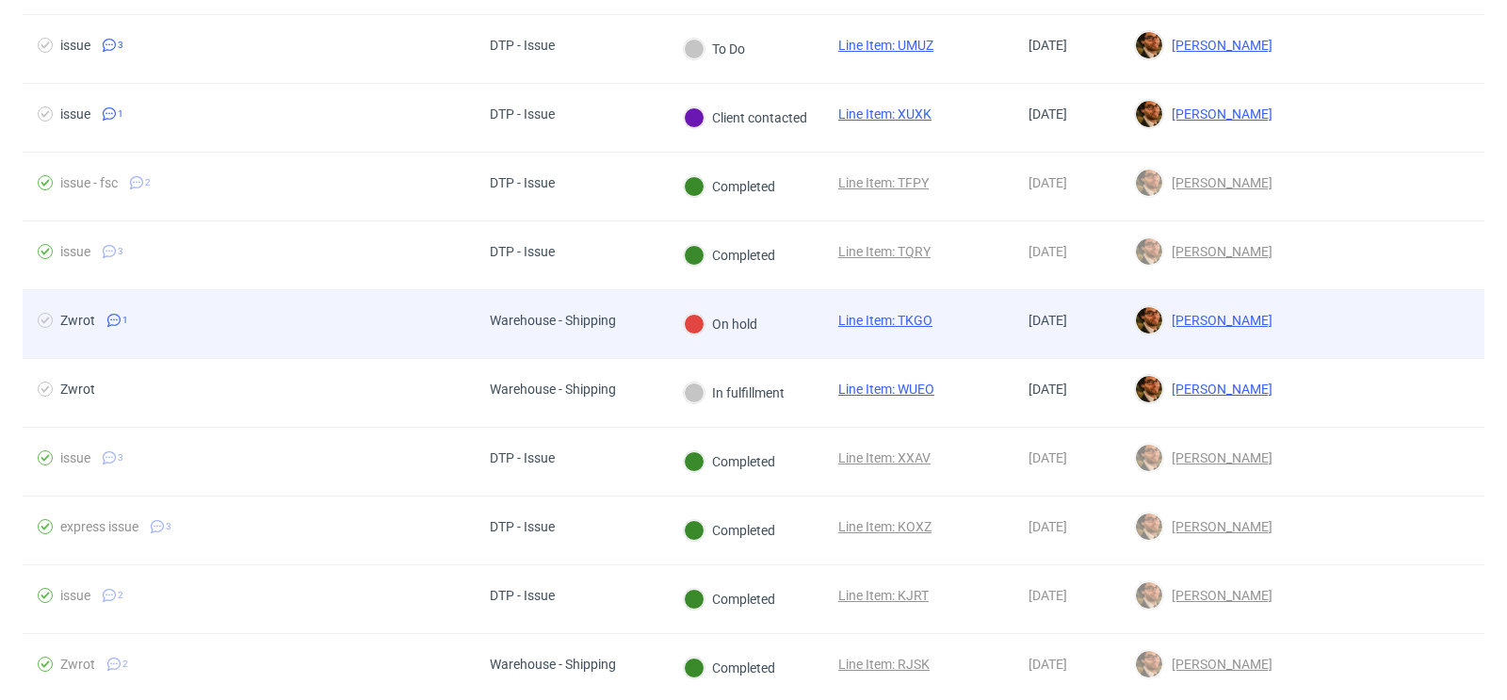
click at [1358, 303] on div at bounding box center [1386, 324] width 197 height 68
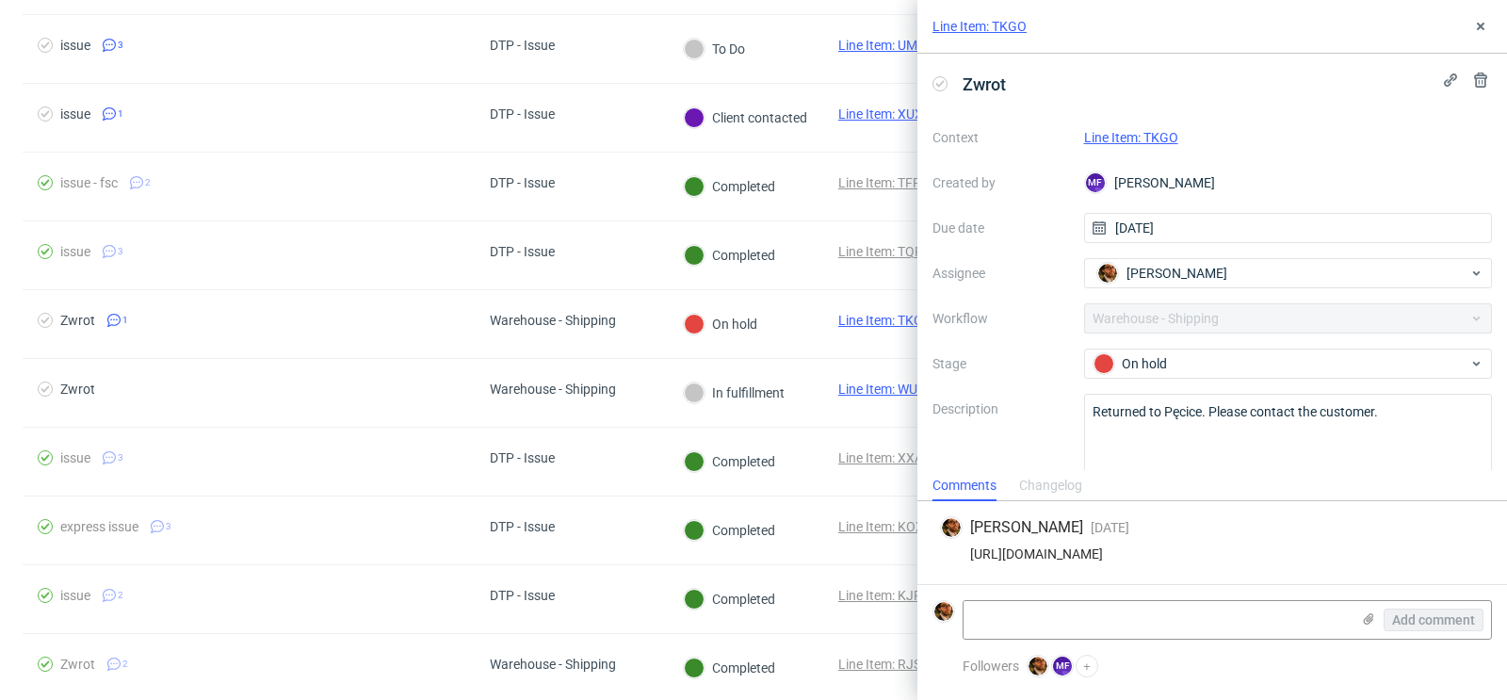
drag, startPoint x: 1433, startPoint y: 555, endPoint x: 948, endPoint y: 558, distance: 485.1
click at [948, 558] on div "https://app-eu1.hubspot.com/contacts/25600958/record/0-5/233150350546/" at bounding box center [1212, 553] width 544 height 15
copy div "https://app-eu1.hubspot.com/contacts/25600958/record/0-5/233150350546/"
click at [1429, 362] on div "On hold" at bounding box center [1281, 363] width 375 height 21
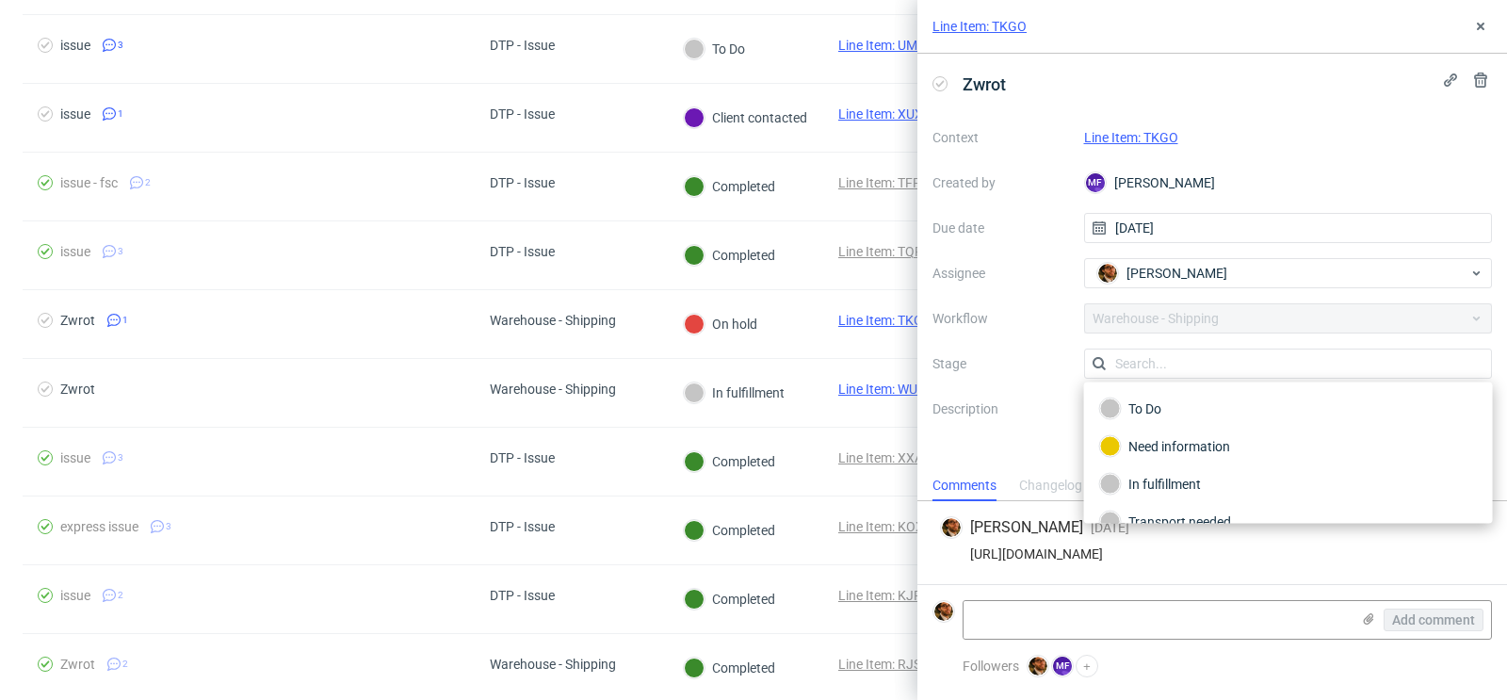
scroll to position [94, 0]
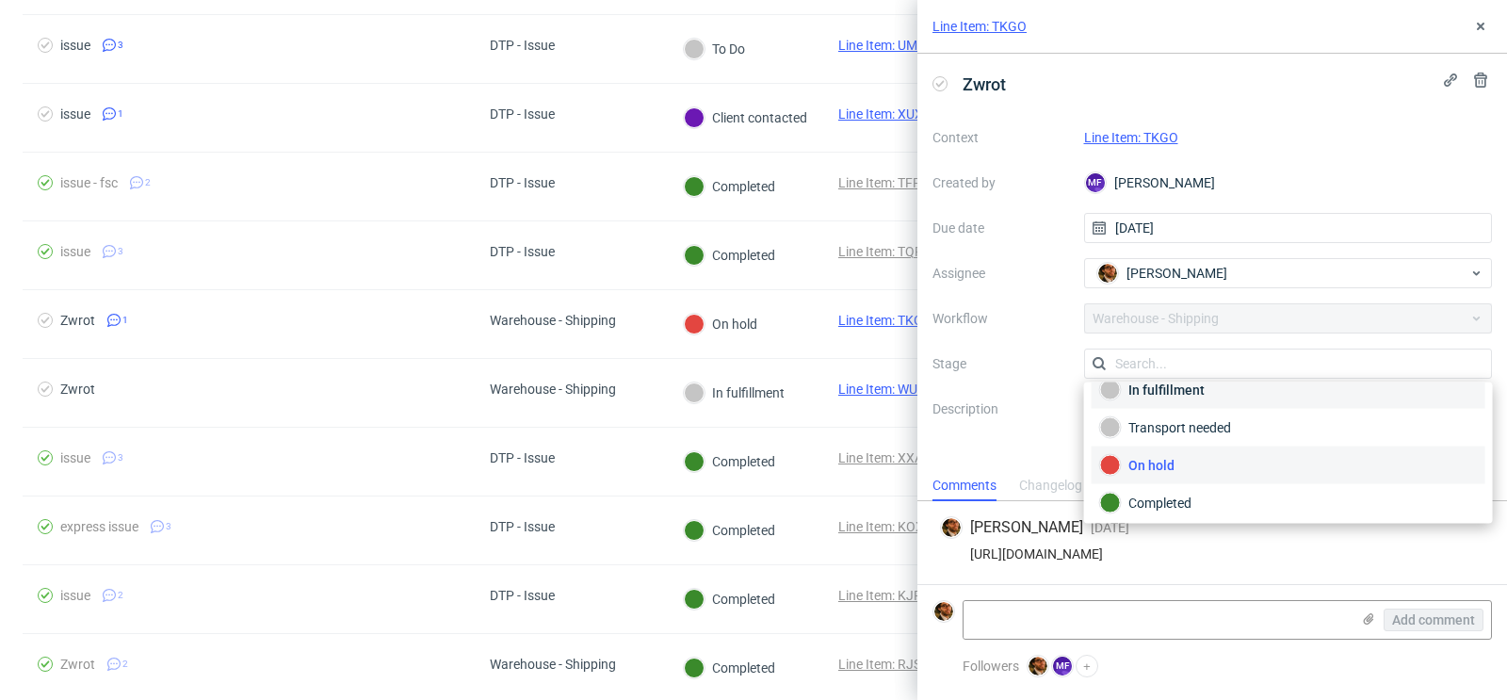
click at [1294, 397] on div "In fulfillment" at bounding box center [1288, 390] width 377 height 21
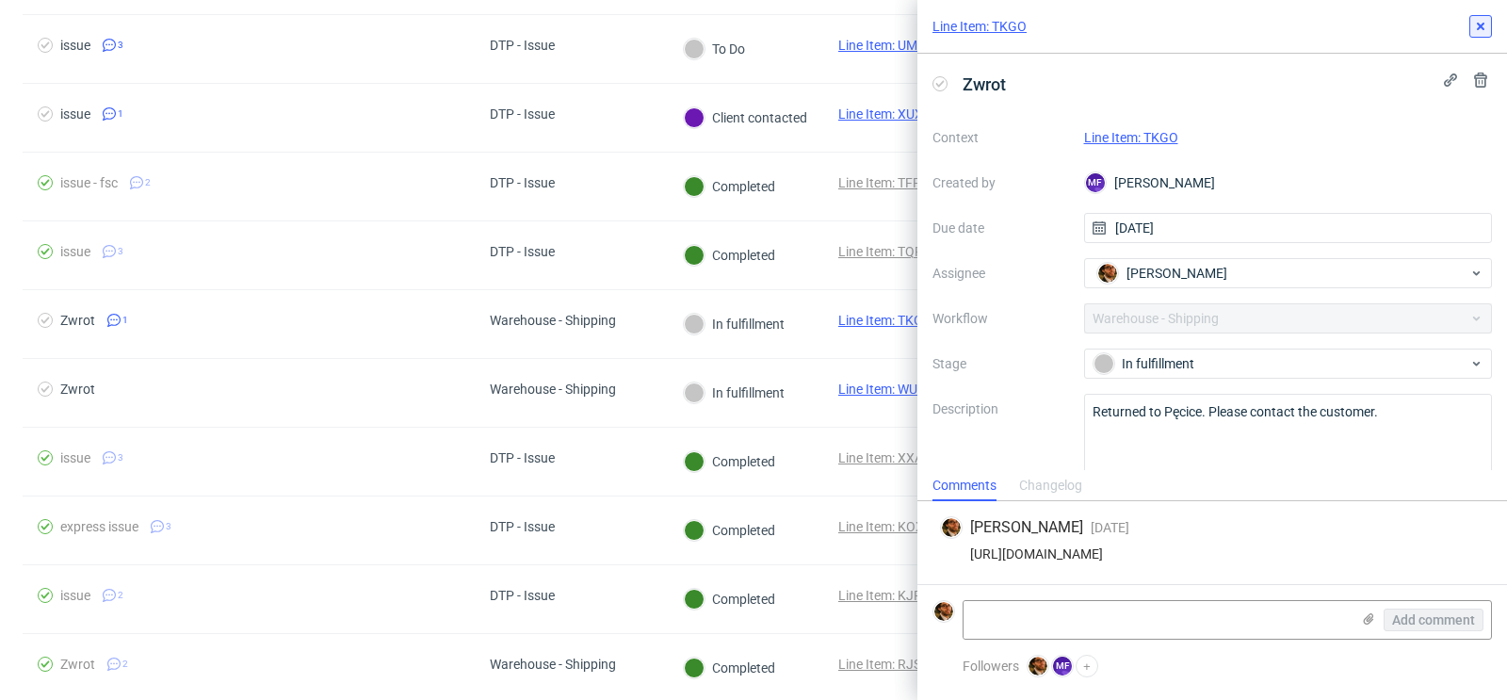
click at [1479, 35] on button at bounding box center [1480, 26] width 23 height 23
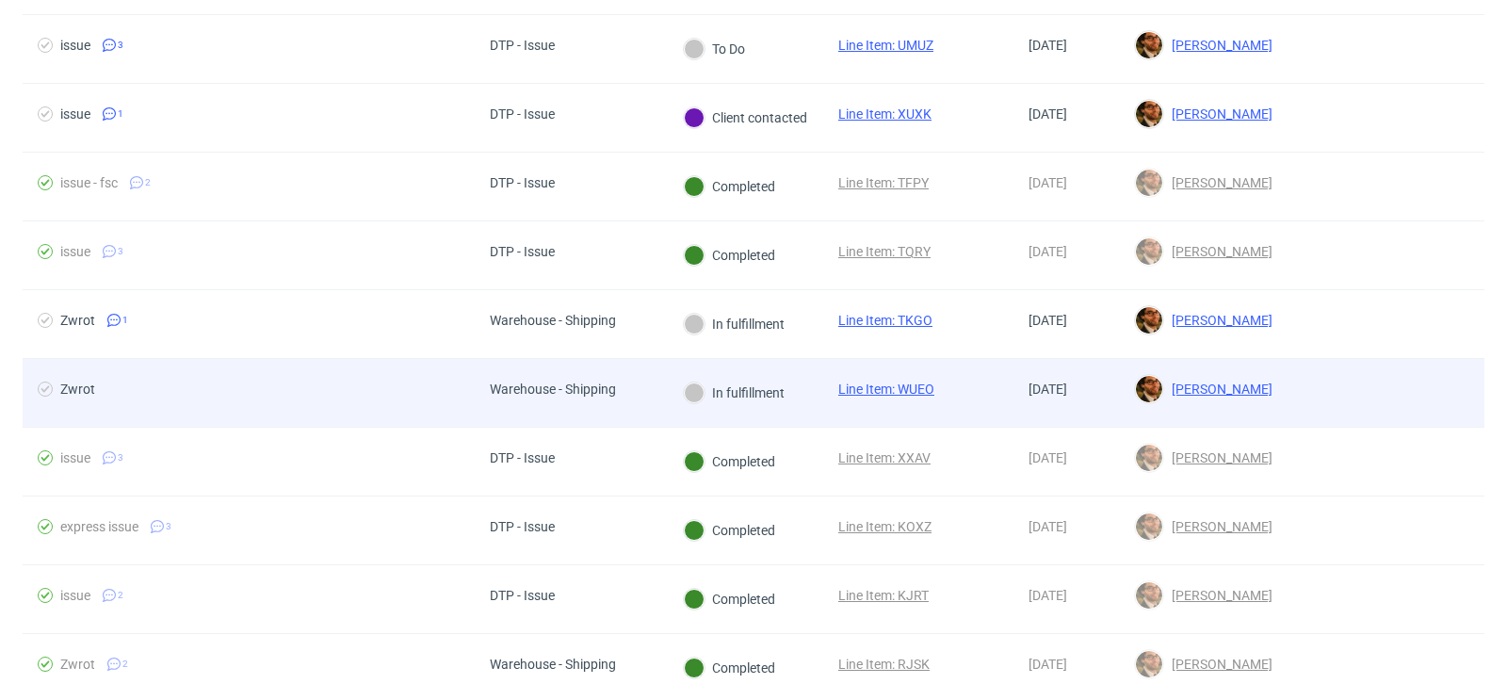
click at [1325, 370] on div at bounding box center [1386, 393] width 197 height 68
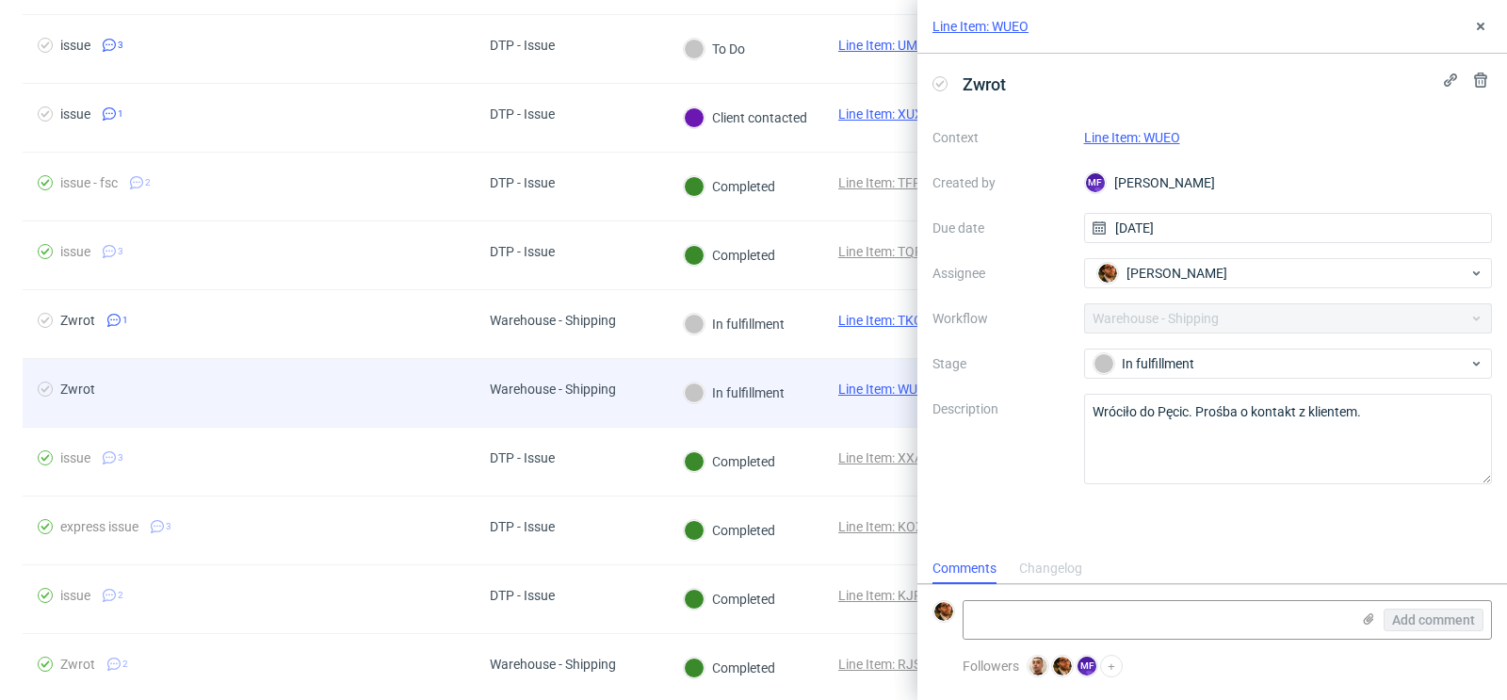
scroll to position [15, 0]
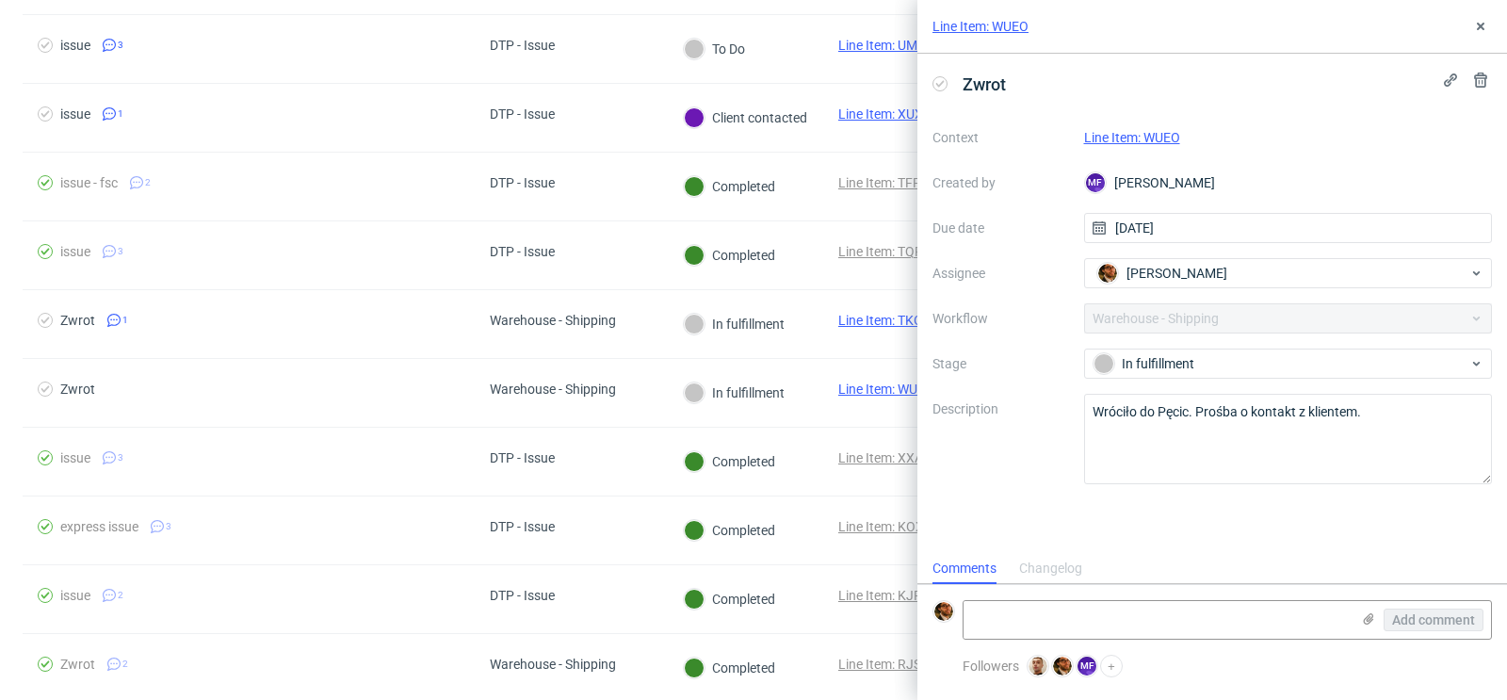
click at [1155, 134] on link "Line Item: WUEO" at bounding box center [1132, 137] width 96 height 15
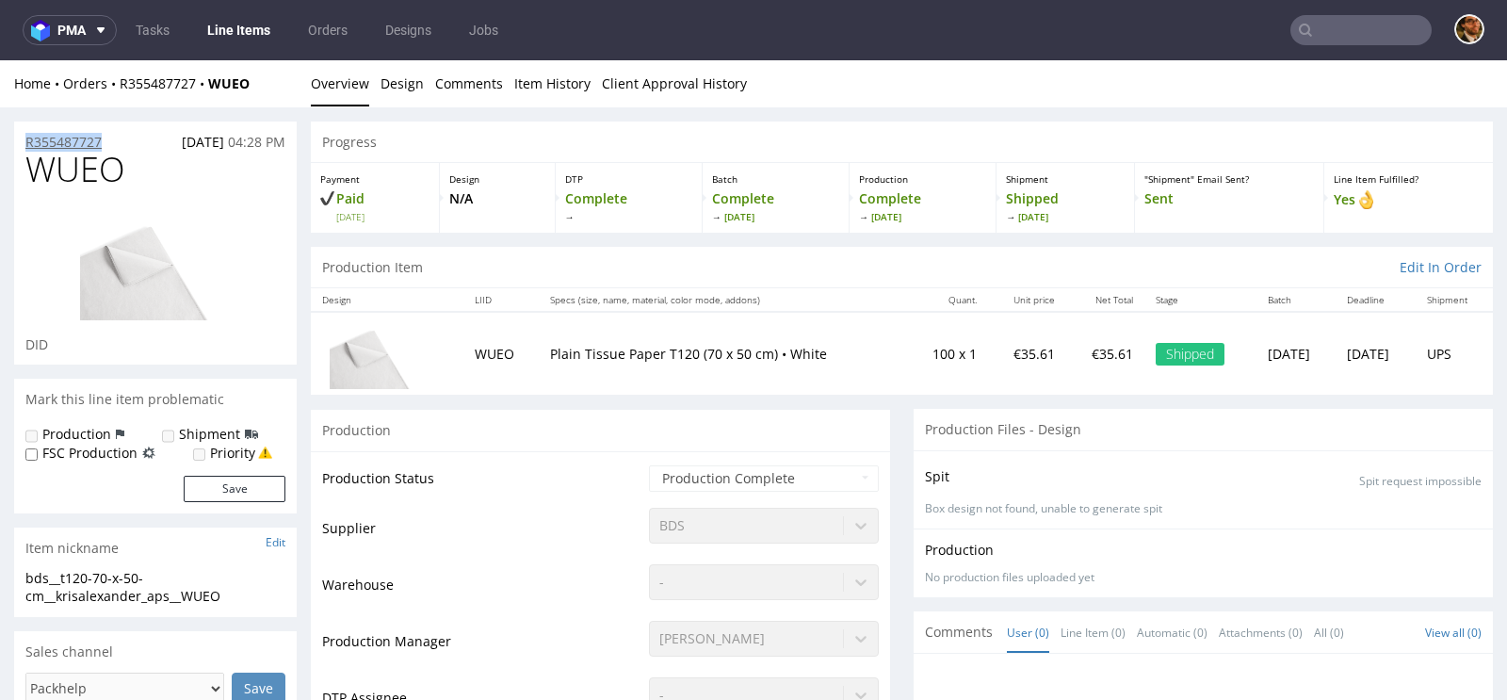
drag, startPoint x: 122, startPoint y: 146, endPoint x: 27, endPoint y: 145, distance: 95.1
click at [26, 145] on div "R355487727 [DATE] 04:28 PM" at bounding box center [155, 137] width 283 height 30
copy p "R355487727"
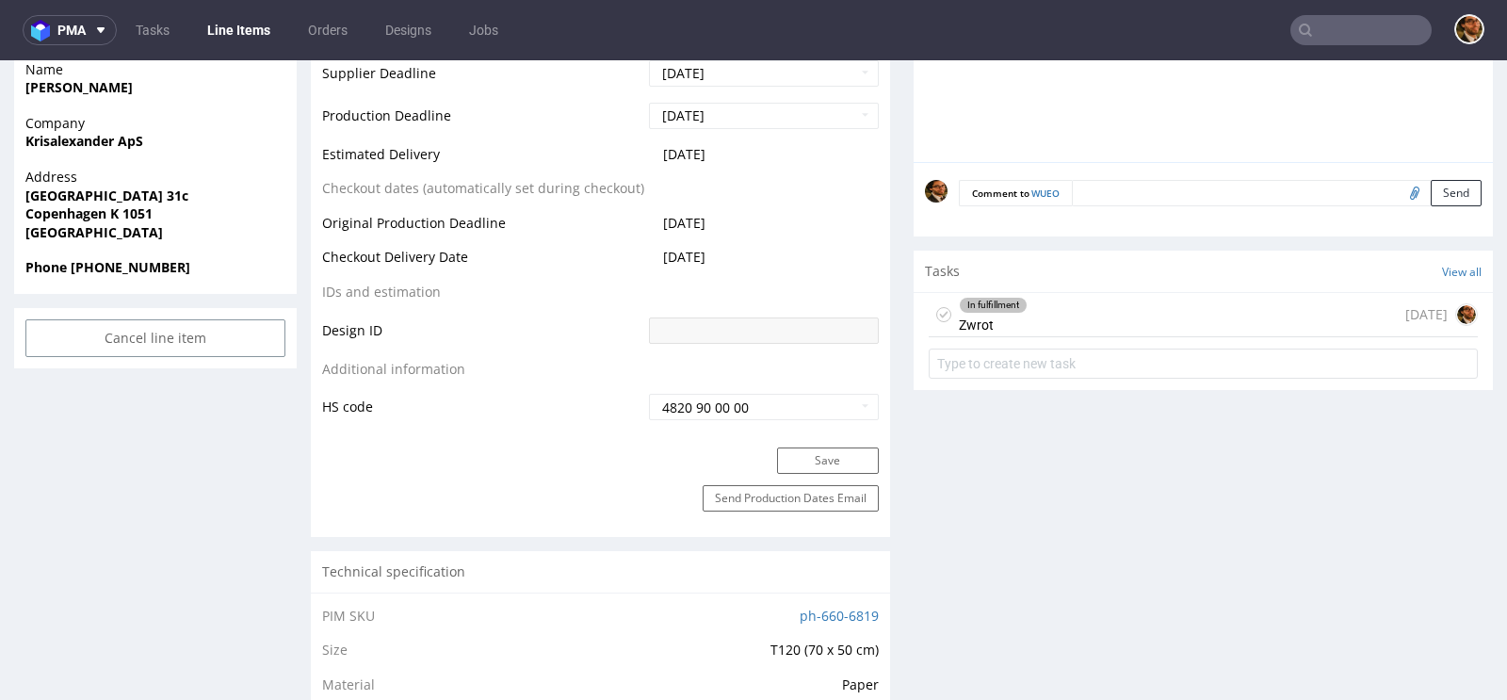
click at [1115, 314] on div "In fulfillment Zwrot [DATE]" at bounding box center [1203, 315] width 549 height 44
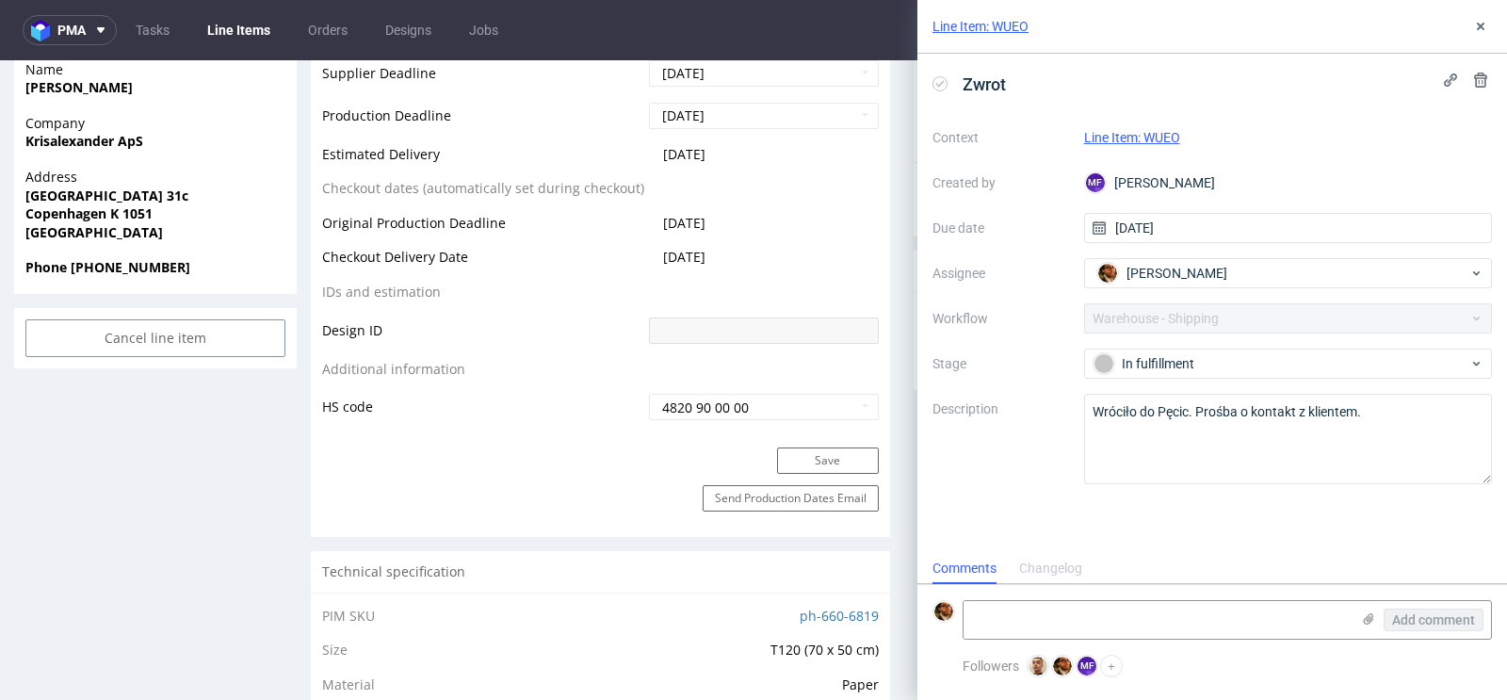
scroll to position [15, 0]
click at [1127, 615] on textarea at bounding box center [1157, 620] width 386 height 38
paste textarea "[URL][DOMAIN_NAME]"
type textarea "[URL][DOMAIN_NAME]"
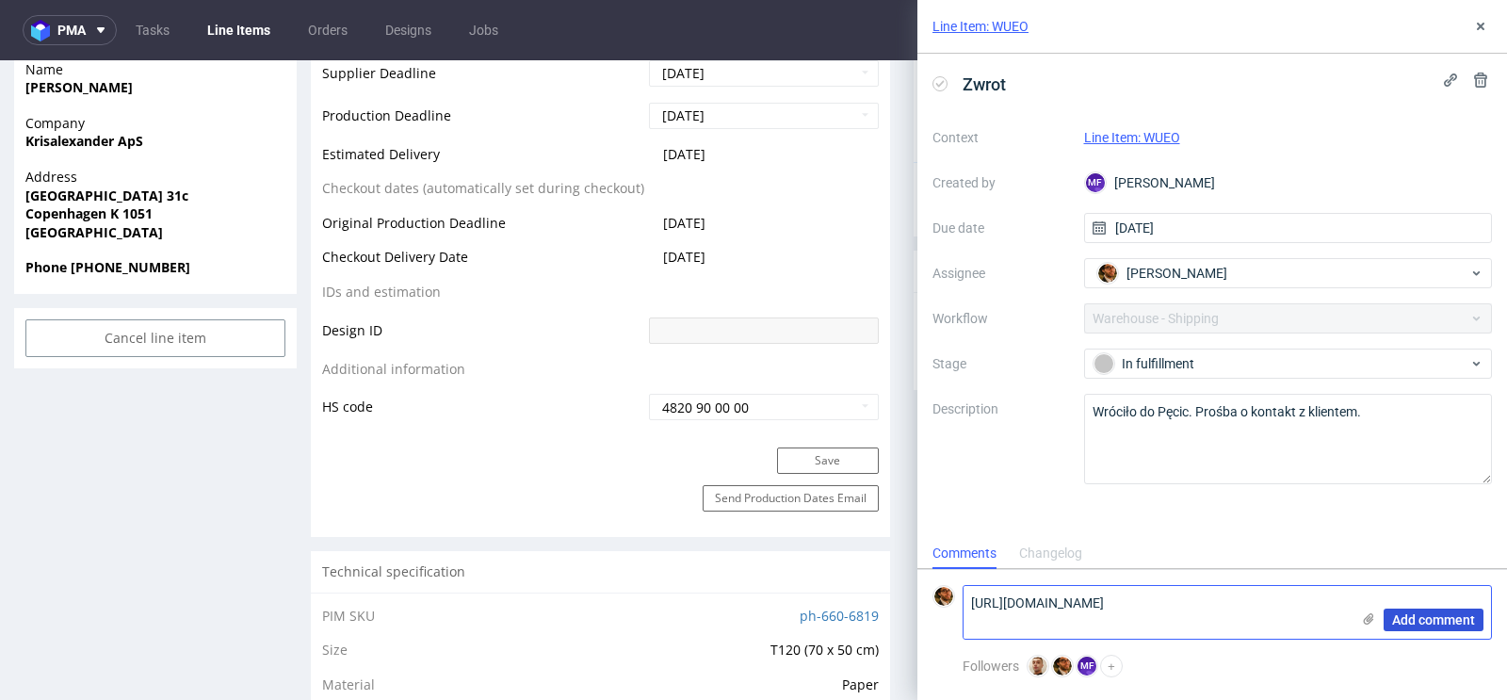
click at [1403, 621] on span "Add comment" at bounding box center [1433, 619] width 83 height 13
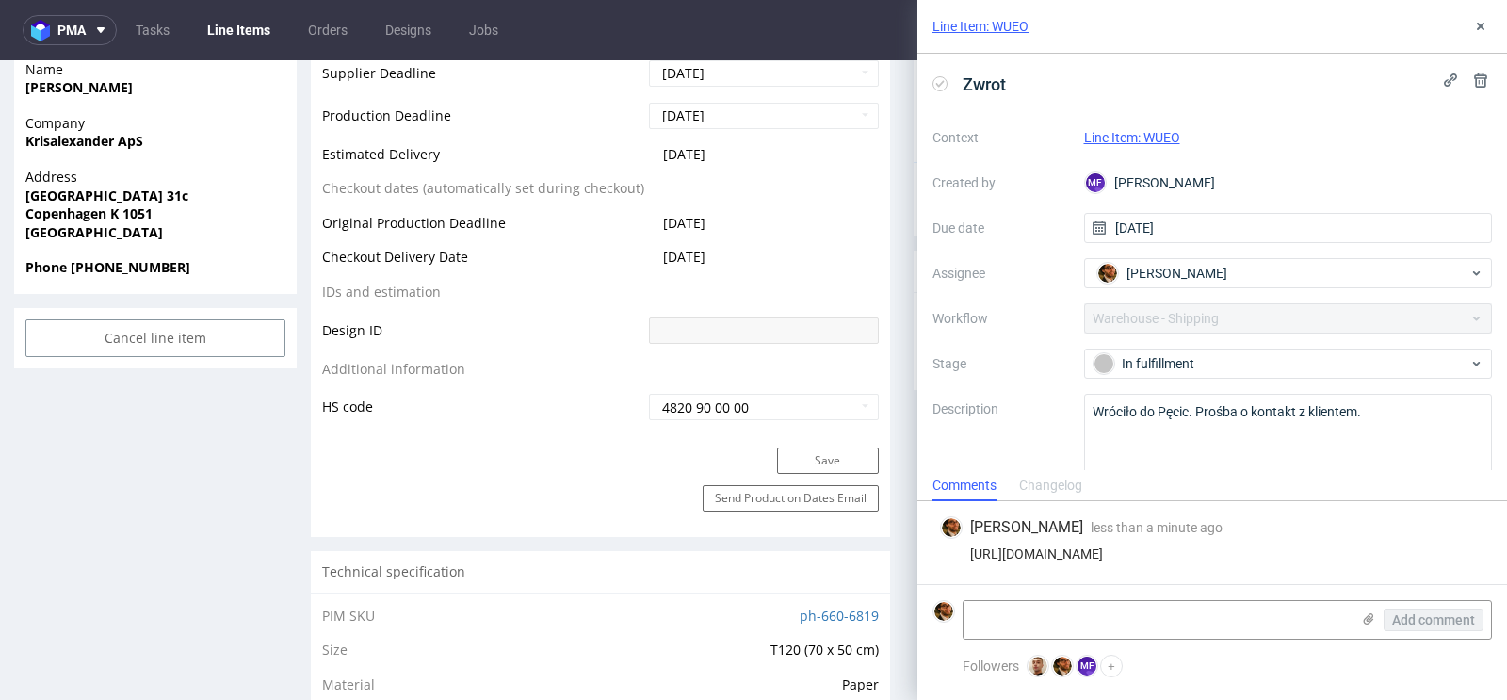
click at [1496, 21] on div "Line Item: WUEO" at bounding box center [1212, 27] width 590 height 54
click at [1483, 27] on use at bounding box center [1481, 27] width 8 height 8
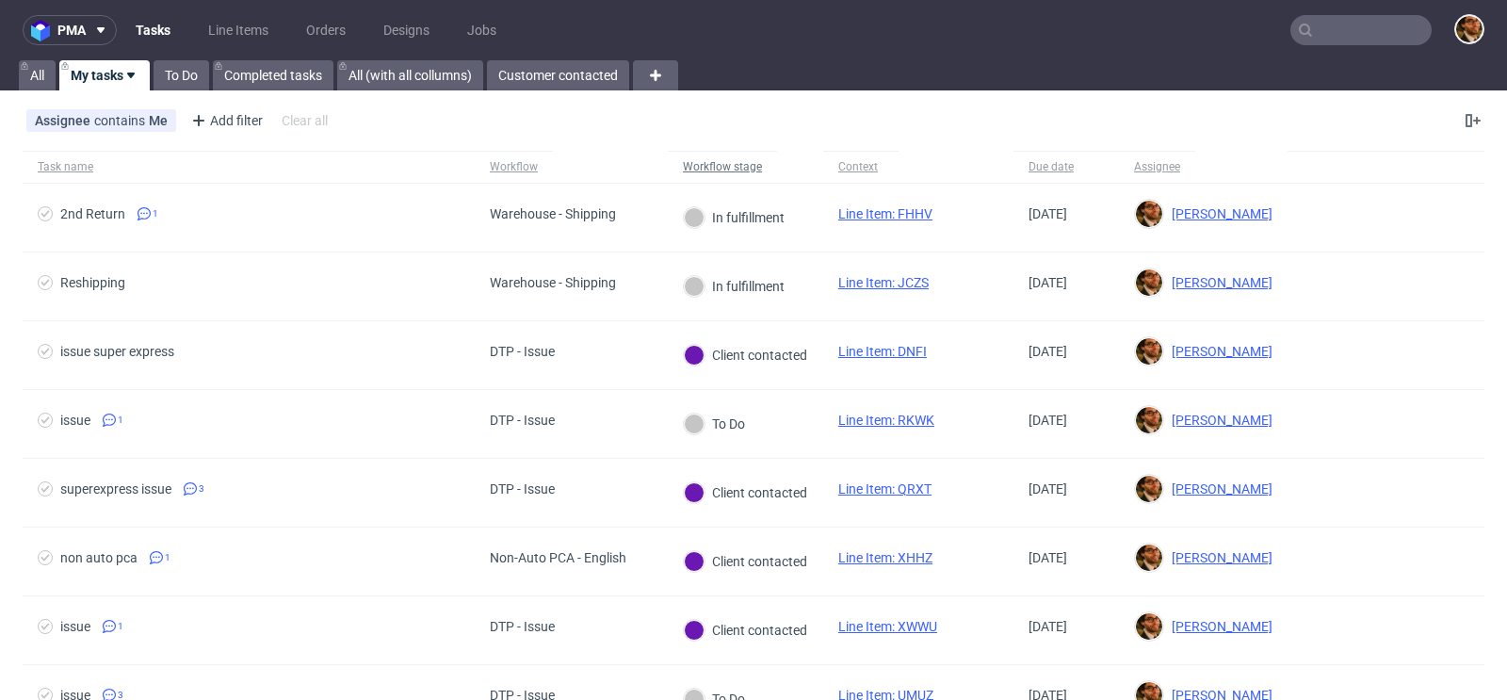
click at [728, 165] on div "Workflow stage" at bounding box center [722, 166] width 79 height 15
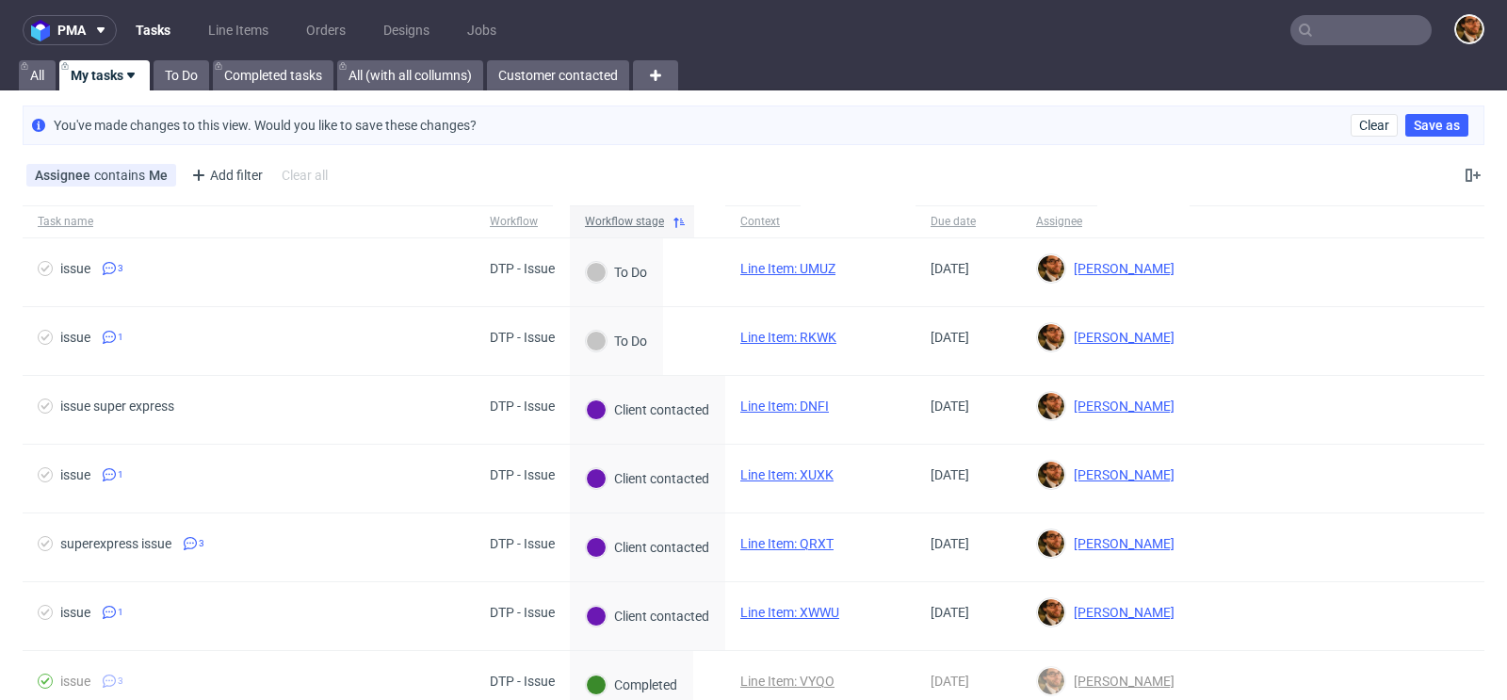
click at [672, 219] on icon at bounding box center [679, 222] width 15 height 15
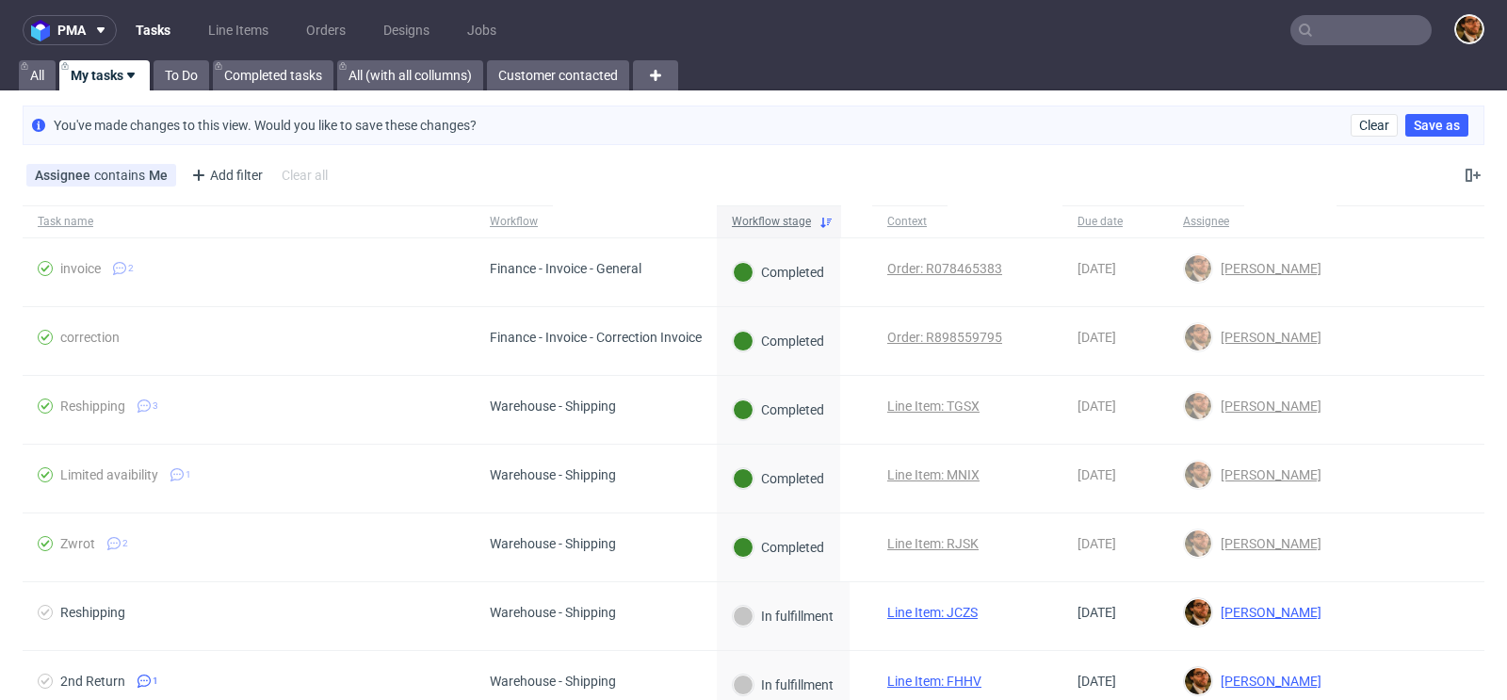
click at [814, 212] on div "Workflow stage" at bounding box center [779, 221] width 124 height 32
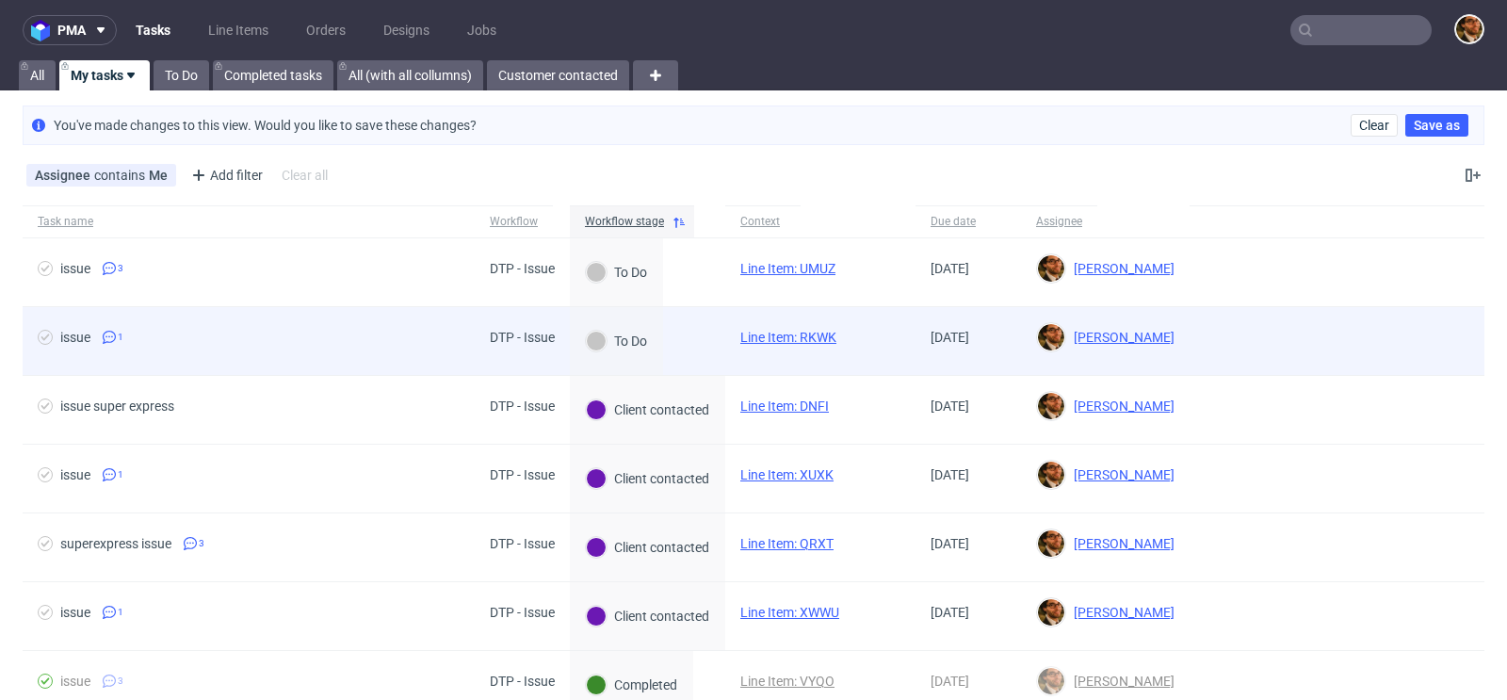
click at [1308, 336] on div at bounding box center [1337, 341] width 295 height 68
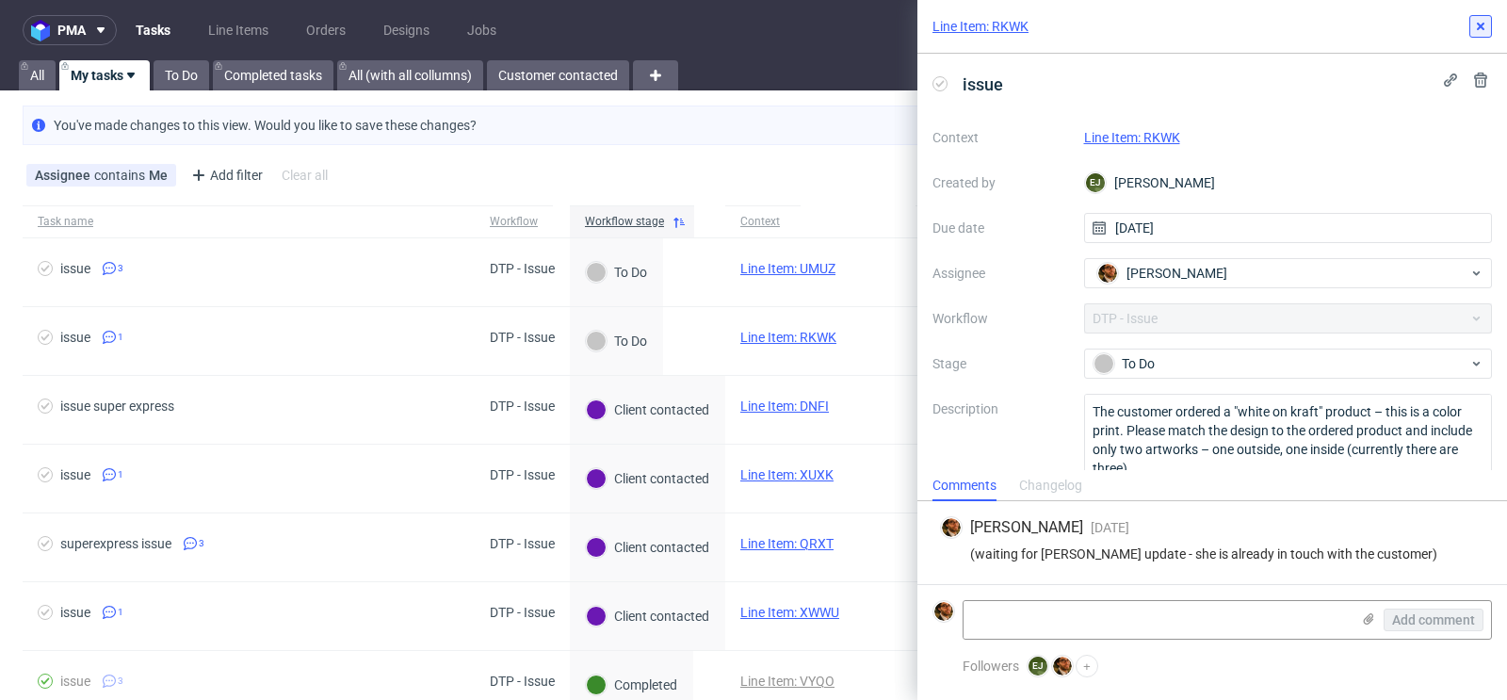
click at [1478, 28] on use at bounding box center [1481, 27] width 8 height 8
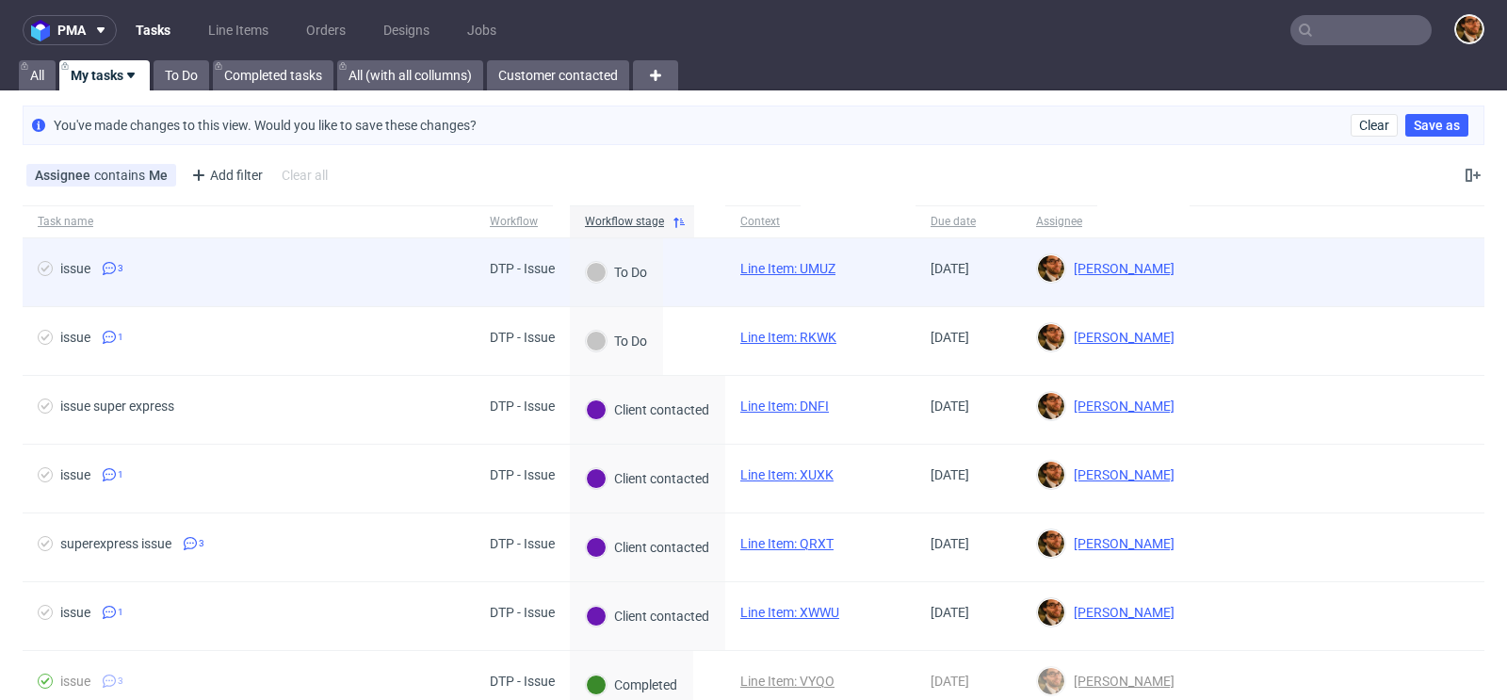
click at [1385, 290] on div at bounding box center [1337, 272] width 295 height 68
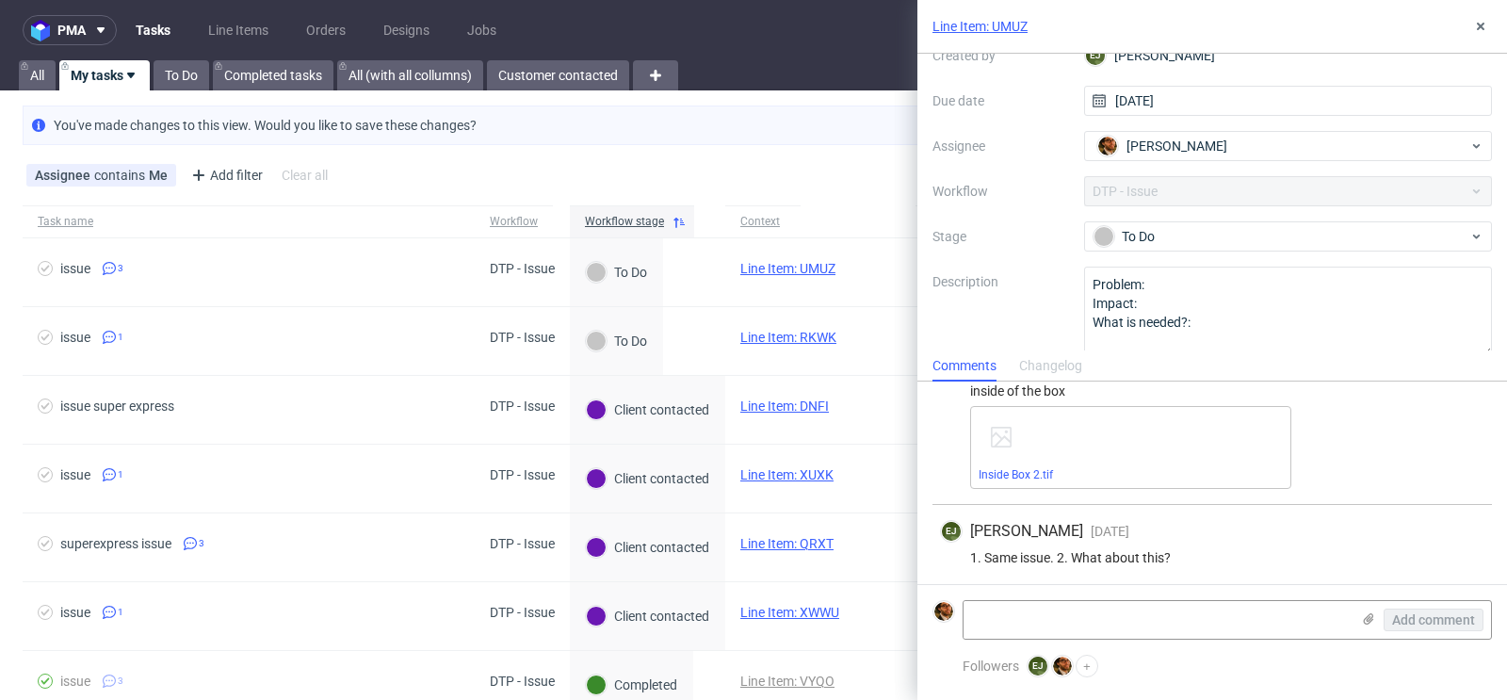
scroll to position [143, 0]
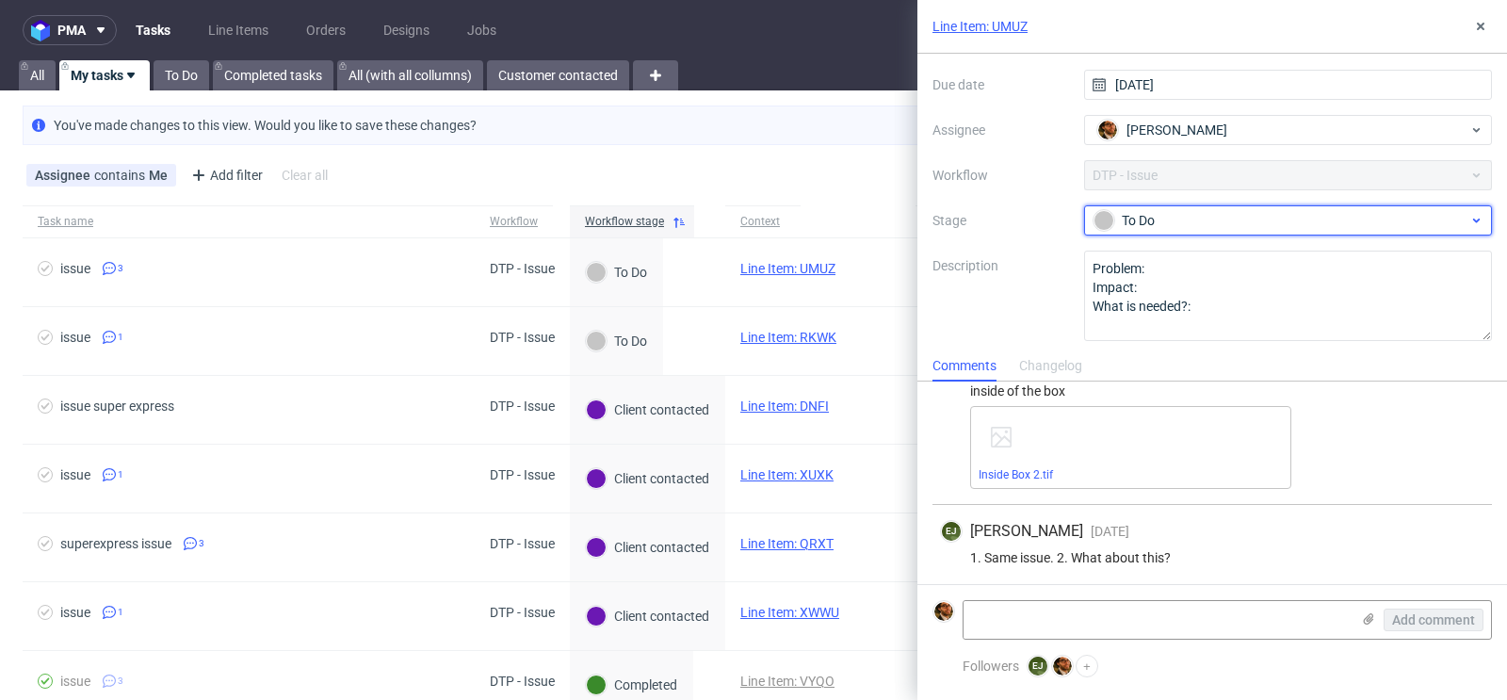
click at [1371, 219] on div "To Do" at bounding box center [1281, 220] width 375 height 21
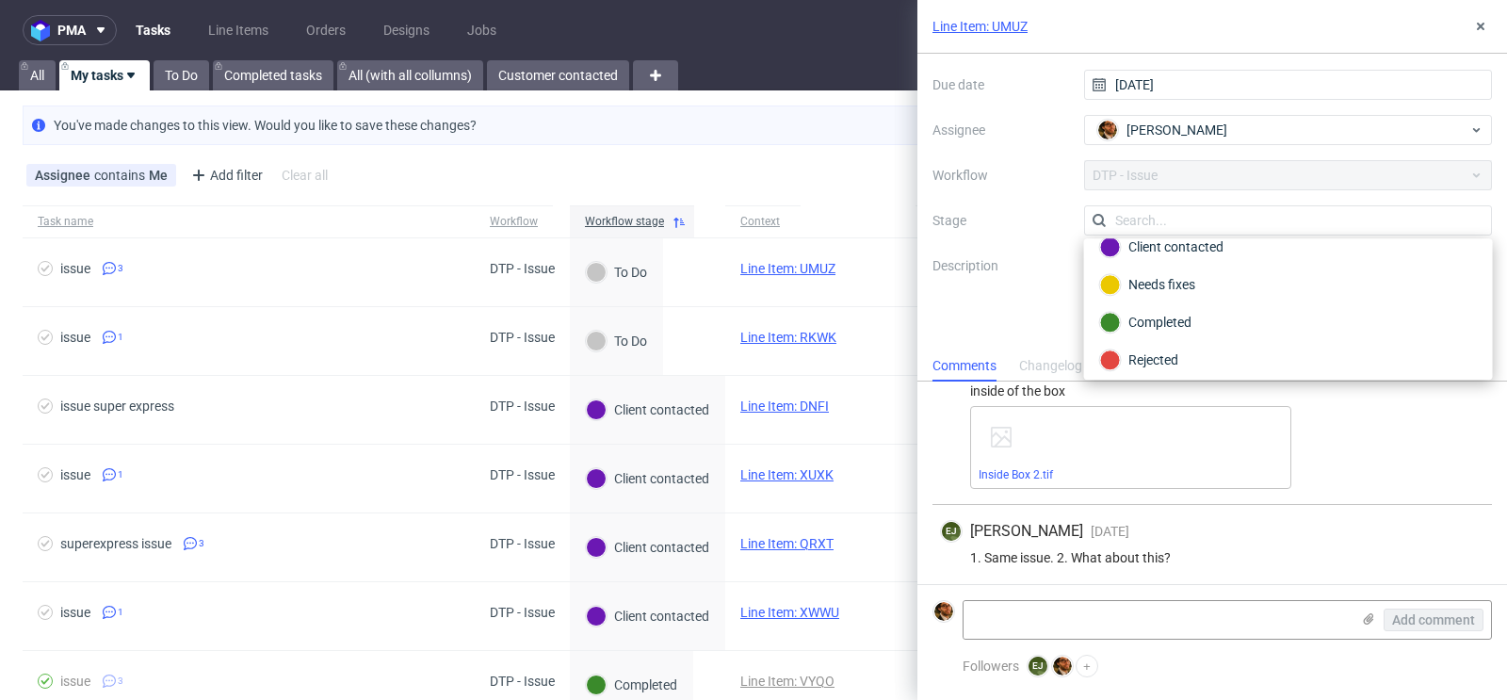
scroll to position [0, 0]
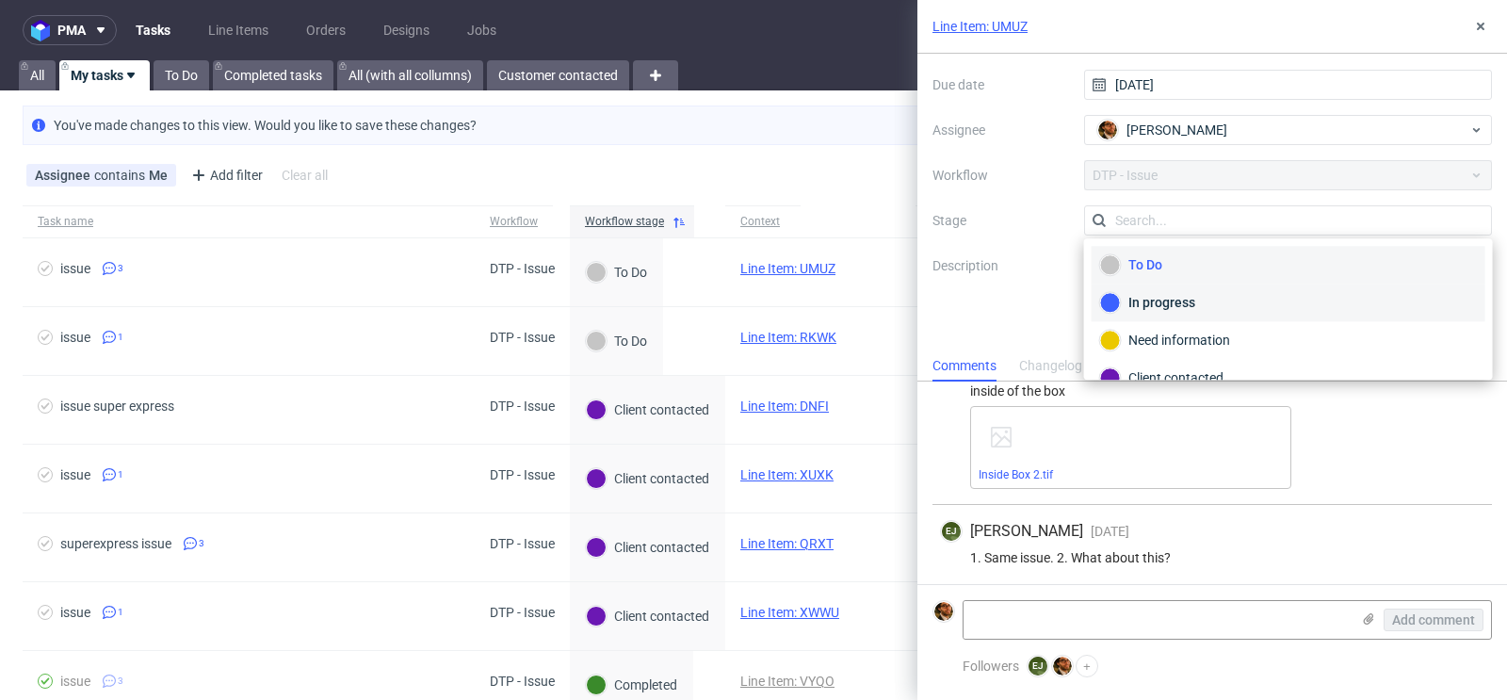
click at [1270, 303] on div "In progress" at bounding box center [1288, 302] width 377 height 21
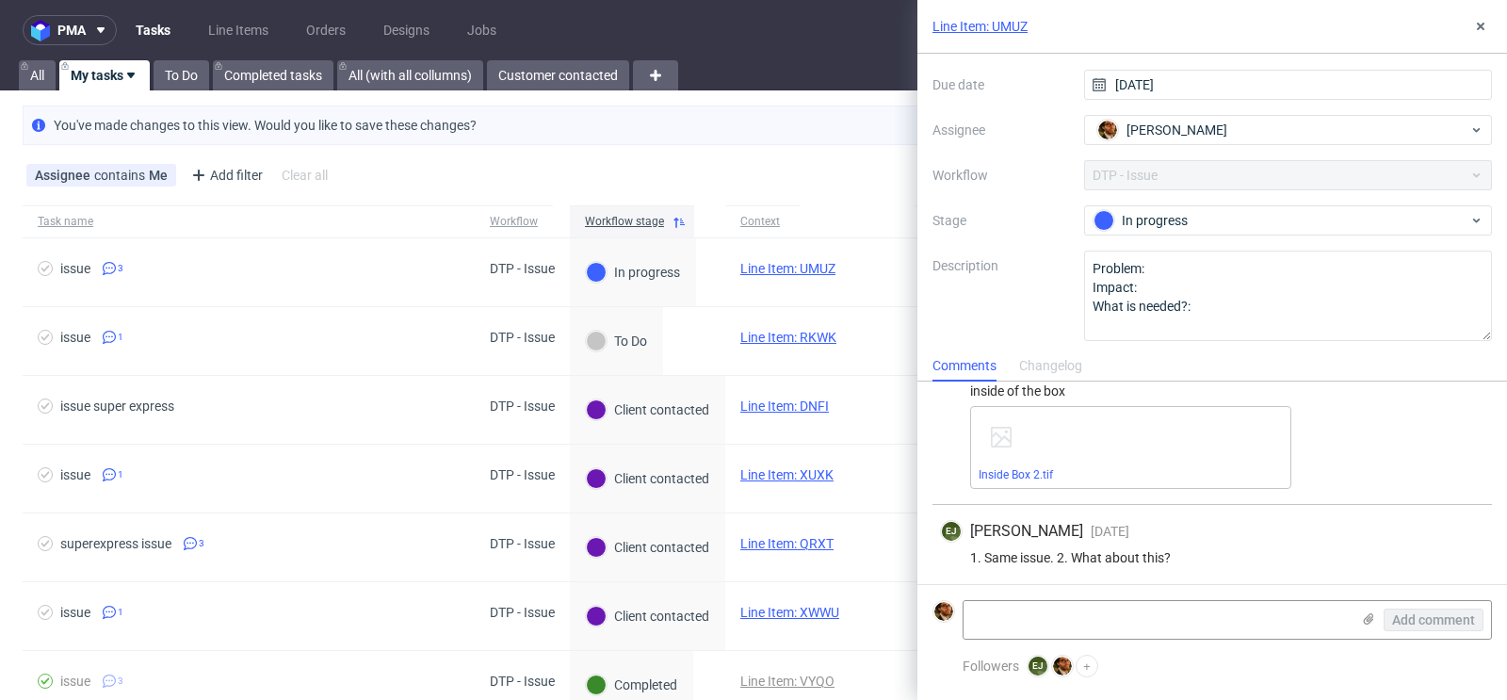
click at [1341, 451] on div "Inside Box 2.tif" at bounding box center [1227, 447] width 514 height 83
click at [1477, 35] on button at bounding box center [1480, 26] width 23 height 23
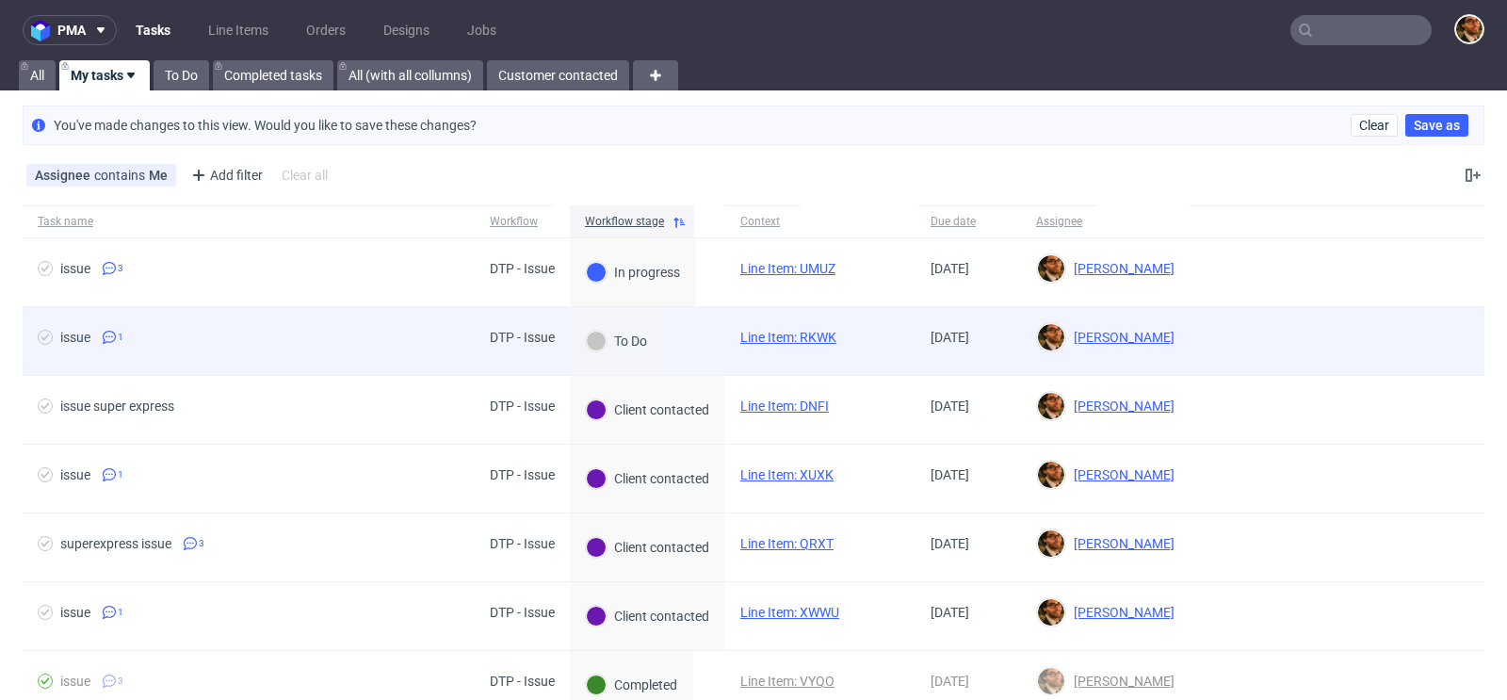
click at [1320, 339] on div at bounding box center [1337, 341] width 295 height 68
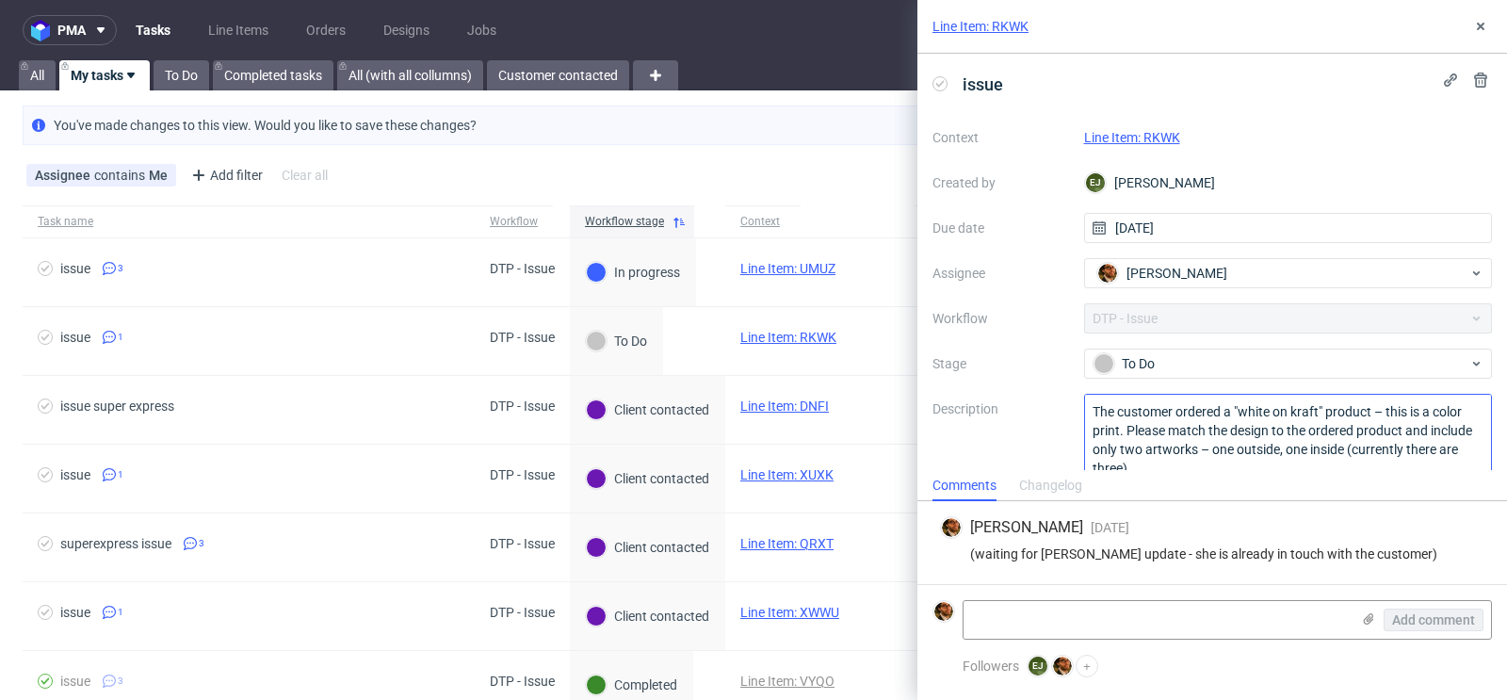
scroll to position [1, 0]
click at [1480, 32] on icon at bounding box center [1480, 26] width 15 height 15
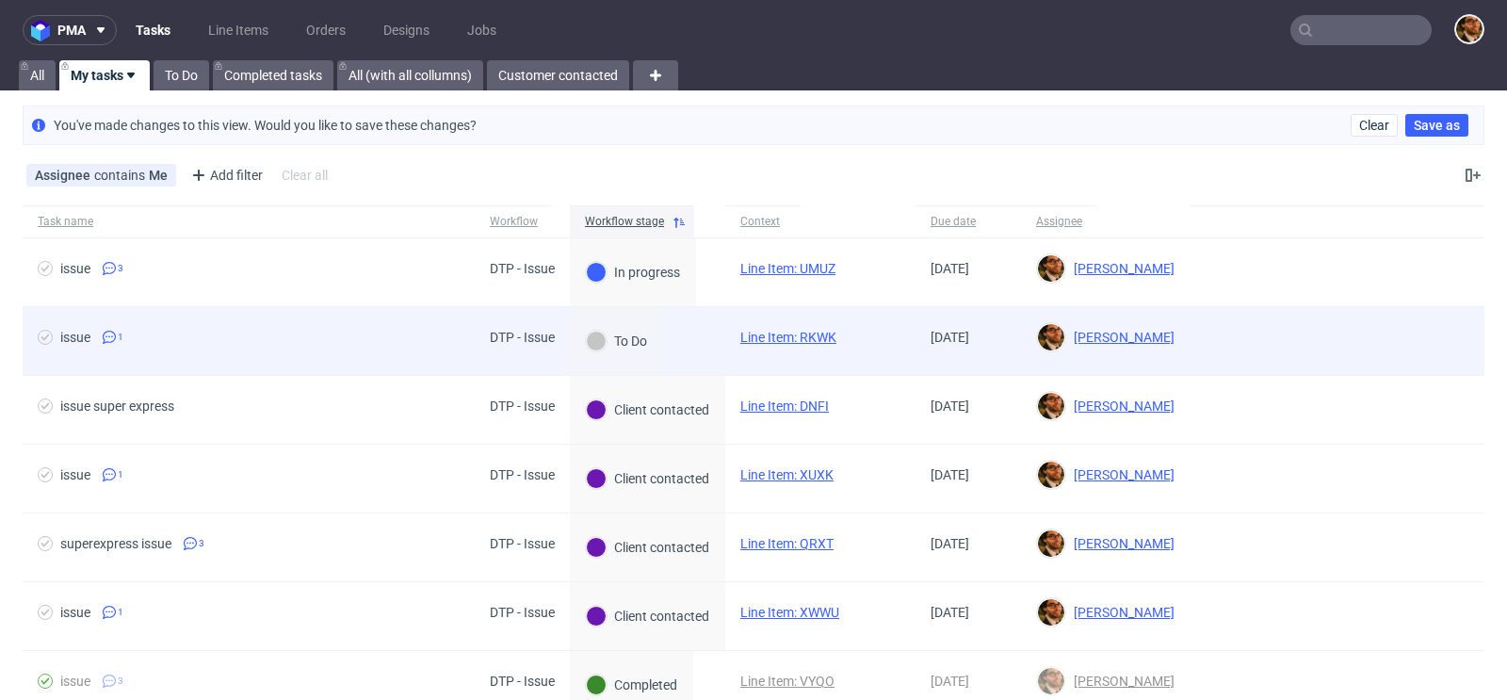
click at [1386, 333] on div at bounding box center [1337, 341] width 295 height 68
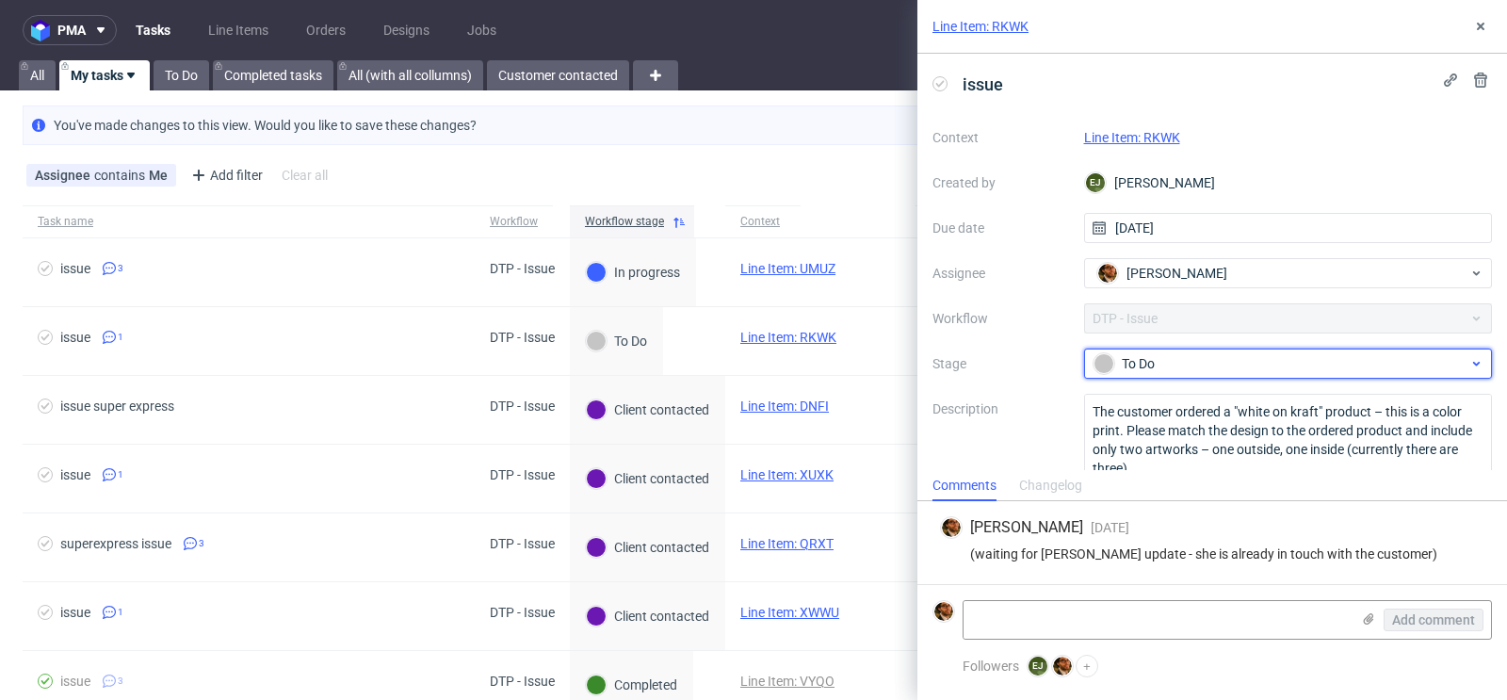
click at [1414, 367] on div "To Do" at bounding box center [1281, 363] width 375 height 21
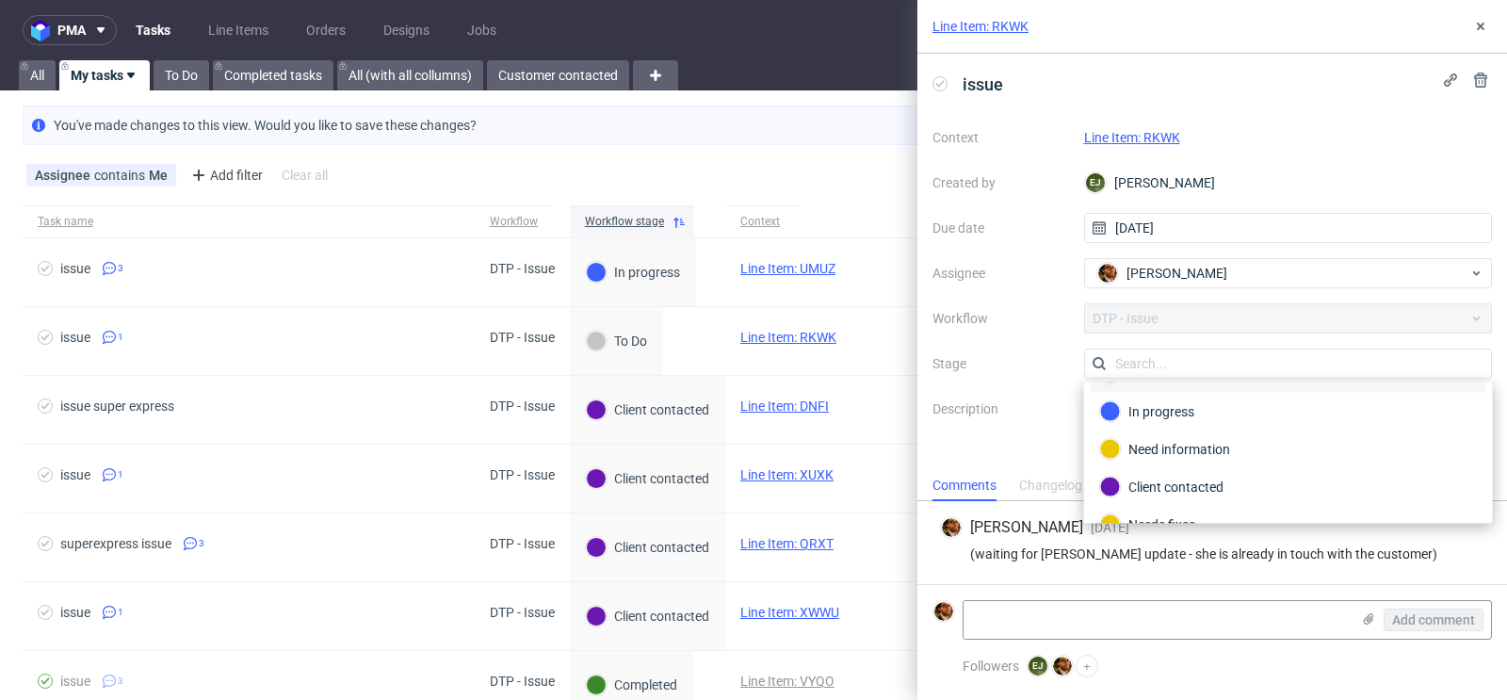
scroll to position [26, 0]
click at [1307, 456] on div "Need information" at bounding box center [1288, 457] width 377 height 21
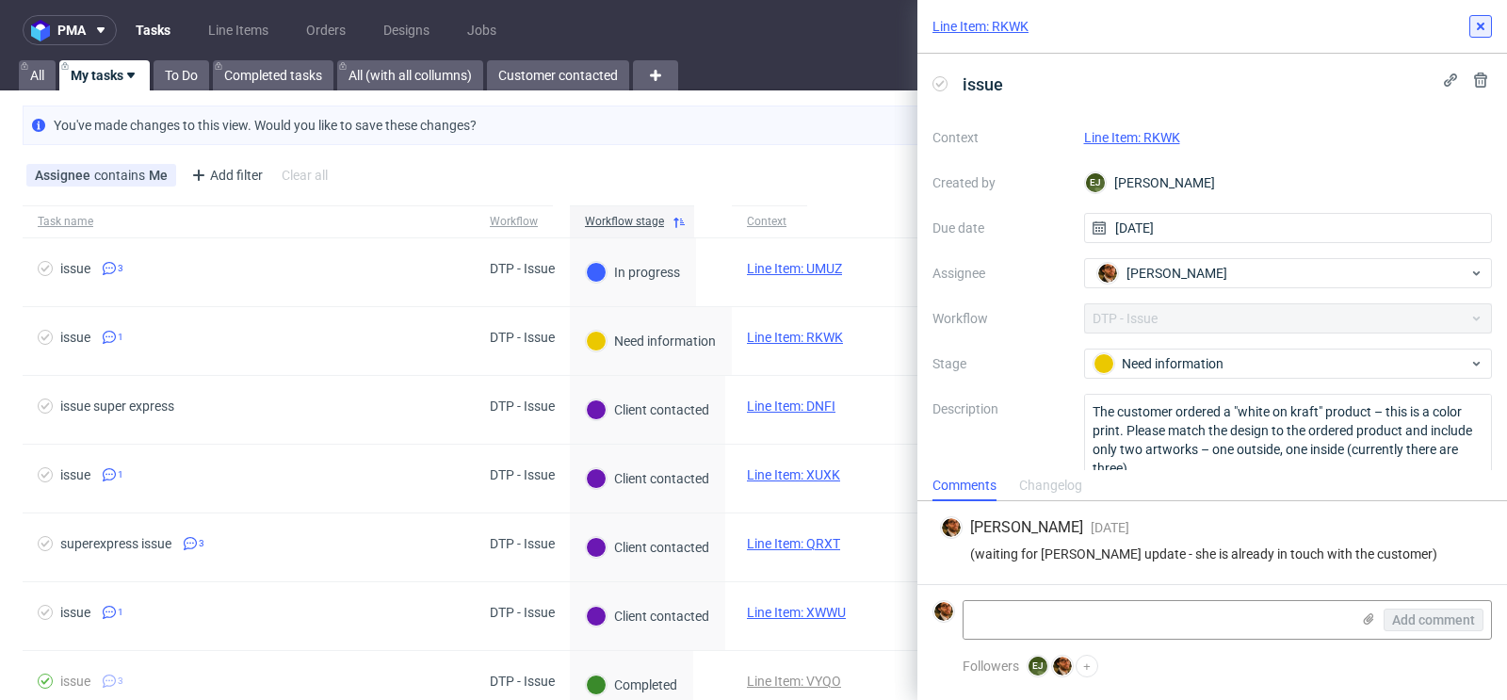
click at [1479, 33] on icon at bounding box center [1480, 26] width 15 height 15
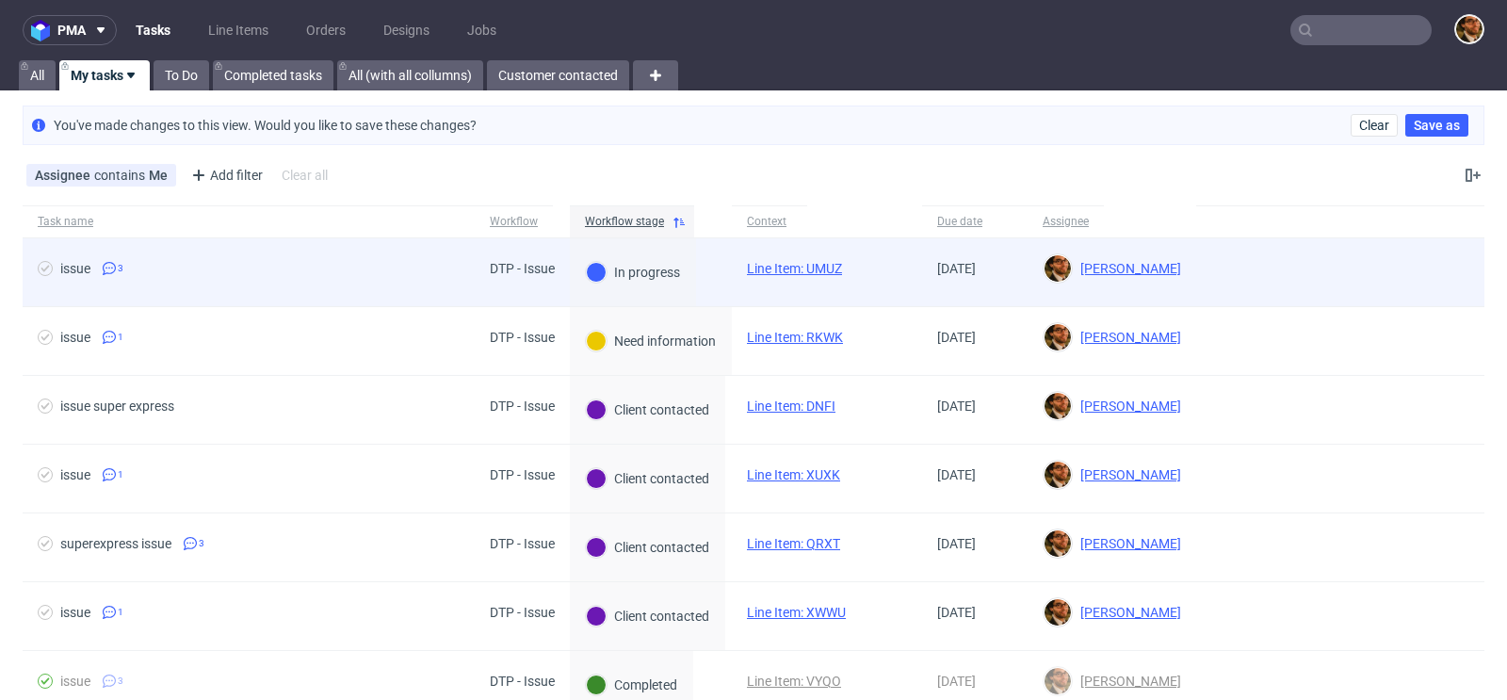
click at [1426, 270] on div at bounding box center [1340, 272] width 288 height 68
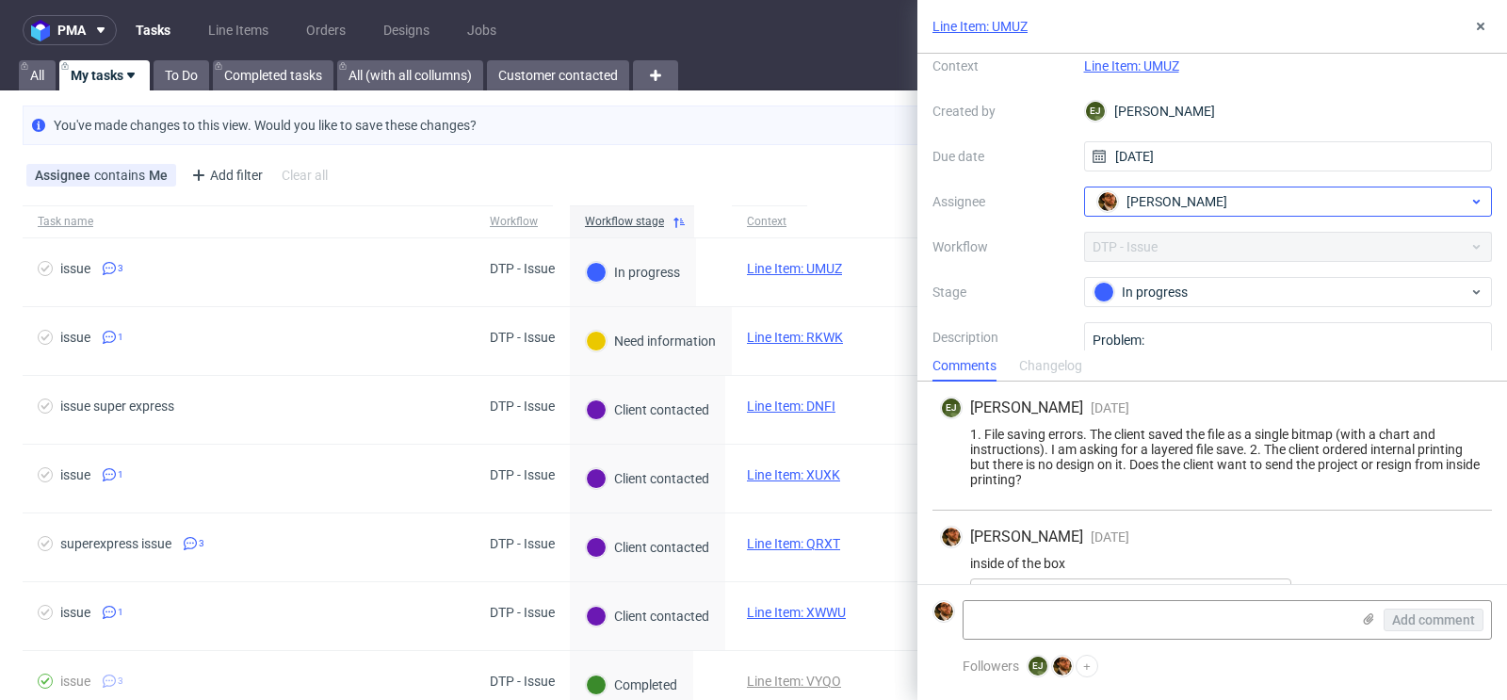
scroll to position [148, 0]
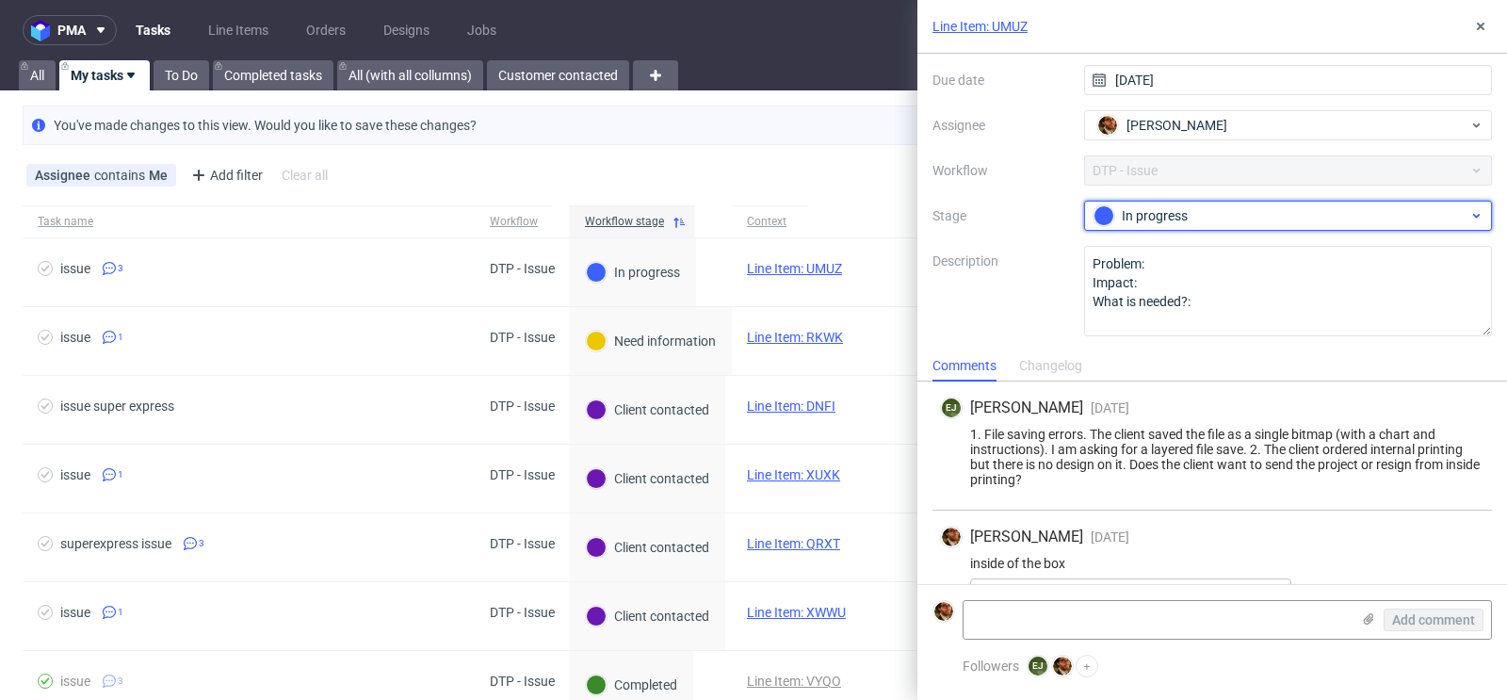
click at [1317, 220] on div "In progress" at bounding box center [1281, 215] width 375 height 21
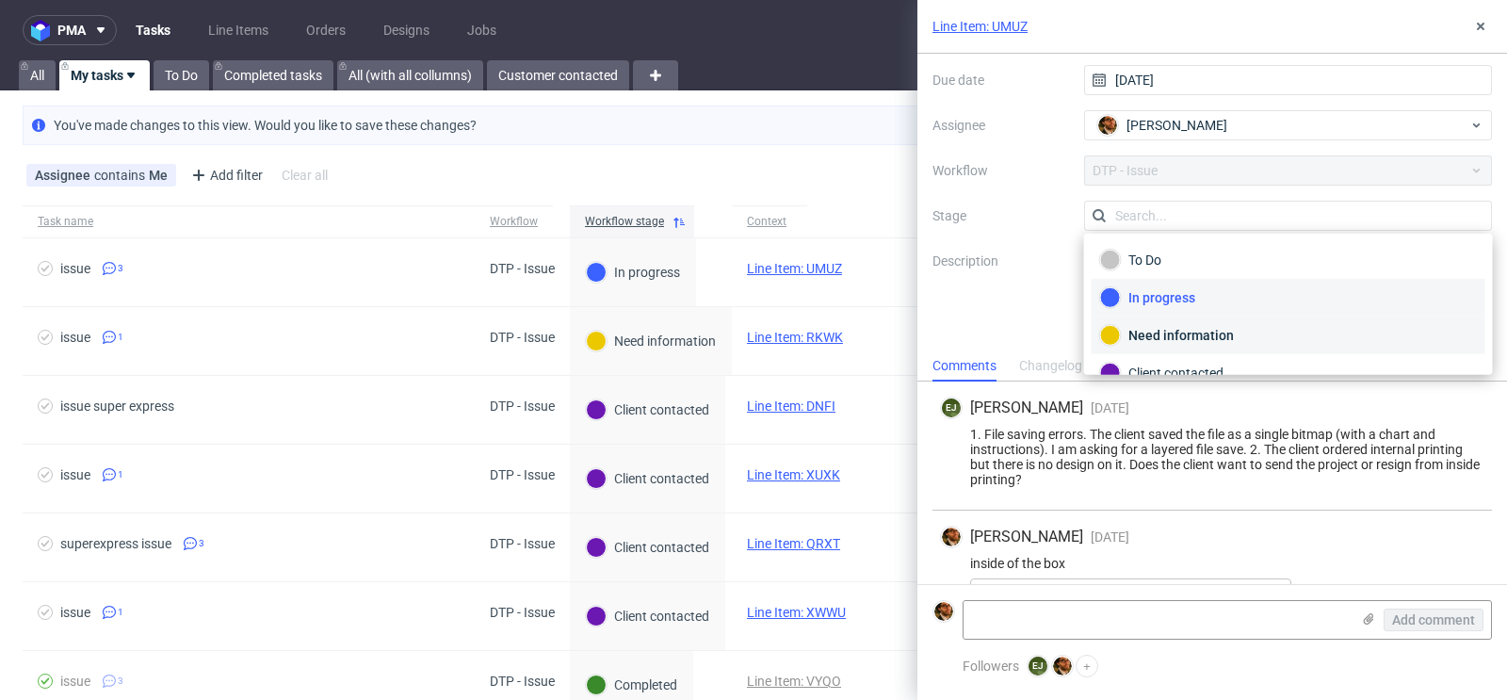
click at [1245, 325] on div "Need information" at bounding box center [1288, 335] width 377 height 21
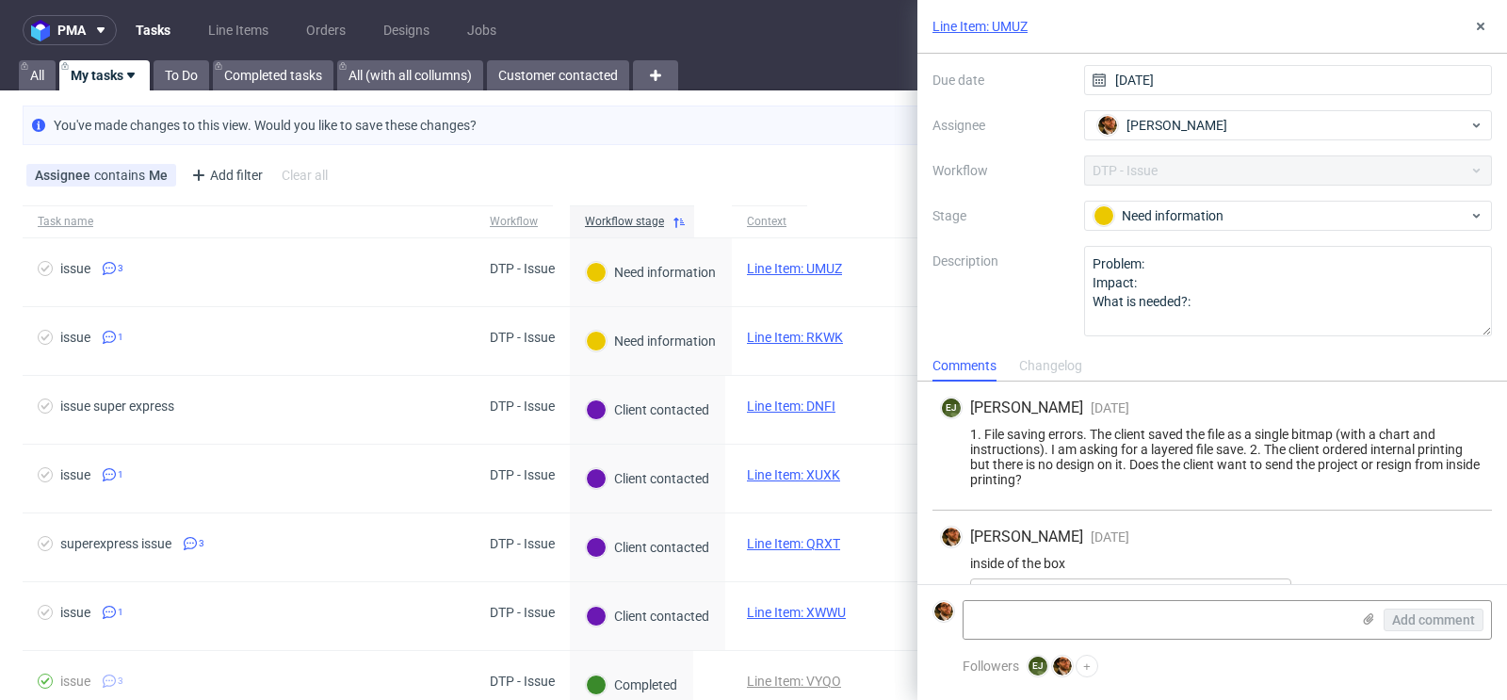
click at [843, 169] on div "Assignee contains Me Add filter Hide filters Clear all" at bounding box center [753, 175] width 1507 height 45
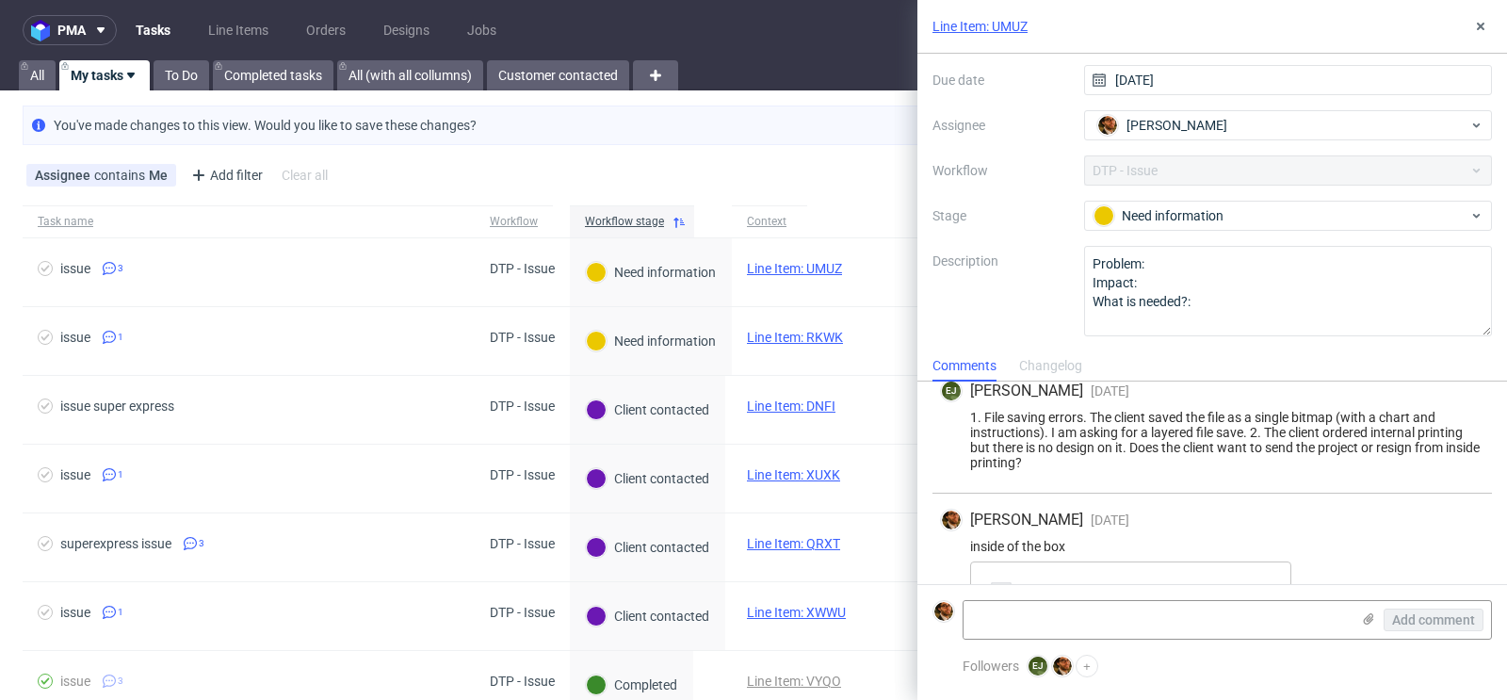
scroll to position [60, 0]
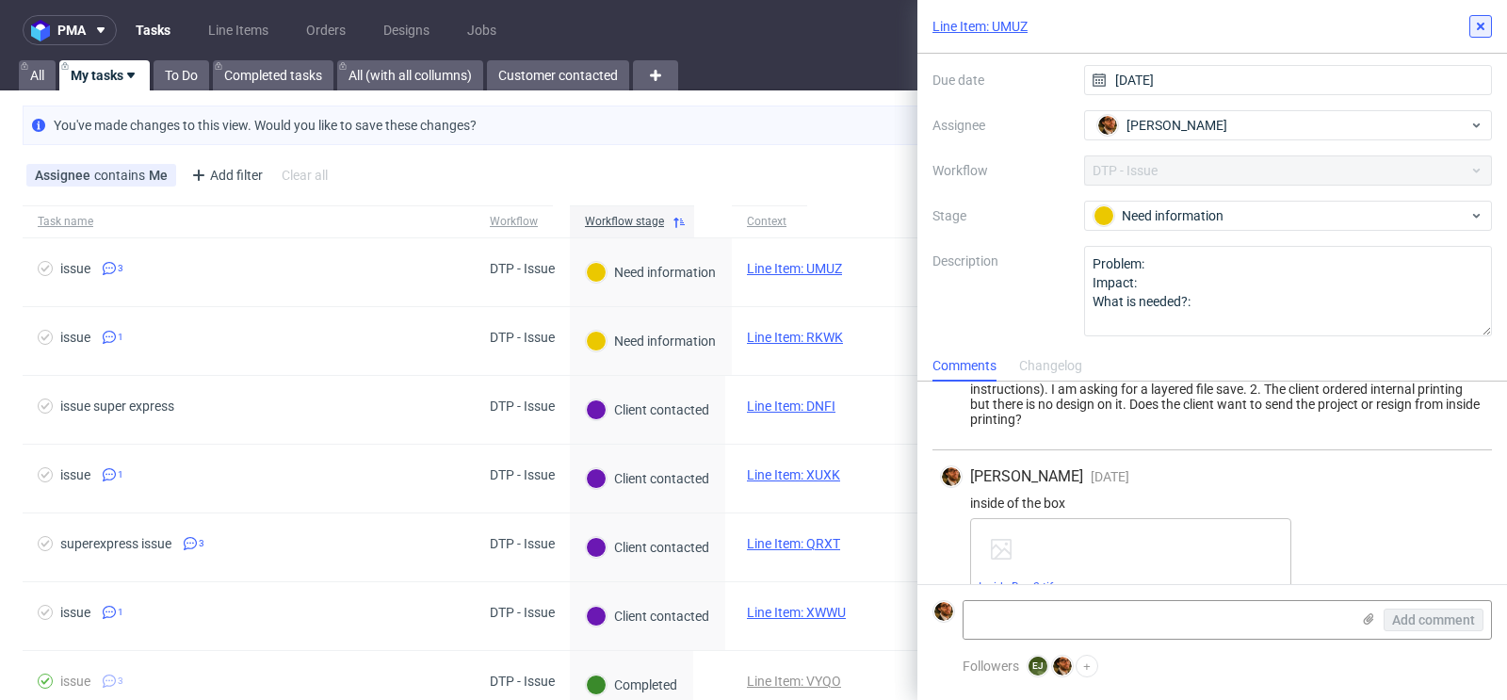
click at [1473, 34] on button at bounding box center [1480, 26] width 23 height 23
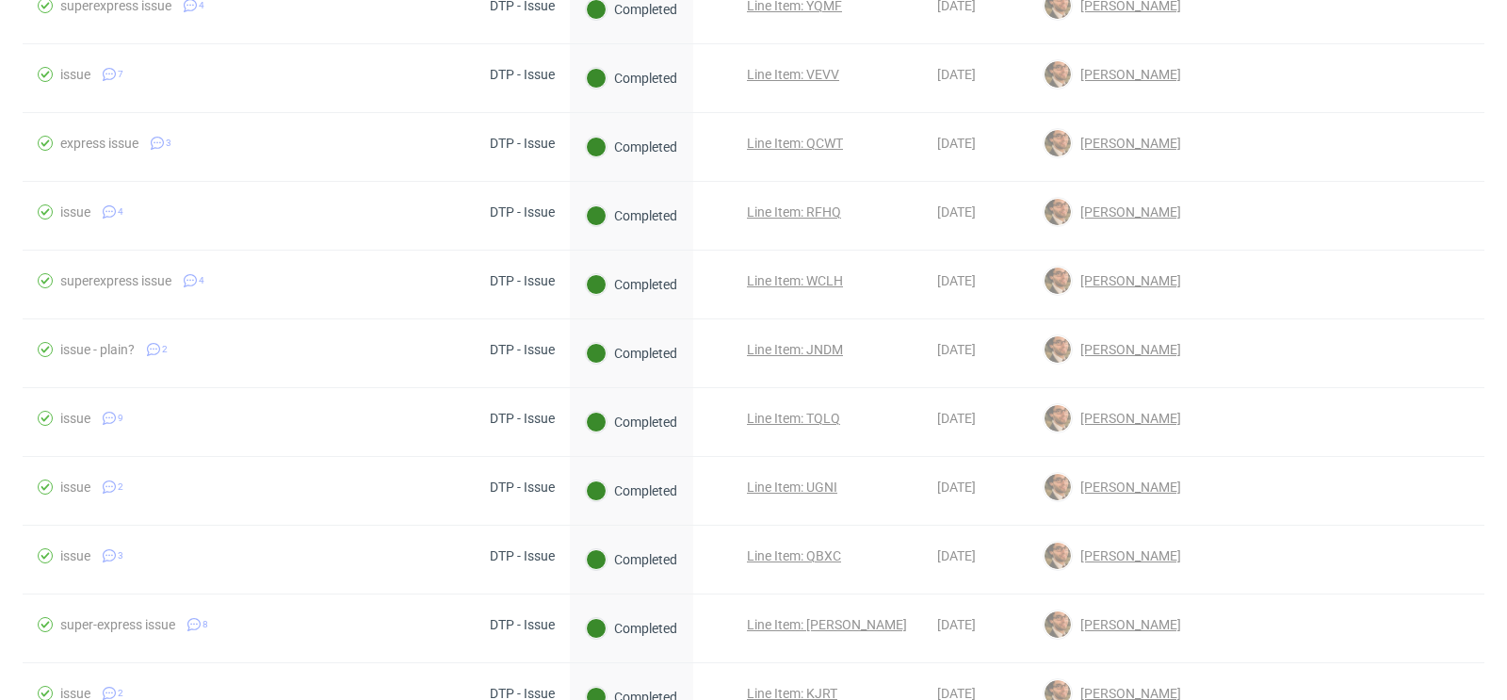
scroll to position [1646, 0]
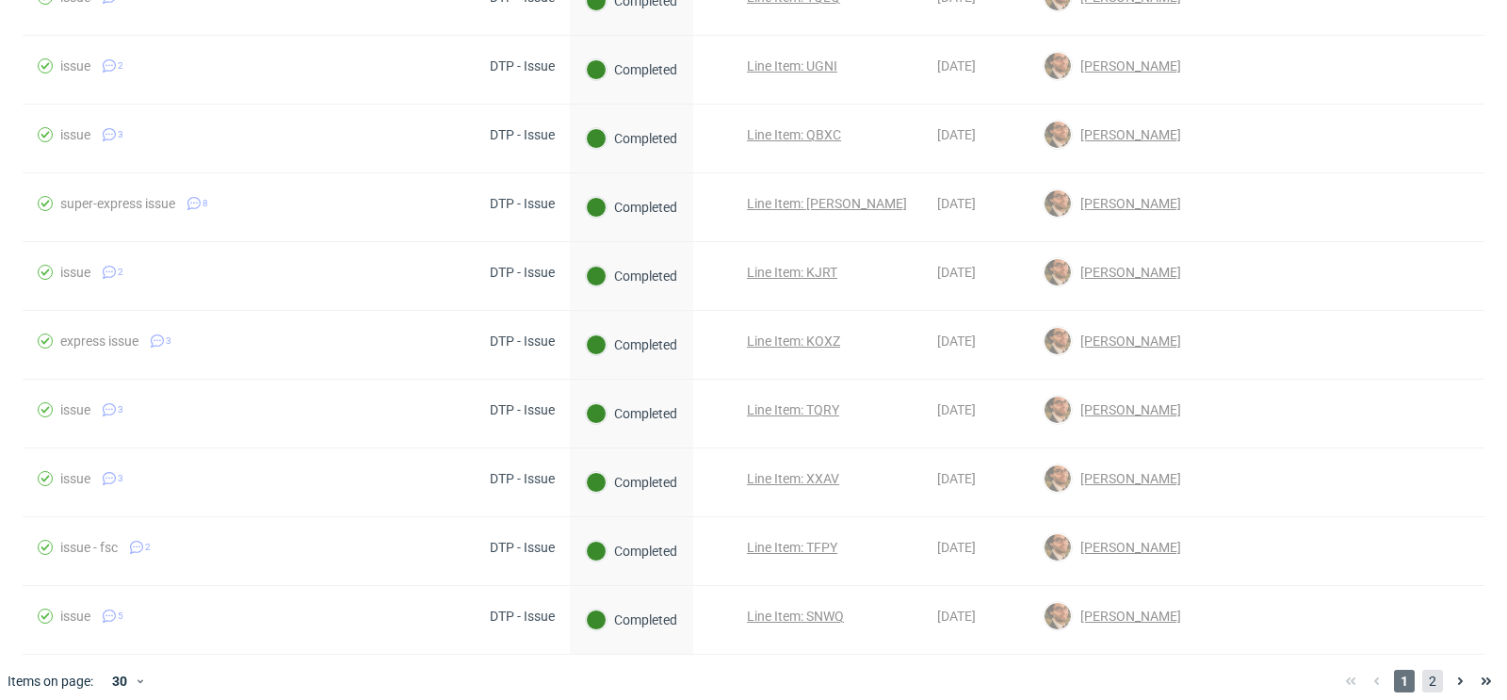
click at [1422, 670] on span "2" at bounding box center [1432, 681] width 21 height 23
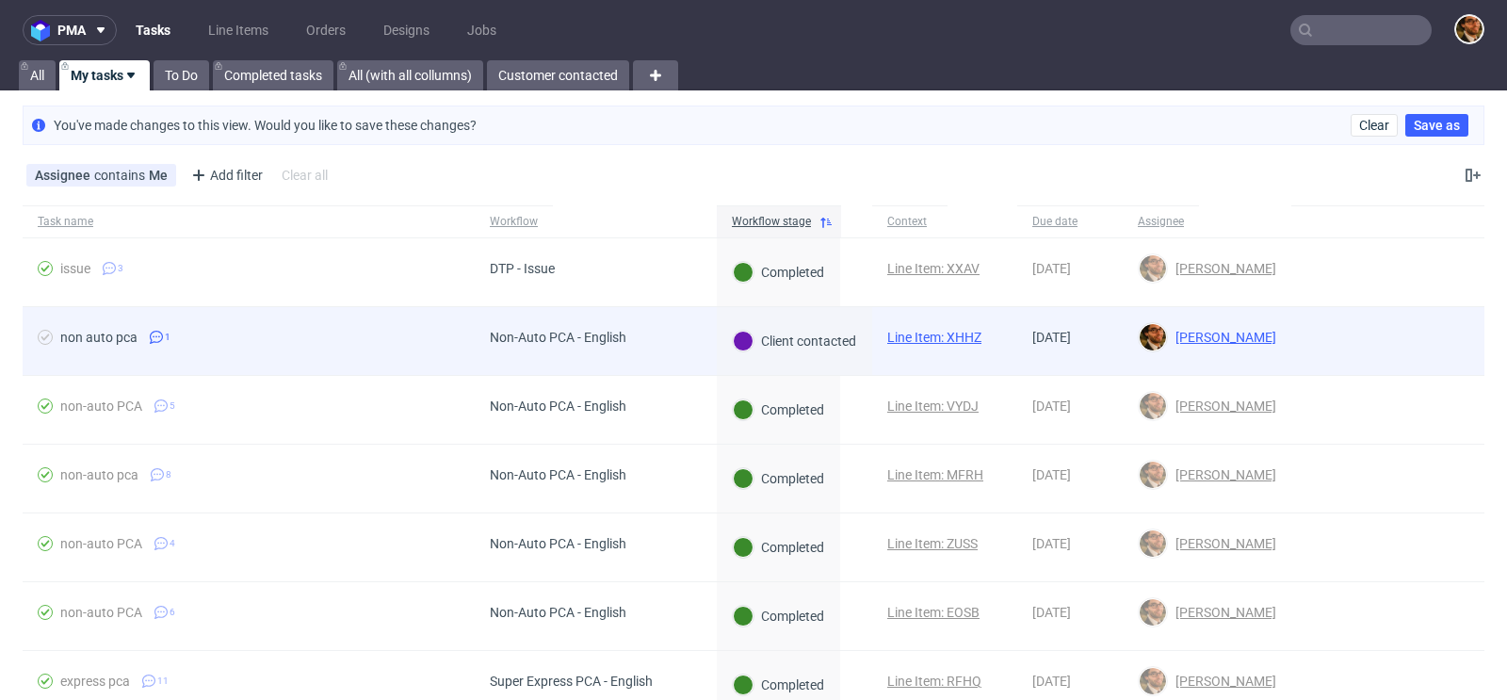
click at [1334, 327] on div at bounding box center [1387, 341] width 193 height 68
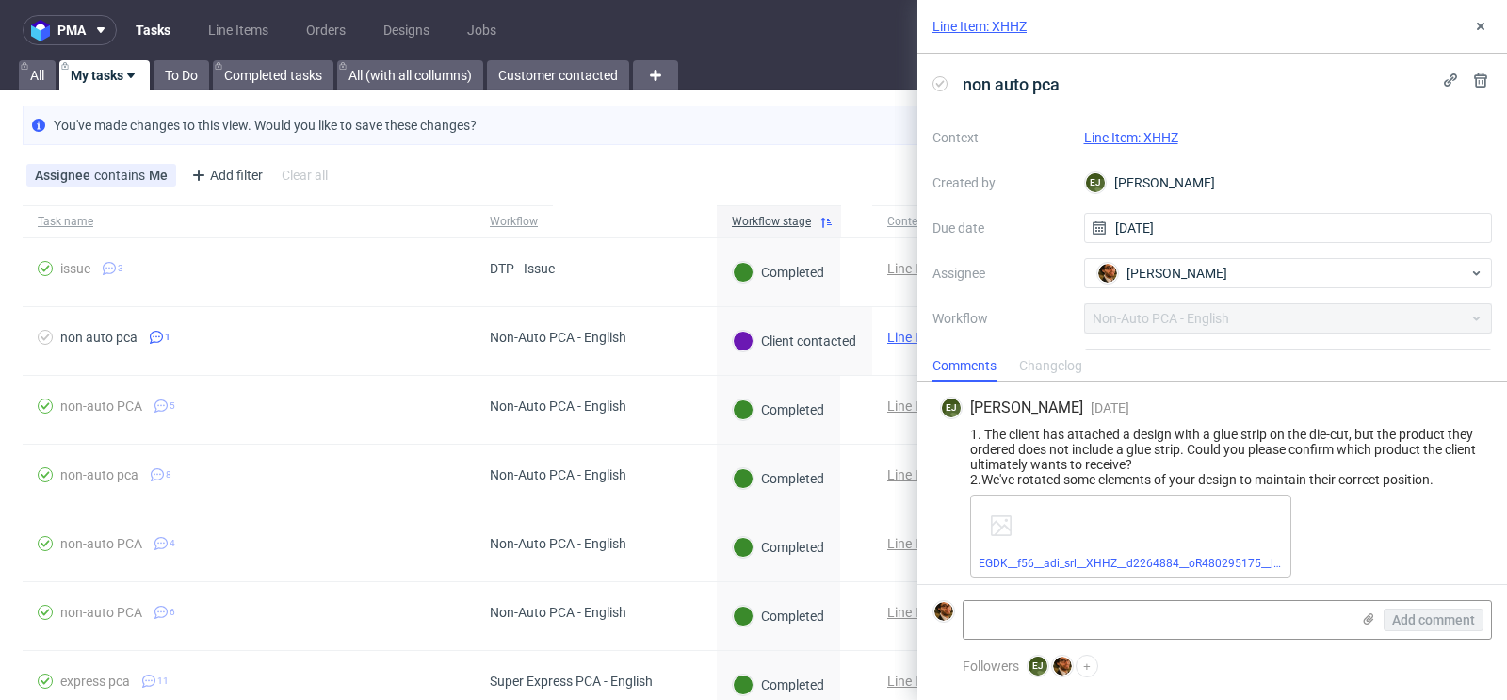
scroll to position [21, 0]
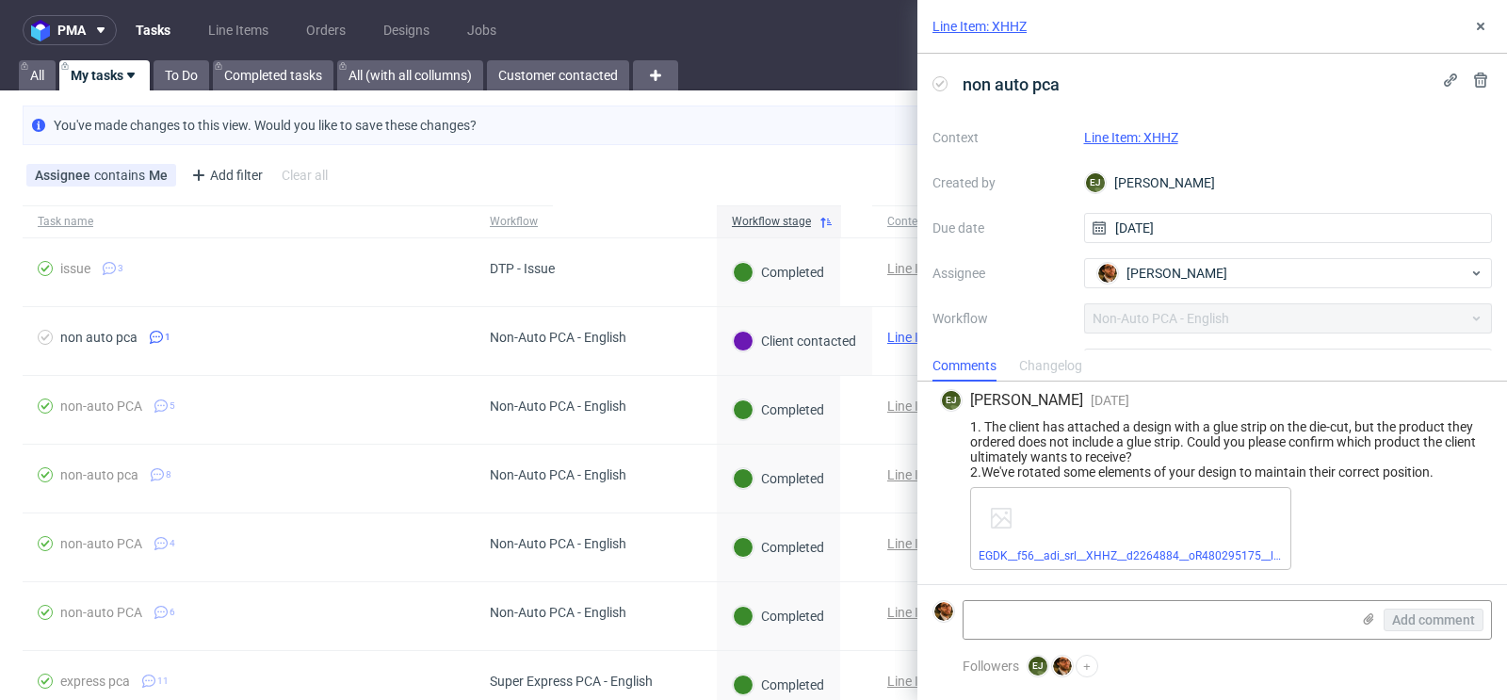
click at [1137, 135] on link "Line Item: XHHZ" at bounding box center [1131, 137] width 94 height 15
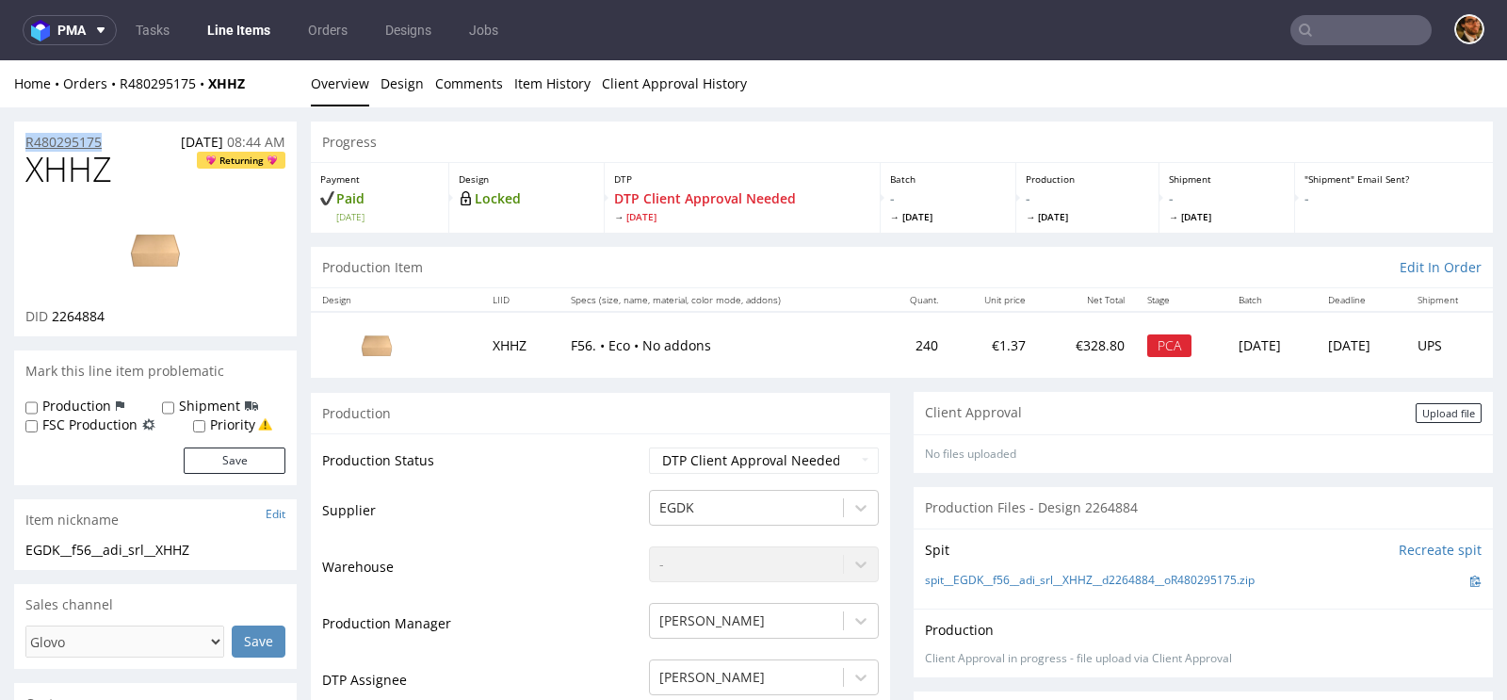
drag, startPoint x: 111, startPoint y: 136, endPoint x: 24, endPoint y: 138, distance: 86.7
click at [24, 138] on div "R480295175 [DATE] 08:44 AM" at bounding box center [155, 137] width 283 height 30
copy p "R480295175"
